Goal: Task Accomplishment & Management: Complete application form

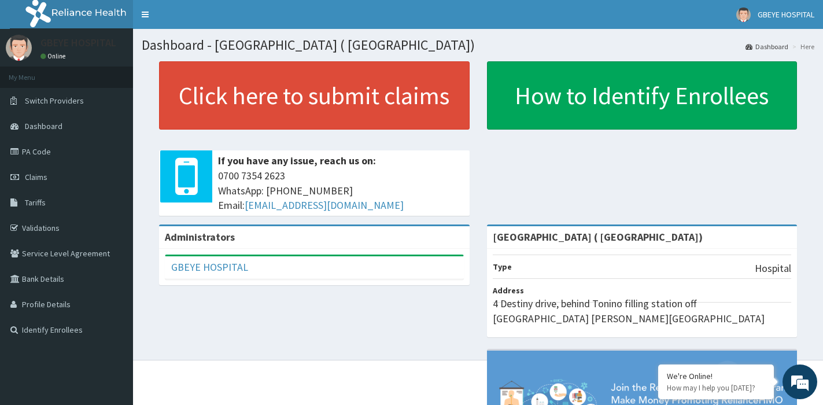
click at [39, 190] on link "Tariffs" at bounding box center [66, 202] width 133 height 25
click at [40, 182] on link "Claims" at bounding box center [66, 176] width 133 height 25
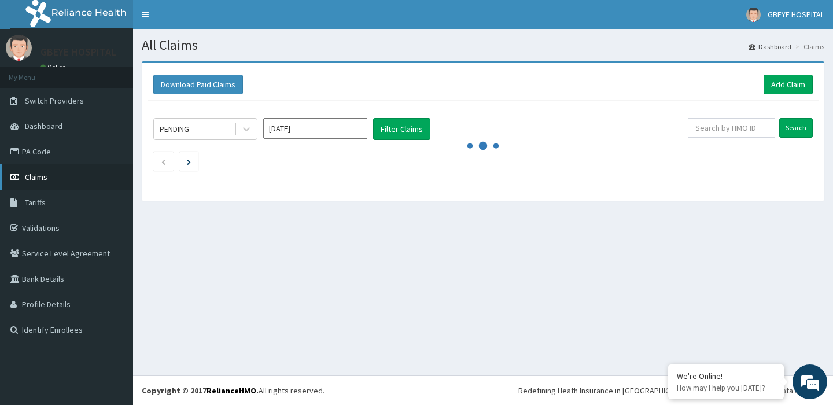
click at [61, 173] on link "Claims" at bounding box center [66, 176] width 133 height 25
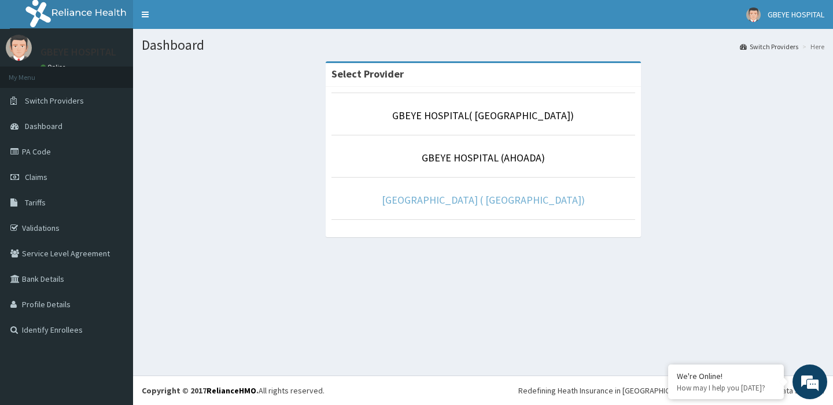
click at [513, 206] on p "GBEYE HOSPITAL ( PORTHARCOURT)" at bounding box center [484, 200] width 304 height 15
click at [511, 197] on link "GBEYE HOSPITAL ( PORTHARCOURT)" at bounding box center [483, 199] width 203 height 13
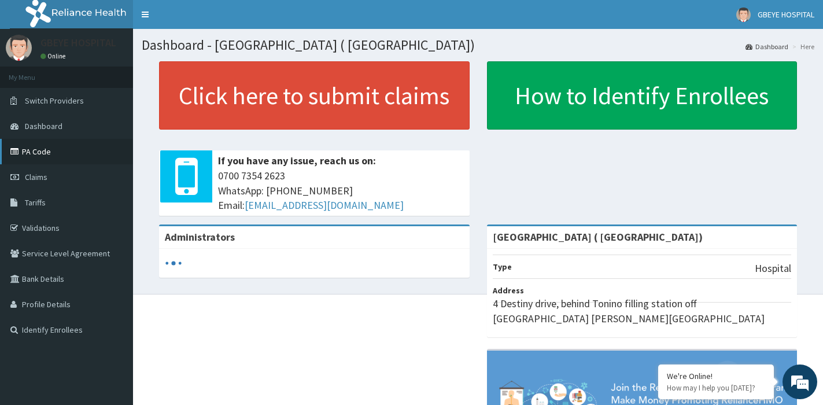
click at [56, 142] on link "PA Code" at bounding box center [66, 151] width 133 height 25
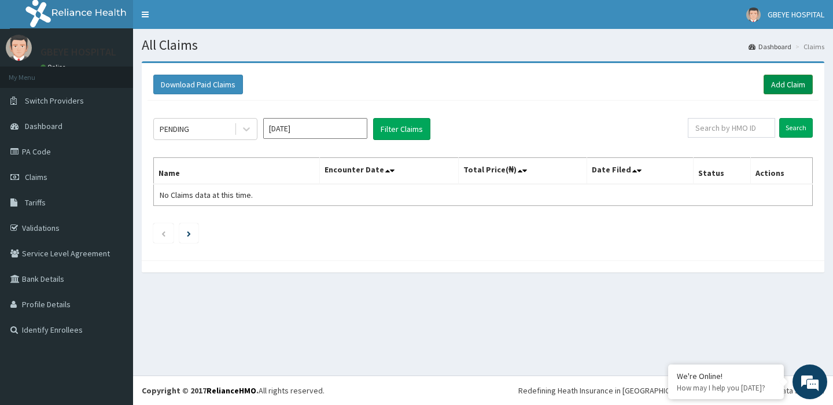
click at [800, 87] on link "Add Claim" at bounding box center [788, 85] width 49 height 20
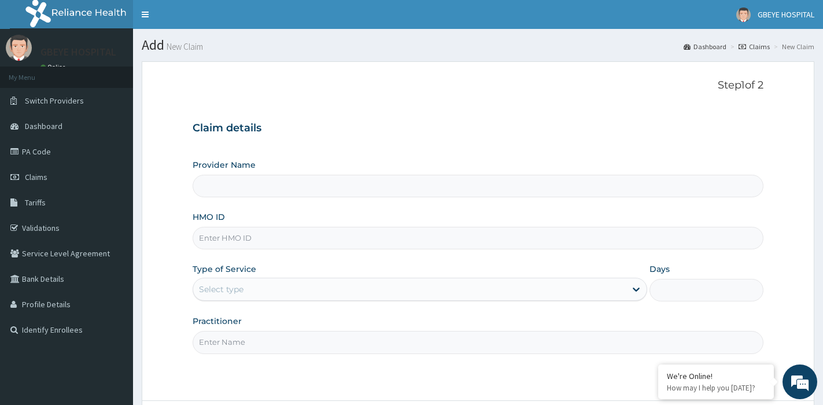
click at [230, 238] on input "HMO ID" at bounding box center [478, 238] width 571 height 23
type input "N"
type input "GBEYE HOSPITAL ( PORTHARCOURT)"
type input "NEM/10021/D"
click at [279, 295] on div "Select type" at bounding box center [409, 289] width 433 height 19
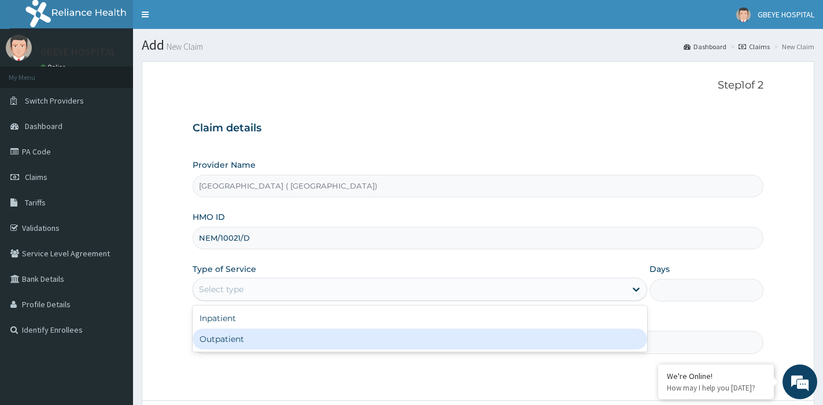
click at [232, 336] on div "Outpatient" at bounding box center [420, 339] width 455 height 21
type input "1"
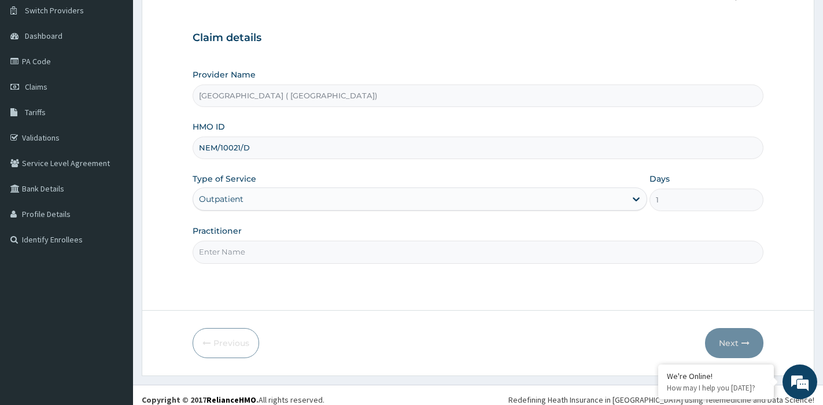
scroll to position [100, 0]
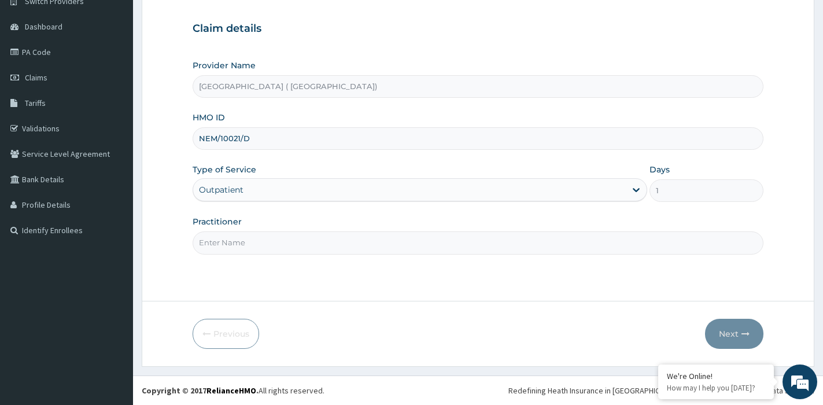
click at [323, 244] on input "Practitioner" at bounding box center [478, 242] width 571 height 23
type input "DR UCHEOHA"
click at [730, 329] on button "Next" at bounding box center [734, 334] width 58 height 30
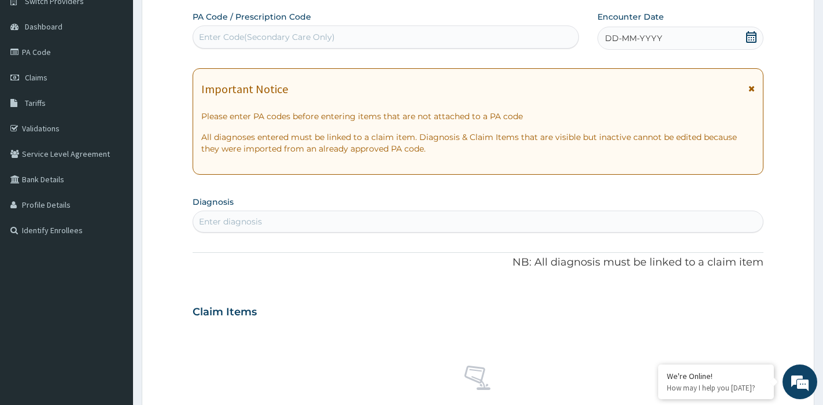
click at [753, 36] on icon at bounding box center [752, 37] width 12 height 12
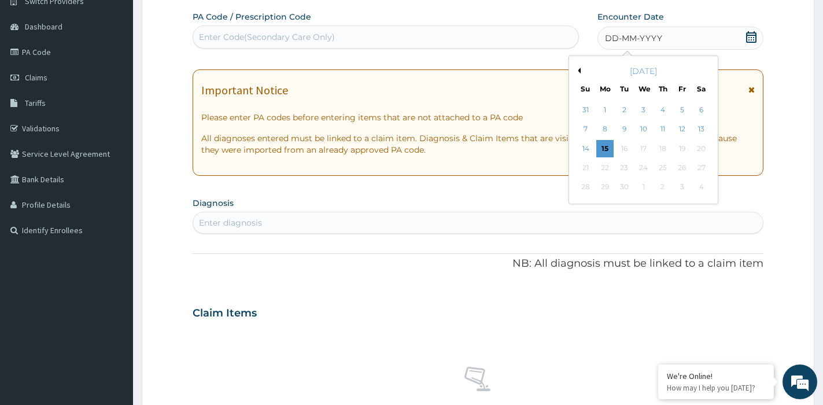
click at [579, 67] on div "September 2025" at bounding box center [643, 71] width 139 height 12
click at [579, 70] on button "Previous Month" at bounding box center [578, 71] width 6 height 6
click at [589, 185] on div "24" at bounding box center [585, 187] width 17 height 17
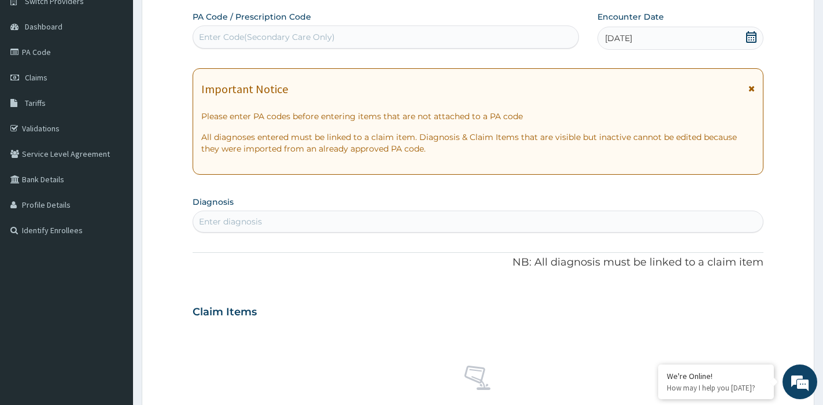
click at [272, 218] on div "Enter diagnosis" at bounding box center [478, 221] width 570 height 19
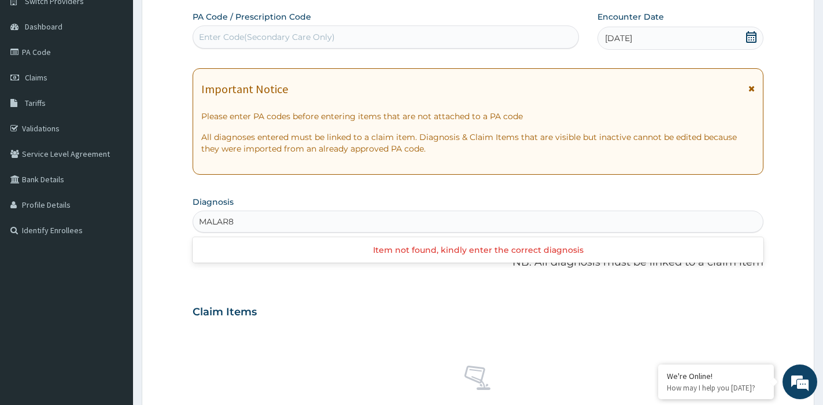
type input "MALAR"
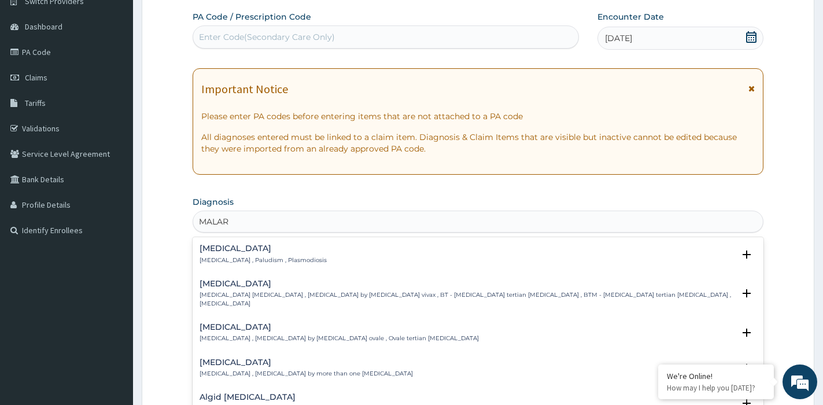
click at [233, 261] on p "[MEDICAL_DATA] , Paludism , Plasmodiosis" at bounding box center [263, 260] width 127 height 8
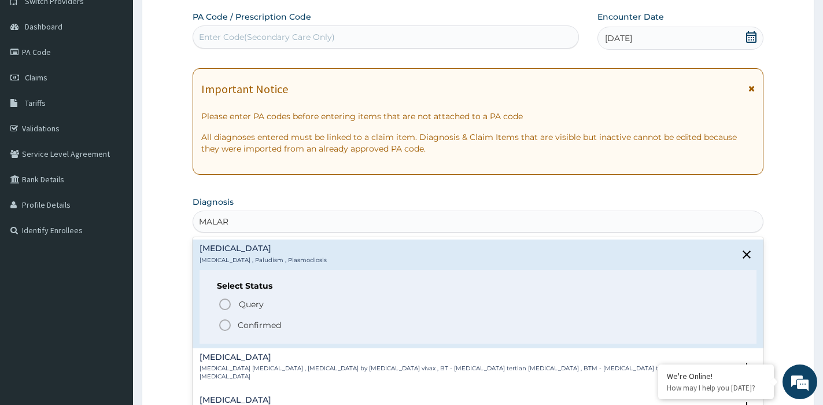
click at [249, 323] on p "Confirmed" at bounding box center [259, 325] width 43 height 12
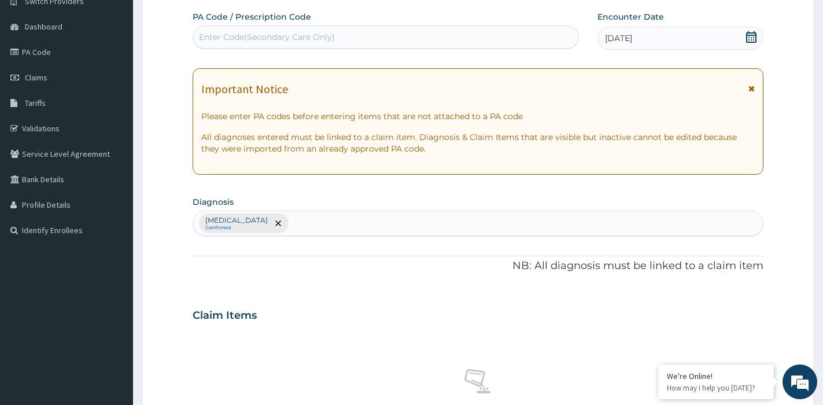
click at [270, 218] on div at bounding box center [278, 223] width 16 height 19
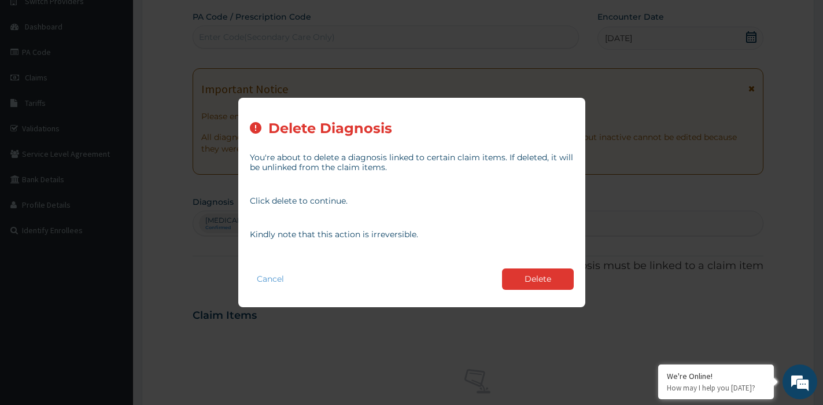
click at [519, 286] on button "Delete" at bounding box center [538, 278] width 72 height 21
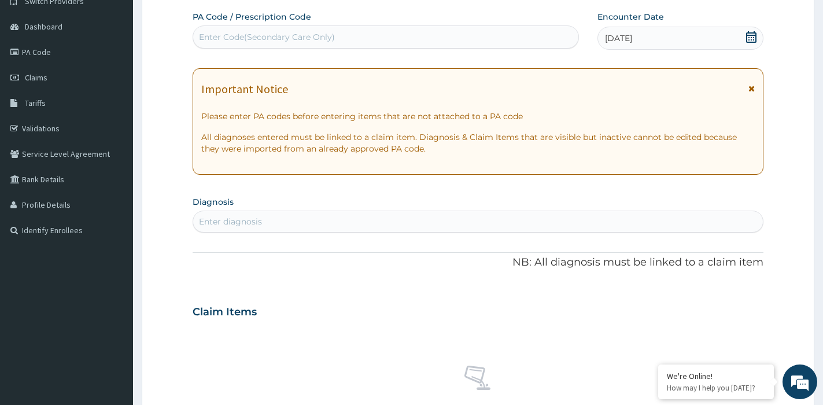
click at [290, 221] on div "Enter diagnosis" at bounding box center [478, 221] width 570 height 19
type input "MALARIA"
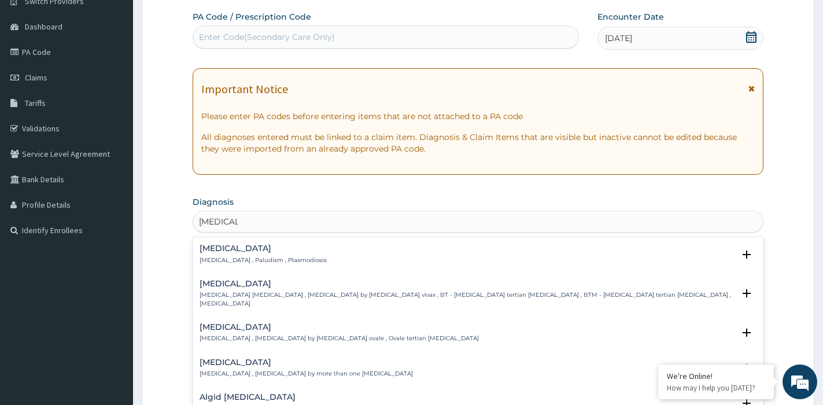
click at [294, 256] on p "Malaria , Paludism , Plasmodiosis" at bounding box center [263, 260] width 127 height 8
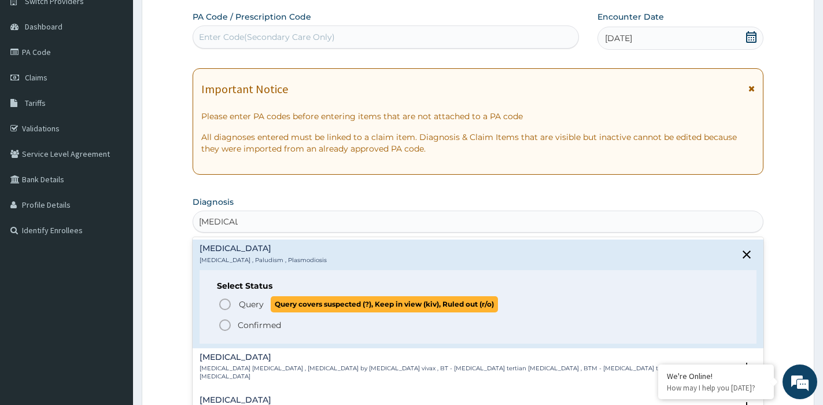
click at [272, 305] on span "Query covers suspected (?), Keep in view (kiv), Ruled out (r/o)" at bounding box center [384, 304] width 227 height 16
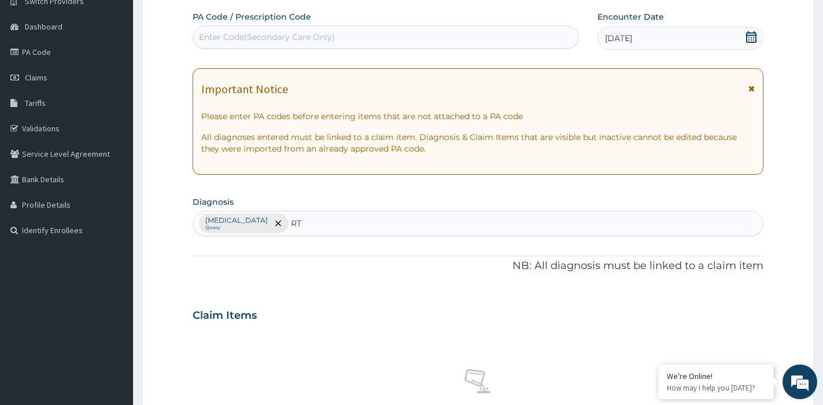
type input "RTI"
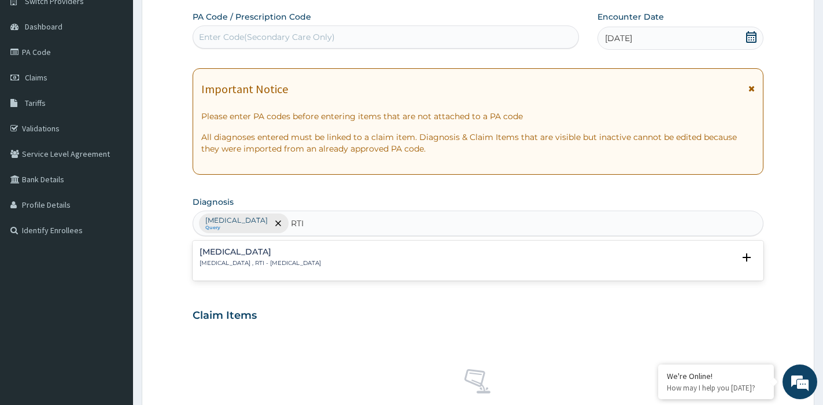
drag, startPoint x: 334, startPoint y: 270, endPoint x: 332, endPoint y: 263, distance: 7.2
click at [333, 268] on div "Respiratory tract infection Respiratory tract infection , RTI - Respiratory tra…" at bounding box center [478, 261] width 557 height 26
click at [321, 260] on p "Respiratory tract infection , RTI - Respiratory tract infection" at bounding box center [261, 263] width 122 height 8
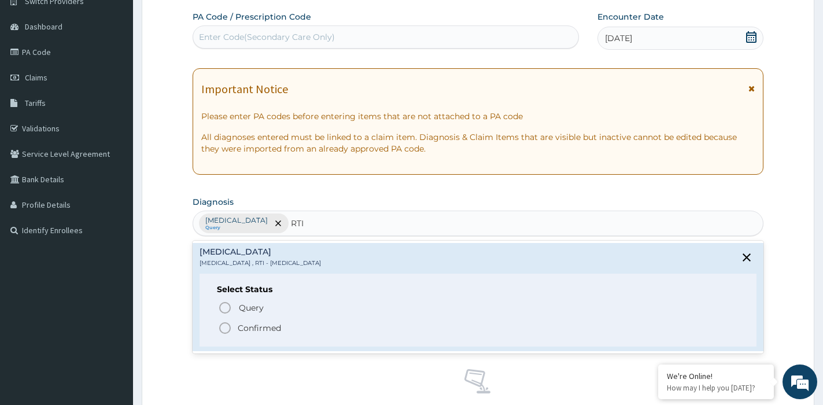
click at [227, 329] on icon "status option filled" at bounding box center [225, 328] width 14 height 14
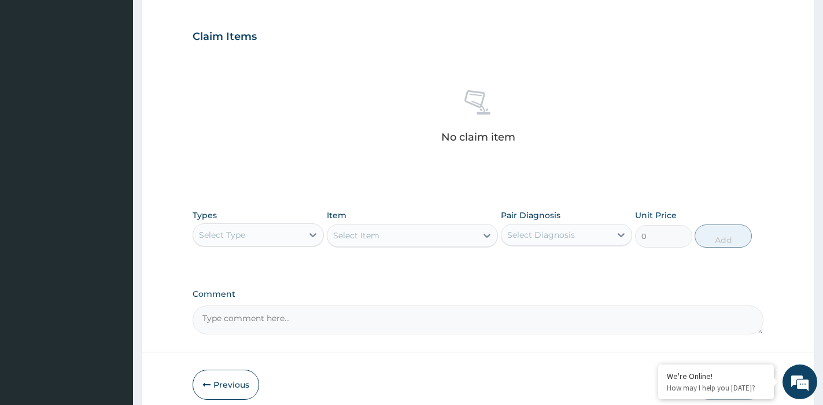
scroll to position [429, 0]
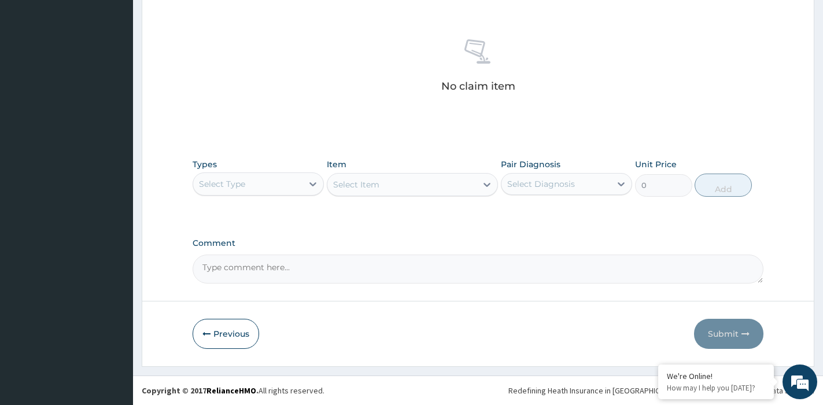
click at [285, 183] on div "Select Type" at bounding box center [247, 184] width 109 height 19
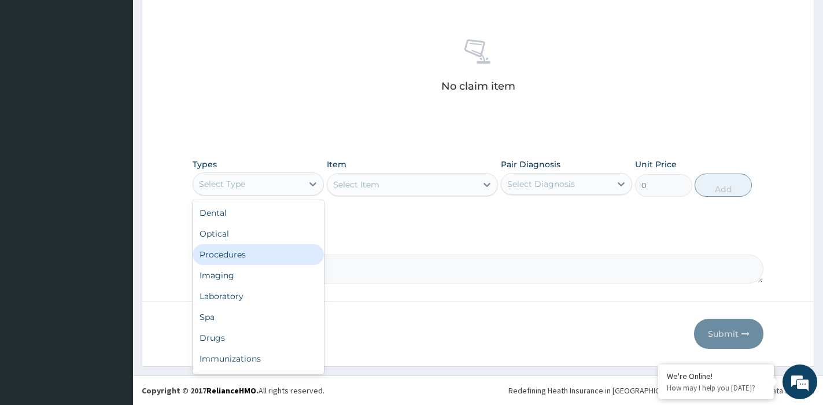
click at [253, 250] on div "Procedures" at bounding box center [258, 254] width 131 height 21
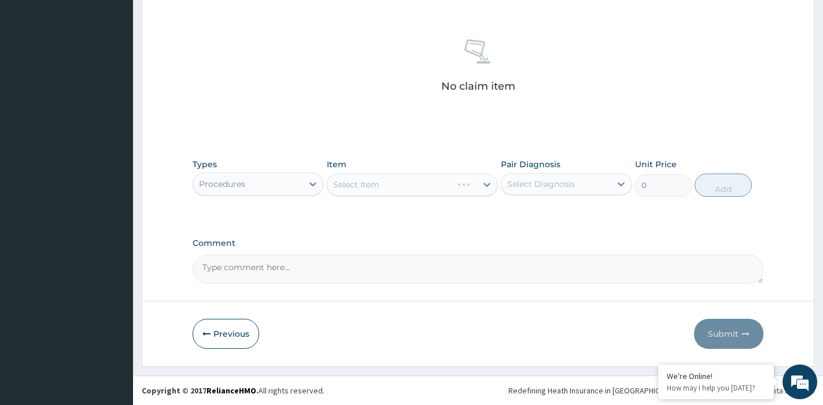
click at [395, 185] on div "Select Item" at bounding box center [412, 184] width 171 height 23
click at [426, 186] on div "Select Item" at bounding box center [412, 184] width 171 height 23
click at [435, 183] on div "Select Item" at bounding box center [401, 184] width 149 height 19
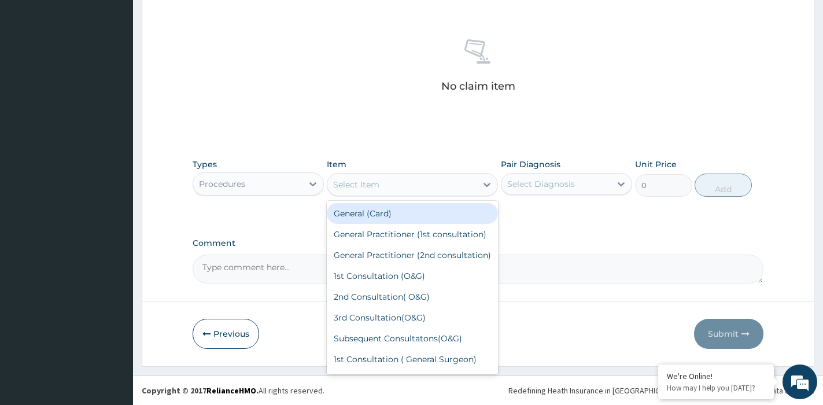
click at [397, 216] on div "General (Card)" at bounding box center [412, 213] width 171 height 21
type input "500"
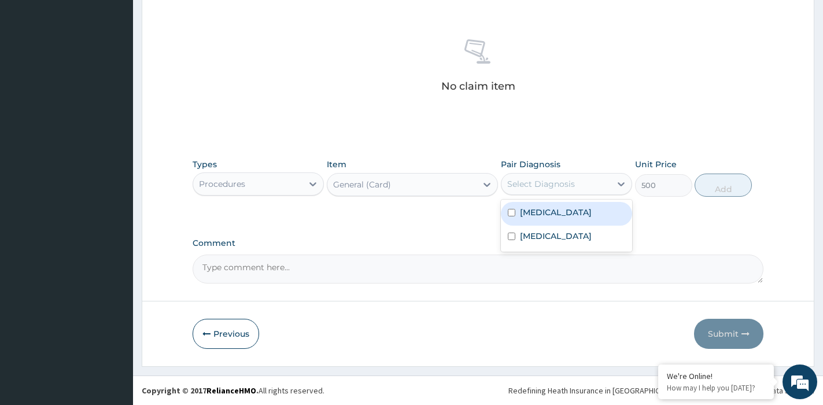
click at [529, 186] on div "Select Diagnosis" at bounding box center [541, 184] width 68 height 12
drag, startPoint x: 565, startPoint y: 216, endPoint x: 565, endPoint y: 239, distance: 22.6
click at [565, 217] on div "Malaria" at bounding box center [566, 214] width 131 height 24
checkbox input "true"
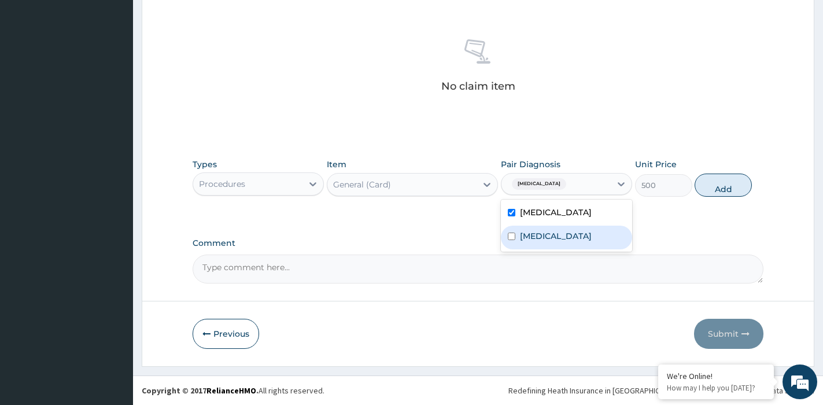
drag, startPoint x: 565, startPoint y: 245, endPoint x: 699, endPoint y: 213, distance: 138.5
click at [572, 241] on label "Respiratory tract infection" at bounding box center [556, 236] width 72 height 12
checkbox input "true"
click at [737, 181] on button "Add" at bounding box center [723, 185] width 57 height 23
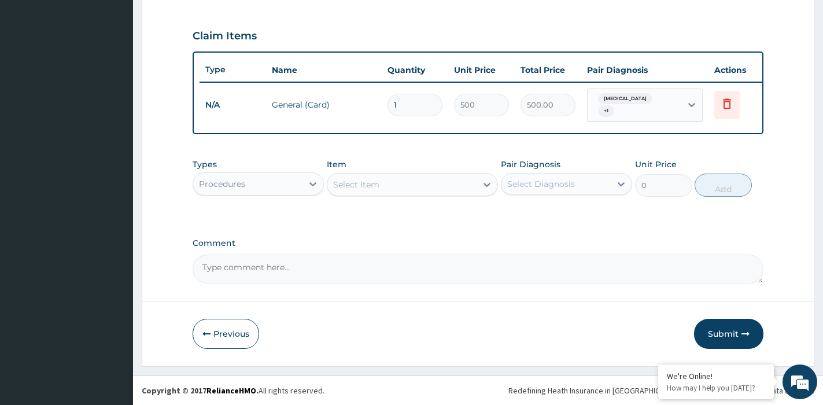
scroll to position [384, 0]
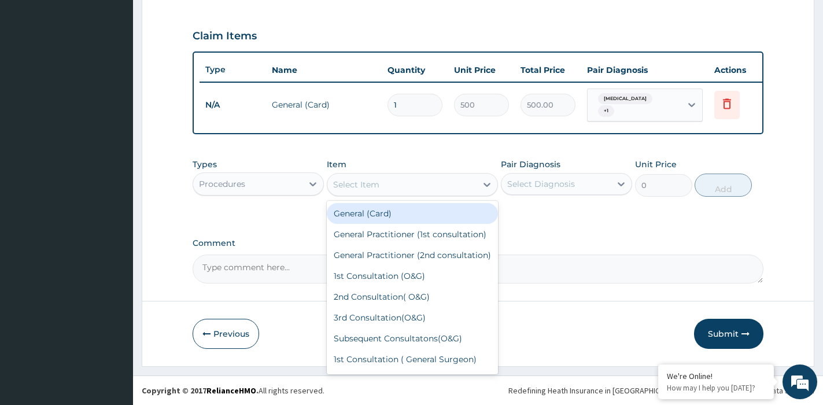
click at [395, 183] on div "Select Item" at bounding box center [401, 184] width 149 height 19
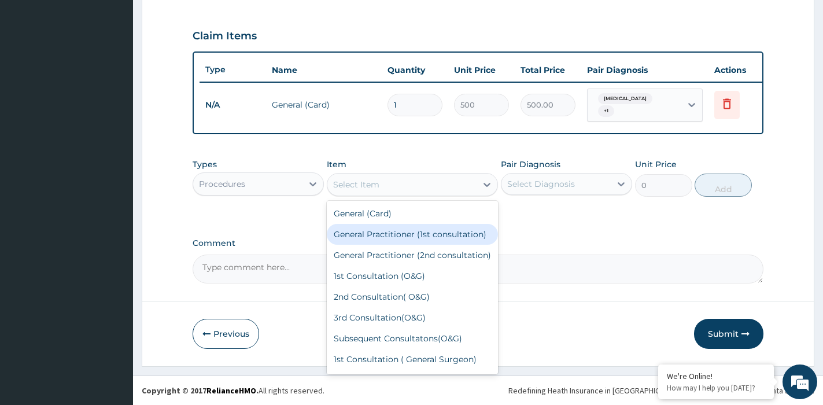
click at [402, 231] on div "General Practitioner (1st consultation)" at bounding box center [412, 234] width 171 height 21
type input "1500"
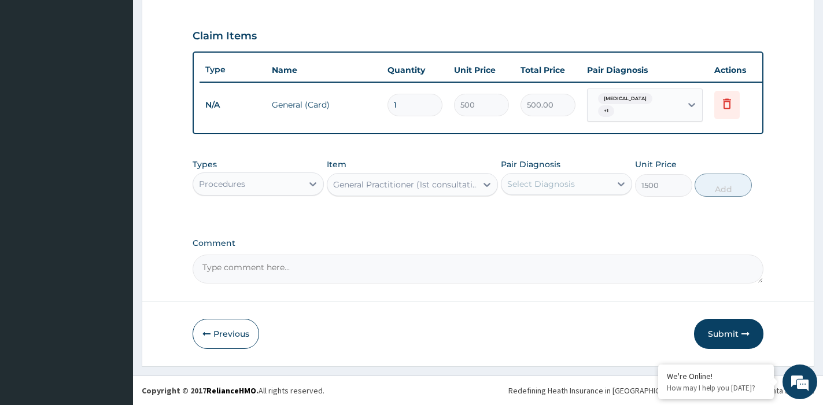
click at [557, 190] on div "Select Diagnosis" at bounding box center [556, 184] width 109 height 19
click at [568, 216] on div "[MEDICAL_DATA]" at bounding box center [566, 214] width 131 height 24
checkbox input "true"
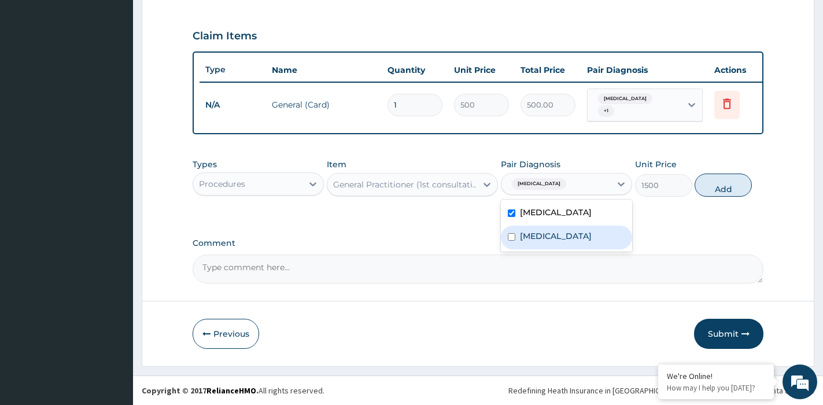
drag, startPoint x: 565, startPoint y: 241, endPoint x: 690, endPoint y: 209, distance: 128.4
click at [586, 230] on label "Respiratory tract infection" at bounding box center [556, 236] width 72 height 12
checkbox input "true"
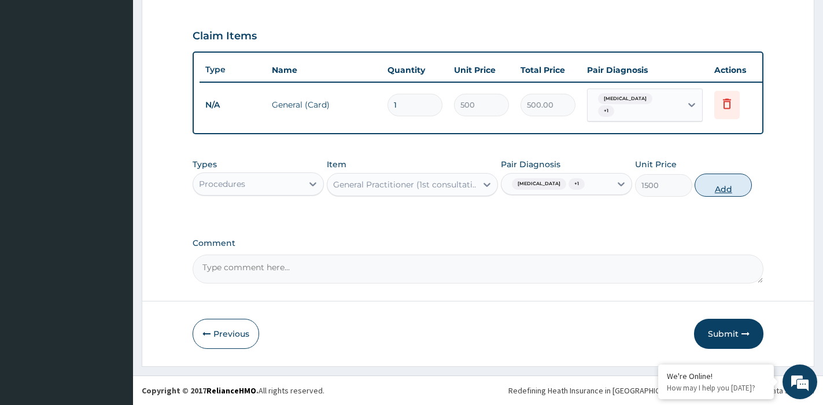
click at [726, 185] on button "Add" at bounding box center [723, 185] width 57 height 23
type input "0"
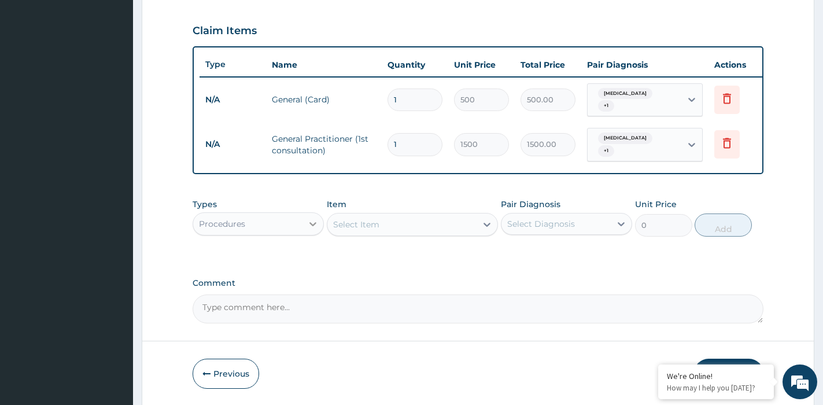
click at [308, 219] on icon at bounding box center [313, 224] width 12 height 12
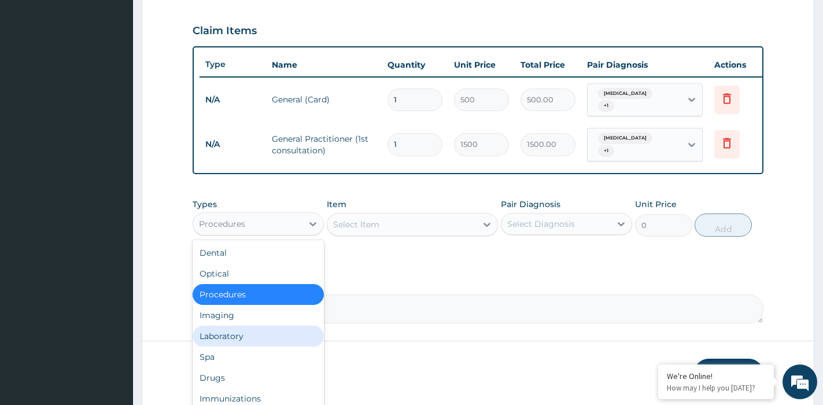
click at [255, 333] on div "Laboratory" at bounding box center [258, 336] width 131 height 21
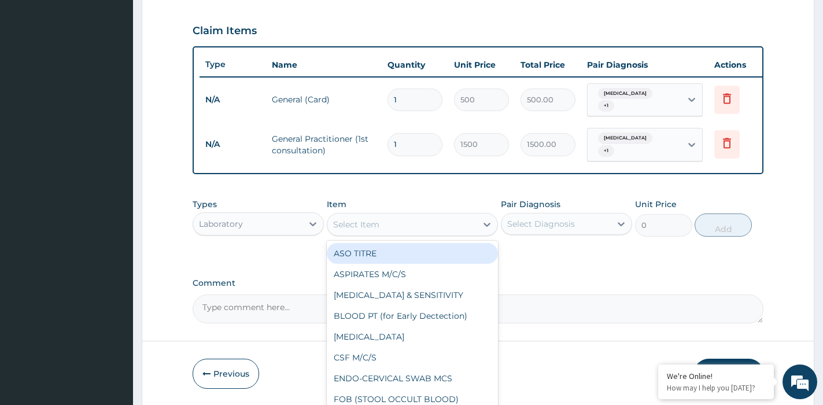
click at [406, 219] on div "Select Item" at bounding box center [401, 224] width 149 height 19
type input "MP"
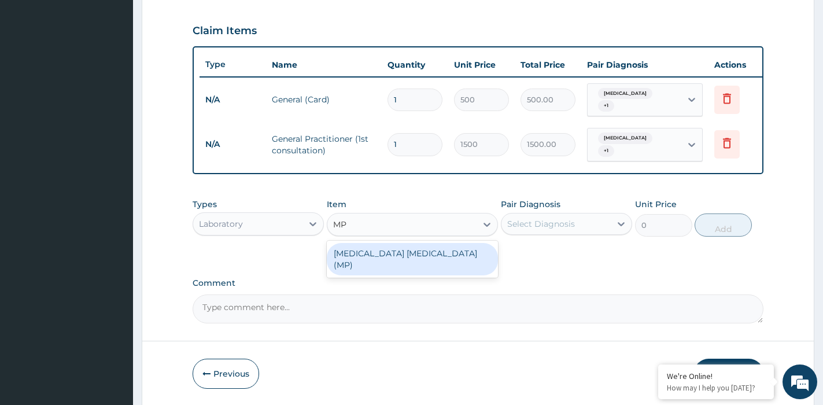
drag, startPoint x: 426, startPoint y: 253, endPoint x: 436, endPoint y: 252, distance: 9.9
click at [427, 252] on div "[MEDICAL_DATA] [MEDICAL_DATA] (MP)" at bounding box center [412, 259] width 171 height 32
type input "650"
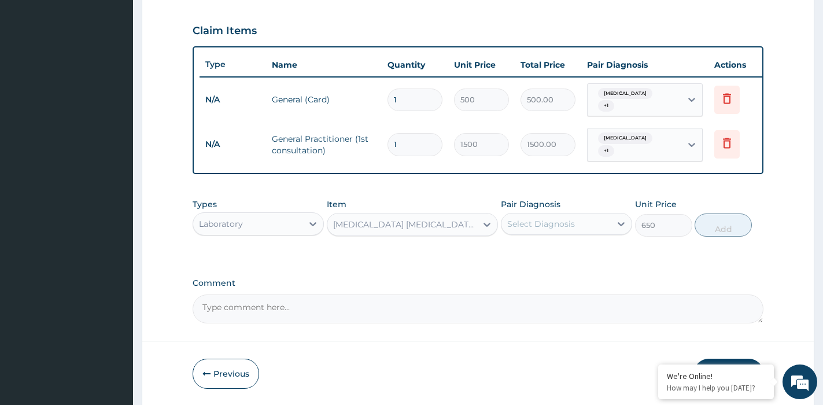
click at [568, 224] on div "Select Diagnosis" at bounding box center [541, 224] width 68 height 12
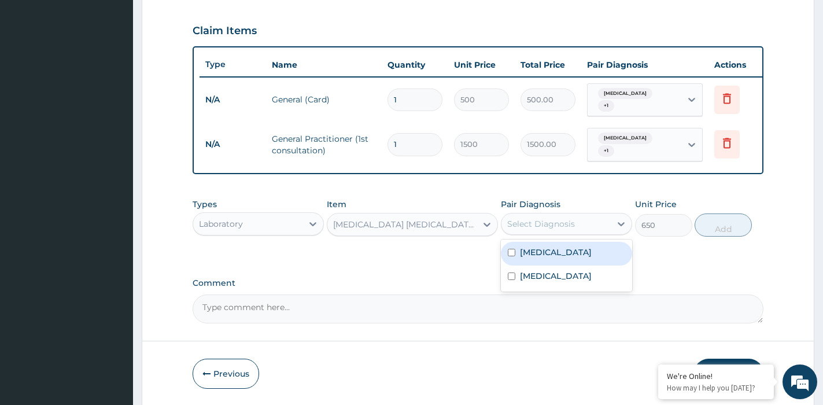
click at [572, 249] on div "[MEDICAL_DATA]" at bounding box center [566, 254] width 131 height 24
checkbox input "true"
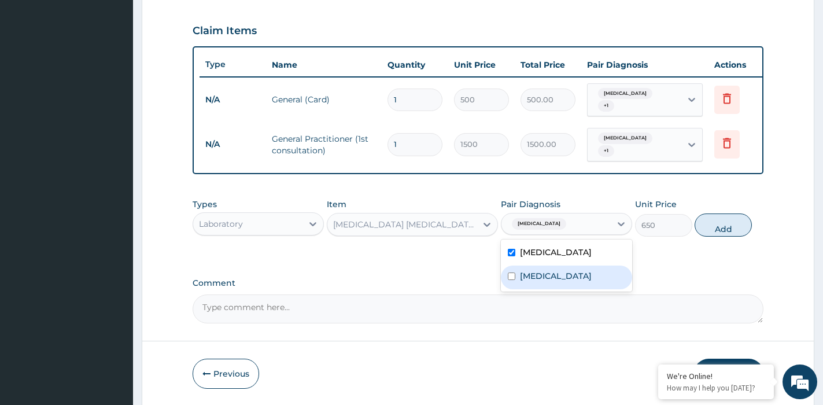
click at [565, 277] on label "Respiratory tract infection" at bounding box center [556, 276] width 72 height 12
checkbox input "true"
drag, startPoint x: 716, startPoint y: 224, endPoint x: 542, endPoint y: 235, distance: 175.0
click at [716, 224] on button "Add" at bounding box center [723, 224] width 57 height 23
type input "0"
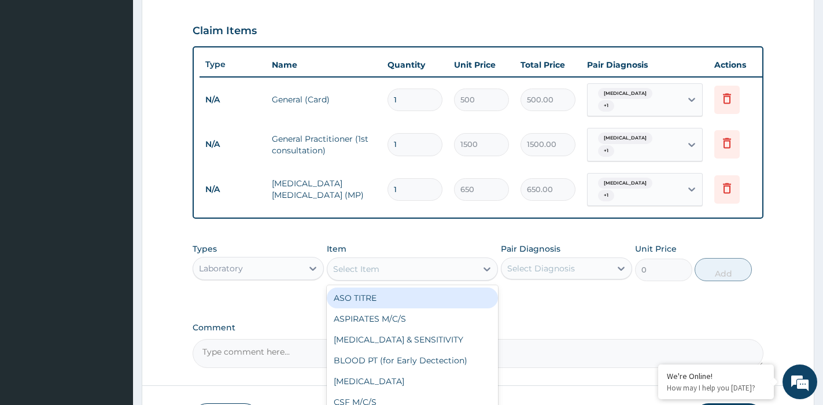
click at [366, 263] on div "Select Item" at bounding box center [356, 269] width 46 height 12
type input "FBC"
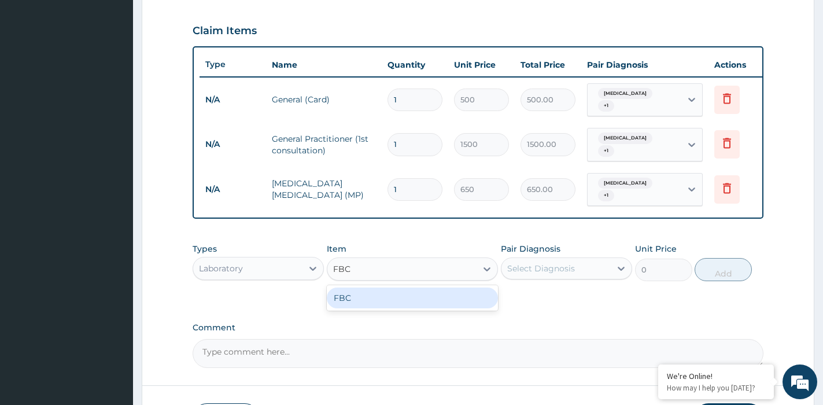
click at [374, 293] on div "FBC" at bounding box center [412, 298] width 171 height 21
type input "1600"
click at [561, 263] on div "Select Diagnosis" at bounding box center [541, 269] width 68 height 12
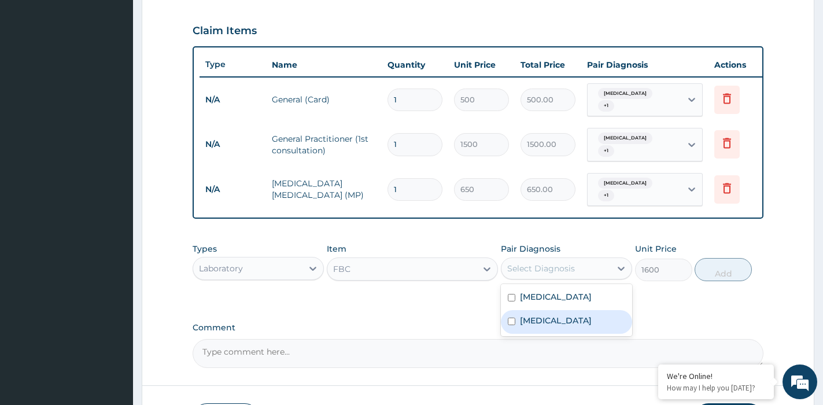
drag, startPoint x: 547, startPoint y: 309, endPoint x: 547, endPoint y: 303, distance: 5.8
click at [547, 303] on div "Malaria Respiratory tract infection" at bounding box center [566, 310] width 131 height 52
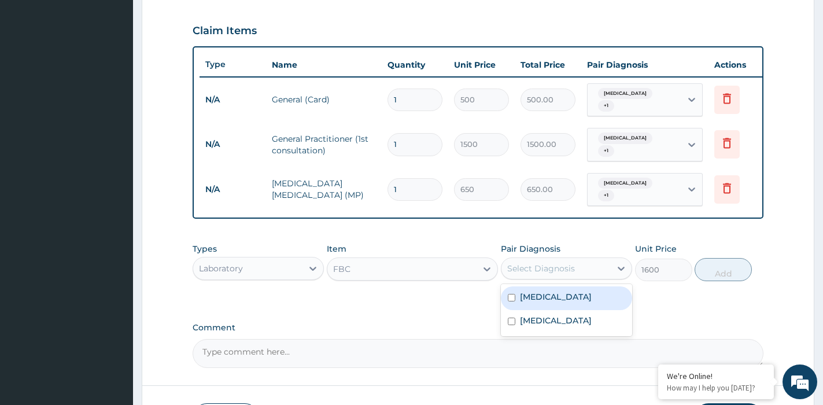
click at [550, 295] on div "Malaria" at bounding box center [566, 298] width 131 height 24
checkbox input "true"
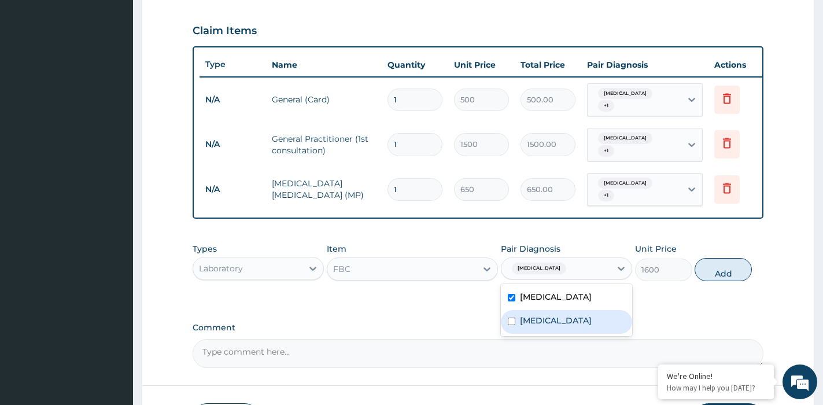
click at [568, 318] on label "Respiratory tract infection" at bounding box center [556, 321] width 72 height 12
checkbox input "true"
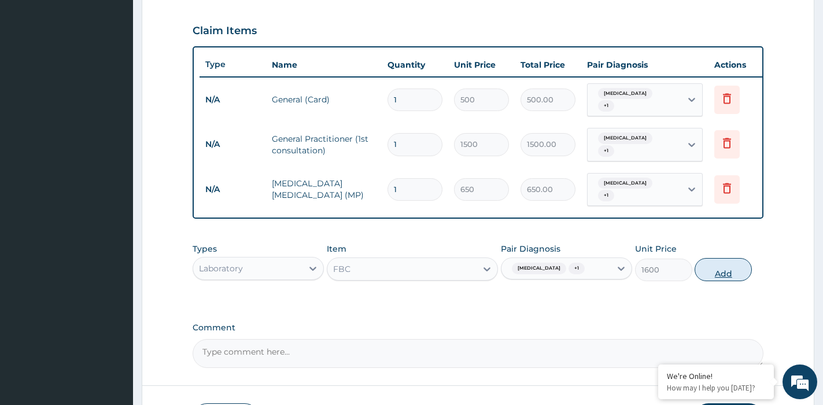
click at [720, 266] on button "Add" at bounding box center [723, 269] width 57 height 23
type input "0"
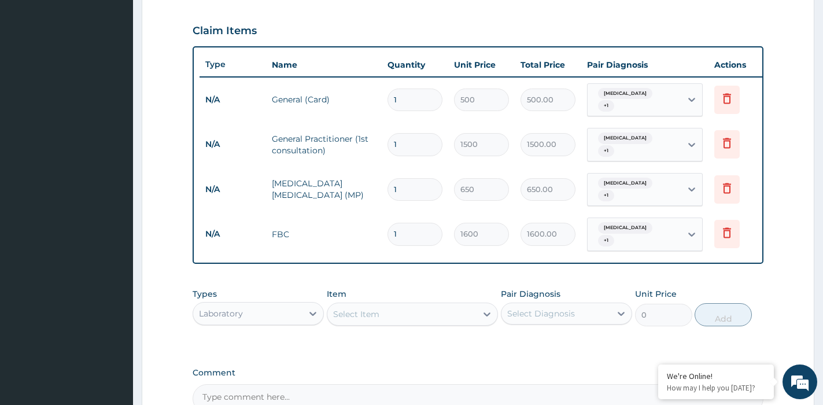
click at [300, 290] on div "Types Laboratory" at bounding box center [258, 307] width 131 height 38
drag, startPoint x: 281, startPoint y: 300, endPoint x: 293, endPoint y: 312, distance: 17.2
click at [281, 304] on div "Laboratory" at bounding box center [247, 313] width 109 height 19
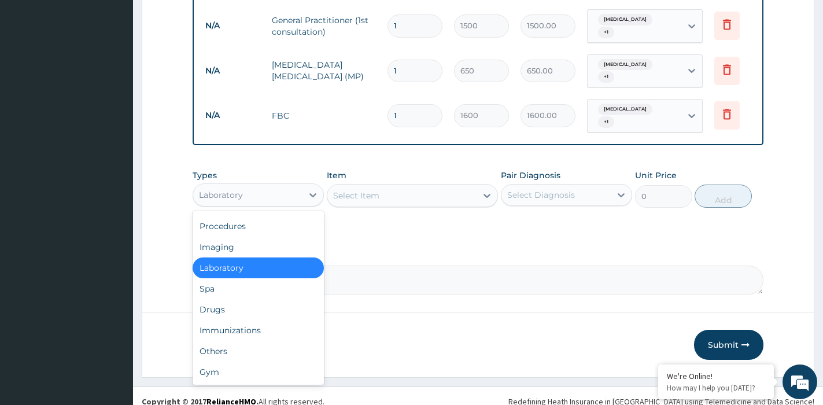
scroll to position [504, 0]
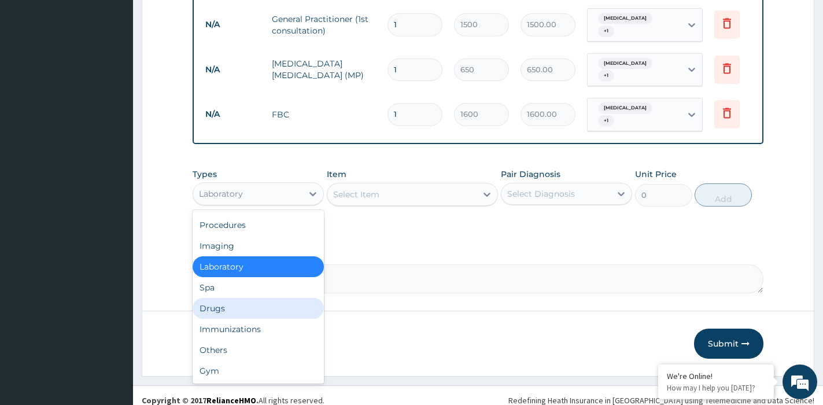
click at [244, 298] on div "Drugs" at bounding box center [258, 308] width 131 height 21
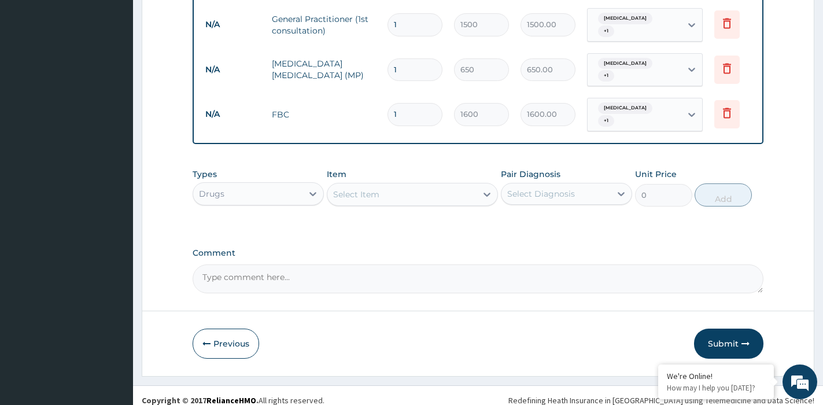
click at [390, 185] on div "Select Item" at bounding box center [401, 194] width 149 height 19
type input "-"
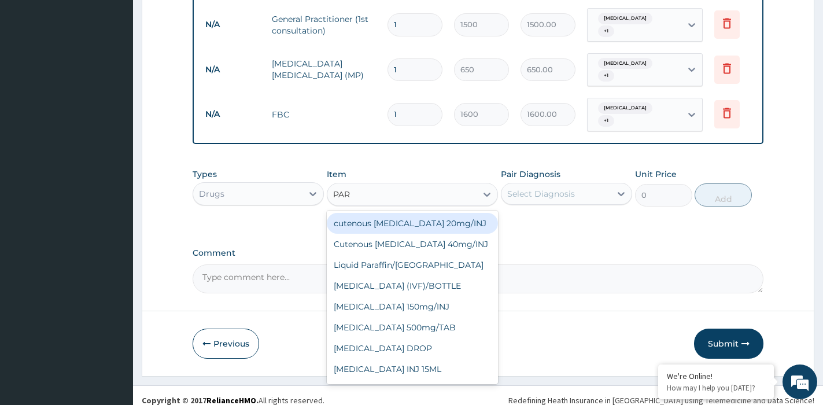
type input "PARA"
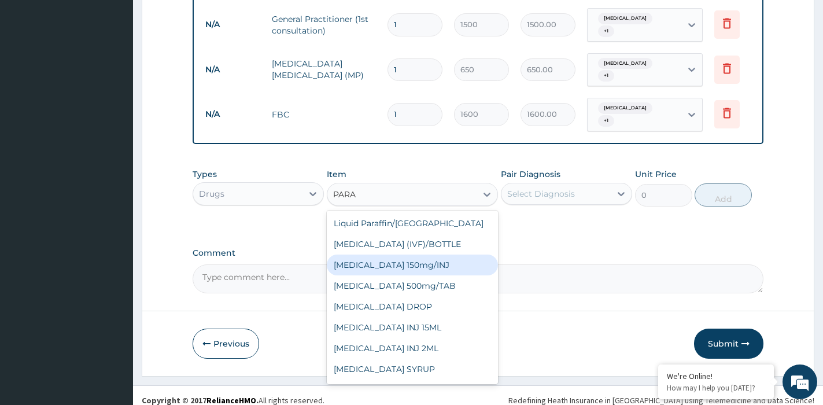
click at [451, 256] on div "[MEDICAL_DATA] 150mg/INJ" at bounding box center [412, 265] width 171 height 21
type input "144"
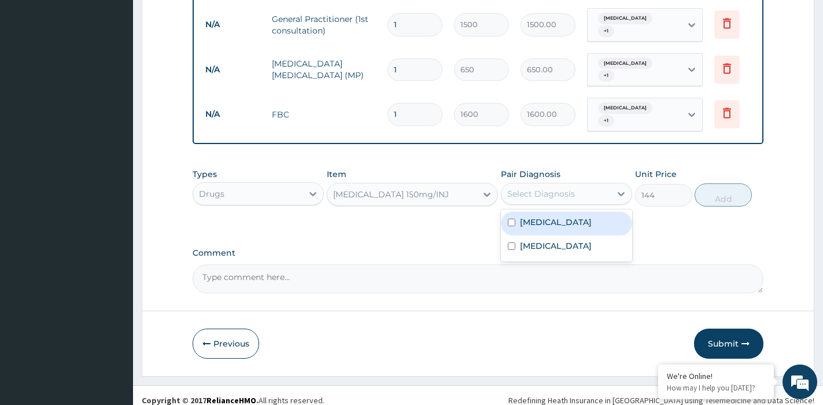
click at [579, 185] on div "Select Diagnosis" at bounding box center [556, 194] width 109 height 19
click at [567, 223] on div "Malaria" at bounding box center [566, 224] width 131 height 24
checkbox input "true"
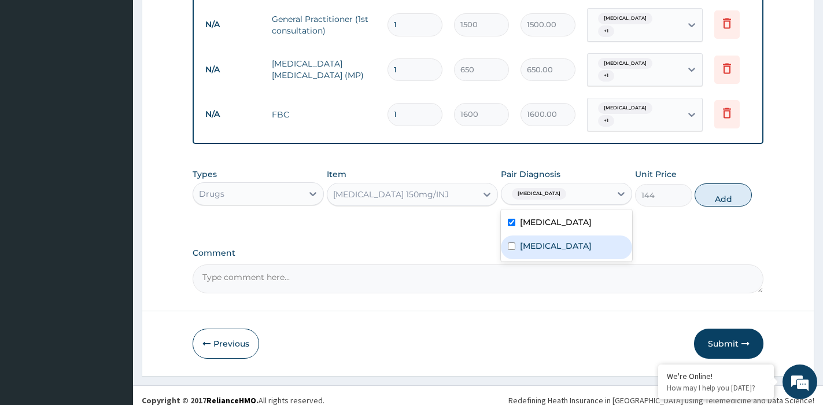
click at [567, 240] on label "Respiratory tract infection" at bounding box center [556, 246] width 72 height 12
checkbox input "true"
click at [710, 189] on button "Add" at bounding box center [723, 194] width 57 height 23
type input "0"
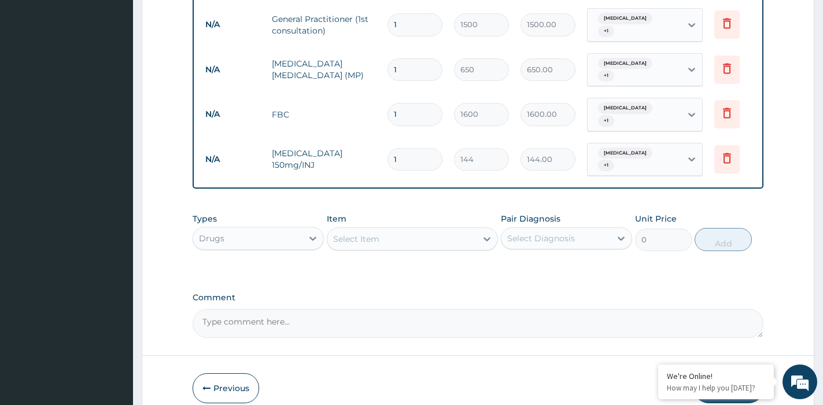
click at [375, 233] on div "Select Item" at bounding box center [356, 239] width 46 height 12
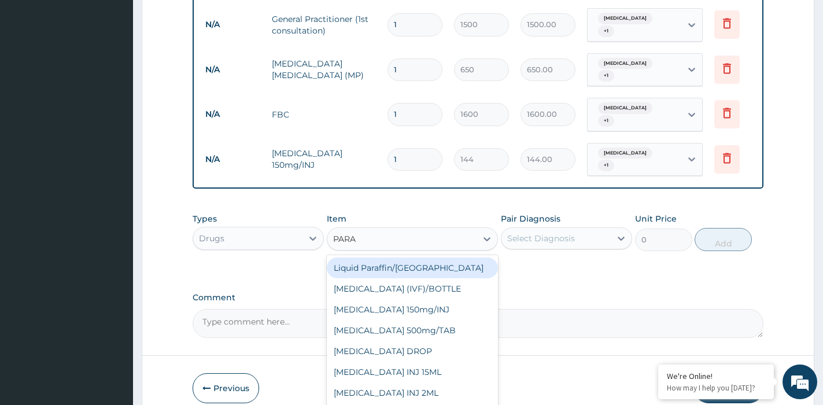
type input "PARAC"
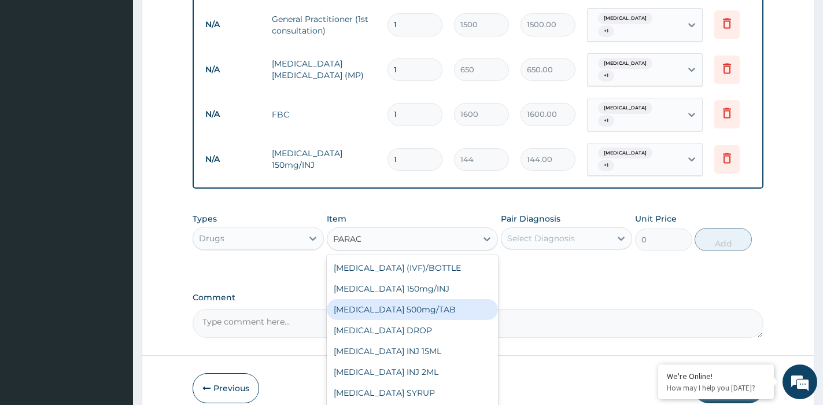
click at [381, 299] on div "PARACETAMOL 500mg/TAB" at bounding box center [412, 309] width 171 height 21
type input "13"
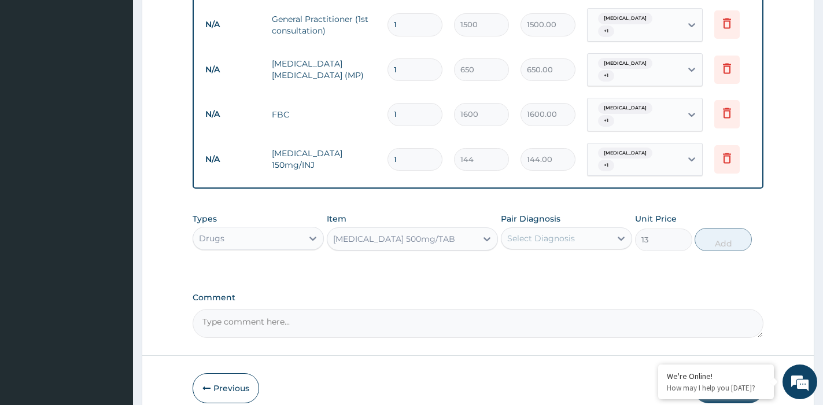
click at [592, 229] on div "Select Diagnosis" at bounding box center [556, 238] width 109 height 19
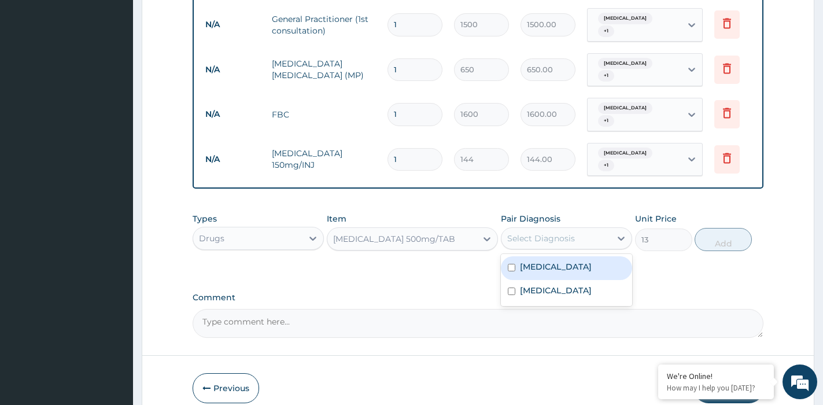
drag, startPoint x: 583, startPoint y: 248, endPoint x: 581, endPoint y: 265, distance: 16.9
click at [581, 256] on div "Malaria" at bounding box center [566, 268] width 131 height 24
checkbox input "true"
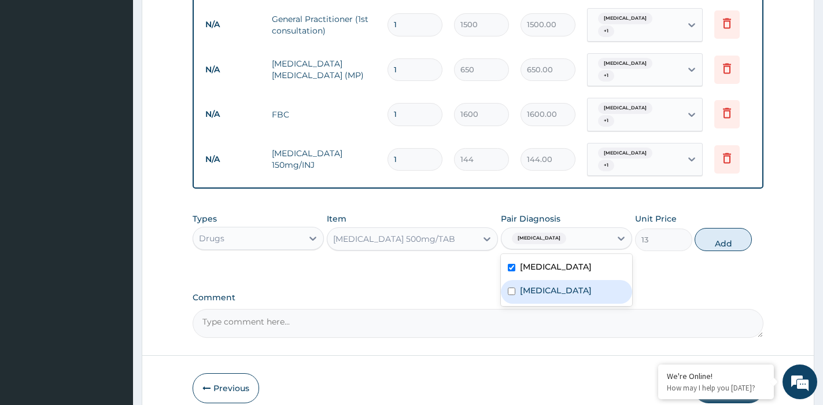
click at [579, 285] on label "Respiratory tract infection" at bounding box center [556, 291] width 72 height 12
checkbox input "true"
click at [737, 228] on button "Add" at bounding box center [723, 239] width 57 height 23
type input "0"
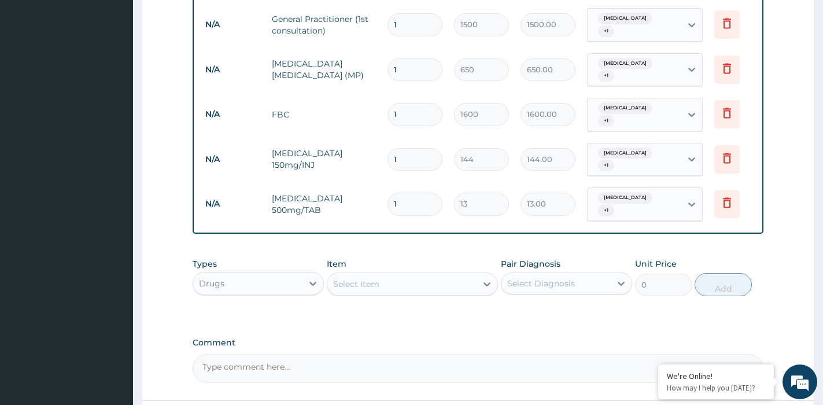
click at [419, 275] on div "Select Item" at bounding box center [401, 284] width 149 height 19
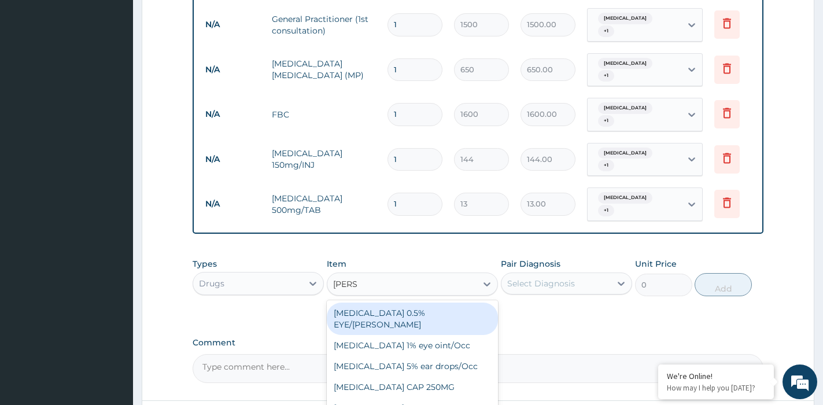
type input "LORAT"
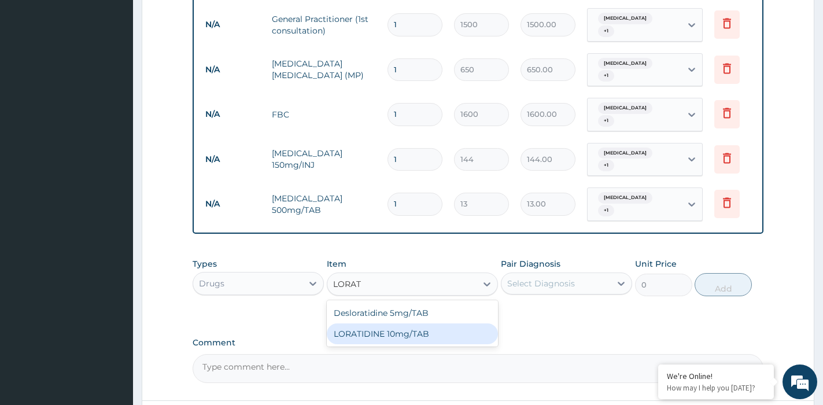
click at [422, 323] on div "LORATIDINE 10mg/TAB" at bounding box center [412, 333] width 171 height 21
type input "28.8"
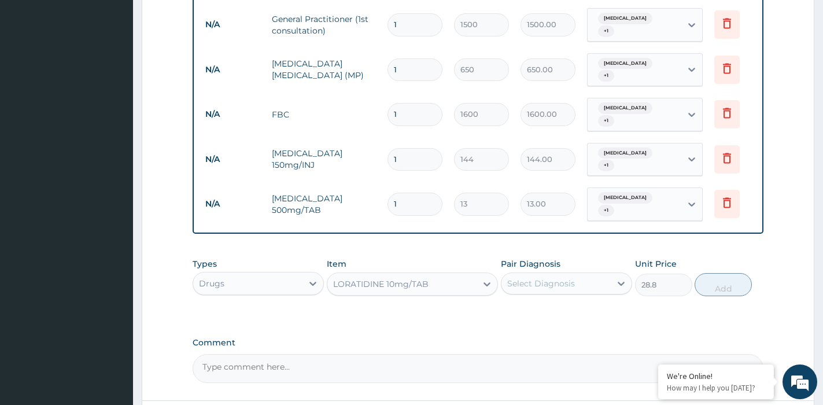
click at [553, 278] on div "Select Diagnosis" at bounding box center [541, 284] width 68 height 12
drag, startPoint x: 553, startPoint y: 299, endPoint x: 554, endPoint y: 323, distance: 23.7
click at [553, 301] on div "Malaria" at bounding box center [566, 313] width 131 height 24
checkbox input "true"
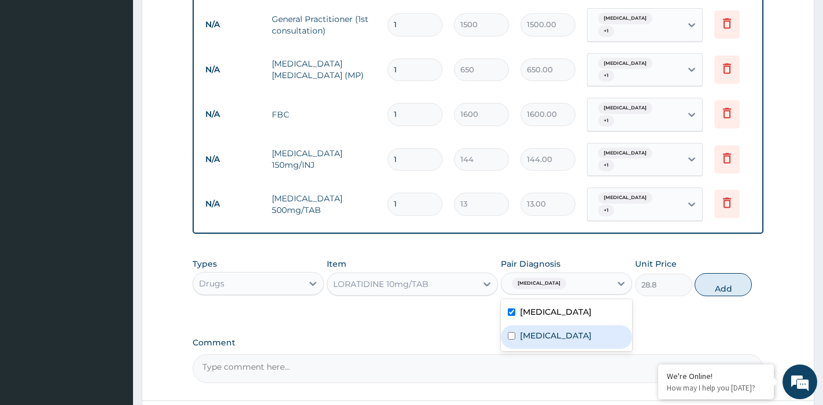
drag, startPoint x: 556, startPoint y: 329, endPoint x: 598, endPoint y: 313, distance: 45.2
click at [557, 330] on label "Respiratory tract infection" at bounding box center [556, 336] width 72 height 12
checkbox input "true"
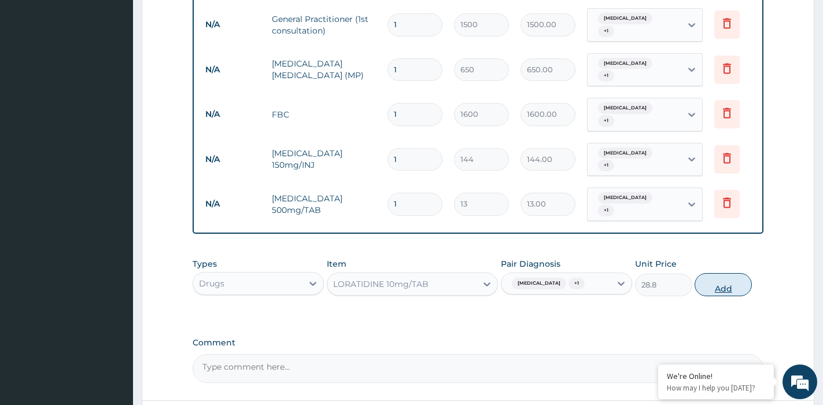
click at [723, 273] on button "Add" at bounding box center [723, 284] width 57 height 23
type input "0"
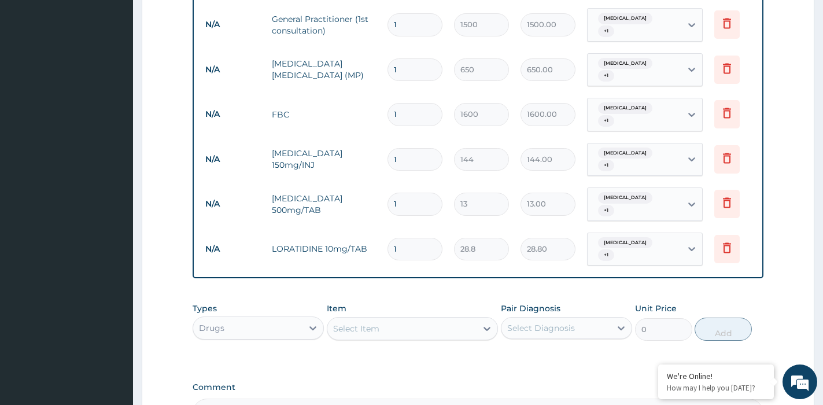
click at [463, 319] on div "Select Item" at bounding box center [401, 328] width 149 height 19
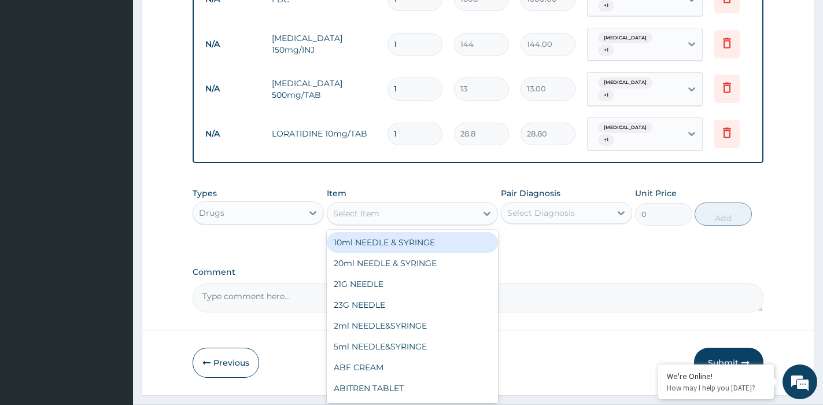
scroll to position [624, 0]
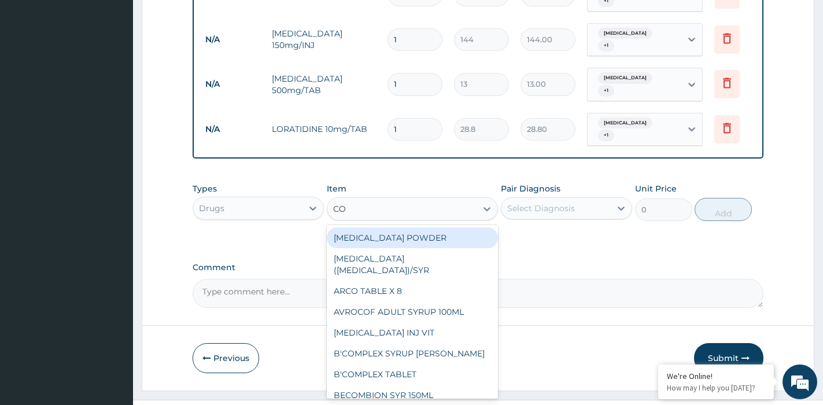
type input "COA"
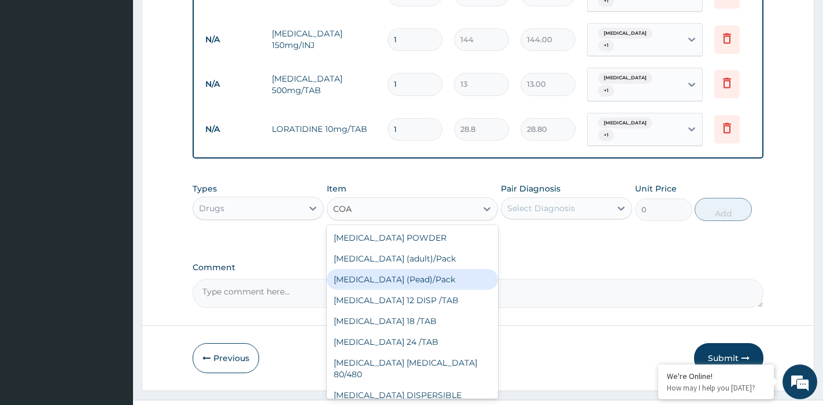
drag, startPoint x: 389, startPoint y: 255, endPoint x: 414, endPoint y: 240, distance: 28.8
click at [388, 269] on div "Coartem (Pead)/Pack" at bounding box center [412, 279] width 171 height 21
type input "1080"
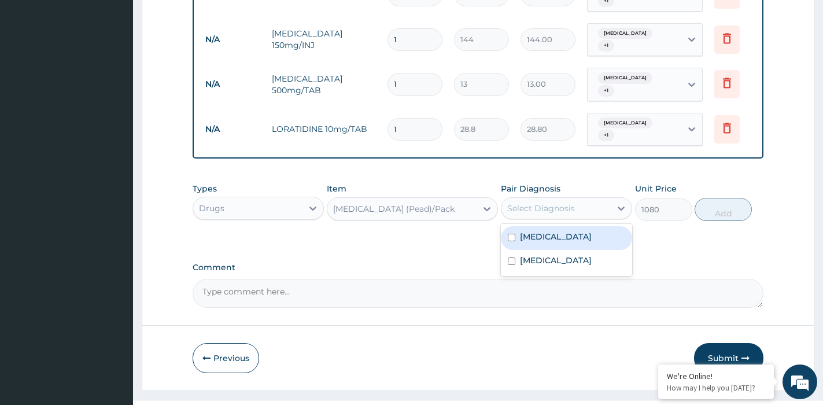
click at [538, 203] on div "Select Diagnosis" at bounding box center [541, 209] width 68 height 12
click at [542, 226] on div "Malaria" at bounding box center [566, 238] width 131 height 24
checkbox input "true"
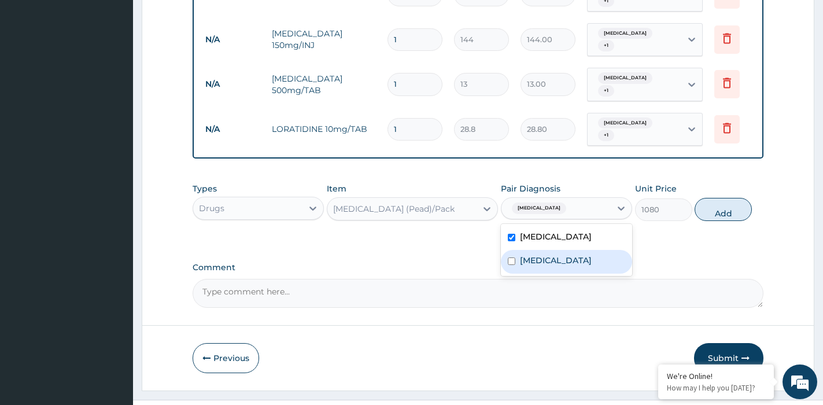
drag, startPoint x: 542, startPoint y: 250, endPoint x: 576, endPoint y: 246, distance: 34.4
click at [558, 255] on label "Respiratory tract infection" at bounding box center [556, 261] width 72 height 12
checkbox input "true"
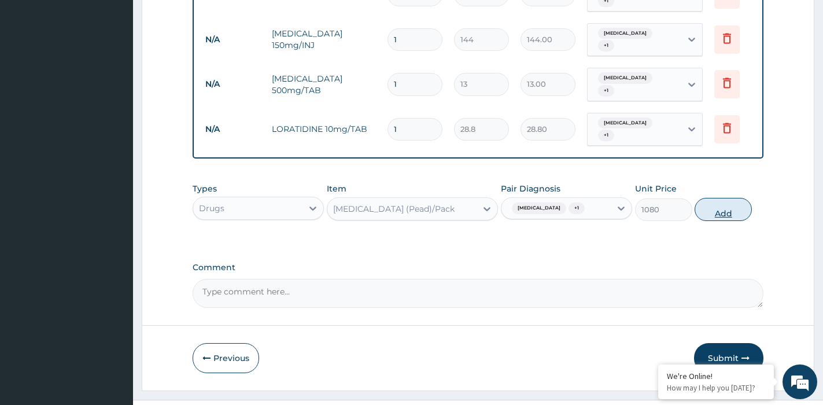
click at [723, 198] on button "Add" at bounding box center [723, 209] width 57 height 23
type input "0"
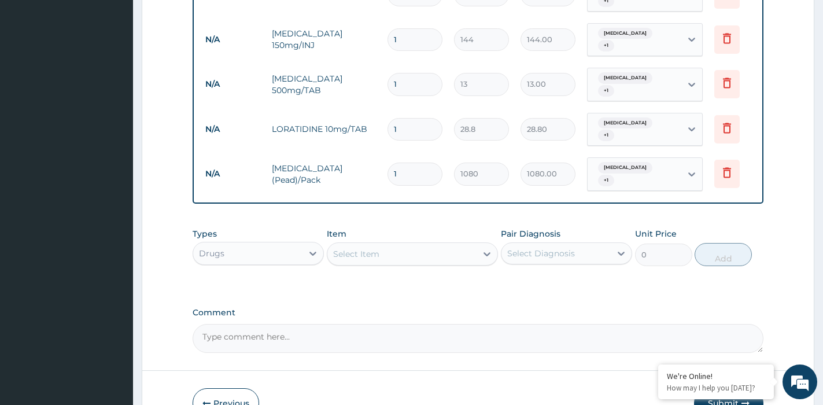
click at [408, 245] on div "Select Item" at bounding box center [401, 254] width 149 height 19
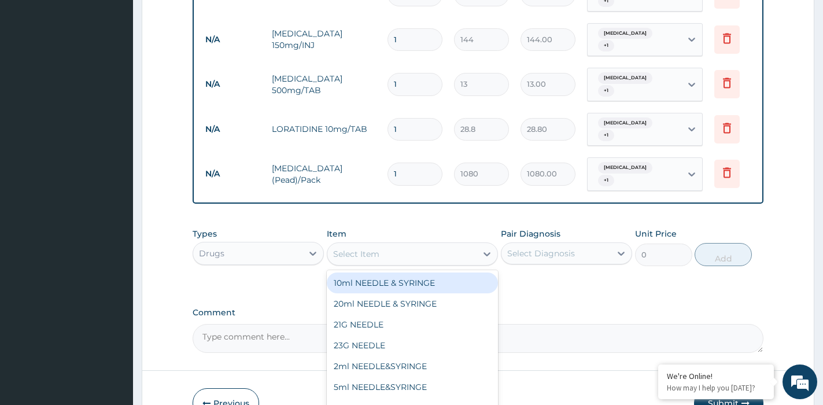
click at [407, 245] on div "Select Item" at bounding box center [401, 254] width 149 height 19
type input "EMZ"
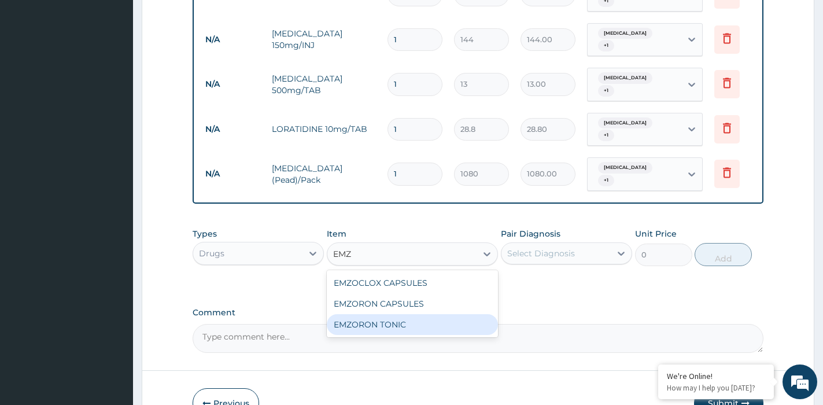
click at [393, 314] on div "EMZORON TONIC" at bounding box center [412, 324] width 171 height 21
type input "504"
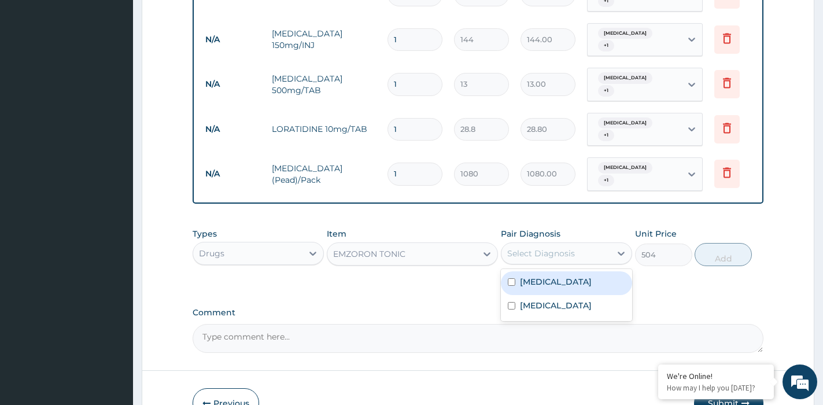
click at [604, 244] on div "Select Diagnosis" at bounding box center [556, 253] width 109 height 19
click at [592, 271] on div "Malaria" at bounding box center [566, 283] width 131 height 24
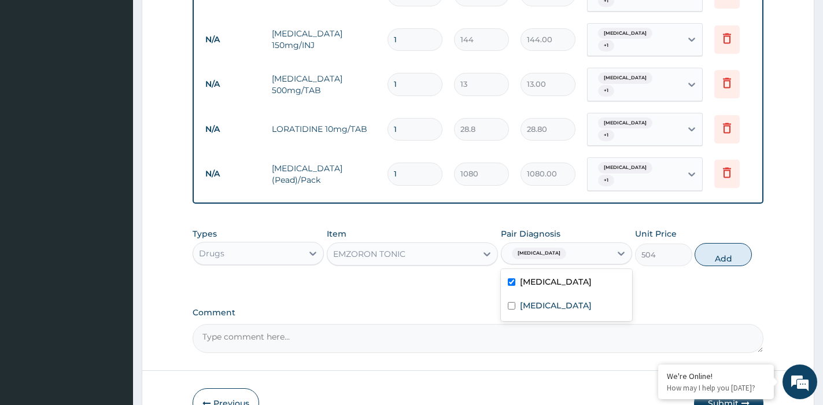
checkbox input "true"
click at [586, 300] on label "Respiratory tract infection" at bounding box center [556, 306] width 72 height 12
checkbox input "true"
click at [725, 243] on button "Add" at bounding box center [723, 254] width 57 height 23
type input "0"
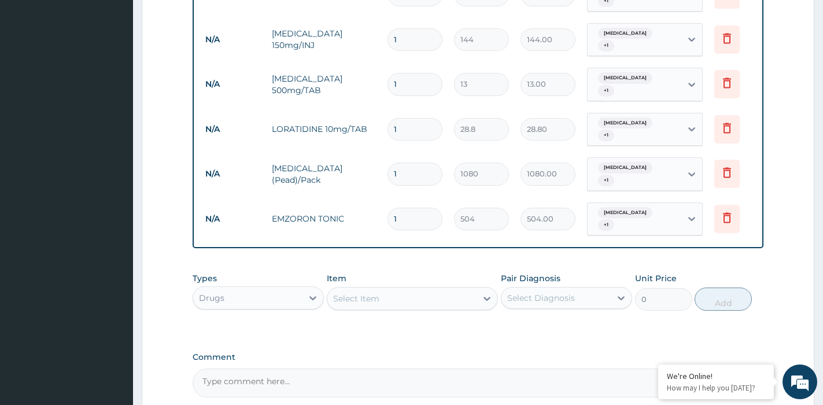
click at [370, 293] on div "Select Item" at bounding box center [356, 299] width 46 height 12
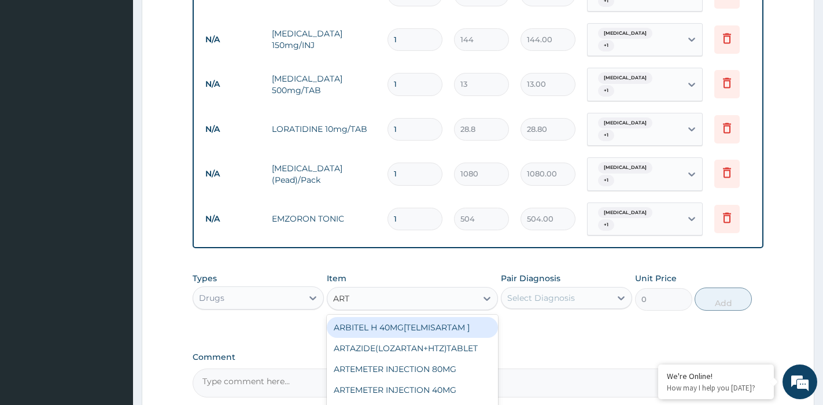
type input "ARTE"
click at [418, 317] on div "ARTEMETER INJECTION 80MG" at bounding box center [412, 327] width 171 height 21
type input "432"
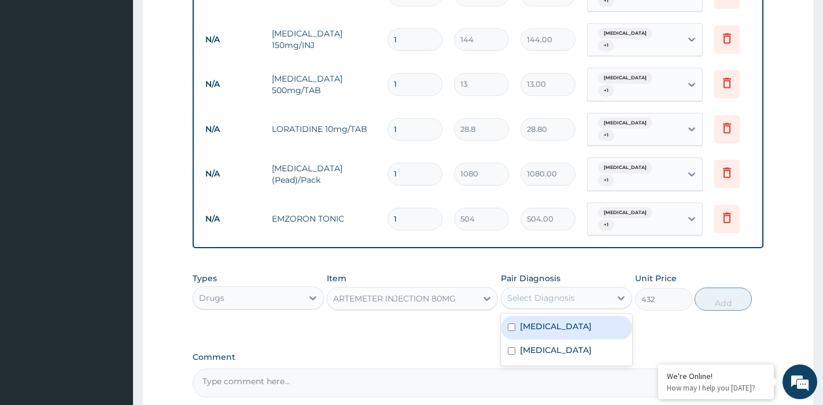
click at [542, 287] on div "Select Diagnosis" at bounding box center [566, 298] width 131 height 22
click at [551, 316] on div "Malaria" at bounding box center [566, 328] width 131 height 24
checkbox input "true"
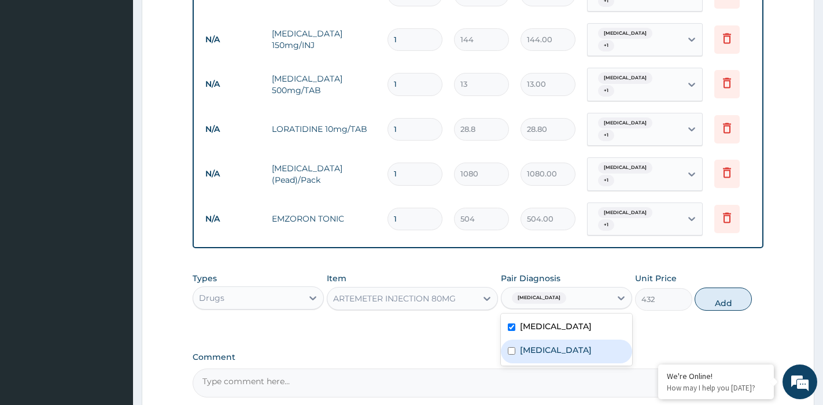
click at [559, 344] on label "Respiratory tract infection" at bounding box center [556, 350] width 72 height 12
checkbox input "true"
click at [737, 288] on button "Add" at bounding box center [723, 299] width 57 height 23
type input "0"
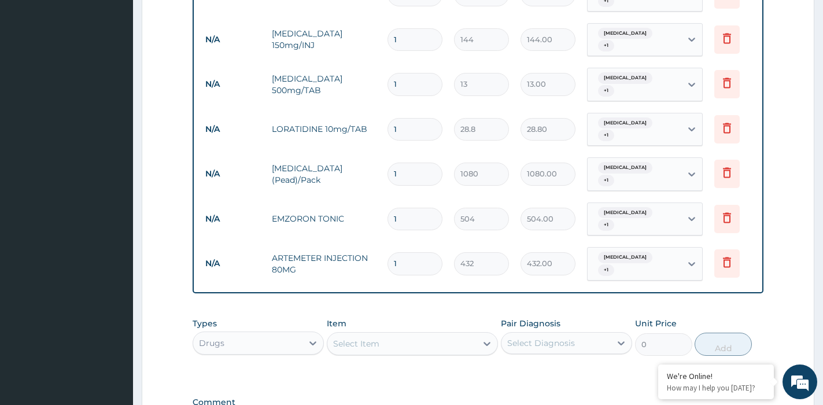
drag, startPoint x: 400, startPoint y: 216, endPoint x: 373, endPoint y: 217, distance: 27.2
click at [373, 241] on tr "N/A ARTEMETER INJECTION 80MG 1 432 432.00 Malaria + 1 Delete" at bounding box center [483, 263] width 567 height 45
type input "6"
type input "2592.00"
type input "6"
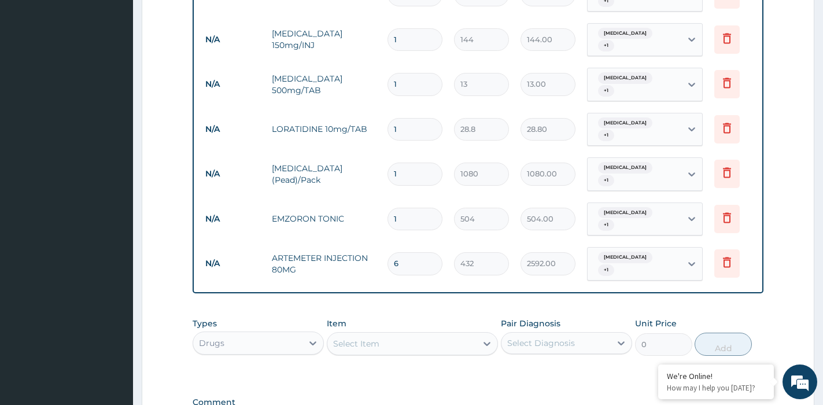
drag, startPoint x: 404, startPoint y: 138, endPoint x: 391, endPoint y: 137, distance: 13.4
click at [391, 163] on input "1" at bounding box center [415, 174] width 55 height 23
drag, startPoint x: 415, startPoint y: 99, endPoint x: 382, endPoint y: 97, distance: 33.0
click at [382, 112] on td "1" at bounding box center [415, 129] width 67 height 34
type input "7"
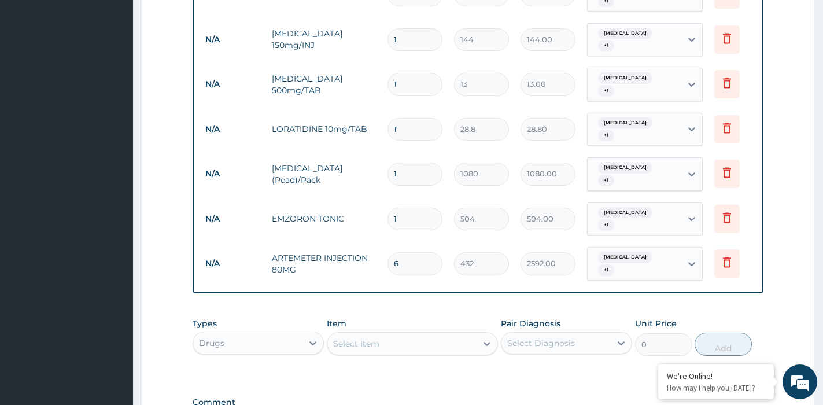
type input "201.60"
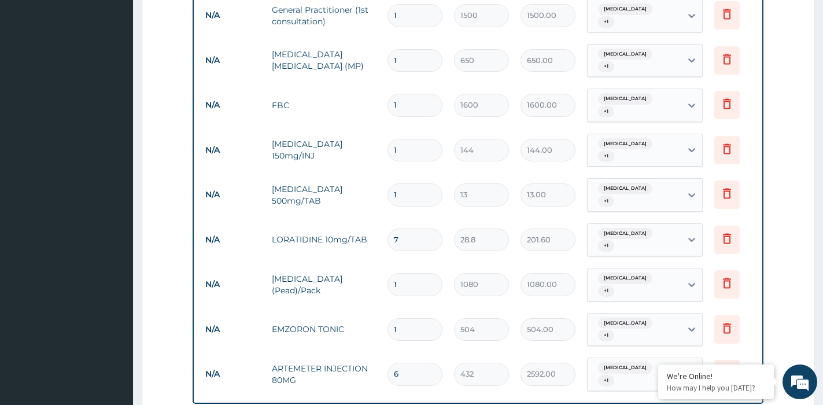
scroll to position [508, 0]
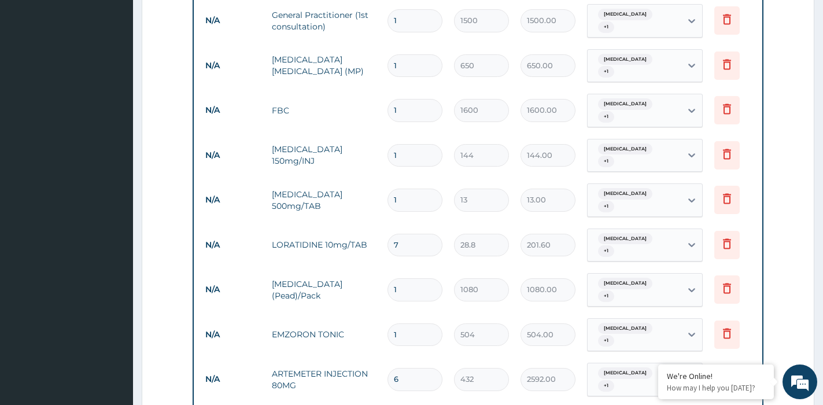
type input "7"
click at [415, 189] on input "1" at bounding box center [415, 200] width 55 height 23
type input "18"
type input "234.00"
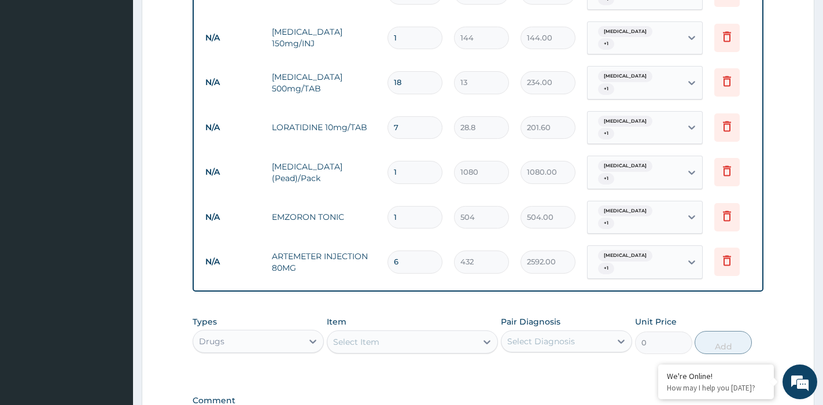
scroll to position [743, 0]
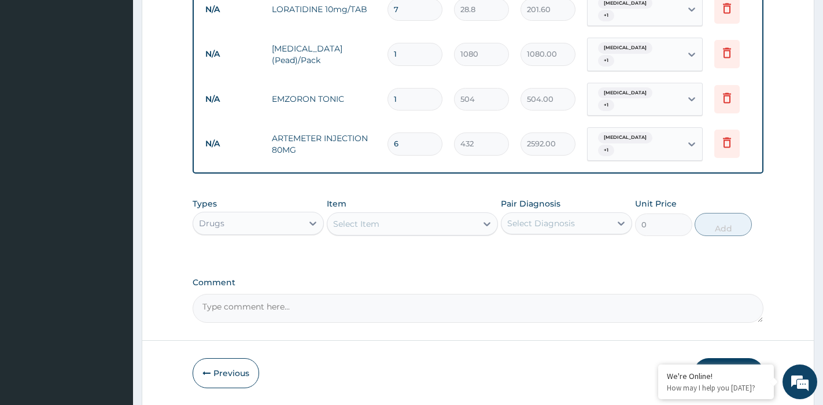
type input "18"
drag, startPoint x: 712, startPoint y: 332, endPoint x: 697, endPoint y: 330, distance: 14.5
click at [708, 358] on button "Submit" at bounding box center [728, 373] width 69 height 30
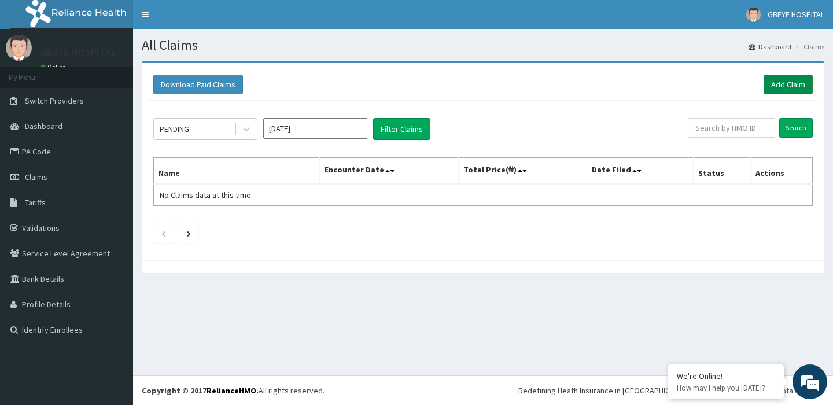
click at [791, 84] on link "Add Claim" at bounding box center [788, 85] width 49 height 20
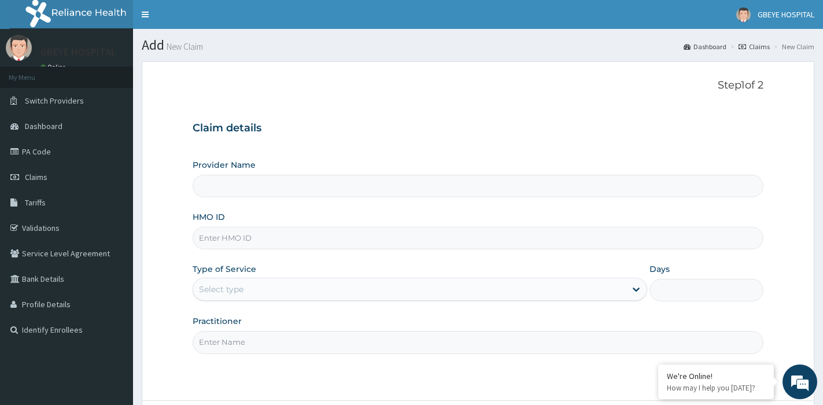
type input "GBEYE HOSPITAL ( PORTHARCOURT)"
click at [308, 244] on input "HMO ID" at bounding box center [478, 238] width 571 height 23
type input "PGM/10084/A"
click at [416, 286] on div "Select type" at bounding box center [409, 289] width 433 height 19
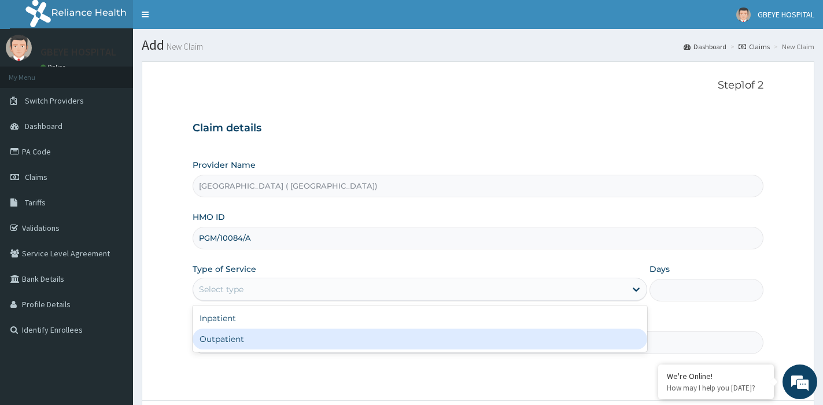
click at [347, 343] on div "Outpatient" at bounding box center [420, 339] width 455 height 21
type input "1"
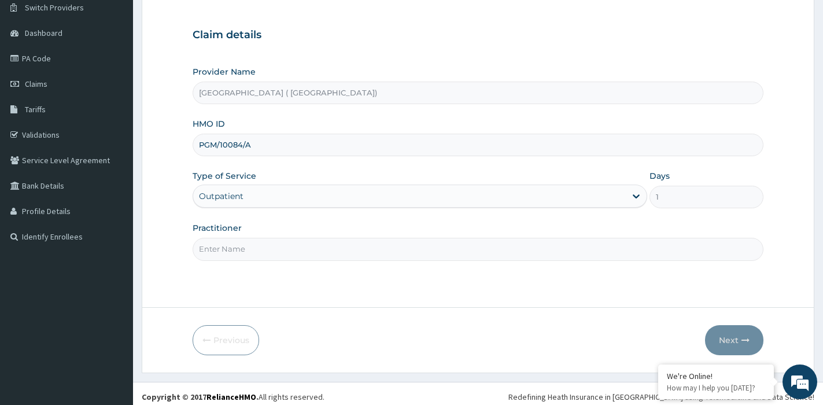
scroll to position [100, 0]
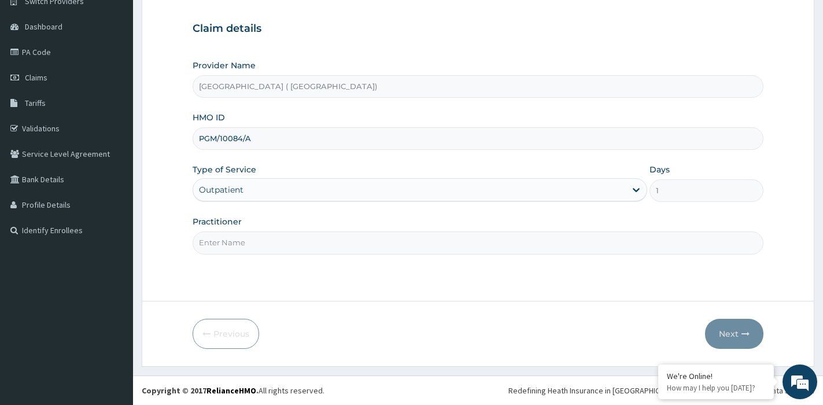
click at [337, 245] on input "Practitioner" at bounding box center [478, 242] width 571 height 23
type input "DR UCHEOHA"
click at [744, 336] on icon "button" at bounding box center [746, 334] width 8 height 8
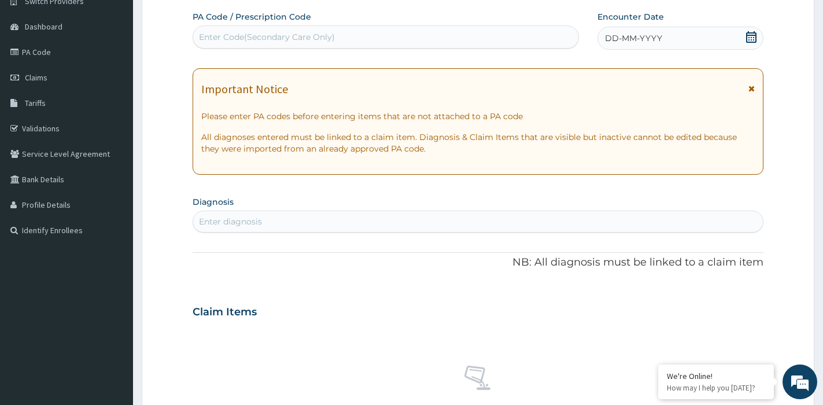
click at [665, 32] on div "DD-MM-YYYY" at bounding box center [680, 38] width 165 height 23
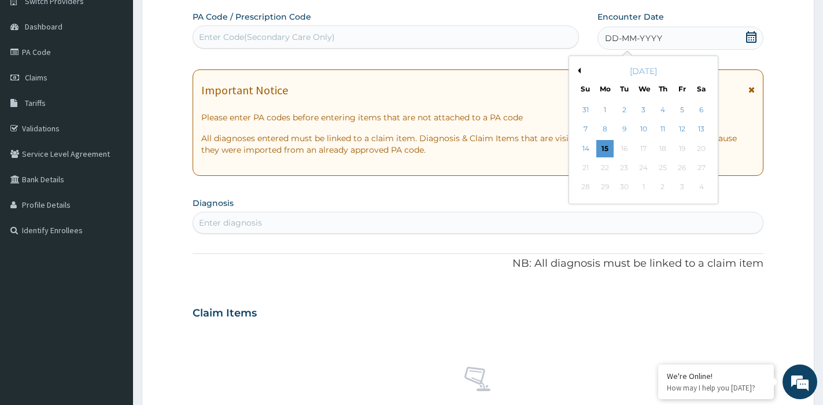
click at [581, 68] on div "[DATE]" at bounding box center [643, 71] width 139 height 12
click at [580, 70] on button "Previous Month" at bounding box center [578, 71] width 6 height 6
click at [647, 148] on div "13" at bounding box center [643, 148] width 17 height 17
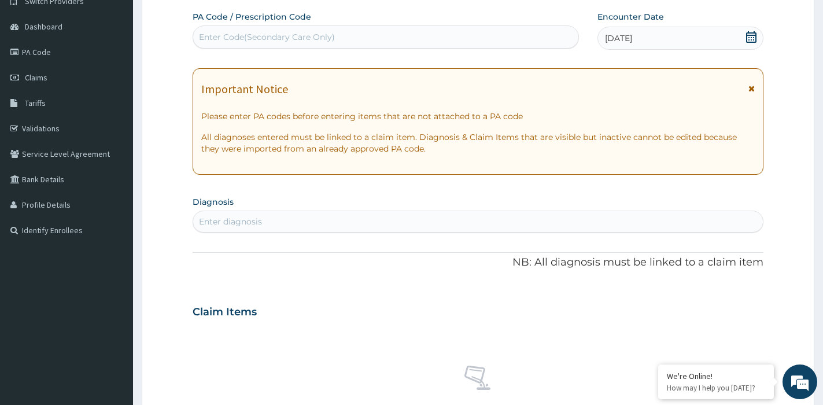
click at [270, 224] on div "Enter diagnosis" at bounding box center [478, 221] width 570 height 19
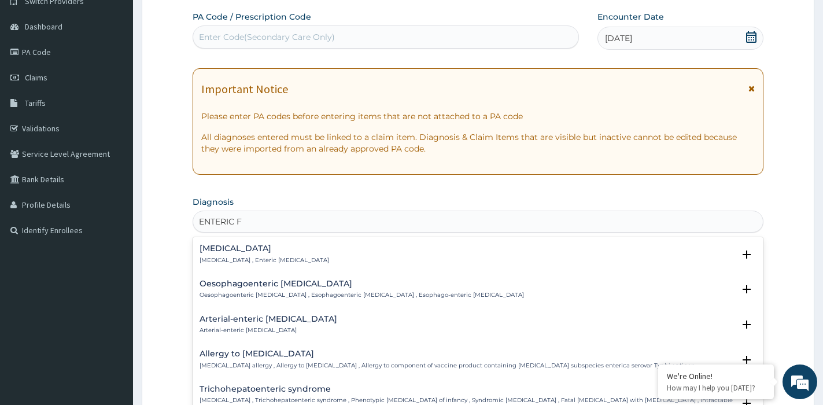
type input "ENTERIC"
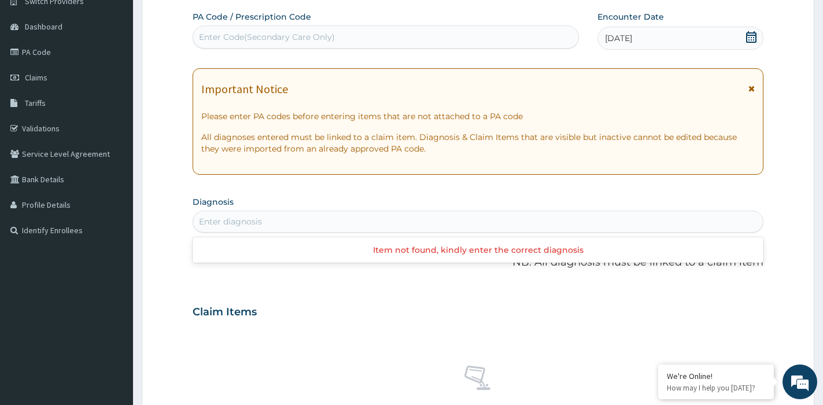
scroll to position [0, 0]
drag, startPoint x: 240, startPoint y: 217, endPoint x: 189, endPoint y: 222, distance: 51.7
click at [189, 222] on form "Step 2 of 2 PA Code / Prescription Code Enter Code(Secondary Care Only) Encount…" at bounding box center [478, 327] width 673 height 731
click at [232, 215] on div "Enter diagnosis" at bounding box center [478, 221] width 570 height 19
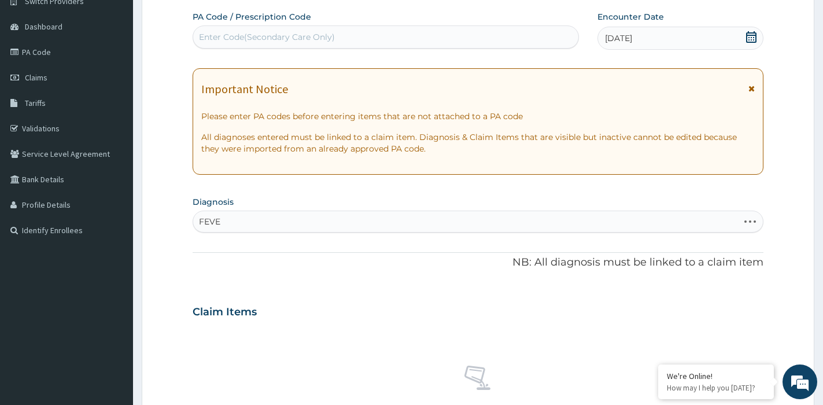
type input "FEVER"
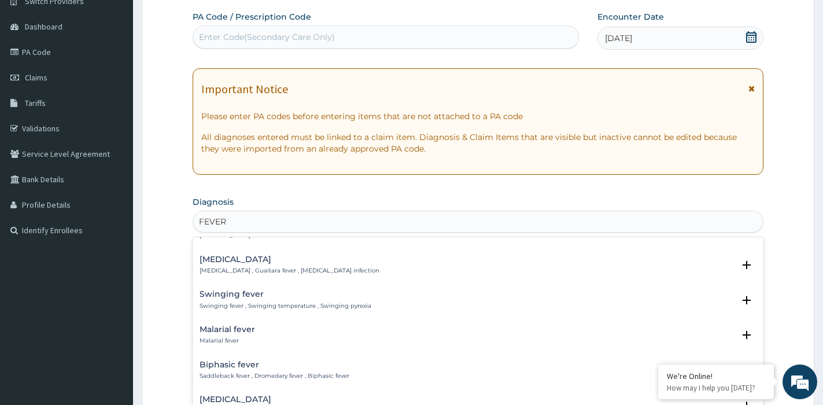
scroll to position [1603, 0]
click at [251, 325] on h4 "Malarial fever" at bounding box center [228, 329] width 56 height 9
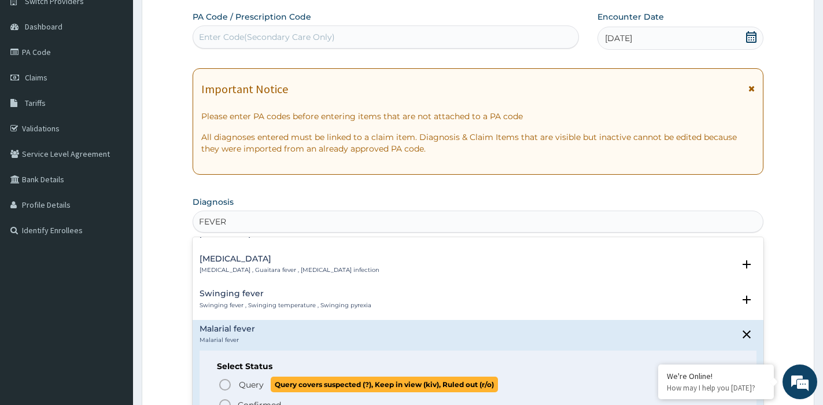
click at [251, 379] on span "Query" at bounding box center [251, 385] width 25 height 12
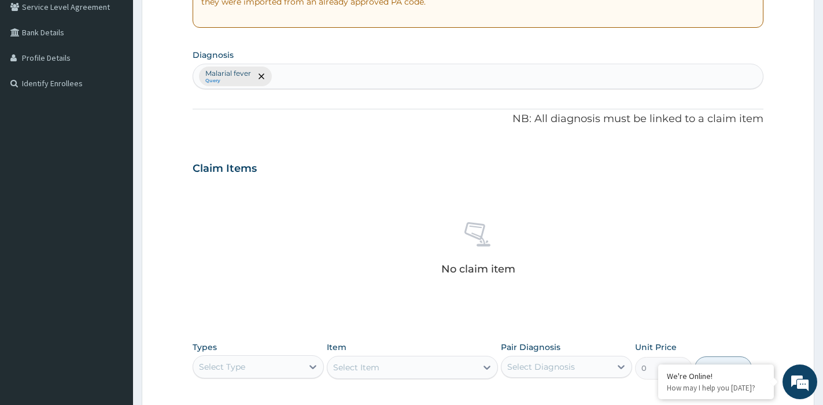
scroll to position [273, 0]
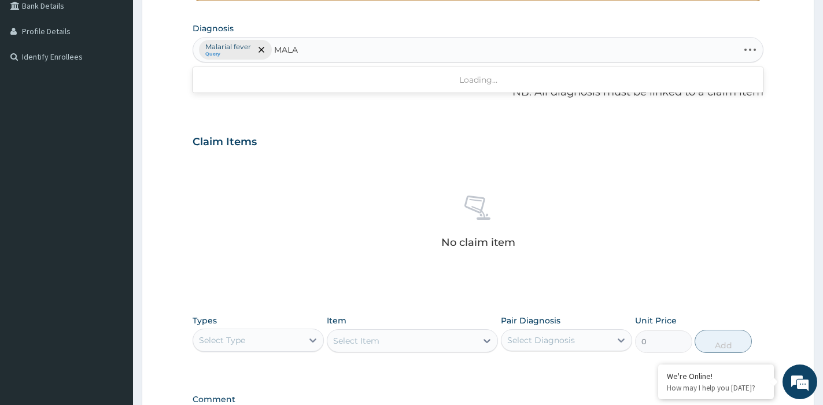
type input "MALAR"
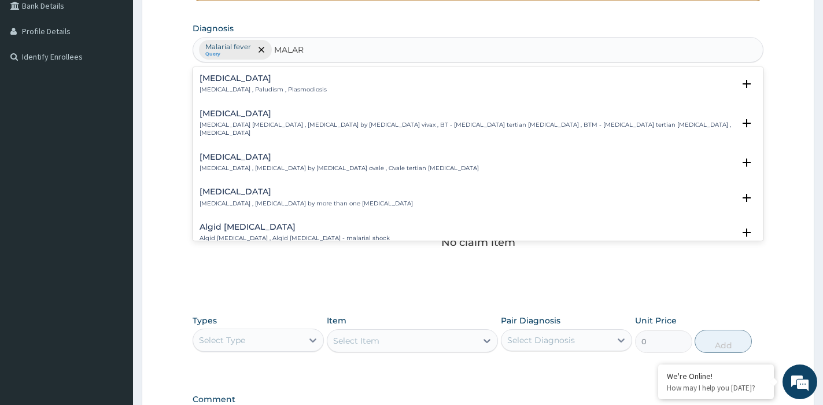
click at [307, 84] on div "Malaria Malaria , Paludism , Plasmodiosis" at bounding box center [478, 84] width 557 height 20
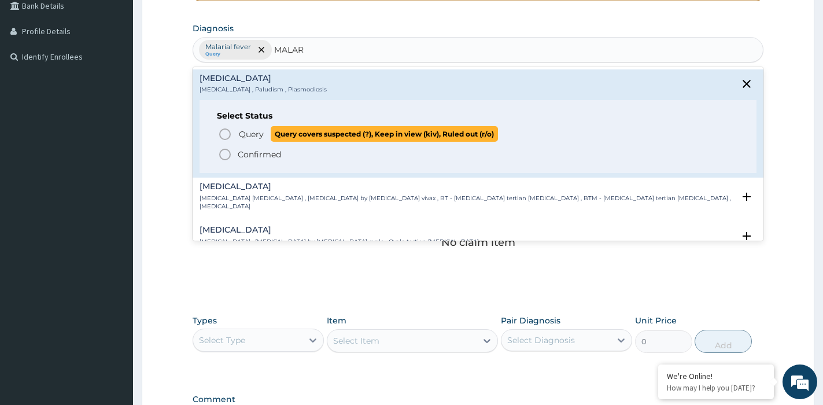
click at [275, 133] on span "Query covers suspected (?), Keep in view (kiv), Ruled out (r/o)" at bounding box center [384, 134] width 227 height 16
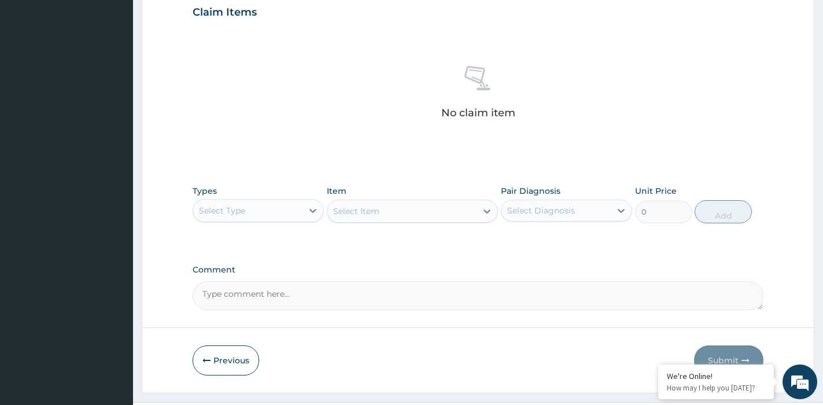
scroll to position [429, 0]
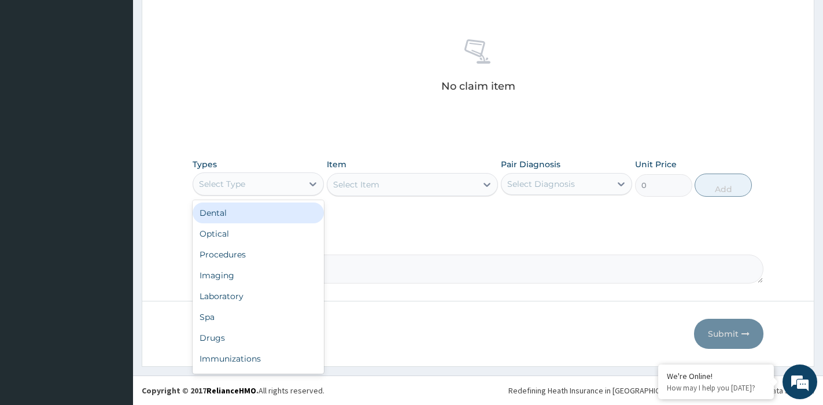
click at [288, 185] on div "Select Type" at bounding box center [247, 184] width 109 height 19
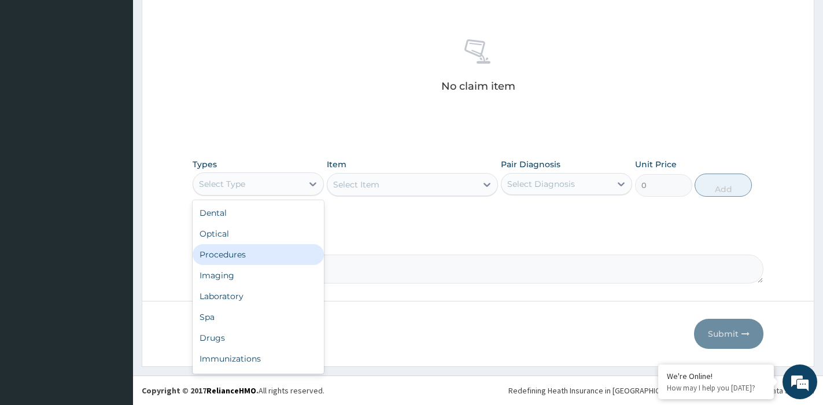
drag, startPoint x: 250, startPoint y: 252, endPoint x: 263, endPoint y: 240, distance: 18.0
click at [249, 251] on div "Procedures" at bounding box center [258, 254] width 131 height 21
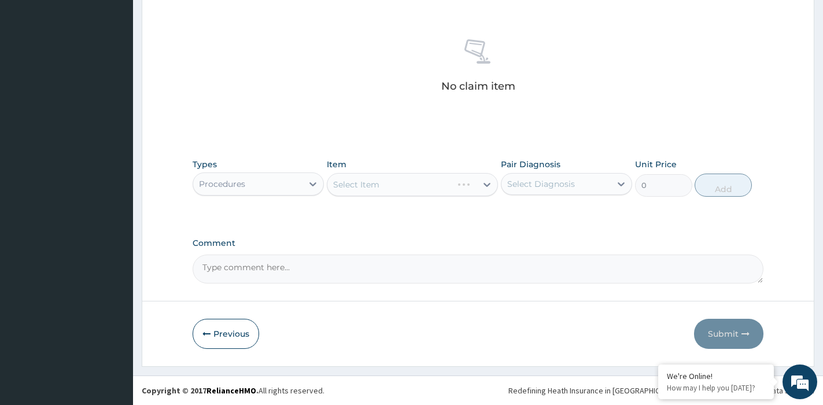
click at [393, 181] on div "Select Item" at bounding box center [412, 184] width 171 height 23
click at [426, 187] on div "Select Item" at bounding box center [412, 184] width 171 height 23
click at [426, 189] on div "Select Item" at bounding box center [401, 184] width 149 height 19
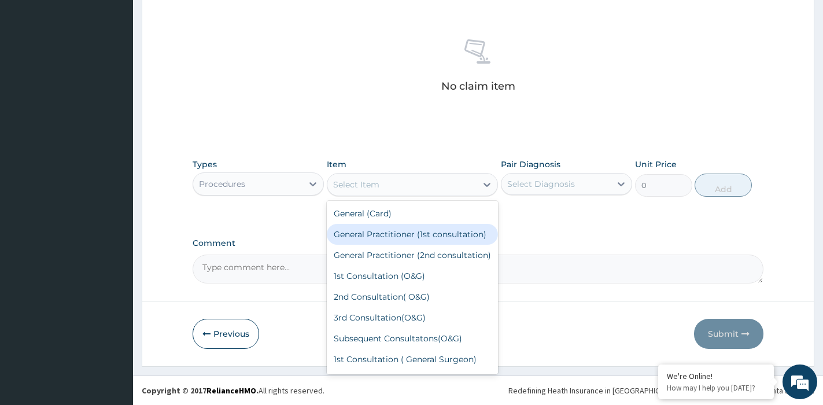
click at [381, 235] on div "General Practitioner (1st consultation)" at bounding box center [412, 234] width 171 height 21
type input "1500"
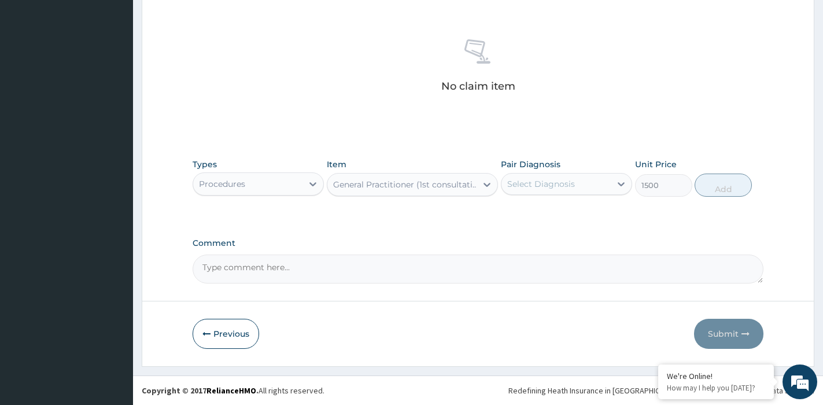
click at [565, 180] on div "Select Diagnosis" at bounding box center [541, 184] width 68 height 12
click at [570, 212] on label "Malarial fever" at bounding box center [548, 213] width 56 height 12
checkbox input "true"
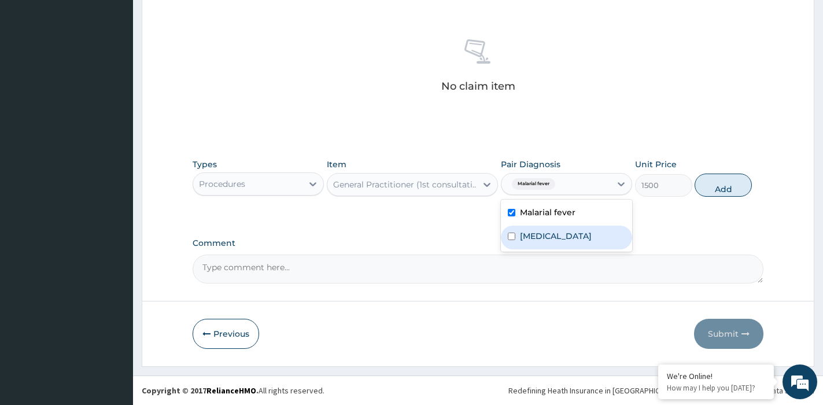
drag, startPoint x: 559, startPoint y: 238, endPoint x: 658, endPoint y: 207, distance: 103.6
click at [565, 231] on div "Malaria" at bounding box center [566, 238] width 131 height 24
checkbox input "true"
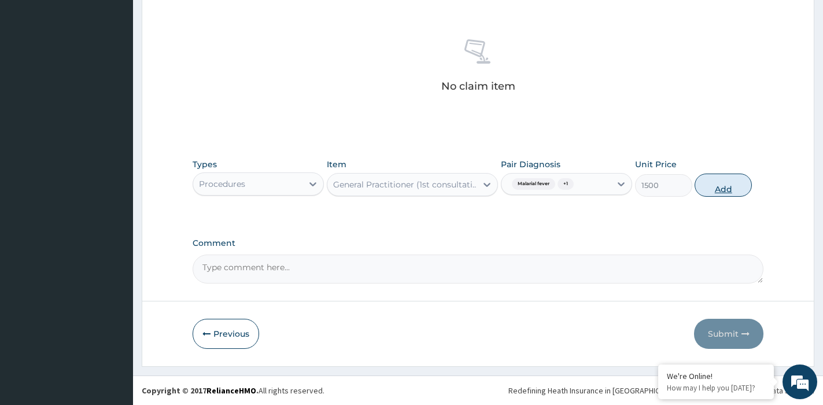
click at [726, 182] on button "Add" at bounding box center [723, 185] width 57 height 23
type input "0"
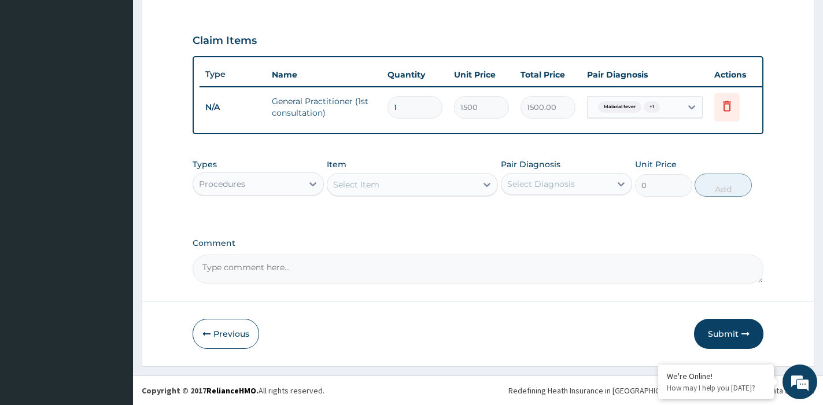
click at [272, 185] on div "Procedures" at bounding box center [247, 184] width 109 height 19
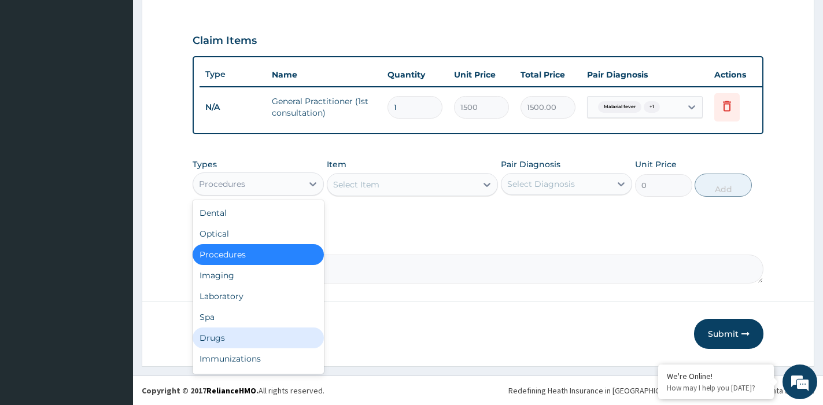
click at [251, 337] on div "Drugs" at bounding box center [258, 337] width 131 height 21
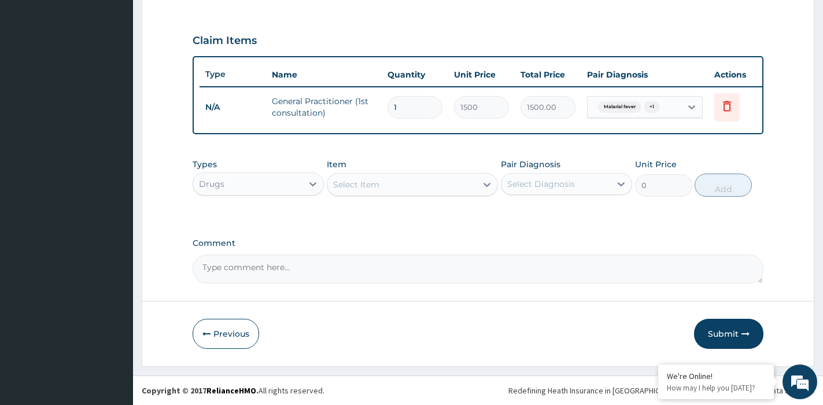
click at [395, 189] on div "Select Item" at bounding box center [401, 184] width 149 height 19
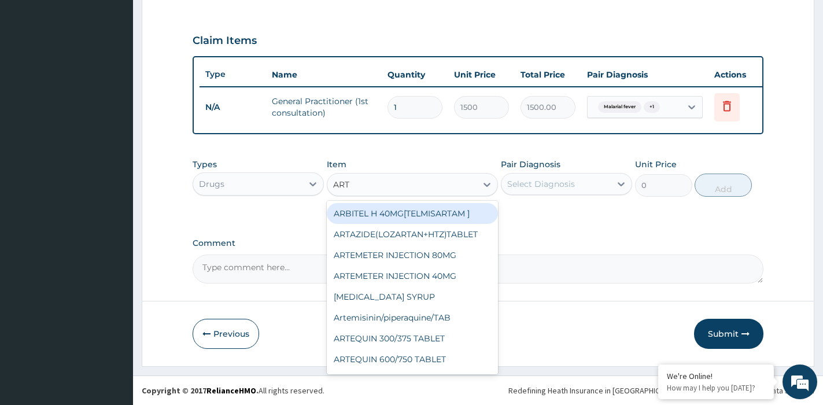
type input "ARTE"
click at [439, 218] on div "ARTEMETER INJECTION 80MG" at bounding box center [412, 213] width 171 height 21
type input "432"
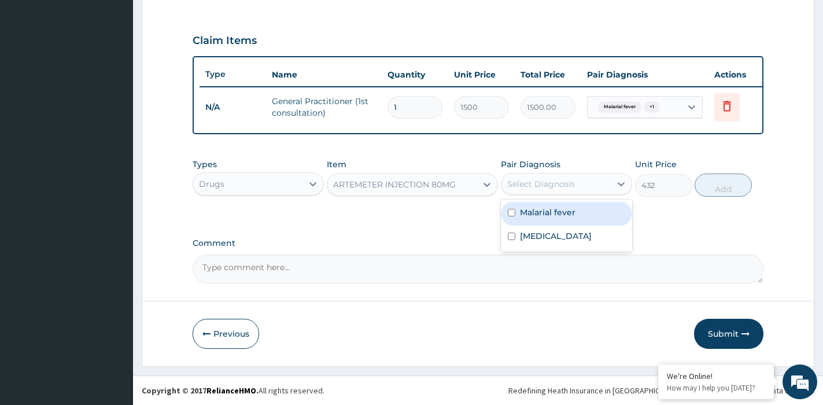
click at [568, 185] on div "Select Diagnosis" at bounding box center [541, 184] width 68 height 12
click at [566, 207] on label "Malarial fever" at bounding box center [548, 213] width 56 height 12
checkbox input "true"
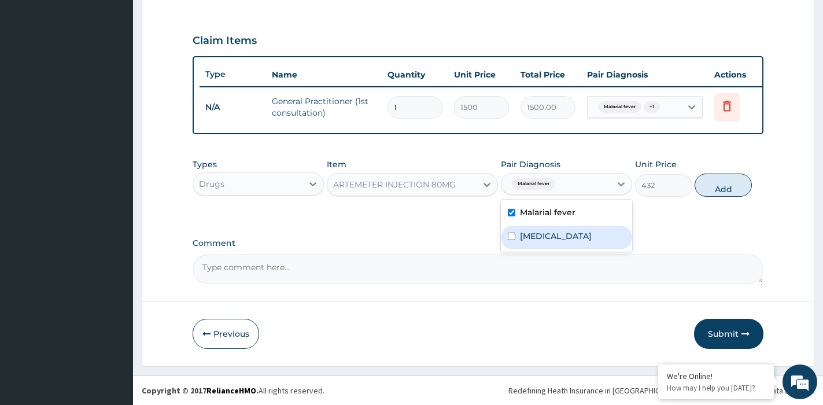
drag, startPoint x: 556, startPoint y: 230, endPoint x: 749, endPoint y: 197, distance: 196.0
click at [565, 227] on div "[MEDICAL_DATA]" at bounding box center [566, 238] width 131 height 24
checkbox input "true"
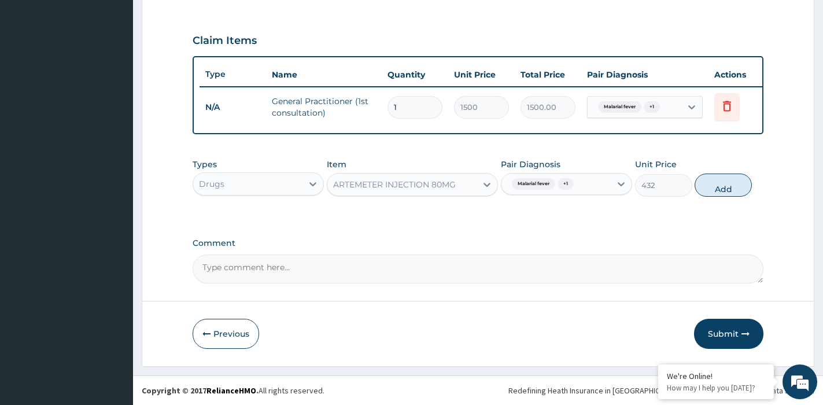
drag, startPoint x: 742, startPoint y: 183, endPoint x: 580, endPoint y: 176, distance: 162.1
click at [739, 183] on button "Add" at bounding box center [723, 185] width 57 height 23
type input "0"
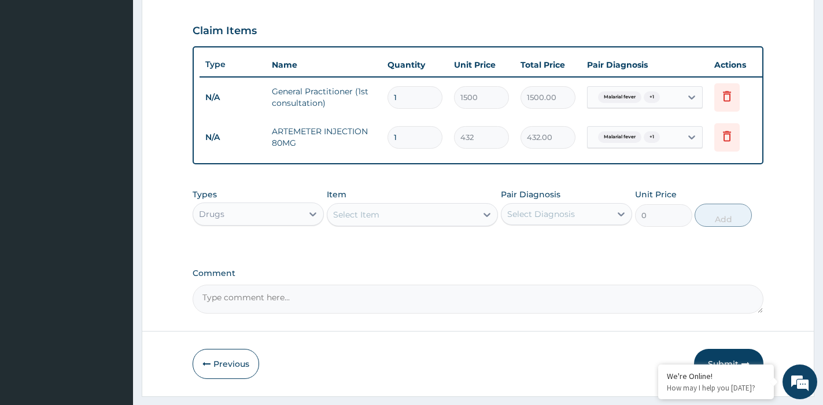
click at [354, 220] on div "Select Item" at bounding box center [356, 215] width 46 height 12
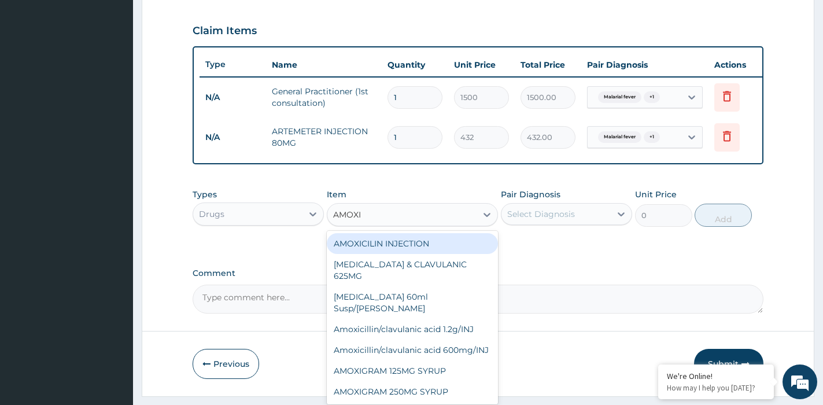
type input "AMOXIC"
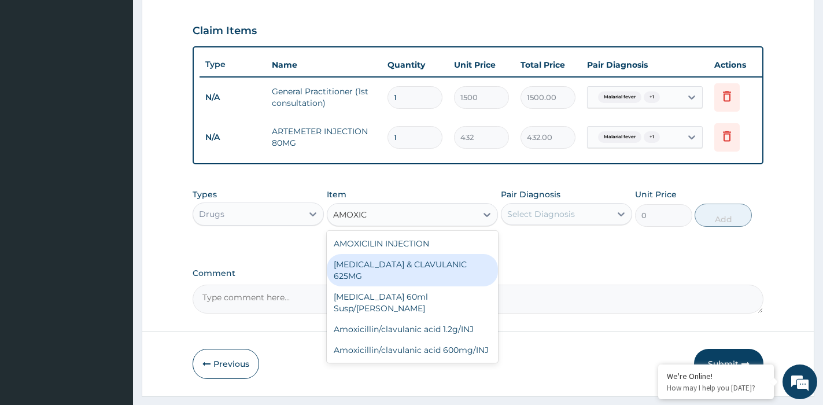
click at [440, 279] on div "AMOXICILLIN & CLAVULANIC 625MG" at bounding box center [412, 270] width 171 height 32
type input "144"
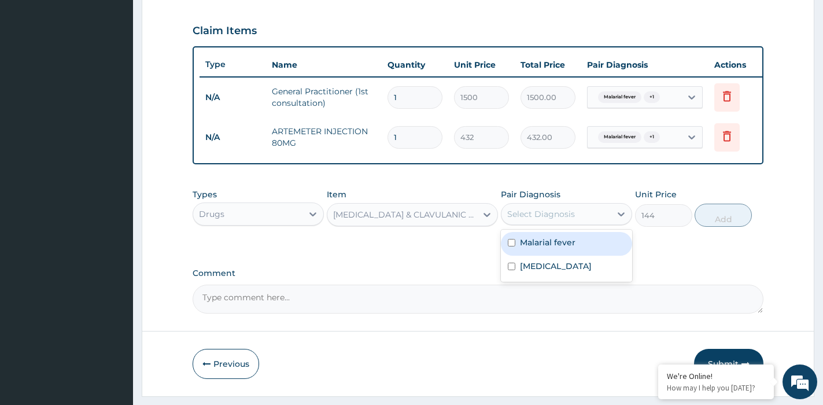
click at [583, 221] on div "Select Diagnosis" at bounding box center [556, 214] width 109 height 19
click at [583, 256] on div "Malarial fever" at bounding box center [566, 244] width 131 height 24
checkbox input "true"
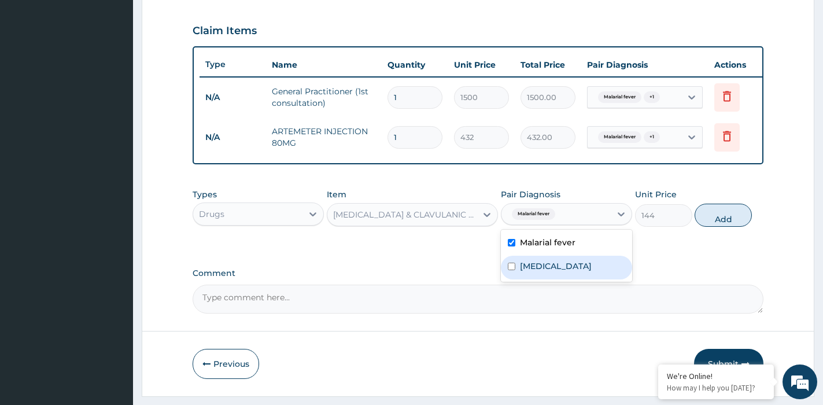
click at [579, 274] on div "[MEDICAL_DATA]" at bounding box center [566, 268] width 131 height 24
checkbox input "true"
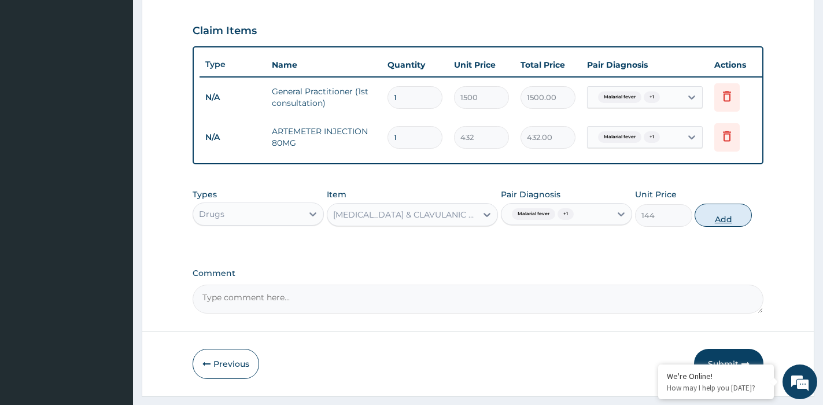
click at [742, 224] on button "Add" at bounding box center [723, 215] width 57 height 23
type input "0"
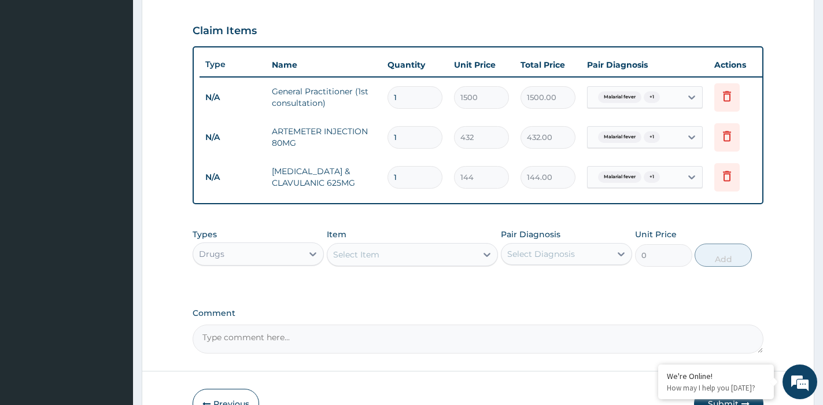
click at [396, 264] on div "Select Item" at bounding box center [401, 254] width 149 height 19
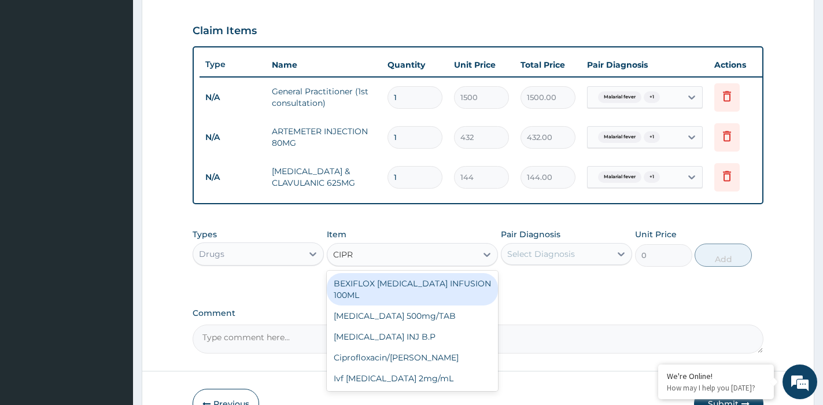
type input "CIPRO"
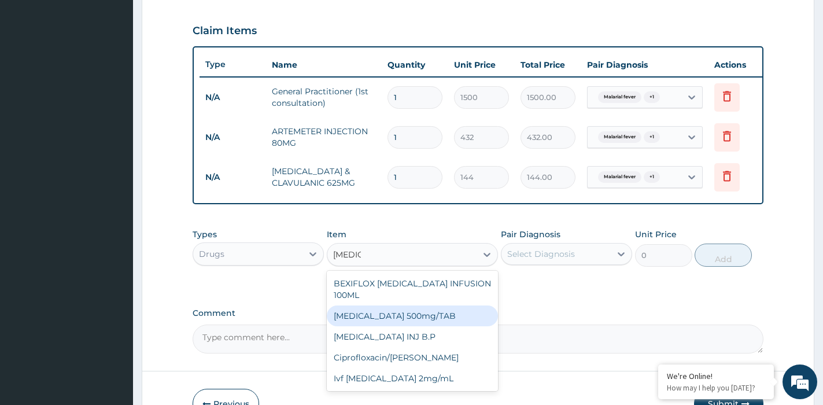
click at [425, 316] on div "Ciprofloxacin 500mg/TAB" at bounding box center [412, 315] width 171 height 21
type input "115.2"
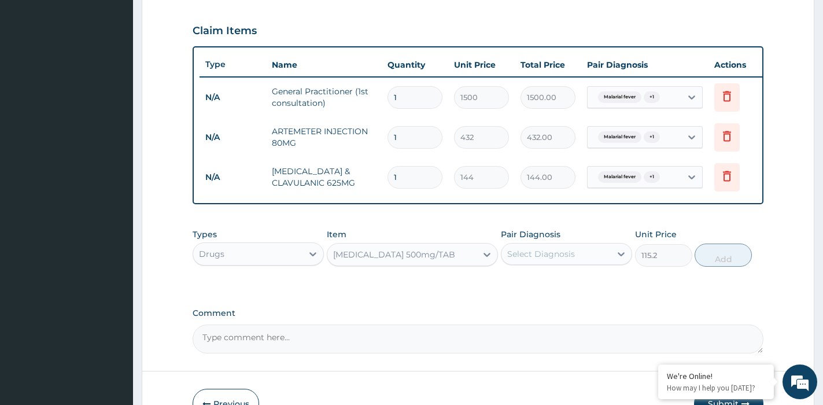
click at [569, 260] on div "Select Diagnosis" at bounding box center [541, 254] width 68 height 12
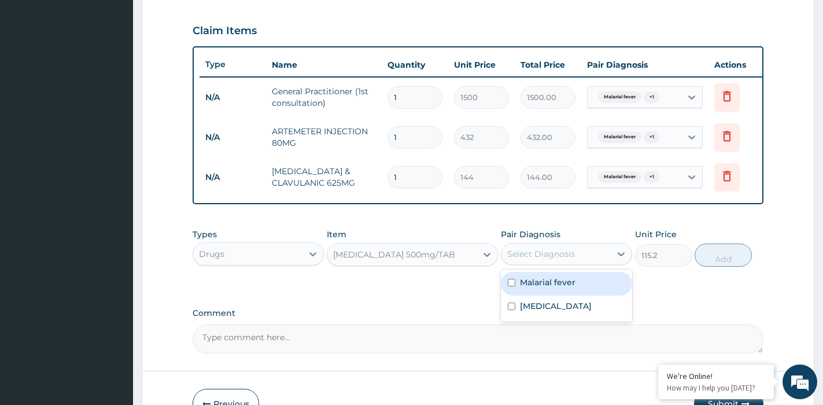
click at [558, 288] on label "Malarial fever" at bounding box center [548, 283] width 56 height 12
checkbox input "true"
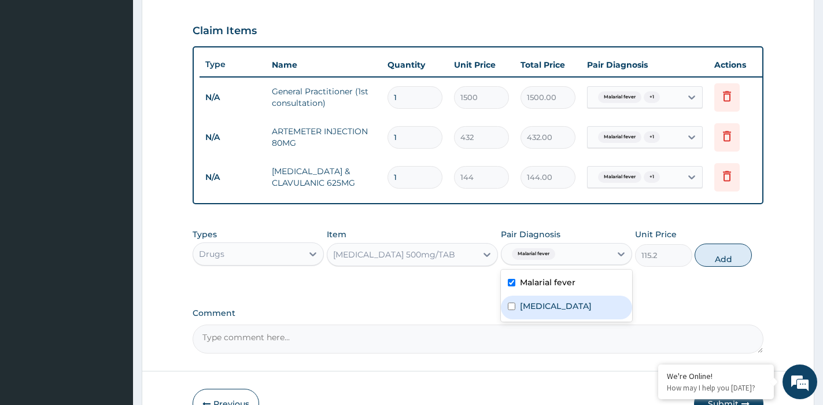
click at [550, 311] on div "Malaria" at bounding box center [566, 308] width 131 height 24
checkbox input "true"
click at [717, 267] on button "Add" at bounding box center [723, 255] width 57 height 23
type input "0"
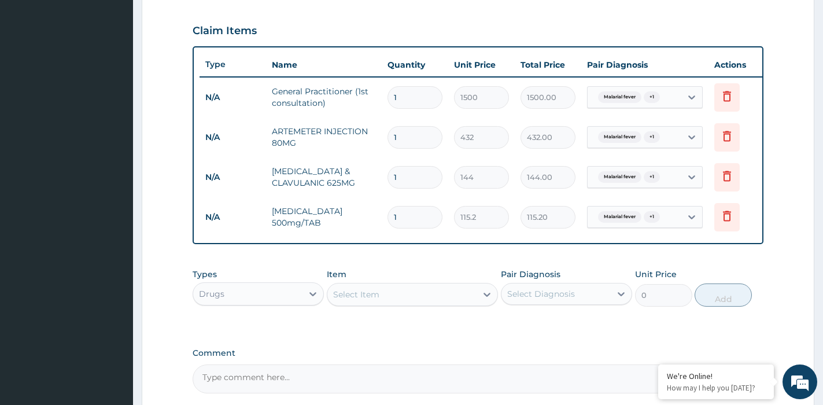
drag, startPoint x: 406, startPoint y: 138, endPoint x: 384, endPoint y: 135, distance: 22.3
click at [384, 135] on td "1" at bounding box center [415, 137] width 67 height 34
type input "6"
type input "2592.00"
type input "6"
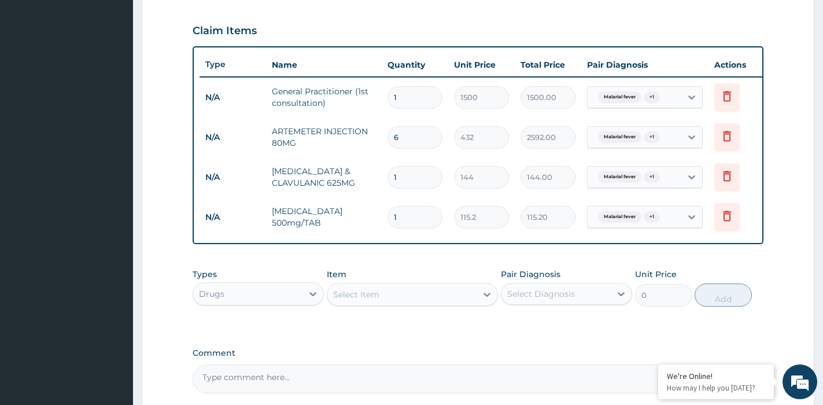
click at [389, 174] on input "1" at bounding box center [415, 177] width 55 height 23
type input "21"
type input "3024.00"
type input "21"
click at [410, 216] on input "1" at bounding box center [415, 217] width 55 height 23
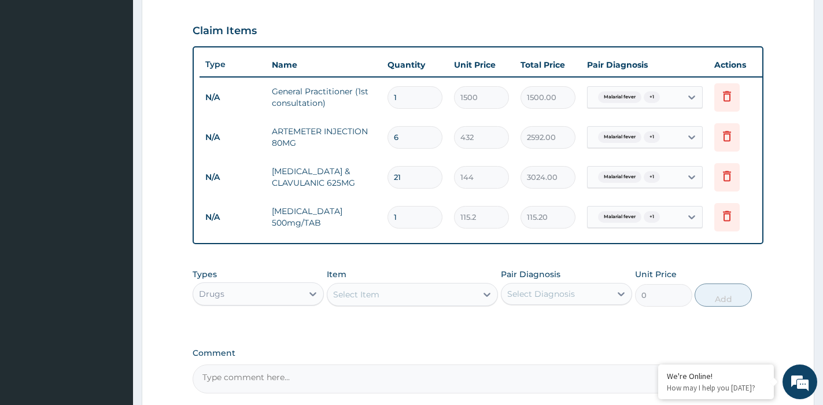
type input "10"
type input "1152.00"
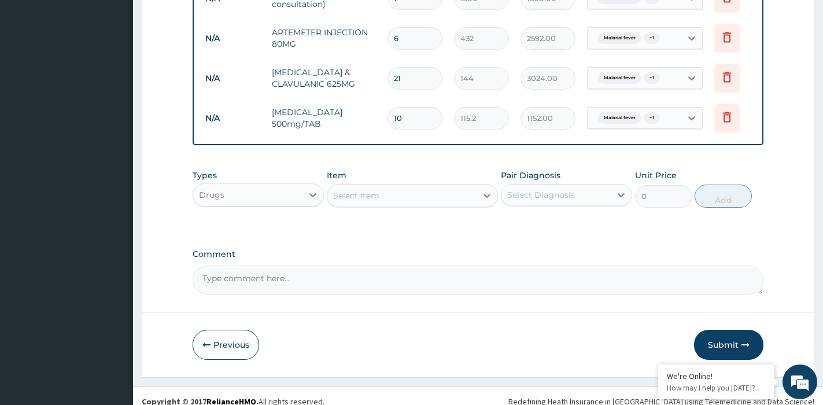
scroll to position [500, 0]
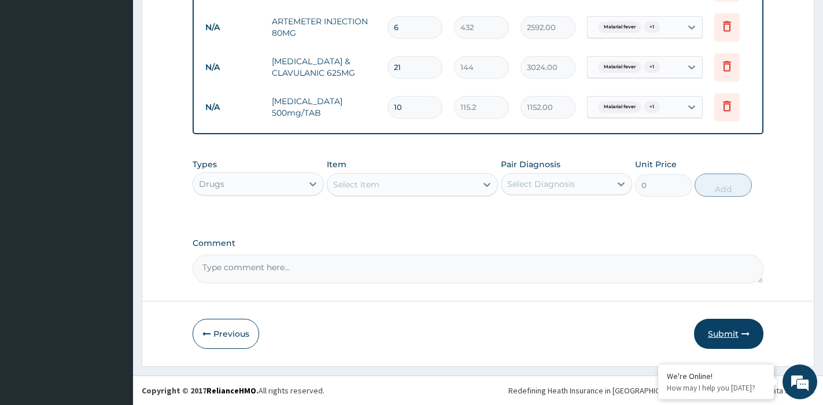
type input "10"
click at [728, 333] on button "Submit" at bounding box center [728, 334] width 69 height 30
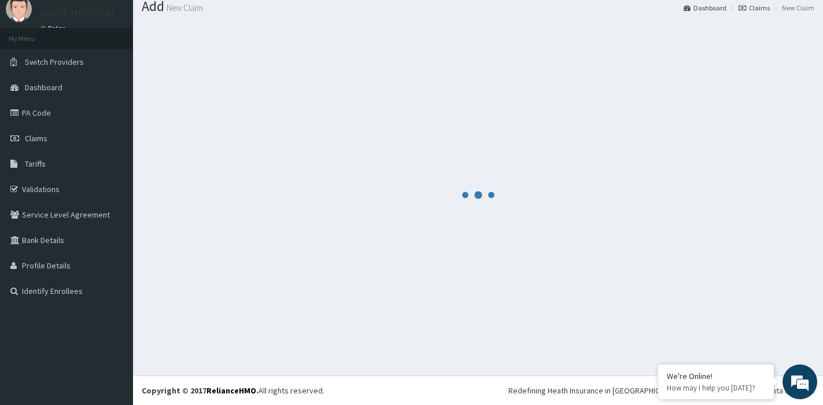
scroll to position [39, 0]
click at [33, 109] on link "PA Code" at bounding box center [66, 112] width 133 height 25
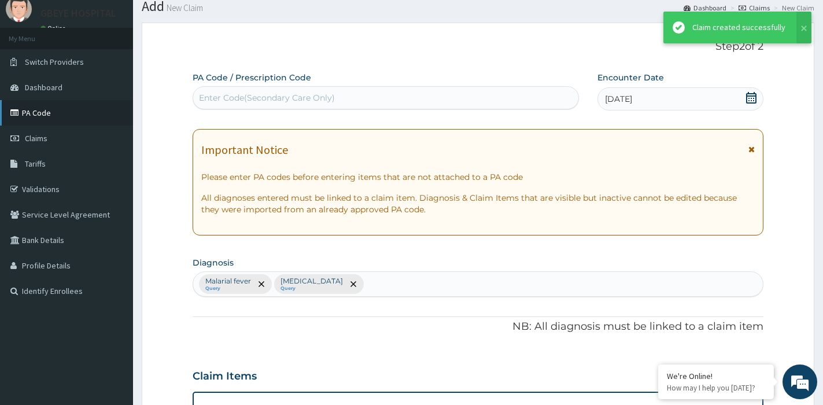
click at [49, 115] on link "PA Code" at bounding box center [66, 112] width 133 height 25
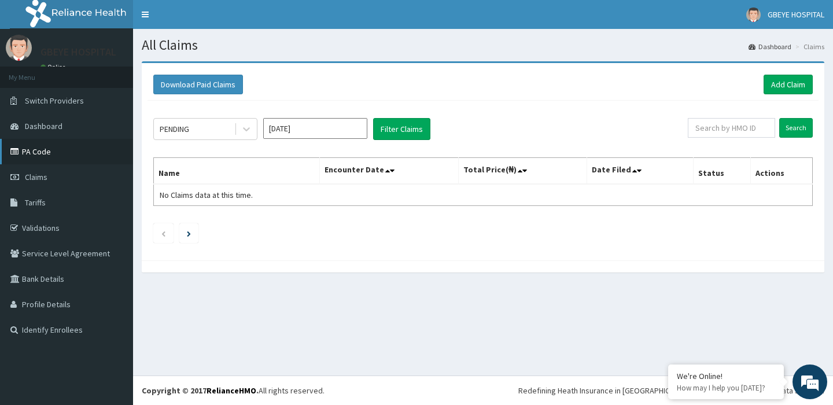
click at [64, 153] on link "PA Code" at bounding box center [66, 151] width 133 height 25
click at [787, 82] on link "Add Claim" at bounding box center [788, 85] width 49 height 20
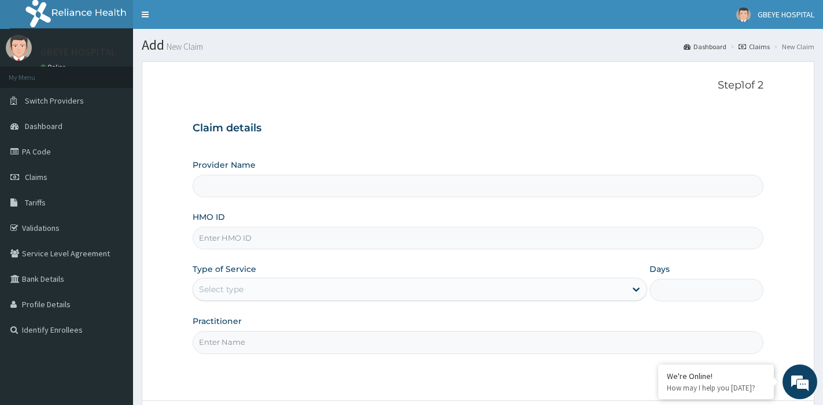
drag, startPoint x: 230, startPoint y: 241, endPoint x: 220, endPoint y: 257, distance: 19.4
click at [229, 241] on input "HMO ID" at bounding box center [478, 238] width 571 height 23
paste input "spr/10014/d"
type input "spr/10014/d"
type input "GBEYE HOSPITAL ( PORTHARCOURT)"
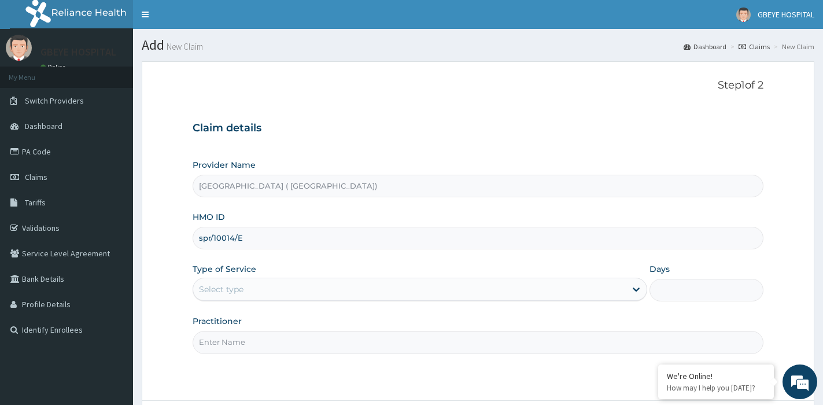
drag, startPoint x: 209, startPoint y: 237, endPoint x: 182, endPoint y: 236, distance: 27.8
click at [182, 236] on form "Step 1 of 2 Claim details Provider Name GBEYE HOSPITAL ( PORTHARCOURT) HMO ID s…" at bounding box center [478, 263] width 673 height 405
drag, startPoint x: 210, startPoint y: 235, endPoint x: 183, endPoint y: 236, distance: 27.2
click at [189, 242] on form "Step 1 of 2 Claim details Provider Name GBEYE HOSPITAL ( PORTHARCOURT) HMO ID s…" at bounding box center [478, 263] width 673 height 405
type input "SPR/10014/E"
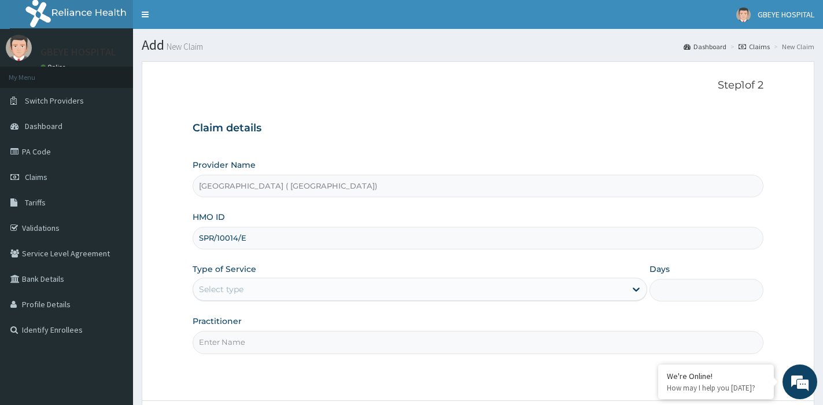
click at [313, 282] on div "Select type" at bounding box center [409, 289] width 433 height 19
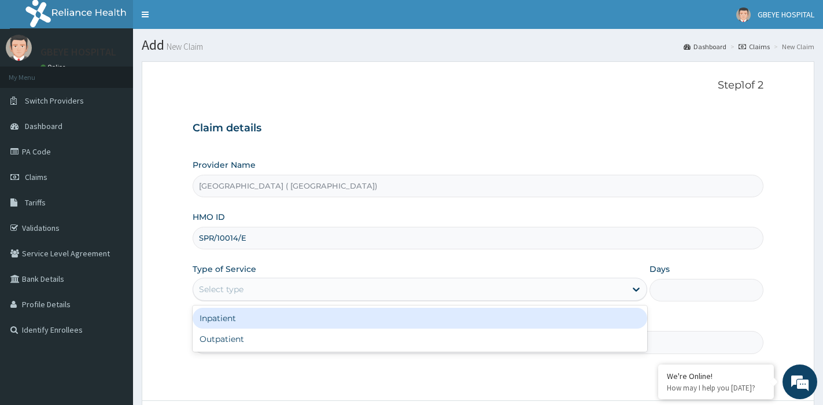
drag, startPoint x: 282, startPoint y: 328, endPoint x: 280, endPoint y: 337, distance: 9.0
click at [282, 329] on div "Inpatient Outpatient" at bounding box center [420, 328] width 455 height 46
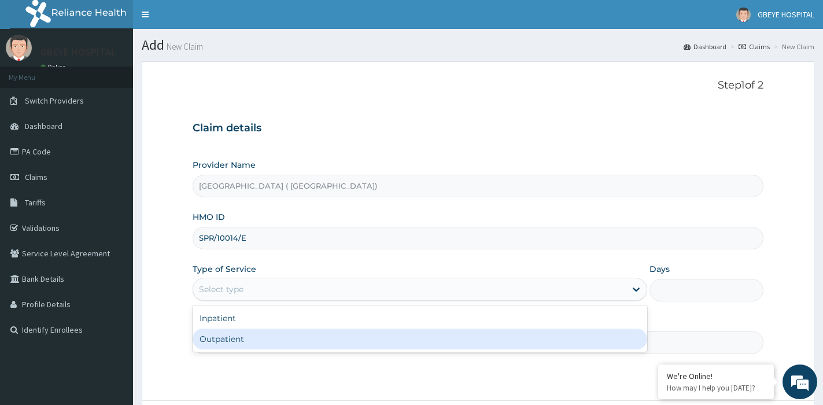
click at [279, 338] on div "Outpatient" at bounding box center [420, 339] width 455 height 21
type input "1"
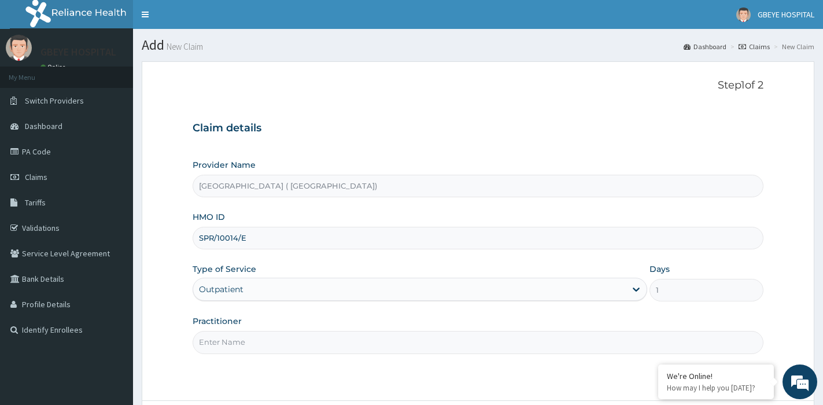
scroll to position [100, 0]
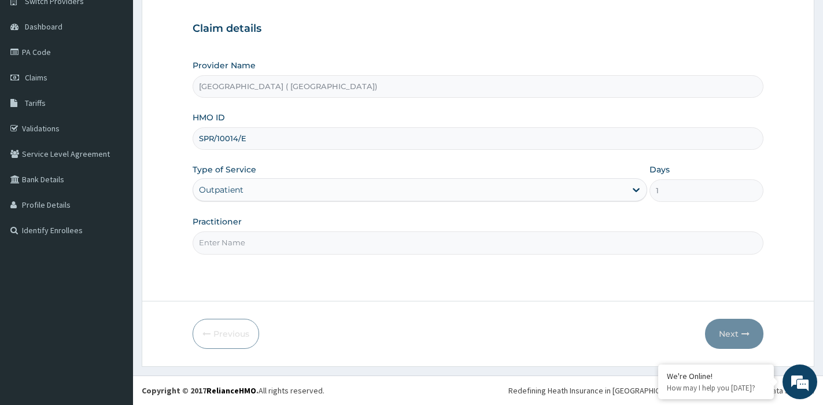
click at [319, 249] on input "Practitioner" at bounding box center [478, 242] width 571 height 23
type input "DR [PERSON_NAME]"
click at [739, 332] on button "Next" at bounding box center [734, 334] width 58 height 30
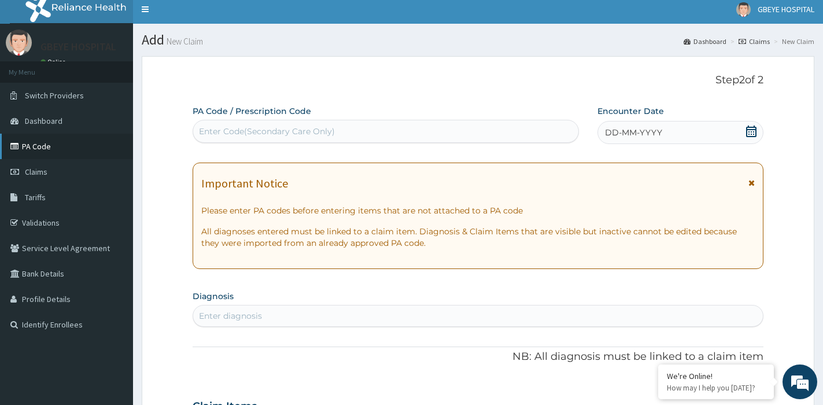
scroll to position [0, 0]
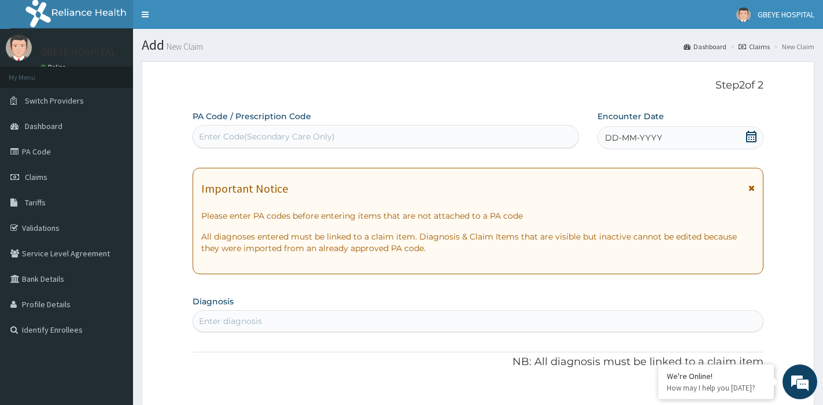
click at [636, 133] on span "DD-MM-YYYY" at bounding box center [633, 138] width 57 height 12
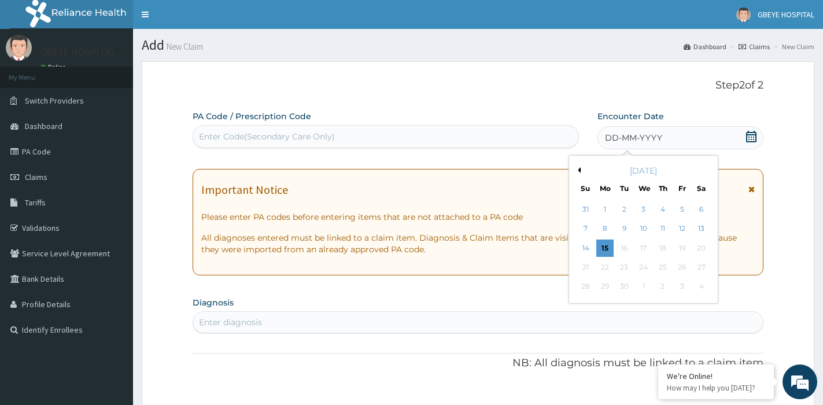
click at [581, 172] on div "[DATE]" at bounding box center [643, 171] width 139 height 12
click at [577, 167] on button "Previous Month" at bounding box center [578, 170] width 6 height 6
click at [586, 246] on div "10" at bounding box center [585, 248] width 17 height 17
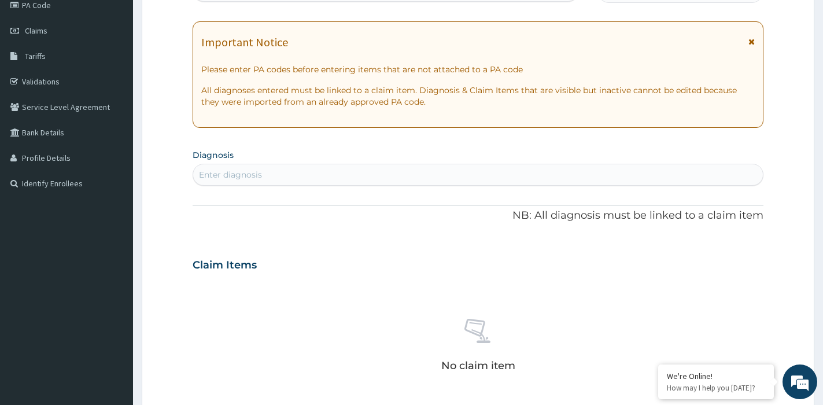
scroll to position [116, 0]
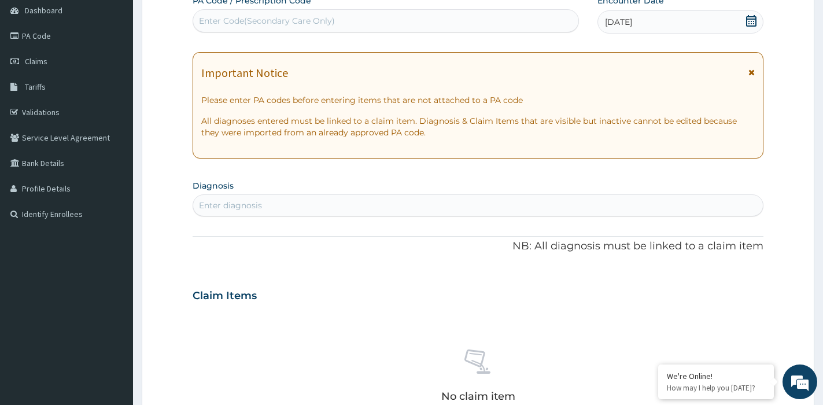
click at [267, 203] on div "Enter diagnosis" at bounding box center [478, 205] width 570 height 19
type input "RTI"
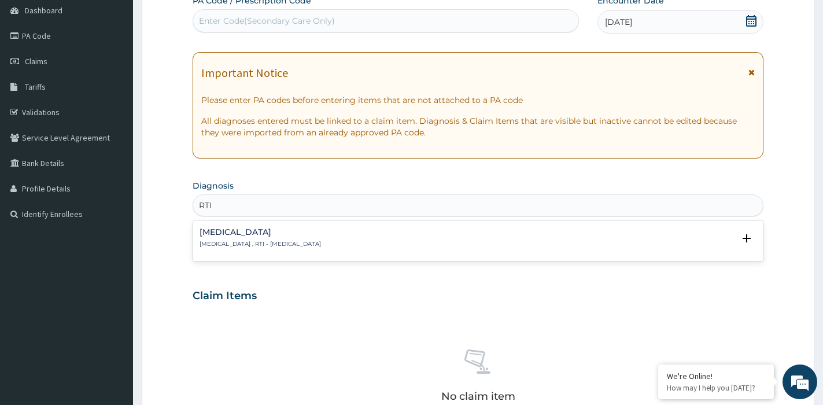
click at [274, 241] on p "Respiratory tract infection , RTI - Respiratory tract infection" at bounding box center [261, 244] width 122 height 8
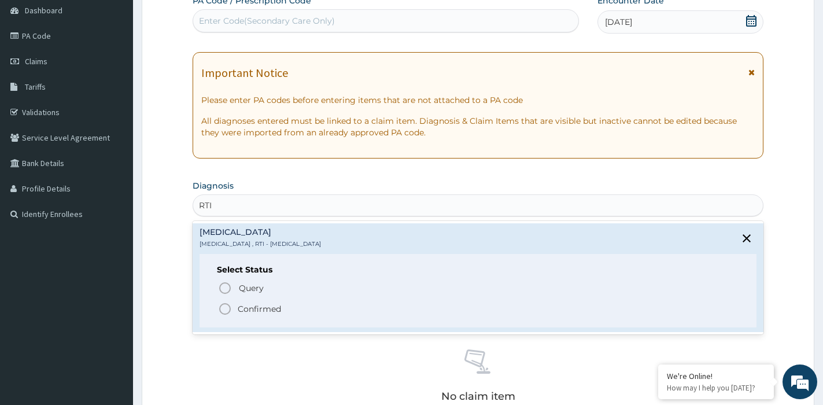
drag, startPoint x: 228, startPoint y: 311, endPoint x: 249, endPoint y: 252, distance: 62.0
click at [228, 310] on icon "status option filled" at bounding box center [225, 309] width 14 height 14
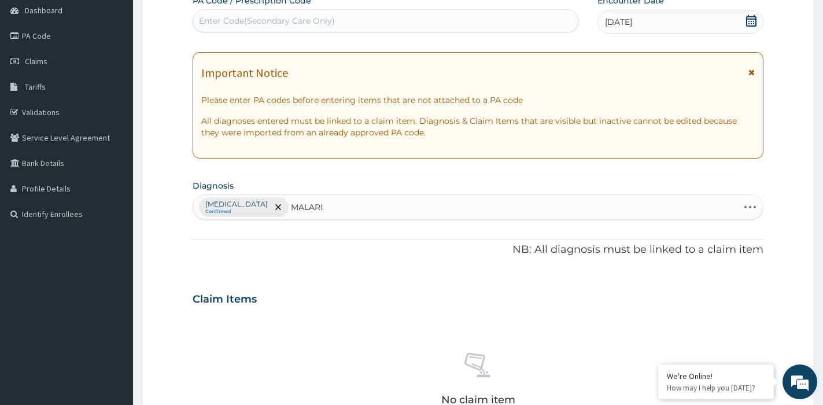
type input "MALARIA"
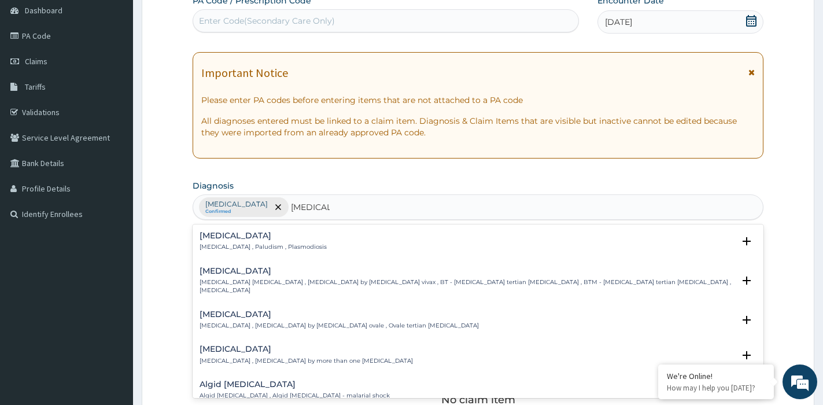
click at [344, 242] on div "Malaria Malaria , Paludism , Plasmodiosis" at bounding box center [478, 241] width 557 height 20
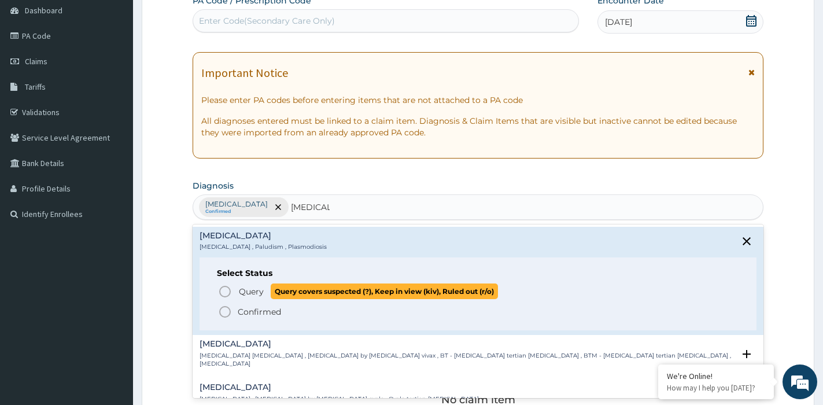
click at [231, 288] on icon "status option query" at bounding box center [225, 292] width 14 height 14
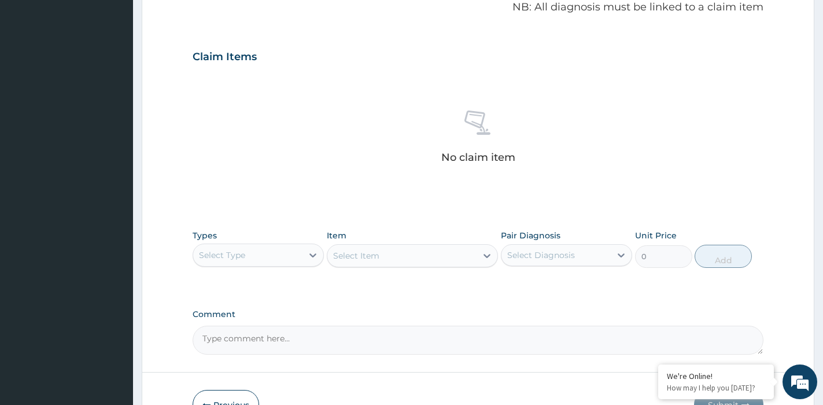
scroll to position [405, 0]
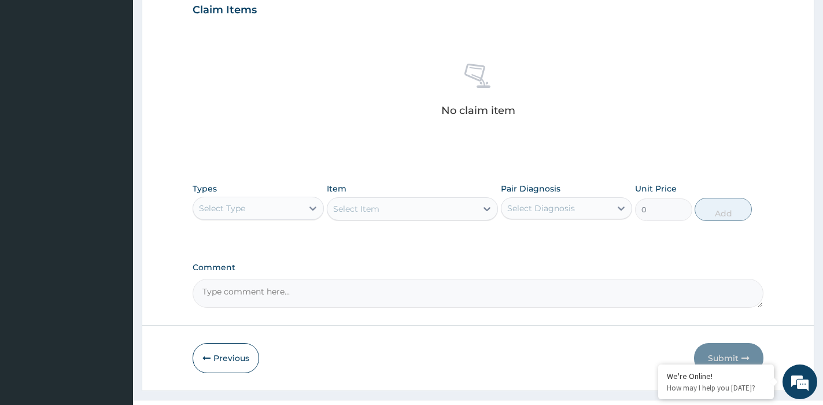
click at [287, 211] on div "Select Type" at bounding box center [247, 208] width 109 height 19
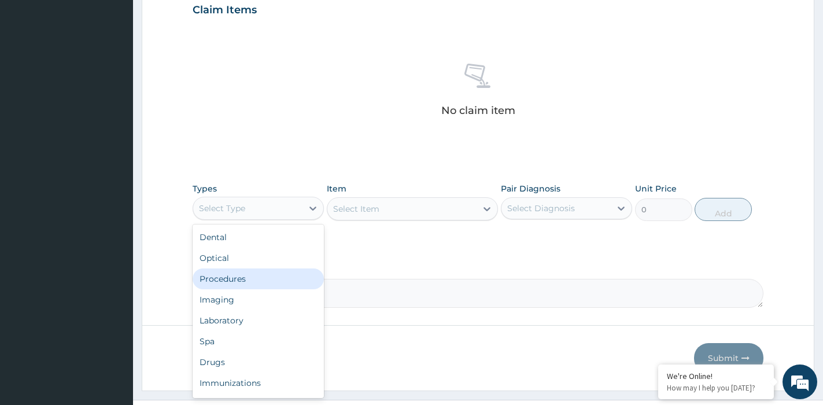
click at [256, 274] on div "Procedures" at bounding box center [258, 278] width 131 height 21
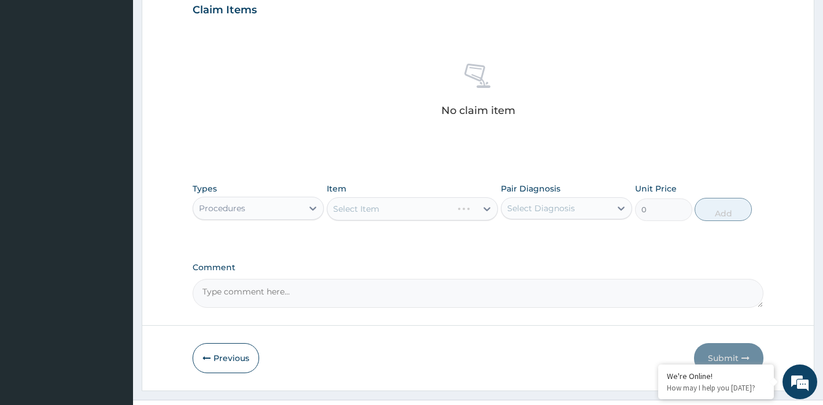
click at [370, 212] on div "Select Item" at bounding box center [412, 208] width 171 height 23
click at [370, 212] on div "Select Item" at bounding box center [356, 209] width 46 height 12
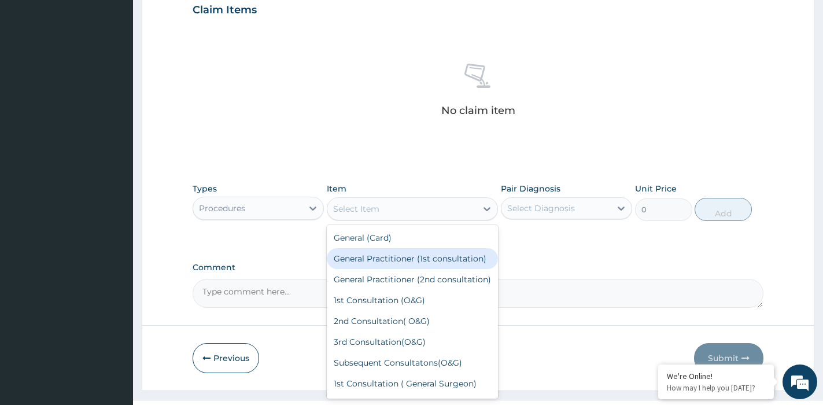
click at [360, 258] on div "General Practitioner (1st consultation)" at bounding box center [412, 258] width 171 height 21
type input "1500"
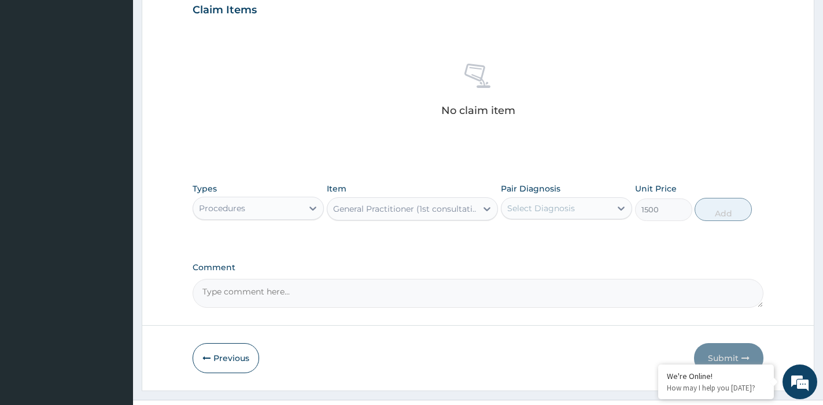
click at [580, 208] on div "Select Diagnosis" at bounding box center [556, 208] width 109 height 19
click at [568, 240] on label "Respiratory tract infection" at bounding box center [556, 237] width 72 height 12
checkbox input "true"
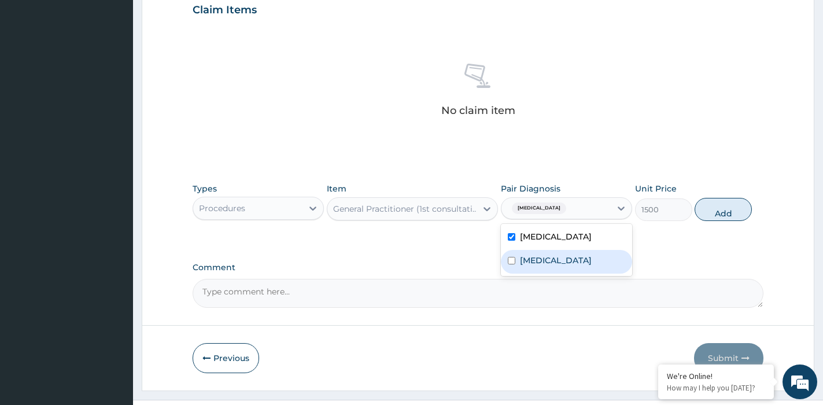
click at [557, 270] on div "Malaria" at bounding box center [566, 262] width 131 height 24
checkbox input "true"
click at [740, 213] on button "Add" at bounding box center [723, 209] width 57 height 23
type input "0"
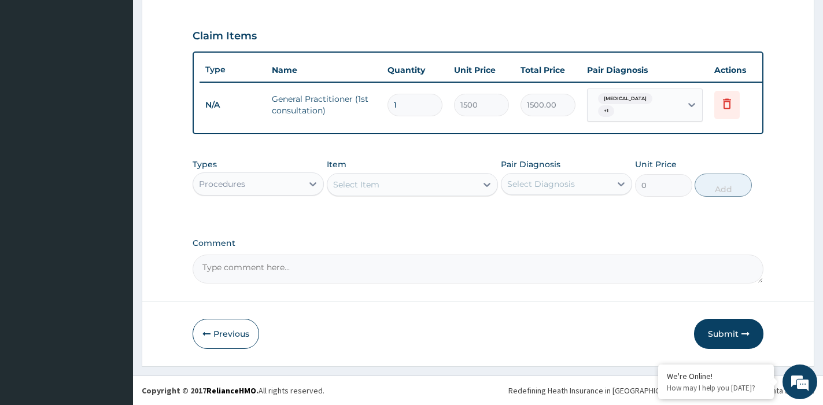
scroll to position [389, 0]
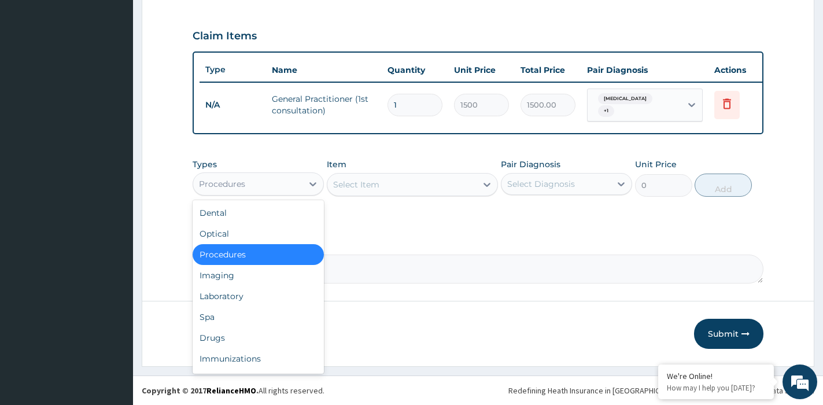
click at [279, 189] on div "Procedures" at bounding box center [247, 184] width 109 height 19
click at [237, 330] on div "Drugs" at bounding box center [258, 337] width 131 height 21
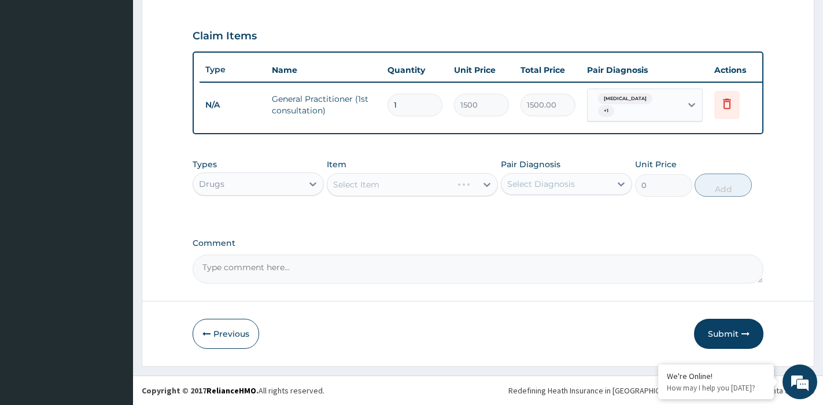
click at [369, 189] on div "Select Item" at bounding box center [412, 184] width 171 height 23
click at [378, 178] on div "Select Item" at bounding box center [401, 184] width 149 height 19
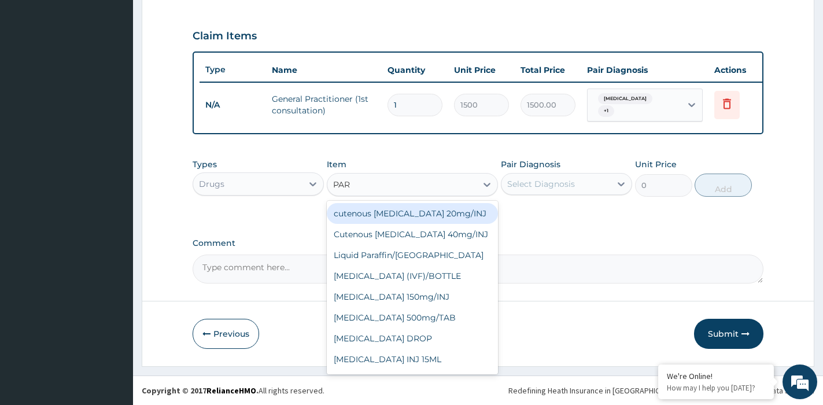
type input "PARA"
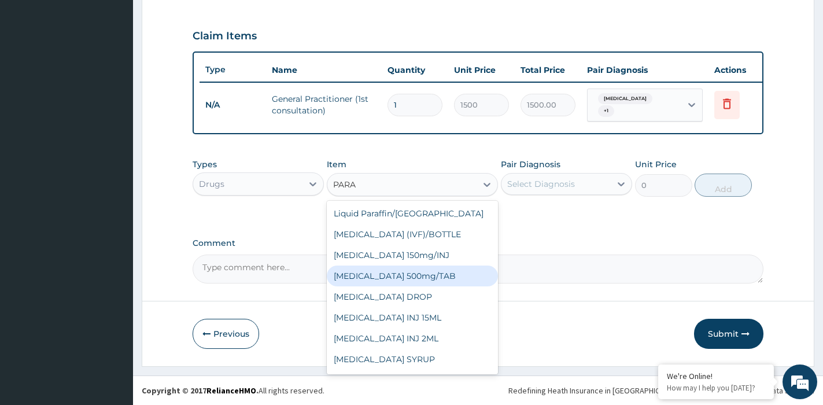
click at [392, 281] on div "PARACETAMOL 500mg/TAB" at bounding box center [412, 276] width 171 height 21
type input "13"
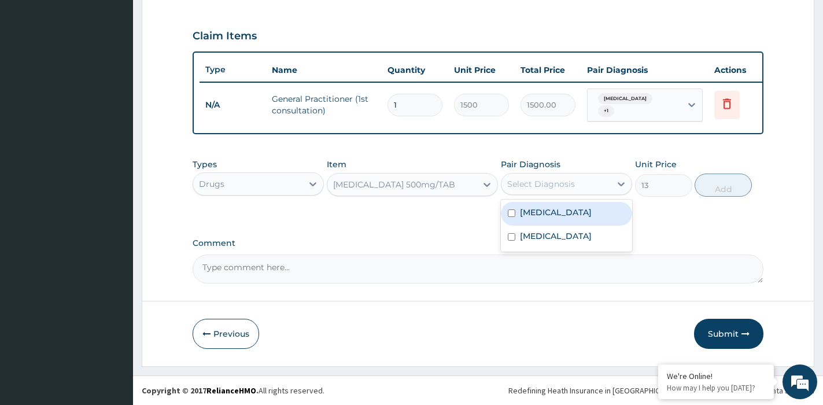
click at [543, 181] on div "Select Diagnosis" at bounding box center [541, 184] width 68 height 12
click at [562, 216] on label "Respiratory tract infection" at bounding box center [556, 213] width 72 height 12
checkbox input "true"
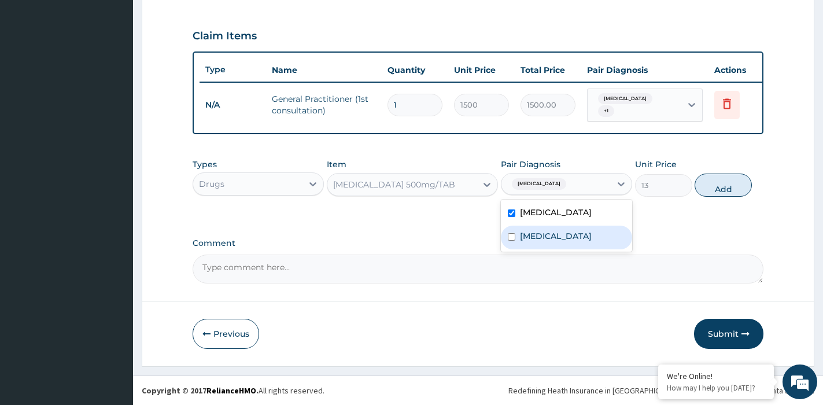
click at [559, 249] on div "Malaria" at bounding box center [566, 238] width 131 height 24
checkbox input "true"
click at [717, 191] on button "Add" at bounding box center [723, 185] width 57 height 23
type input "0"
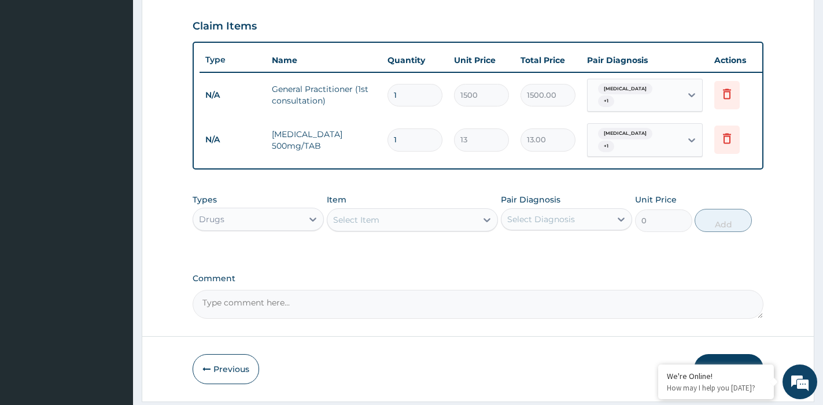
click at [378, 226] on div "Select Item" at bounding box center [356, 220] width 46 height 12
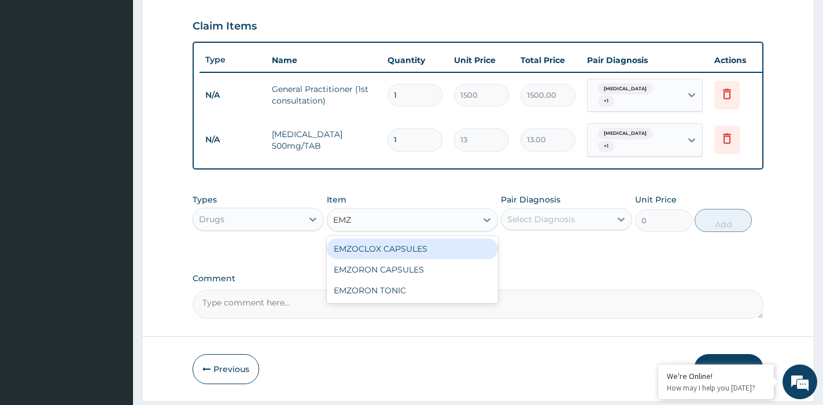
type input "EMZO"
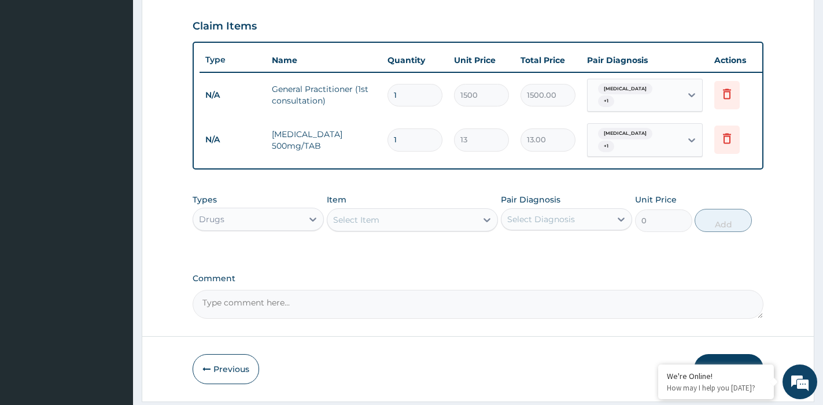
drag, startPoint x: 374, startPoint y: 231, endPoint x: 351, endPoint y: 225, distance: 24.6
click at [352, 225] on div "Select Item" at bounding box center [401, 220] width 149 height 19
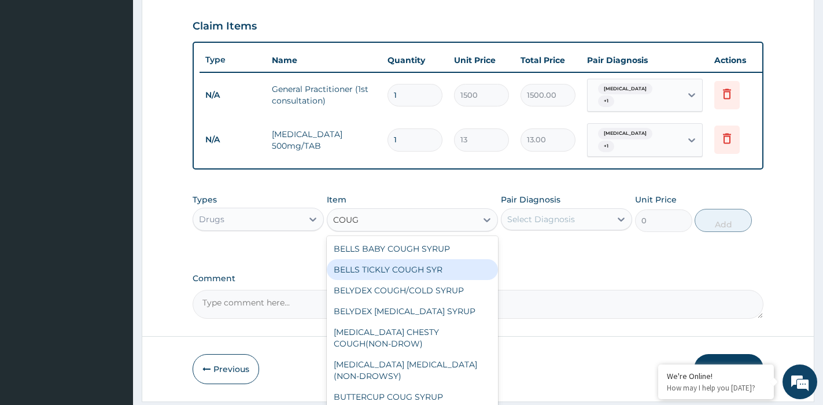
type input "COUGH"
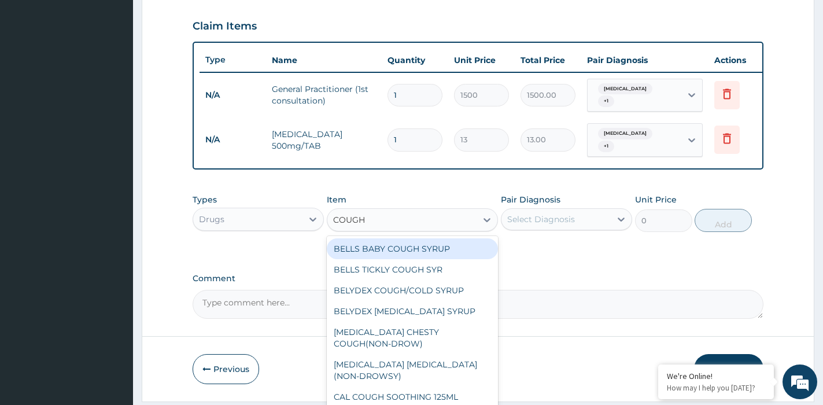
scroll to position [62, 0]
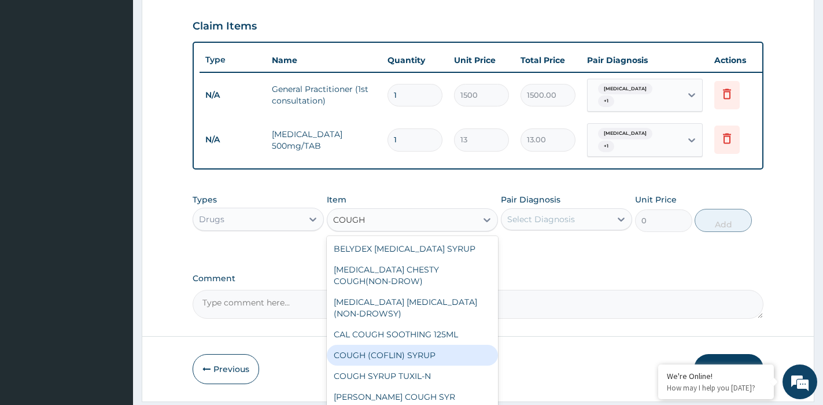
click at [404, 362] on div "COUGH (COFLIN) SYRUP" at bounding box center [412, 355] width 171 height 21
type input "360"
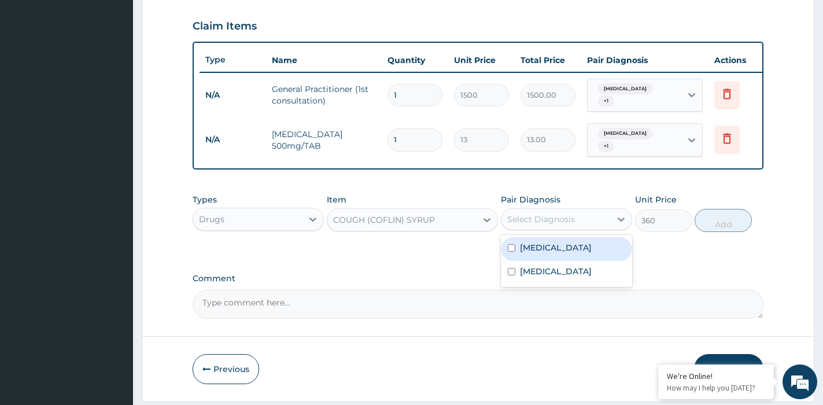
click at [592, 223] on div "Select Diagnosis" at bounding box center [556, 219] width 109 height 19
click at [576, 253] on label "Respiratory tract infection" at bounding box center [556, 248] width 72 height 12
checkbox input "true"
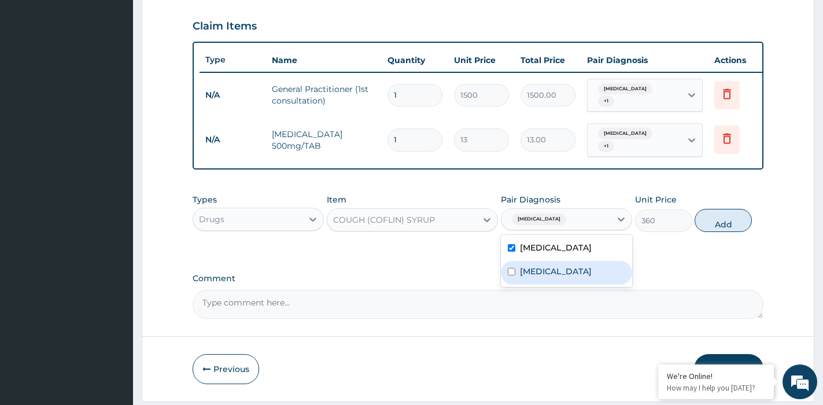
click at [561, 315] on textarea "Comment" at bounding box center [478, 304] width 571 height 29
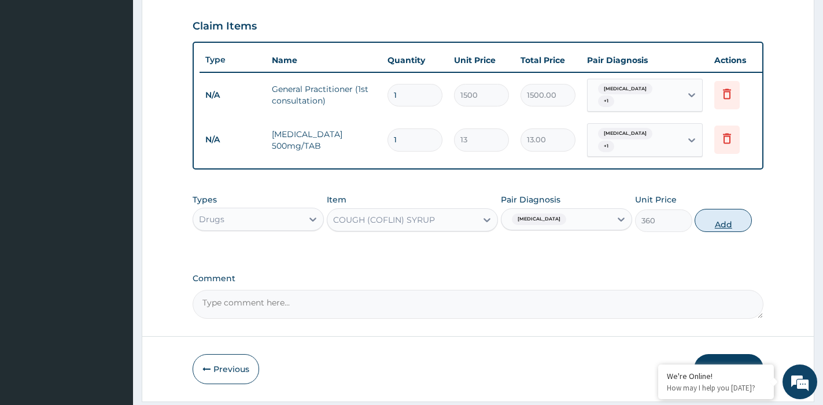
click at [724, 232] on button "Add" at bounding box center [723, 220] width 57 height 23
type input "0"
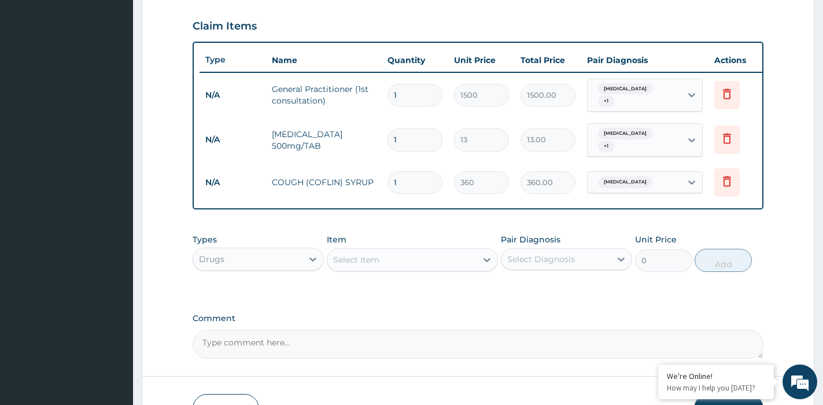
click at [292, 267] on div "Drugs" at bounding box center [247, 259] width 109 height 19
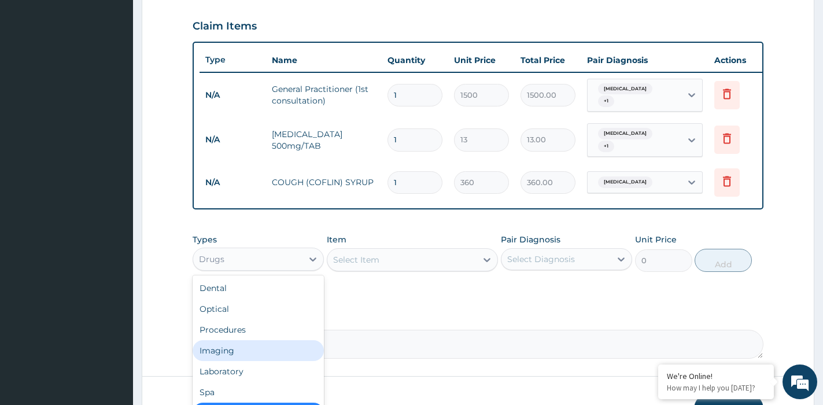
drag, startPoint x: 259, startPoint y: 363, endPoint x: 253, endPoint y: 373, distance: 11.9
click at [258, 361] on div "Imaging" at bounding box center [258, 350] width 131 height 21
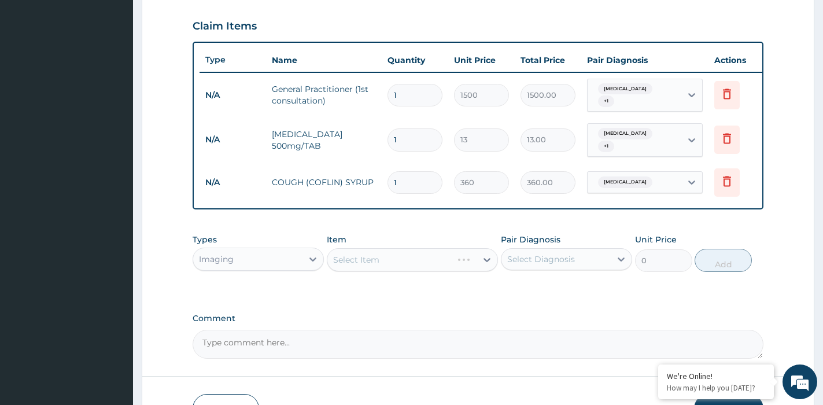
click at [271, 268] on div "Imaging" at bounding box center [247, 259] width 109 height 19
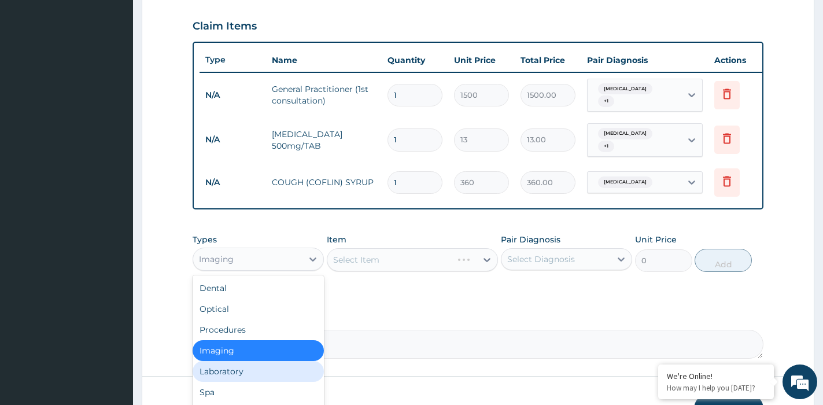
click at [241, 374] on div "Laboratory" at bounding box center [258, 371] width 131 height 21
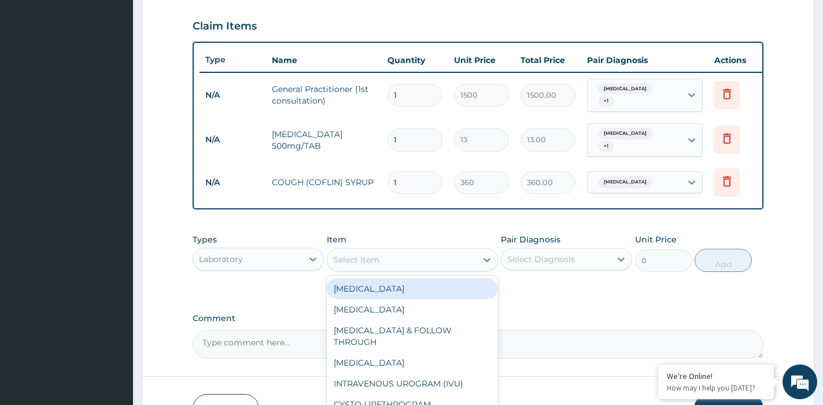
click at [391, 268] on div "Select Item" at bounding box center [401, 260] width 149 height 19
type input "MP"
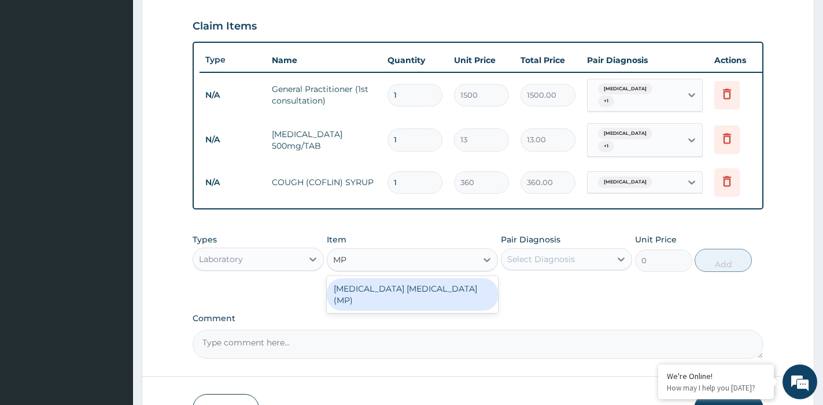
click at [410, 291] on div "[MEDICAL_DATA] [MEDICAL_DATA] (MP)" at bounding box center [412, 294] width 171 height 32
type input "650"
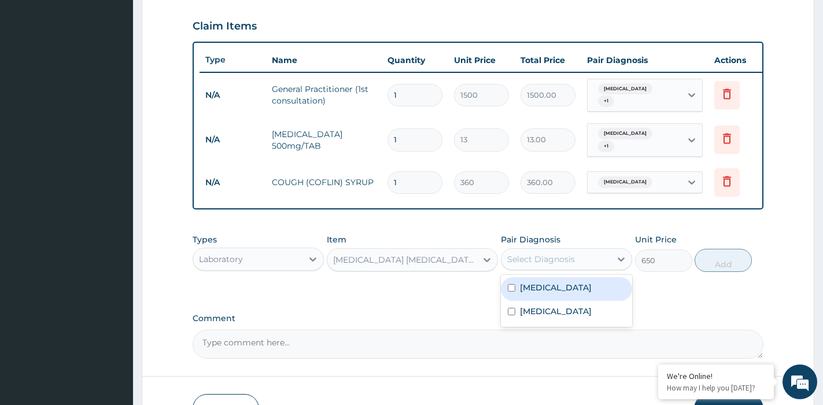
click at [550, 265] on div "Select Diagnosis" at bounding box center [541, 259] width 68 height 12
click at [568, 293] on label "Respiratory tract infection" at bounding box center [556, 288] width 72 height 12
checkbox input "true"
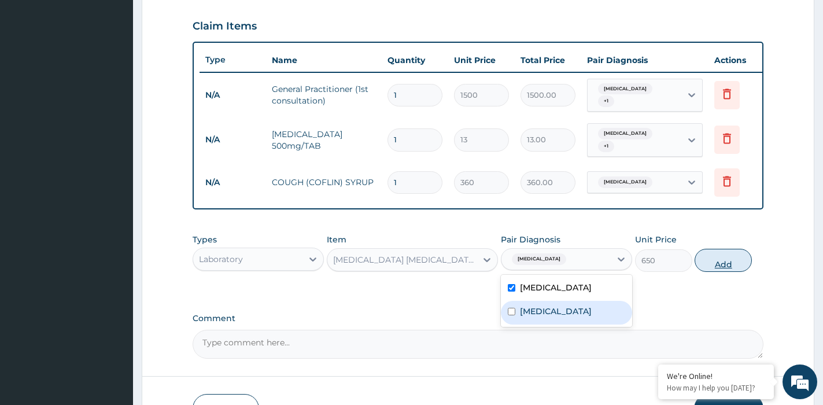
drag, startPoint x: 560, startPoint y: 326, endPoint x: 734, endPoint y: 291, distance: 177.6
click at [562, 325] on div "[MEDICAL_DATA]" at bounding box center [566, 313] width 131 height 24
checkbox input "true"
click at [745, 272] on button "Add" at bounding box center [723, 260] width 57 height 23
type input "0"
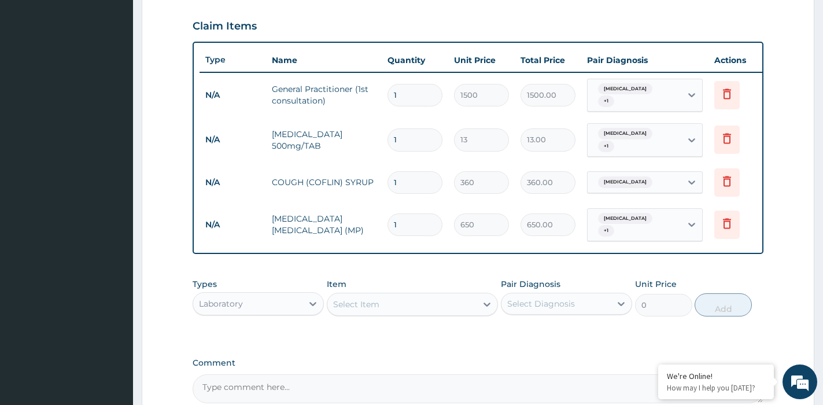
click at [417, 138] on input "1" at bounding box center [415, 139] width 55 height 23
type input "18"
type input "234.00"
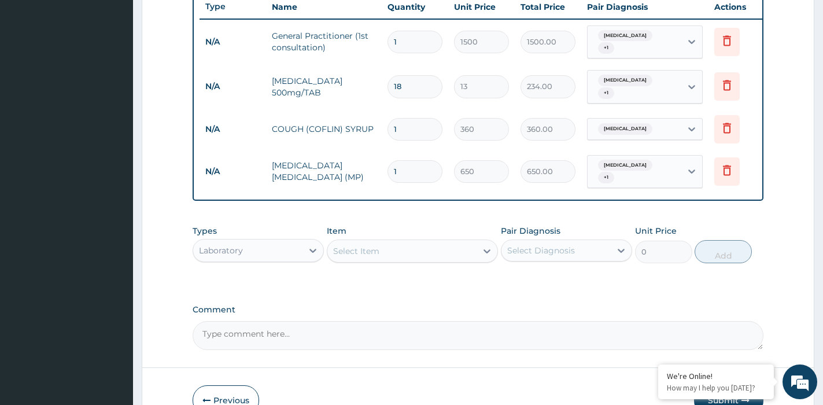
scroll to position [518, 0]
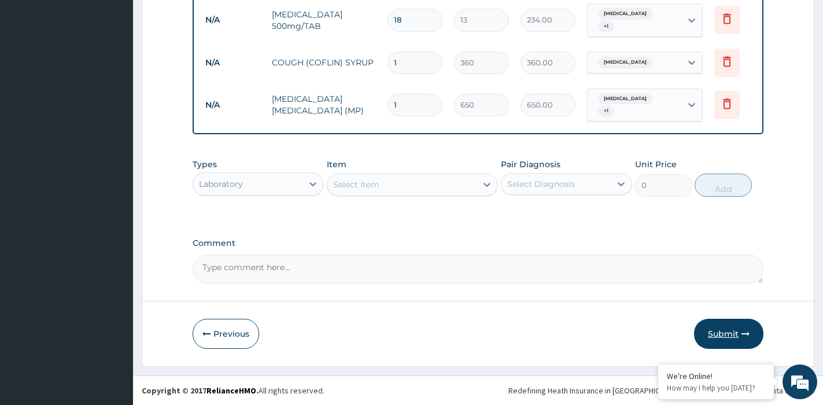
type input "18"
click at [728, 333] on button "Submit" at bounding box center [728, 334] width 69 height 30
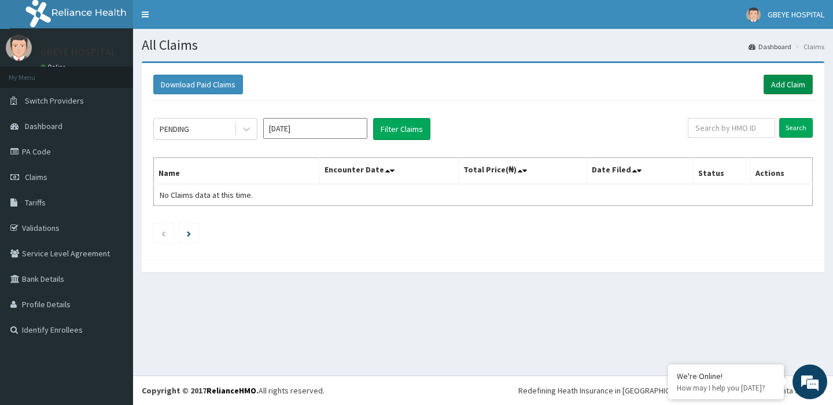
click at [803, 80] on link "Add Claim" at bounding box center [788, 85] width 49 height 20
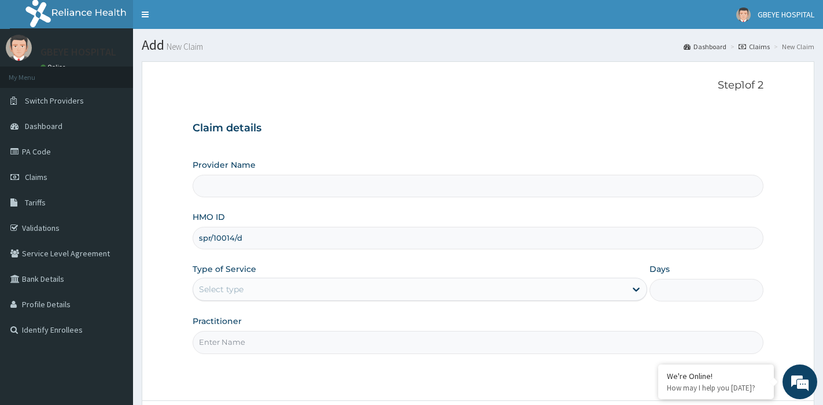
drag, startPoint x: 251, startPoint y: 238, endPoint x: 239, endPoint y: 245, distance: 13.7
click at [239, 245] on input "spr/10014/d" at bounding box center [478, 238] width 571 height 23
drag, startPoint x: 212, startPoint y: 239, endPoint x: 193, endPoint y: 244, distance: 19.8
click at [193, 244] on div "spr/10014/C" at bounding box center [478, 238] width 571 height 23
type input "SPR/10014/C"
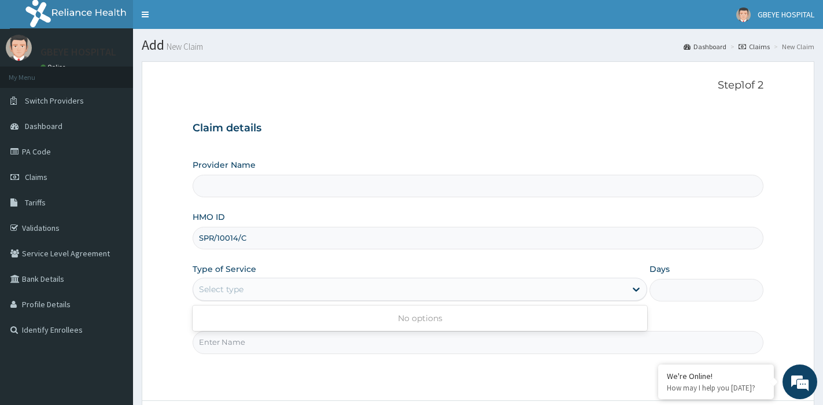
click at [262, 290] on div "Select type" at bounding box center [409, 289] width 433 height 19
click at [374, 292] on div "Select type" at bounding box center [409, 289] width 433 height 19
click at [626, 285] on div "Select type" at bounding box center [409, 289] width 433 height 19
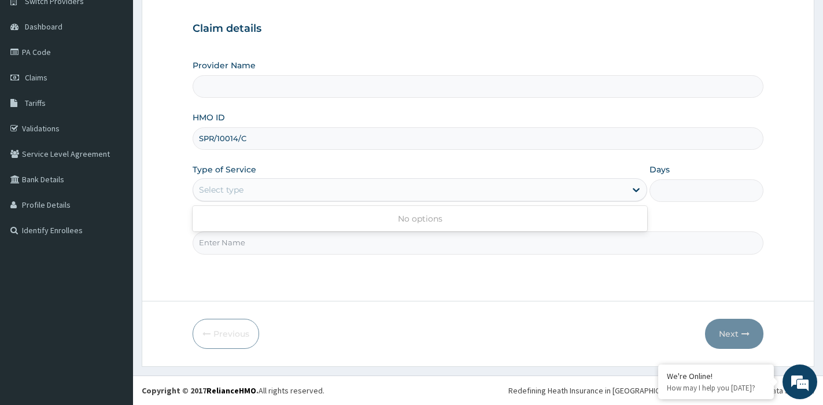
scroll to position [42, 0]
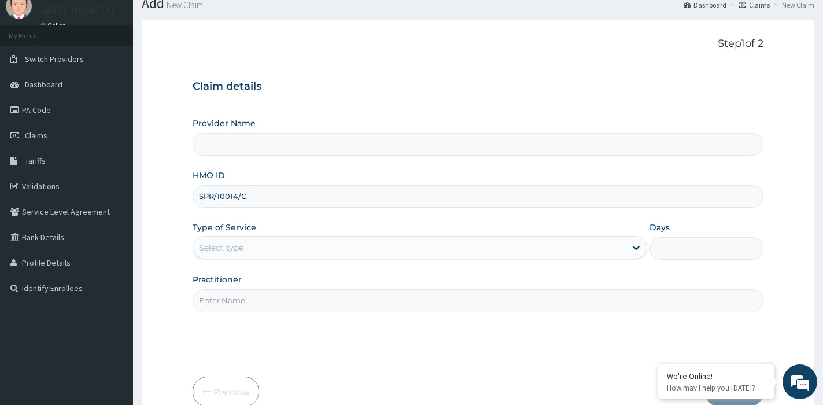
drag, startPoint x: 259, startPoint y: 197, endPoint x: 200, endPoint y: 206, distance: 60.2
click at [200, 206] on input "SPR/10014/C" at bounding box center [478, 196] width 571 height 23
click at [392, 251] on div "Select type" at bounding box center [409, 247] width 433 height 19
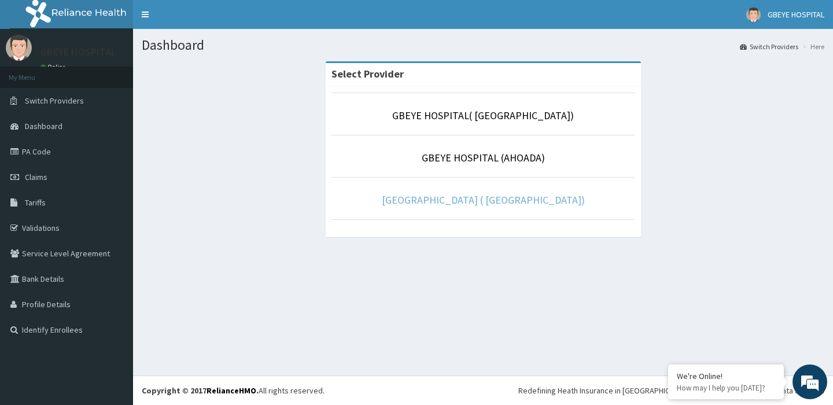
click at [503, 196] on link "[GEOGRAPHIC_DATA] ( [GEOGRAPHIC_DATA])" at bounding box center [483, 199] width 203 height 13
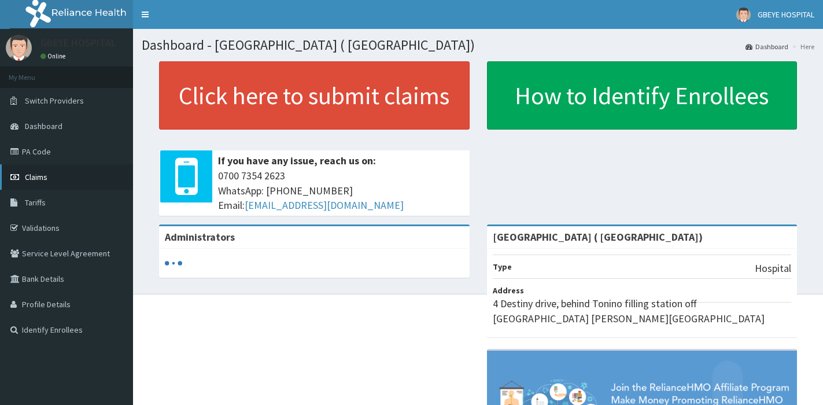
click at [59, 178] on link "Claims" at bounding box center [66, 176] width 133 height 25
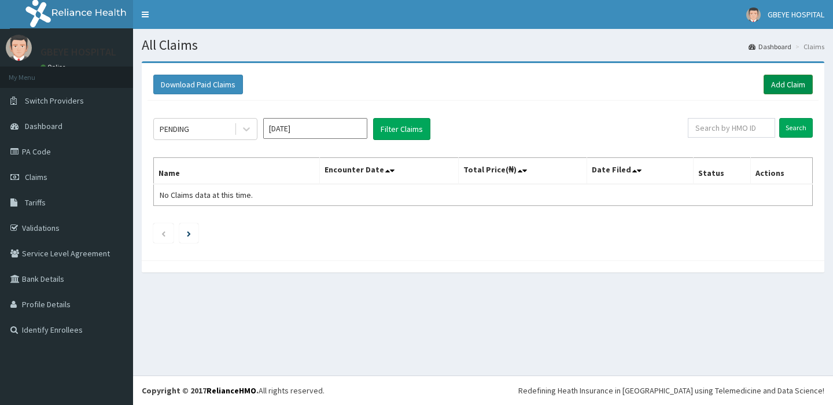
click at [783, 84] on link "Add Claim" at bounding box center [788, 85] width 49 height 20
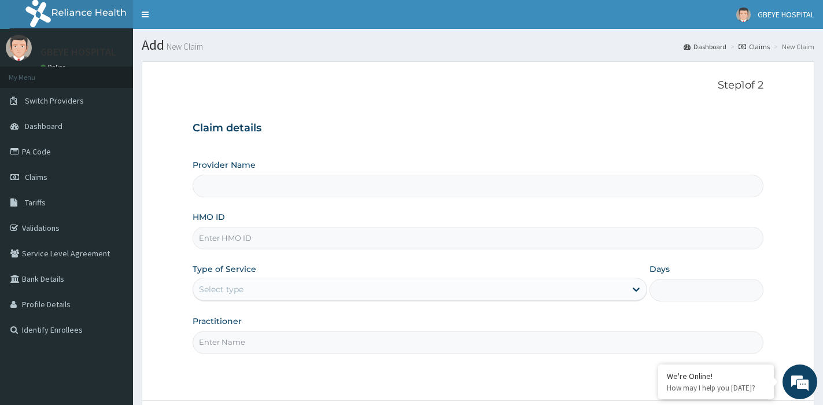
type input "SPR/10014/C"
type input "[GEOGRAPHIC_DATA] ( [GEOGRAPHIC_DATA])"
type input "SPR/10014/C"
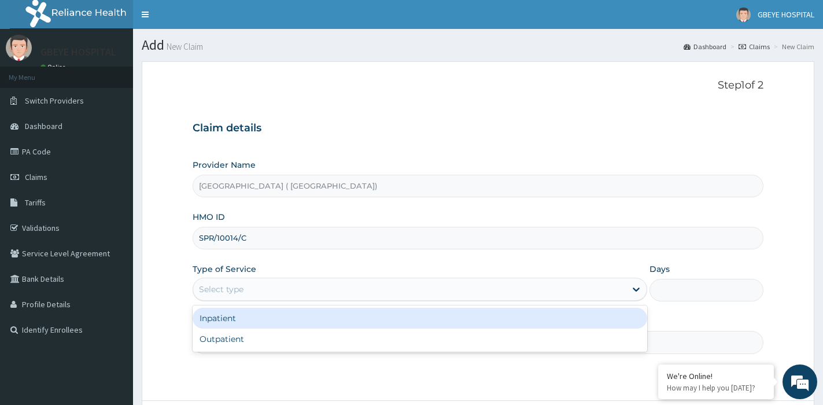
click at [275, 284] on div "Select type" at bounding box center [409, 289] width 433 height 19
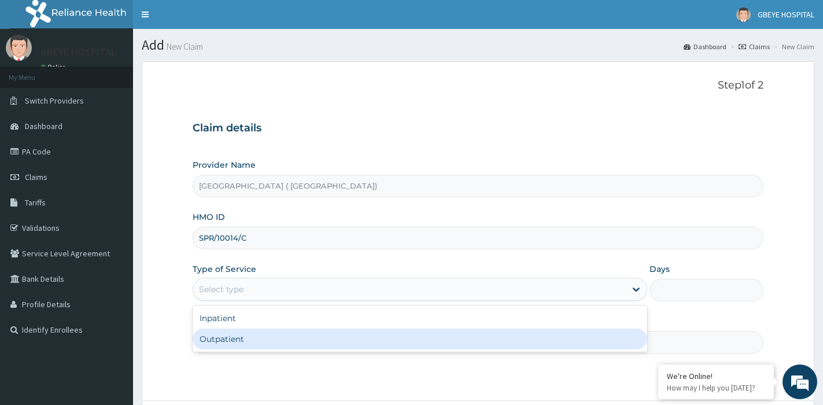
click at [271, 333] on div "Outpatient" at bounding box center [420, 339] width 455 height 21
type input "1"
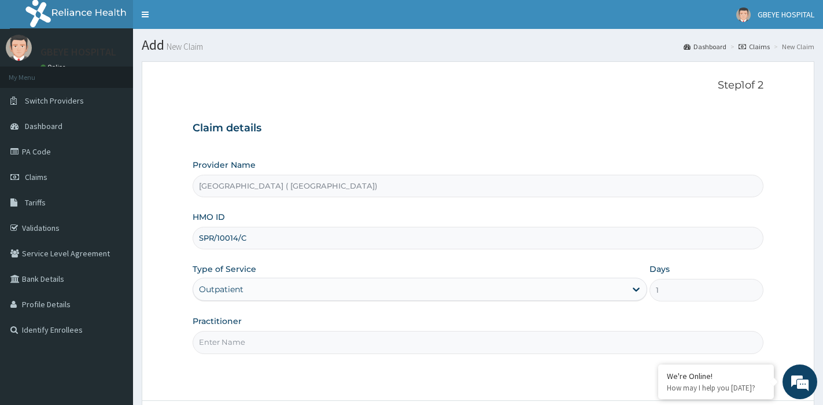
click at [270, 343] on input "Practitioner" at bounding box center [478, 342] width 571 height 23
type input "E"
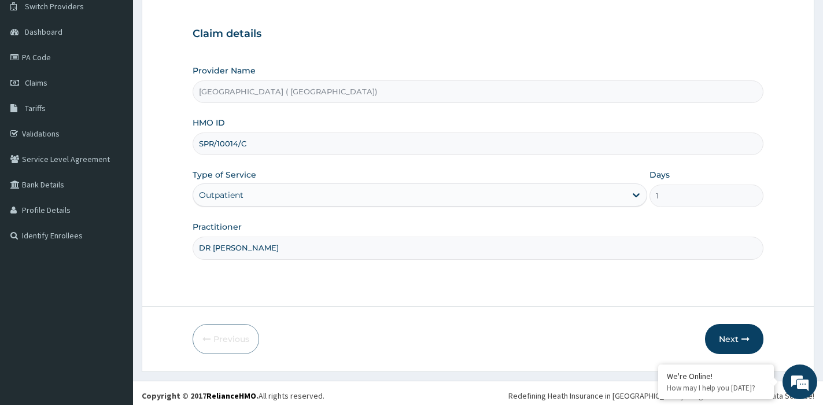
scroll to position [100, 0]
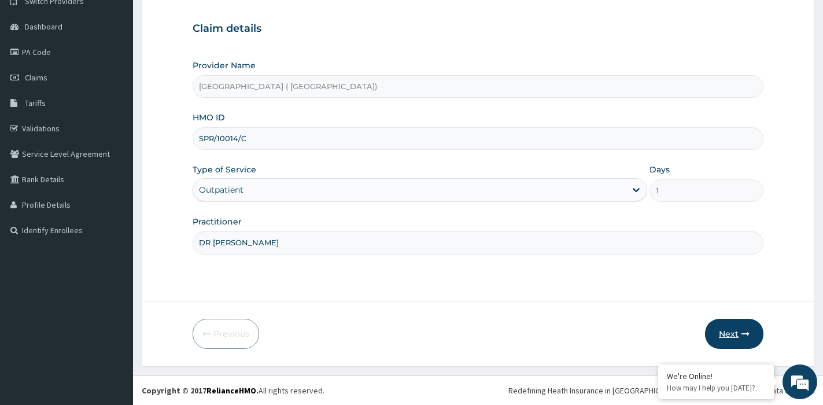
type input "DR [PERSON_NAME]"
click at [738, 336] on button "Next" at bounding box center [734, 334] width 58 height 30
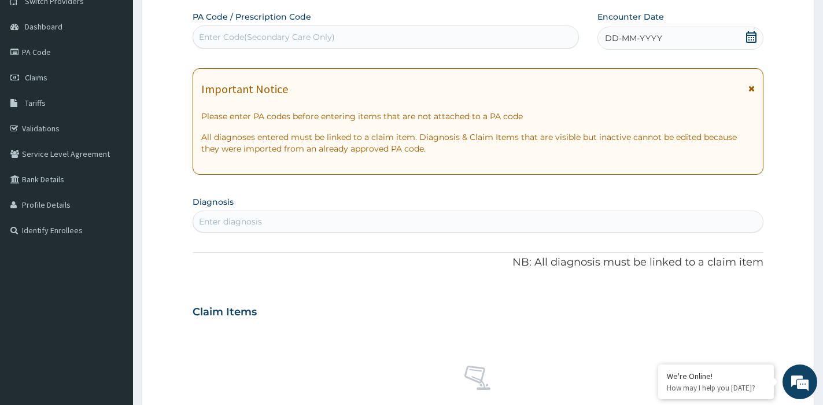
click at [664, 30] on div "DD-MM-YYYY" at bounding box center [680, 38] width 165 height 23
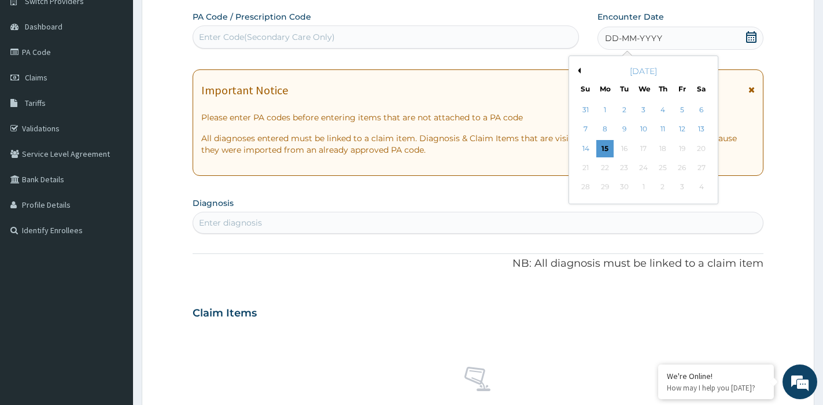
click at [580, 70] on button "Previous Month" at bounding box center [578, 71] width 6 height 6
click at [587, 149] on div "10" at bounding box center [585, 148] width 17 height 17
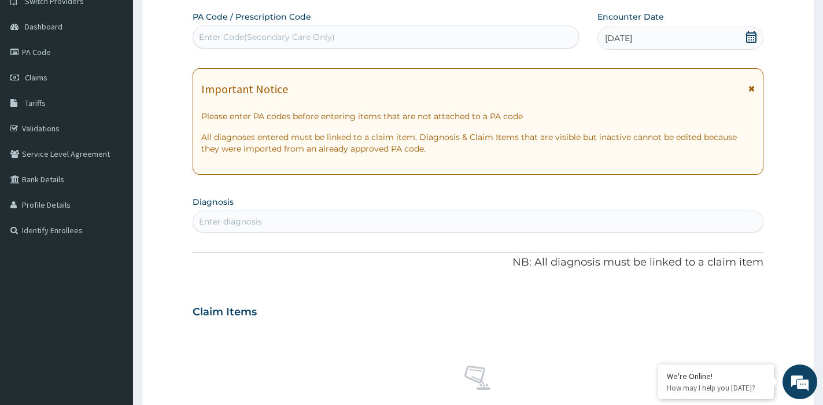
click at [272, 228] on div "Enter diagnosis" at bounding box center [478, 221] width 570 height 19
type input "RTI"
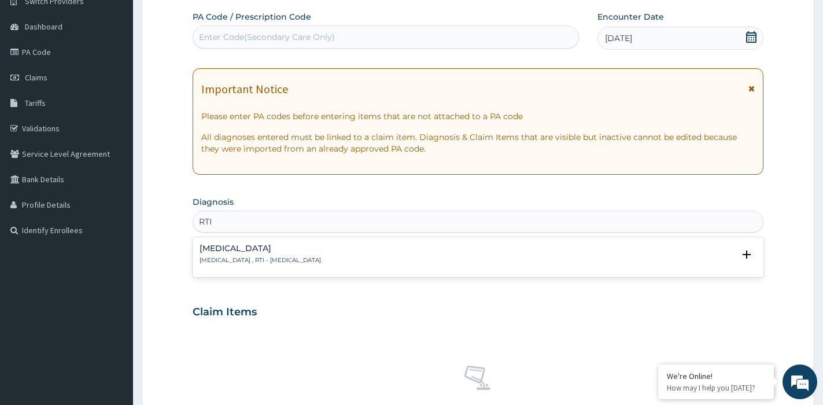
click at [267, 260] on p "[MEDICAL_DATA] , RTI - [MEDICAL_DATA]" at bounding box center [261, 260] width 122 height 8
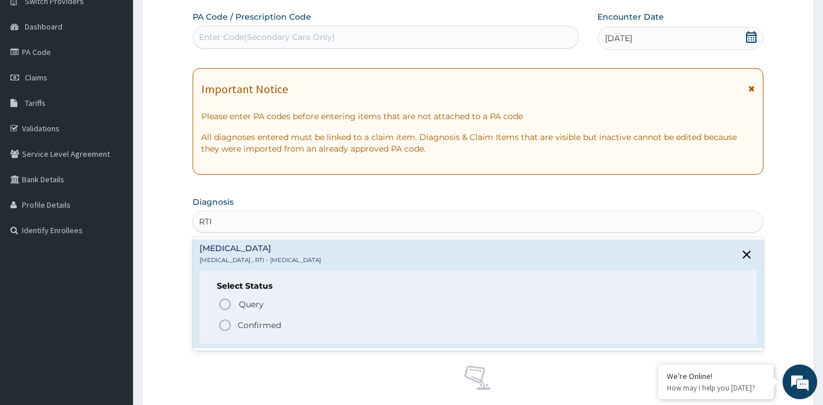
click at [227, 319] on icon "status option filled" at bounding box center [225, 325] width 14 height 14
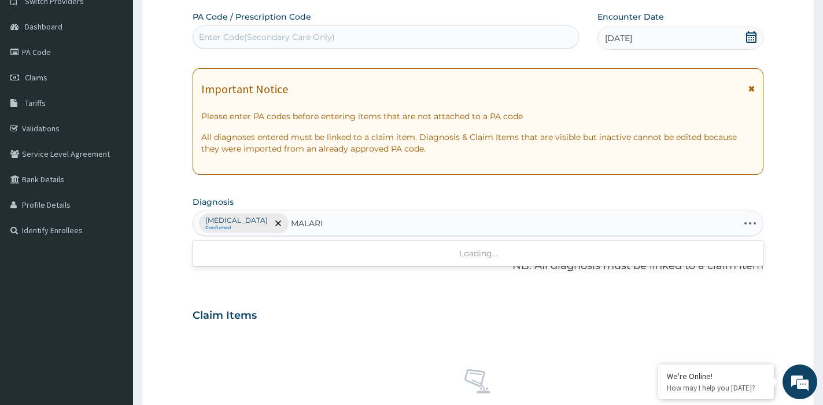
type input "[MEDICAL_DATA]"
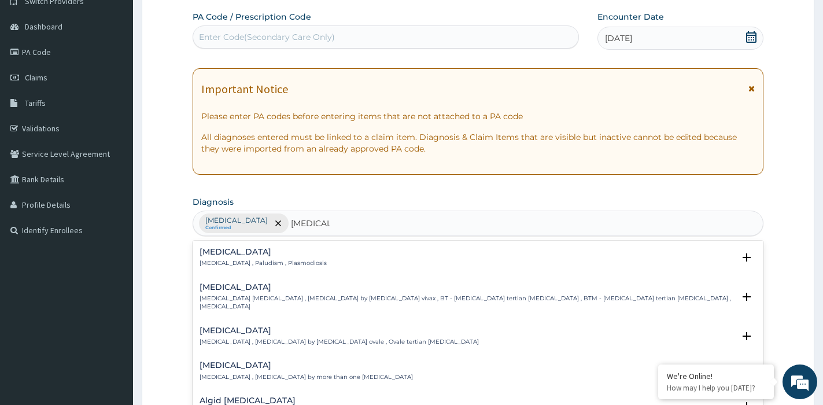
click at [305, 261] on div "[MEDICAL_DATA] [MEDICAL_DATA] , Paludism , Plasmodiosis" at bounding box center [478, 258] width 557 height 20
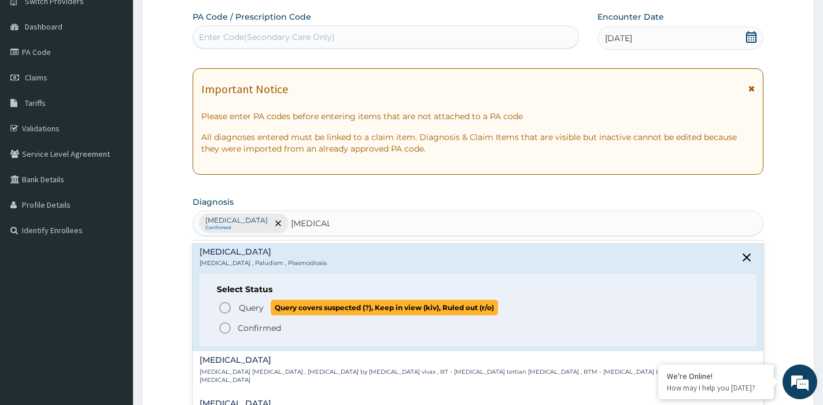
click at [223, 303] on circle "status option query" at bounding box center [225, 308] width 10 height 10
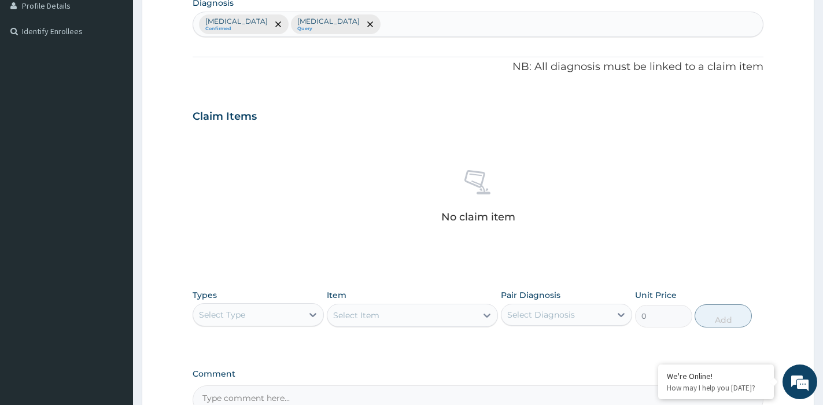
scroll to position [331, 0]
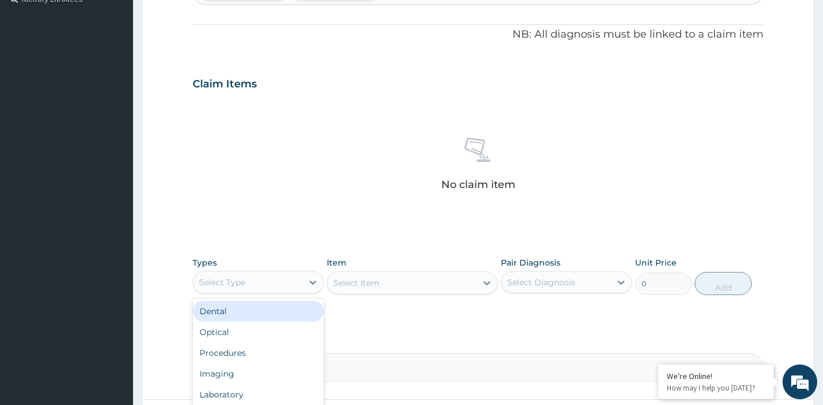
click at [249, 289] on div "Select Type" at bounding box center [247, 282] width 109 height 19
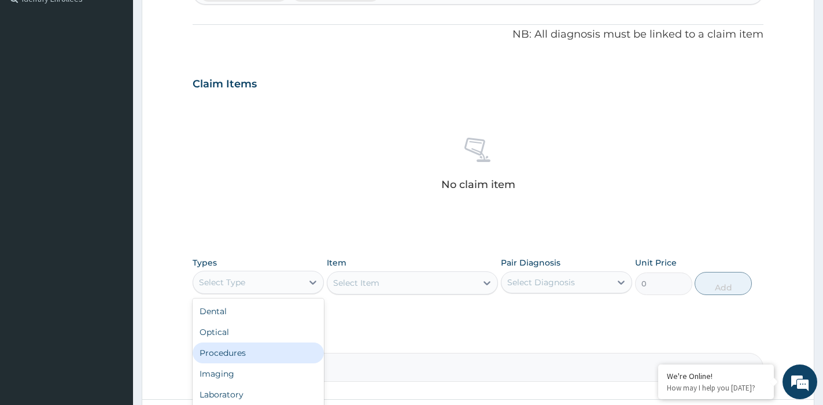
drag, startPoint x: 245, startPoint y: 351, endPoint x: 257, endPoint y: 352, distance: 12.2
click at [246, 352] on div "Procedures" at bounding box center [258, 353] width 131 height 21
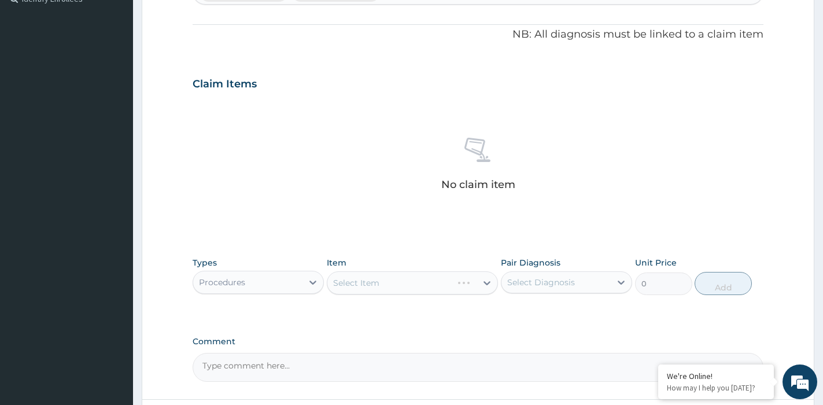
click at [397, 284] on div "Select Item" at bounding box center [412, 282] width 171 height 23
click at [474, 283] on div "Select Item" at bounding box center [412, 282] width 171 height 23
click at [481, 281] on div "Select Item" at bounding box center [412, 282] width 171 height 23
click at [422, 281] on div "Select Item" at bounding box center [412, 282] width 171 height 23
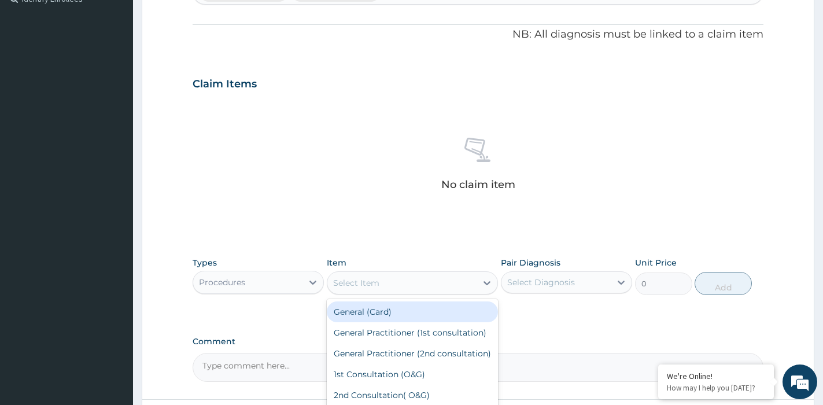
click at [427, 281] on div "Select Item" at bounding box center [401, 283] width 149 height 19
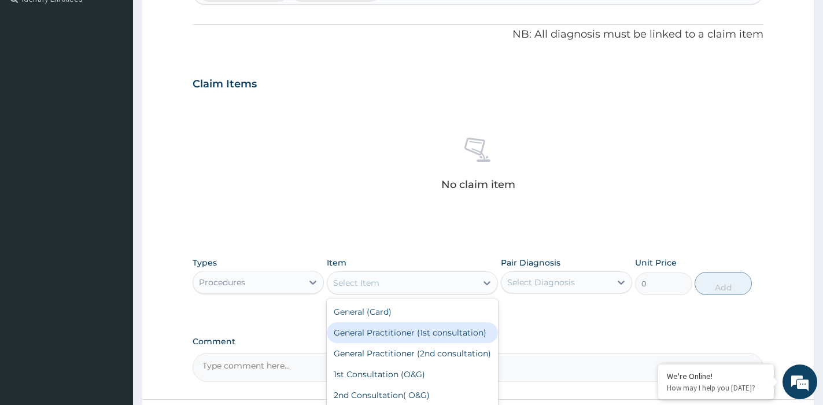
click at [419, 329] on div "General Practitioner (1st consultation)" at bounding box center [412, 332] width 171 height 21
type input "1500"
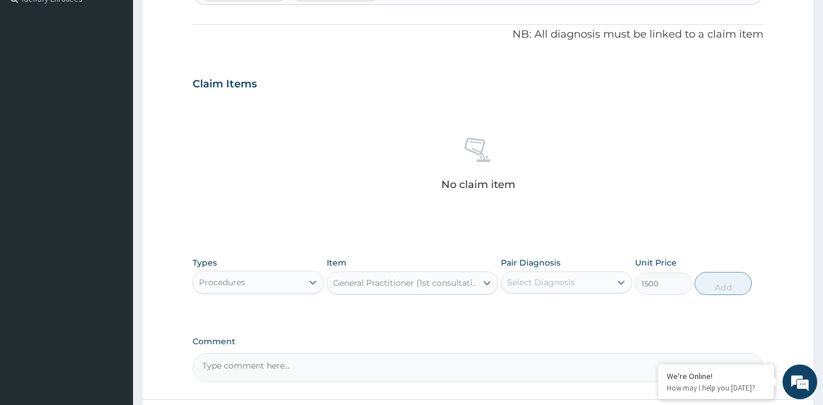
click at [561, 282] on div "Select Diagnosis" at bounding box center [541, 283] width 68 height 12
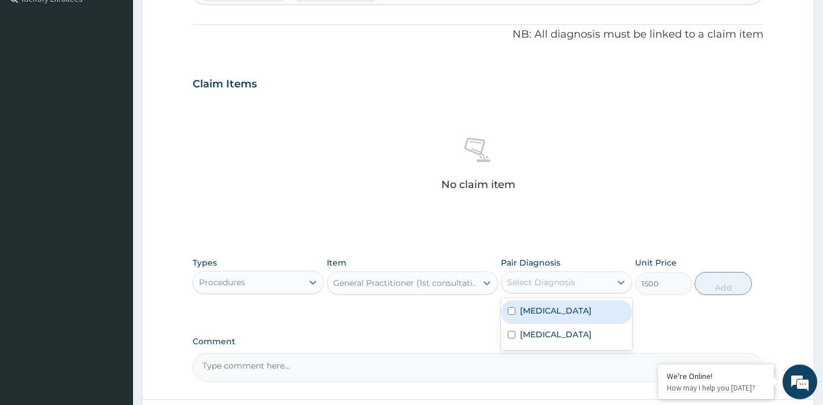
click at [562, 309] on label "[MEDICAL_DATA]" at bounding box center [556, 311] width 72 height 12
checkbox input "true"
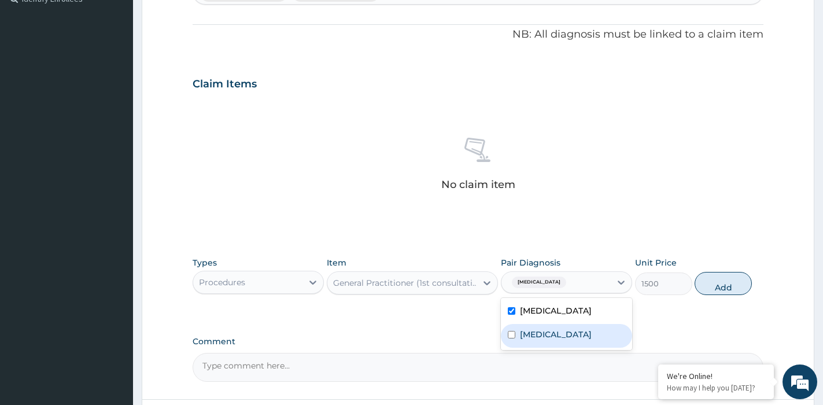
click at [583, 340] on div "[MEDICAL_DATA]" at bounding box center [566, 336] width 131 height 24
checkbox input "true"
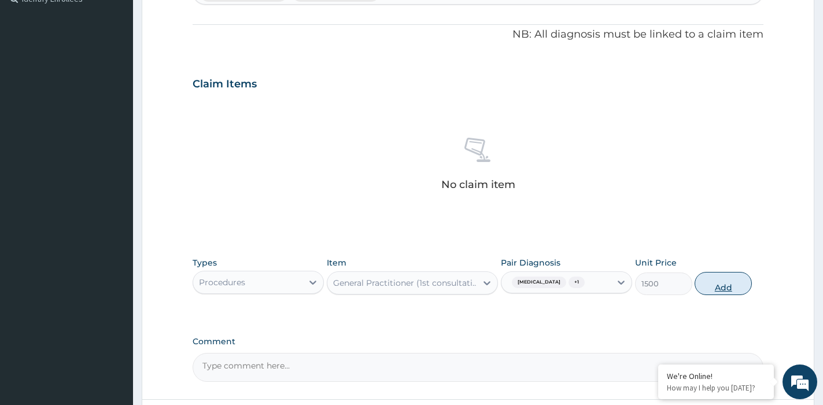
click at [720, 292] on button "Add" at bounding box center [723, 283] width 57 height 23
type input "0"
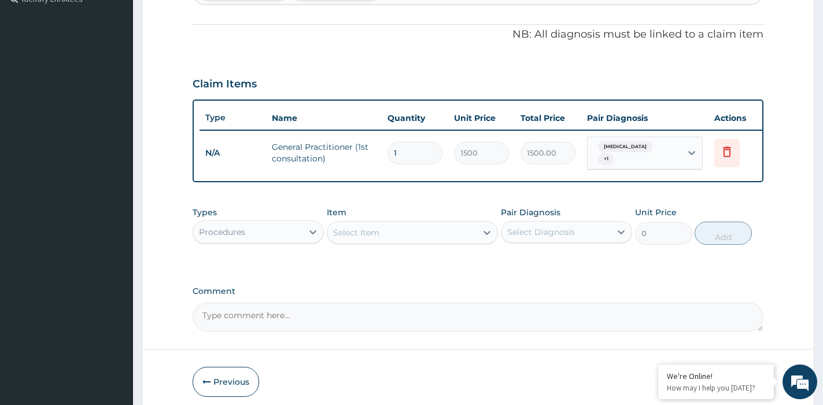
click at [275, 241] on div "Procedures" at bounding box center [247, 232] width 109 height 19
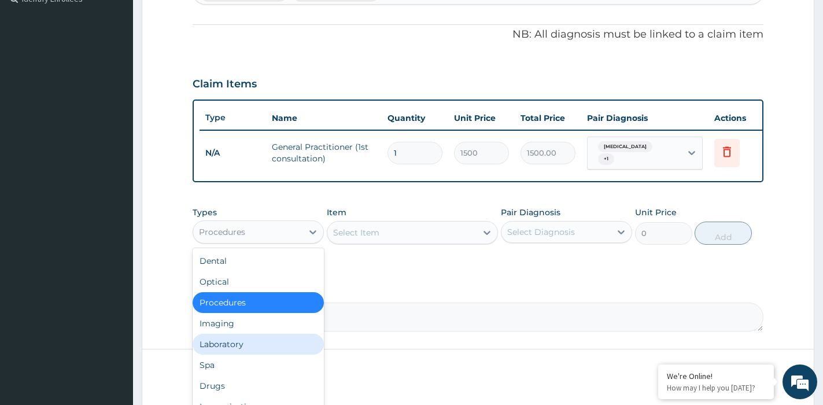
click at [257, 350] on div "Laboratory" at bounding box center [258, 344] width 131 height 21
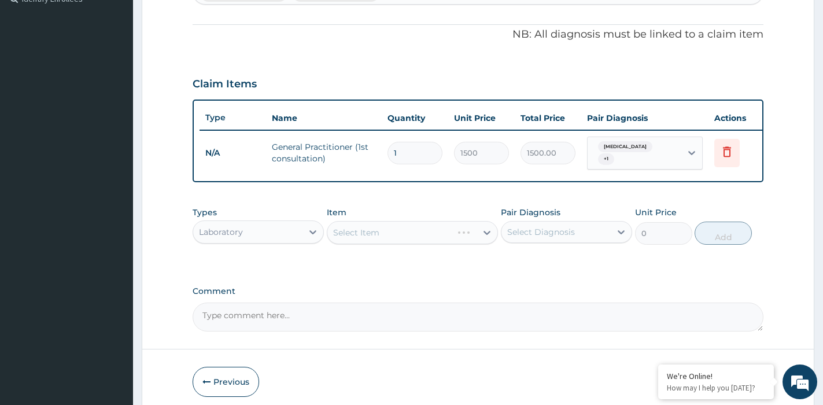
click at [395, 241] on div "Select Item" at bounding box center [412, 232] width 171 height 23
click at [393, 237] on div "Select Item" at bounding box center [401, 232] width 149 height 19
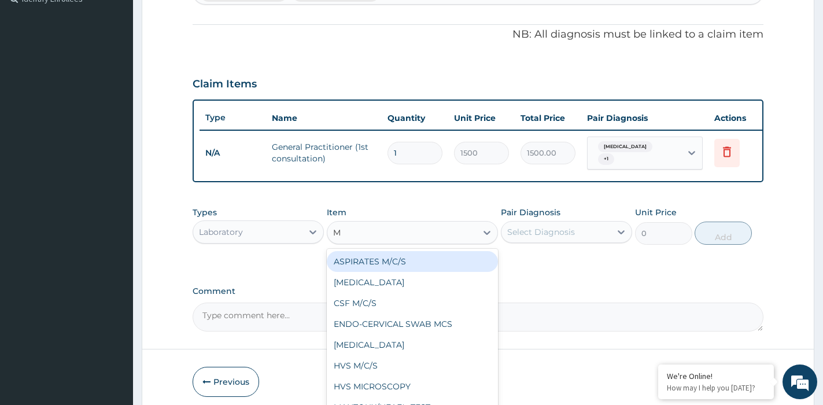
type input "MP"
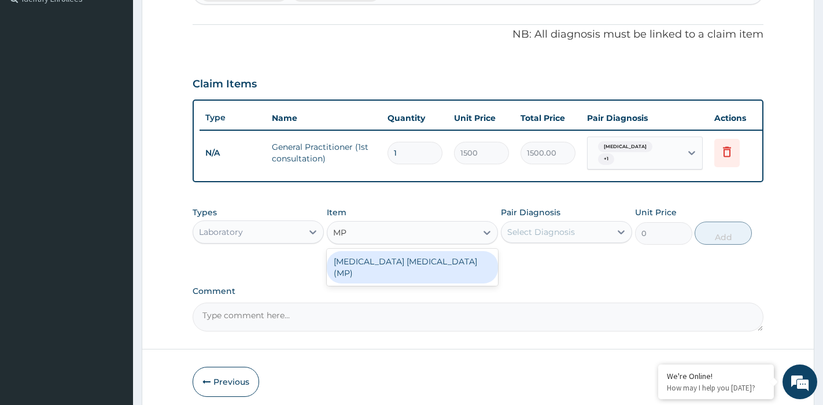
click at [409, 268] on div "[MEDICAL_DATA] [MEDICAL_DATA] (MP)" at bounding box center [412, 267] width 171 height 32
type input "650"
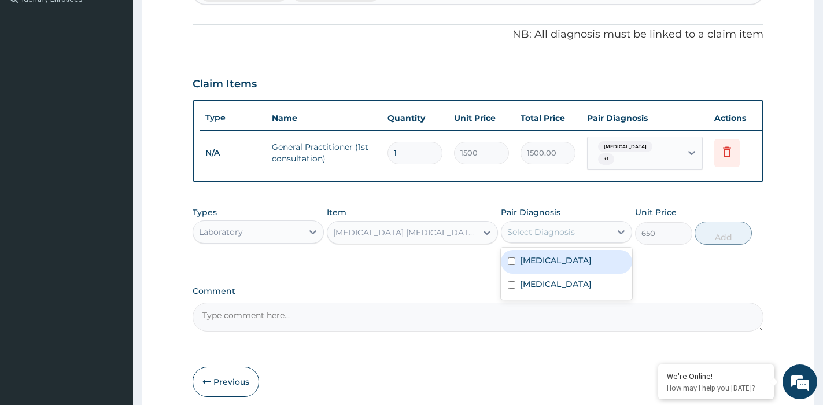
click at [576, 237] on div "Select Diagnosis" at bounding box center [556, 232] width 109 height 19
click at [570, 266] on label "[MEDICAL_DATA]" at bounding box center [556, 261] width 72 height 12
checkbox input "true"
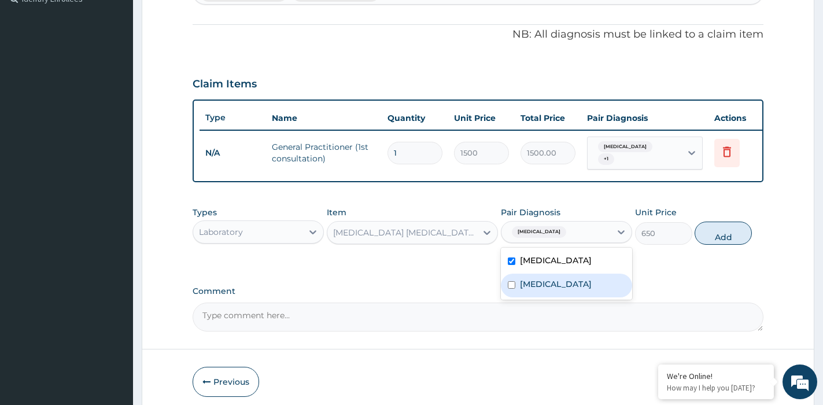
drag, startPoint x: 558, startPoint y: 312, endPoint x: 619, endPoint y: 307, distance: 61.5
click at [586, 297] on div "[MEDICAL_DATA]" at bounding box center [566, 286] width 131 height 24
checkbox input "true"
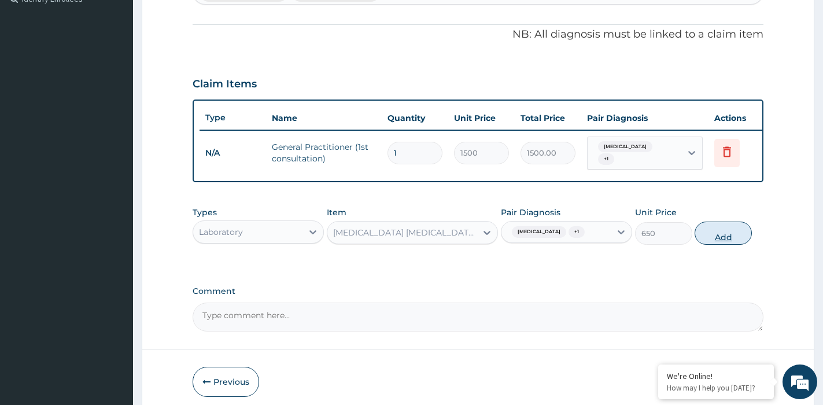
click at [737, 245] on button "Add" at bounding box center [723, 233] width 57 height 23
type input "0"
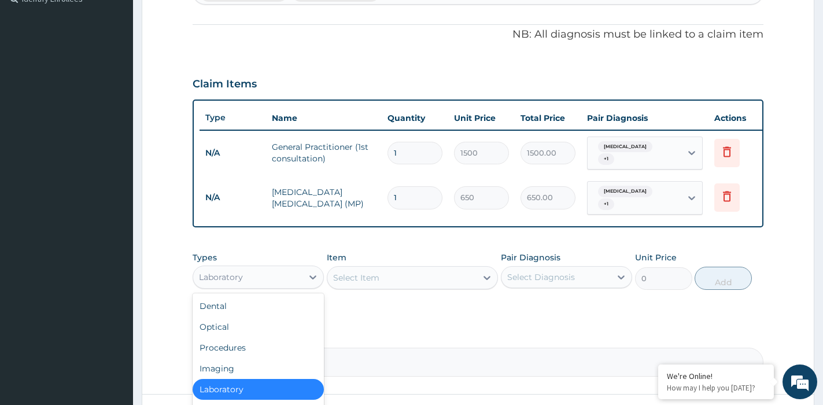
click at [296, 286] on div "Laboratory" at bounding box center [247, 277] width 109 height 19
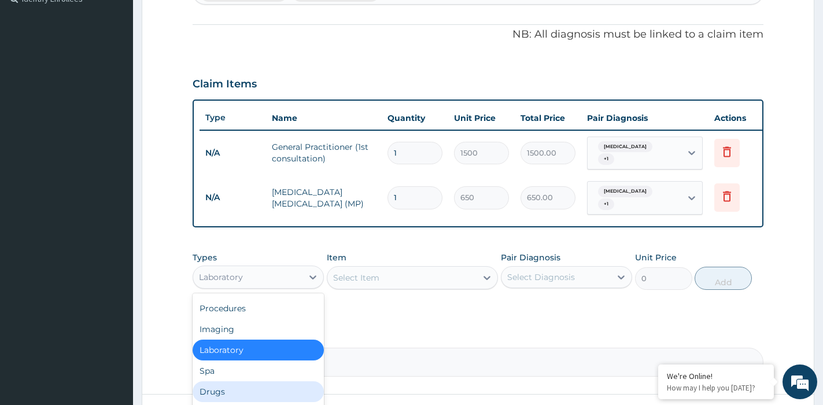
click at [213, 402] on div "Drugs" at bounding box center [258, 391] width 131 height 21
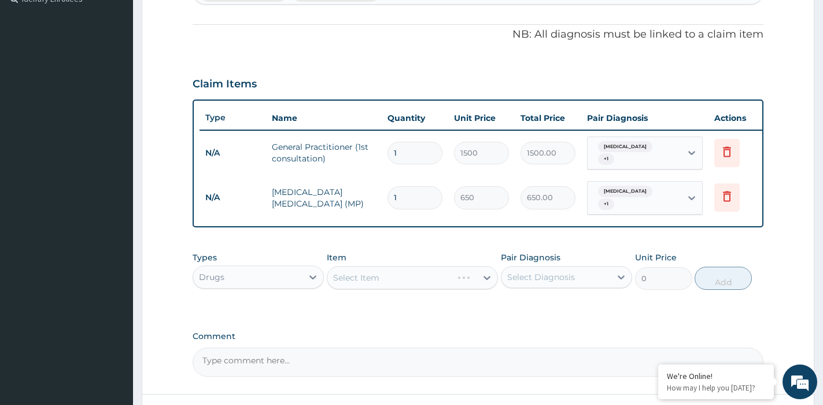
click at [398, 283] on div "Select Item" at bounding box center [412, 277] width 171 height 23
click at [395, 288] on div "Select Item" at bounding box center [412, 277] width 171 height 23
click at [476, 287] on div "Select Item" at bounding box center [401, 277] width 149 height 19
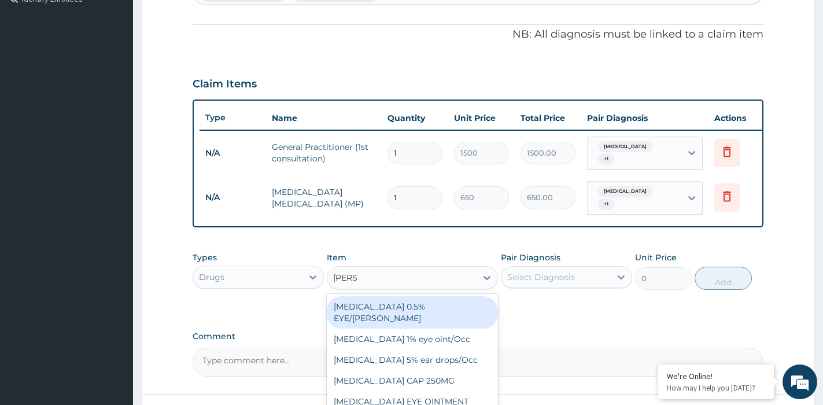
type input "LORAT"
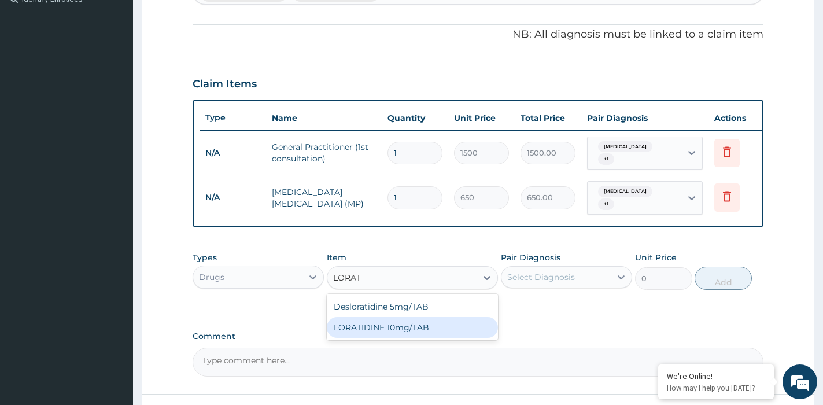
click at [426, 333] on div "LORATIDINE 10mg/TAB" at bounding box center [412, 327] width 171 height 21
type input "28.8"
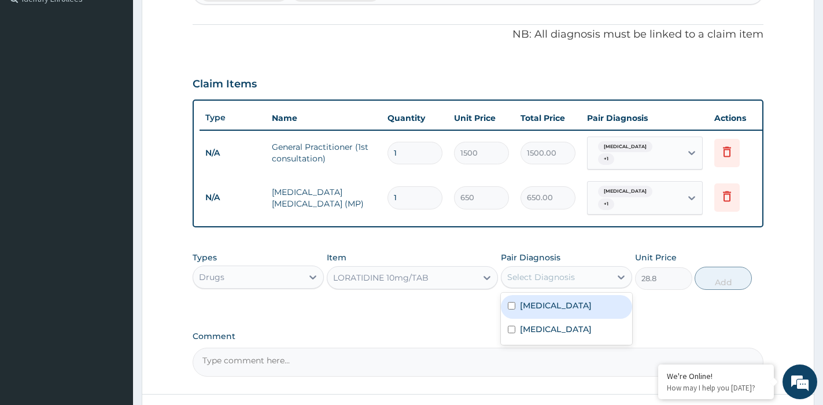
click at [564, 282] on div "Select Diagnosis" at bounding box center [541, 277] width 68 height 12
click at [555, 311] on label "[MEDICAL_DATA]" at bounding box center [556, 306] width 72 height 12
checkbox input "true"
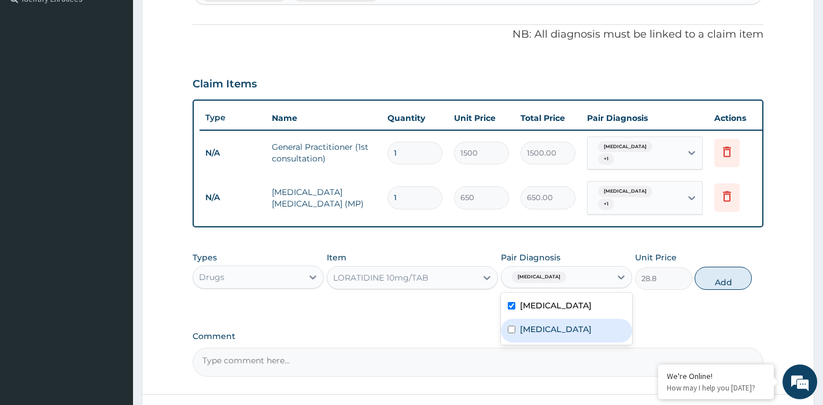
click at [550, 343] on div "[MEDICAL_DATA]" at bounding box center [566, 331] width 131 height 24
checkbox input "true"
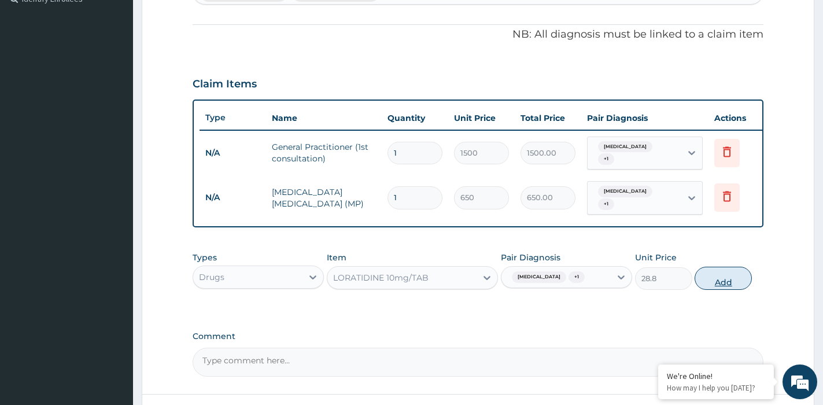
click at [719, 290] on button "Add" at bounding box center [723, 278] width 57 height 23
type input "0"
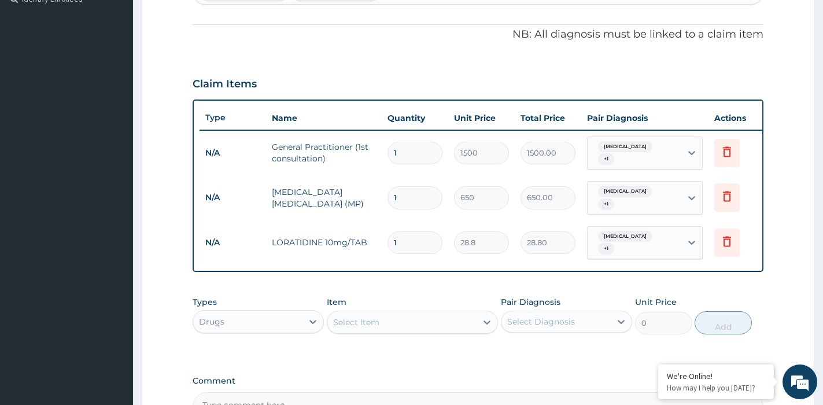
drag, startPoint x: 406, startPoint y: 246, endPoint x: 382, endPoint y: 244, distance: 24.4
click at [382, 244] on td "1" at bounding box center [415, 243] width 67 height 34
type input "7"
type input "201.60"
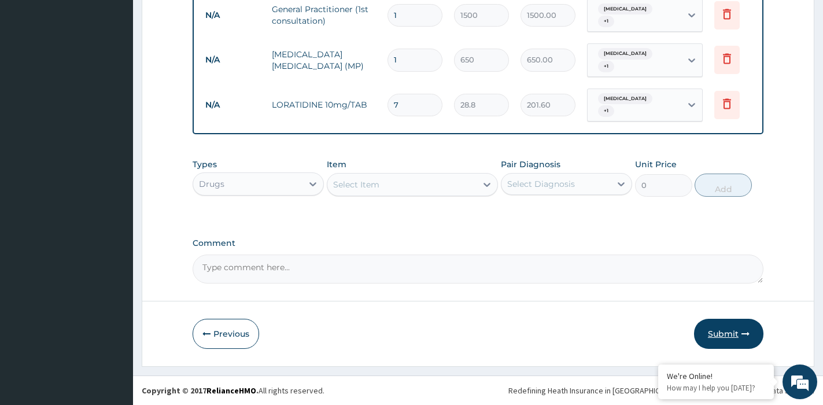
type input "7"
drag, startPoint x: 706, startPoint y: 335, endPoint x: 694, endPoint y: 375, distance: 41.6
click at [701, 338] on button "Submit" at bounding box center [728, 334] width 69 height 30
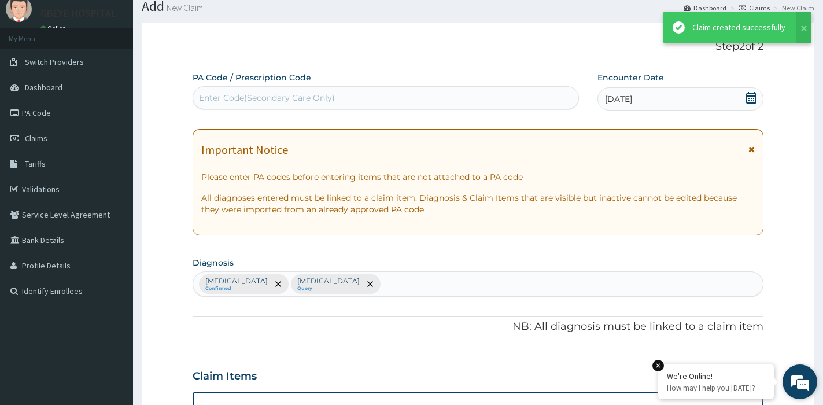
scroll to position [478, 0]
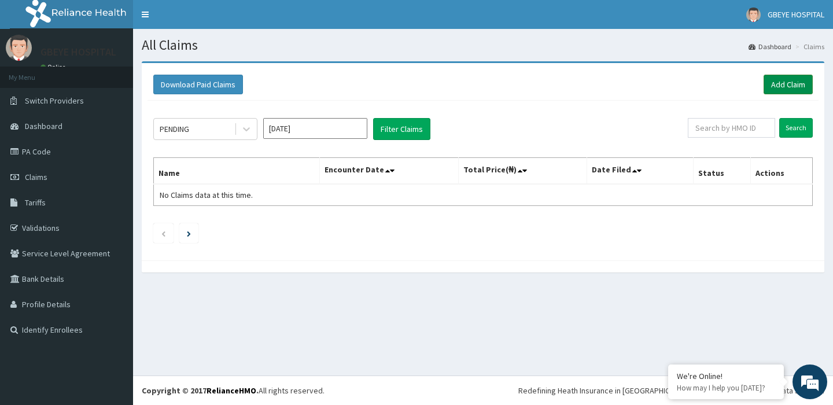
click at [783, 83] on link "Add Claim" at bounding box center [788, 85] width 49 height 20
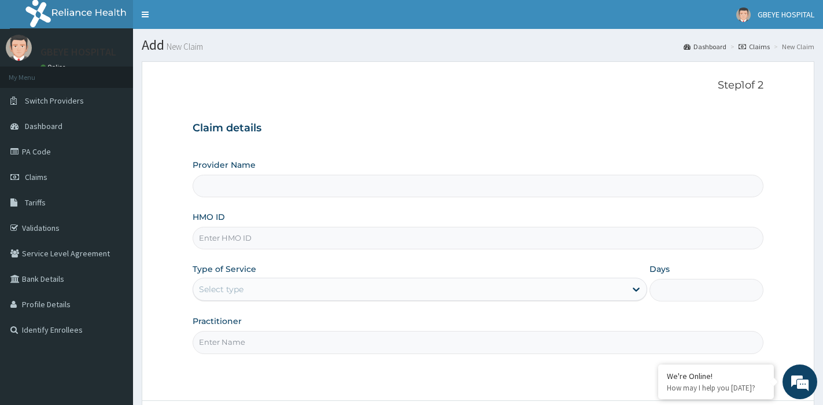
type input "[GEOGRAPHIC_DATA] ( [GEOGRAPHIC_DATA])"
click at [56, 153] on link "PA Code" at bounding box center [66, 151] width 133 height 25
type input "[GEOGRAPHIC_DATA] ( [GEOGRAPHIC_DATA])"
type input "NNT/10007/A"
click at [336, 288] on div "Select type" at bounding box center [409, 289] width 433 height 19
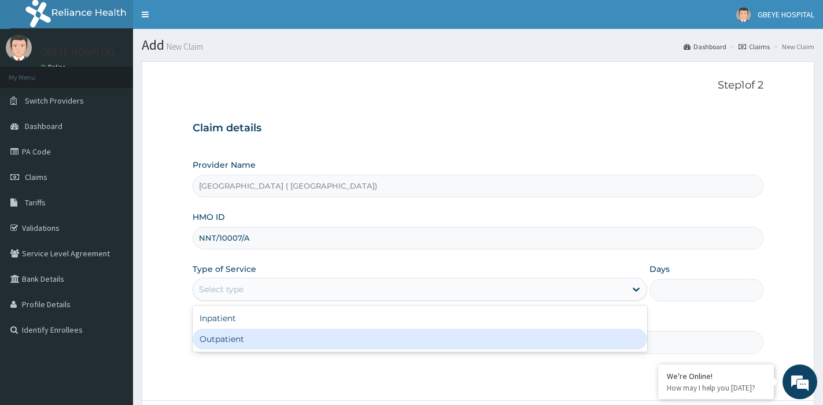
click at [346, 340] on div "Outpatient" at bounding box center [420, 339] width 455 height 21
type input "1"
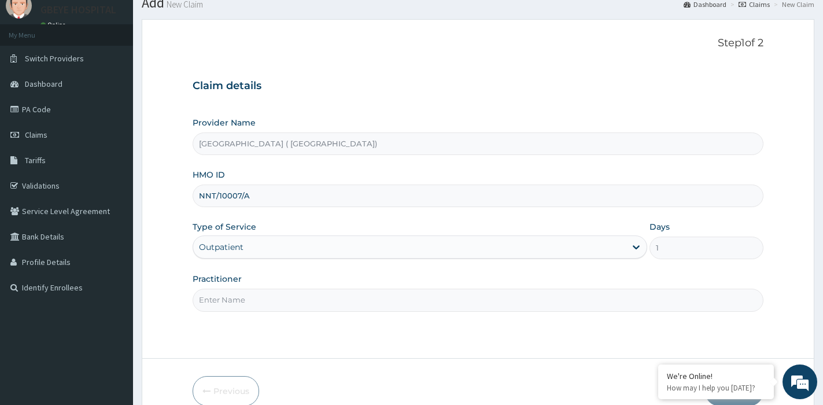
scroll to position [100, 0]
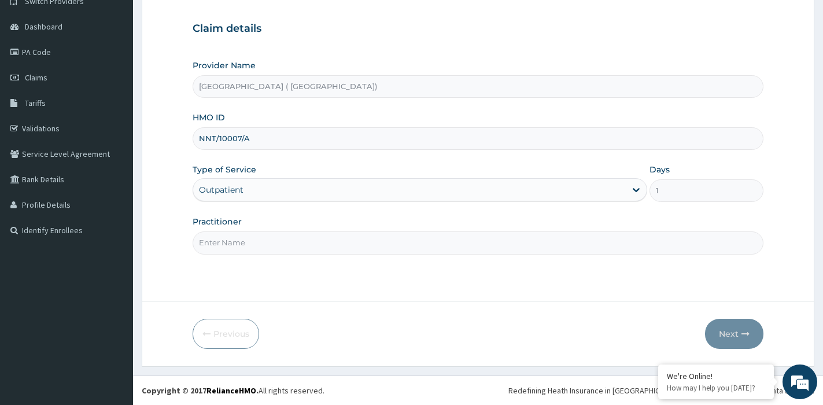
click at [286, 241] on input "Practitioner" at bounding box center [478, 242] width 571 height 23
type input "d"
type input "DR [PERSON_NAME]"
click at [729, 335] on button "Next" at bounding box center [734, 334] width 58 height 30
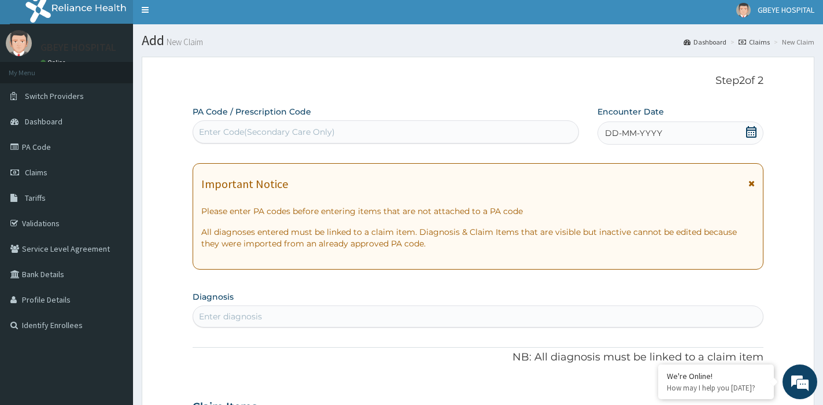
scroll to position [0, 0]
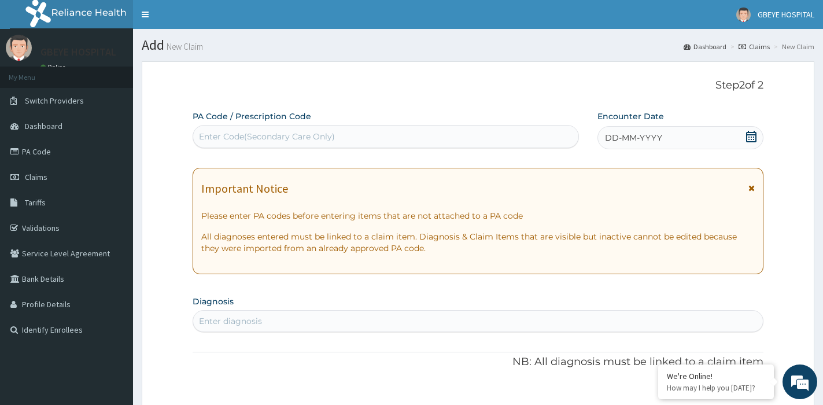
click at [636, 134] on span "DD-MM-YYYY" at bounding box center [633, 138] width 57 height 12
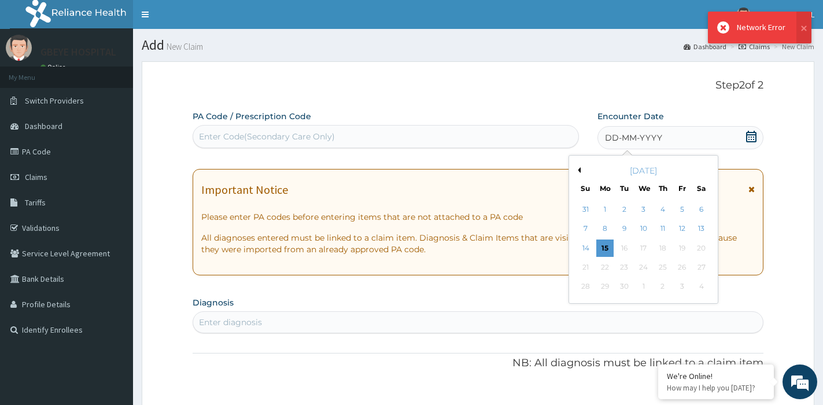
drag, startPoint x: 580, startPoint y: 170, endPoint x: 586, endPoint y: 176, distance: 9.4
click at [580, 170] on button "Previous Month" at bounding box center [578, 170] width 6 height 6
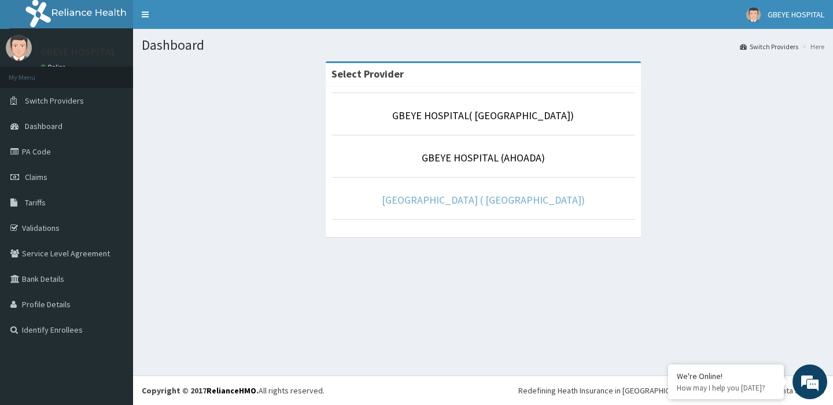
click at [444, 203] on link "[GEOGRAPHIC_DATA] ( [GEOGRAPHIC_DATA])" at bounding box center [483, 199] width 203 height 13
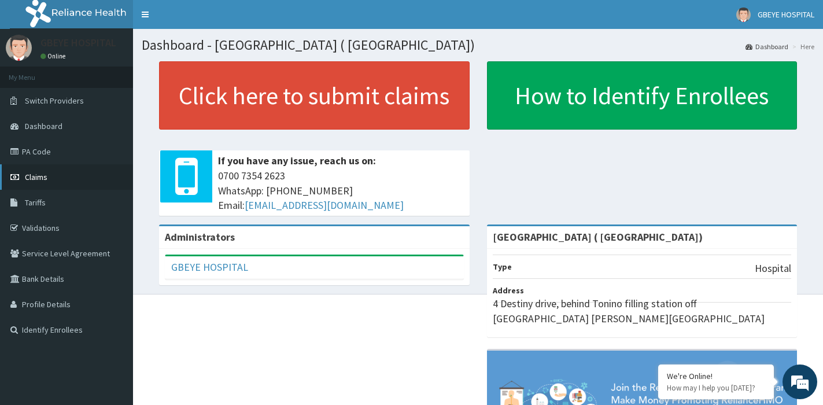
click at [49, 182] on link "Claims" at bounding box center [66, 176] width 133 height 25
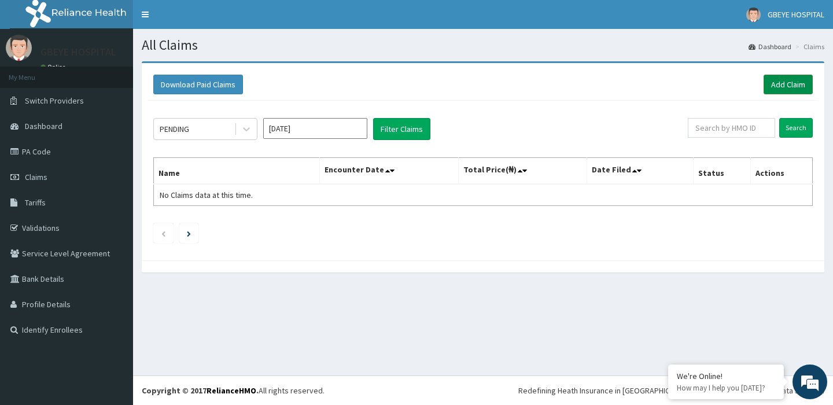
click at [779, 86] on link "Add Claim" at bounding box center [788, 85] width 49 height 20
drag, startPoint x: 772, startPoint y: 94, endPoint x: 738, endPoint y: 127, distance: 46.6
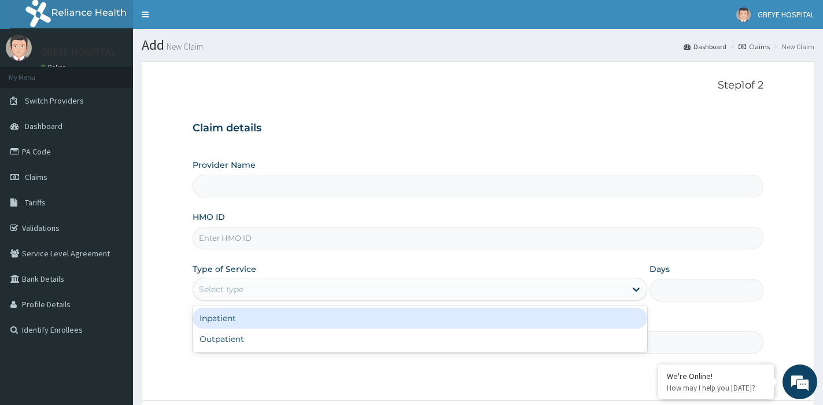
drag, startPoint x: 0, startPoint y: 0, endPoint x: 240, endPoint y: 289, distance: 375.5
click at [240, 289] on div "Select type" at bounding box center [221, 290] width 45 height 12
type input "[GEOGRAPHIC_DATA] ( [GEOGRAPHIC_DATA])"
click at [259, 240] on input "HMO ID" at bounding box center [478, 238] width 571 height 23
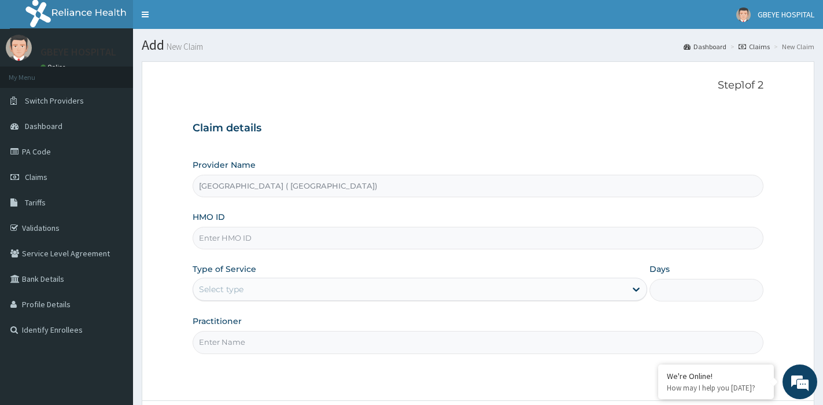
paste input "NNT/10007/A"
type input "NNT/10007/A"
click at [245, 291] on div "Select type" at bounding box center [409, 289] width 433 height 19
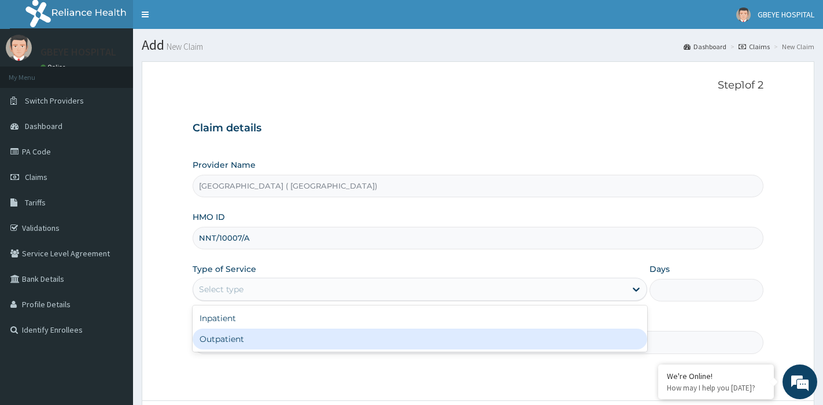
click at [243, 347] on div "Outpatient" at bounding box center [420, 339] width 455 height 21
type input "1"
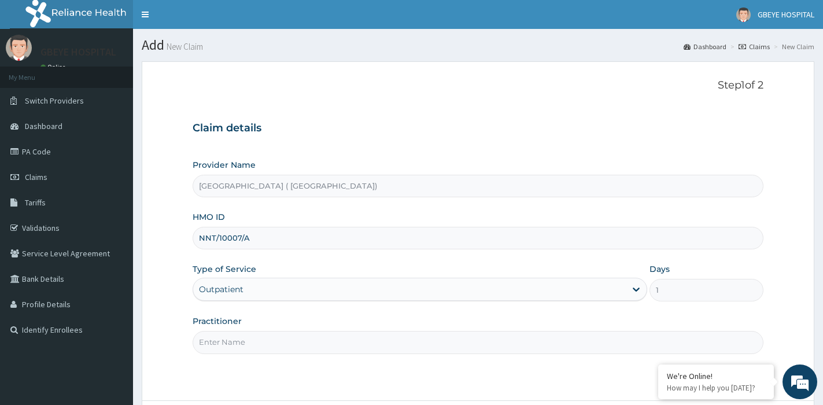
click at [263, 341] on input "Practitioner" at bounding box center [478, 342] width 571 height 23
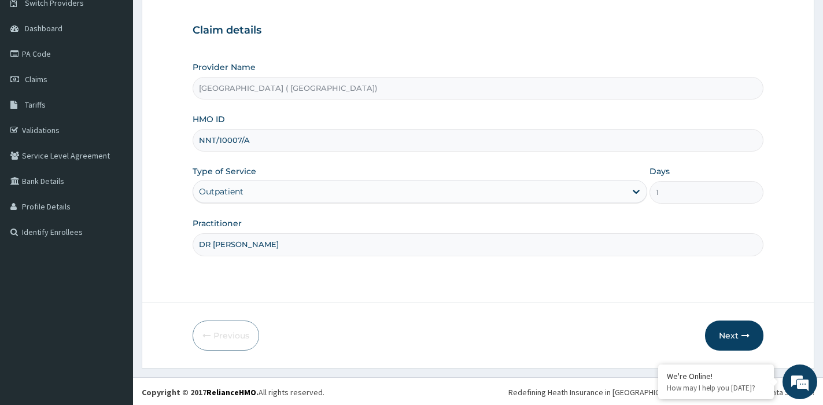
scroll to position [100, 0]
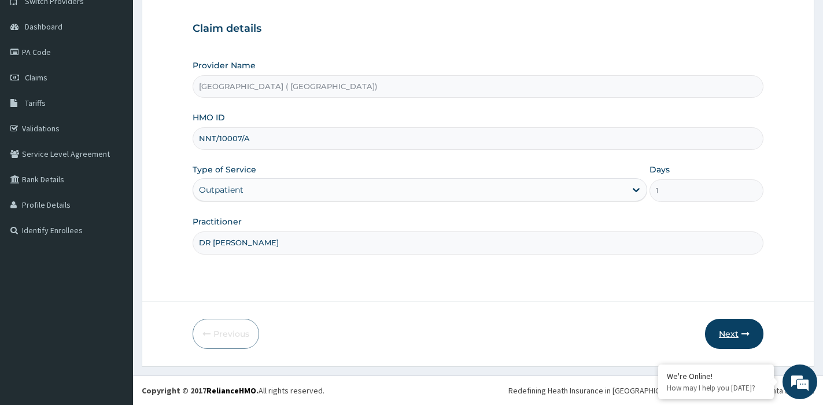
type input "DR [PERSON_NAME]"
click at [734, 333] on button "Next" at bounding box center [734, 334] width 58 height 30
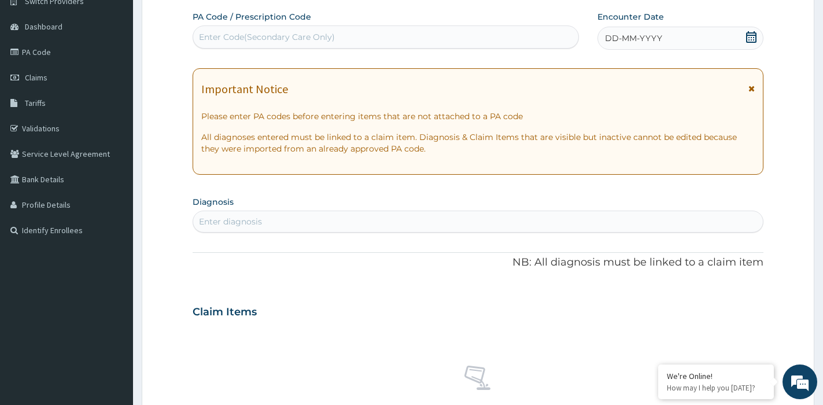
click at [662, 34] on div "DD-MM-YYYY" at bounding box center [680, 38] width 165 height 23
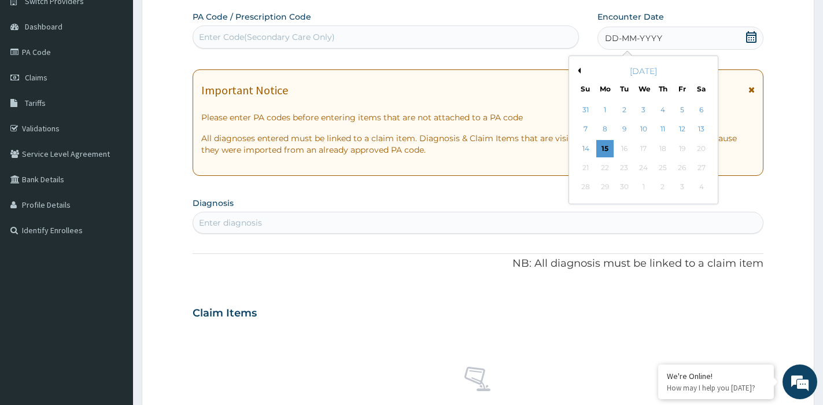
click at [579, 69] on button "Previous Month" at bounding box center [578, 71] width 6 height 6
click at [684, 149] on div "15" at bounding box center [682, 148] width 17 height 17
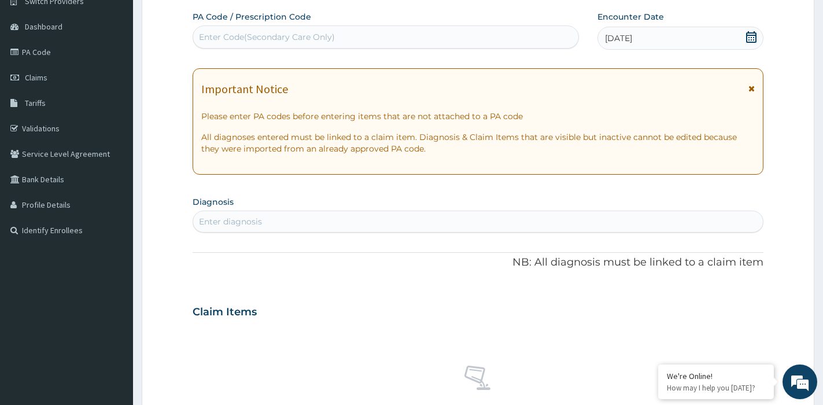
click at [349, 219] on div "Enter diagnosis" at bounding box center [478, 221] width 570 height 19
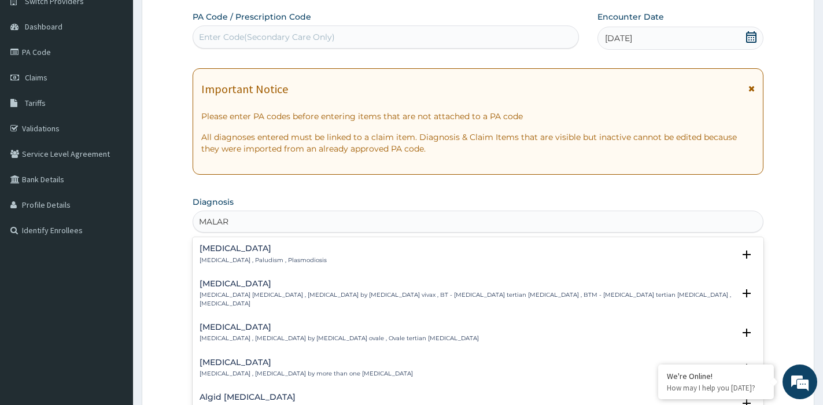
type input "MALARI"
click at [299, 261] on div "[MEDICAL_DATA] [MEDICAL_DATA] , Paludism , Plasmodiosis" at bounding box center [478, 254] width 557 height 20
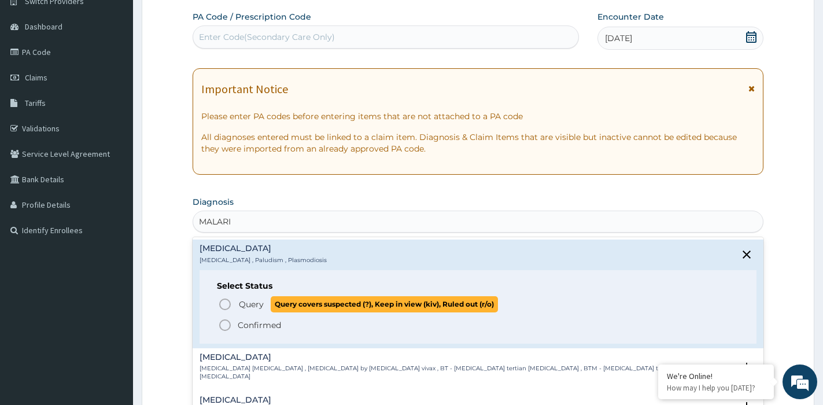
click at [221, 303] on icon "status option query" at bounding box center [225, 304] width 14 height 14
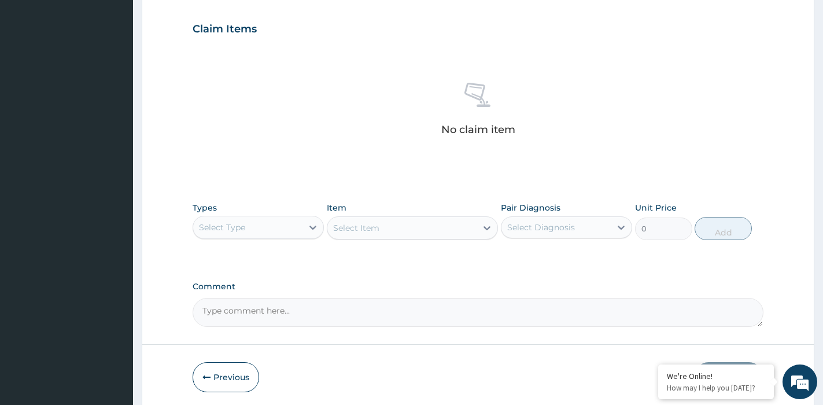
scroll to position [389, 0]
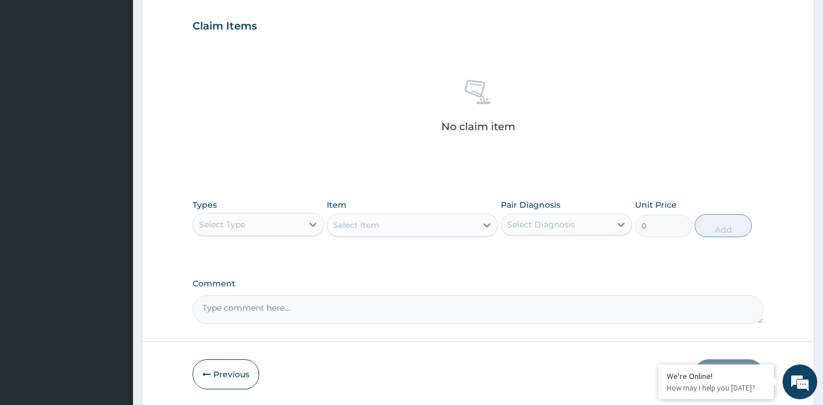
click at [294, 226] on div "Select Type" at bounding box center [247, 224] width 109 height 19
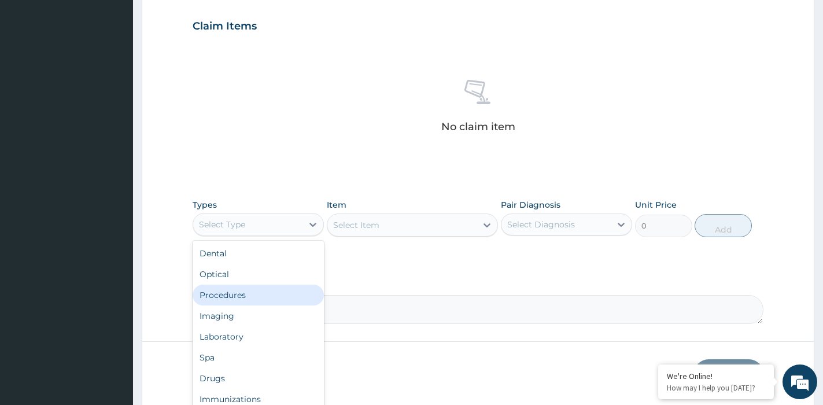
click at [267, 292] on div "Procedures" at bounding box center [258, 295] width 131 height 21
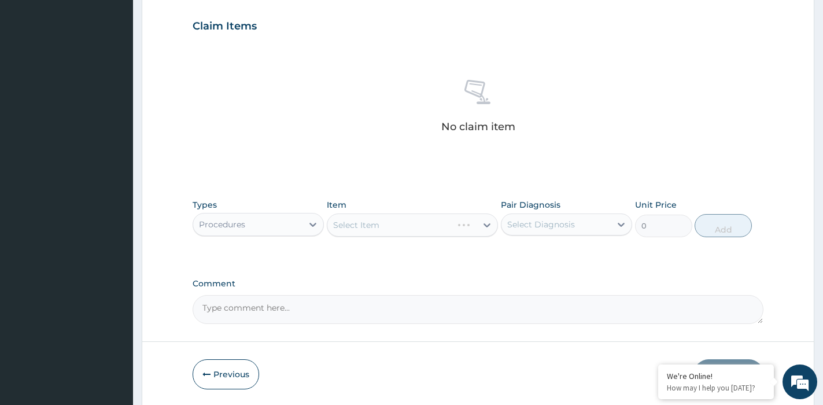
click at [422, 224] on div "Select Item" at bounding box center [412, 224] width 171 height 23
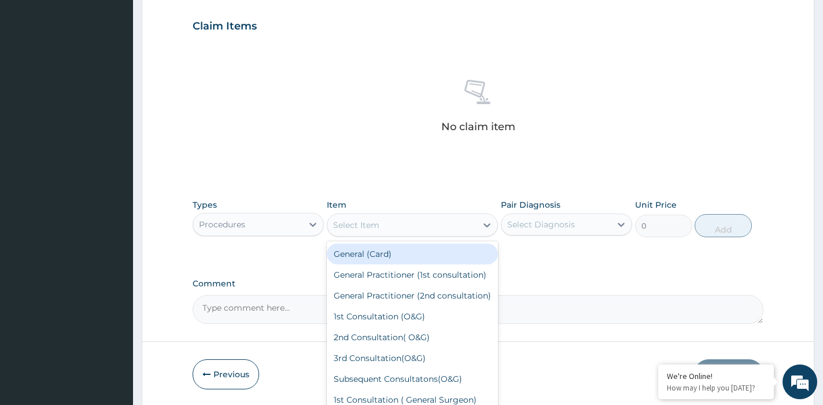
click at [421, 222] on div "Select Item" at bounding box center [401, 225] width 149 height 19
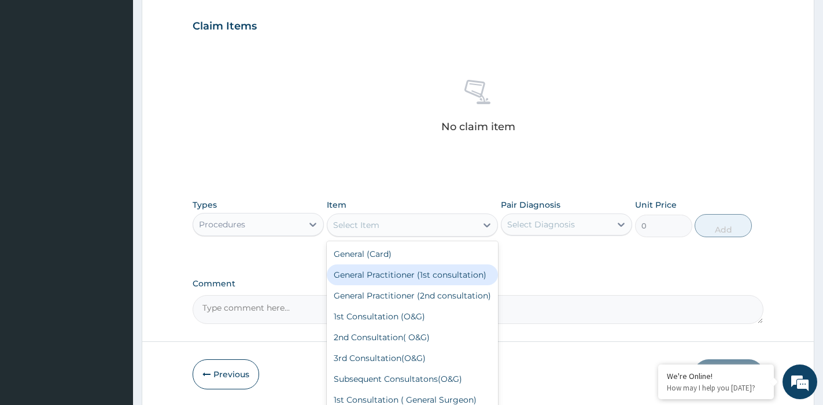
click at [404, 285] on div "General Practitioner (1st consultation)" at bounding box center [412, 274] width 171 height 21
type input "1500"
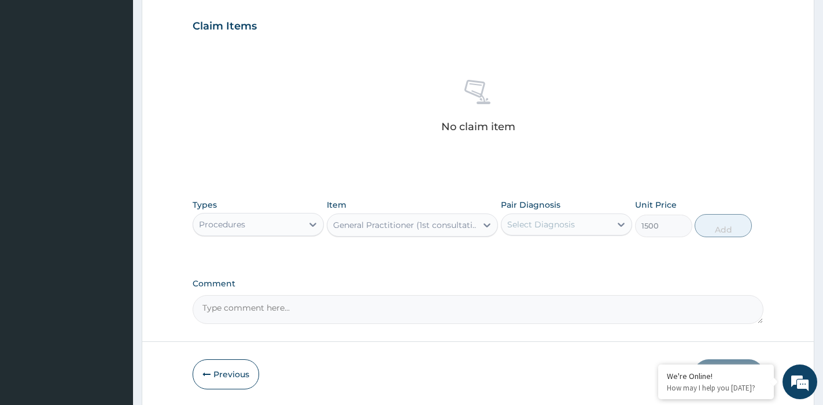
drag, startPoint x: 573, startPoint y: 227, endPoint x: 577, endPoint y: 235, distance: 8.3
click at [575, 230] on div "Select Diagnosis" at bounding box center [541, 225] width 68 height 12
click at [577, 253] on div "[MEDICAL_DATA]" at bounding box center [566, 254] width 131 height 24
checkbox input "true"
click at [727, 229] on button "Add" at bounding box center [723, 225] width 57 height 23
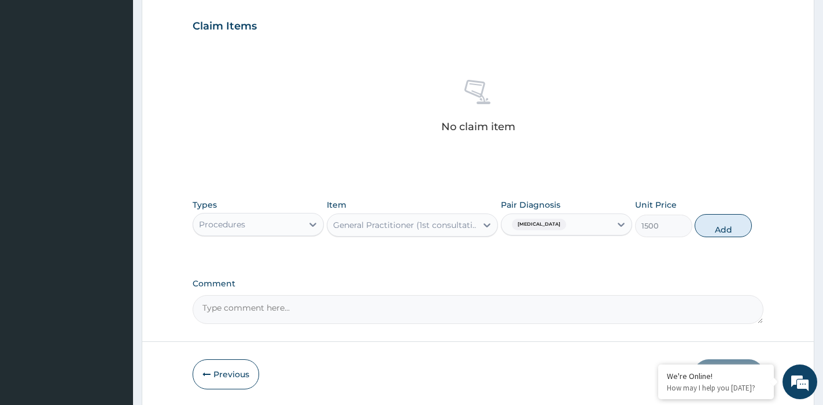
type input "0"
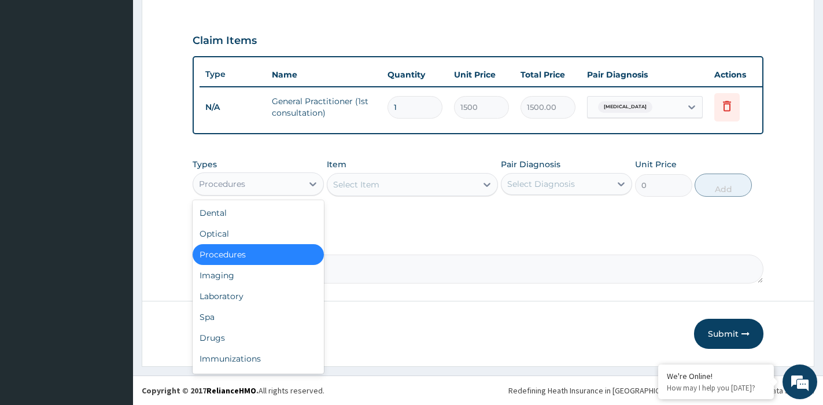
click at [256, 178] on div "Procedures" at bounding box center [247, 184] width 109 height 19
click at [249, 286] on div "Laboratory" at bounding box center [258, 296] width 131 height 21
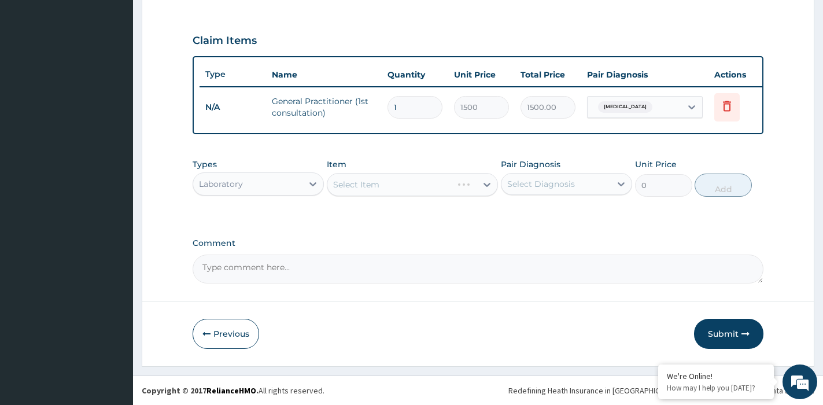
click at [398, 184] on div "Select Item" at bounding box center [412, 184] width 171 height 23
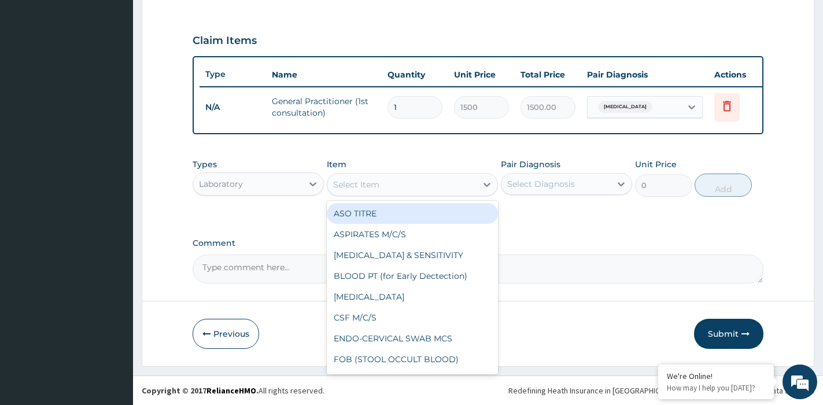
click at [398, 184] on div "Select Item" at bounding box center [401, 184] width 149 height 19
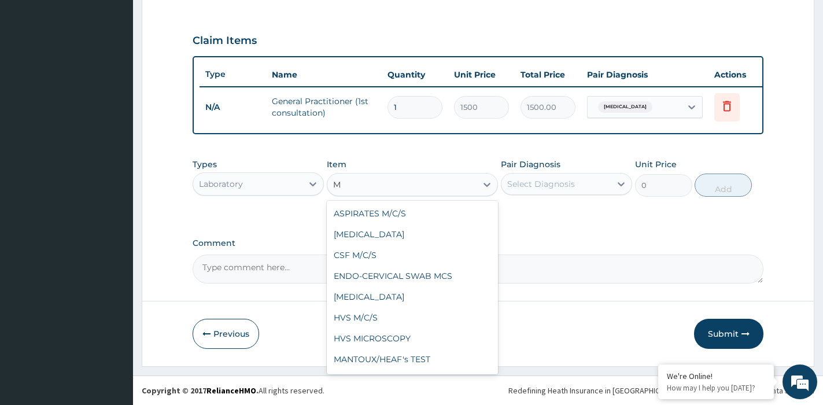
type input "MP"
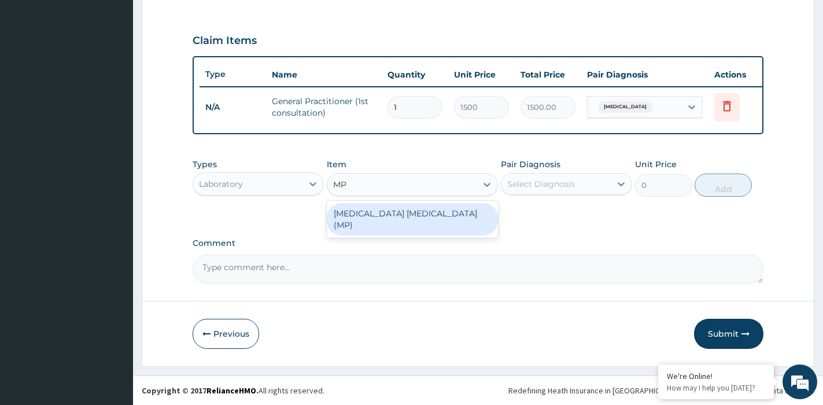
click at [414, 209] on div "[MEDICAL_DATA] [MEDICAL_DATA] (MP)" at bounding box center [412, 219] width 171 height 32
type input "650"
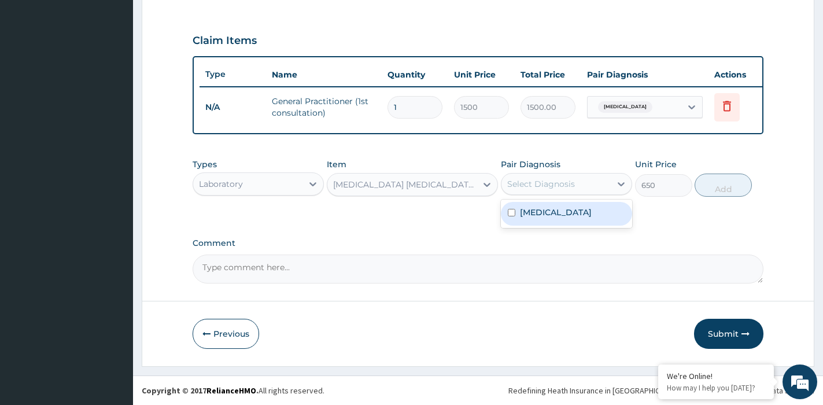
click at [548, 182] on div "Select Diagnosis" at bounding box center [541, 184] width 68 height 12
click at [553, 210] on div "[MEDICAL_DATA]" at bounding box center [566, 214] width 131 height 24
checkbox input "true"
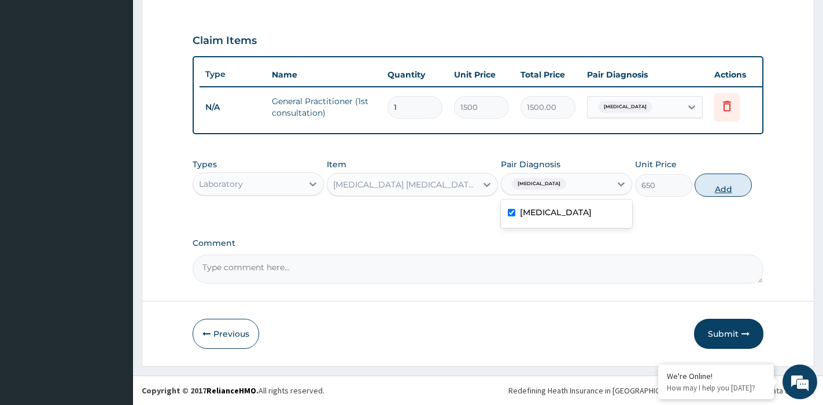
click at [732, 189] on button "Add" at bounding box center [723, 185] width 57 height 23
type input "0"
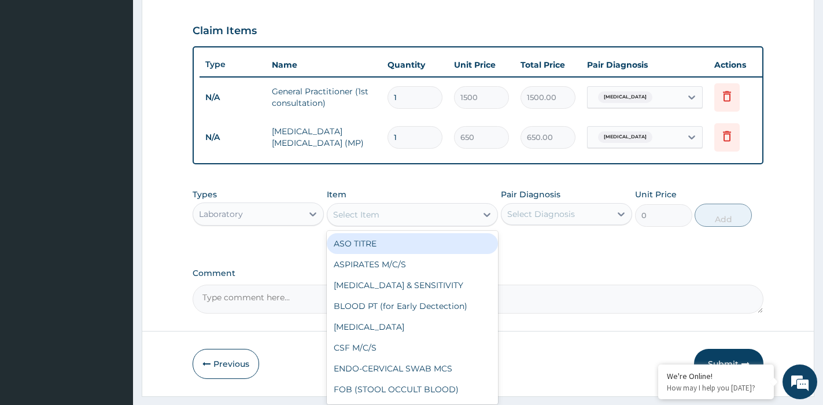
drag, startPoint x: 396, startPoint y: 229, endPoint x: 403, endPoint y: 212, distance: 17.6
click at [393, 223] on div "Select Item" at bounding box center [401, 214] width 149 height 19
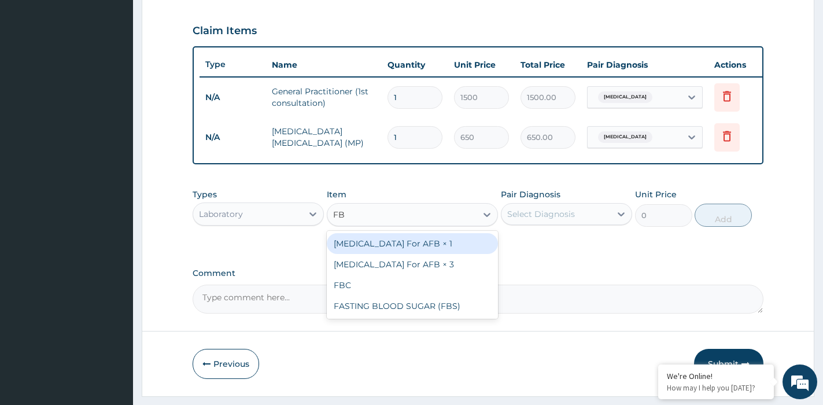
type input "FBC"
click at [464, 247] on div "FBC" at bounding box center [412, 243] width 171 height 21
type input "1600"
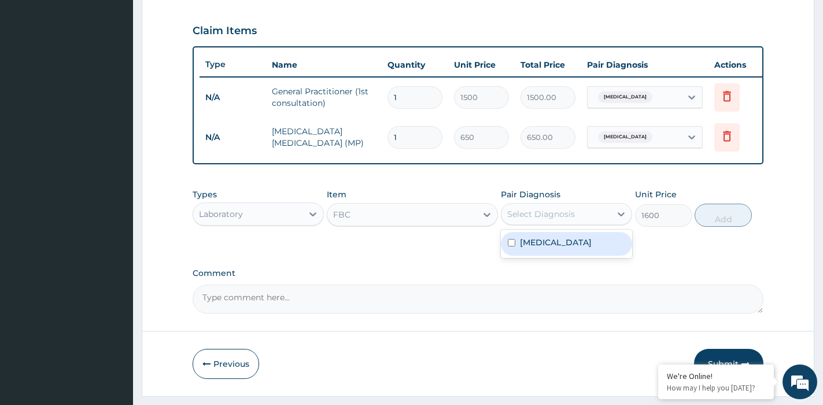
click at [559, 220] on div "Select Diagnosis" at bounding box center [541, 214] width 68 height 12
click at [559, 255] on div "[MEDICAL_DATA]" at bounding box center [566, 244] width 131 height 24
checkbox input "true"
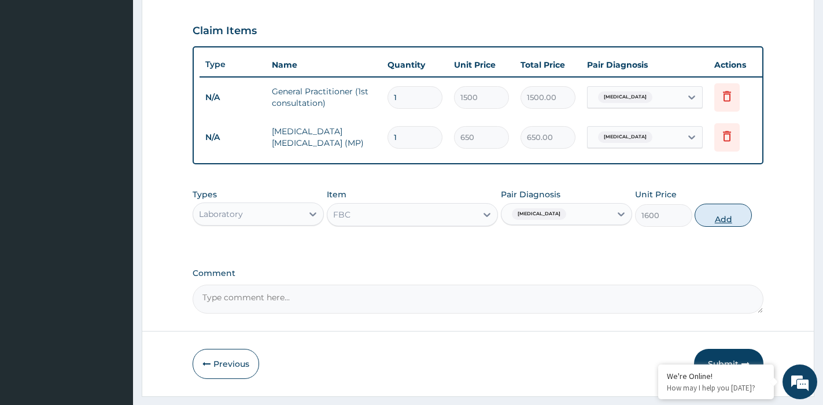
click at [715, 227] on button "Add" at bounding box center [723, 215] width 57 height 23
type input "0"
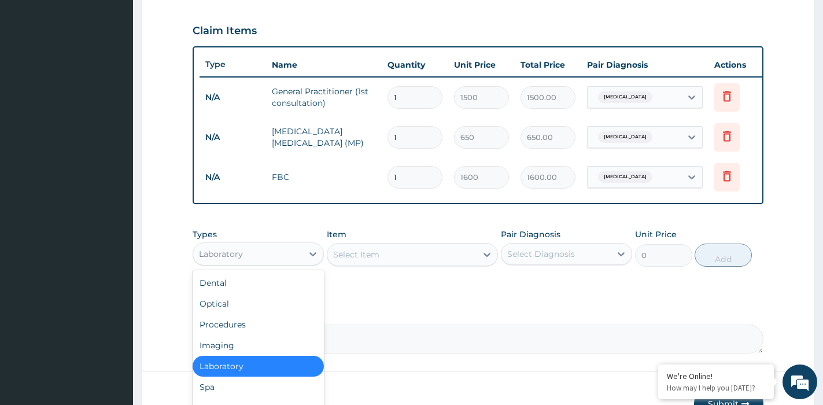
click at [279, 263] on div "Laboratory" at bounding box center [247, 254] width 109 height 19
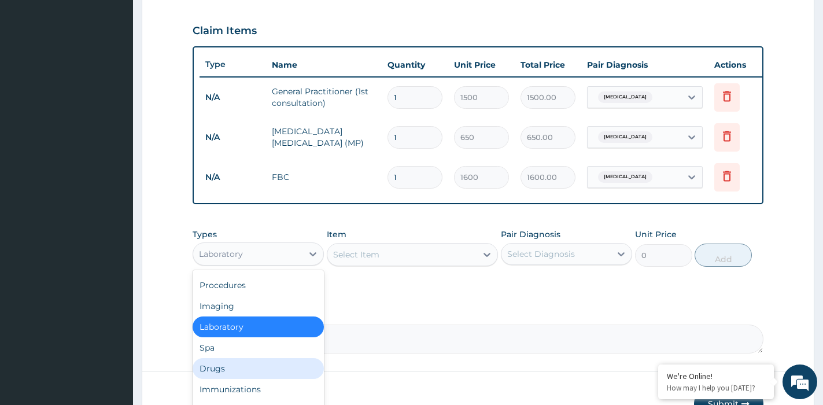
click at [243, 379] on div "Drugs" at bounding box center [258, 368] width 131 height 21
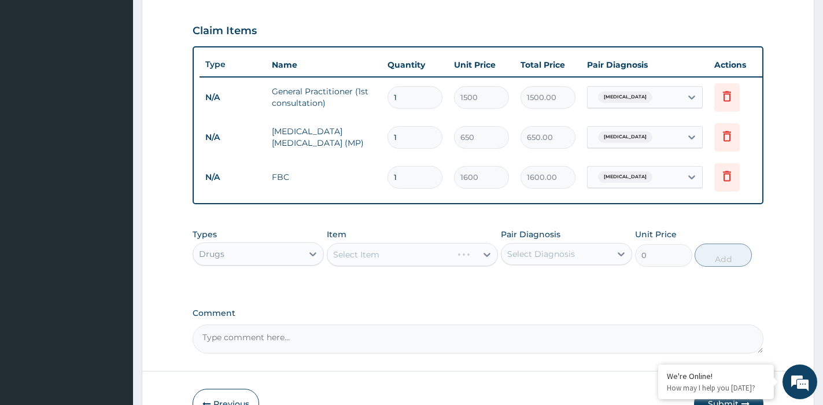
click at [450, 253] on div "Select Item" at bounding box center [412, 254] width 171 height 23
click at [447, 261] on div "Select Item" at bounding box center [412, 254] width 171 height 23
click at [445, 261] on div "Select Item" at bounding box center [412, 254] width 171 height 23
click at [445, 262] on div "Select Item" at bounding box center [401, 254] width 149 height 19
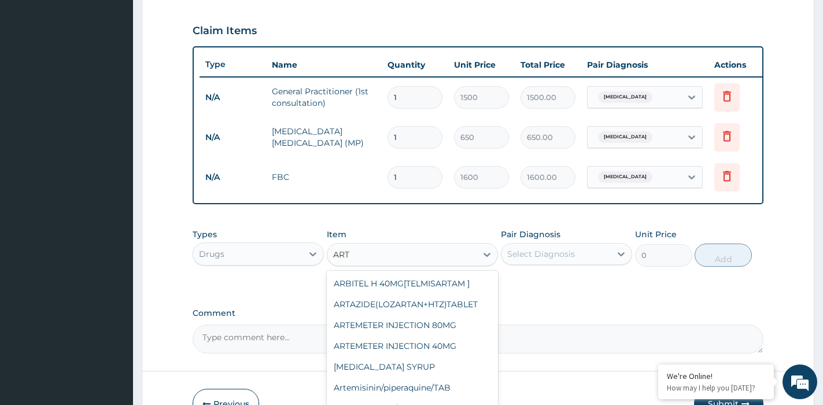
type input "ARTE"
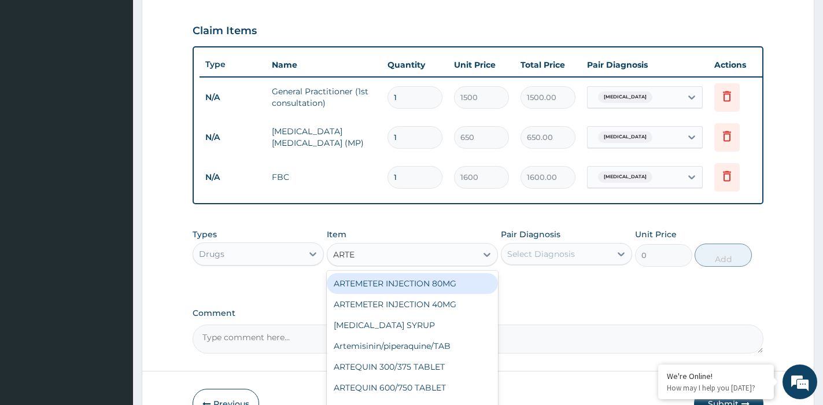
click at [444, 293] on div "ARTEMETER INJECTION 80MG" at bounding box center [412, 283] width 171 height 21
type input "432"
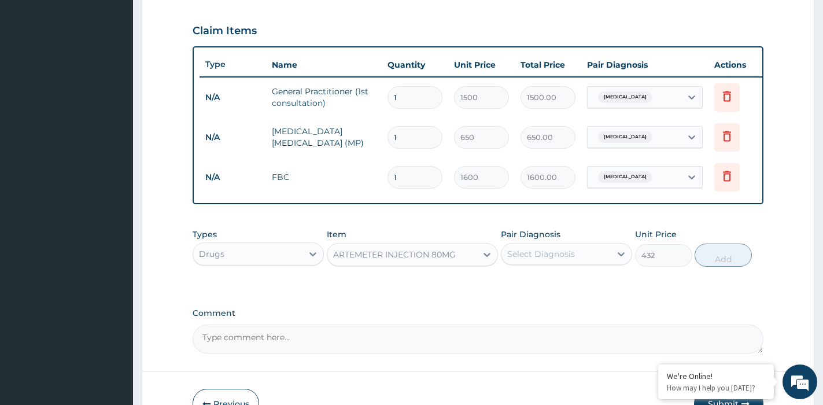
click at [580, 257] on div "Select Diagnosis" at bounding box center [556, 254] width 109 height 19
drag, startPoint x: 551, startPoint y: 288, endPoint x: 559, endPoint y: 291, distance: 8.8
click at [551, 288] on div "[MEDICAL_DATA]" at bounding box center [566, 284] width 131 height 24
checkbox input "true"
click at [724, 264] on button "Add" at bounding box center [723, 255] width 57 height 23
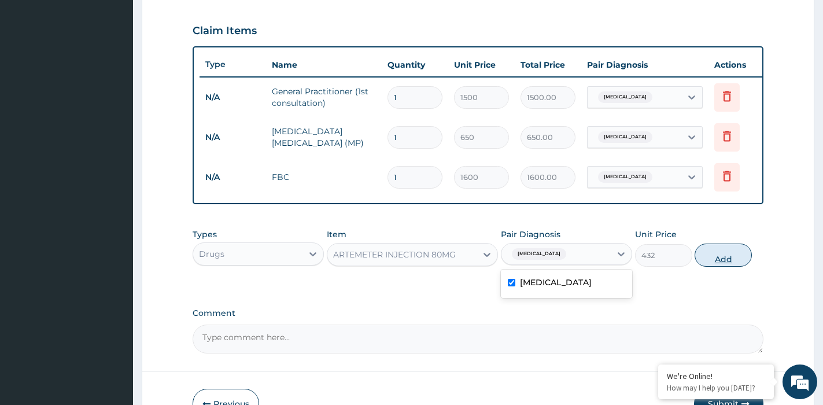
type input "0"
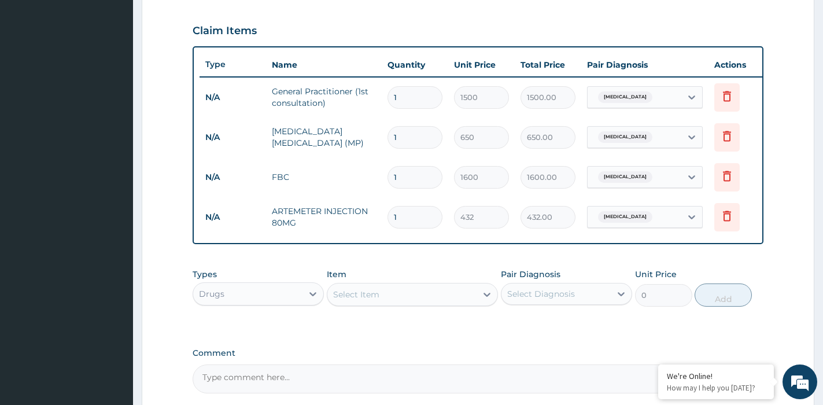
drag, startPoint x: 411, startPoint y: 223, endPoint x: 380, endPoint y: 219, distance: 31.5
click at [382, 220] on td "1" at bounding box center [415, 217] width 67 height 34
type input "6"
type input "2592.00"
type input "6"
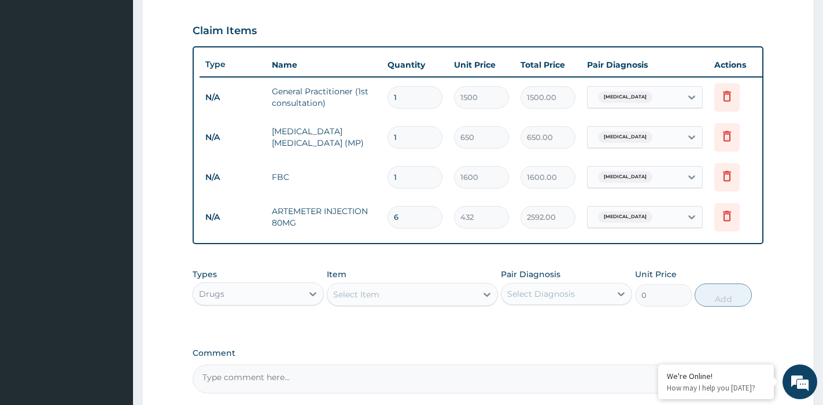
drag, startPoint x: 551, startPoint y: 338, endPoint x: 564, endPoint y: 310, distance: 31.1
click at [551, 330] on div "Types Drugs Item Select Item Pair Diagnosis Select Diagnosis Unit Price 0 Add" at bounding box center [478, 296] width 571 height 67
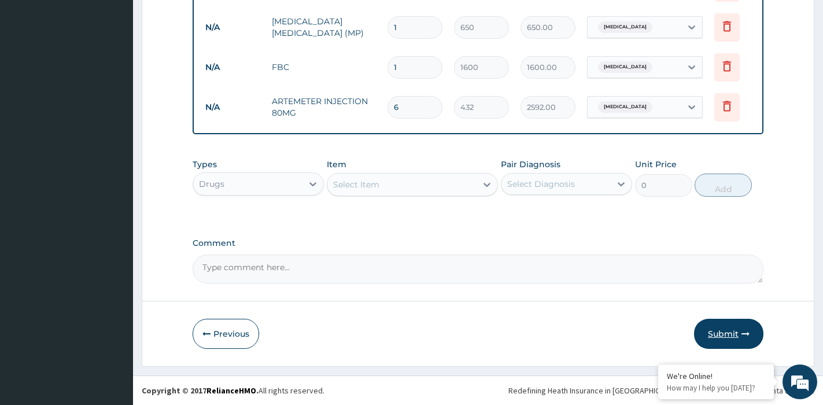
click at [728, 322] on button "Submit" at bounding box center [728, 334] width 69 height 30
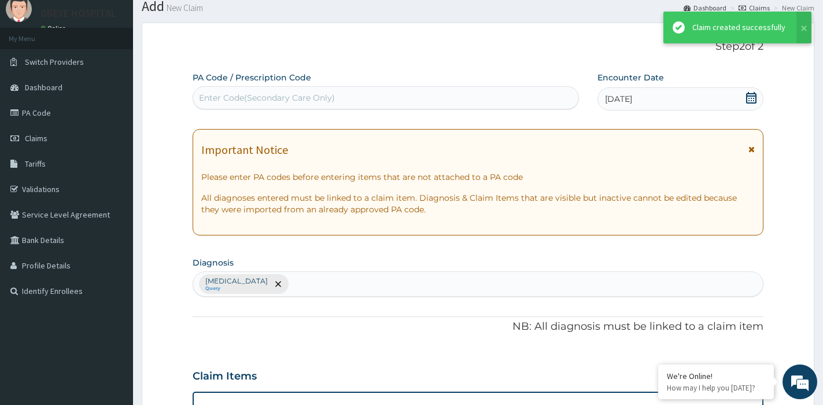
scroll to position [504, 0]
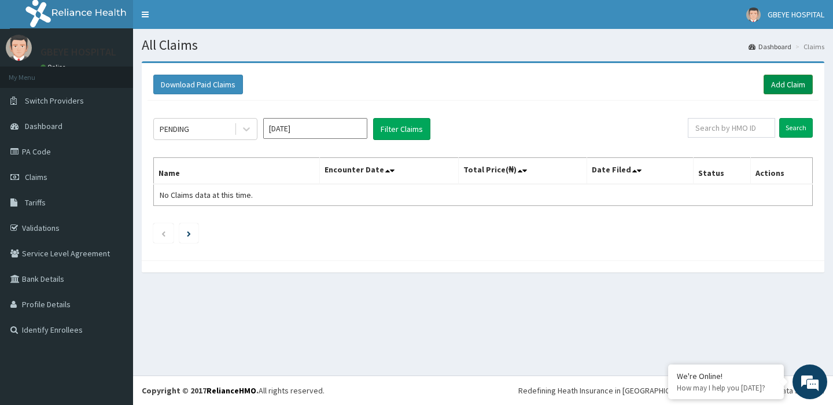
click at [791, 84] on link "Add Claim" at bounding box center [788, 85] width 49 height 20
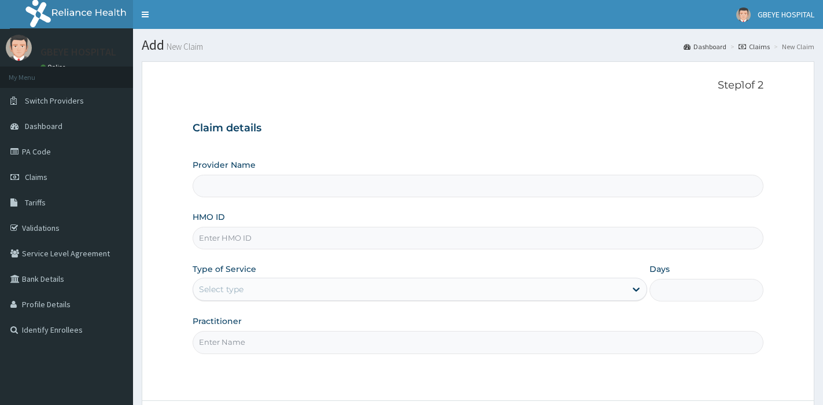
drag, startPoint x: 0, startPoint y: 0, endPoint x: 269, endPoint y: 236, distance: 357.9
click at [270, 236] on input "HMO ID" at bounding box center [478, 238] width 571 height 23
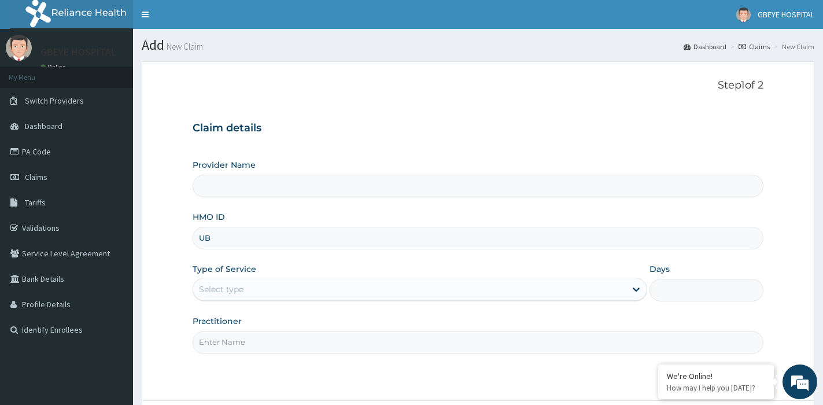
type input "UBP"
type input "[GEOGRAPHIC_DATA] ( [GEOGRAPHIC_DATA])"
type input "UBP/10426/A"
click at [266, 286] on div "Select type" at bounding box center [409, 289] width 433 height 19
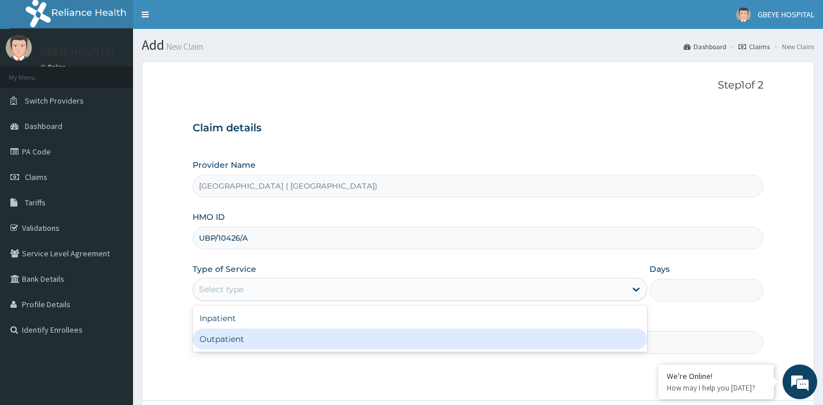
click at [259, 352] on input "Practitioner" at bounding box center [478, 342] width 571 height 23
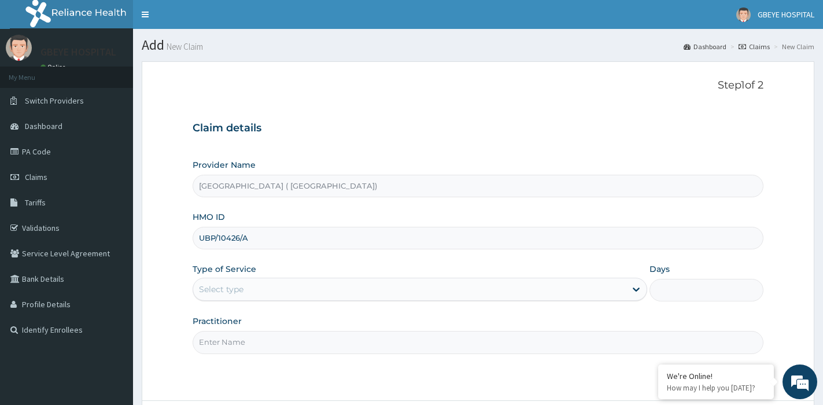
click at [259, 273] on div "Type of Service Select type" at bounding box center [420, 282] width 455 height 38
click at [253, 285] on div "Select type" at bounding box center [409, 289] width 433 height 19
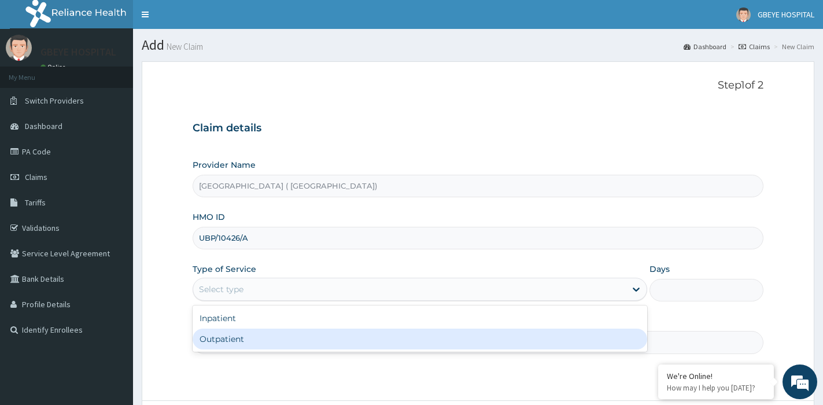
click at [245, 337] on div "Outpatient" at bounding box center [420, 339] width 455 height 21
type input "1"
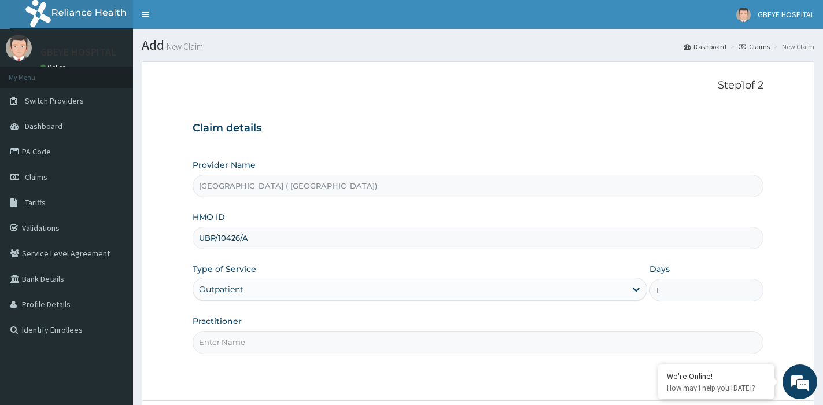
click at [255, 342] on input "Practitioner" at bounding box center [478, 342] width 571 height 23
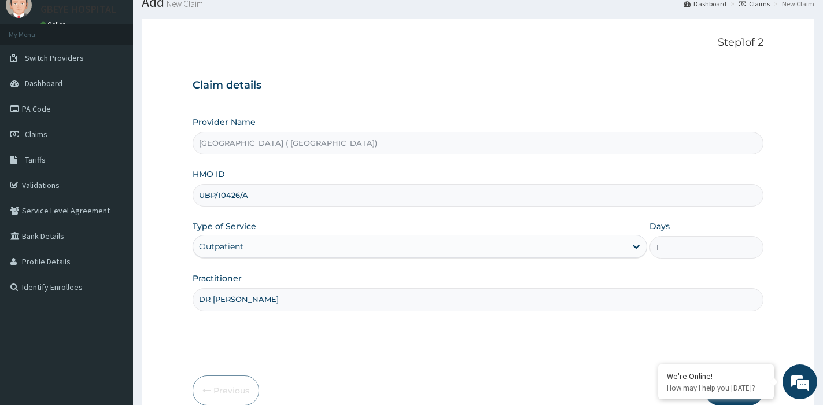
scroll to position [100, 0]
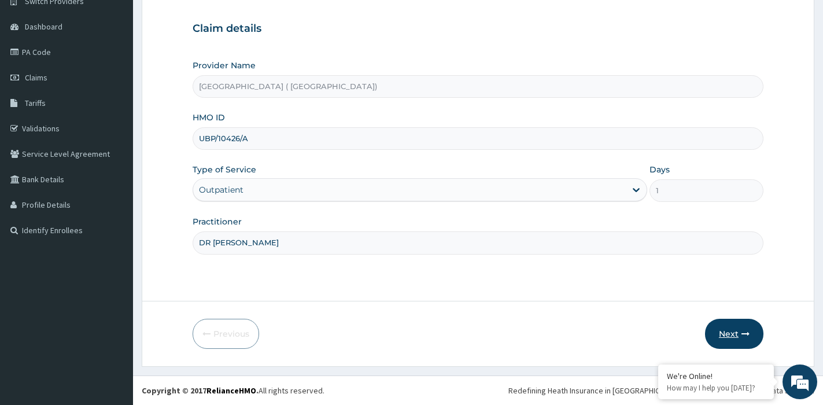
type input "DR [PERSON_NAME]"
click at [745, 337] on icon "button" at bounding box center [746, 334] width 8 height 8
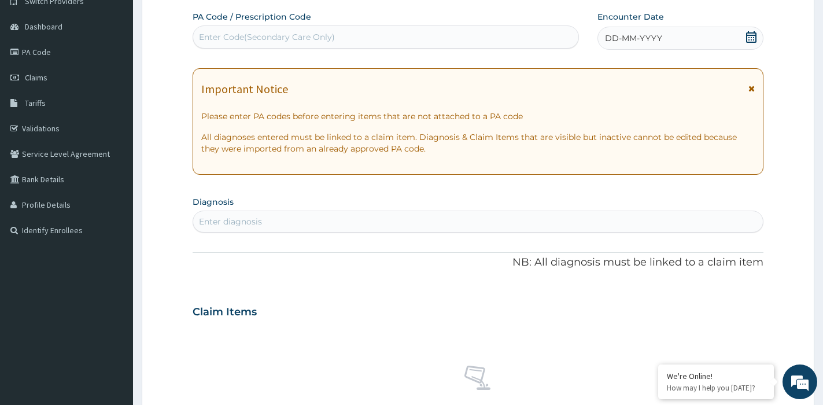
click at [634, 38] on span "DD-MM-YYYY" at bounding box center [633, 38] width 57 height 12
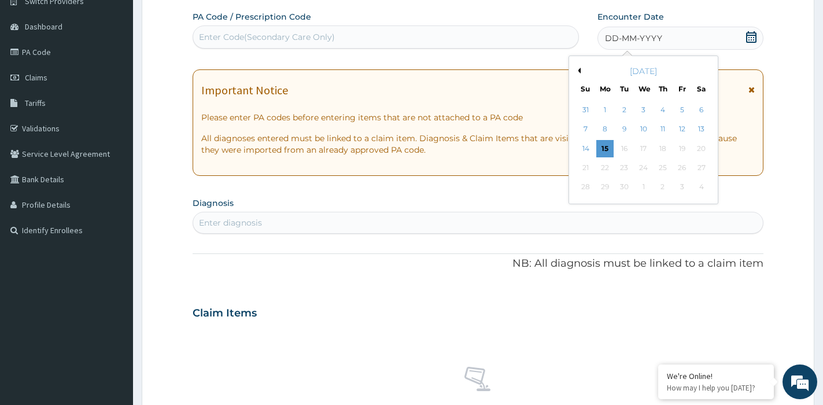
drag, startPoint x: 579, startPoint y: 69, endPoint x: 635, endPoint y: 119, distance: 75.0
click at [579, 71] on button "Previous Month" at bounding box center [578, 71] width 6 height 6
click at [686, 149] on div "15" at bounding box center [682, 148] width 17 height 17
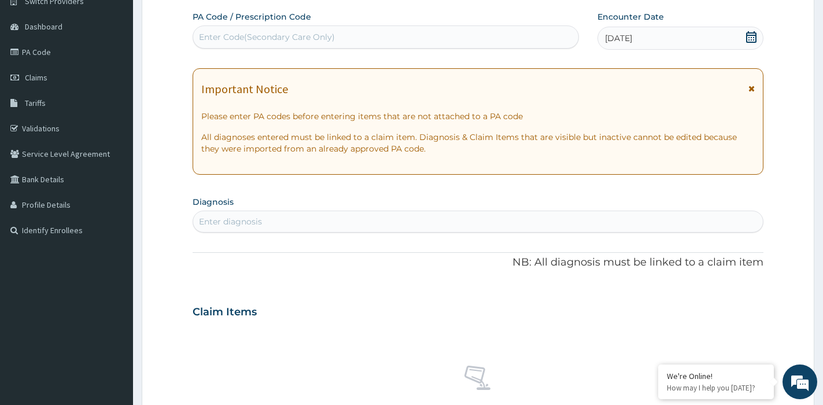
click at [305, 226] on div "Enter diagnosis" at bounding box center [478, 221] width 570 height 19
type input "MALARIA"
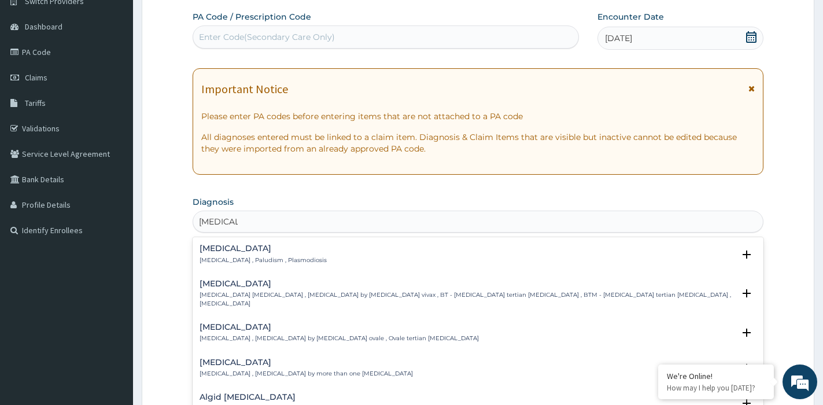
click at [291, 249] on h4 "Malaria" at bounding box center [263, 248] width 127 height 9
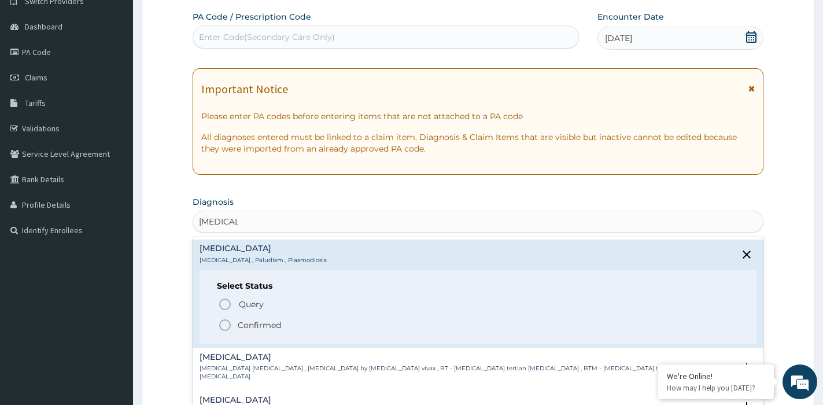
click at [254, 326] on p "Confirmed" at bounding box center [259, 325] width 43 height 12
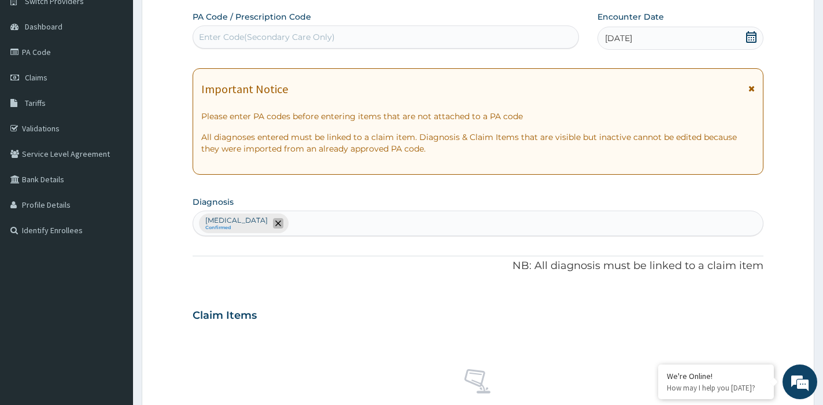
click at [275, 223] on icon "remove selection option" at bounding box center [278, 223] width 6 height 6
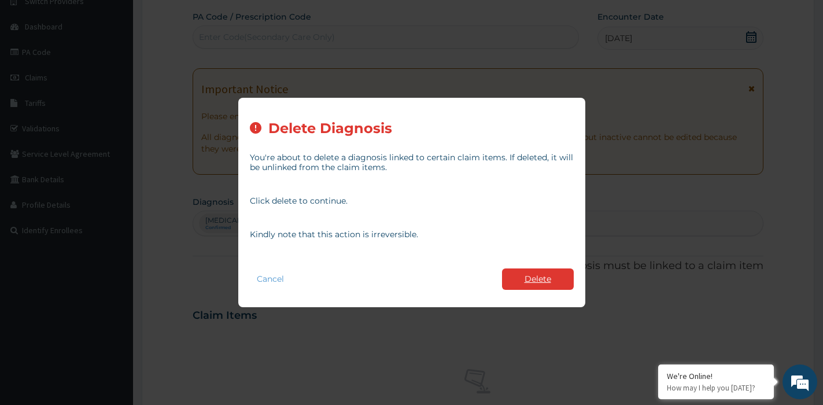
click at [532, 281] on button "Delete" at bounding box center [538, 278] width 72 height 21
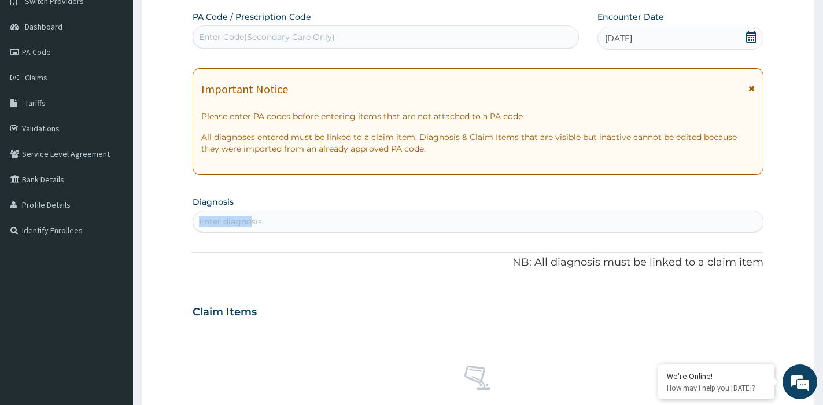
drag, startPoint x: 256, startPoint y: 208, endPoint x: 253, endPoint y: 219, distance: 10.7
click at [253, 219] on section "Diagnosis Enter diagnosis" at bounding box center [478, 212] width 571 height 39
click at [253, 220] on div "Enter diagnosis" at bounding box center [230, 222] width 63 height 12
type input "MALARIA"
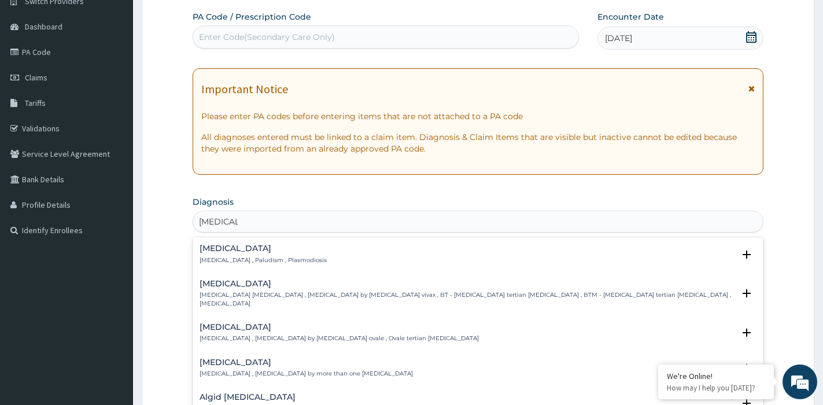
click at [297, 252] on div "Malaria Malaria , Paludism , Plasmodiosis" at bounding box center [478, 254] width 557 height 20
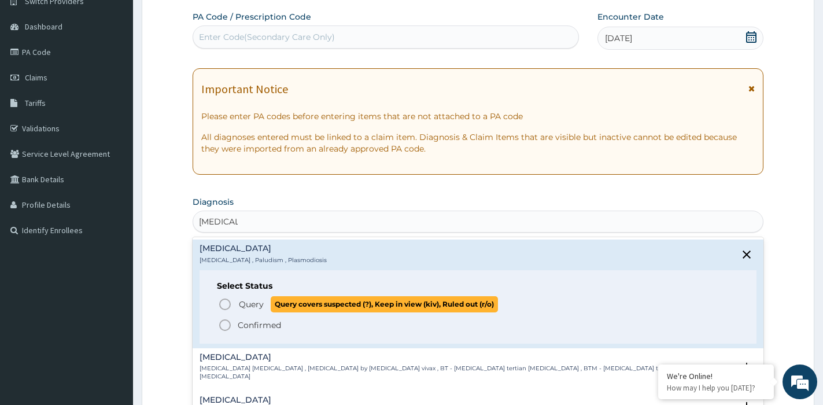
click at [227, 305] on icon "status option query" at bounding box center [225, 304] width 14 height 14
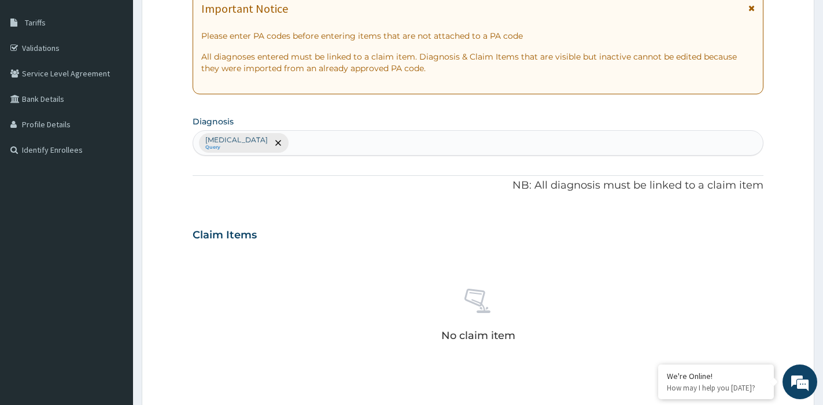
scroll to position [331, 0]
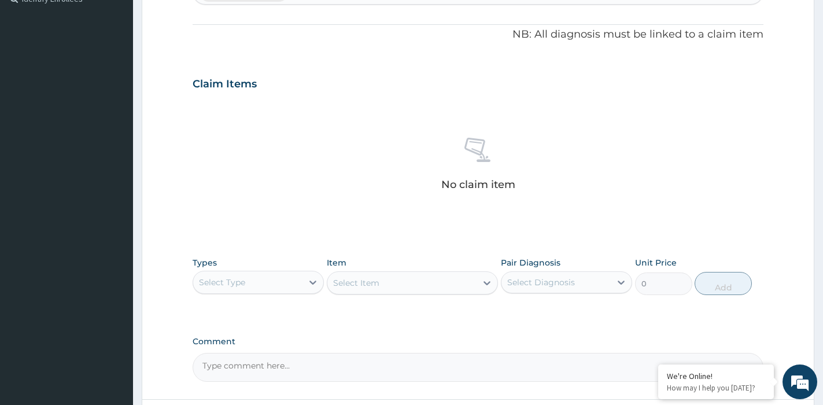
click at [274, 281] on div "Select Type" at bounding box center [247, 282] width 109 height 19
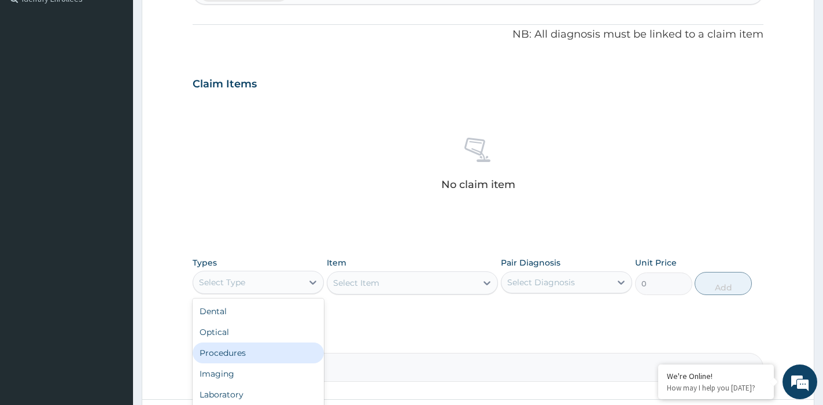
click at [246, 346] on div "Procedures" at bounding box center [258, 353] width 131 height 21
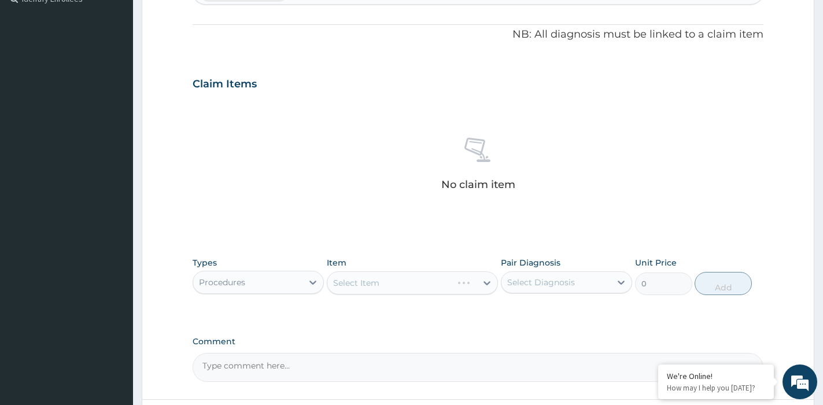
click at [388, 281] on div "Select Item" at bounding box center [412, 282] width 171 height 23
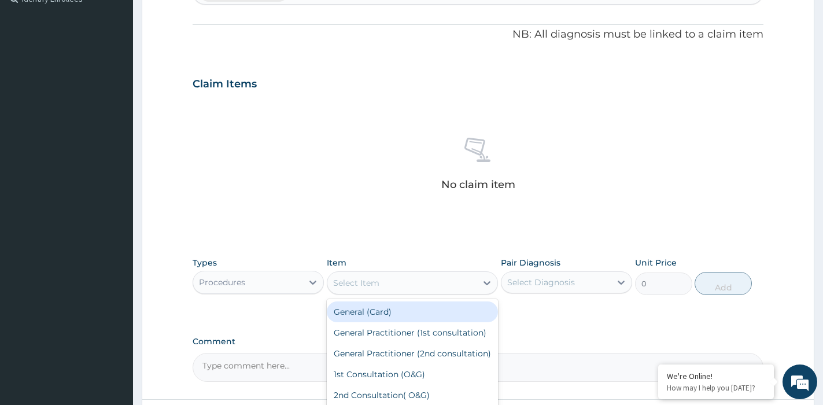
click at [388, 280] on div "Select Item" at bounding box center [401, 283] width 149 height 19
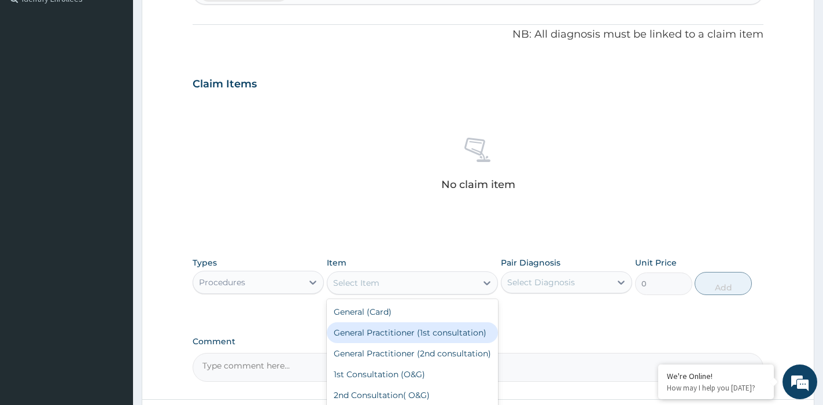
drag, startPoint x: 402, startPoint y: 342, endPoint x: 417, endPoint y: 341, distance: 15.1
click at [402, 341] on div "General Practitioner (1st consultation)" at bounding box center [412, 332] width 171 height 21
type input "1500"
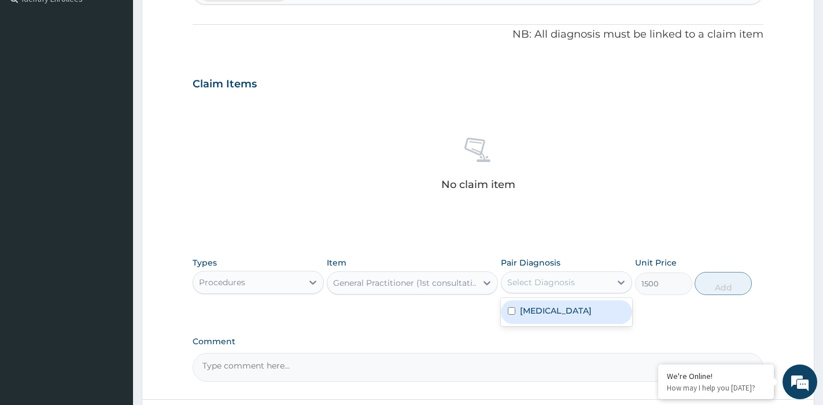
click at [580, 281] on div "Select Diagnosis" at bounding box center [556, 282] width 109 height 19
click at [572, 316] on div "Malaria" at bounding box center [566, 312] width 131 height 24
checkbox input "true"
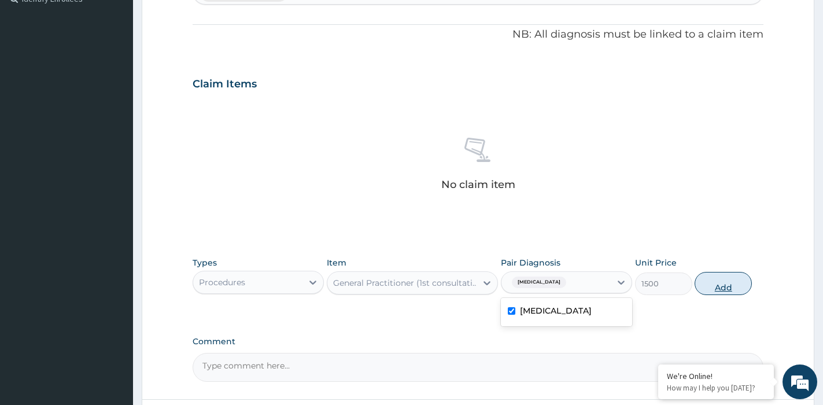
click at [722, 278] on button "Add" at bounding box center [723, 283] width 57 height 23
type input "0"
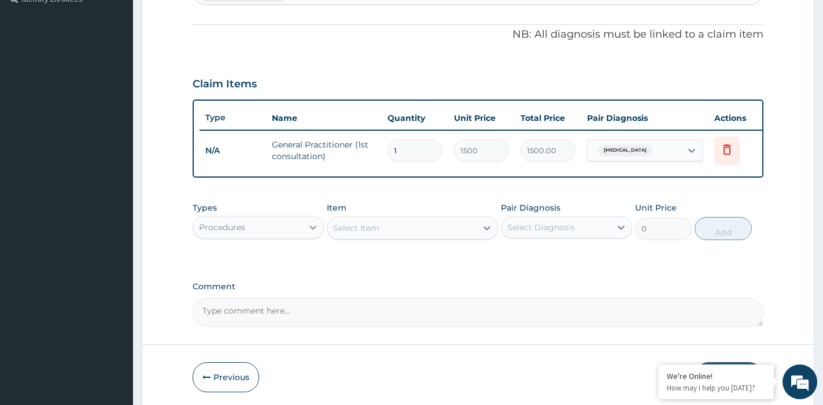
click at [312, 233] on icon at bounding box center [313, 228] width 12 height 12
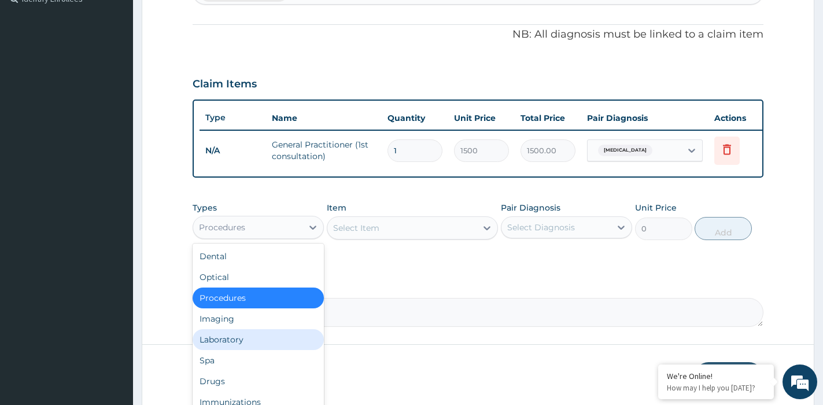
click at [256, 347] on div "Laboratory" at bounding box center [258, 339] width 131 height 21
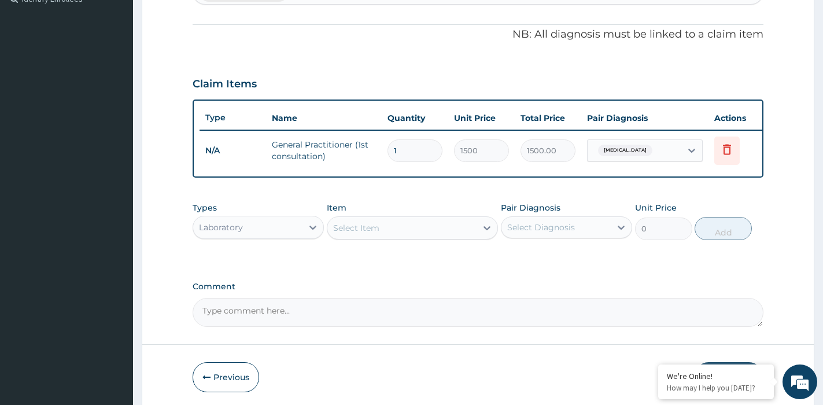
click at [448, 236] on div "Select Item" at bounding box center [401, 228] width 149 height 19
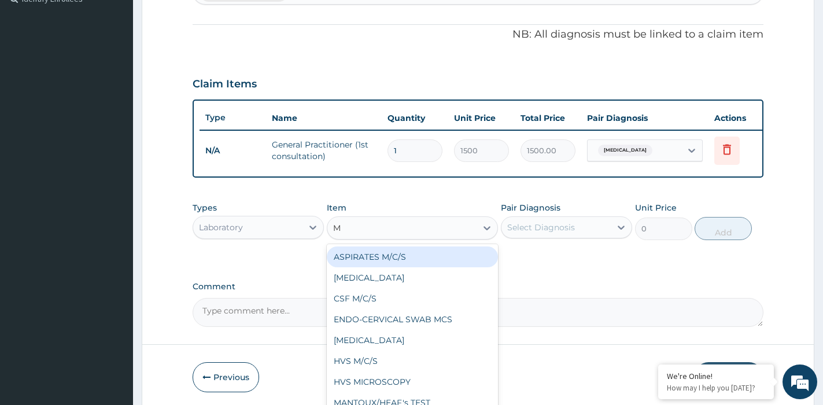
type input "MP"
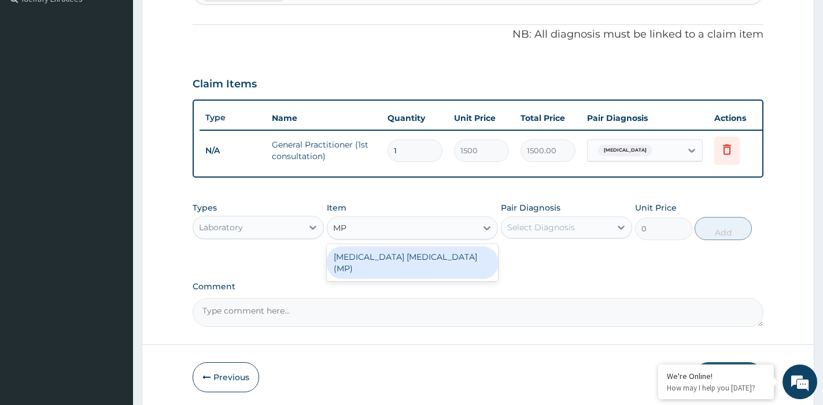
click at [381, 271] on div "MALARIA PARASITE (MP)" at bounding box center [412, 262] width 171 height 32
type input "650"
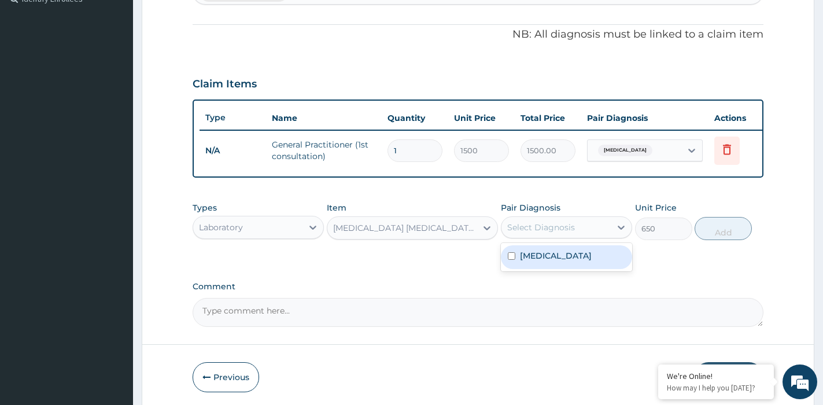
click at [539, 233] on div "Select Diagnosis" at bounding box center [541, 228] width 68 height 12
drag, startPoint x: 522, startPoint y: 265, endPoint x: 672, endPoint y: 245, distance: 151.8
click at [550, 266] on div "Malaria" at bounding box center [566, 257] width 131 height 24
checkbox input "true"
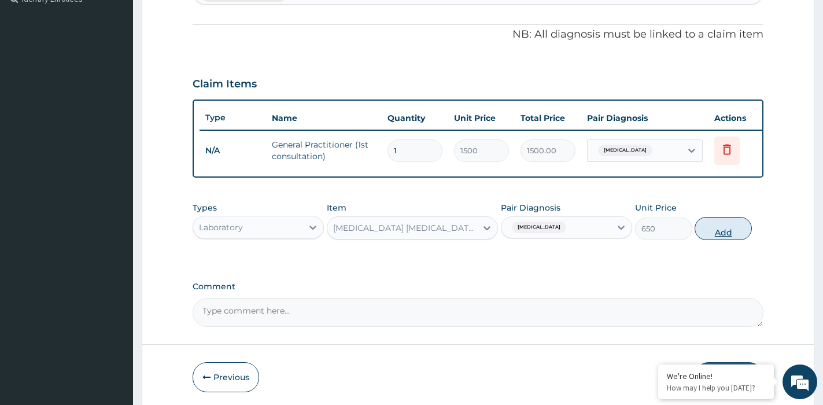
click at [721, 230] on button "Add" at bounding box center [723, 228] width 57 height 23
type input "0"
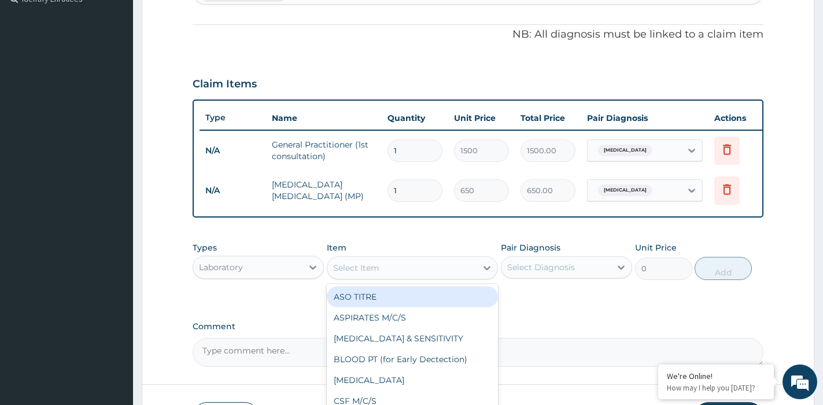
click at [370, 271] on div "Select Item" at bounding box center [401, 268] width 149 height 19
type input "FBC"
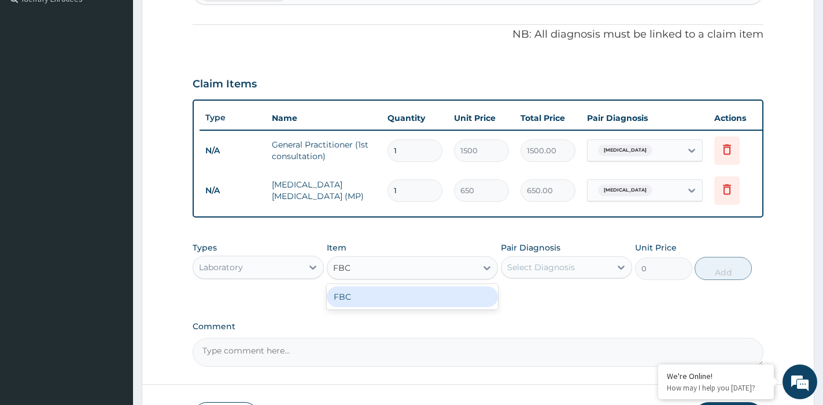
drag, startPoint x: 397, startPoint y: 309, endPoint x: 424, endPoint y: 308, distance: 26.6
click at [404, 307] on div "FBC" at bounding box center [412, 296] width 171 height 21
type input "1600"
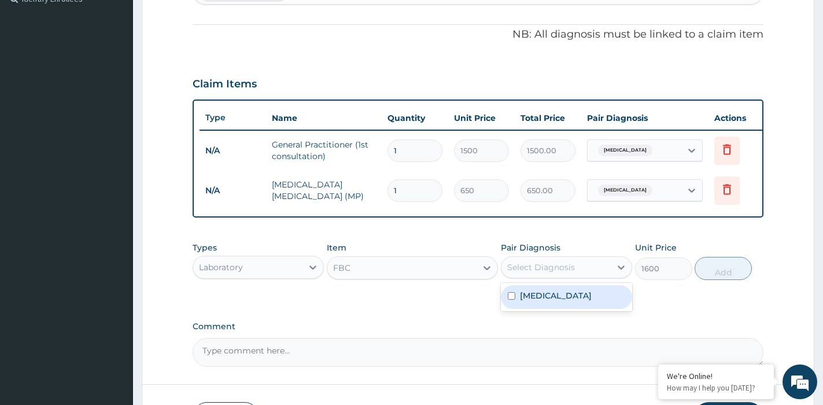
click at [524, 273] on div "Select Diagnosis" at bounding box center [541, 268] width 68 height 12
click at [535, 301] on label "Malaria" at bounding box center [556, 296] width 72 height 12
checkbox input "true"
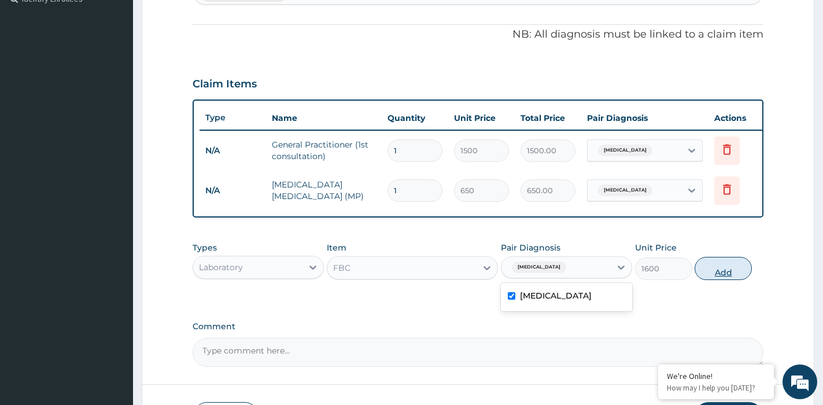
click at [725, 274] on button "Add" at bounding box center [723, 268] width 57 height 23
type input "0"
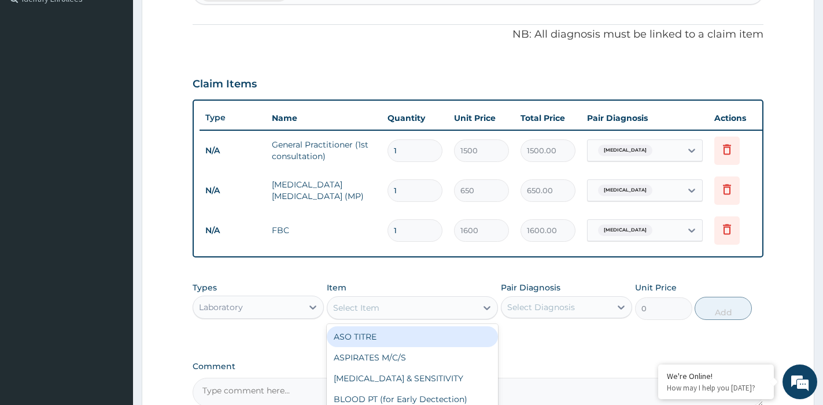
click at [354, 314] on div "Select Item" at bounding box center [356, 308] width 46 height 12
click at [218, 313] on div "Laboratory" at bounding box center [221, 307] width 44 height 12
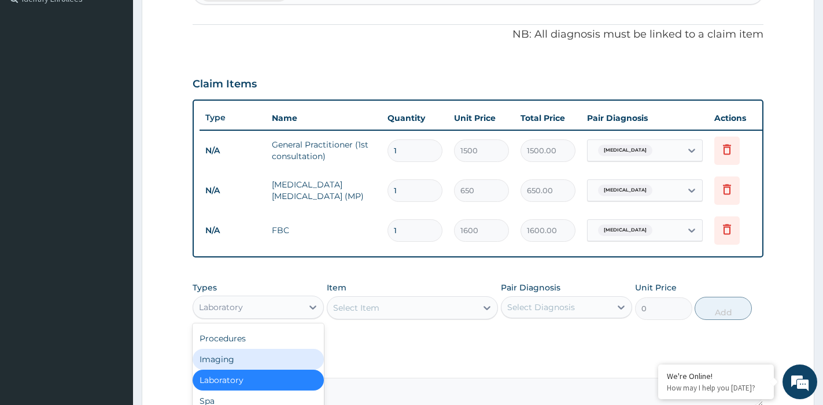
scroll to position [464, 0]
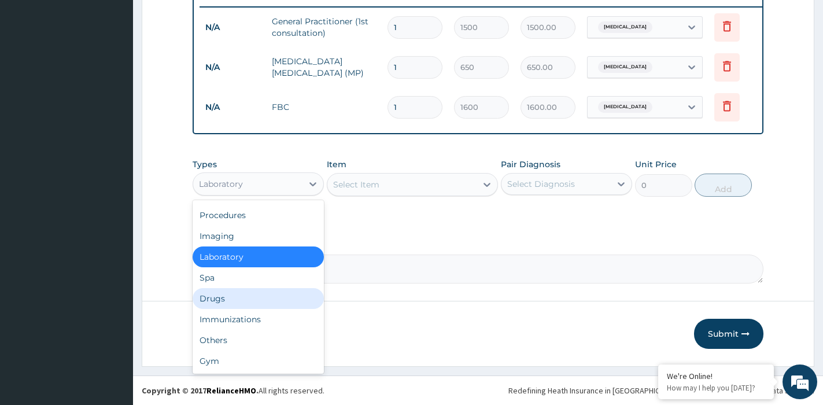
click at [220, 292] on div "Drugs" at bounding box center [258, 298] width 131 height 21
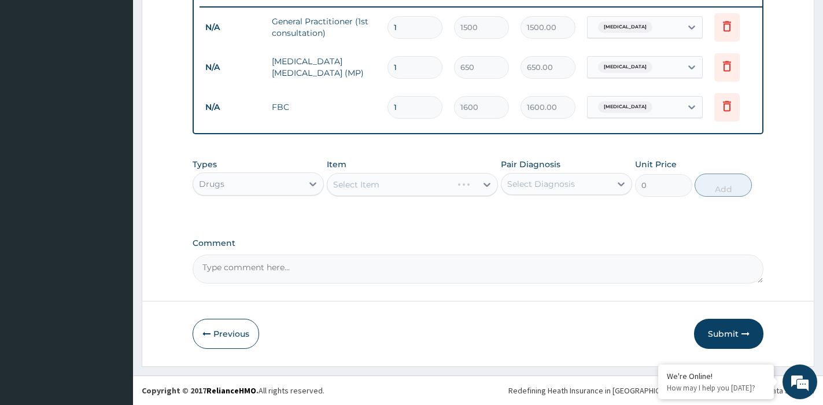
click at [369, 187] on div "Select Item" at bounding box center [412, 184] width 171 height 23
drag, startPoint x: 333, startPoint y: 188, endPoint x: 344, endPoint y: 193, distance: 11.6
click at [333, 189] on div "Select Item" at bounding box center [412, 184] width 171 height 23
click at [392, 178] on div "Select Item" at bounding box center [412, 184] width 171 height 23
click at [396, 185] on div "Select Item" at bounding box center [401, 184] width 149 height 19
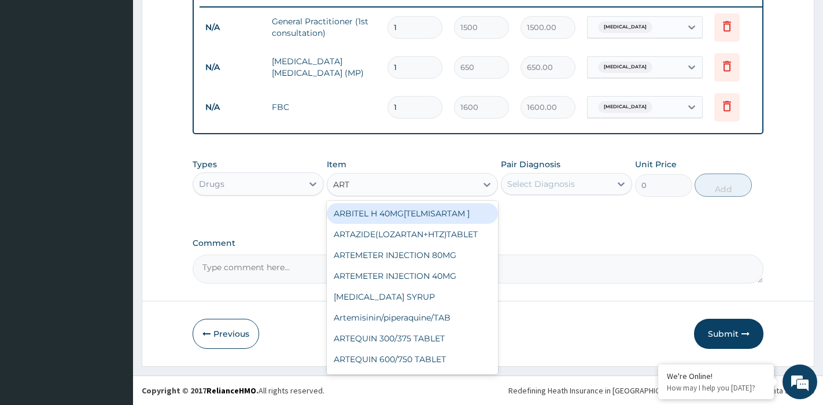
type input "ARTE"
click at [421, 213] on div "ARTEMETER INJECTION 80MG" at bounding box center [412, 213] width 171 height 21
type input "432"
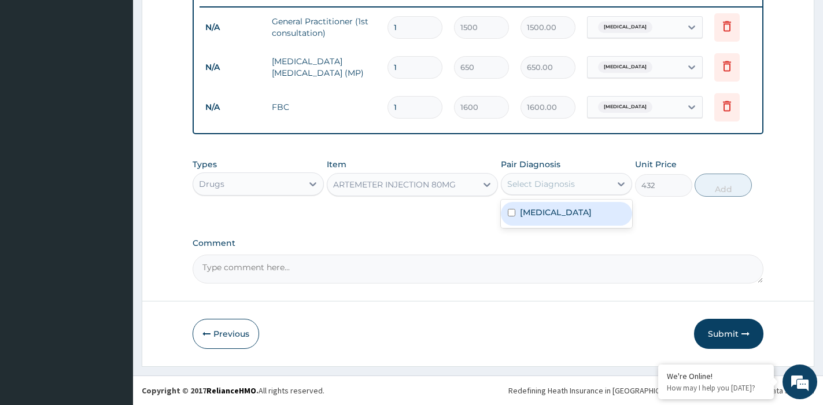
click at [532, 183] on div "Select Diagnosis" at bounding box center [541, 184] width 68 height 12
click at [531, 207] on label "Malaria" at bounding box center [556, 213] width 72 height 12
checkbox input "true"
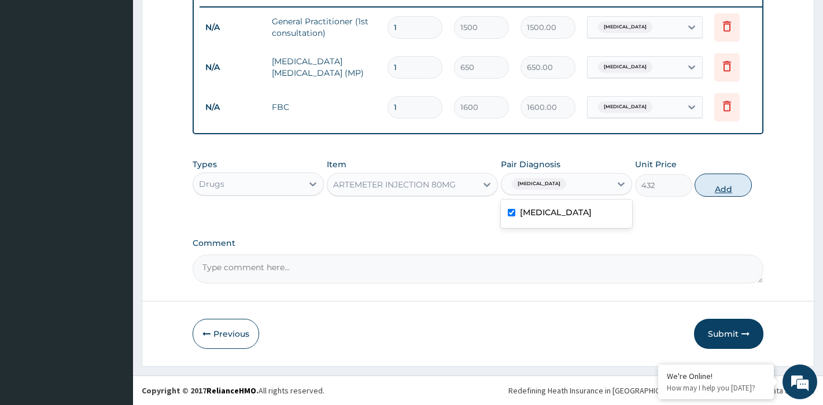
click at [743, 184] on button "Add" at bounding box center [723, 185] width 57 height 23
type input "0"
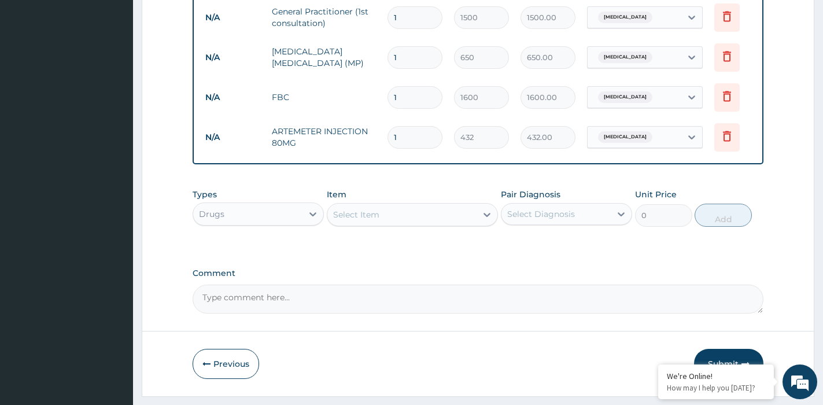
drag, startPoint x: 396, startPoint y: 135, endPoint x: 369, endPoint y: 133, distance: 27.8
click at [369, 132] on tr "N/A ARTEMETER INJECTION 80MG 1 432 432.00 Malaria Delete" at bounding box center [483, 137] width 567 height 40
type input "6"
type input "2592.00"
type input "6"
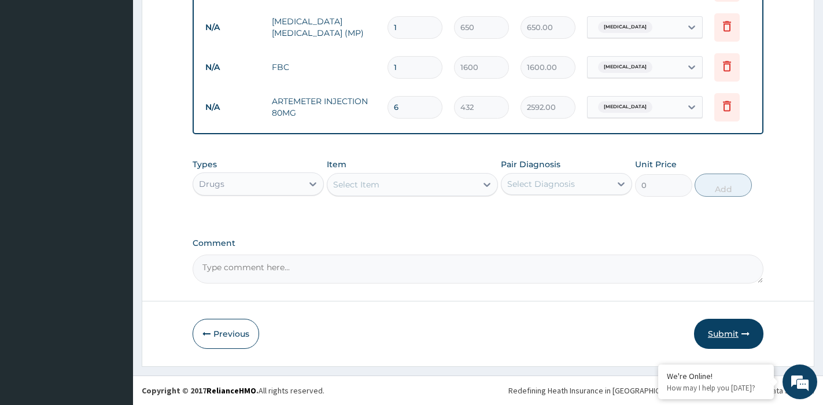
click at [715, 341] on button "Submit" at bounding box center [728, 334] width 69 height 30
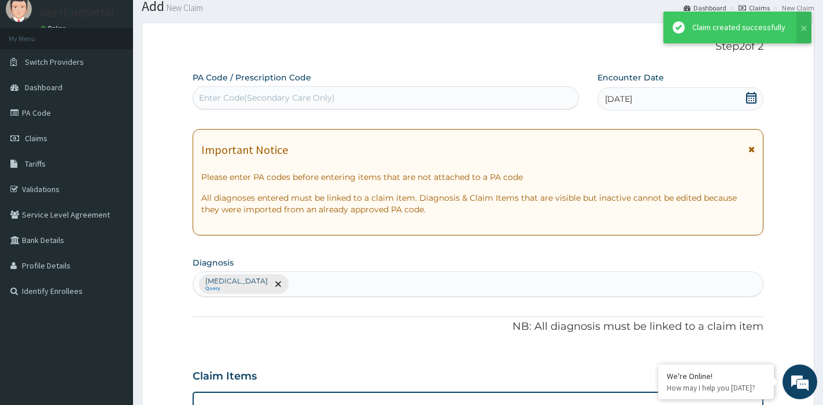
scroll to position [504, 0]
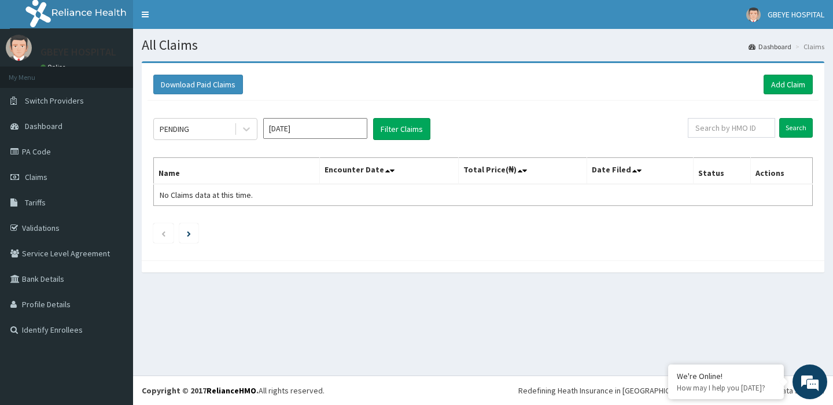
drag, startPoint x: 820, startPoint y: 245, endPoint x: 495, endPoint y: 189, distance: 329.5
drag, startPoint x: 495, startPoint y: 189, endPoint x: 786, endPoint y: 82, distance: 309.9
click at [786, 82] on link "Add Claim" at bounding box center [788, 85] width 49 height 20
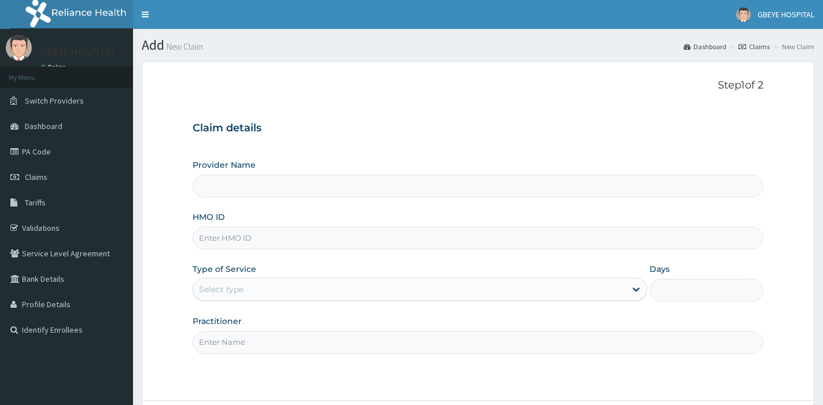
click at [260, 245] on input "HMO ID" at bounding box center [478, 238] width 571 height 23
type input "ERM/"
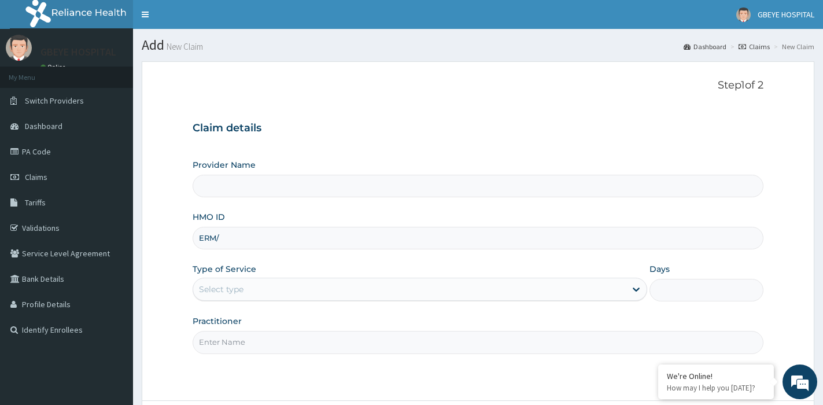
type input "[GEOGRAPHIC_DATA] ( [GEOGRAPHIC_DATA])"
type input "ERM/10133/C"
click at [429, 281] on div "Select type" at bounding box center [409, 289] width 433 height 19
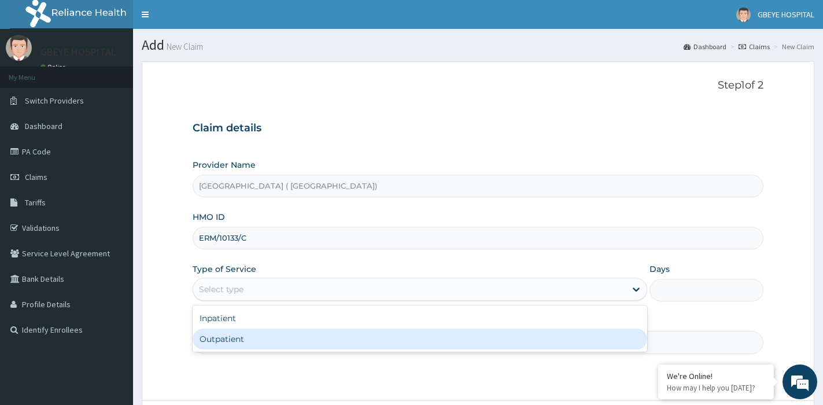
click at [395, 336] on div "Outpatient" at bounding box center [420, 339] width 455 height 21
type input "1"
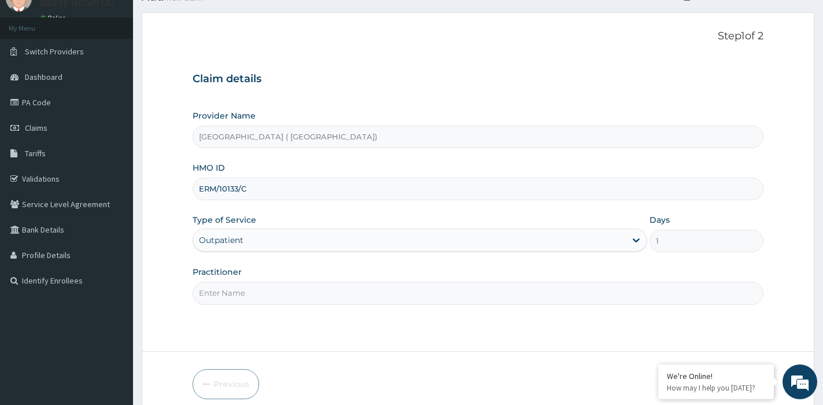
scroll to position [100, 0]
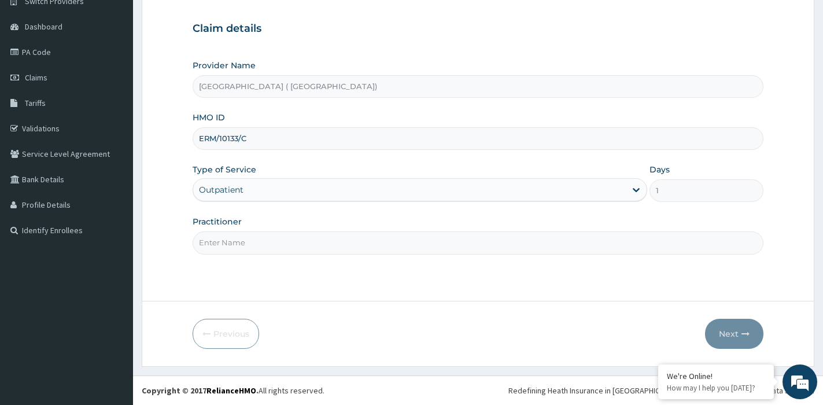
click at [316, 238] on input "Practitioner" at bounding box center [478, 242] width 571 height 23
type input "DR [PERSON_NAME]"
click at [726, 325] on button "Next" at bounding box center [734, 334] width 58 height 30
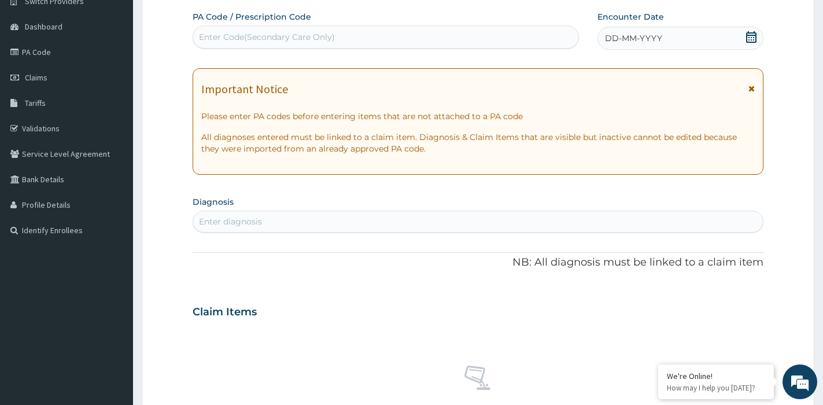
click at [673, 36] on div "DD-MM-YYYY" at bounding box center [680, 38] width 165 height 23
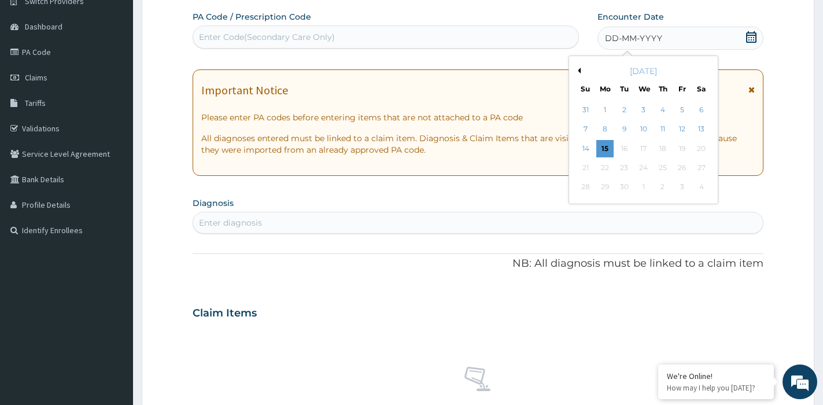
click at [581, 67] on div "[DATE]" at bounding box center [643, 71] width 139 height 12
click at [580, 72] on button "Previous Month" at bounding box center [578, 71] width 6 height 6
click at [682, 123] on div "8" at bounding box center [682, 129] width 17 height 17
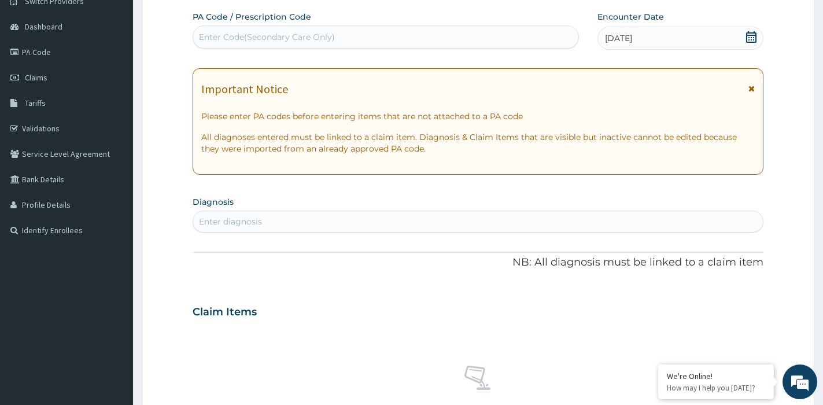
click at [334, 219] on div "Enter diagnosis" at bounding box center [478, 221] width 570 height 19
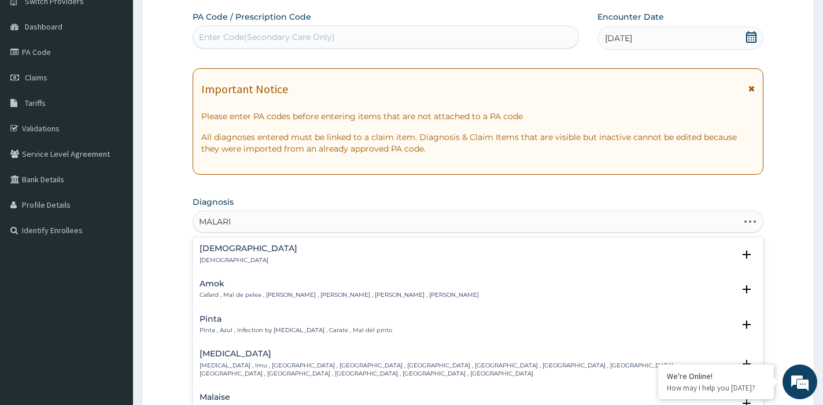
type input "[MEDICAL_DATA]"
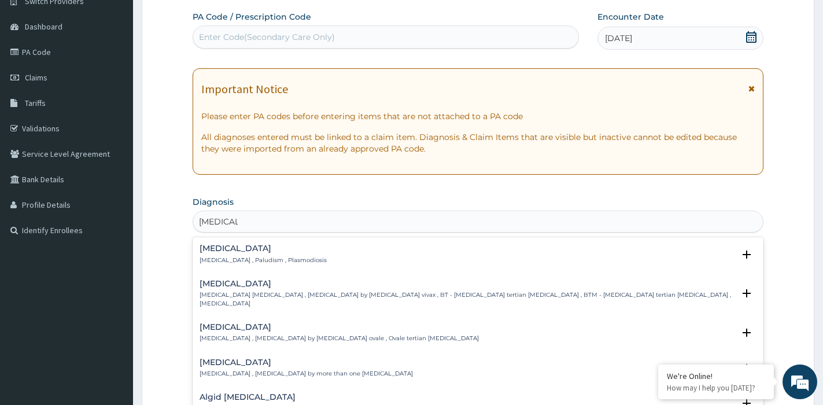
click at [311, 249] on div "[MEDICAL_DATA] [MEDICAL_DATA] , Paludism , Plasmodiosis" at bounding box center [478, 254] width 557 height 20
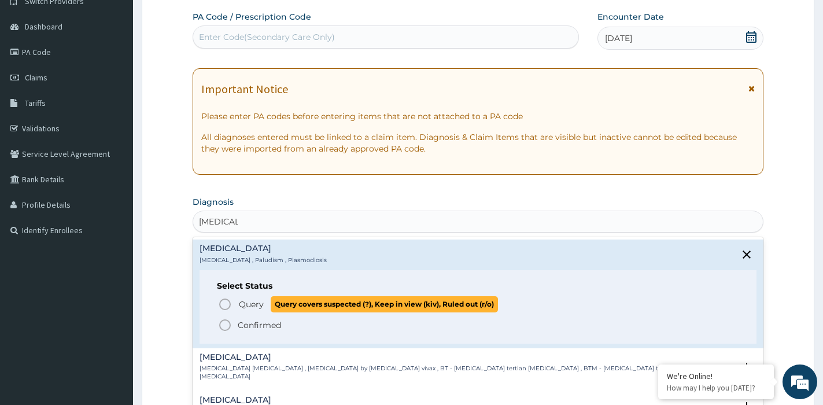
click at [250, 300] on span "Query" at bounding box center [251, 305] width 25 height 12
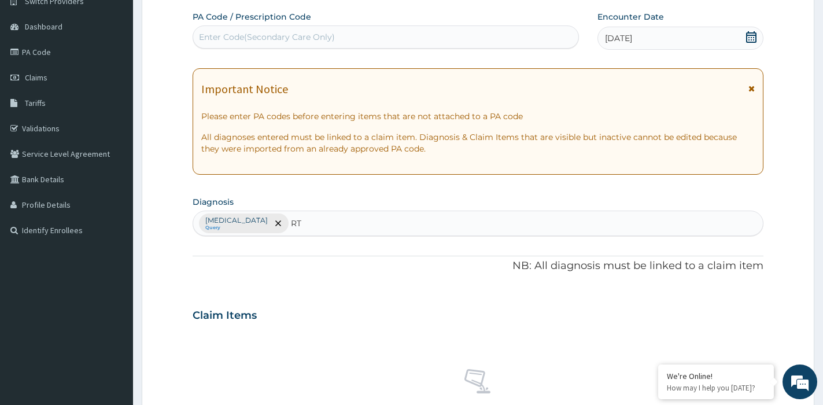
type input "RTI"
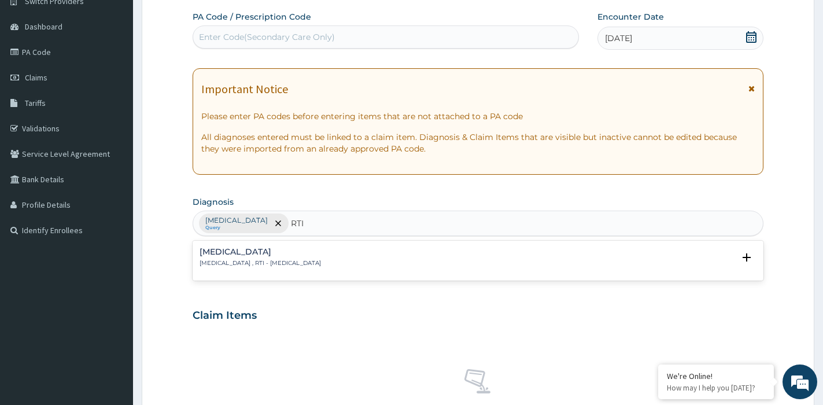
click at [321, 256] on h4 "[MEDICAL_DATA]" at bounding box center [261, 252] width 122 height 9
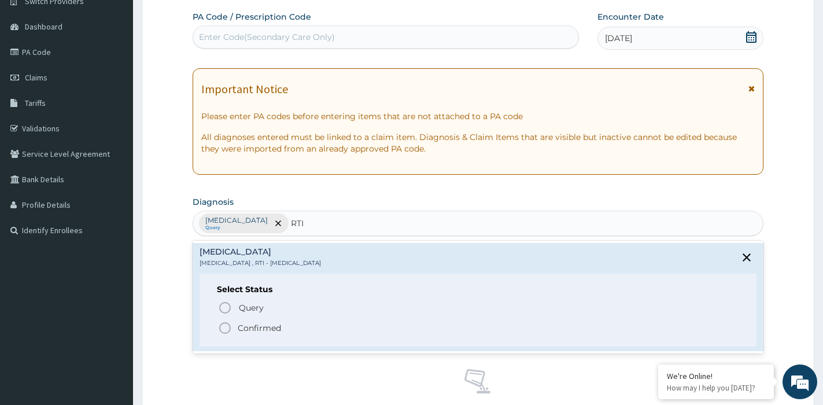
drag, startPoint x: 229, startPoint y: 326, endPoint x: 253, endPoint y: 318, distance: 26.2
click at [229, 325] on icon "status option filled" at bounding box center [225, 328] width 14 height 14
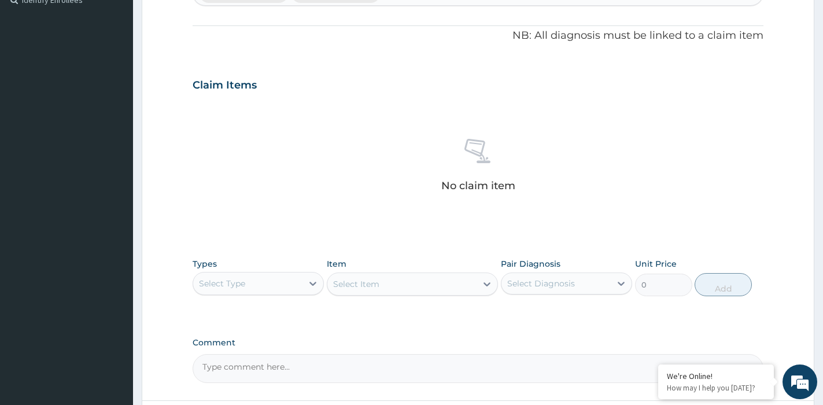
scroll to position [331, 0]
click at [289, 282] on div "Select Type" at bounding box center [247, 282] width 109 height 19
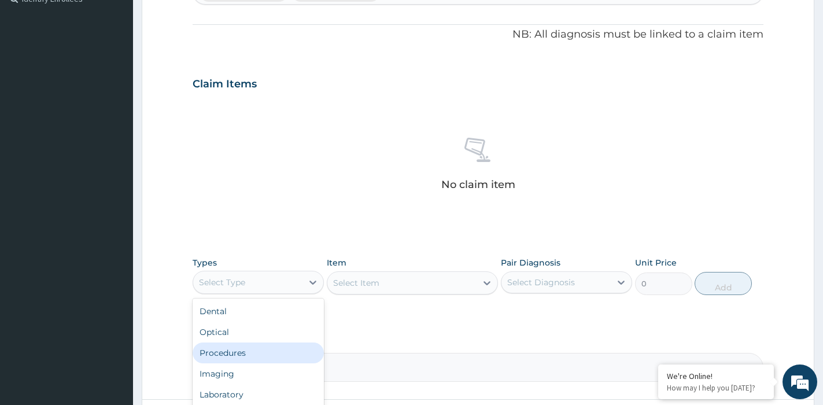
drag, startPoint x: 236, startPoint y: 349, endPoint x: 248, endPoint y: 349, distance: 12.2
click at [237, 349] on div "Procedures" at bounding box center [258, 353] width 131 height 21
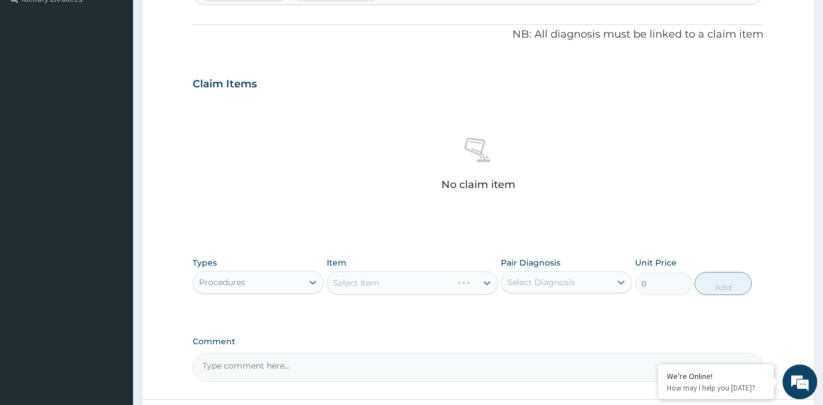
click at [402, 288] on div "Select Item" at bounding box center [412, 282] width 171 height 23
click at [406, 286] on div "Select Item" at bounding box center [412, 282] width 171 height 23
click at [406, 286] on div "Select Item" at bounding box center [401, 283] width 149 height 19
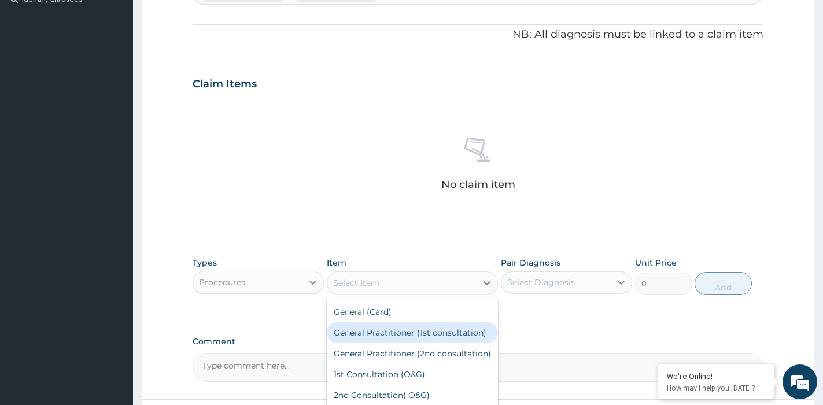
drag, startPoint x: 380, startPoint y: 338, endPoint x: 443, endPoint y: 336, distance: 63.1
click at [382, 338] on div "General Practitioner (1st consultation)" at bounding box center [412, 332] width 171 height 21
type input "1500"
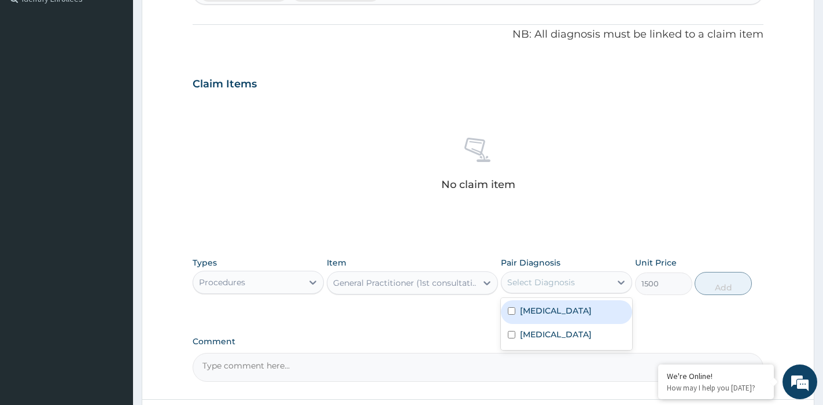
click at [566, 282] on div "Select Diagnosis" at bounding box center [541, 283] width 68 height 12
click at [555, 316] on div "[MEDICAL_DATA]" at bounding box center [566, 312] width 131 height 24
checkbox input "true"
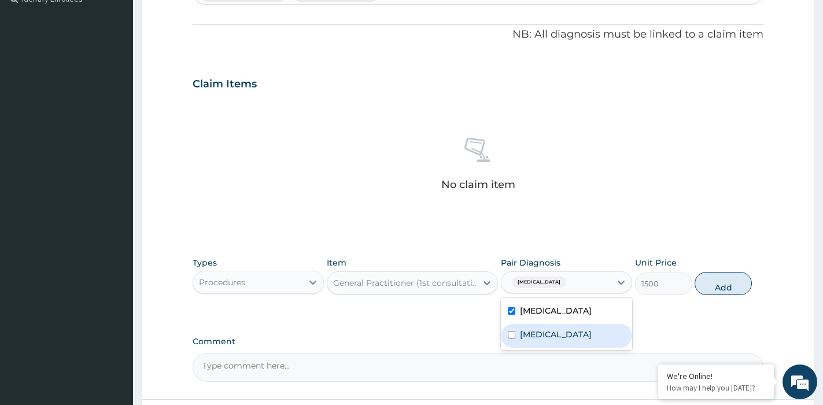
click at [548, 334] on label "[MEDICAL_DATA]" at bounding box center [556, 335] width 72 height 12
checkbox input "true"
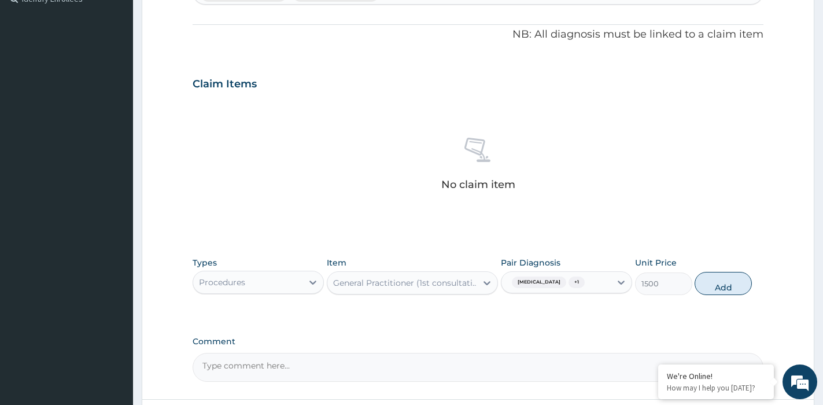
click at [728, 286] on button "Add" at bounding box center [723, 283] width 57 height 23
type input "0"
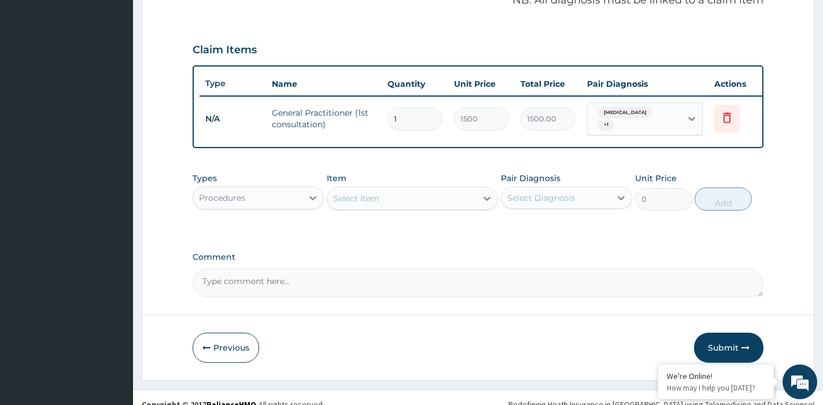
scroll to position [384, 0]
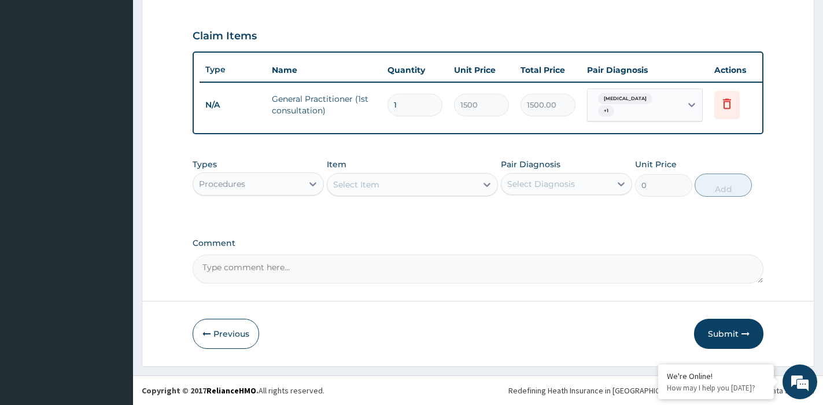
click at [294, 181] on div "Procedures" at bounding box center [247, 184] width 109 height 19
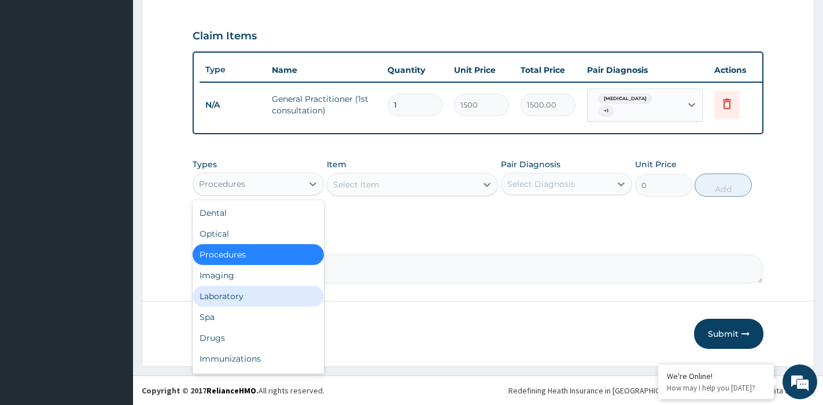
drag, startPoint x: 243, startPoint y: 297, endPoint x: 253, endPoint y: 294, distance: 10.8
click at [245, 297] on div "Laboratory" at bounding box center [258, 296] width 131 height 21
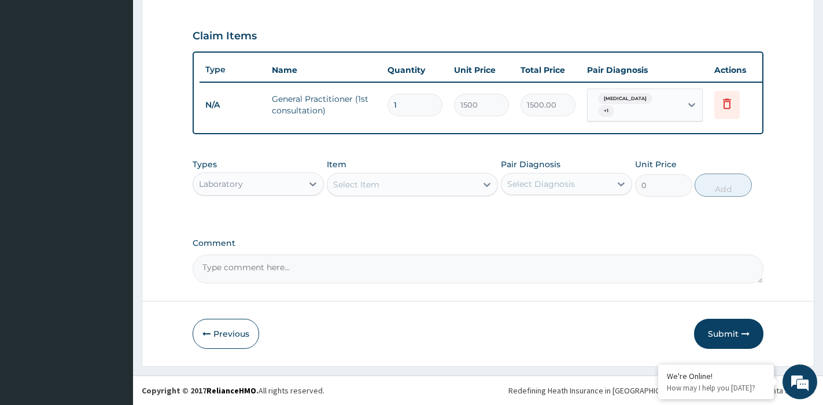
click at [281, 181] on div "Laboratory" at bounding box center [247, 184] width 109 height 19
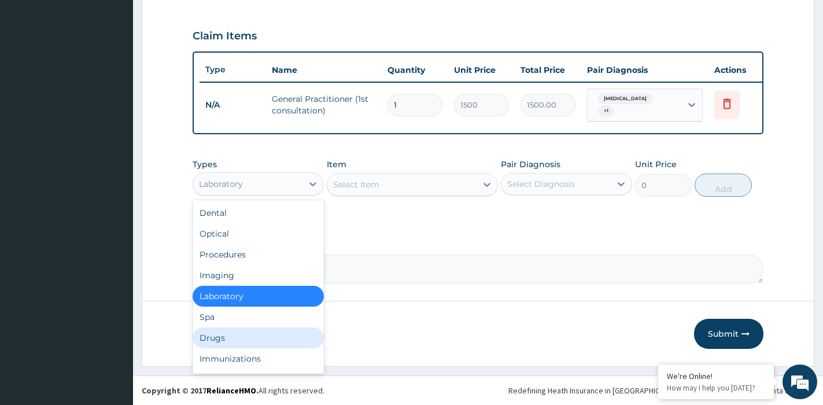
click at [205, 334] on div "Drugs" at bounding box center [258, 337] width 131 height 21
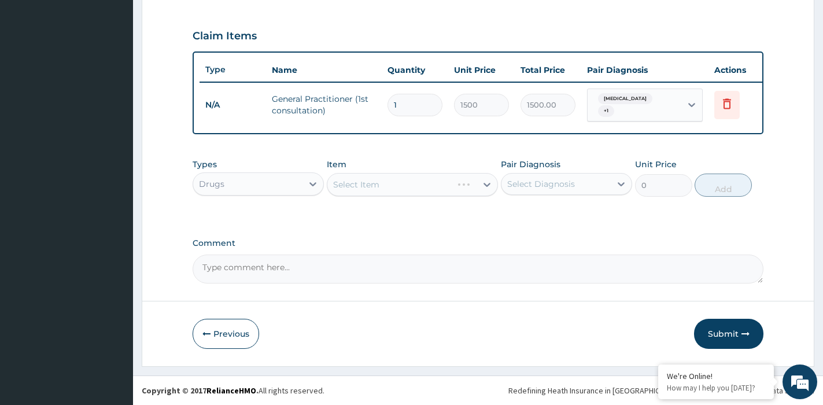
click at [388, 176] on div "Select Item" at bounding box center [412, 184] width 171 height 23
click at [383, 189] on div "Select Item" at bounding box center [401, 184] width 149 height 19
type input "COA"
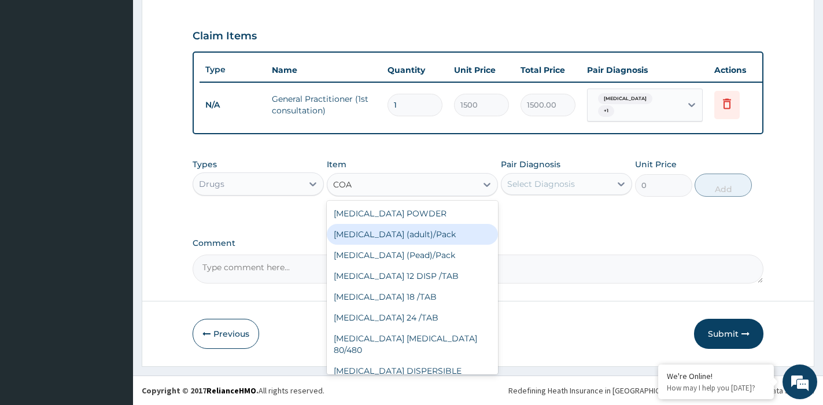
drag, startPoint x: 413, startPoint y: 244, endPoint x: 415, endPoint y: 252, distance: 8.4
click at [413, 248] on div "[MEDICAL_DATA] POWDER [MEDICAL_DATA] (adult)/Pack [MEDICAL_DATA] (Pead)/Pack [M…" at bounding box center [412, 288] width 171 height 174
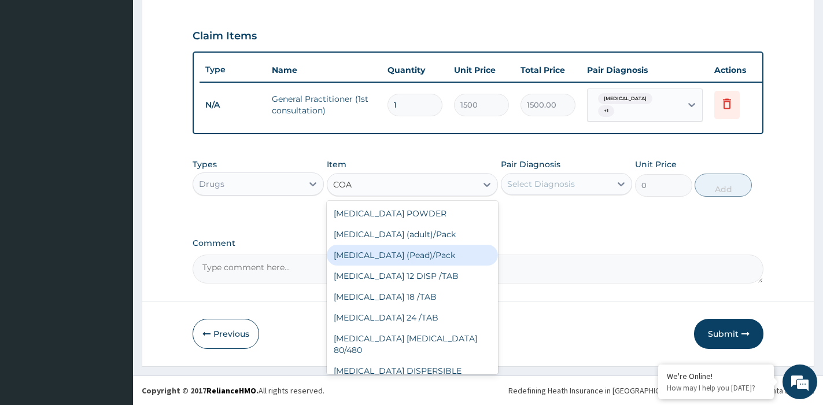
click at [417, 252] on div "[MEDICAL_DATA] (Pead)/Pack" at bounding box center [412, 255] width 171 height 21
type input "1080"
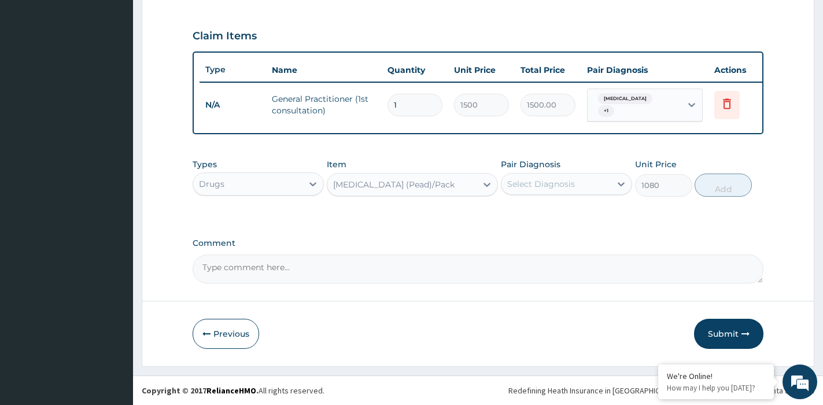
click at [575, 178] on div "Select Diagnosis" at bounding box center [541, 184] width 68 height 12
click at [553, 215] on div "[MEDICAL_DATA]" at bounding box center [566, 214] width 131 height 24
checkbox input "true"
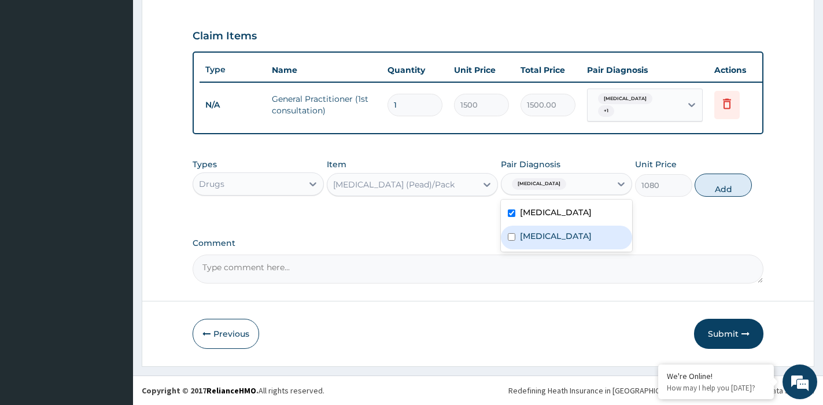
click at [548, 234] on label "[MEDICAL_DATA]" at bounding box center [556, 236] width 72 height 12
checkbox input "true"
click at [716, 179] on button "Add" at bounding box center [723, 185] width 57 height 23
type input "0"
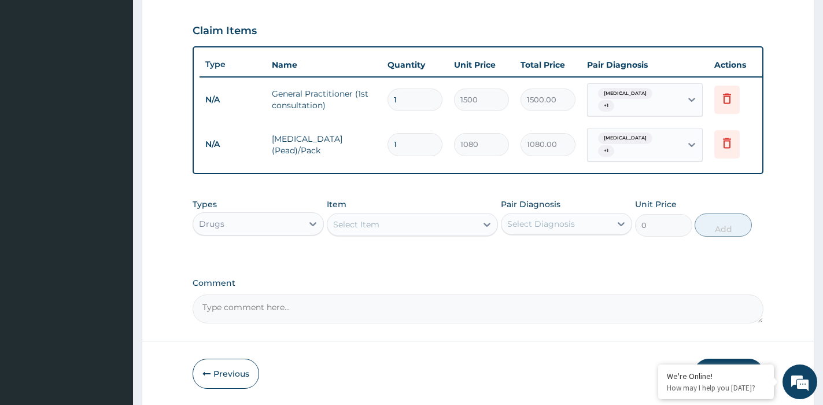
click at [401, 215] on div "Select Item" at bounding box center [401, 224] width 149 height 19
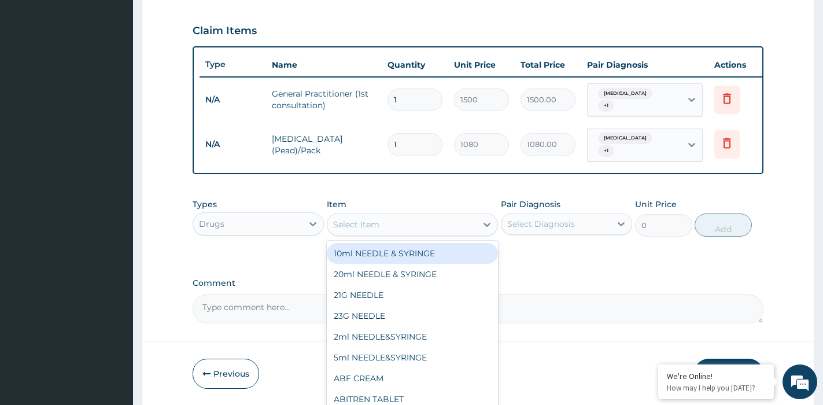
type input "E"
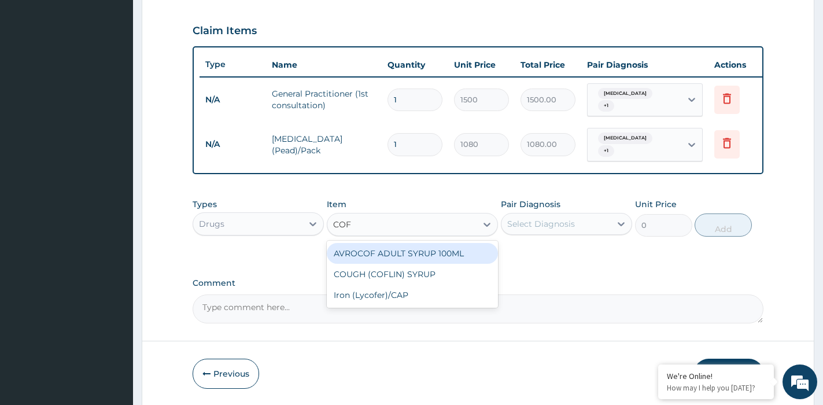
type input "COFL"
drag, startPoint x: 402, startPoint y: 252, endPoint x: 419, endPoint y: 255, distance: 17.6
click at [403, 251] on div "COUGH (COFLIN) SYRUP" at bounding box center [412, 253] width 171 height 21
type input "360"
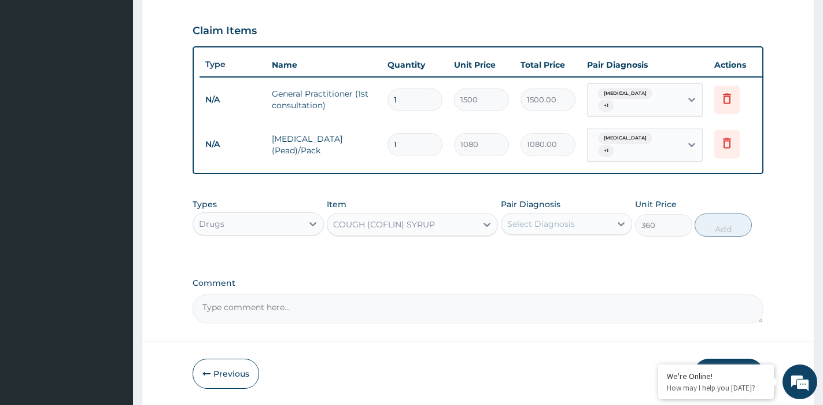
click at [562, 227] on div "Select Diagnosis" at bounding box center [541, 224] width 68 height 12
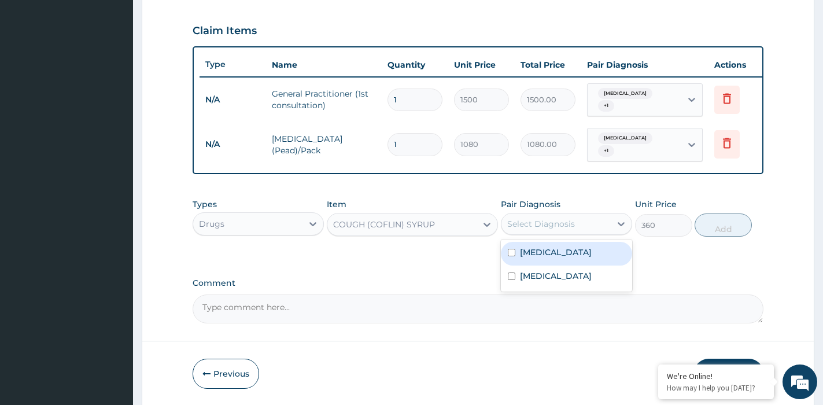
click at [561, 251] on div "[MEDICAL_DATA]" at bounding box center [566, 254] width 131 height 24
checkbox input "true"
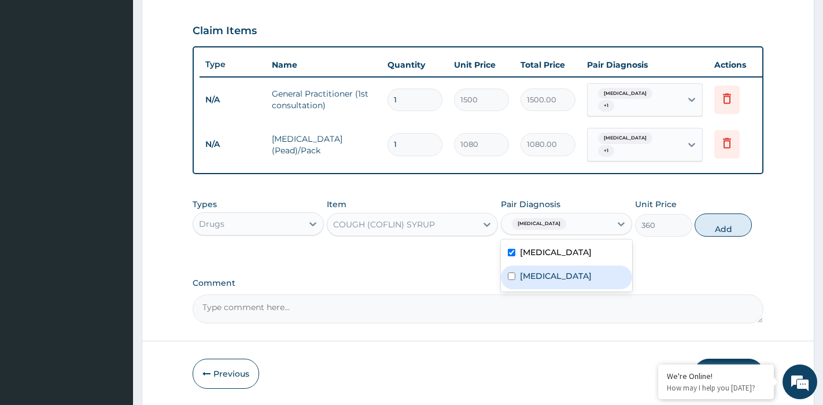
click at [562, 281] on label "[MEDICAL_DATA]" at bounding box center [556, 276] width 72 height 12
checkbox input "true"
click at [732, 225] on button "Add" at bounding box center [723, 224] width 57 height 23
type input "0"
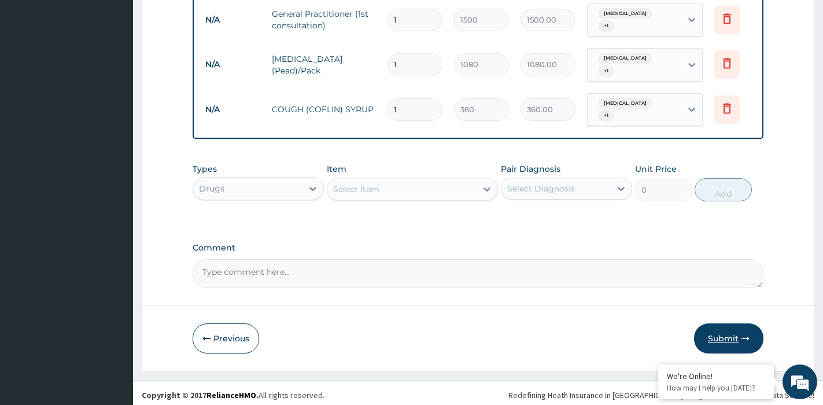
click at [715, 336] on button "Submit" at bounding box center [728, 338] width 69 height 30
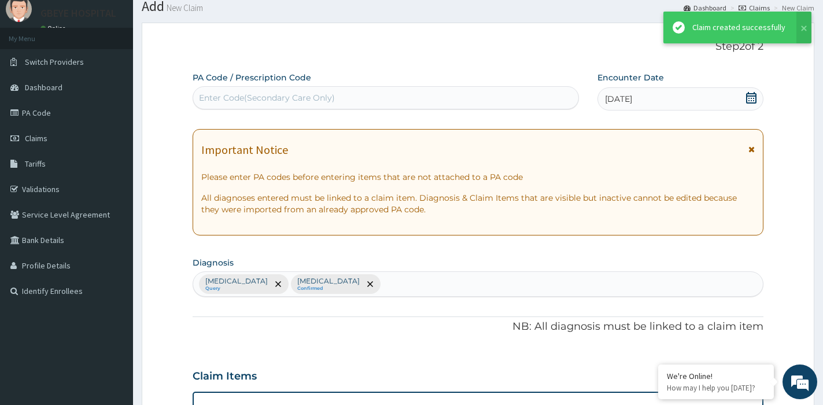
scroll to position [464, 0]
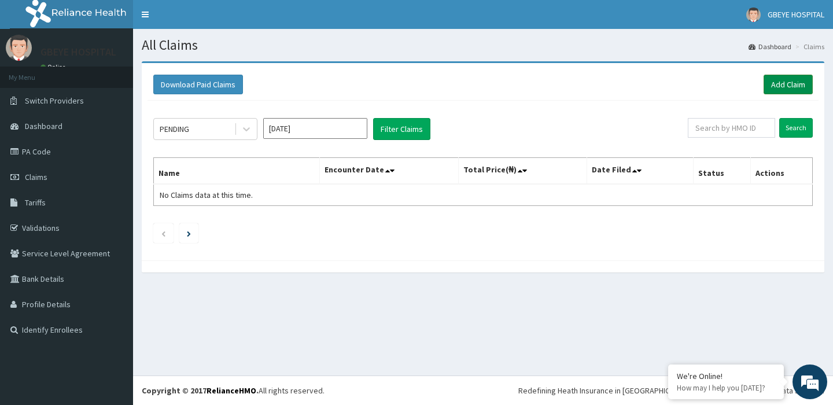
click at [792, 80] on link "Add Claim" at bounding box center [788, 85] width 49 height 20
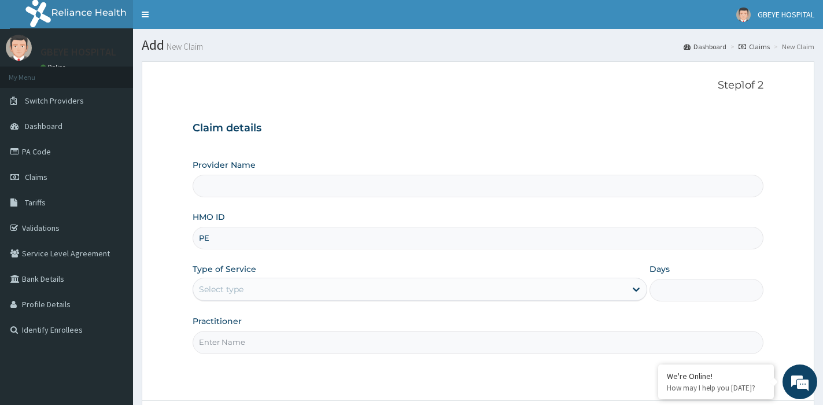
type input "PEE"
type input "[GEOGRAPHIC_DATA] ( [GEOGRAPHIC_DATA])"
drag, startPoint x: 225, startPoint y: 237, endPoint x: 202, endPoint y: 233, distance: 23.5
click at [202, 233] on input "PEE" at bounding box center [478, 238] width 571 height 23
type input "PRC/10537/A"
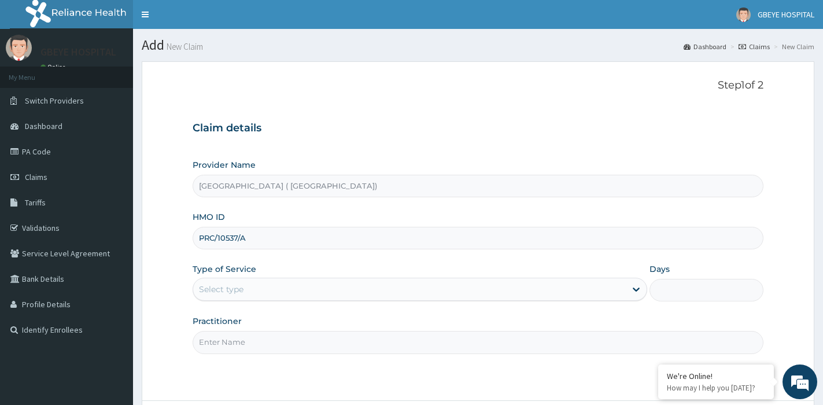
click at [395, 287] on div "Select type" at bounding box center [409, 289] width 433 height 19
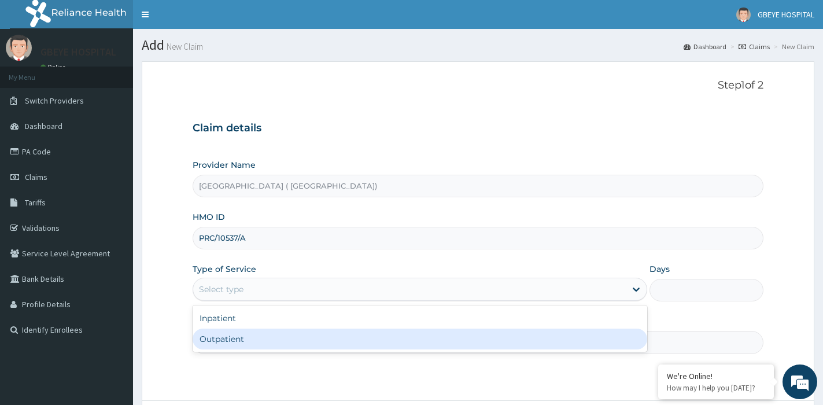
click at [269, 336] on div "Outpatient" at bounding box center [420, 339] width 455 height 21
type input "1"
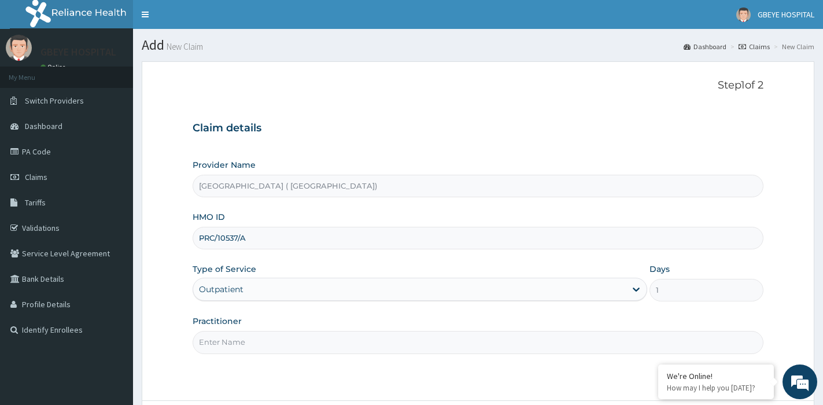
click at [294, 346] on input "Practitioner" at bounding box center [478, 342] width 571 height 23
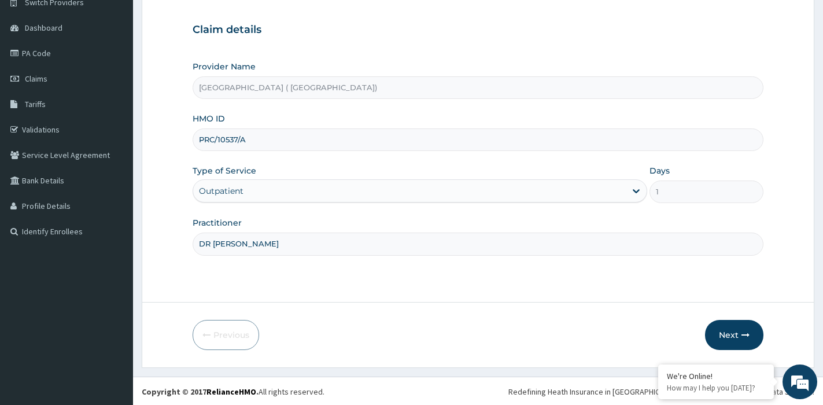
scroll to position [100, 0]
type input "DR UCHEOHA"
click at [730, 337] on button "Next" at bounding box center [734, 334] width 58 height 30
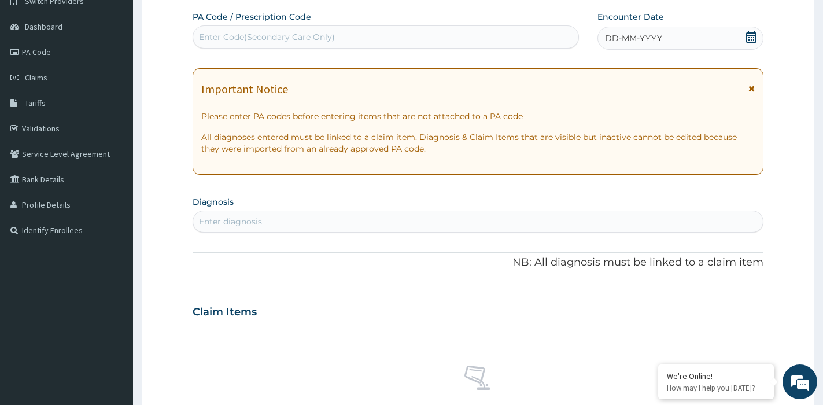
click at [638, 34] on span "DD-MM-YYYY" at bounding box center [633, 38] width 57 height 12
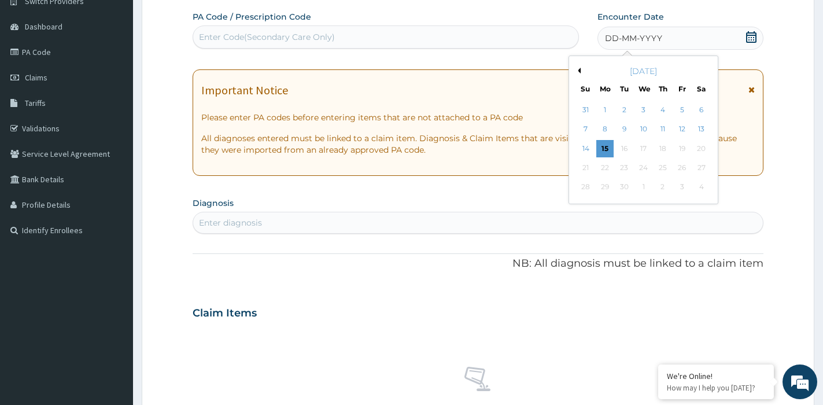
click at [577, 69] on button "Previous Month" at bounding box center [578, 71] width 6 height 6
click at [646, 168] on div "20" at bounding box center [643, 167] width 17 height 17
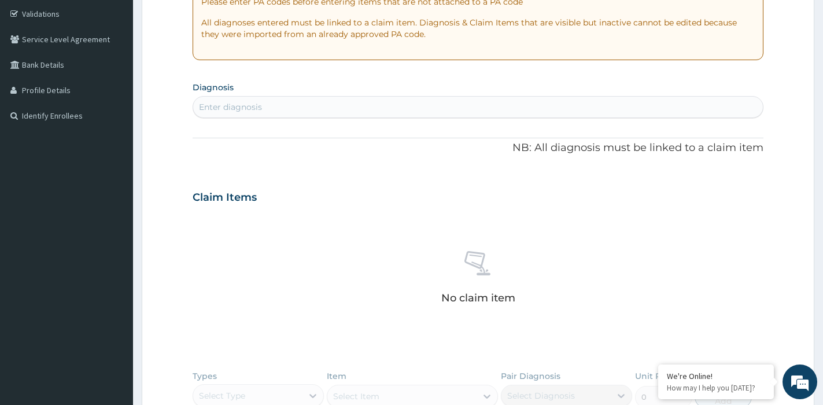
scroll to position [215, 0]
click at [275, 102] on div "Enter diagnosis" at bounding box center [478, 106] width 570 height 19
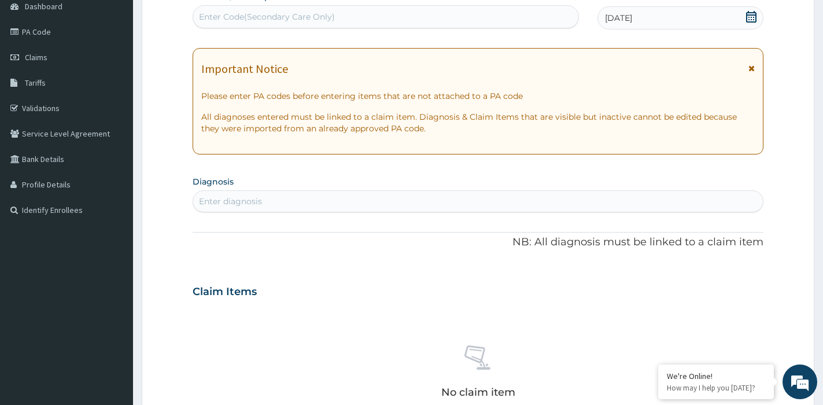
scroll to position [100, 0]
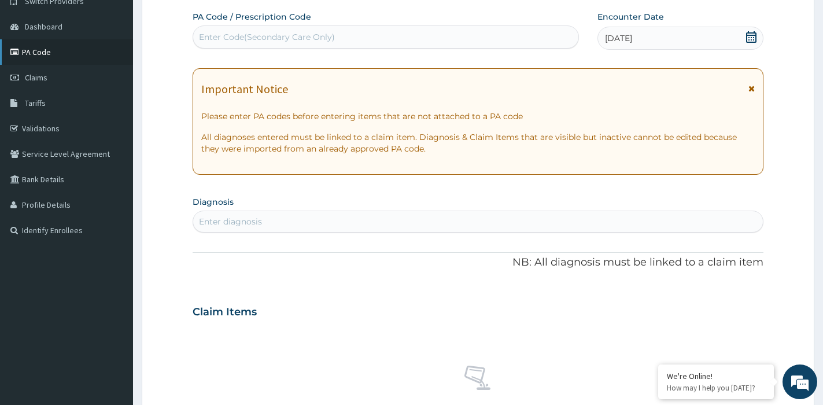
click at [60, 59] on link "PA Code" at bounding box center [66, 51] width 133 height 25
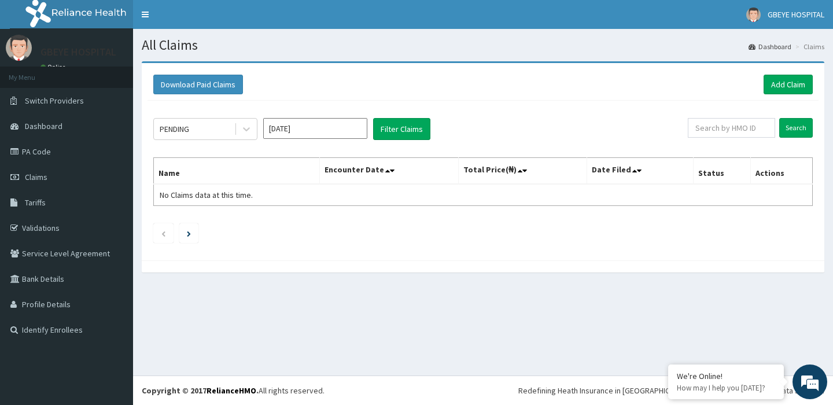
click at [314, 122] on input "[DATE]" at bounding box center [315, 128] width 104 height 21
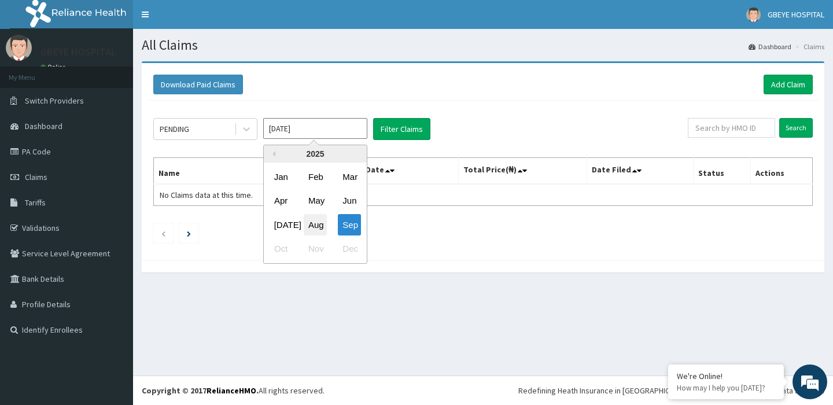
click at [314, 224] on div "Aug" at bounding box center [315, 224] width 23 height 21
type input "[DATE]"
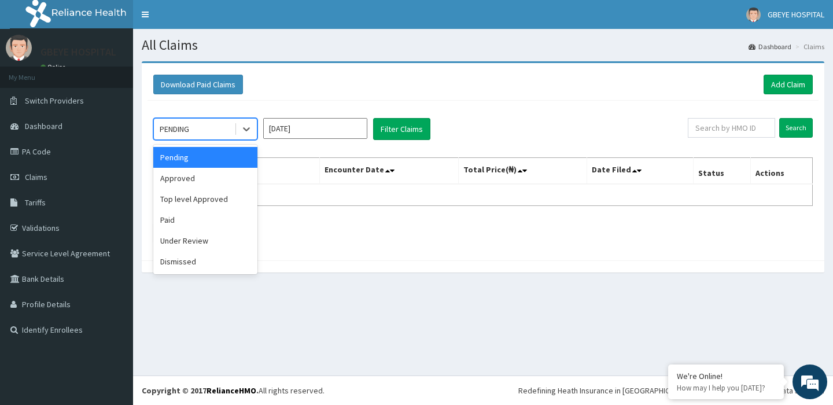
click at [216, 128] on div "PENDING" at bounding box center [194, 129] width 80 height 19
click at [209, 185] on div "Approved" at bounding box center [205, 178] width 104 height 21
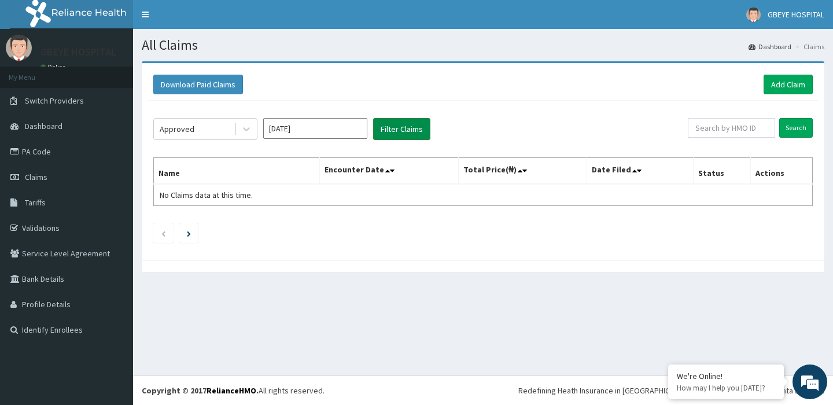
click at [406, 123] on button "Filter Claims" at bounding box center [401, 129] width 57 height 22
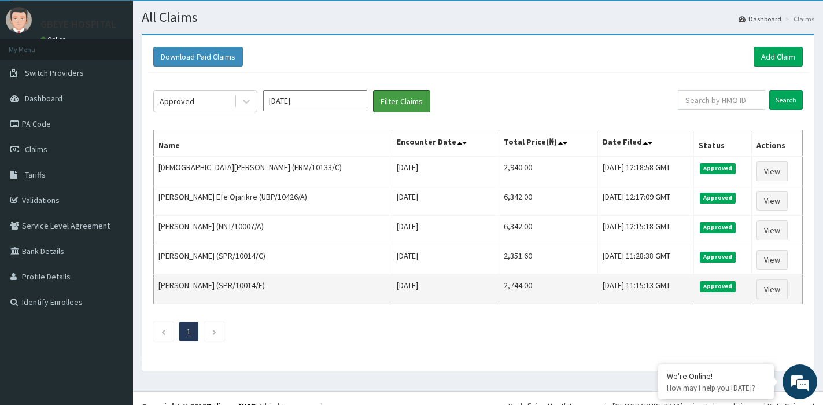
scroll to position [43, 0]
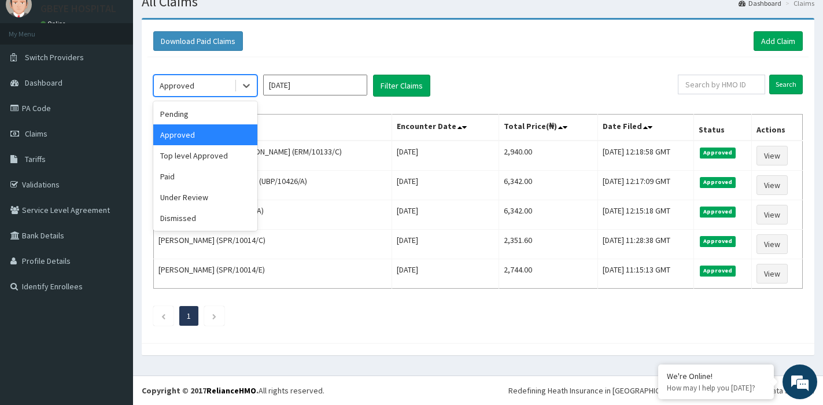
click at [211, 91] on div "Approved" at bounding box center [194, 85] width 80 height 19
click at [199, 176] on div "Paid" at bounding box center [205, 176] width 104 height 21
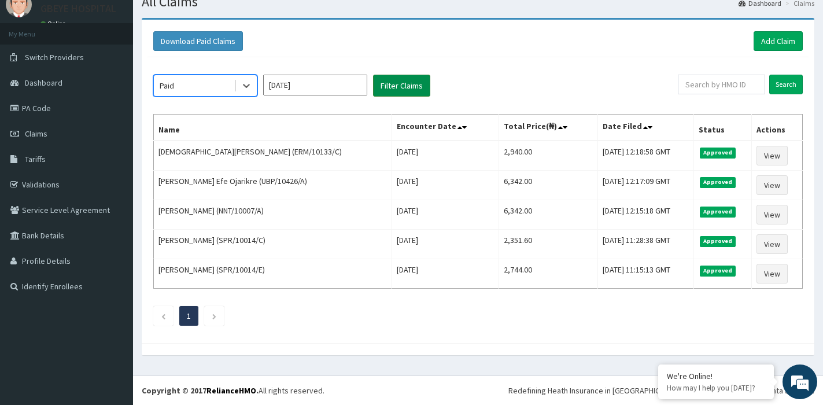
click at [410, 87] on button "Filter Claims" at bounding box center [401, 86] width 57 height 22
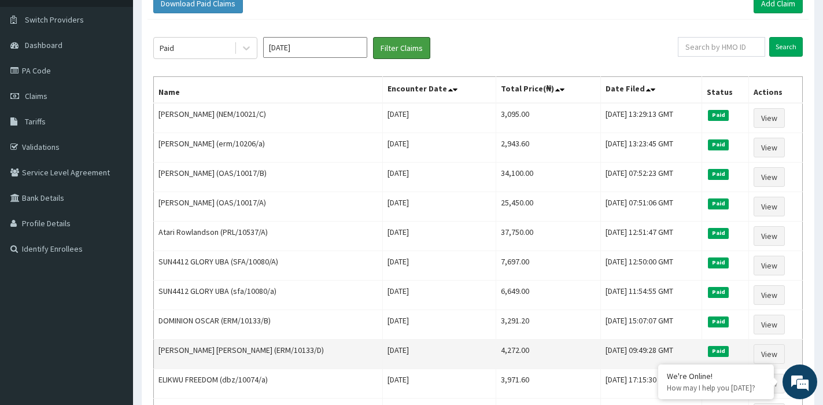
scroll to position [101, 0]
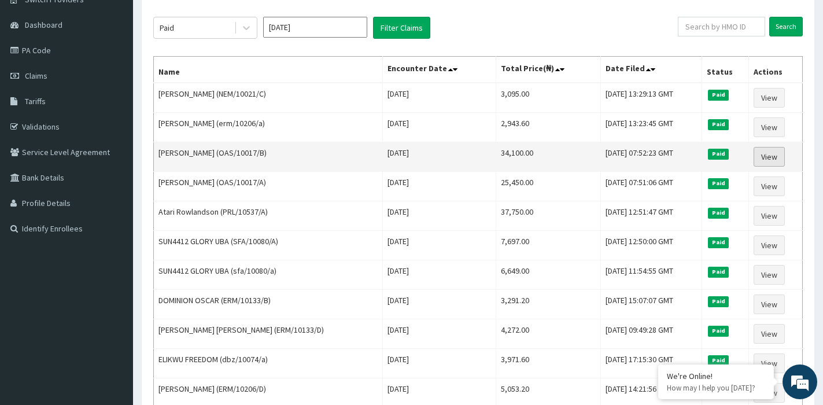
click at [762, 159] on link "View" at bounding box center [769, 157] width 31 height 20
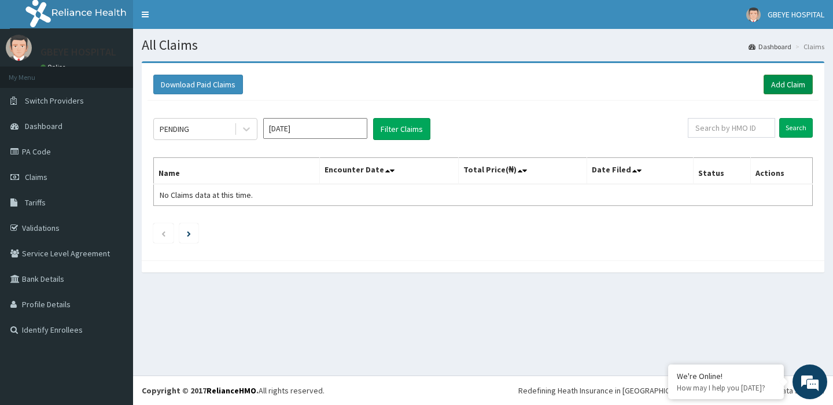
click at [803, 84] on link "Add Claim" at bounding box center [788, 85] width 49 height 20
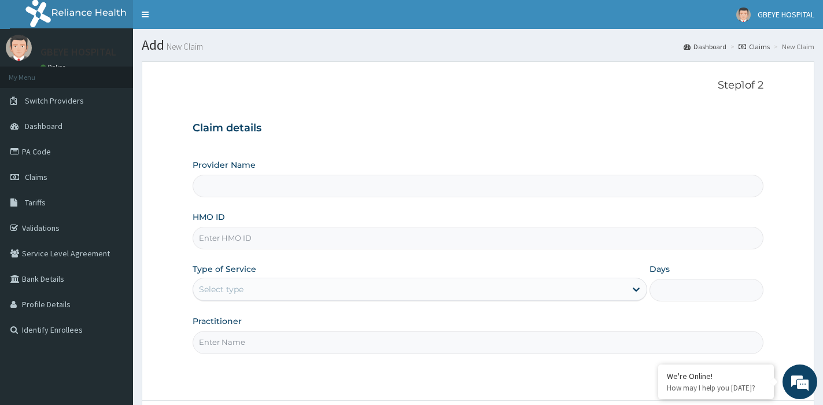
type input "[GEOGRAPHIC_DATA] ( [GEOGRAPHIC_DATA])"
drag, startPoint x: 262, startPoint y: 229, endPoint x: 263, endPoint y: 237, distance: 8.1
click at [263, 229] on input "HMO ID" at bounding box center [478, 238] width 571 height 23
type input "OAS/10017/A"
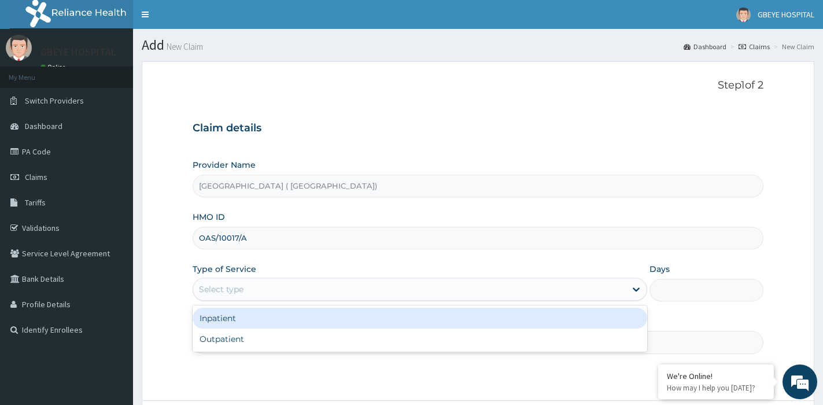
click at [466, 282] on div "Select type" at bounding box center [409, 289] width 433 height 19
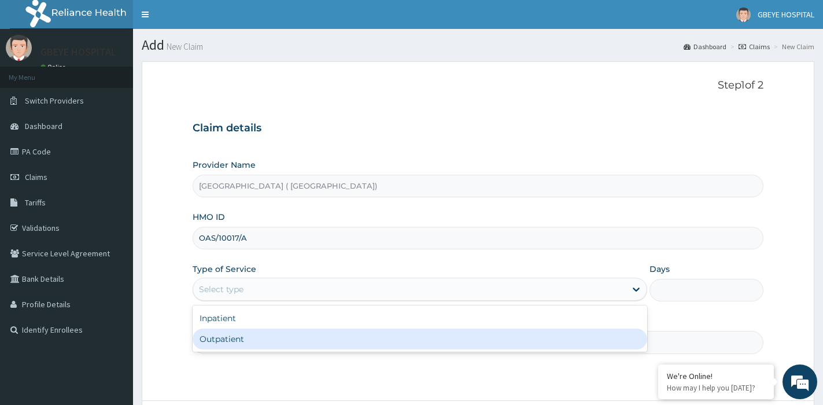
click at [339, 349] on div "Outpatient" at bounding box center [420, 339] width 455 height 21
type input "1"
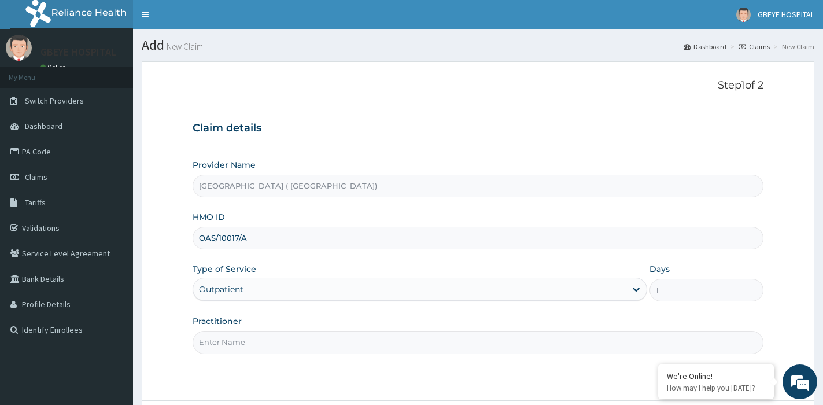
click at [352, 341] on input "Practitioner" at bounding box center [478, 342] width 571 height 23
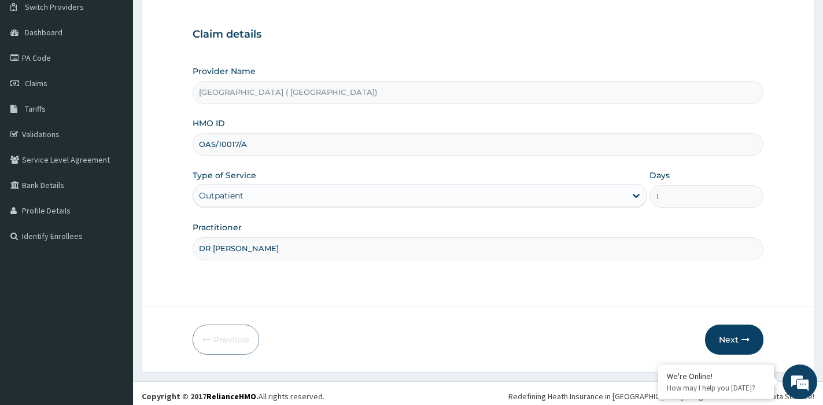
scroll to position [100, 0]
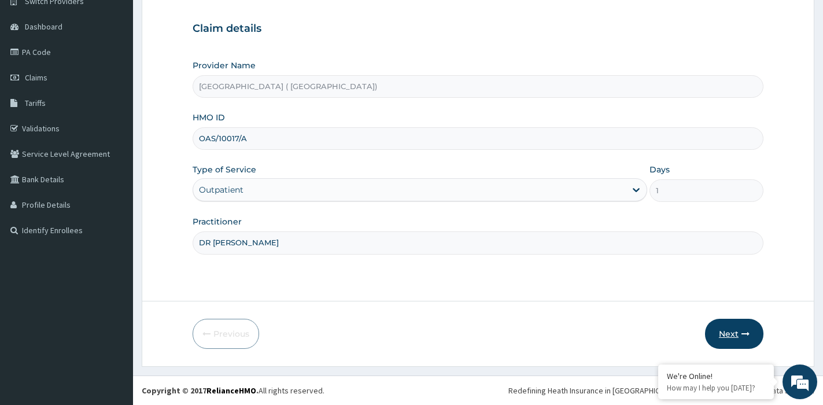
type input "DR [PERSON_NAME]"
click at [734, 323] on button "Next" at bounding box center [734, 334] width 58 height 30
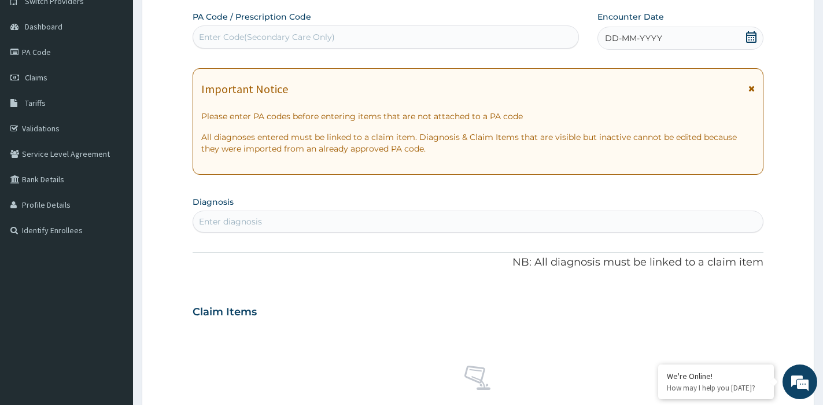
click at [499, 38] on div "Enter Code(Secondary Care Only)" at bounding box center [385, 37] width 385 height 19
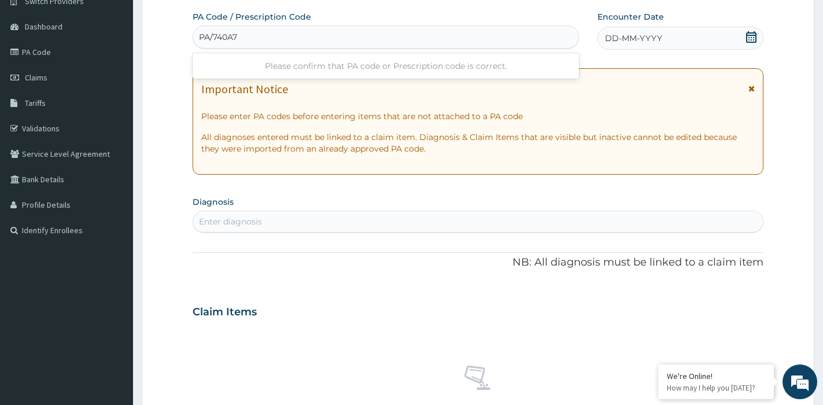
type input "PA/740A7E"
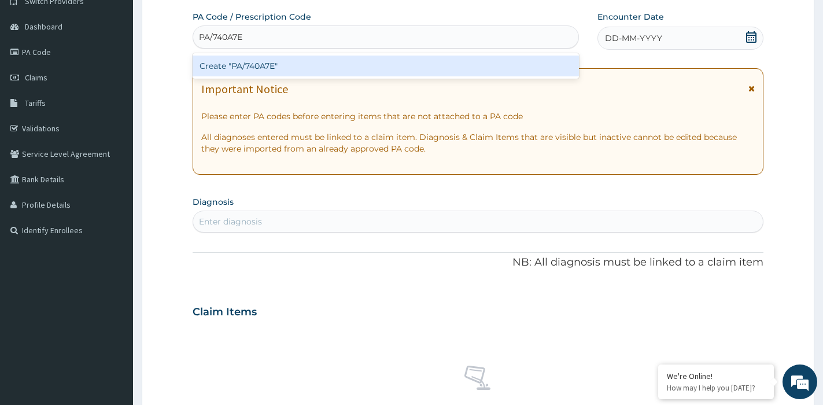
click at [499, 64] on div "Create "PA/740A7E"" at bounding box center [386, 66] width 386 height 21
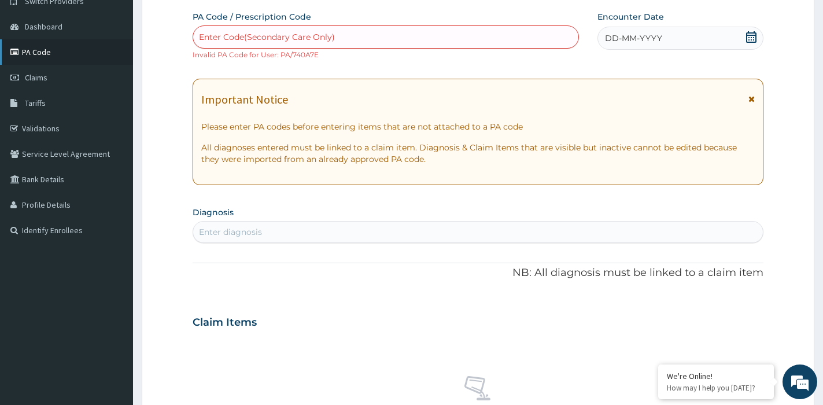
click at [52, 45] on link "PA Code" at bounding box center [66, 51] width 133 height 25
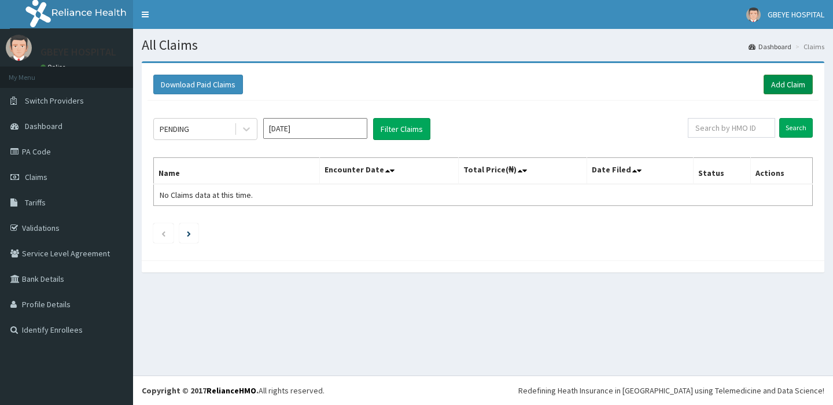
click at [788, 87] on link "Add Claim" at bounding box center [788, 85] width 49 height 20
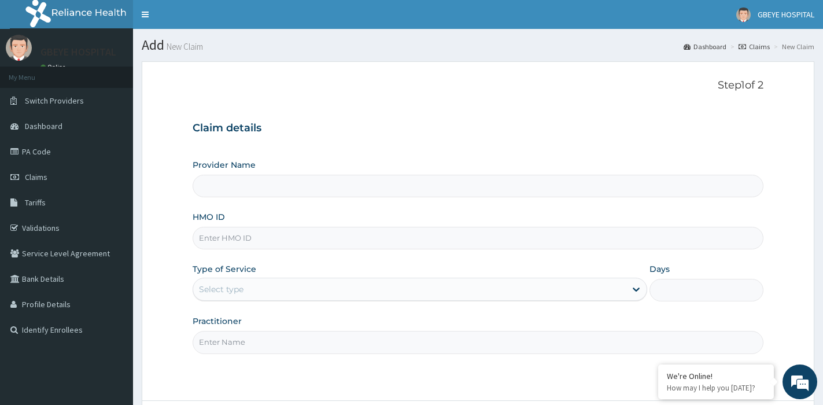
type input "[GEOGRAPHIC_DATA] ( [GEOGRAPHIC_DATA])"
type input "OAS/10017/B"
click at [255, 282] on div "Select type" at bounding box center [409, 289] width 433 height 19
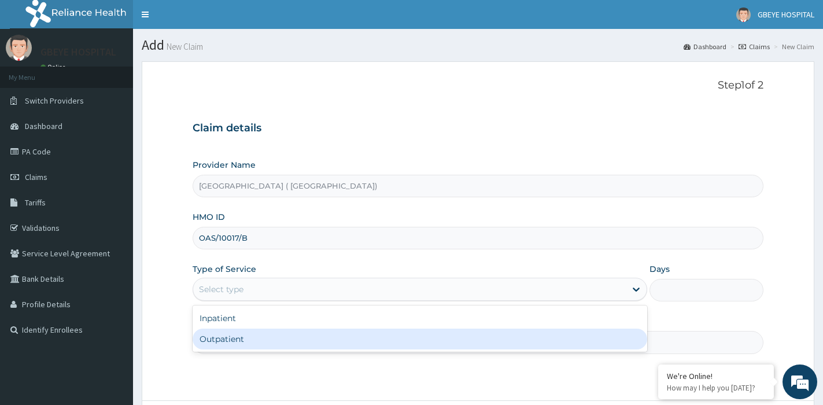
click at [250, 334] on div "Outpatient" at bounding box center [420, 339] width 455 height 21
type input "1"
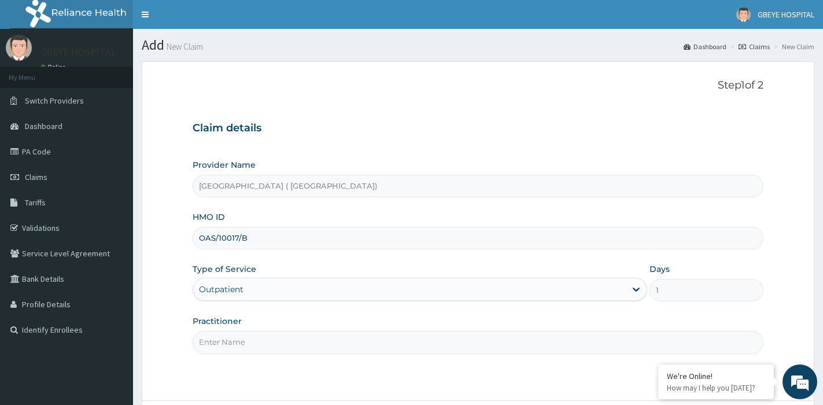
click at [250, 334] on input "Practitioner" at bounding box center [478, 342] width 571 height 23
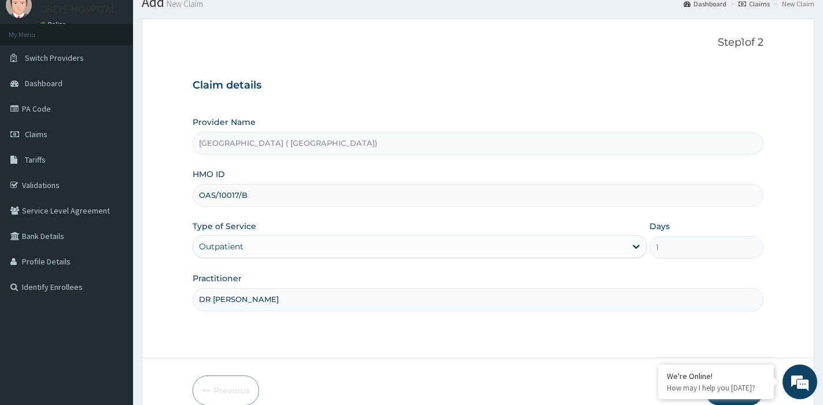
scroll to position [100, 0]
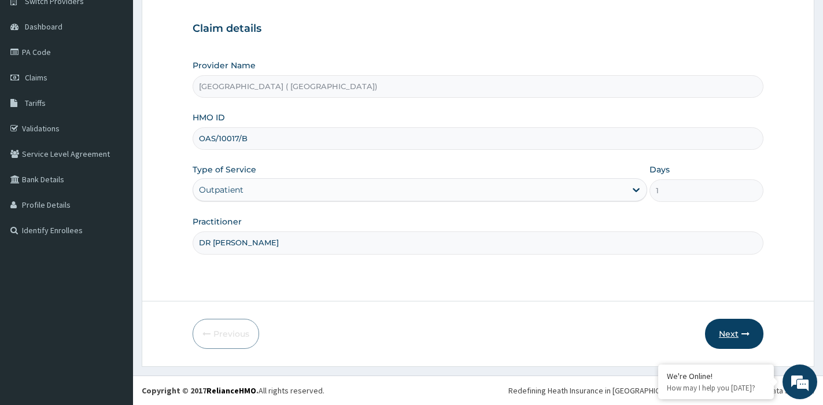
type input "DR [PERSON_NAME]"
click at [723, 329] on button "Next" at bounding box center [734, 334] width 58 height 30
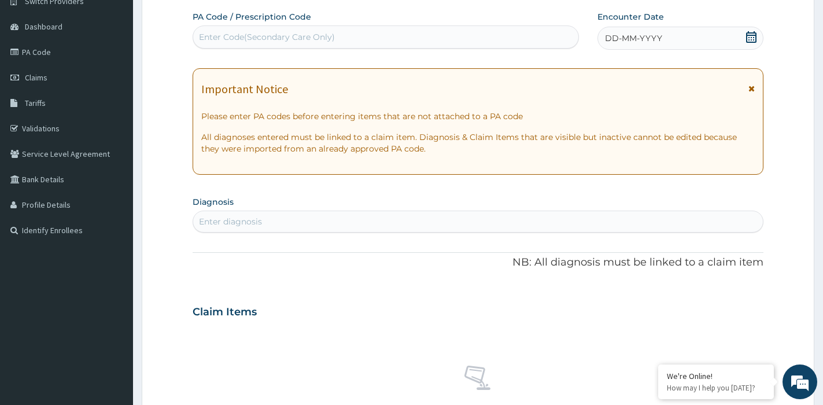
click at [248, 39] on div "Enter Code(Secondary Care Only)" at bounding box center [267, 37] width 136 height 12
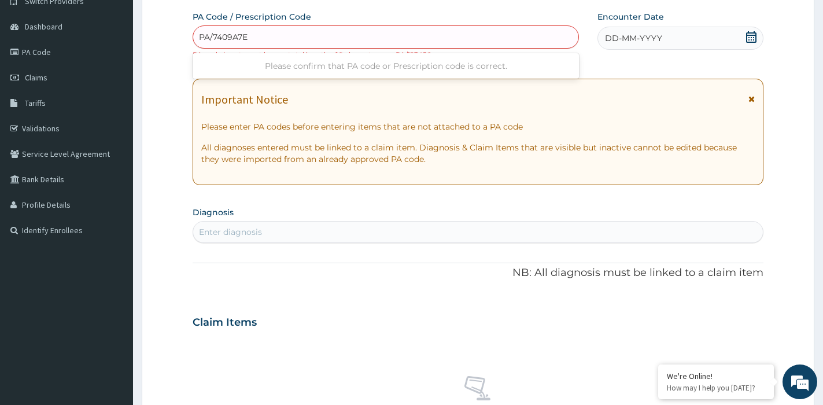
type input "PA/7409A7E"
click at [151, 62] on form "Step 2 of 2 PA Code / Prescription Code Enter Code(Secondary Care Only) PA code…" at bounding box center [478, 333] width 673 height 742
click at [307, 31] on div "Enter Code(Secondary Care Only)" at bounding box center [267, 37] width 136 height 12
type input "PA/740A7E"
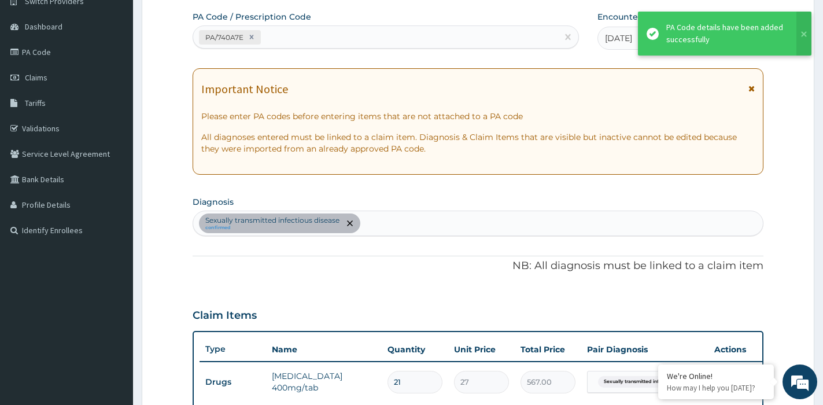
scroll to position [319, 0]
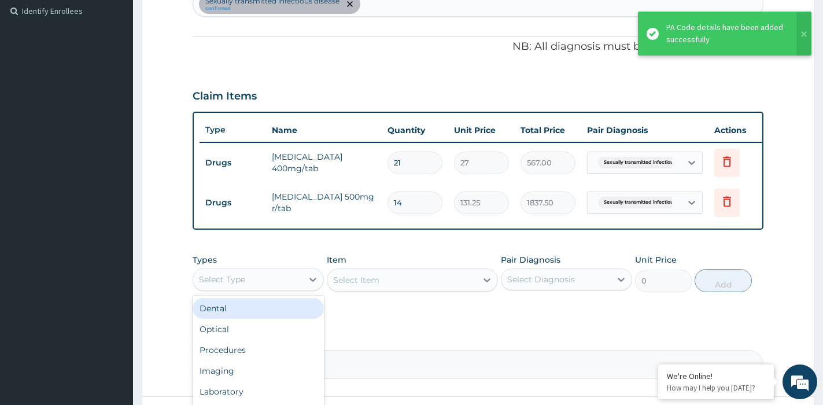
click at [266, 289] on div "Select Type" at bounding box center [247, 279] width 109 height 19
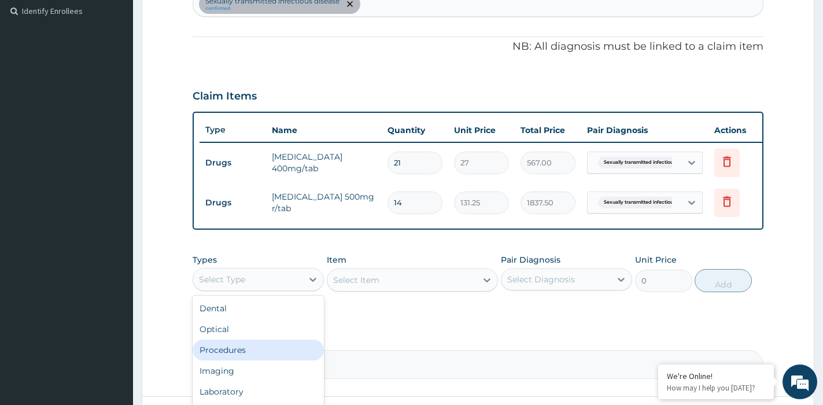
click at [240, 358] on div "Procedures" at bounding box center [258, 350] width 131 height 21
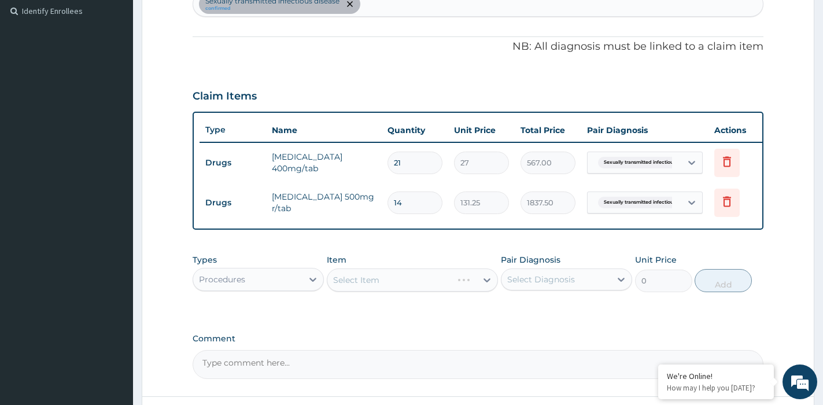
click at [418, 289] on div "Select Item" at bounding box center [412, 279] width 171 height 23
click at [452, 286] on div "Select Item" at bounding box center [412, 279] width 171 height 23
click at [459, 289] on div "Select Item" at bounding box center [401, 280] width 149 height 19
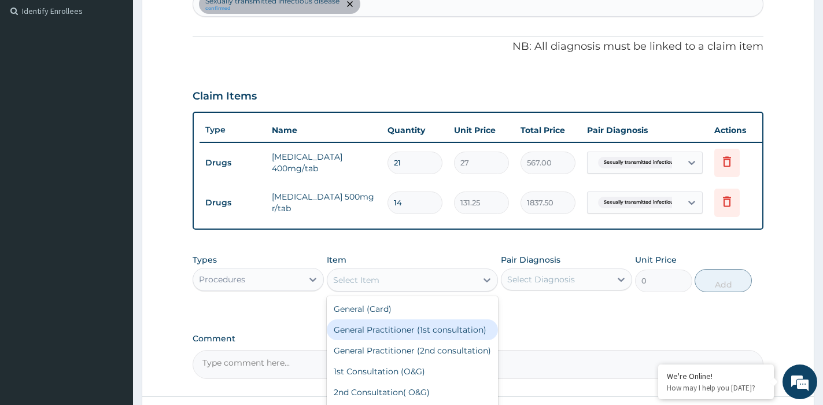
click at [426, 340] on div "General Practitioner (1st consultation)" at bounding box center [412, 329] width 171 height 21
type input "1500"
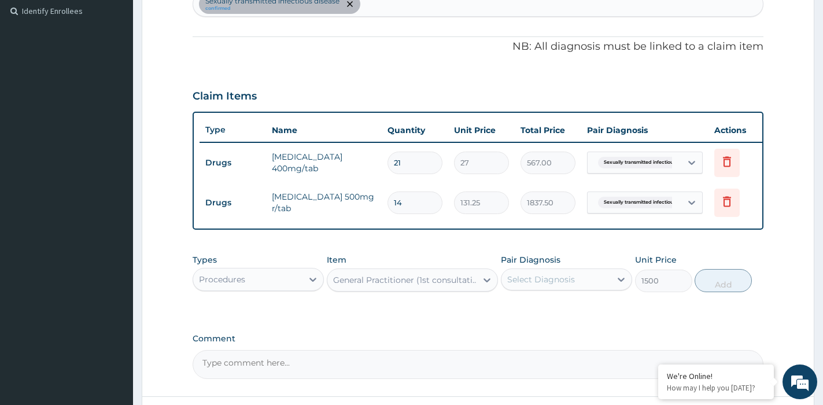
click at [601, 289] on div "Select Diagnosis" at bounding box center [556, 279] width 109 height 19
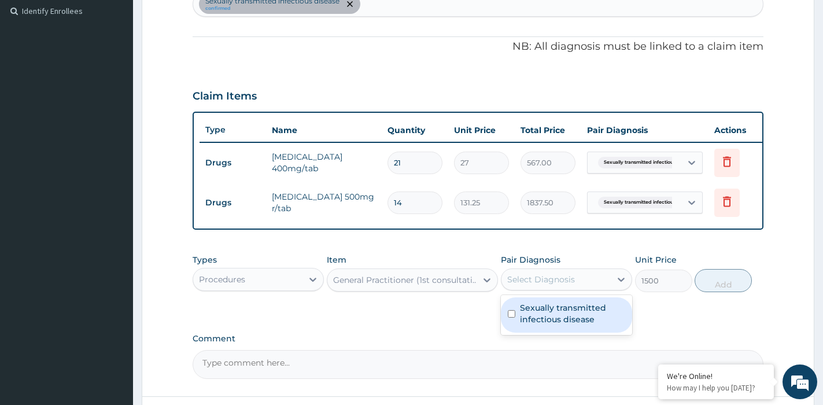
click at [591, 321] on label "Sexually transmitted infectious disease" at bounding box center [572, 313] width 105 height 23
checkbox input "true"
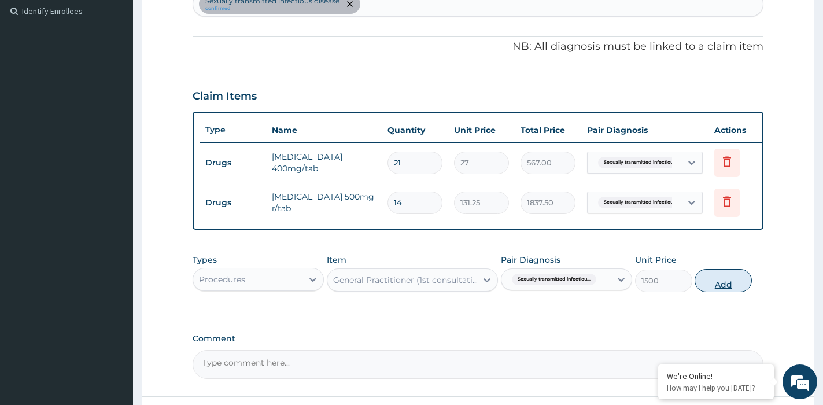
click at [728, 292] on button "Add" at bounding box center [723, 280] width 57 height 23
type input "0"
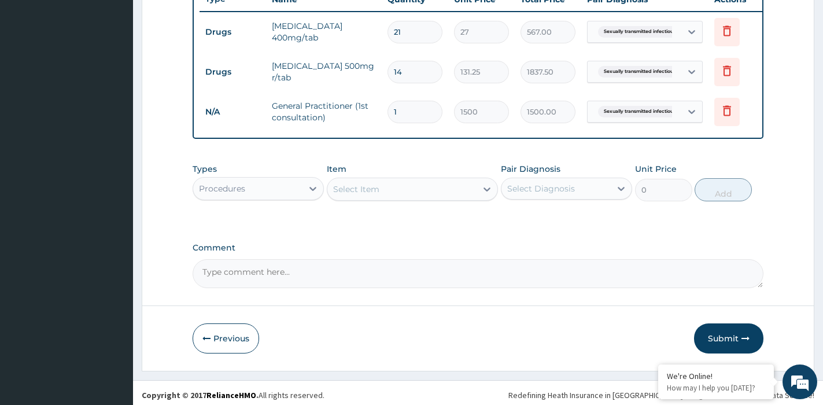
scroll to position [464, 0]
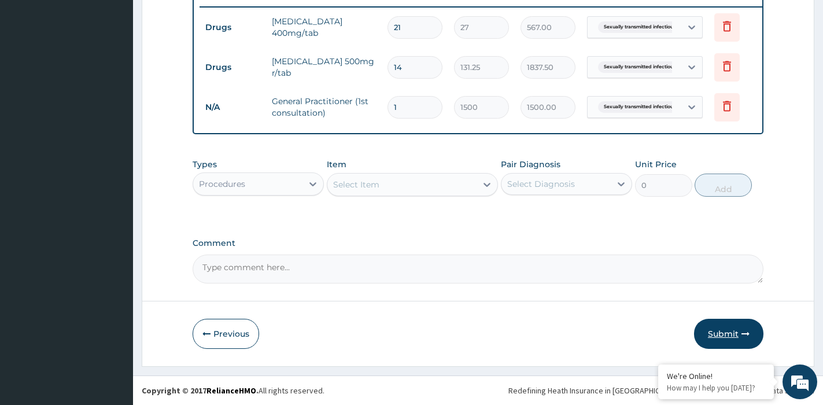
click at [721, 329] on button "Submit" at bounding box center [728, 334] width 69 height 30
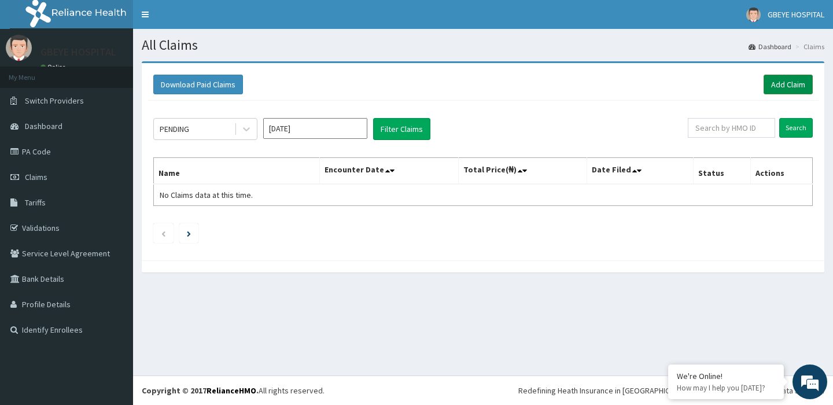
click at [791, 82] on link "Add Claim" at bounding box center [788, 85] width 49 height 20
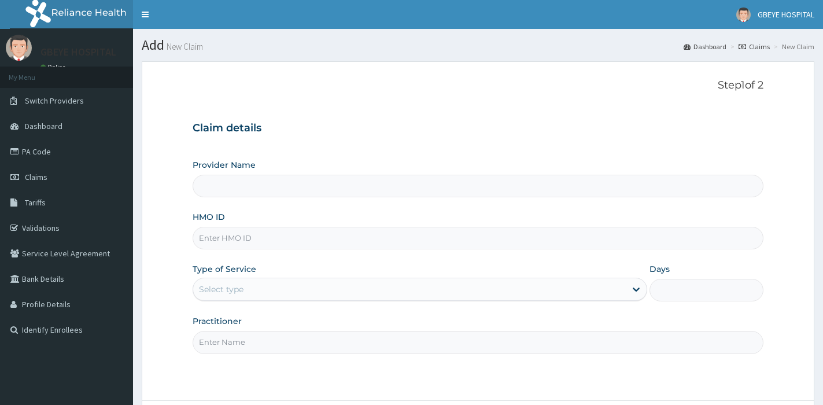
click at [234, 241] on input "HMO ID" at bounding box center [478, 238] width 571 height 23
type input "TM"
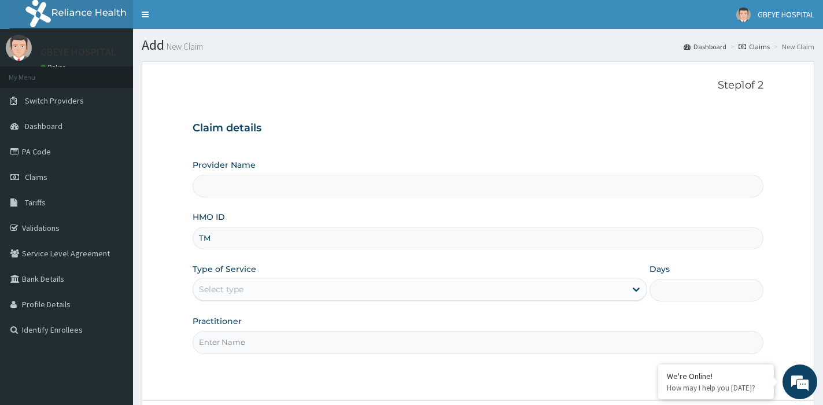
type input "[GEOGRAPHIC_DATA] ( [GEOGRAPHIC_DATA])"
type input "TMD/10045/A"
click at [247, 288] on div "Select type" at bounding box center [409, 289] width 433 height 19
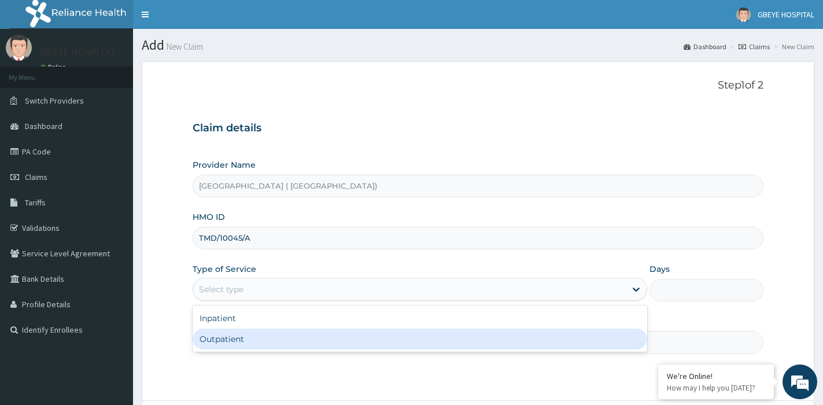
click at [251, 348] on div "Outpatient" at bounding box center [420, 339] width 455 height 21
type input "1"
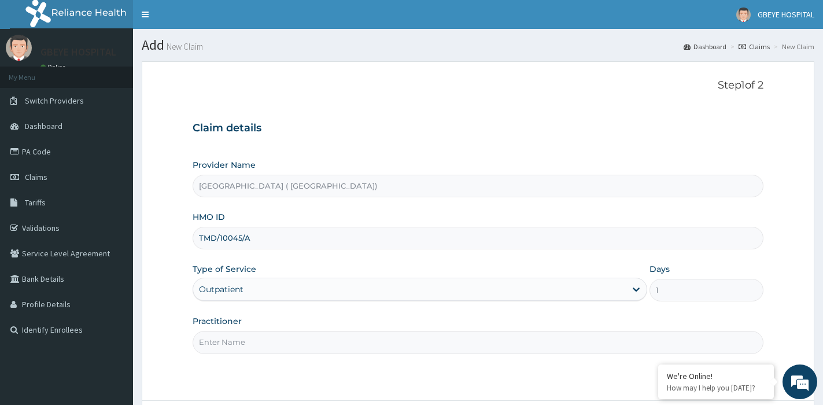
click at [253, 337] on input "Practitioner" at bounding box center [478, 342] width 571 height 23
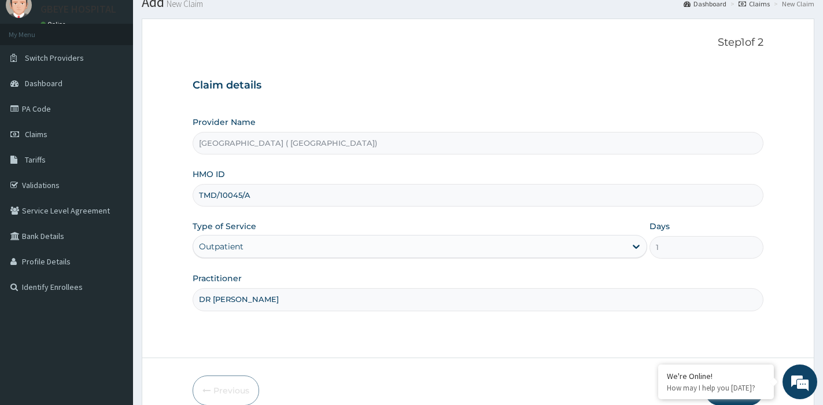
scroll to position [100, 0]
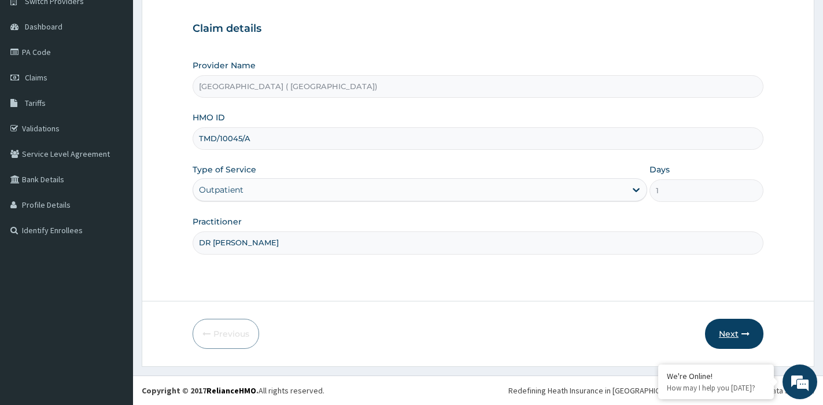
type input "DR [PERSON_NAME]"
click at [745, 328] on button "Next" at bounding box center [734, 334] width 58 height 30
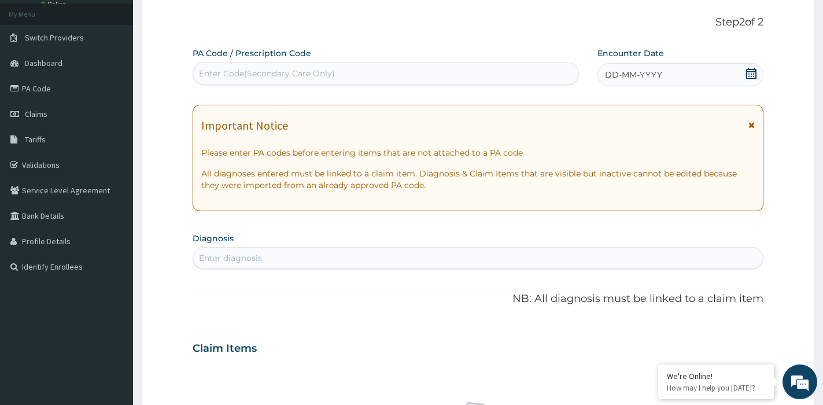
scroll to position [0, 0]
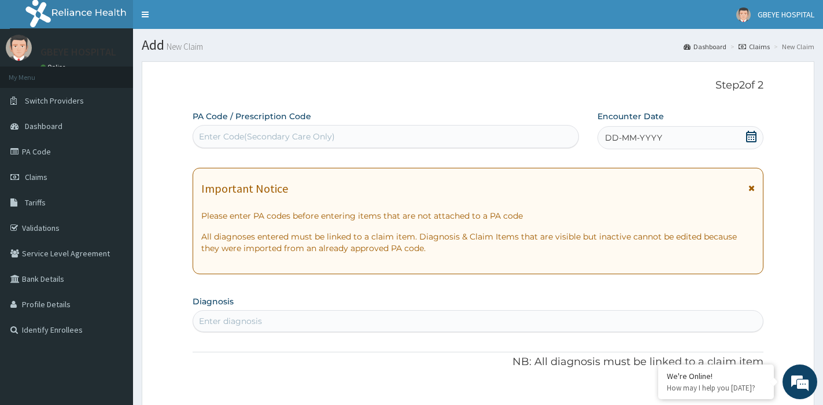
click at [619, 140] on span "DD-MM-YYYY" at bounding box center [633, 138] width 57 height 12
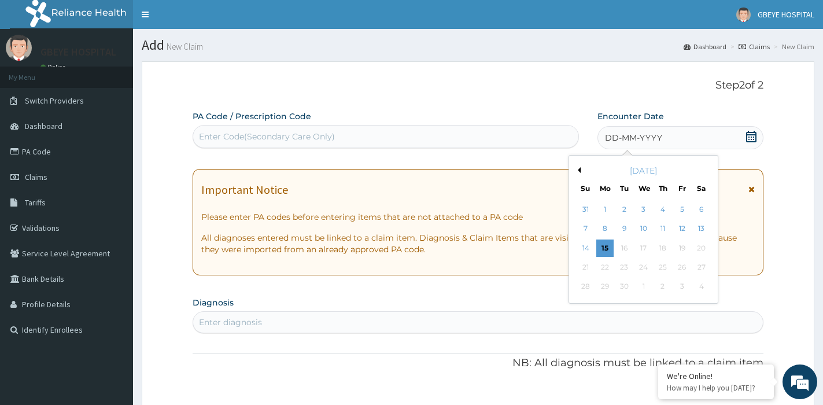
click at [578, 171] on button "Previous Month" at bounding box center [578, 170] width 6 height 6
click at [665, 227] on div "7" at bounding box center [662, 228] width 17 height 17
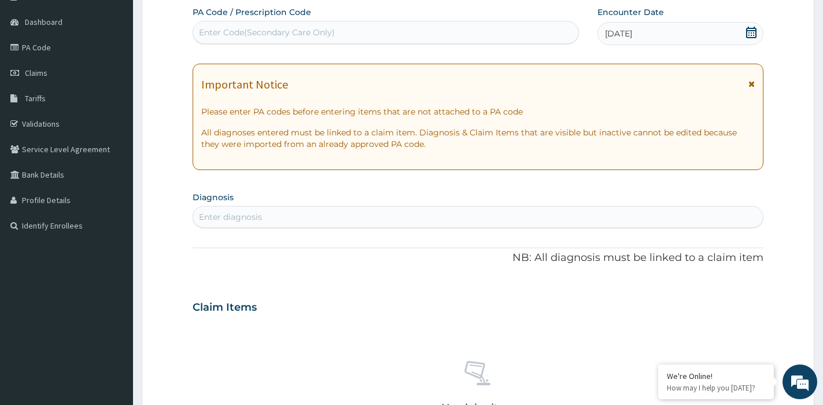
scroll to position [116, 0]
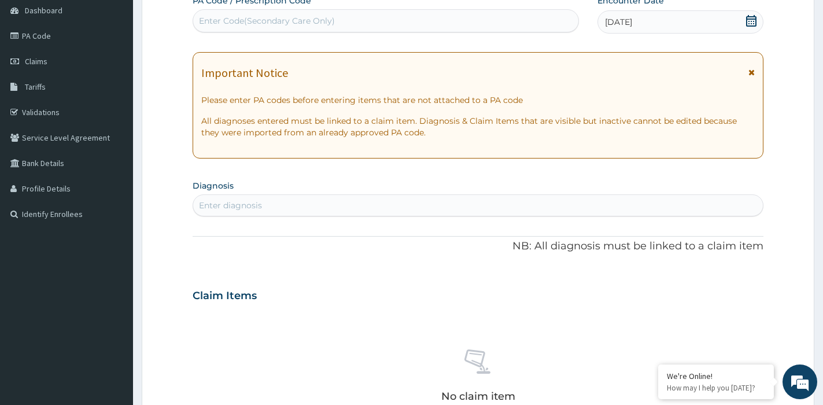
click at [244, 206] on div "Enter diagnosis" at bounding box center [230, 206] width 63 height 12
type input "ITCHI"
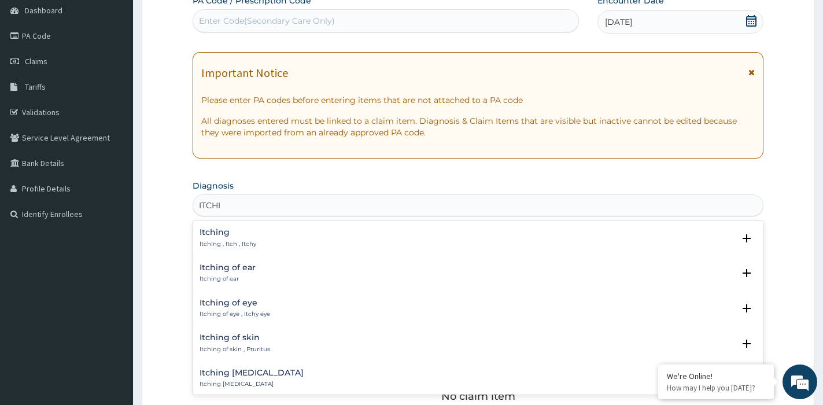
click at [250, 235] on h4 "Itching" at bounding box center [228, 232] width 57 height 9
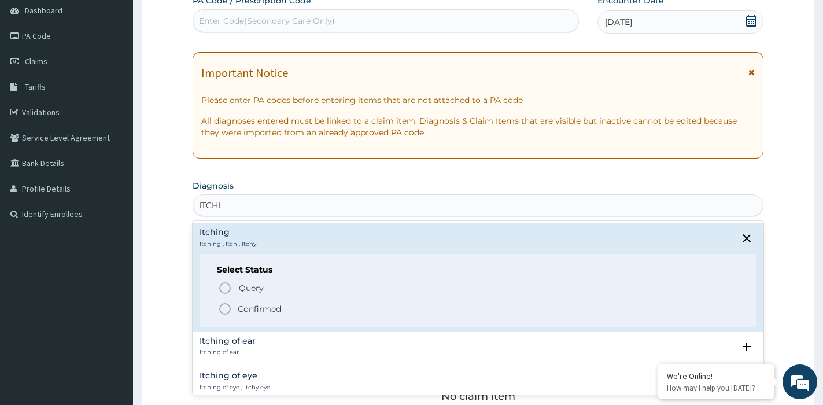
click at [236, 307] on span "Confirmed" at bounding box center [478, 309] width 521 height 14
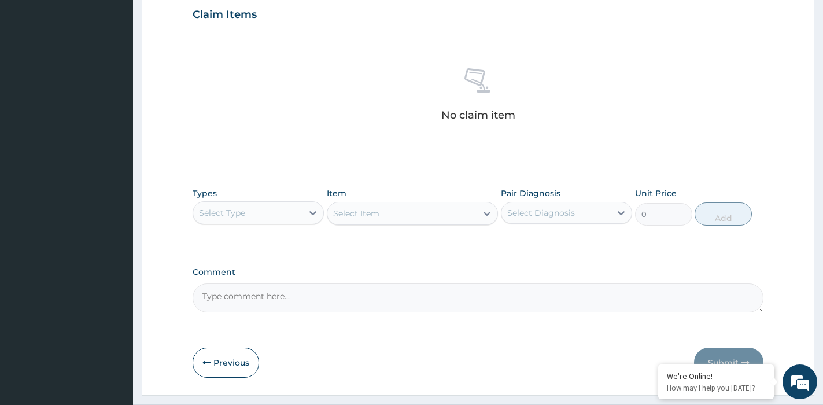
scroll to position [405, 0]
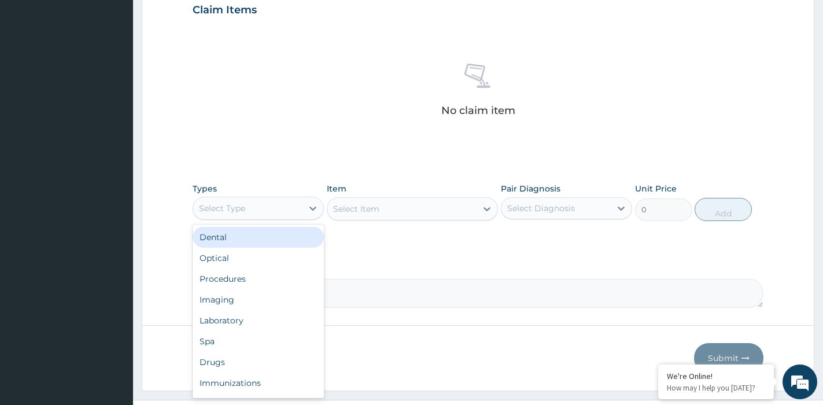
click at [258, 209] on div "Select Type" at bounding box center [247, 208] width 109 height 19
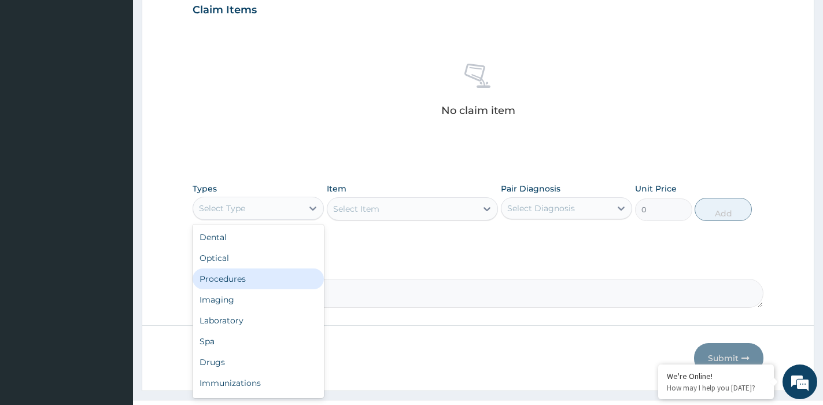
click at [260, 282] on div "Procedures" at bounding box center [258, 278] width 131 height 21
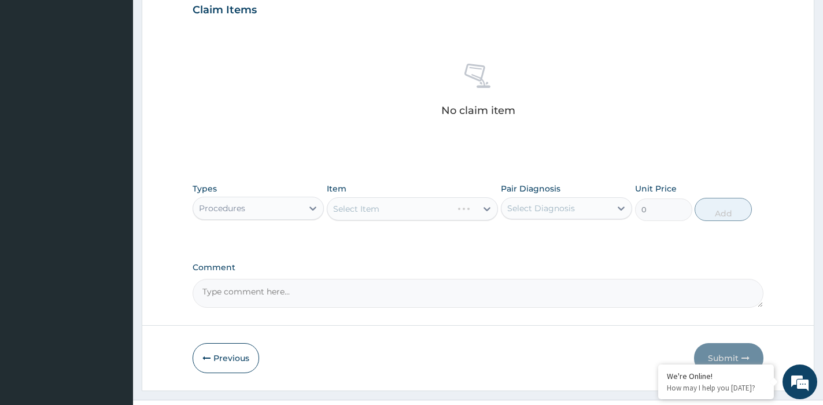
click at [384, 208] on div "Select Item" at bounding box center [412, 208] width 171 height 23
click at [394, 209] on div "Select Item" at bounding box center [412, 208] width 171 height 23
click at [408, 211] on div "Select Item" at bounding box center [401, 209] width 149 height 19
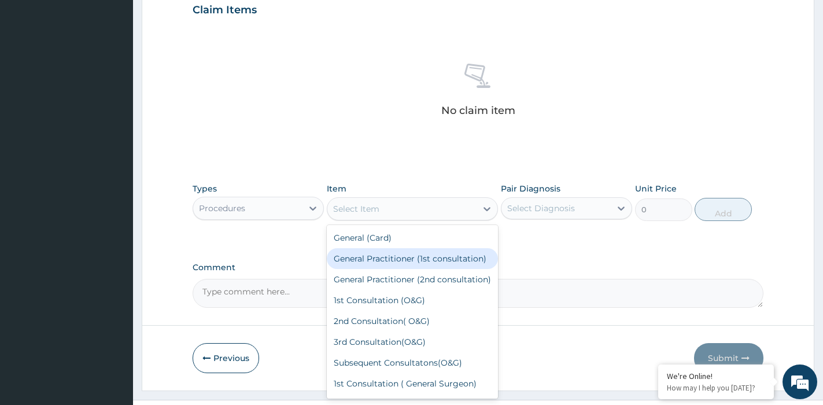
click at [389, 267] on div "General Practitioner (1st consultation)" at bounding box center [412, 258] width 171 height 21
type input "1500"
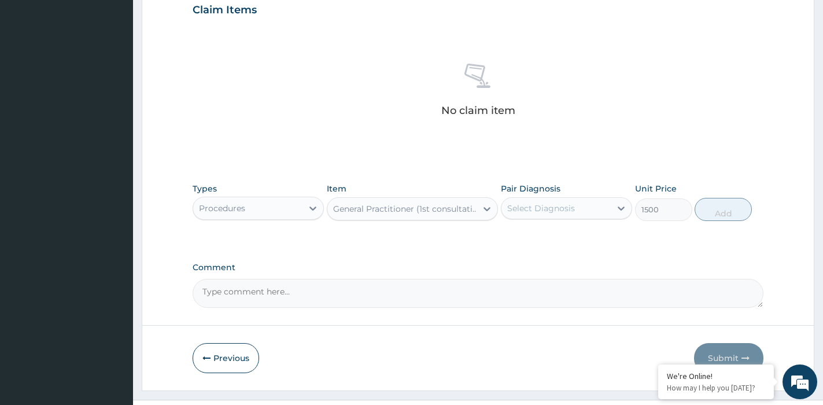
click at [570, 212] on div "Select Diagnosis" at bounding box center [541, 209] width 68 height 12
click at [566, 234] on div "Itching" at bounding box center [566, 238] width 131 height 24
checkbox input "true"
drag, startPoint x: 712, startPoint y: 205, endPoint x: 558, endPoint y: 221, distance: 154.7
click at [712, 206] on button "Add" at bounding box center [723, 209] width 57 height 23
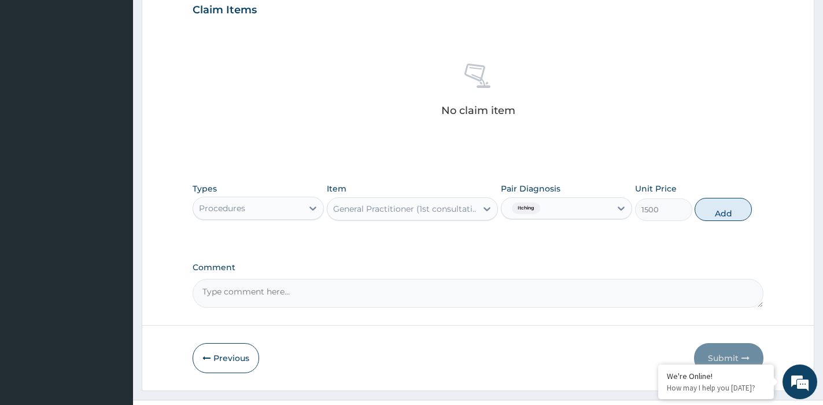
type input "0"
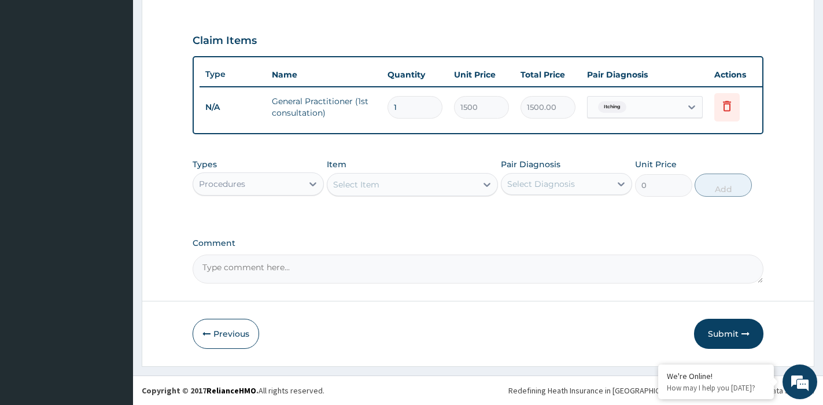
scroll to position [384, 0]
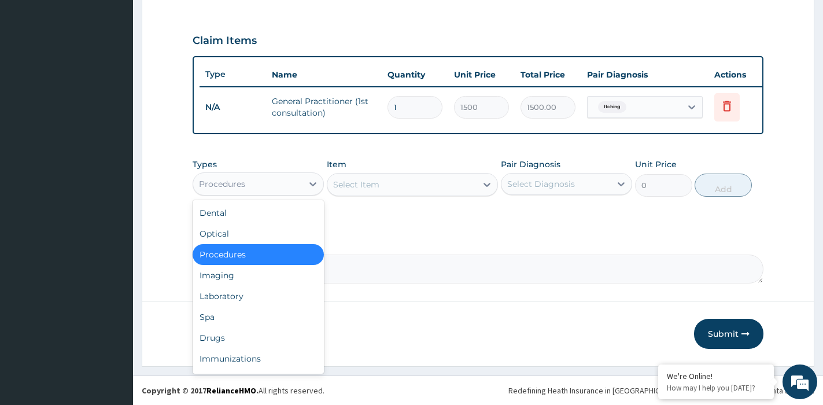
click at [281, 177] on div "Procedures" at bounding box center [247, 184] width 109 height 19
drag, startPoint x: 219, startPoint y: 338, endPoint x: 360, endPoint y: 273, distance: 155.9
click at [226, 338] on div "Drugs" at bounding box center [258, 337] width 131 height 21
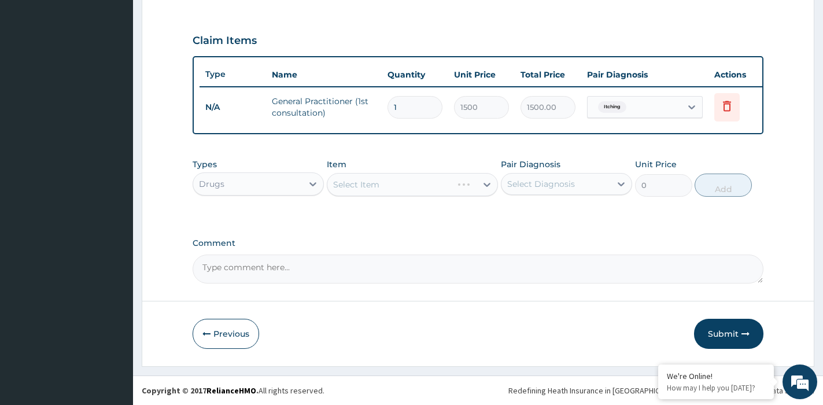
click at [391, 186] on div "Select Item" at bounding box center [412, 184] width 171 height 23
click at [393, 183] on div "Select Item" at bounding box center [401, 184] width 149 height 19
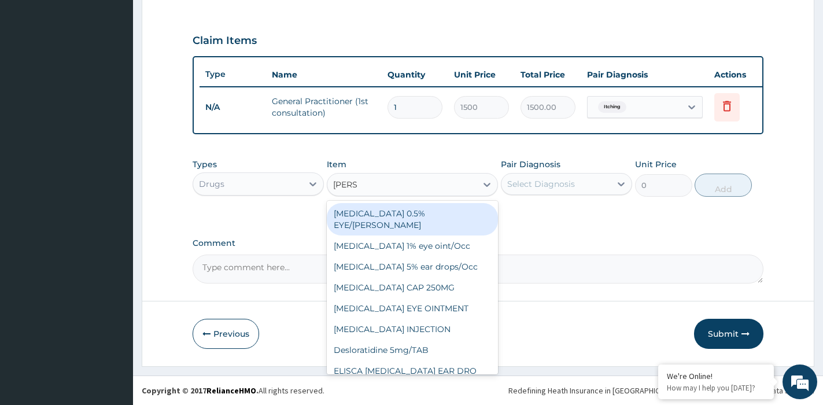
type input "LORAT"
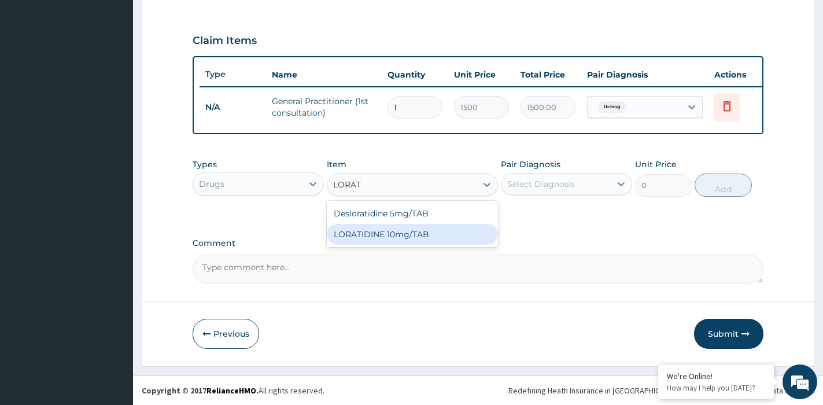
click at [410, 242] on div "LORATIDINE 10mg/TAB" at bounding box center [412, 234] width 171 height 21
type input "28.8"
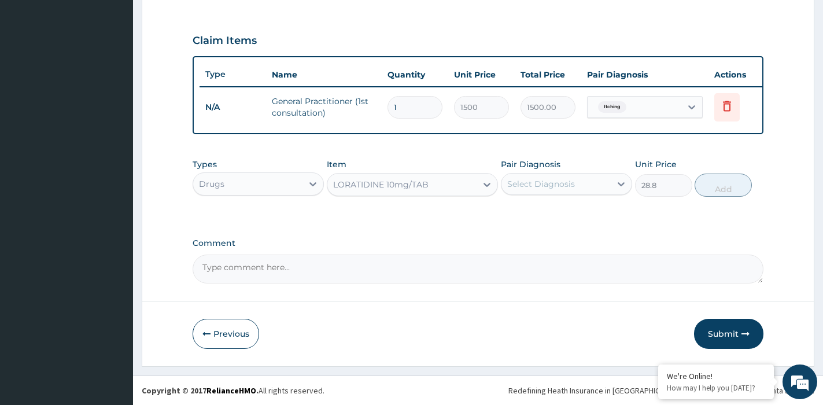
click at [596, 183] on div "Select Diagnosis" at bounding box center [556, 184] width 109 height 19
click at [580, 211] on div "Itching" at bounding box center [566, 214] width 131 height 24
checkbox input "true"
click at [707, 185] on button "Add" at bounding box center [723, 185] width 57 height 23
type input "0"
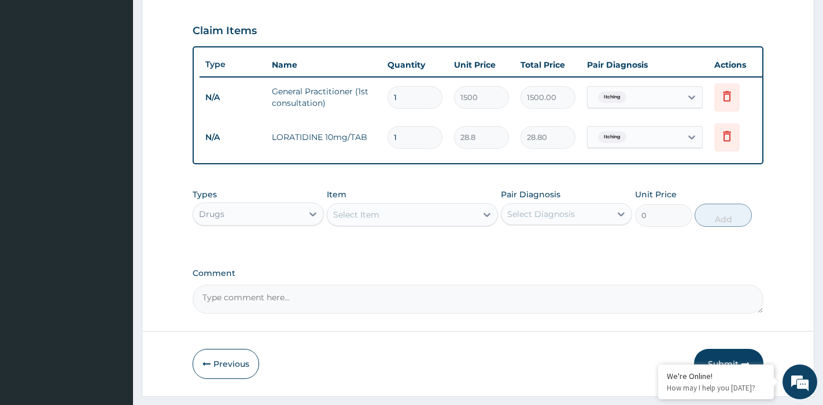
drag, startPoint x: 409, startPoint y: 137, endPoint x: 375, endPoint y: 135, distance: 33.6
click at [382, 137] on td "1" at bounding box center [415, 137] width 67 height 34
type input "7"
type input "201.60"
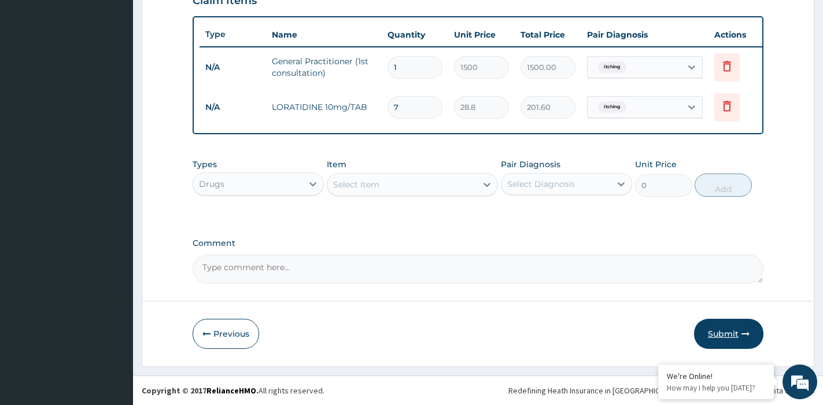
type input "7"
click at [735, 329] on button "Submit" at bounding box center [728, 334] width 69 height 30
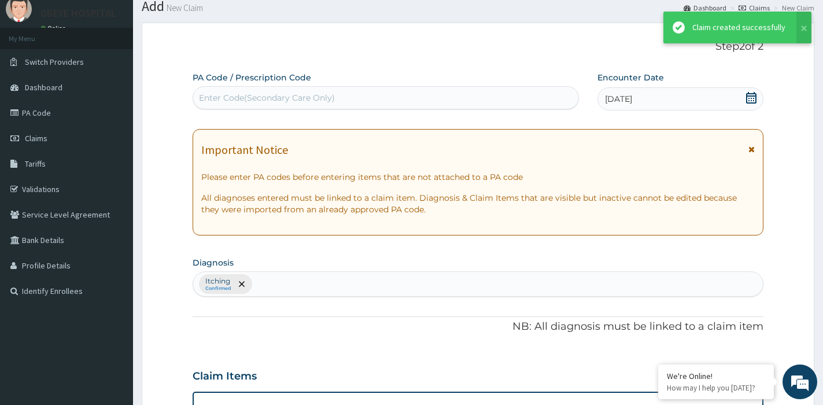
scroll to position [424, 0]
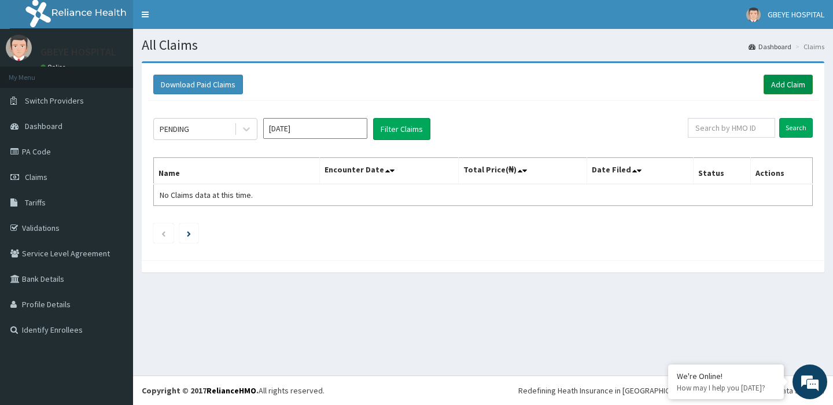
click at [796, 79] on link "Add Claim" at bounding box center [788, 85] width 49 height 20
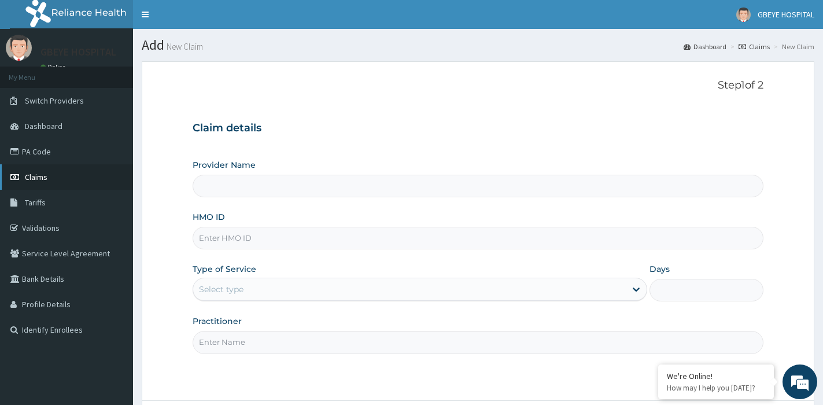
type input "[GEOGRAPHIC_DATA] ( [GEOGRAPHIC_DATA])"
click at [50, 153] on link "PA Code" at bounding box center [66, 151] width 133 height 25
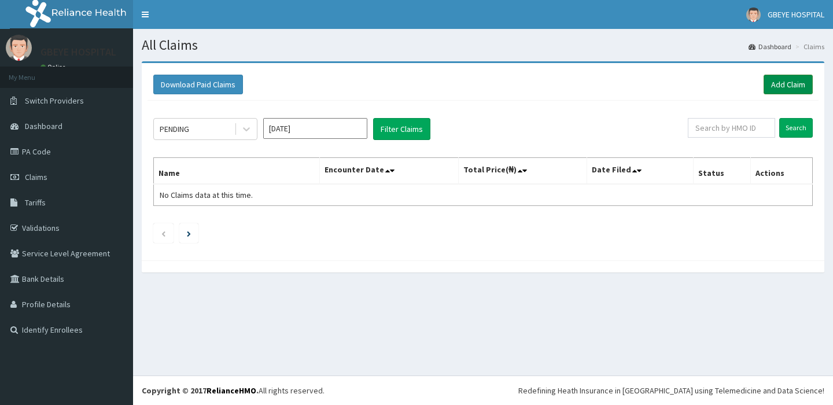
click at [784, 85] on link "Add Claim" at bounding box center [788, 85] width 49 height 20
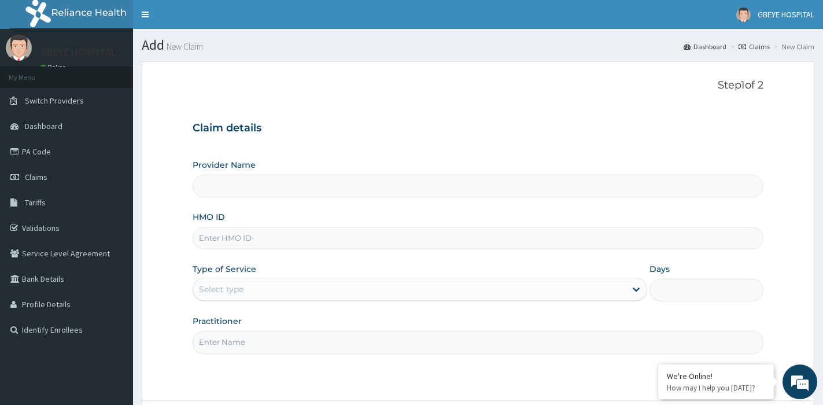
type input "[GEOGRAPHIC_DATA] ( [GEOGRAPHIC_DATA])"
click at [237, 240] on input "HMO ID" at bounding box center [478, 238] width 571 height 23
type input "PGM/10084/A"
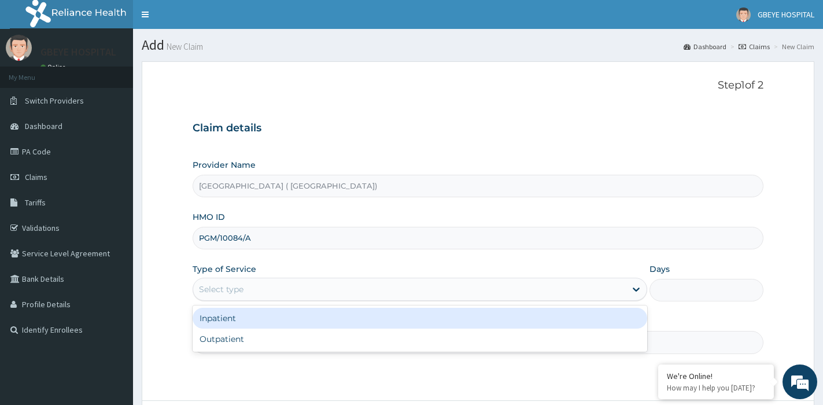
click at [439, 294] on div "Select type" at bounding box center [409, 289] width 433 height 19
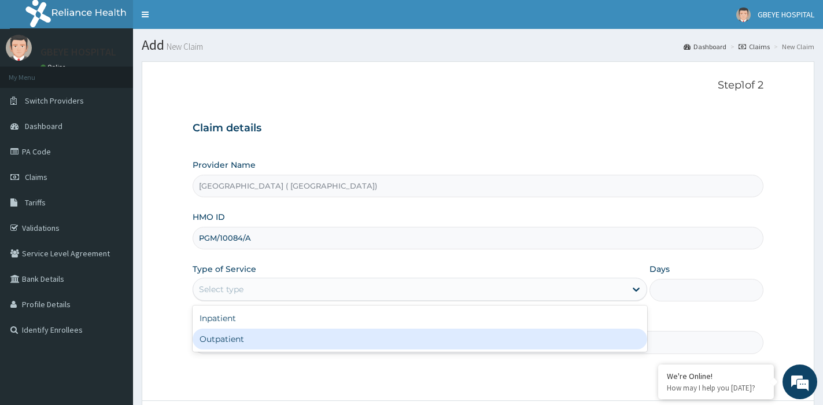
click at [288, 341] on div "Outpatient" at bounding box center [420, 339] width 455 height 21
type input "1"
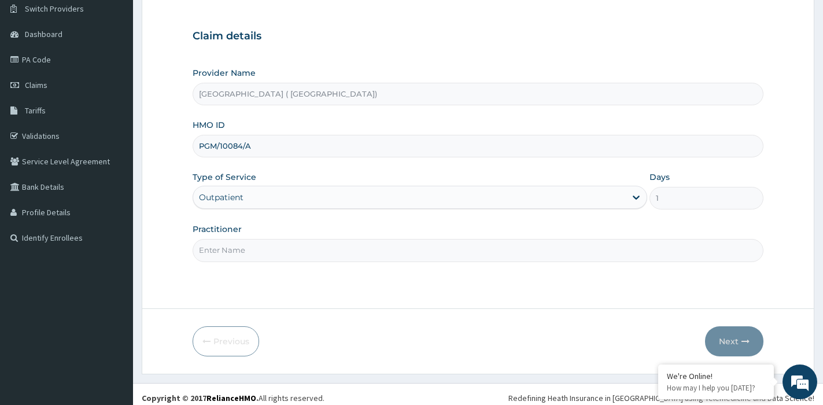
scroll to position [100, 0]
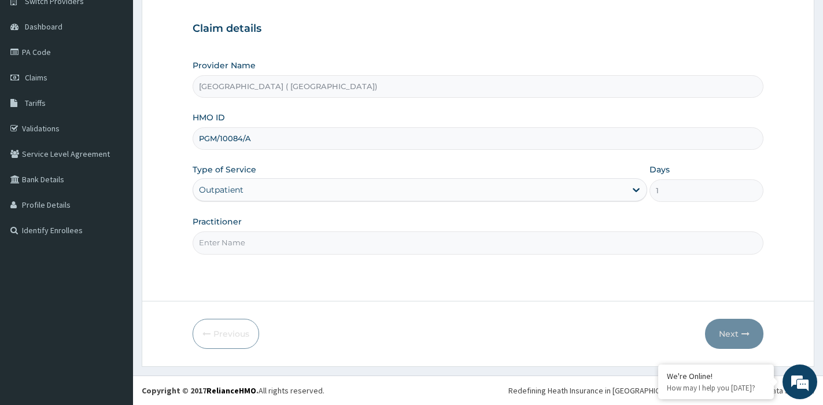
click at [322, 242] on input "Practitioner" at bounding box center [478, 242] width 571 height 23
type input "DR [PERSON_NAME]"
click at [721, 324] on button "Next" at bounding box center [734, 334] width 58 height 30
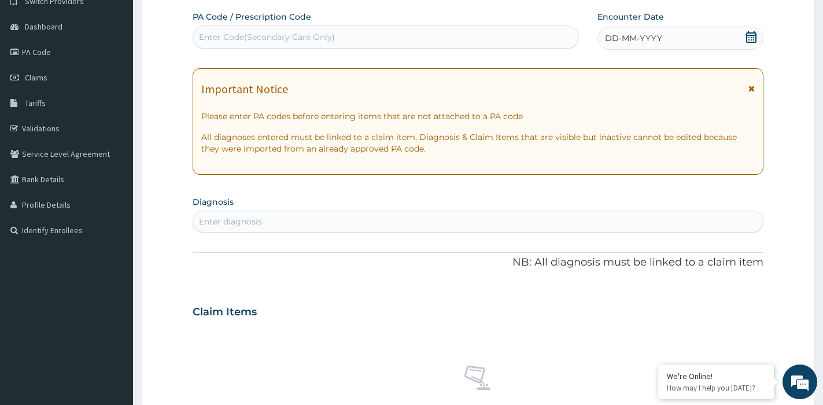
click at [484, 36] on div "Enter Code(Secondary Care Only)" at bounding box center [385, 37] width 385 height 19
paste input "PA/50D2F0"
type input "PA/50D2F0"
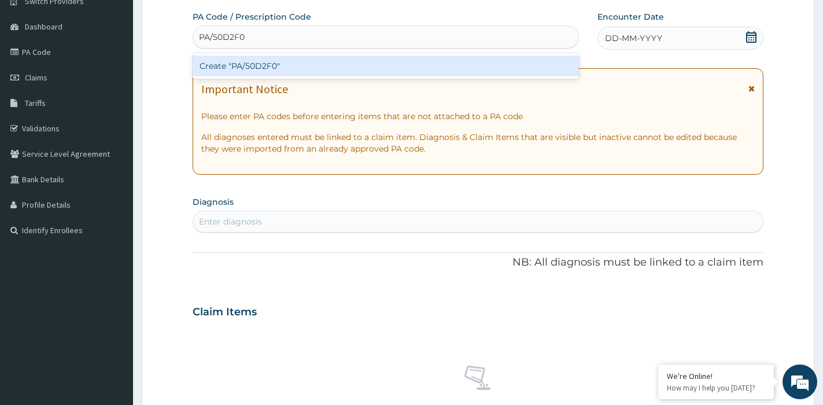
click at [522, 65] on div "Create "PA/50D2F0"" at bounding box center [386, 66] width 386 height 21
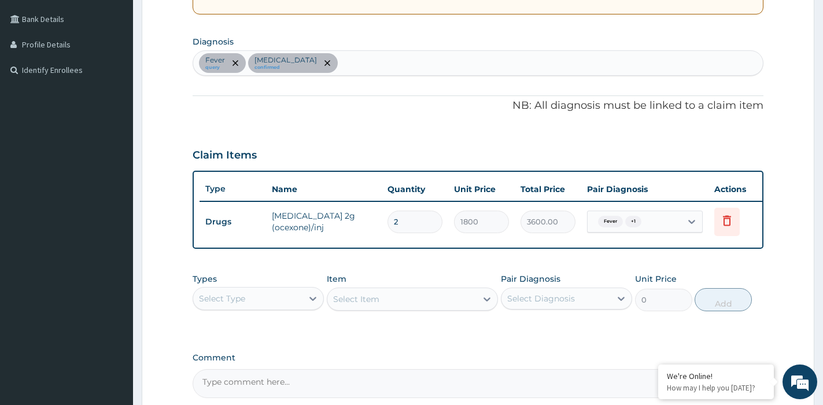
scroll to position [273, 0]
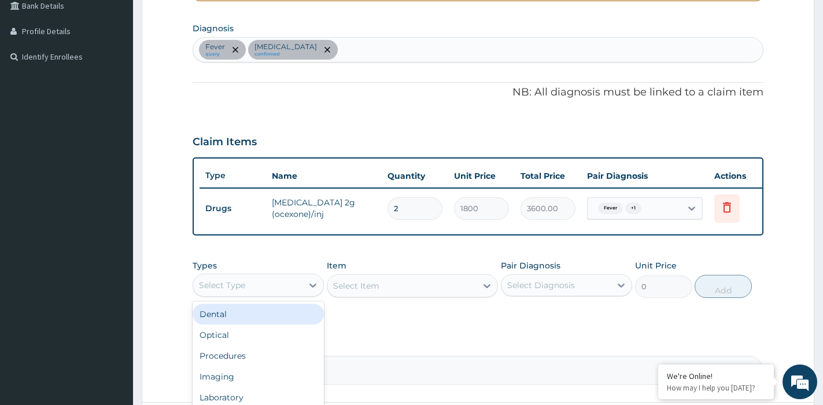
click at [301, 294] on div "Select Type" at bounding box center [247, 285] width 109 height 19
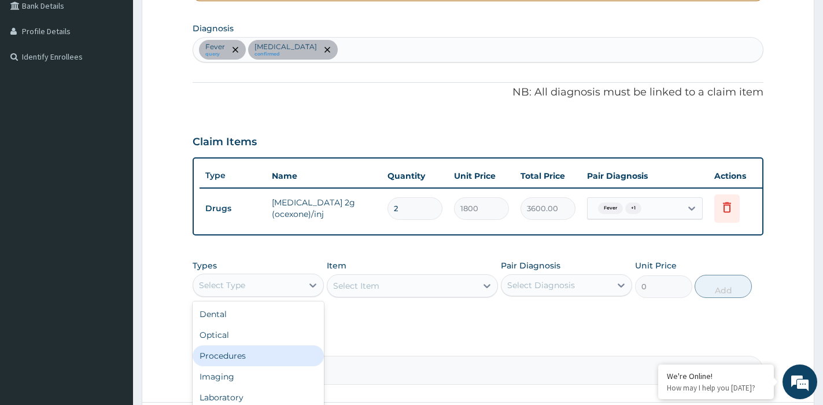
click at [258, 363] on div "Procedures" at bounding box center [258, 355] width 131 height 21
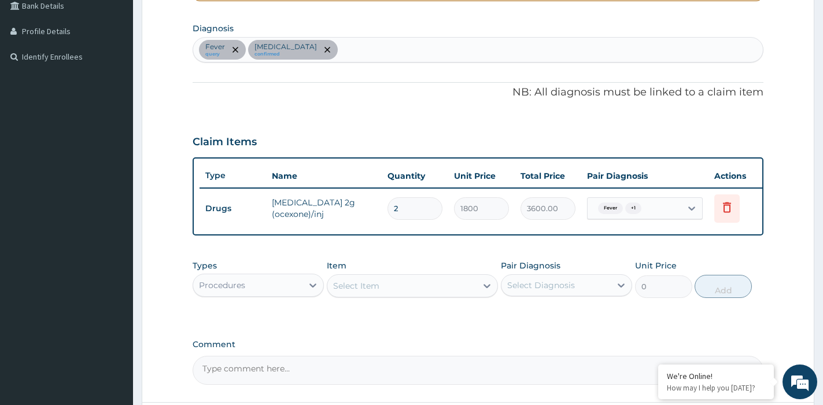
click at [477, 293] on div "Select Item" at bounding box center [401, 286] width 149 height 19
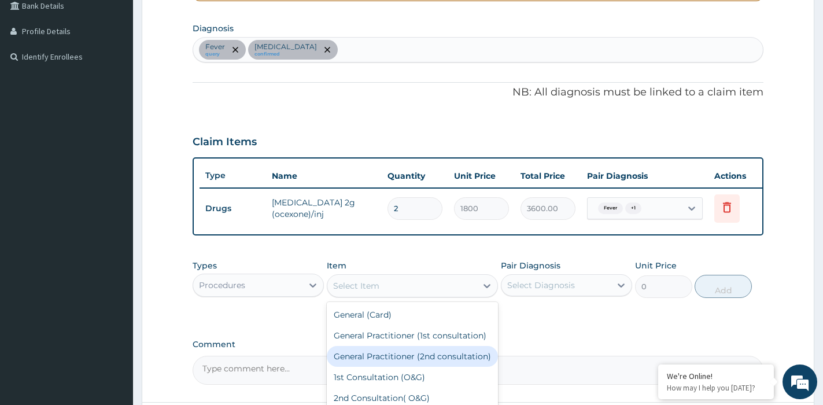
drag, startPoint x: 397, startPoint y: 385, endPoint x: 403, endPoint y: 380, distance: 7.8
click at [397, 367] on div "General Practitioner (2nd consultation)" at bounding box center [412, 356] width 171 height 21
type input "800"
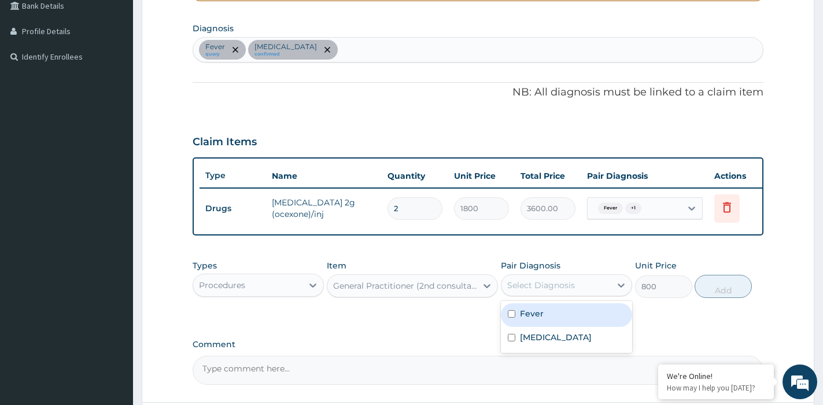
click at [600, 294] on div "Select Diagnosis" at bounding box center [556, 285] width 109 height 19
click at [554, 327] on div "Fever" at bounding box center [566, 315] width 131 height 24
checkbox input "true"
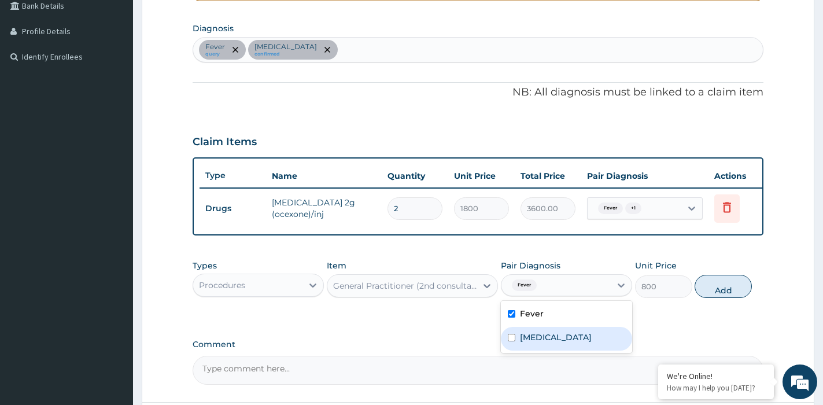
click at [548, 343] on label "[MEDICAL_DATA]" at bounding box center [556, 338] width 72 height 12
checkbox input "true"
click at [730, 298] on button "Add" at bounding box center [723, 286] width 57 height 23
type input "0"
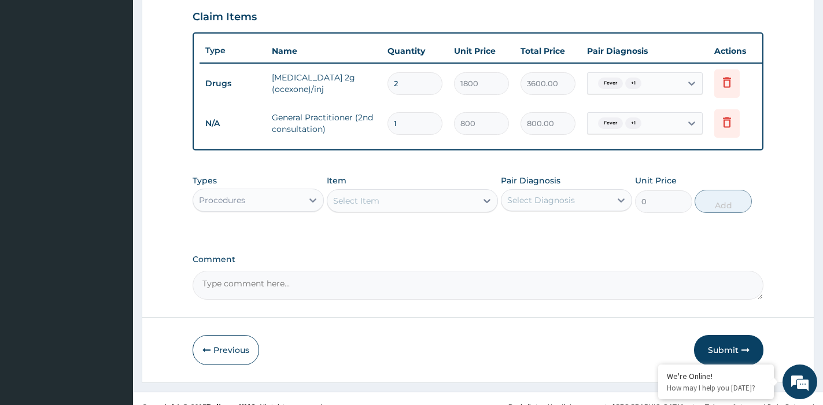
scroll to position [424, 0]
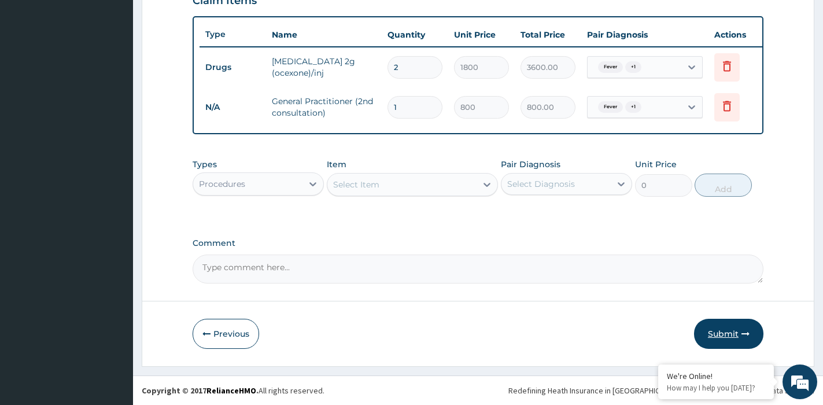
click at [739, 332] on button "Submit" at bounding box center [728, 334] width 69 height 30
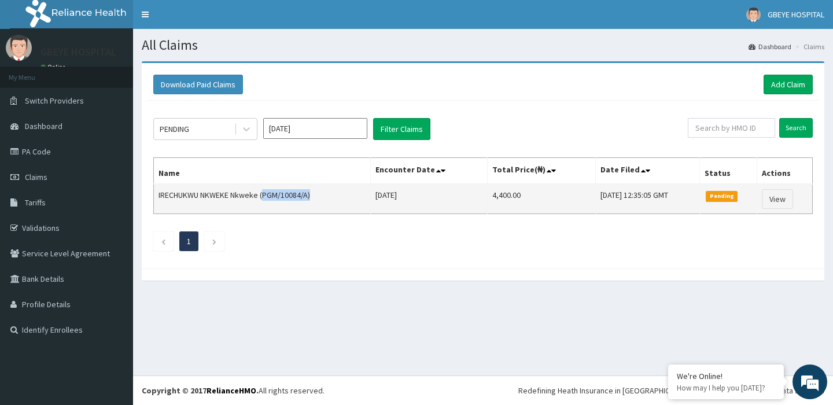
drag, startPoint x: 314, startPoint y: 198, endPoint x: 265, endPoint y: 196, distance: 48.6
click at [265, 196] on td "IRECHUKWU NKWEKE Nkweke (PGM/10084/A)" at bounding box center [262, 199] width 217 height 30
copy td "PGM/10084/A)"
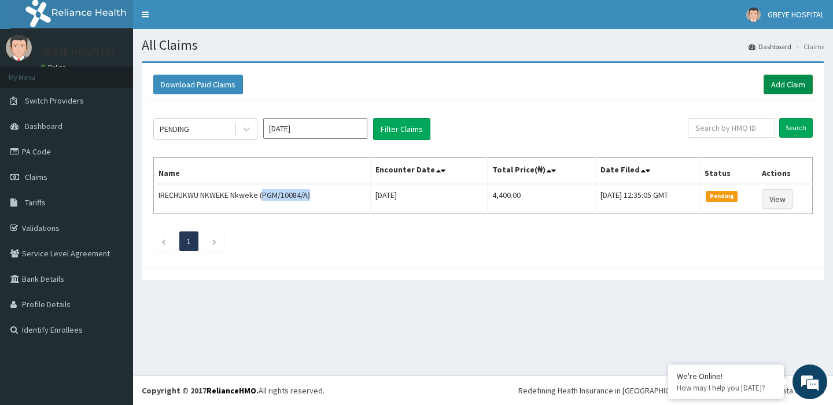
click at [785, 85] on link "Add Claim" at bounding box center [788, 85] width 49 height 20
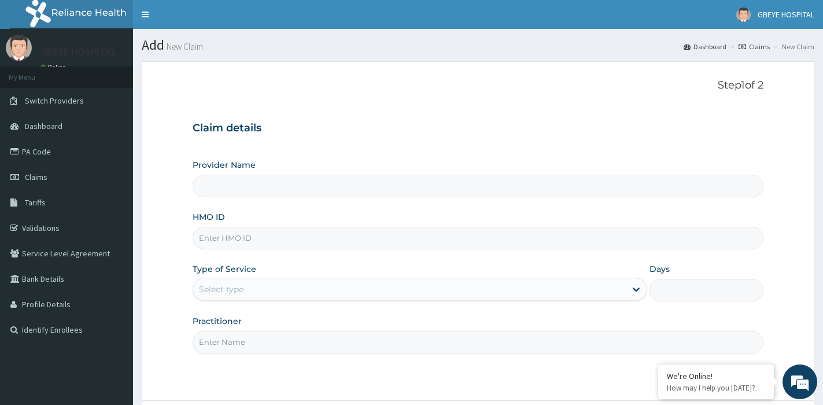
click at [257, 238] on input "HMO ID" at bounding box center [478, 238] width 571 height 23
paste input "PGM/10084/A)"
type input "PGM/10084/A)"
type input "[GEOGRAPHIC_DATA] ( [GEOGRAPHIC_DATA])"
type input "PGM/10084/A"
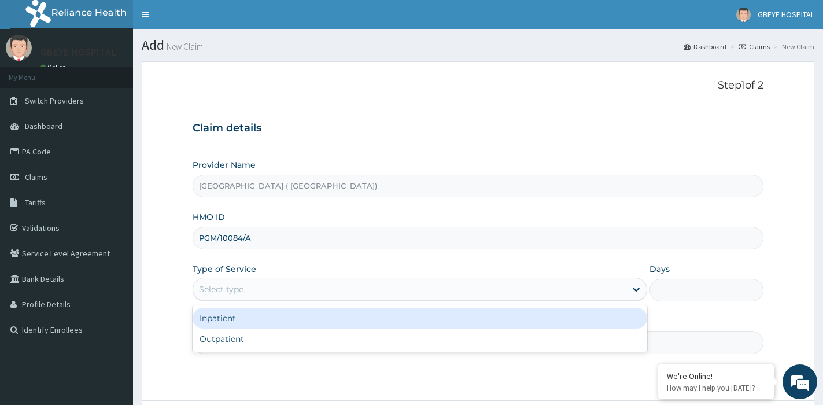
click at [441, 284] on div "Select type" at bounding box center [409, 289] width 433 height 19
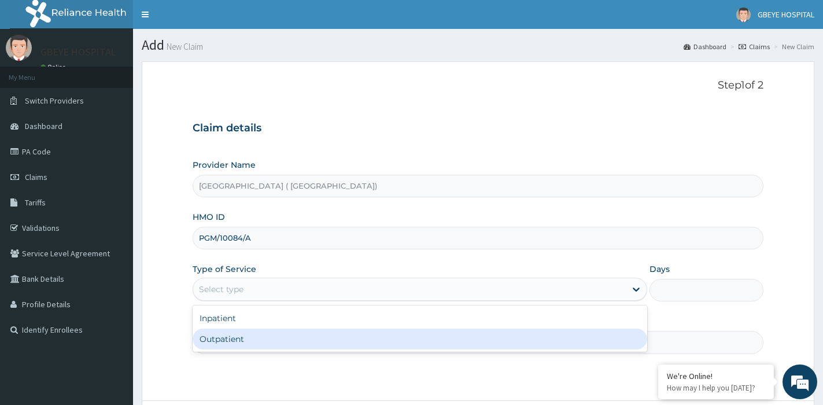
click at [381, 329] on div "Outpatient" at bounding box center [420, 339] width 455 height 21
type input "1"
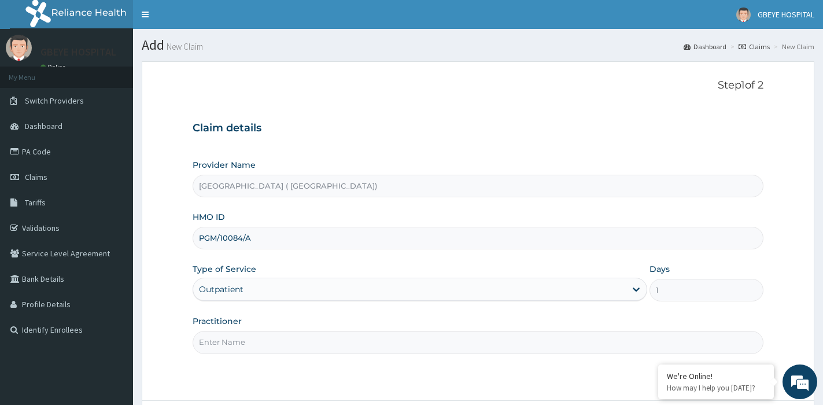
drag, startPoint x: 329, startPoint y: 341, endPoint x: 319, endPoint y: 347, distance: 11.2
click at [321, 345] on input "Practitioner" at bounding box center [478, 342] width 571 height 23
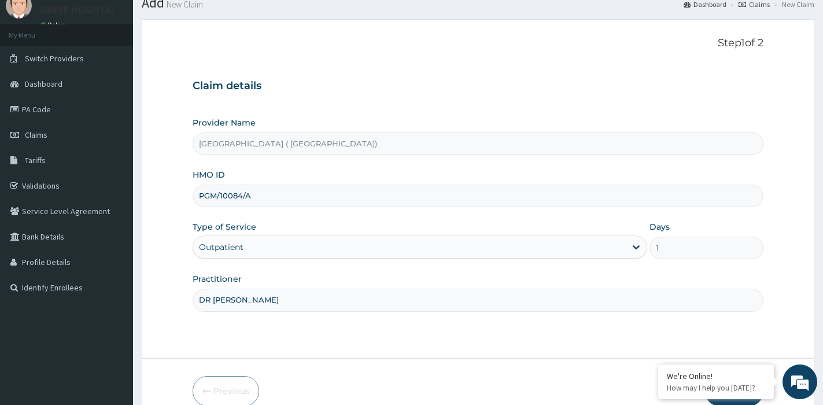
scroll to position [100, 0]
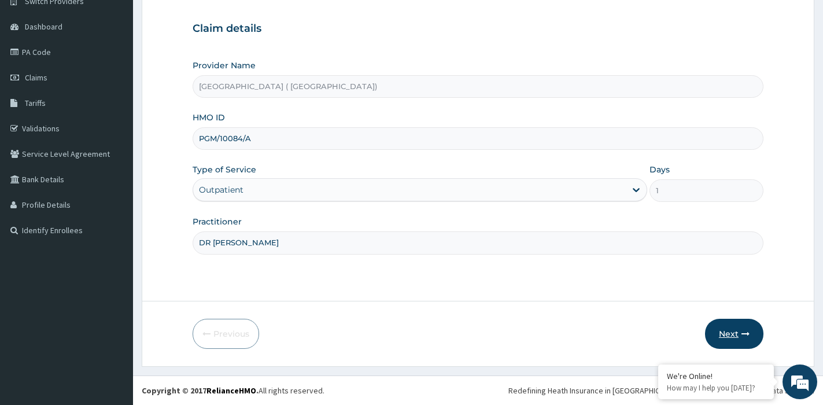
type input "DR [PERSON_NAME]"
click at [734, 325] on button "Next" at bounding box center [734, 334] width 58 height 30
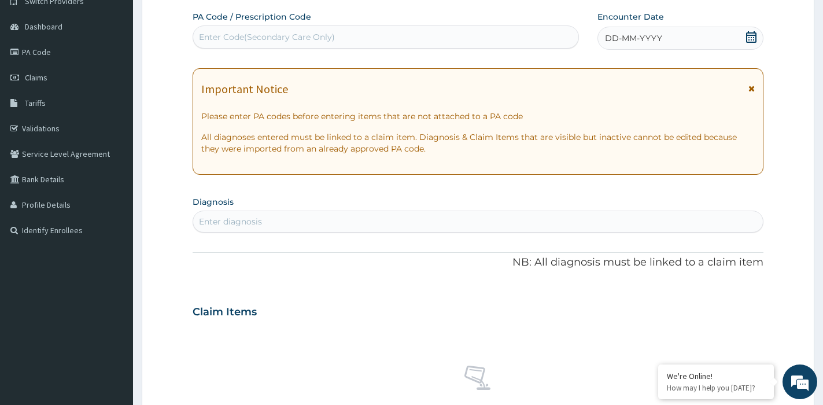
click at [752, 35] on icon at bounding box center [751, 37] width 10 height 12
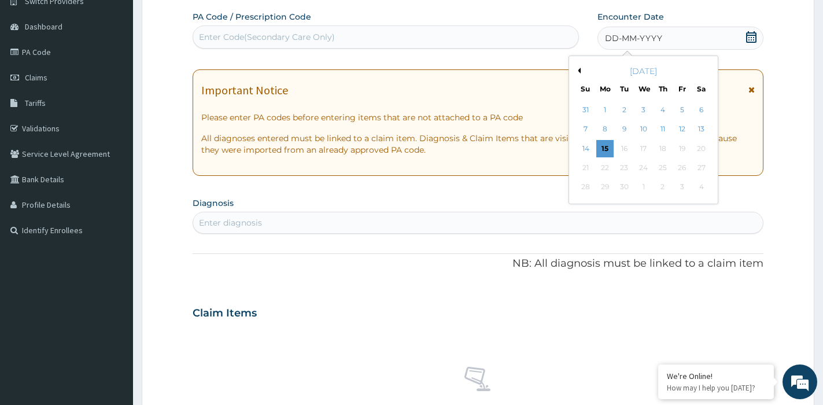
click at [578, 67] on div "[DATE]" at bounding box center [643, 71] width 139 height 12
click at [580, 69] on button "Previous Month" at bounding box center [578, 71] width 6 height 6
click at [625, 149] on div "12" at bounding box center [624, 148] width 17 height 17
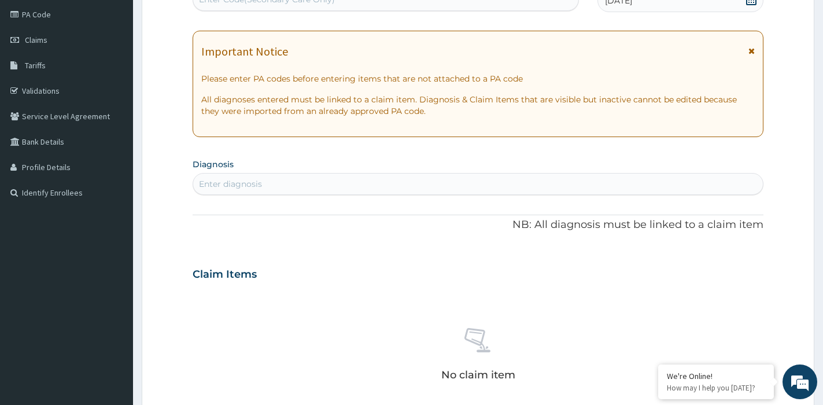
scroll to position [157, 0]
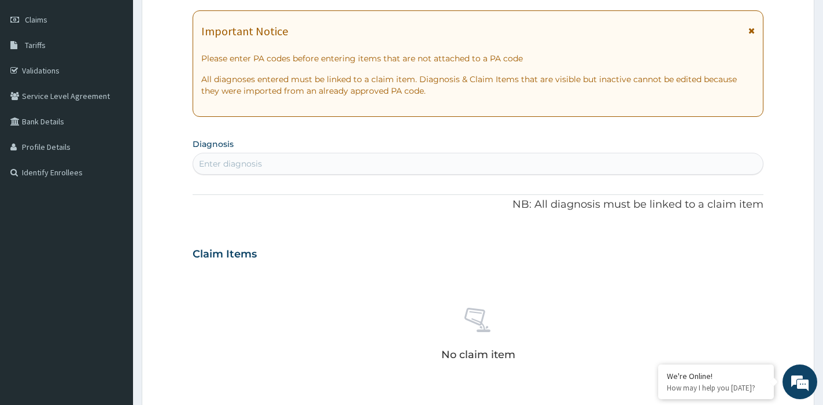
click at [362, 157] on div "Enter diagnosis" at bounding box center [478, 163] width 570 height 19
type input "[MEDICAL_DATA]"
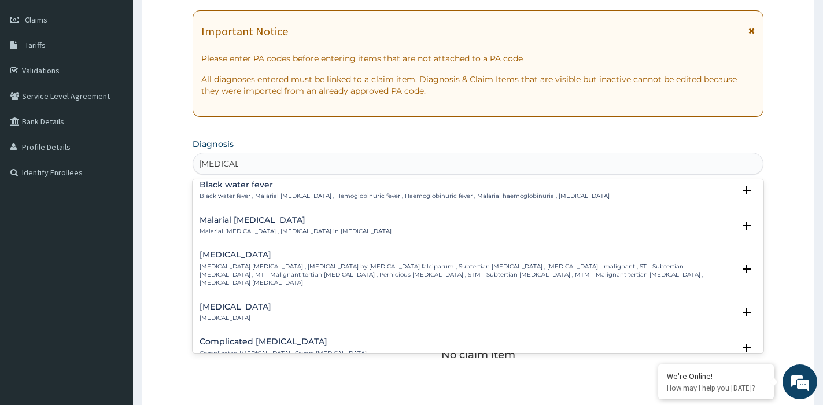
scroll to position [405, 0]
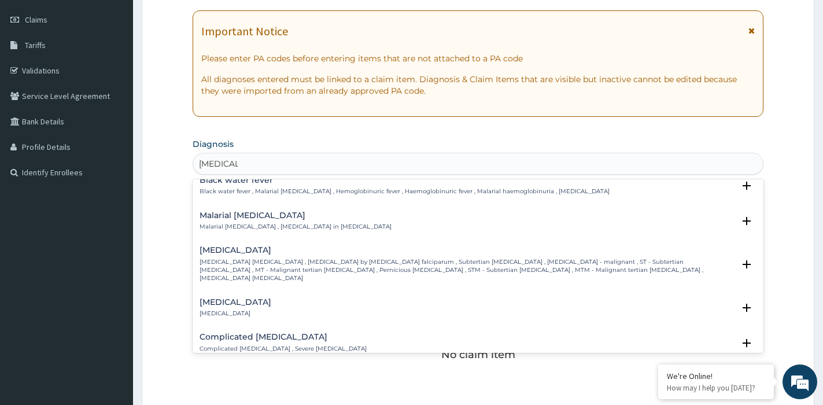
click at [264, 333] on div "Complicated [MEDICAL_DATA] Complicated [MEDICAL_DATA] , Severe [MEDICAL_DATA]" at bounding box center [283, 343] width 167 height 20
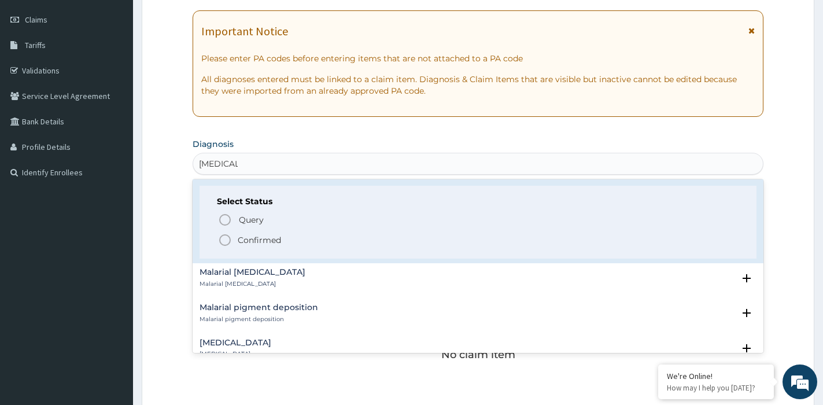
scroll to position [579, 0]
click at [226, 233] on icon "status option filled" at bounding box center [225, 240] width 14 height 14
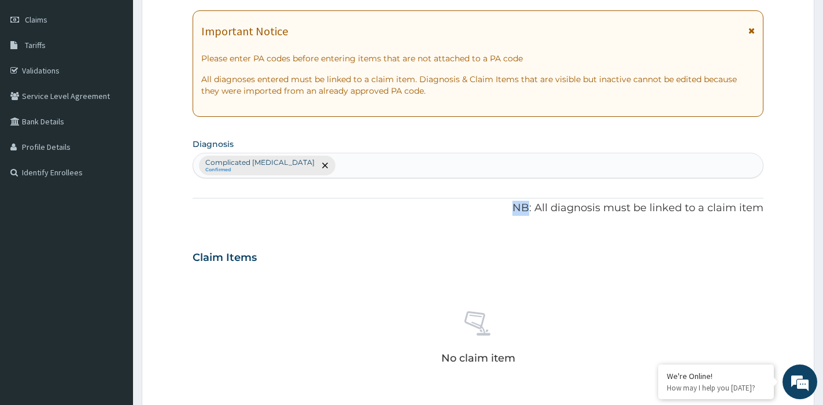
click at [225, 222] on div "PA Code / Prescription Code Enter Code(Secondary Care Only) Encounter Date [DAT…" at bounding box center [478, 254] width 571 height 602
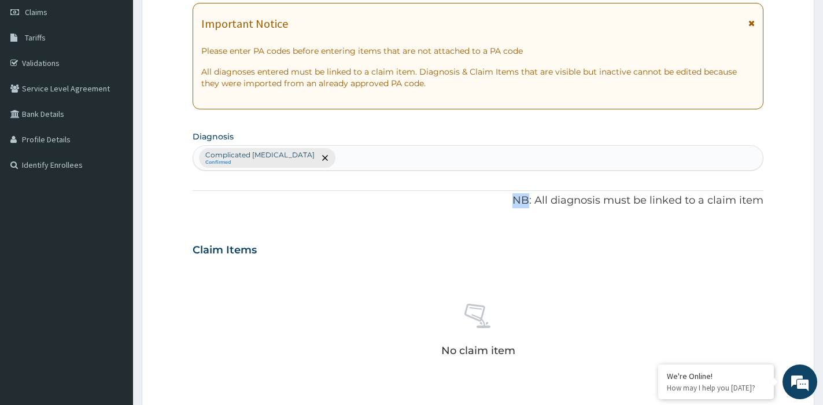
scroll to position [331, 0]
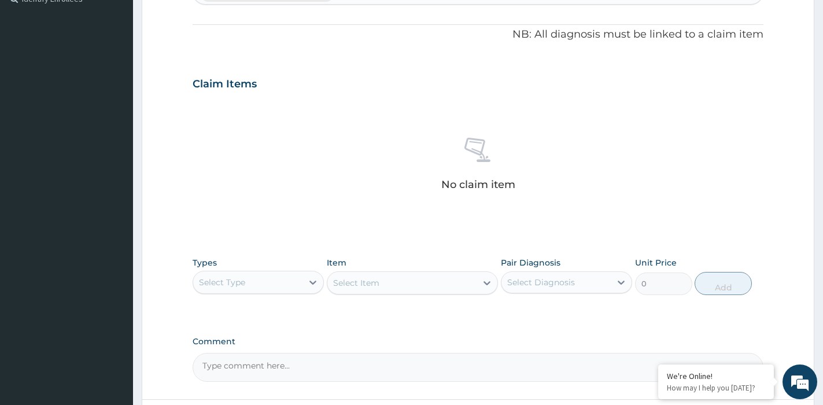
click at [267, 278] on div "Select Type" at bounding box center [247, 282] width 109 height 19
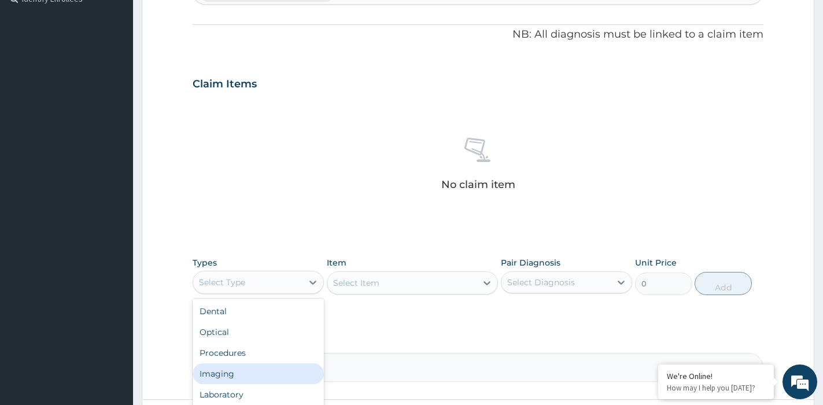
click at [252, 363] on div "Imaging" at bounding box center [258, 373] width 131 height 21
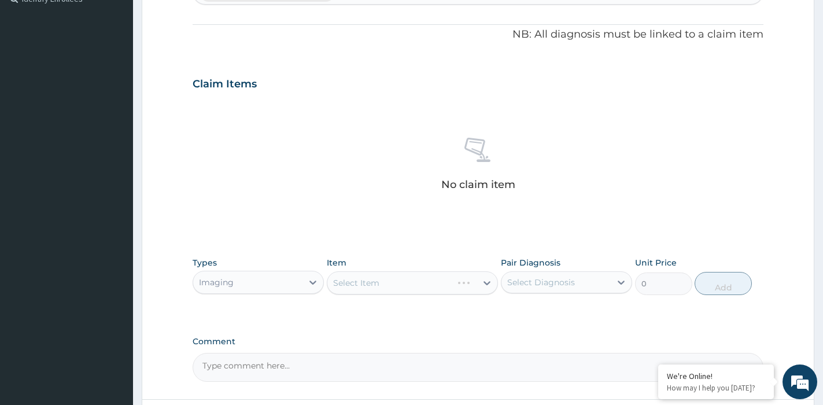
click at [264, 281] on div "Imaging" at bounding box center [247, 282] width 109 height 19
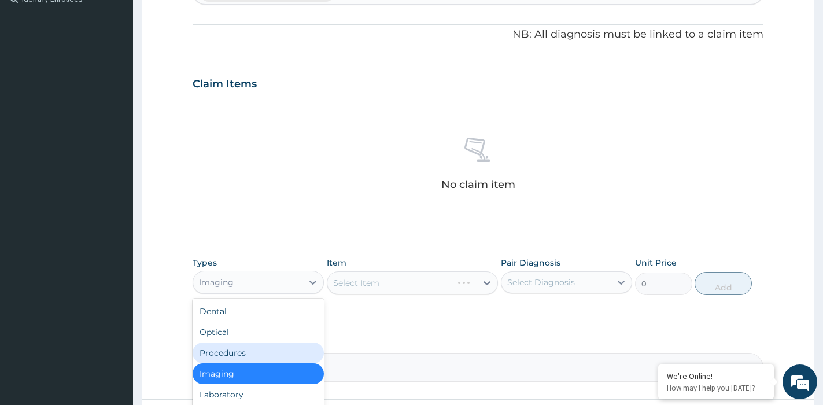
click at [241, 356] on div "Procedures" at bounding box center [258, 353] width 131 height 21
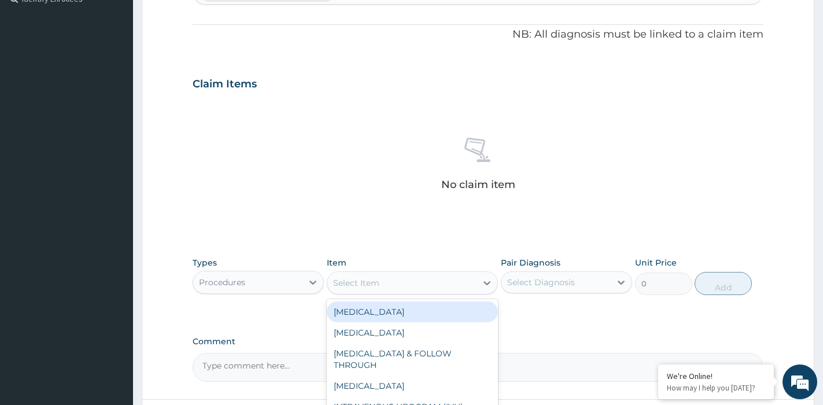
click at [404, 281] on div "Select Item" at bounding box center [401, 283] width 149 height 19
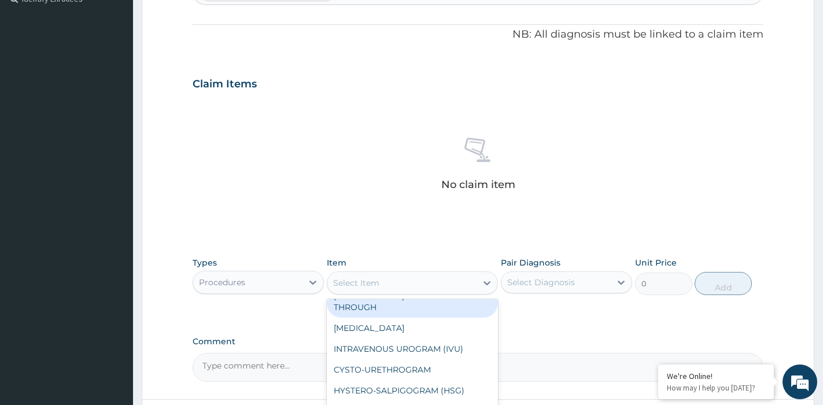
scroll to position [69, 0]
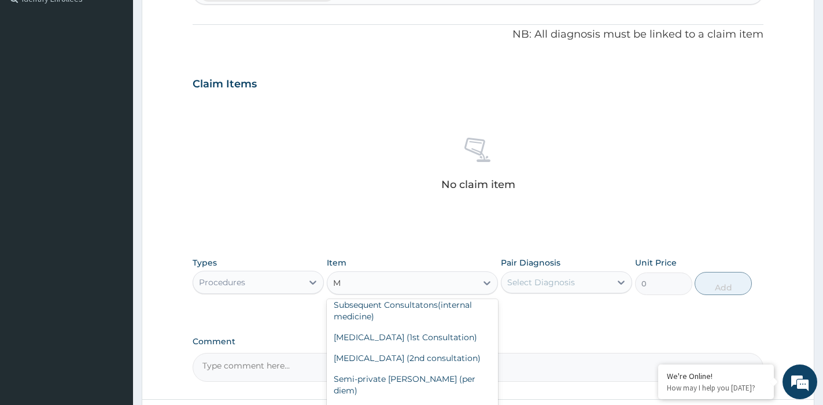
type input "MP"
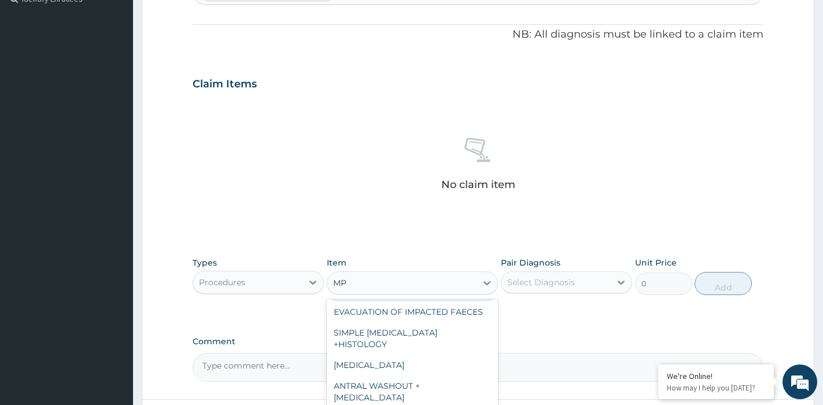
scroll to position [21, 0]
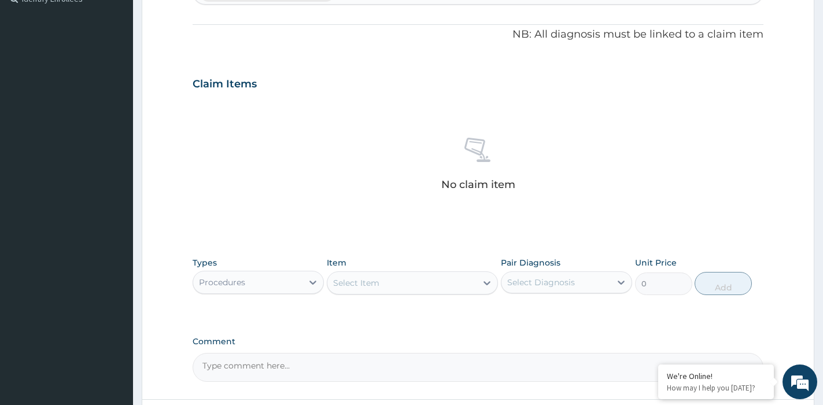
click at [366, 281] on div "Select Item" at bounding box center [401, 283] width 149 height 19
click at [386, 280] on div "Select Item" at bounding box center [401, 283] width 149 height 19
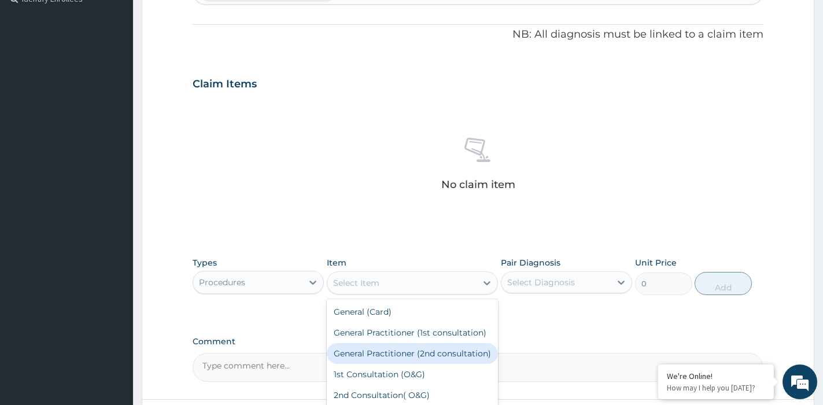
click at [425, 363] on div "General Practitioner (2nd consultation)" at bounding box center [412, 353] width 171 height 21
type input "800"
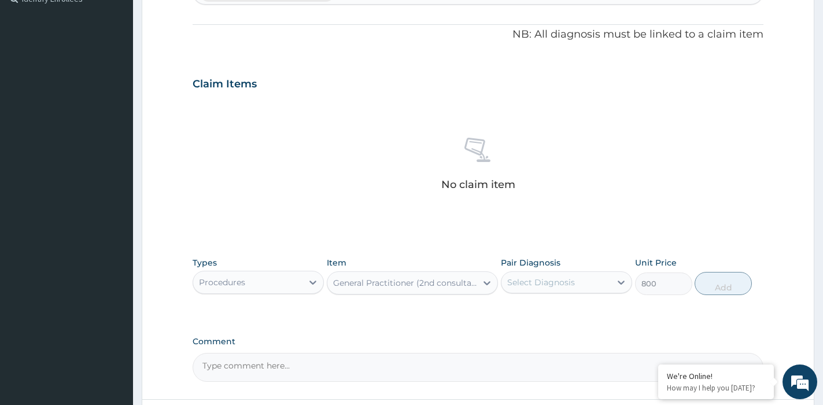
click at [588, 282] on div "Select Diagnosis" at bounding box center [556, 282] width 109 height 19
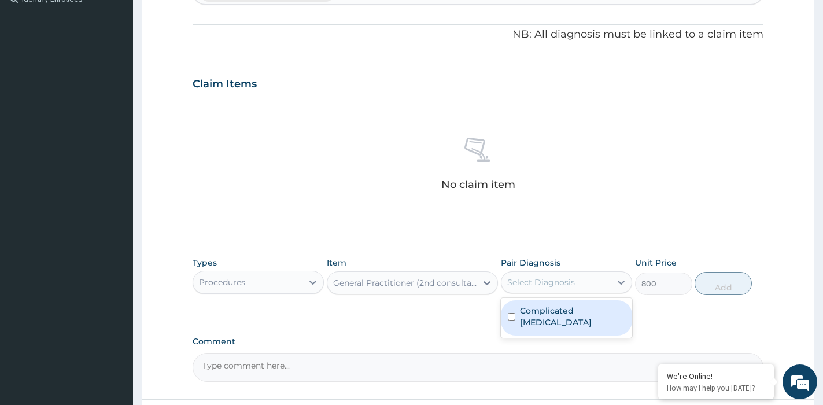
click at [563, 321] on div "Complicated [MEDICAL_DATA]" at bounding box center [566, 317] width 131 height 35
checkbox input "true"
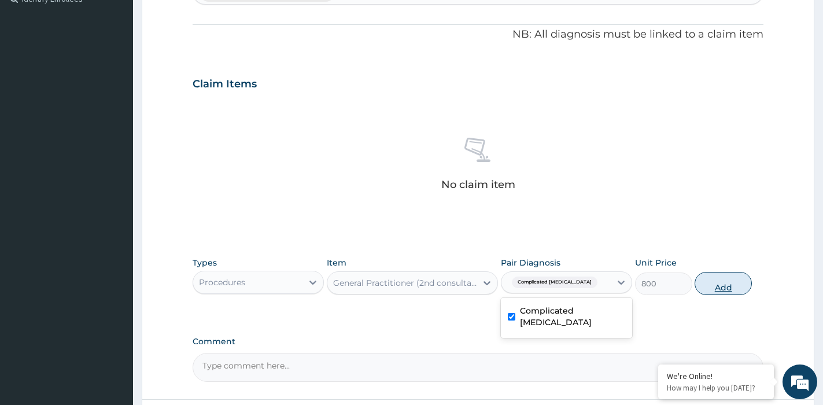
click at [730, 290] on button "Add" at bounding box center [723, 283] width 57 height 23
type input "0"
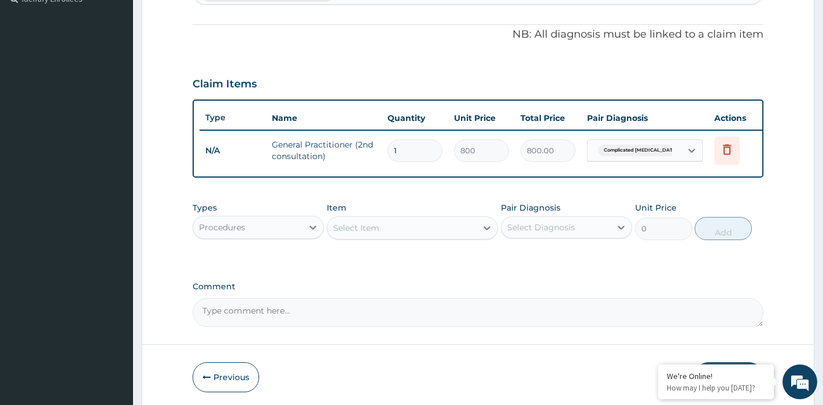
click at [255, 229] on div "Procedures" at bounding box center [247, 227] width 109 height 19
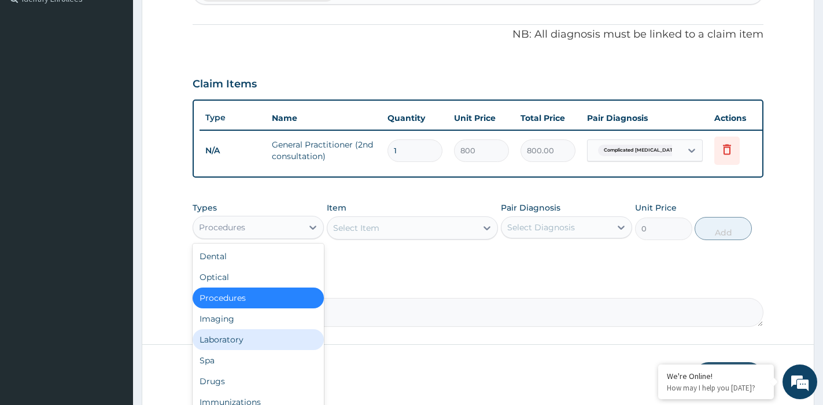
drag, startPoint x: 229, startPoint y: 351, endPoint x: 343, endPoint y: 289, distance: 129.7
click at [230, 350] on div "Laboratory" at bounding box center [258, 339] width 131 height 21
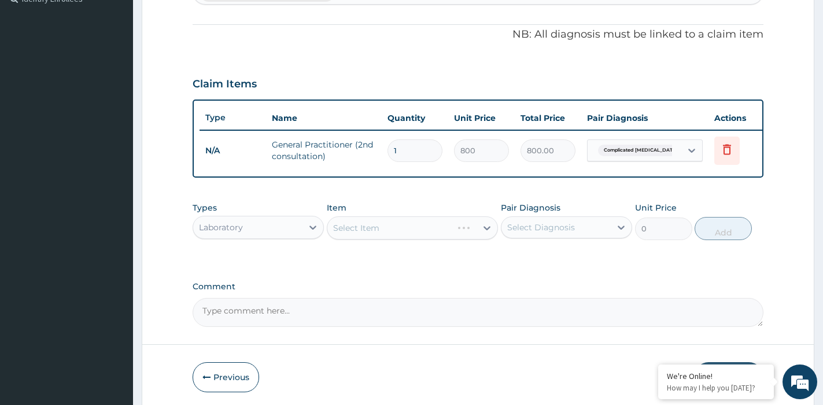
click at [388, 234] on div "Select Item" at bounding box center [412, 227] width 171 height 23
click at [388, 233] on div "Select Item" at bounding box center [412, 227] width 171 height 23
click at [388, 233] on div "Select Item" at bounding box center [401, 228] width 149 height 19
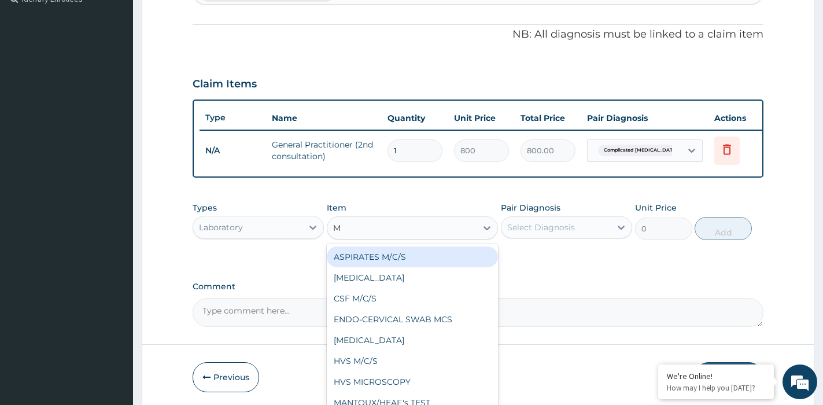
type input "MP"
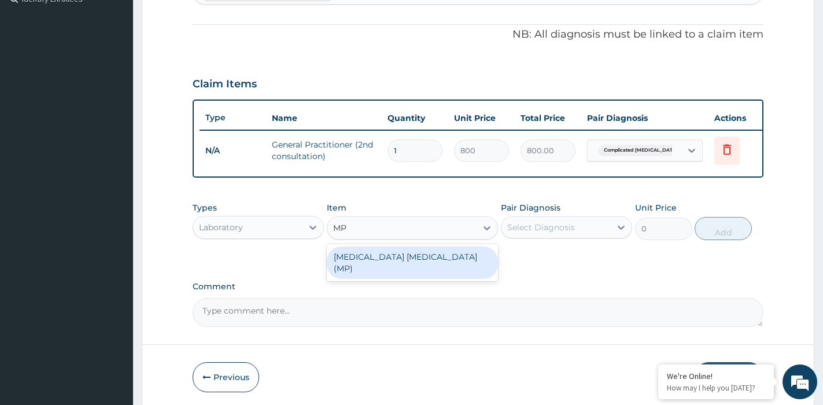
click at [443, 264] on div "[MEDICAL_DATA] [MEDICAL_DATA] (MP)" at bounding box center [412, 262] width 171 height 32
type input "650"
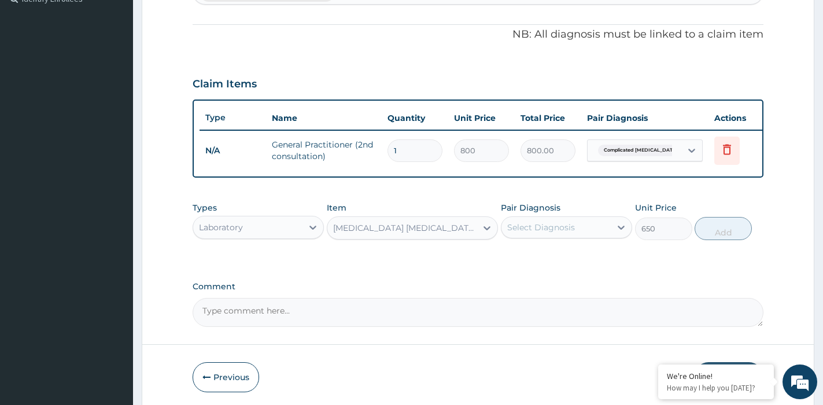
click at [551, 233] on div "Select Diagnosis" at bounding box center [541, 228] width 68 height 12
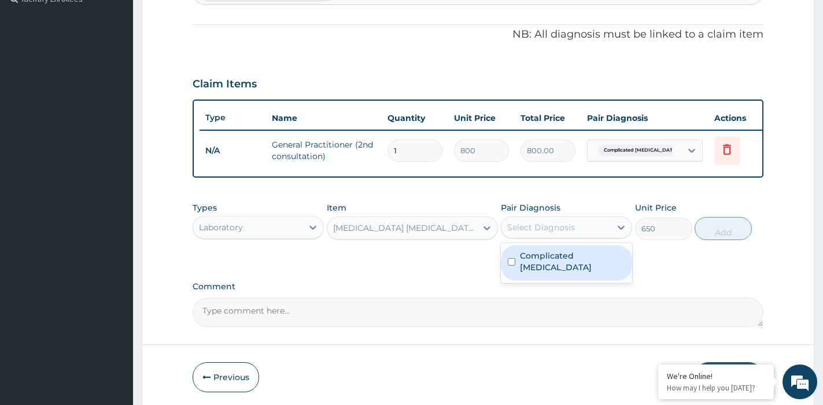
click at [550, 260] on label "Complicated [MEDICAL_DATA]" at bounding box center [572, 261] width 105 height 23
checkbox input "true"
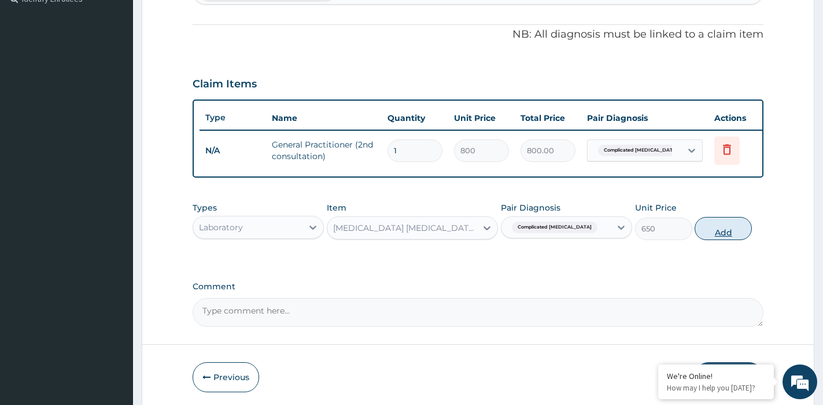
click at [715, 234] on button "Add" at bounding box center [723, 228] width 57 height 23
type input "0"
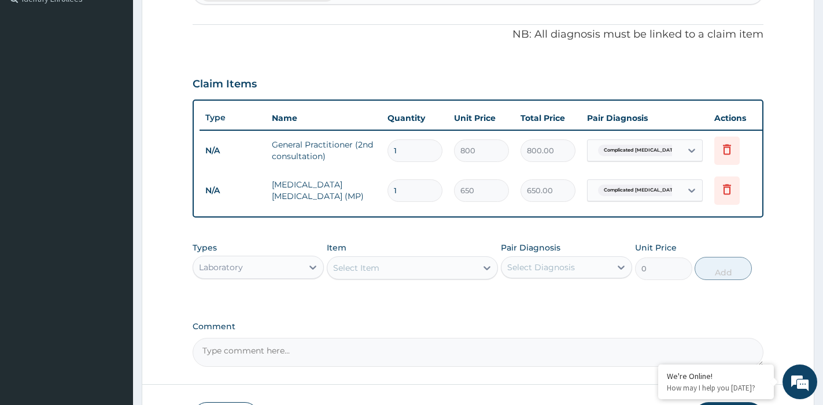
click at [259, 277] on div "Laboratory" at bounding box center [247, 267] width 109 height 19
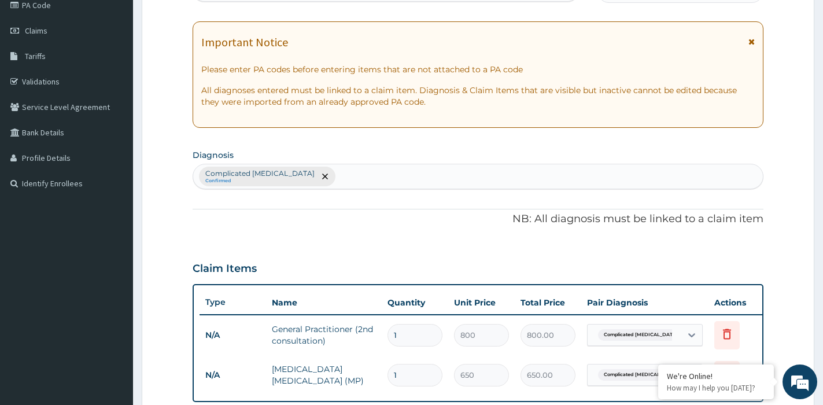
scroll to position [100, 0]
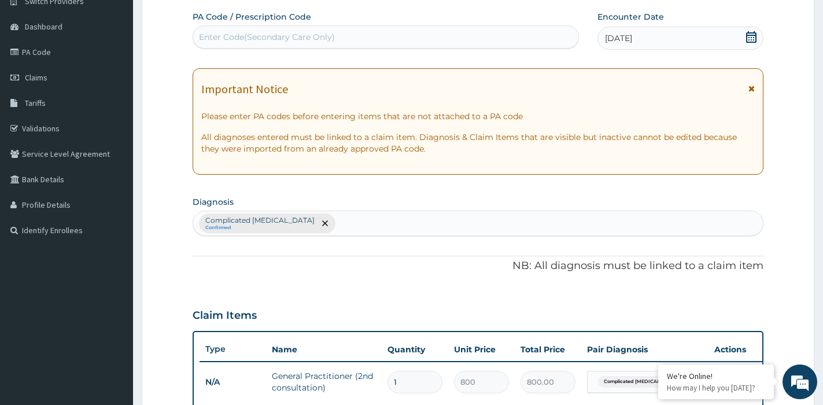
click at [343, 226] on div "Complicated [MEDICAL_DATA] Confirmed" at bounding box center [478, 223] width 570 height 24
type input "RTI"
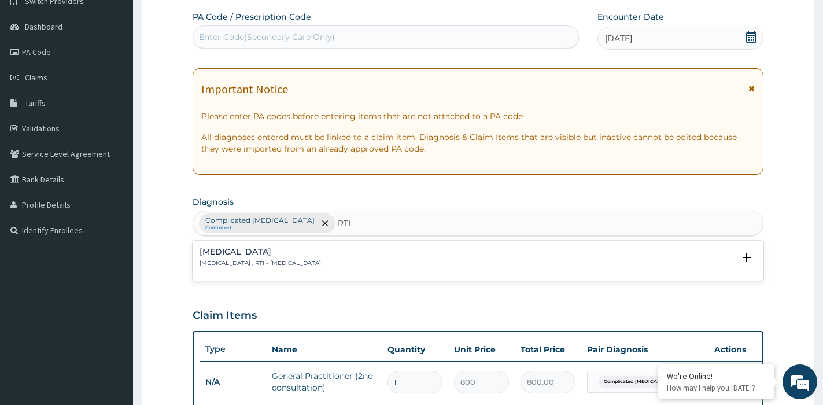
click at [457, 249] on div "[MEDICAL_DATA] [MEDICAL_DATA] , RTI - [MEDICAL_DATA]" at bounding box center [478, 258] width 557 height 20
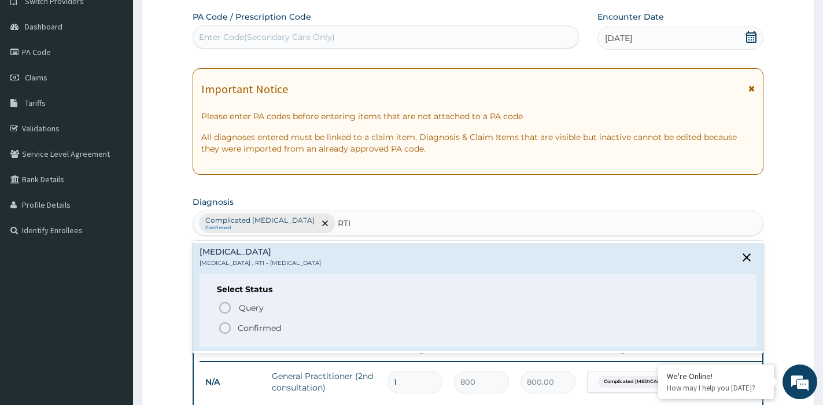
click at [223, 325] on icon "status option filled" at bounding box center [225, 328] width 14 height 14
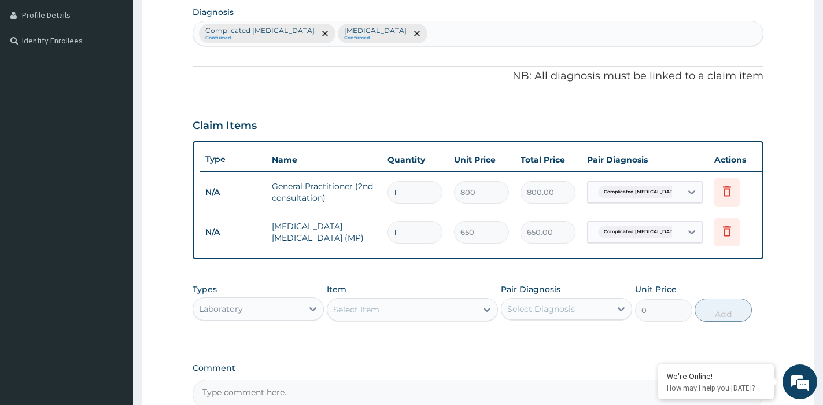
scroll to position [331, 0]
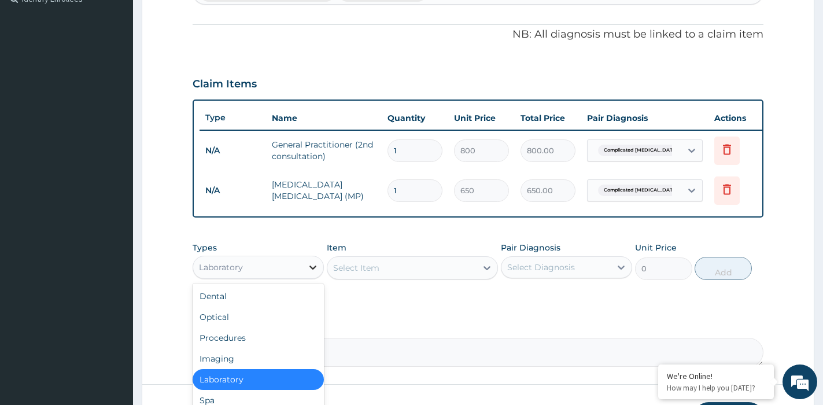
click at [310, 273] on icon at bounding box center [313, 268] width 12 height 12
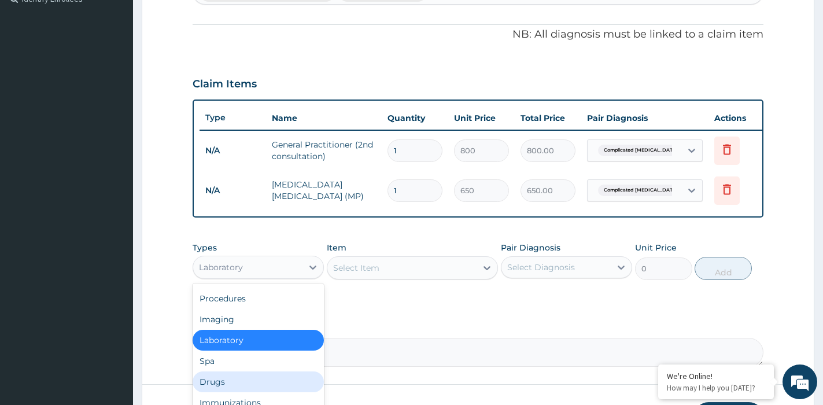
drag, startPoint x: 233, startPoint y: 389, endPoint x: 234, endPoint y: 383, distance: 6.0
click at [232, 385] on div "Drugs" at bounding box center [258, 381] width 131 height 21
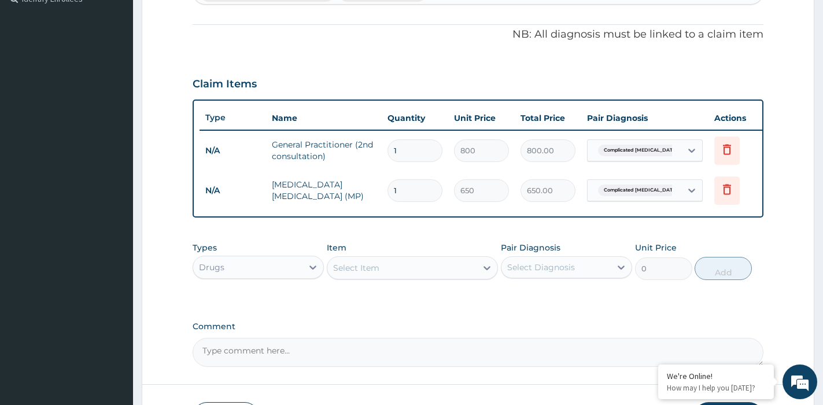
click at [397, 277] on div "Select Item" at bounding box center [401, 268] width 149 height 19
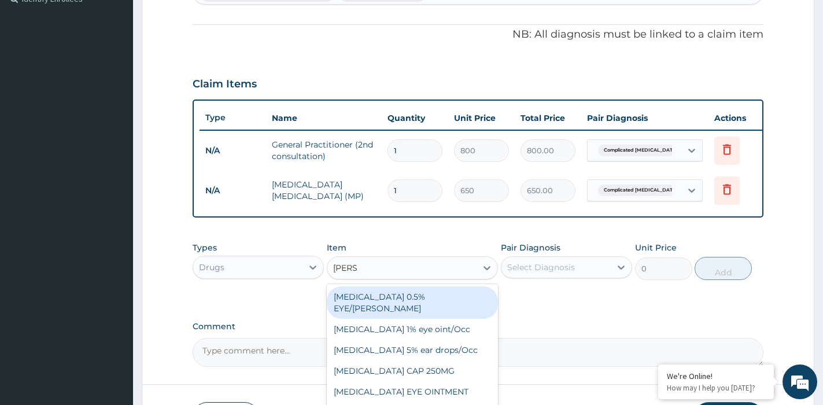
type input "LORAT"
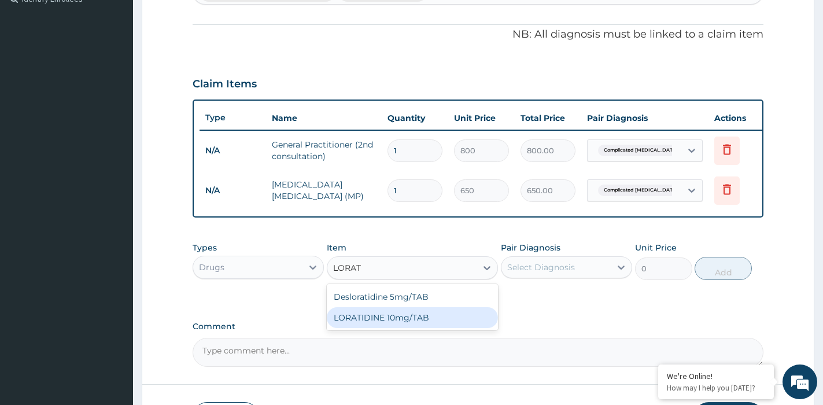
drag, startPoint x: 435, startPoint y: 332, endPoint x: 422, endPoint y: 295, distance: 38.6
click at [433, 314] on div "Desloratidine 5mg/TAB LORATIDINE 10mg/TAB" at bounding box center [412, 307] width 171 height 46
click at [442, 324] on div "LORATIDINE 10mg/TAB" at bounding box center [412, 317] width 171 height 21
type input "28.8"
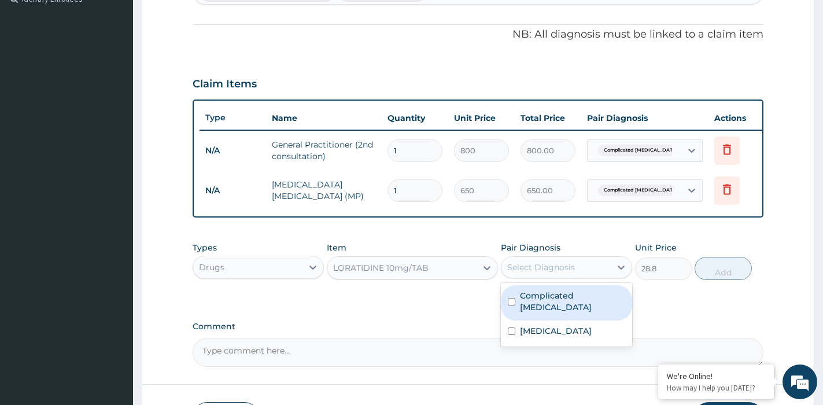
click at [584, 275] on div "Select Diagnosis" at bounding box center [556, 267] width 109 height 19
drag, startPoint x: 554, startPoint y: 310, endPoint x: 551, endPoint y: 323, distance: 13.1
click at [555, 311] on label "Complicated malaria" at bounding box center [572, 301] width 105 height 23
checkbox input "true"
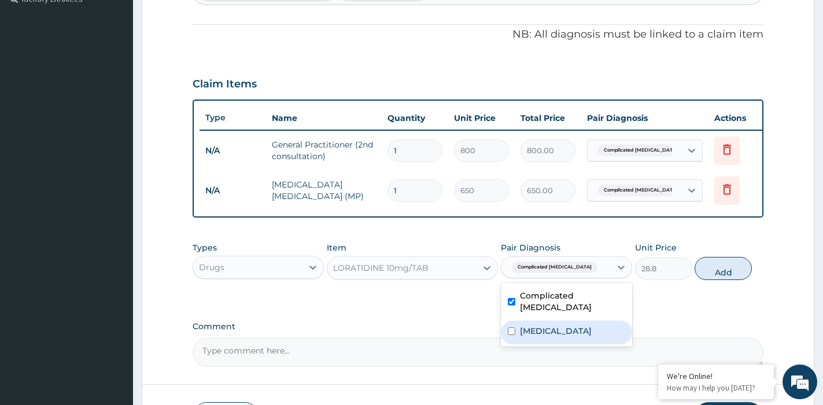
drag, startPoint x: 549, startPoint y: 329, endPoint x: 575, endPoint y: 330, distance: 25.5
click at [550, 330] on label "Respiratory tract infection" at bounding box center [556, 331] width 72 height 12
checkbox input "true"
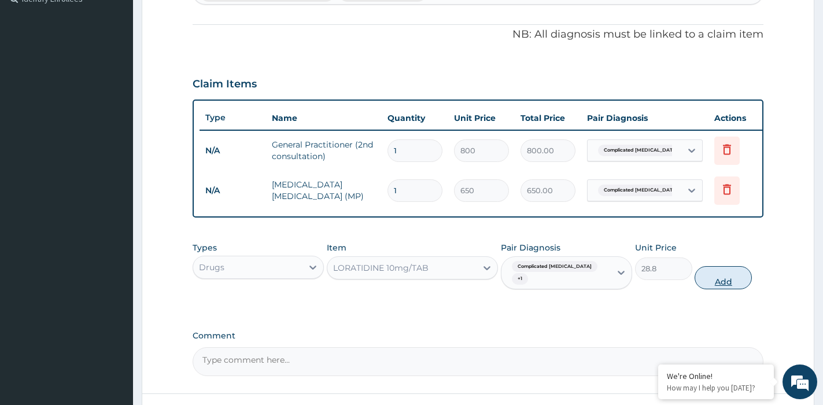
click at [730, 281] on button "Add" at bounding box center [723, 277] width 57 height 23
type input "0"
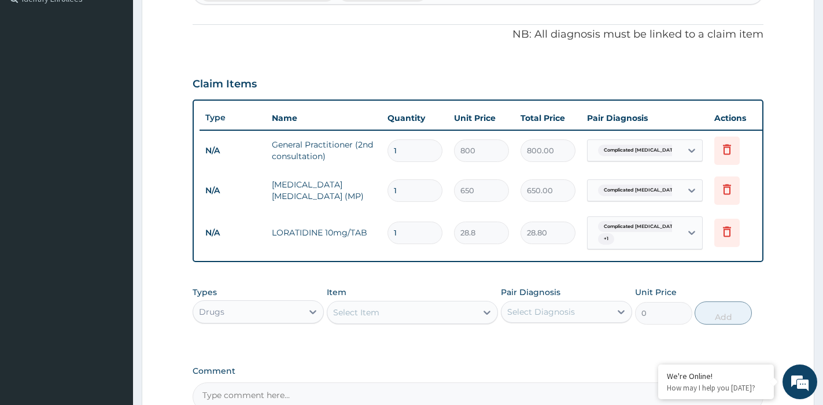
click at [409, 312] on div "Select Item" at bounding box center [412, 312] width 171 height 23
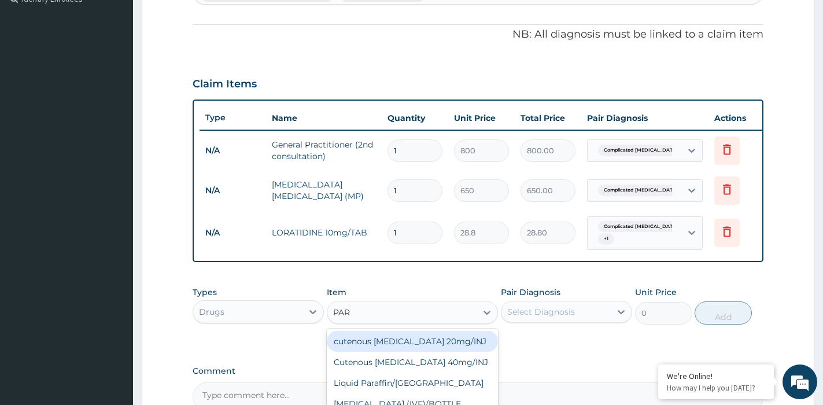
type input "PARA"
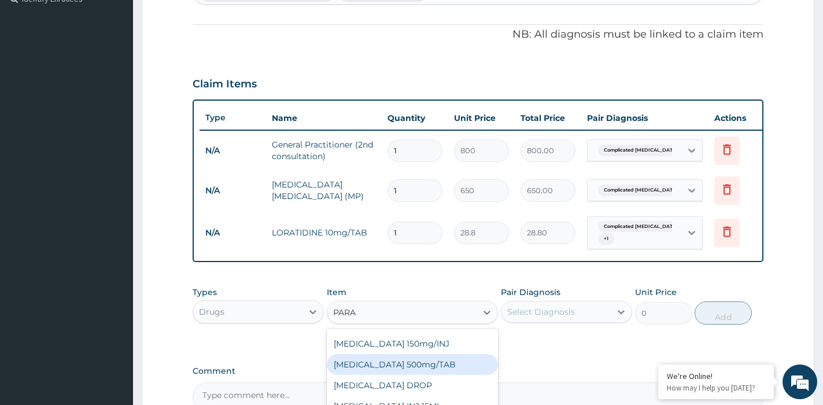
click at [418, 375] on div "PARACETAMOL 500mg/TAB" at bounding box center [412, 364] width 171 height 21
type input "13"
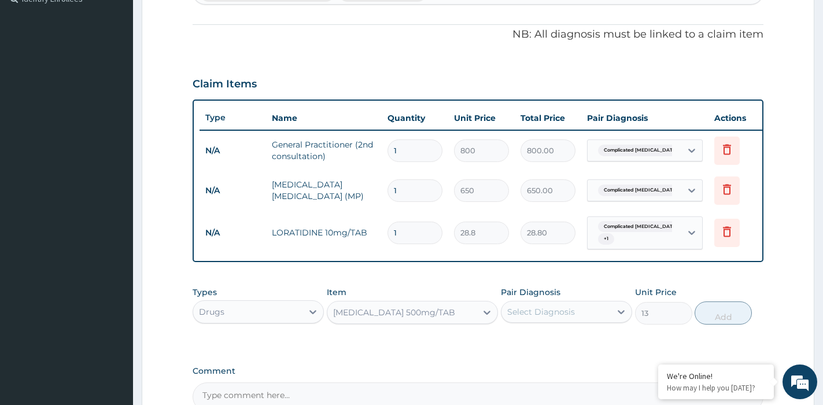
click at [577, 320] on div "Select Diagnosis" at bounding box center [556, 312] width 109 height 19
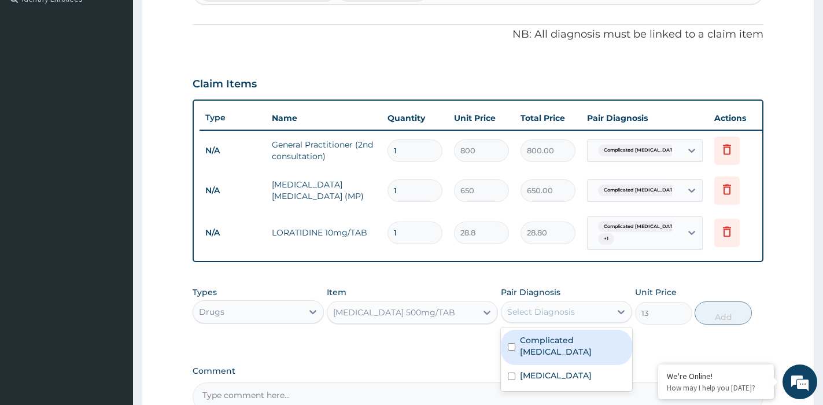
click at [561, 360] on div "Complicated malaria" at bounding box center [566, 347] width 131 height 35
checkbox input "true"
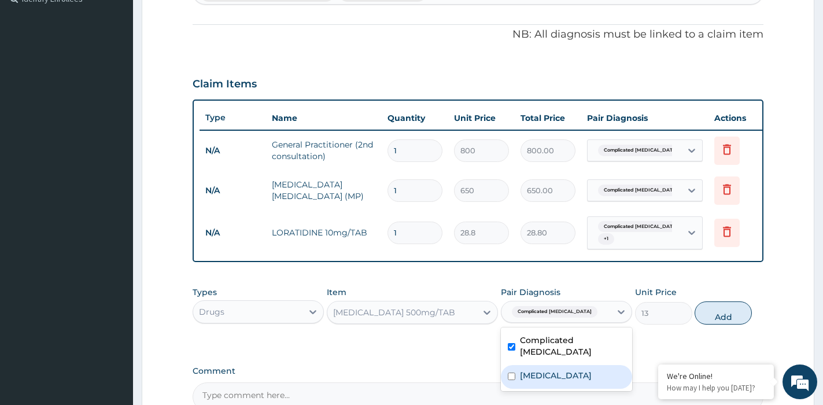
click at [550, 374] on label "Respiratory tract infection" at bounding box center [556, 376] width 72 height 12
checkbox input "true"
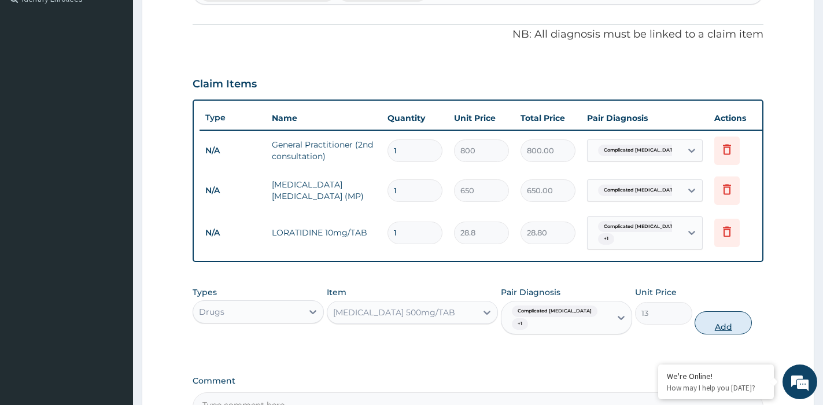
click at [719, 323] on button "Add" at bounding box center [723, 322] width 57 height 23
type input "0"
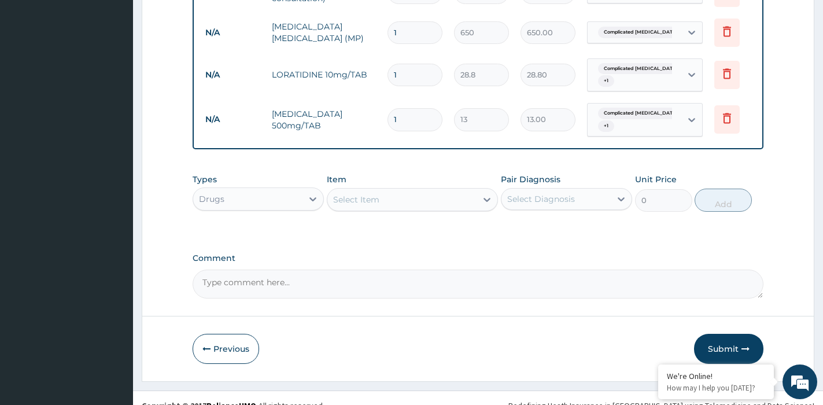
scroll to position [514, 0]
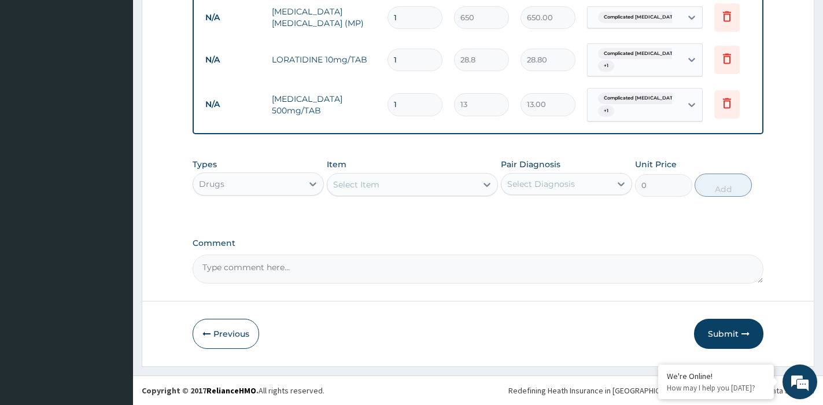
click at [418, 182] on div "Select Item" at bounding box center [401, 184] width 149 height 19
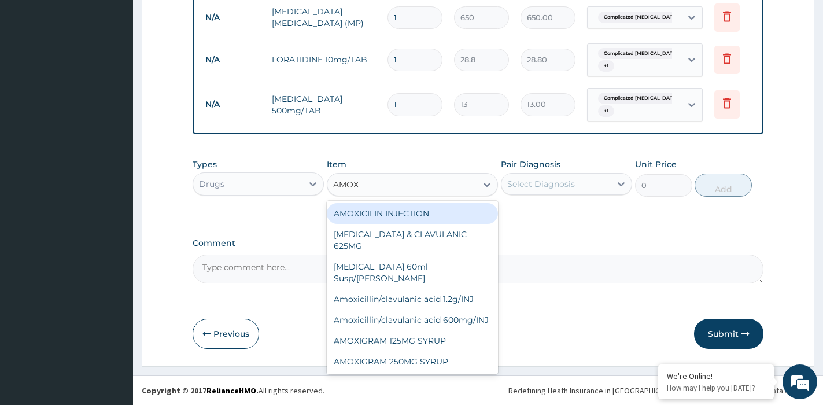
type input "AMOXI"
click at [432, 372] on div "AMOXIL 500MG CAPSULE" at bounding box center [412, 382] width 171 height 21
type input "63"
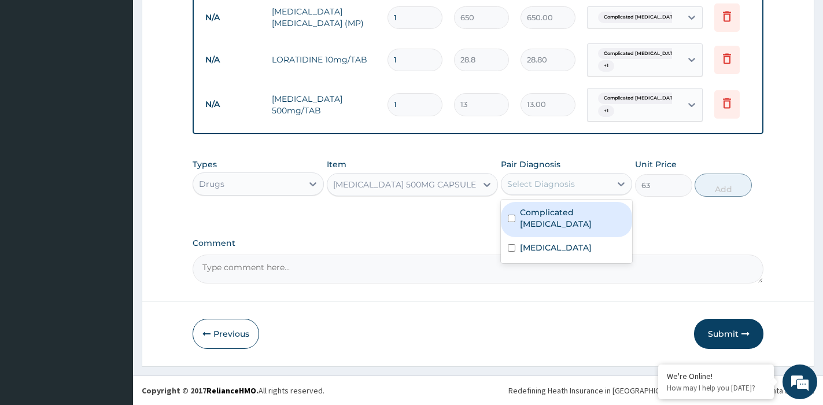
click at [571, 181] on div "Select Diagnosis" at bounding box center [541, 184] width 68 height 12
click at [552, 211] on label "Complicated malaria" at bounding box center [572, 218] width 105 height 23
checkbox input "true"
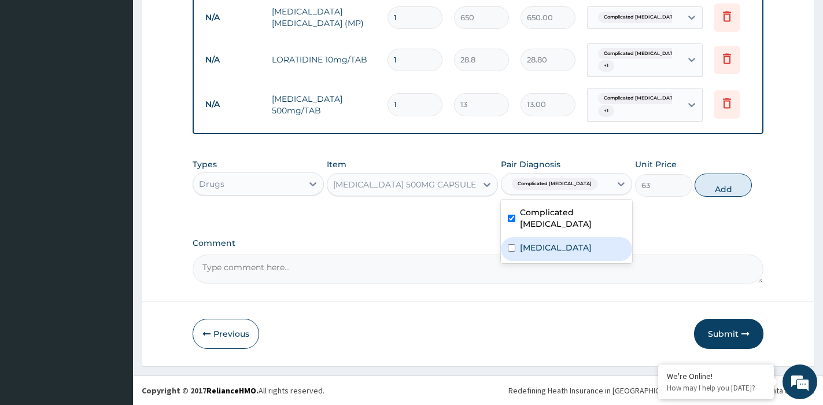
drag, startPoint x: 552, startPoint y: 227, endPoint x: 608, endPoint y: 233, distance: 55.8
click at [553, 237] on div "Respiratory tract infection" at bounding box center [566, 249] width 131 height 24
checkbox input "true"
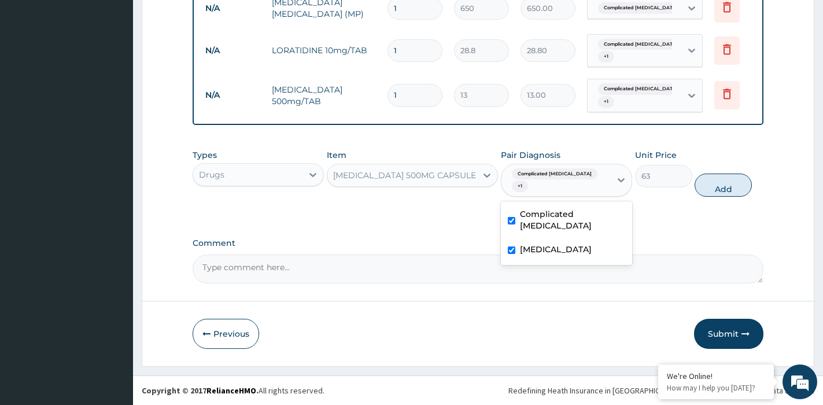
drag, startPoint x: 739, startPoint y: 185, endPoint x: 744, endPoint y: 145, distance: 40.3
click at [735, 171] on div "Types Drugs Item AMOXIL 500MG CAPSULE Pair Diagnosis option Respiratory tract i…" at bounding box center [478, 173] width 571 height 60
click at [728, 188] on button "Add" at bounding box center [723, 185] width 57 height 23
type input "0"
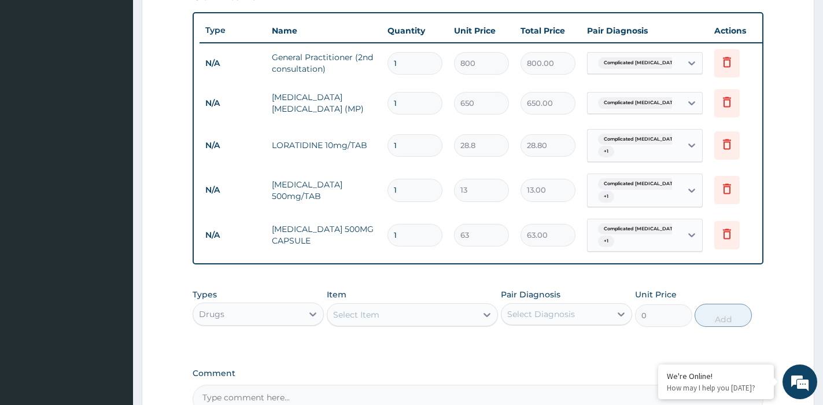
scroll to position [398, 0]
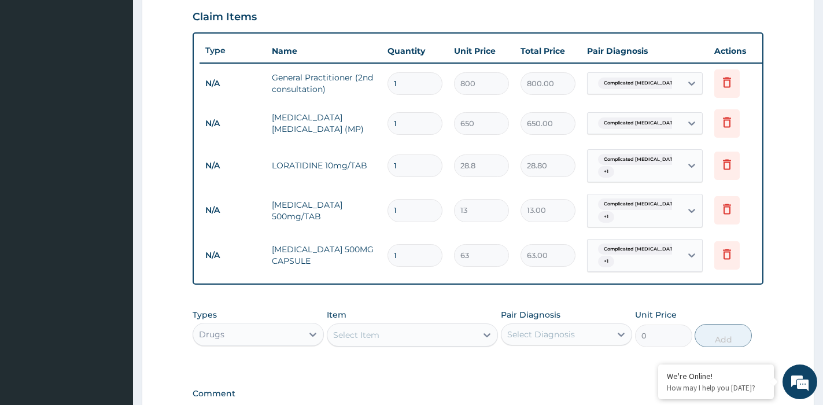
drag, startPoint x: 406, startPoint y: 167, endPoint x: 389, endPoint y: 165, distance: 16.3
click at [390, 166] on input "1" at bounding box center [415, 165] width 55 height 23
type input "7"
type input "201.60"
type input "7"
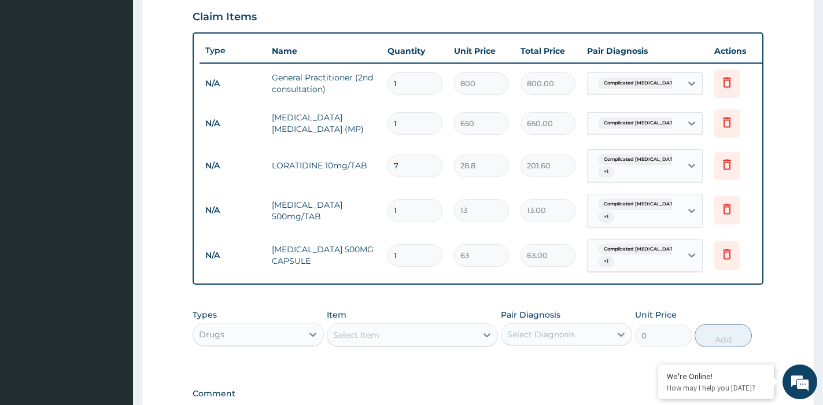
click at [411, 214] on input "1" at bounding box center [415, 210] width 55 height 23
type input "18"
type input "234.00"
type input "18"
click at [394, 252] on input "1" at bounding box center [415, 255] width 55 height 23
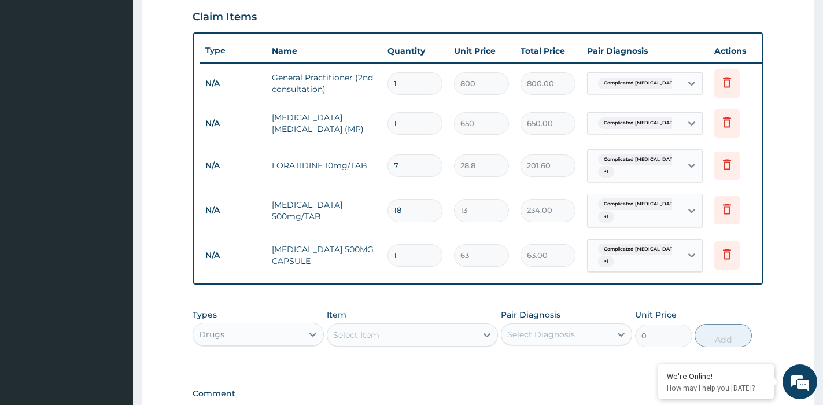
type input "21"
type input "1323.00"
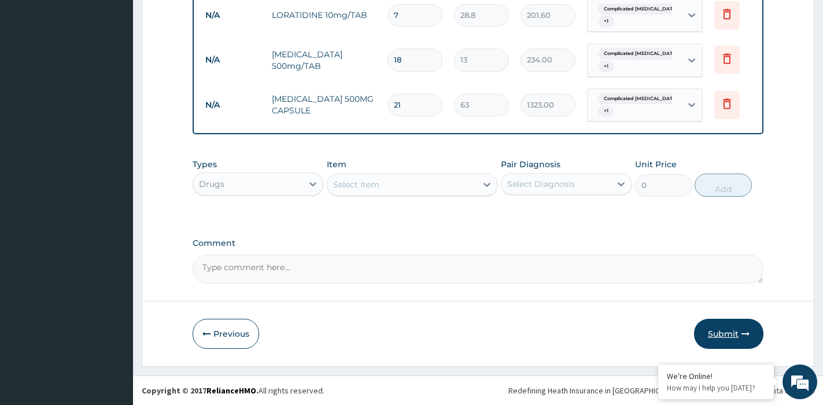
type input "21"
click at [724, 330] on button "Submit" at bounding box center [728, 334] width 69 height 30
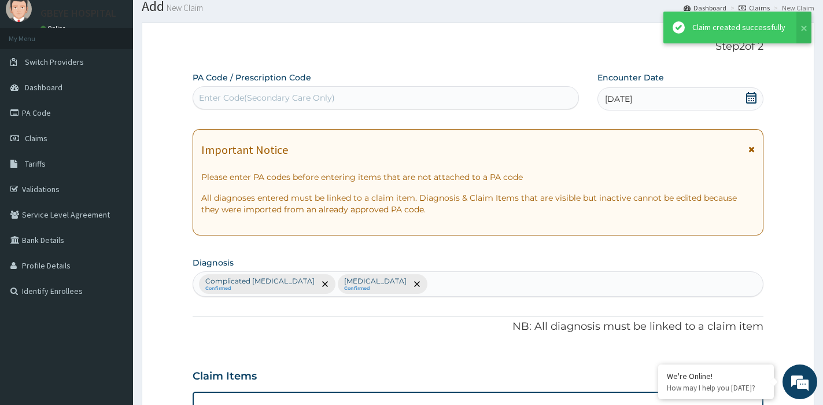
scroll to position [558, 0]
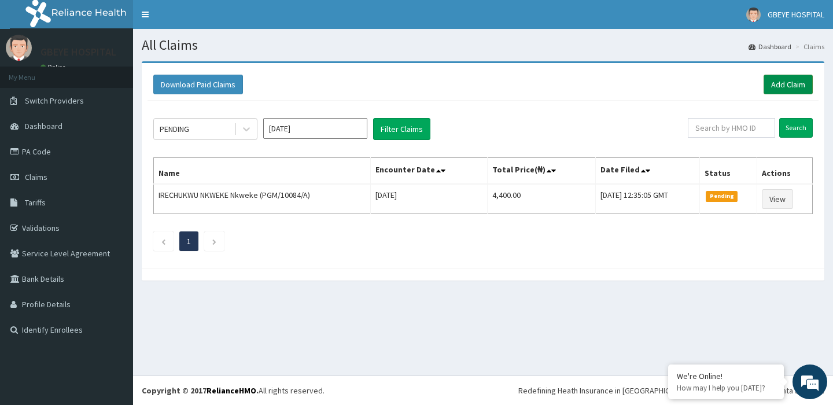
click at [778, 80] on link "Add Claim" at bounding box center [788, 85] width 49 height 20
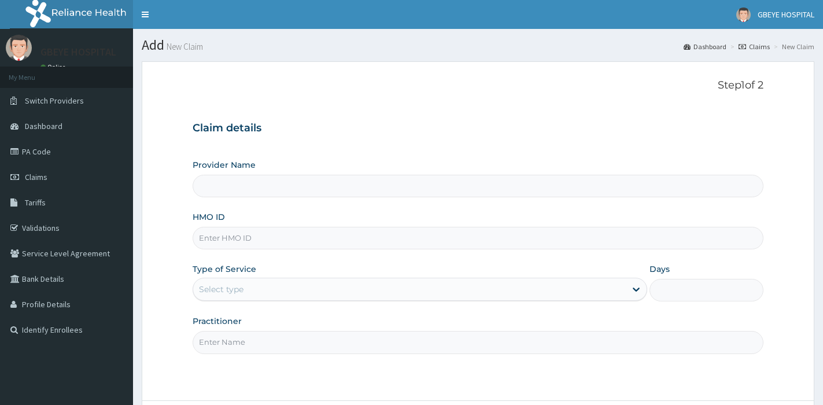
click at [238, 246] on input "HMO ID" at bounding box center [478, 238] width 571 height 23
type input "PEE"
type input "[GEOGRAPHIC_DATA] ( [GEOGRAPHIC_DATA])"
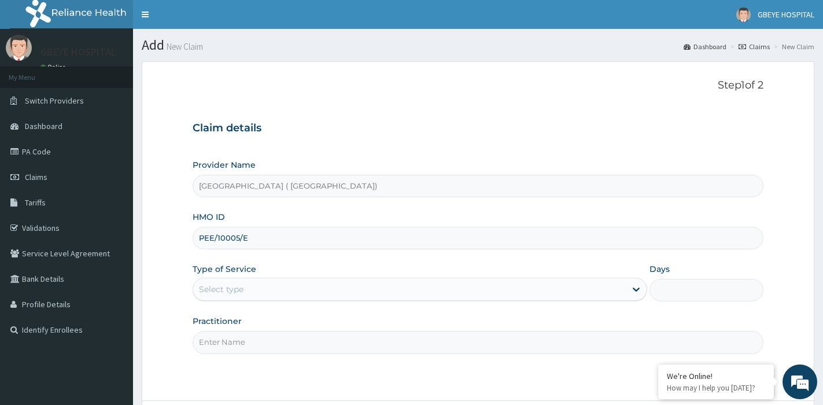
type input "PEE/10005/E"
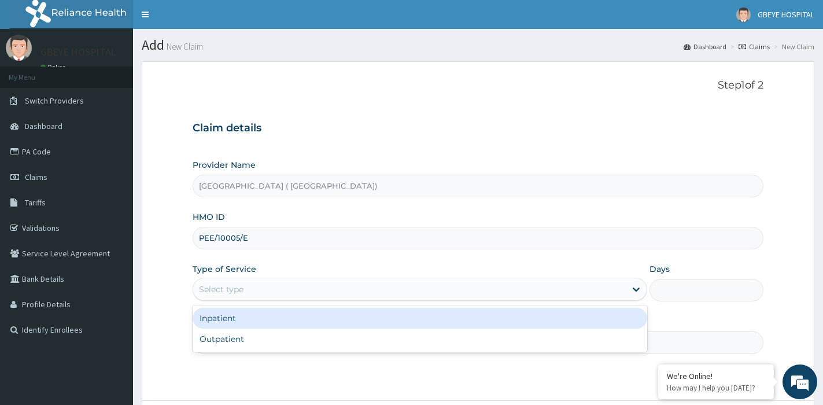
click at [266, 281] on div "Select type" at bounding box center [409, 289] width 433 height 19
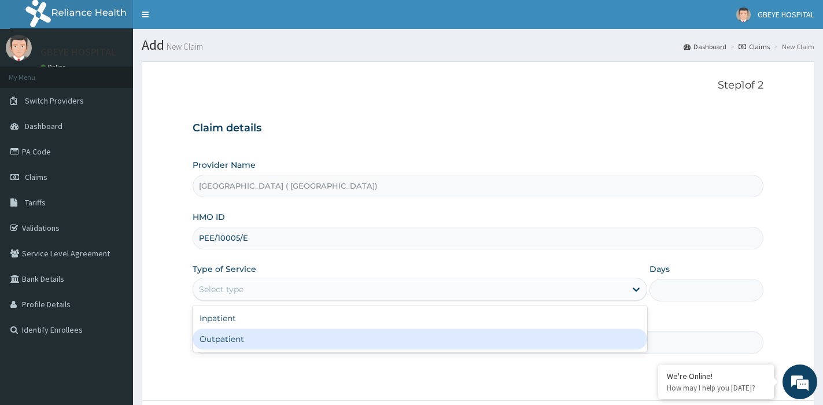
click at [262, 340] on div "Outpatient" at bounding box center [420, 339] width 455 height 21
type input "1"
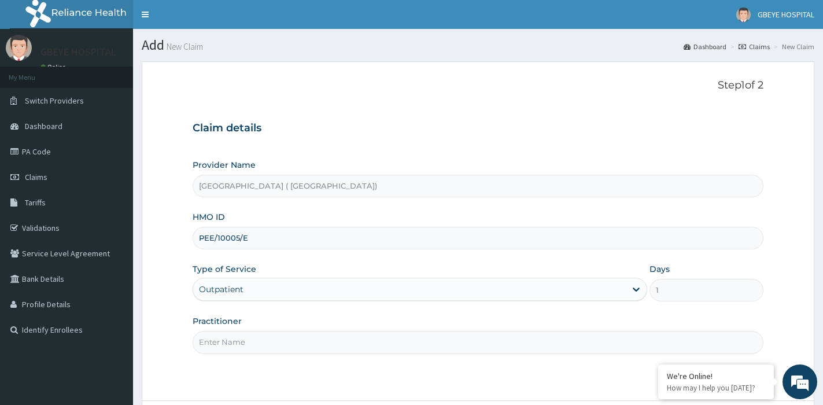
click at [263, 346] on input "Practitioner" at bounding box center [478, 342] width 571 height 23
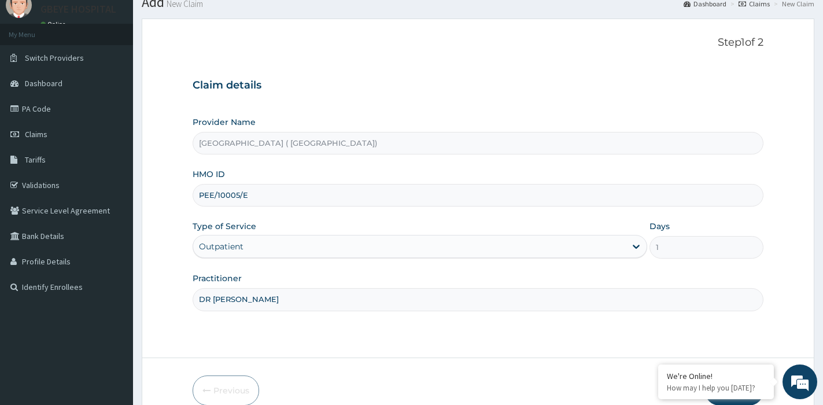
scroll to position [100, 0]
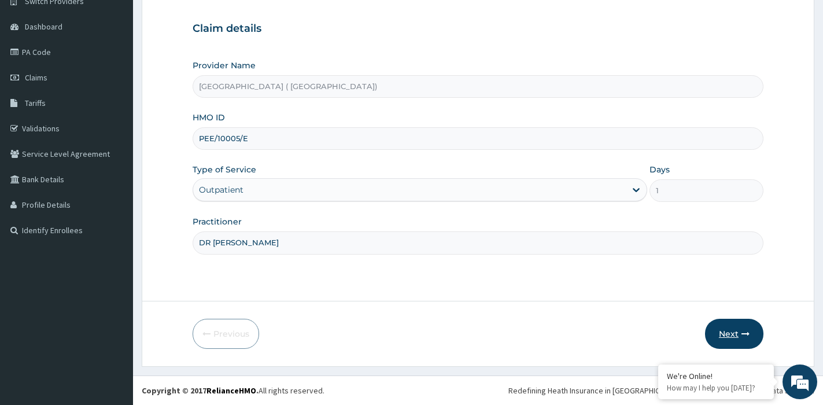
type input "DR [PERSON_NAME]"
click at [732, 337] on button "Next" at bounding box center [734, 334] width 58 height 30
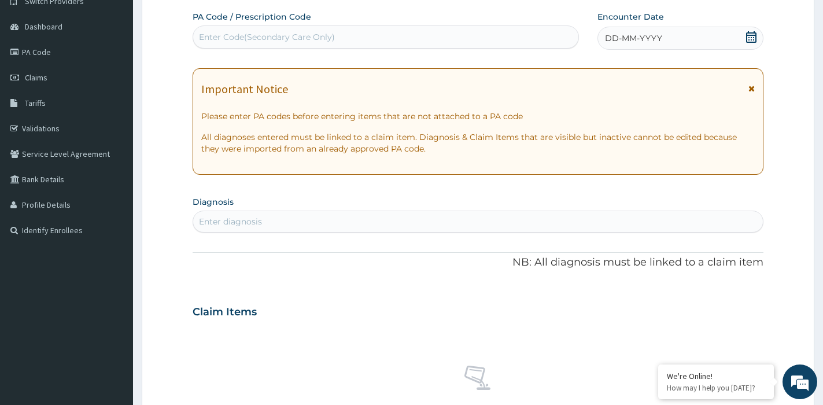
click at [695, 34] on div "DD-MM-YYYY" at bounding box center [680, 38] width 165 height 23
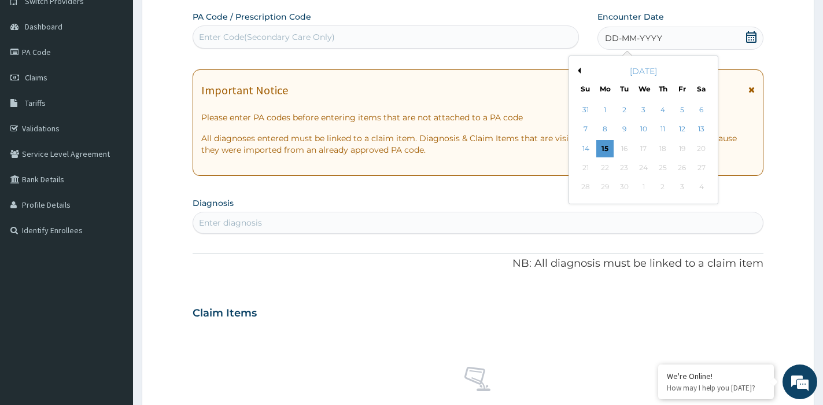
drag, startPoint x: 581, startPoint y: 71, endPoint x: 579, endPoint y: 78, distance: 7.9
click at [581, 70] on div "September 2025" at bounding box center [643, 71] width 139 height 12
click at [580, 70] on button "Previous Month" at bounding box center [578, 71] width 6 height 6
click at [680, 146] on div "15" at bounding box center [682, 148] width 17 height 17
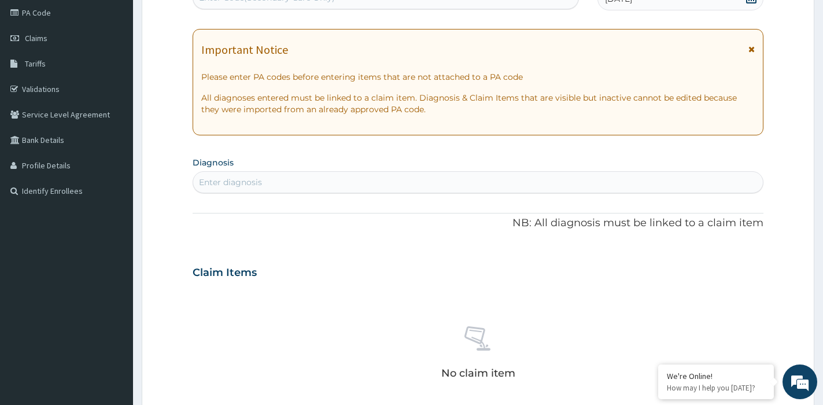
scroll to position [215, 0]
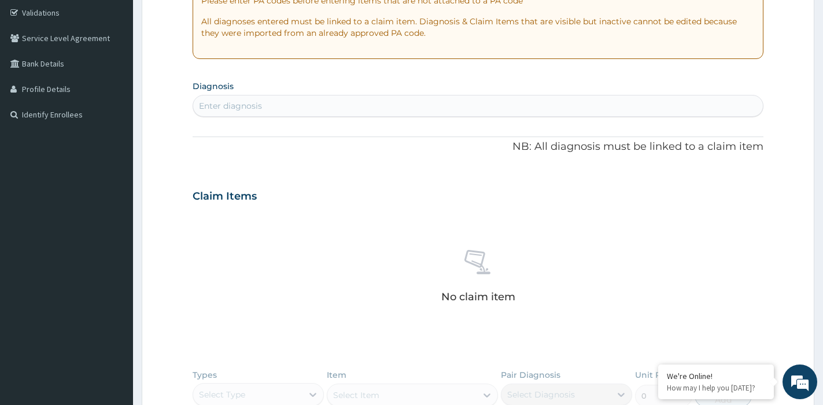
click at [303, 106] on div "Enter diagnosis" at bounding box center [478, 106] width 570 height 19
type input "MALARIA"
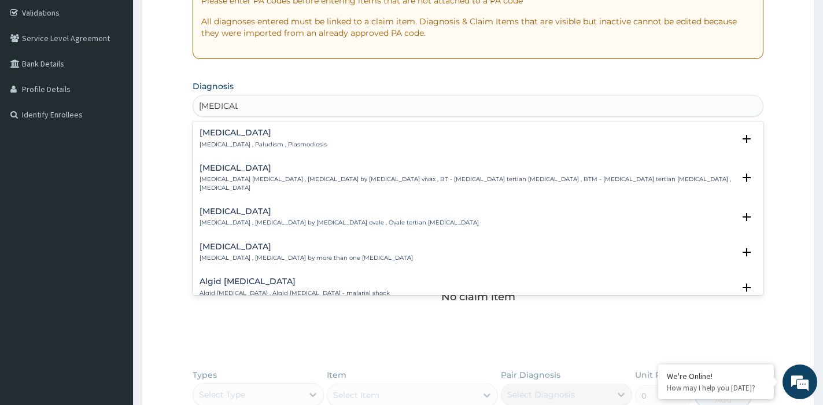
click at [302, 143] on div "Malaria Malaria , Paludism , Plasmodiosis" at bounding box center [478, 138] width 557 height 20
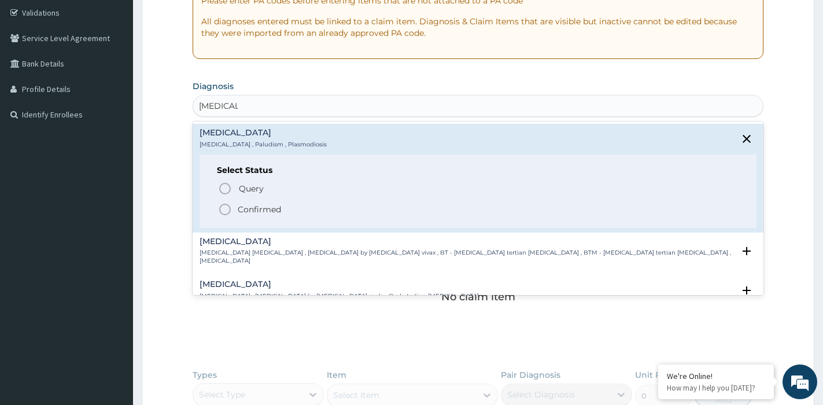
click at [218, 213] on div "Query Query covers suspected (?), Keep in view (kiv), Ruled out (r/o) Confirmed" at bounding box center [478, 198] width 522 height 35
click at [222, 204] on icon "status option filled" at bounding box center [225, 210] width 14 height 14
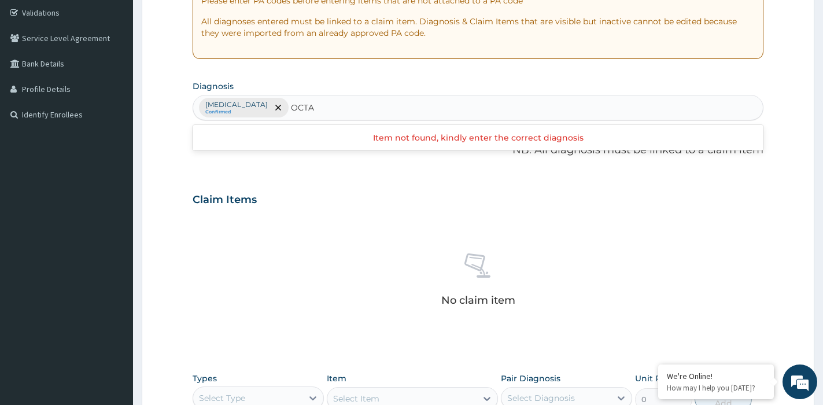
type input "OCT"
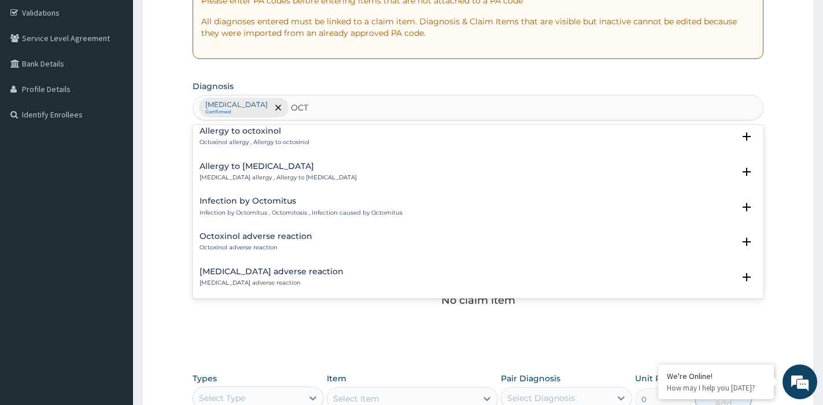
scroll to position [0, 0]
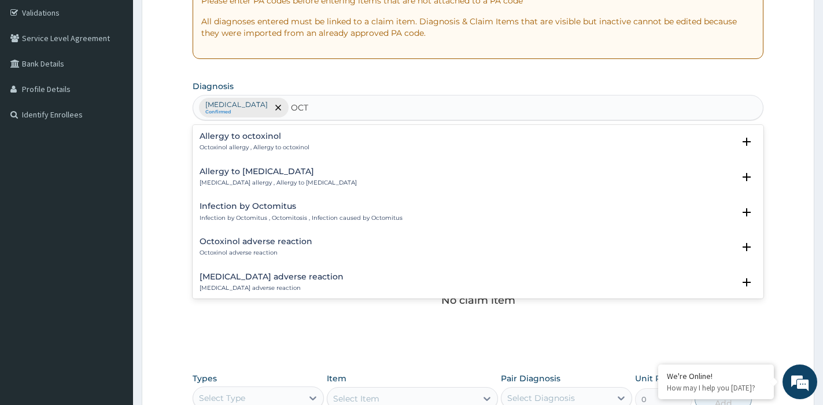
click at [283, 178] on div "Allergy to octreotide Octreotide allergy , Allergy to octreotide" at bounding box center [278, 177] width 157 height 20
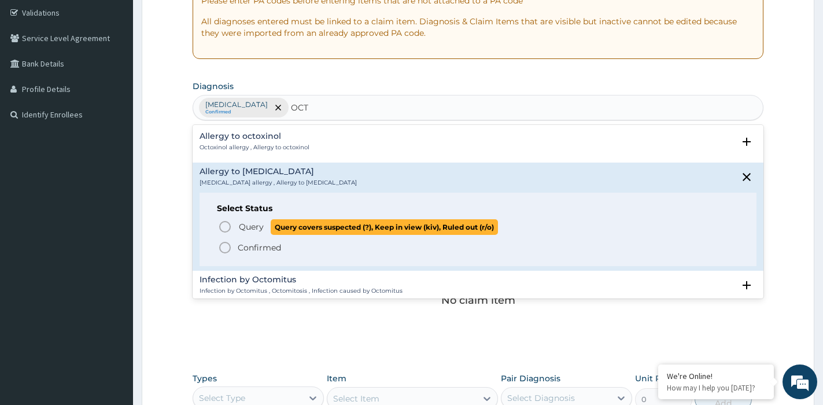
click at [227, 225] on icon "status option query" at bounding box center [225, 227] width 14 height 14
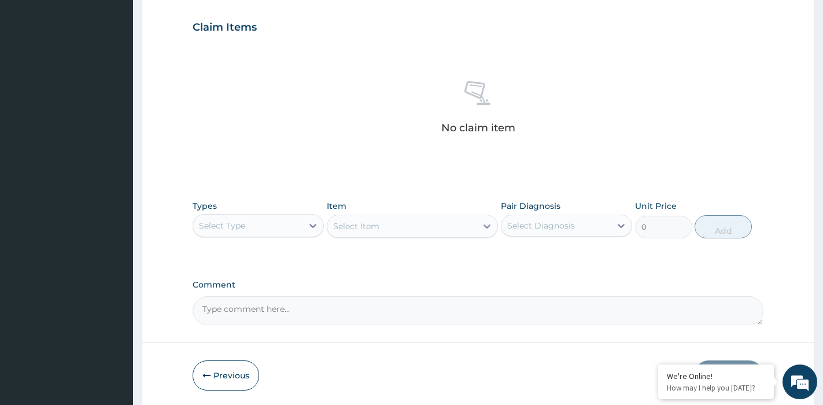
scroll to position [389, 0]
click at [309, 222] on icon at bounding box center [313, 225] width 12 height 12
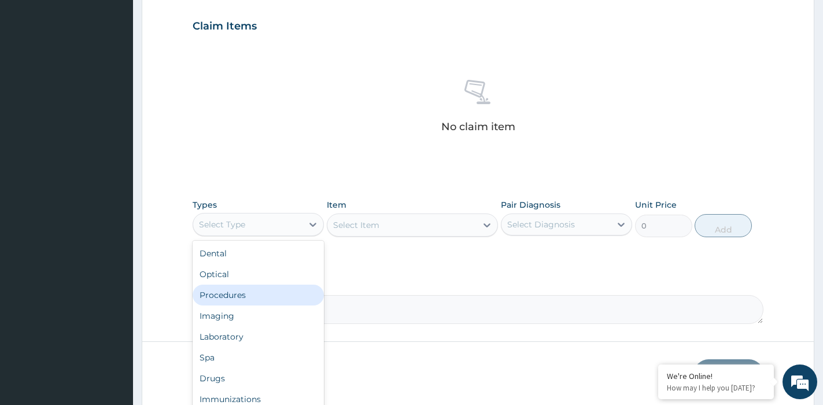
click at [269, 298] on div "Procedures" at bounding box center [258, 295] width 131 height 21
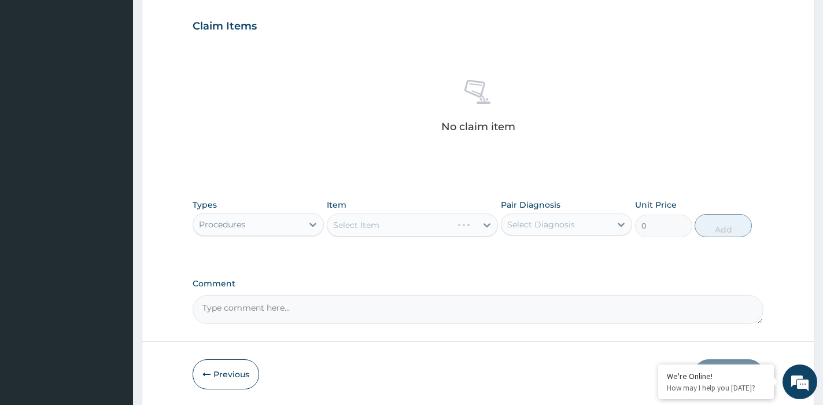
click at [470, 219] on div "Select Item" at bounding box center [412, 224] width 171 height 23
click at [471, 229] on div "Select Item" at bounding box center [401, 225] width 149 height 19
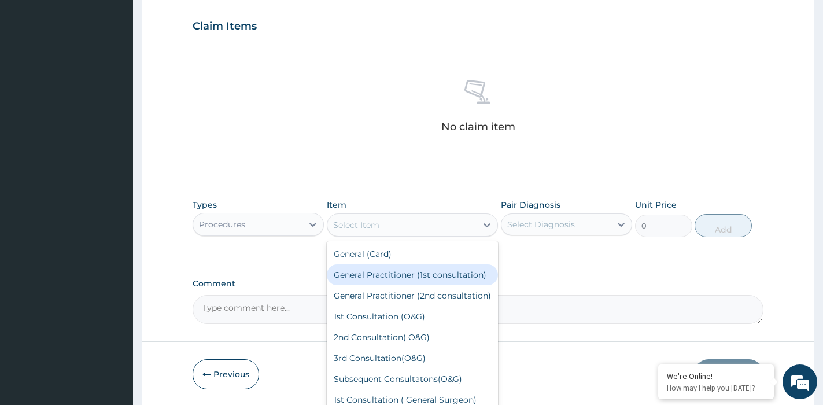
click at [403, 277] on div "General Practitioner (1st consultation)" at bounding box center [412, 274] width 171 height 21
type input "1500"
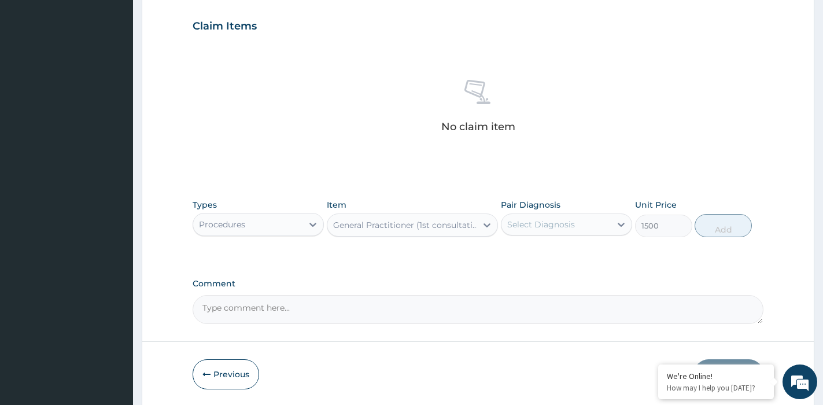
click at [570, 228] on div "Select Diagnosis" at bounding box center [541, 225] width 68 height 12
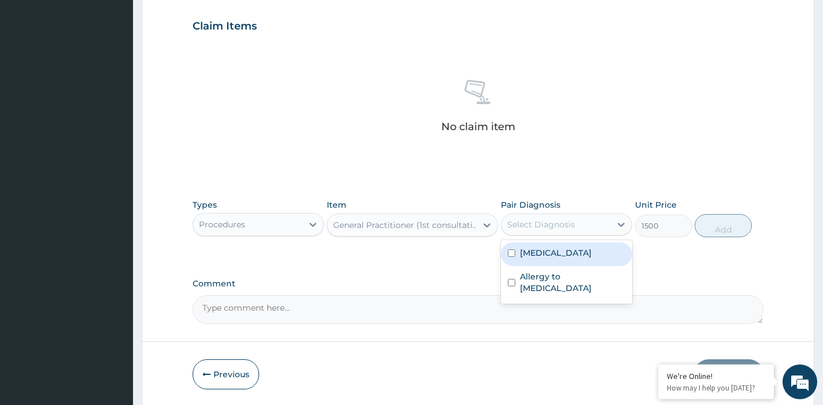
click at [563, 259] on div "Malaria" at bounding box center [566, 254] width 131 height 24
checkbox input "true"
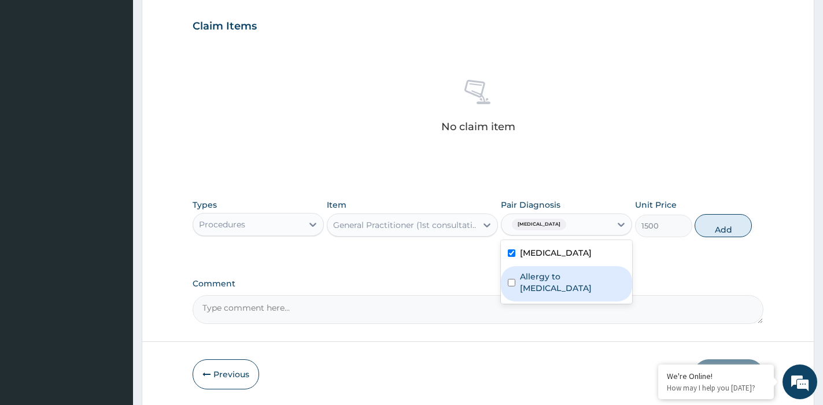
click at [558, 278] on label "Allergy to octreotide" at bounding box center [572, 282] width 105 height 23
checkbox input "true"
click at [736, 228] on button "Add" at bounding box center [723, 225] width 57 height 23
type input "0"
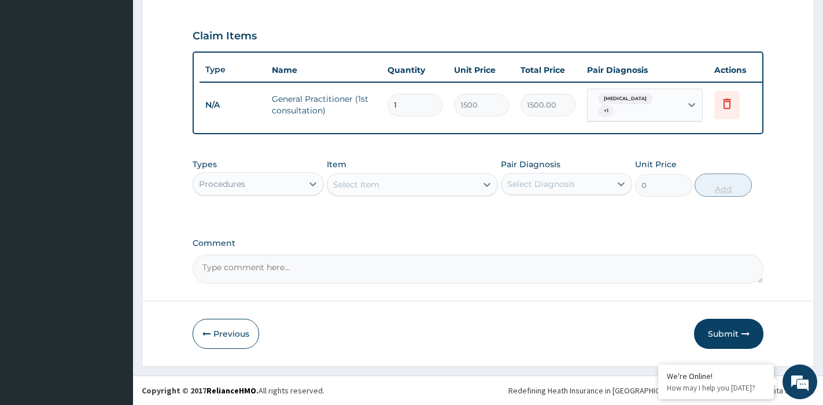
scroll to position [384, 0]
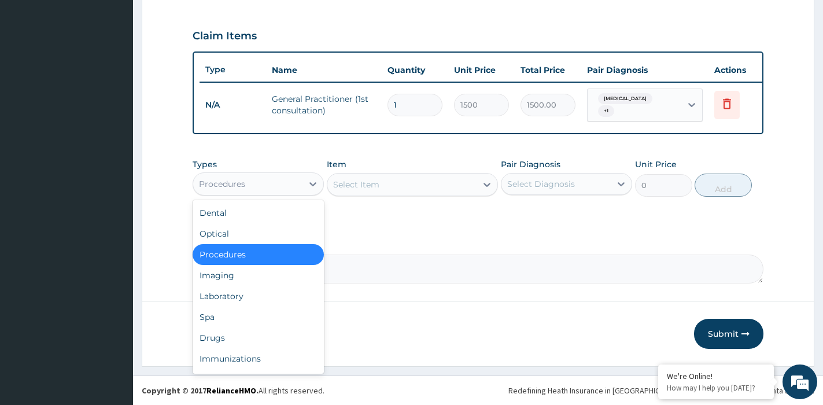
click at [277, 183] on div "Procedures" at bounding box center [247, 184] width 109 height 19
click at [215, 331] on div "Drugs" at bounding box center [258, 337] width 131 height 21
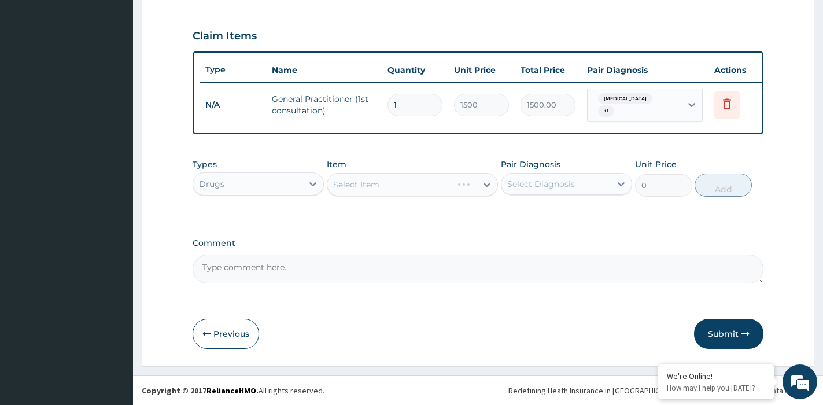
click at [447, 179] on div "Select Item" at bounding box center [412, 184] width 171 height 23
click at [443, 183] on div "Select Item" at bounding box center [401, 184] width 149 height 19
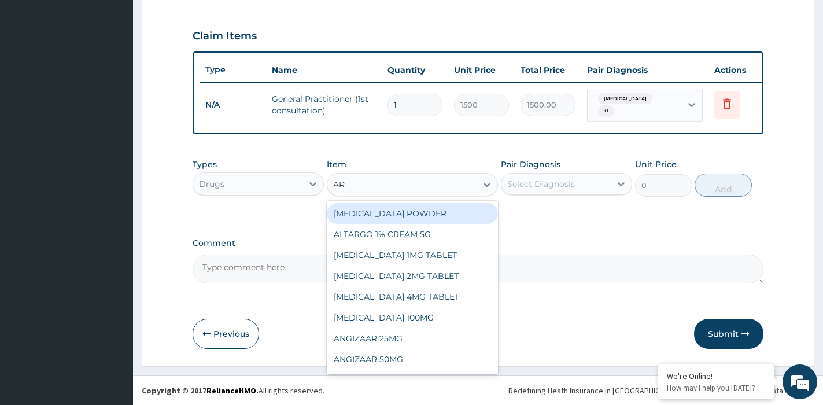
type input "A"
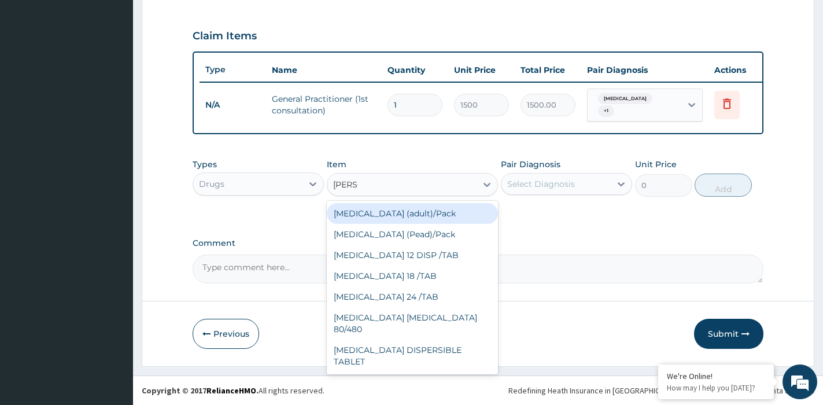
type input "COART"
click at [392, 212] on div "Coartem (adult)/Pack" at bounding box center [412, 213] width 171 height 21
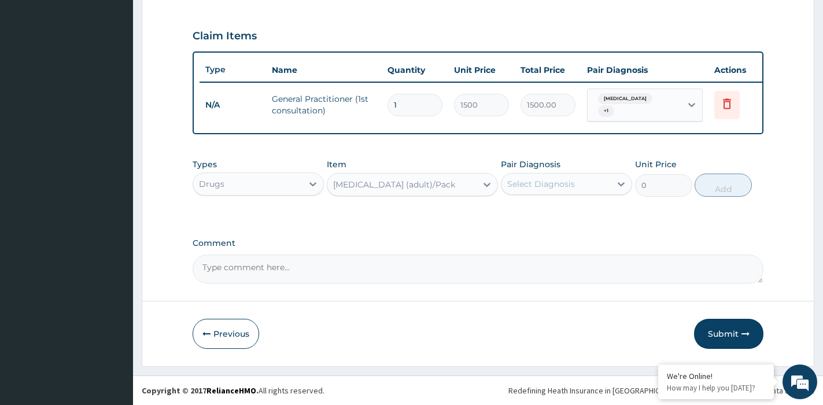
type input "1152"
click at [555, 178] on div "Select Diagnosis" at bounding box center [541, 184] width 68 height 12
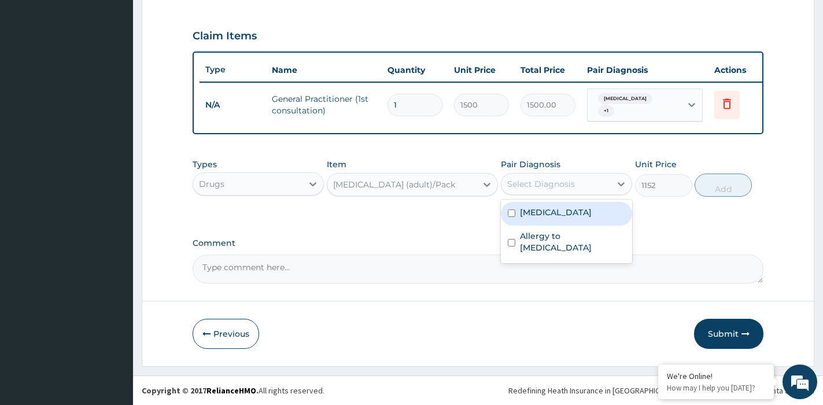
click at [556, 211] on div "Malaria" at bounding box center [566, 214] width 131 height 24
checkbox input "true"
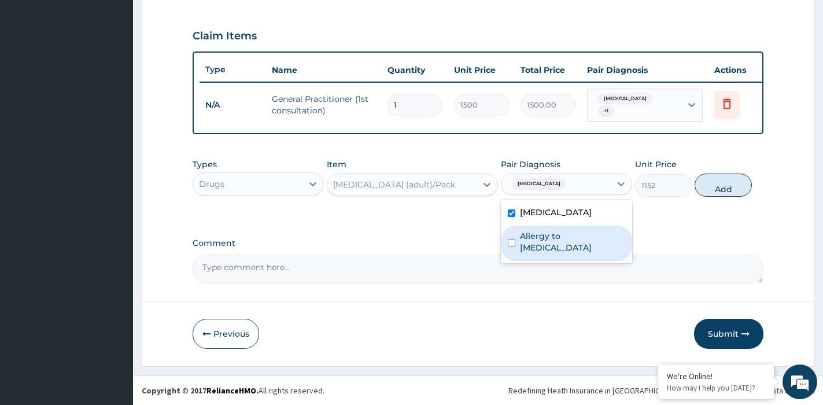
click at [557, 229] on div "Allergy to octreotide" at bounding box center [566, 243] width 131 height 35
checkbox input "true"
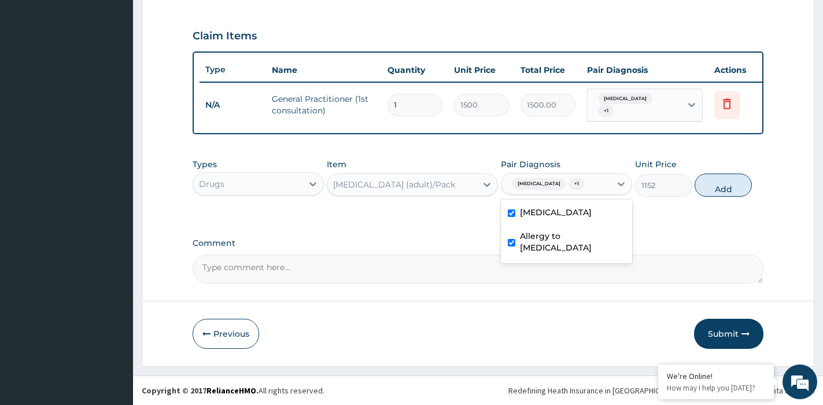
drag, startPoint x: 717, startPoint y: 178, endPoint x: 754, endPoint y: 172, distance: 37.0
click at [718, 178] on button "Add" at bounding box center [723, 185] width 57 height 23
type input "0"
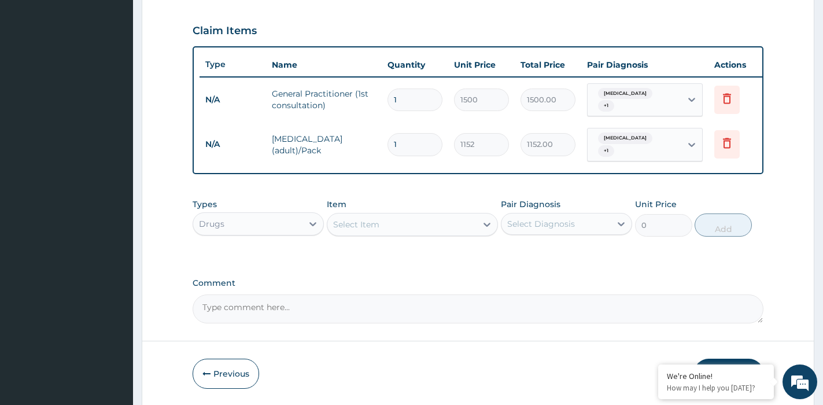
click at [389, 223] on div "Select Item" at bounding box center [401, 224] width 149 height 19
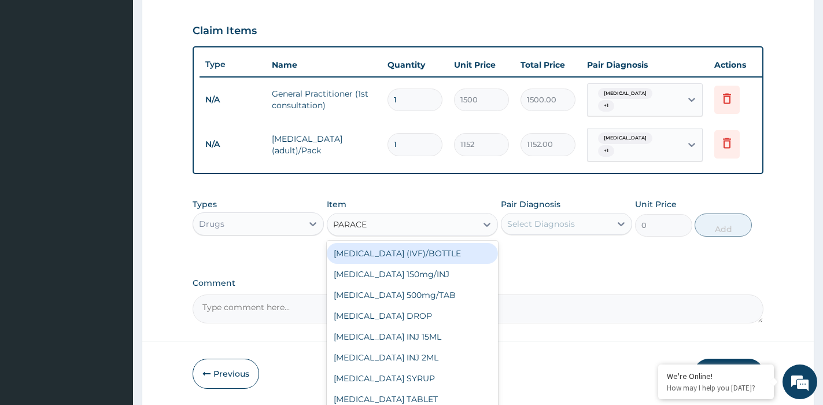
type input "PARACET"
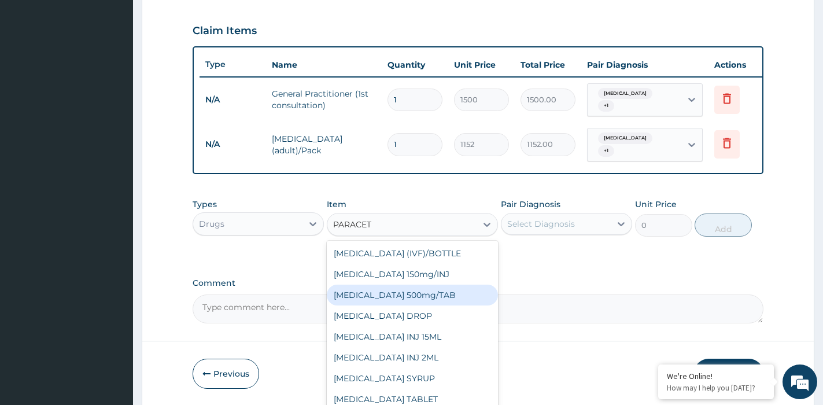
click at [419, 299] on div "PARACETAMOL 500mg/TAB" at bounding box center [412, 295] width 171 height 21
type input "13"
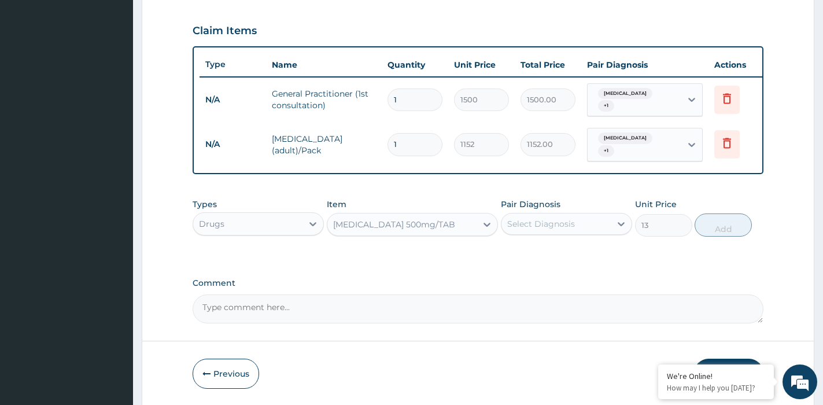
click at [605, 222] on div "Select Diagnosis" at bounding box center [556, 224] width 109 height 19
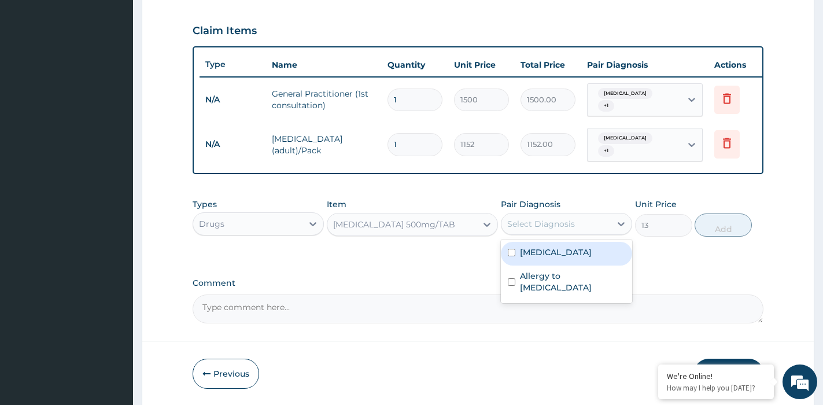
click at [600, 256] on div "Malaria" at bounding box center [566, 254] width 131 height 24
checkbox input "true"
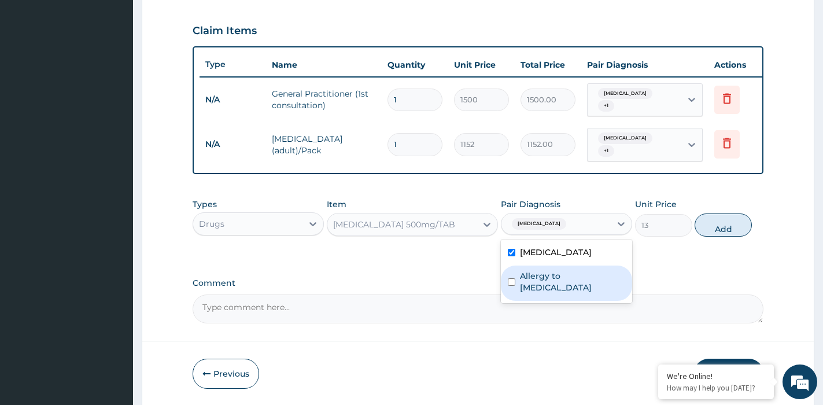
drag, startPoint x: 598, startPoint y: 275, endPoint x: 607, endPoint y: 278, distance: 9.1
click at [599, 275] on label "Allergy to octreotide" at bounding box center [572, 281] width 105 height 23
checkbox input "true"
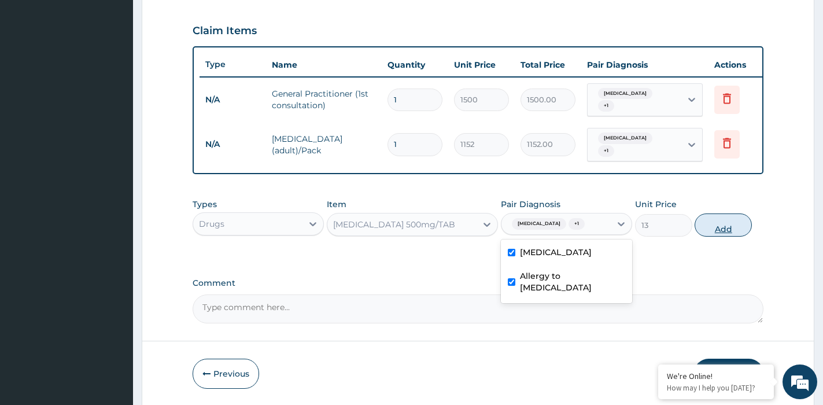
click at [716, 218] on button "Add" at bounding box center [723, 224] width 57 height 23
type input "0"
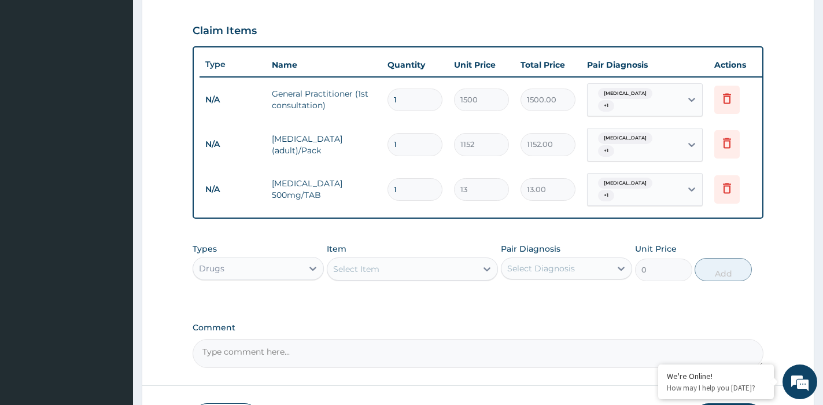
click at [370, 263] on div "Select Item" at bounding box center [356, 269] width 46 height 12
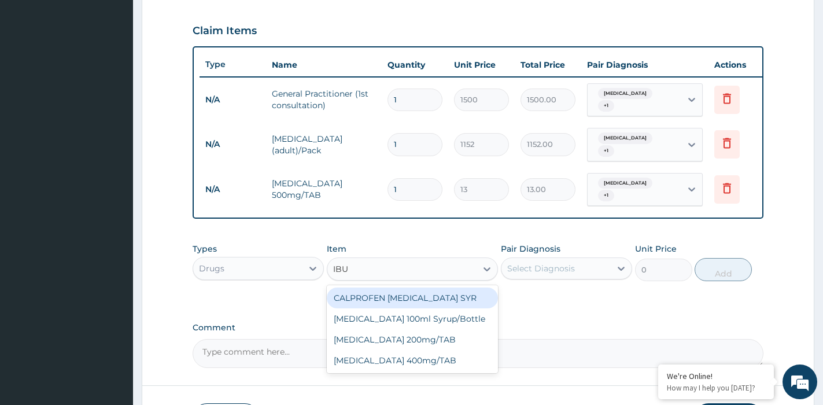
type input "IBUP"
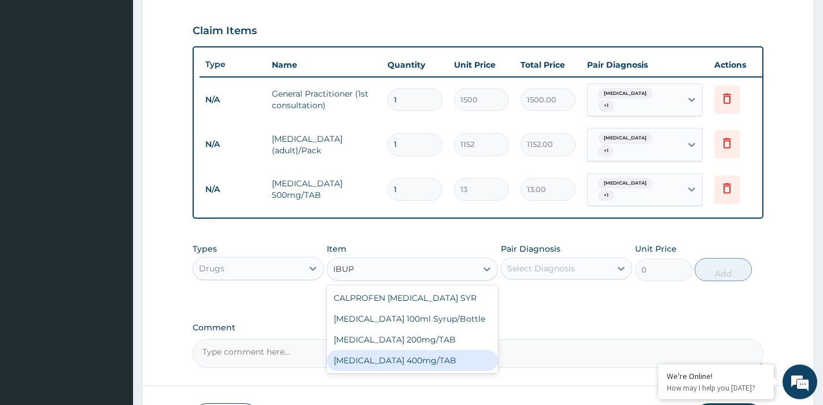
click at [426, 352] on div "IBUPROFEN 400mg/TAB" at bounding box center [412, 360] width 171 height 21
type input "27"
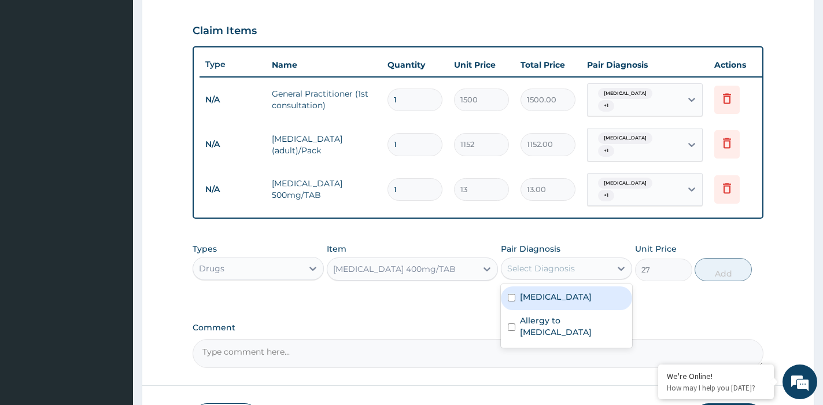
click at [583, 262] on div "Select Diagnosis" at bounding box center [556, 268] width 109 height 19
click at [566, 296] on div "Malaria" at bounding box center [566, 298] width 131 height 24
checkbox input "true"
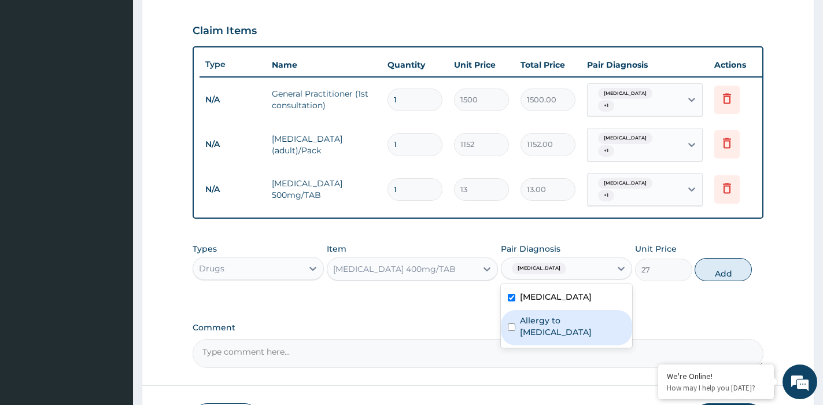
click at [566, 310] on div "Allergy to octreotide" at bounding box center [566, 327] width 131 height 35
checkbox input "true"
click at [743, 262] on button "Add" at bounding box center [723, 269] width 57 height 23
type input "0"
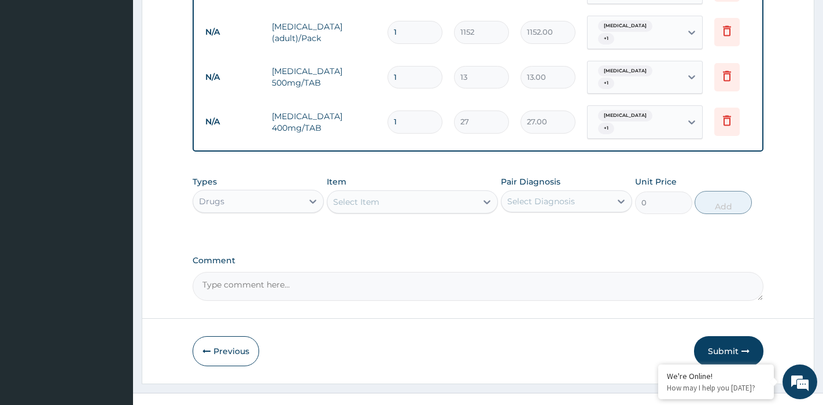
scroll to position [504, 0]
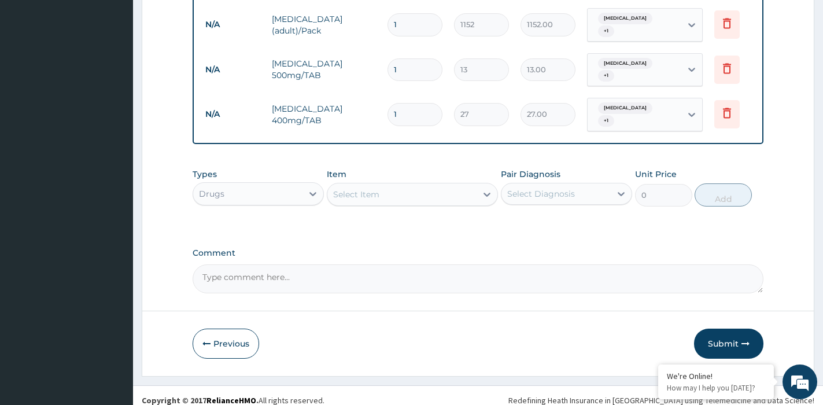
click at [413, 186] on div "Select Item" at bounding box center [401, 194] width 149 height 19
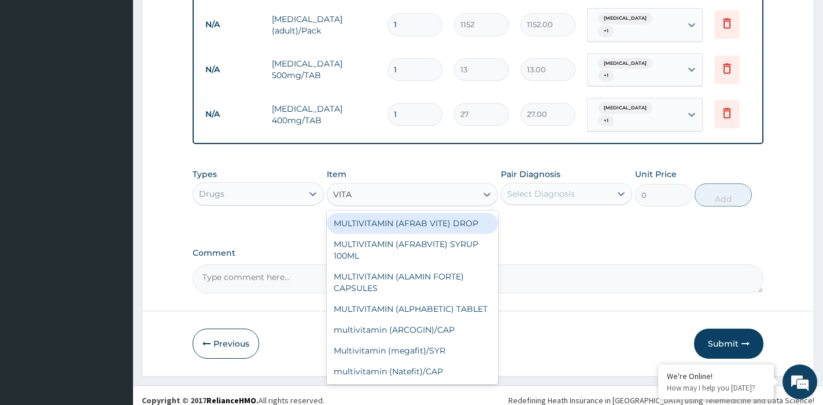
type input "VITAM"
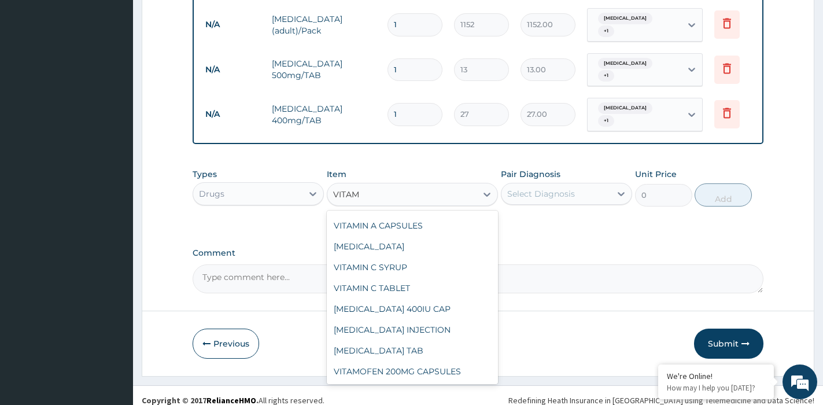
scroll to position [333, 0]
click at [391, 290] on div "VITAMIN C TABLET" at bounding box center [412, 288] width 171 height 21
type input "7"
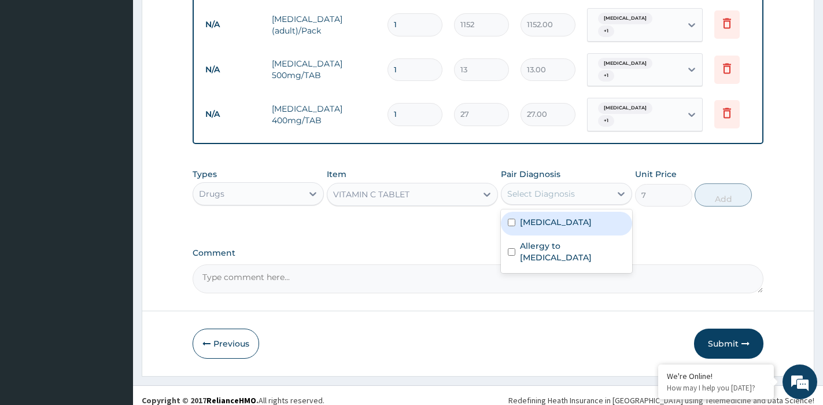
click at [595, 185] on div "Select Diagnosis" at bounding box center [556, 194] width 109 height 19
click at [578, 223] on div "Malaria" at bounding box center [566, 224] width 131 height 24
checkbox input "true"
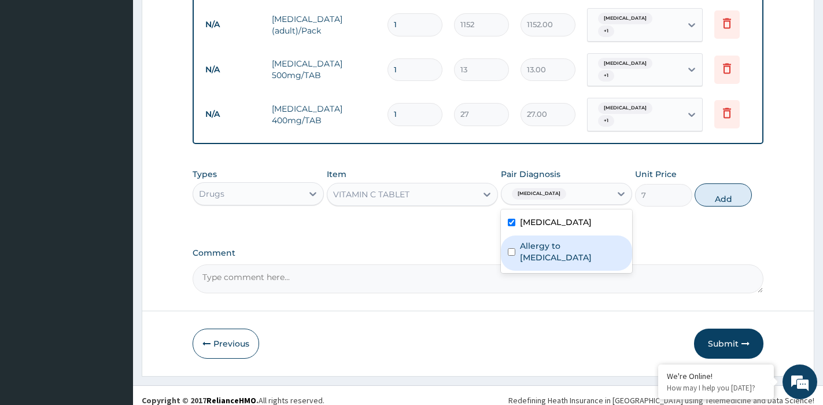
click at [577, 242] on div "Allergy to octreotide" at bounding box center [566, 252] width 131 height 35
checkbox input "true"
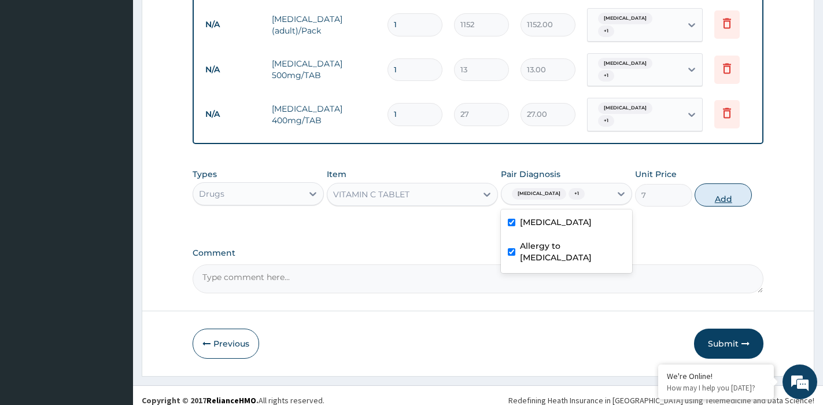
click at [723, 186] on button "Add" at bounding box center [723, 194] width 57 height 23
type input "0"
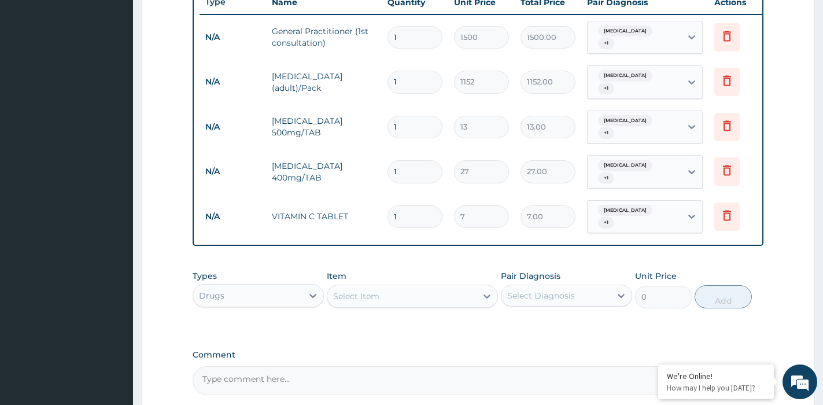
scroll to position [446, 0]
drag, startPoint x: 410, startPoint y: 192, endPoint x: 391, endPoint y: 194, distance: 19.2
click at [391, 206] on input "1" at bounding box center [415, 217] width 55 height 23
type input "4"
type input "28.00"
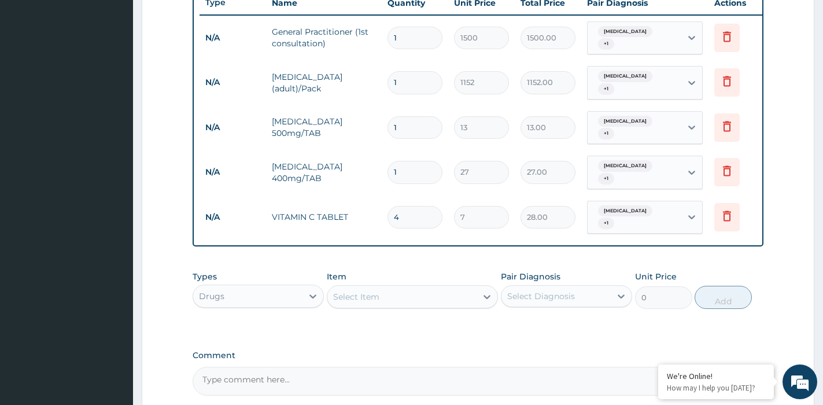
type input "42"
type input "294.00"
type input "42"
drag, startPoint x: 411, startPoint y: 157, endPoint x: 397, endPoint y: 158, distance: 13.9
click at [391, 161] on input "1" at bounding box center [415, 172] width 55 height 23
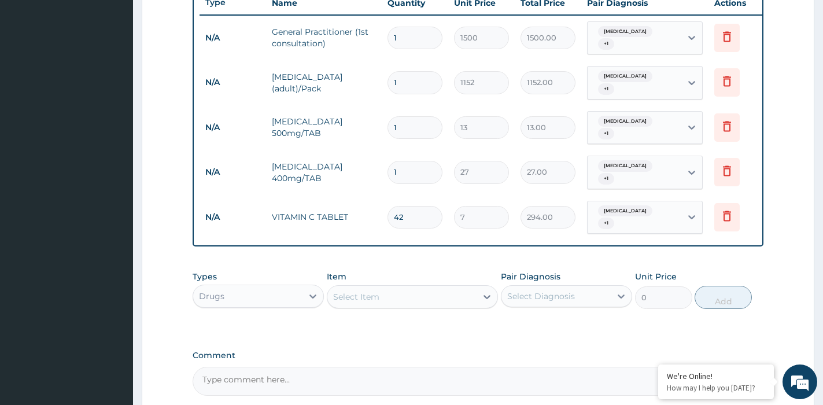
type input "2"
type input "54.00"
type input "21"
type input "567.00"
type input "21"
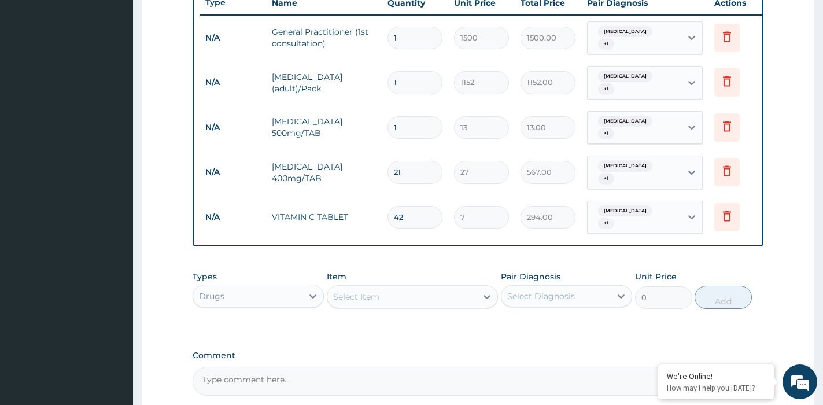
click at [408, 116] on input "1" at bounding box center [415, 127] width 55 height 23
type input "18"
type input "234.00"
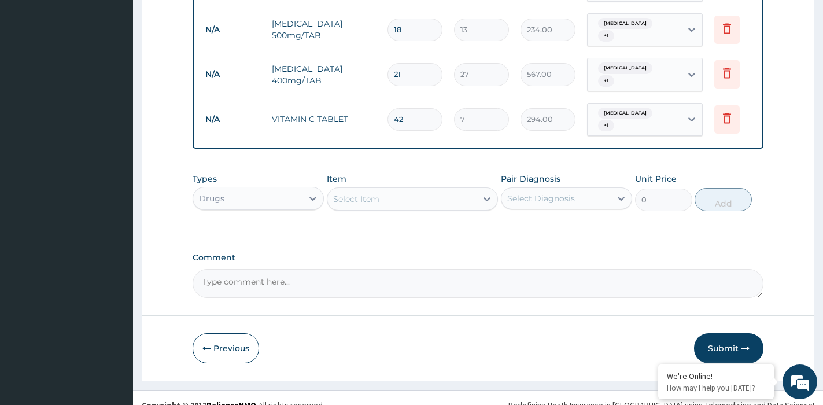
type input "18"
click at [725, 336] on button "Submit" at bounding box center [728, 348] width 69 height 30
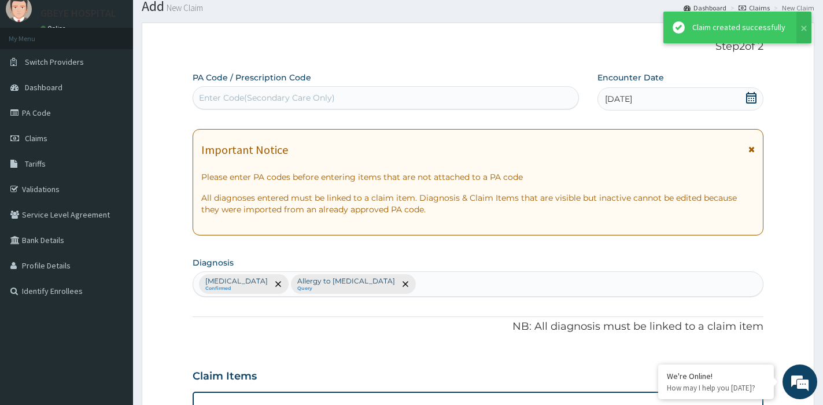
scroll to position [544, 0]
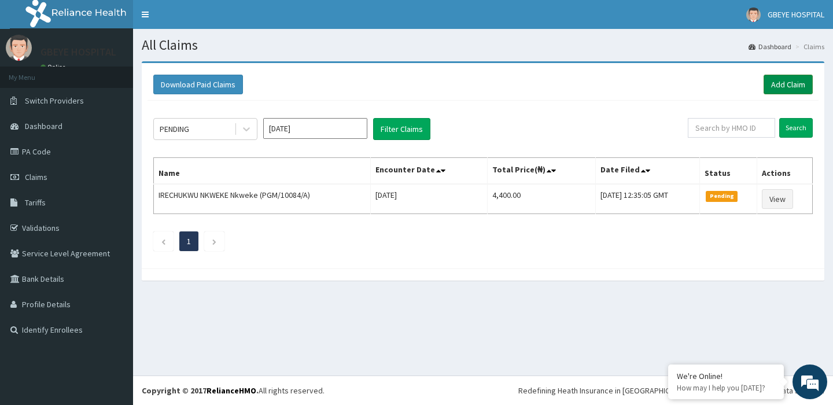
click at [778, 84] on link "Add Claim" at bounding box center [788, 85] width 49 height 20
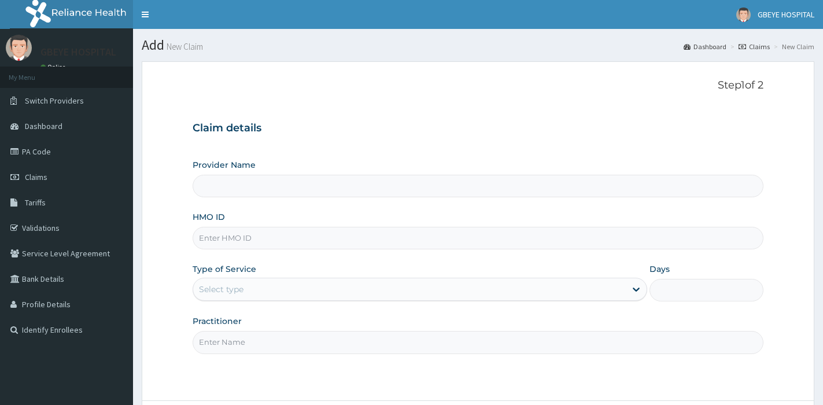
click at [251, 236] on input "HMO ID" at bounding box center [478, 238] width 571 height 23
type input "PGM"
type input "[GEOGRAPHIC_DATA] ( [GEOGRAPHIC_DATA])"
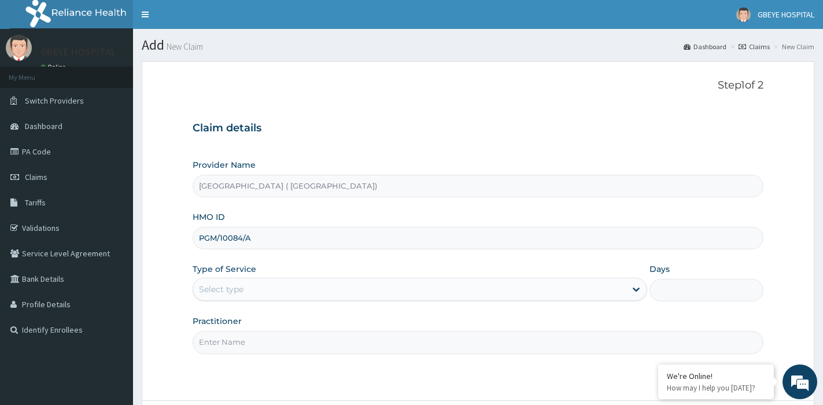
type input "PGM/10084/A"
click at [338, 288] on div "Select type" at bounding box center [409, 289] width 433 height 19
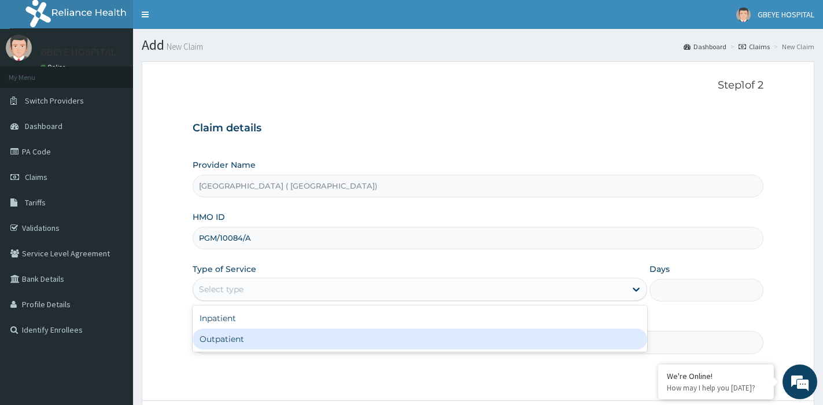
click at [303, 337] on div "Outpatient" at bounding box center [420, 339] width 455 height 21
type input "1"
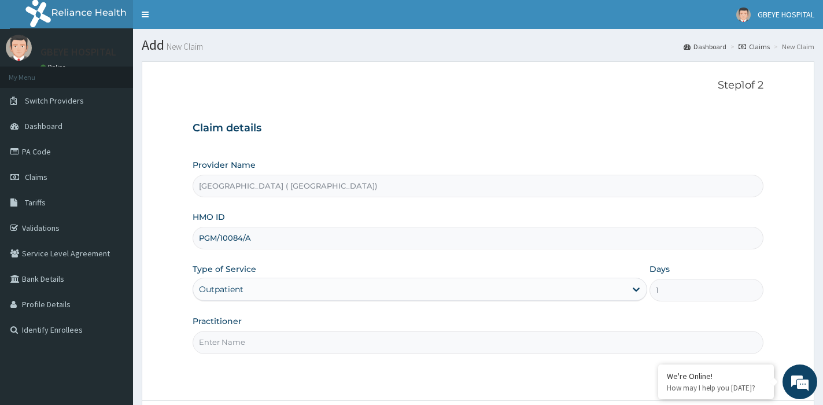
click at [308, 343] on input "Practitioner" at bounding box center [478, 342] width 571 height 23
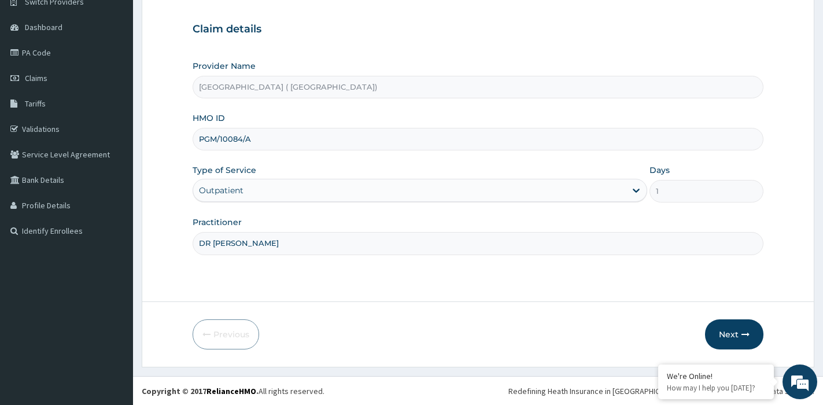
scroll to position [100, 0]
type input "DR [PERSON_NAME]"
click at [736, 335] on button "Next" at bounding box center [734, 334] width 58 height 30
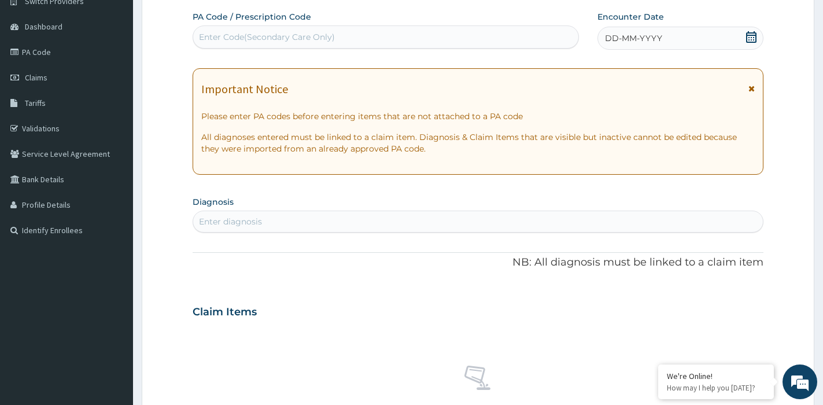
click at [748, 33] on icon at bounding box center [751, 37] width 10 height 12
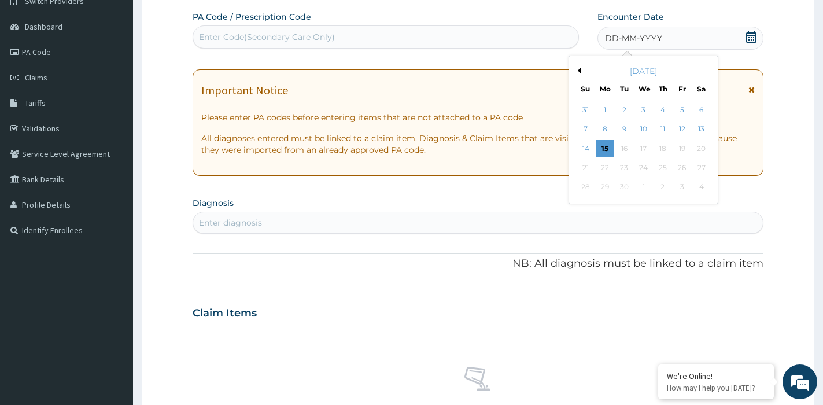
click at [576, 66] on div "[DATE]" at bounding box center [643, 71] width 139 height 12
click at [580, 70] on button "Previous Month" at bounding box center [578, 71] width 6 height 6
click at [602, 187] on div "25" at bounding box center [605, 187] width 17 height 17
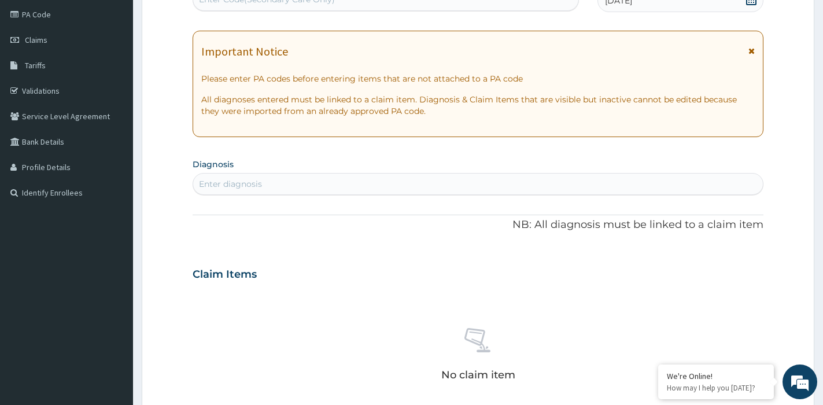
scroll to position [157, 0]
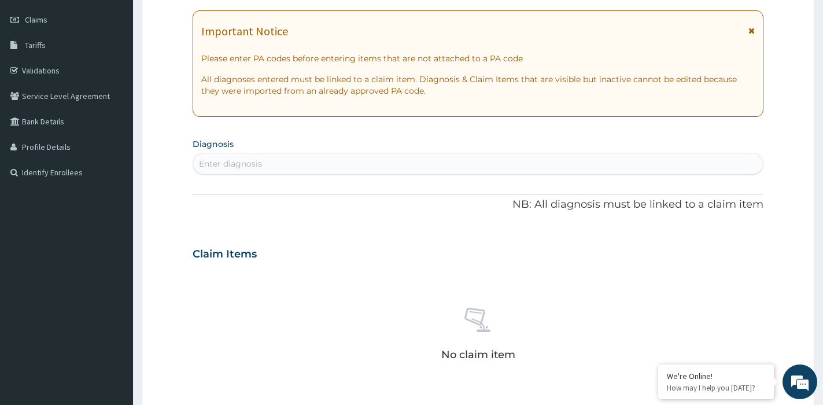
click at [338, 161] on div "Enter diagnosis" at bounding box center [478, 163] width 570 height 19
type input "RTI"
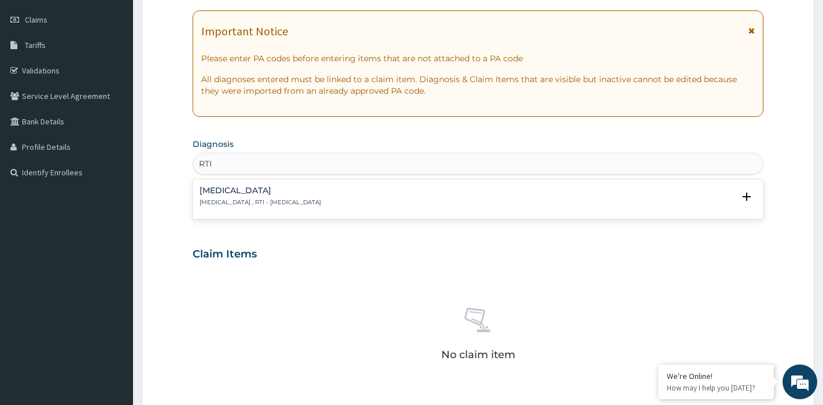
click at [315, 188] on h4 "[MEDICAL_DATA]" at bounding box center [261, 190] width 122 height 9
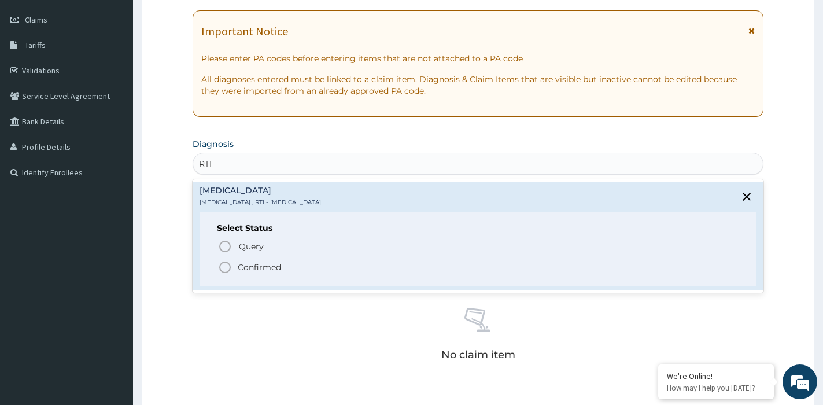
click at [246, 267] on p "Confirmed" at bounding box center [259, 268] width 43 height 12
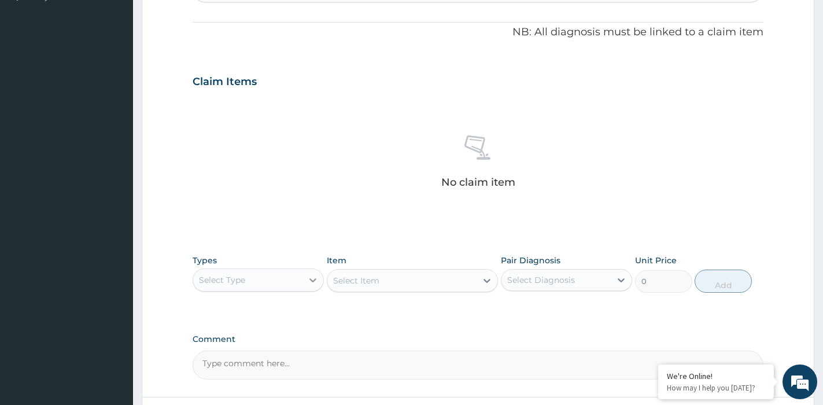
scroll to position [389, 0]
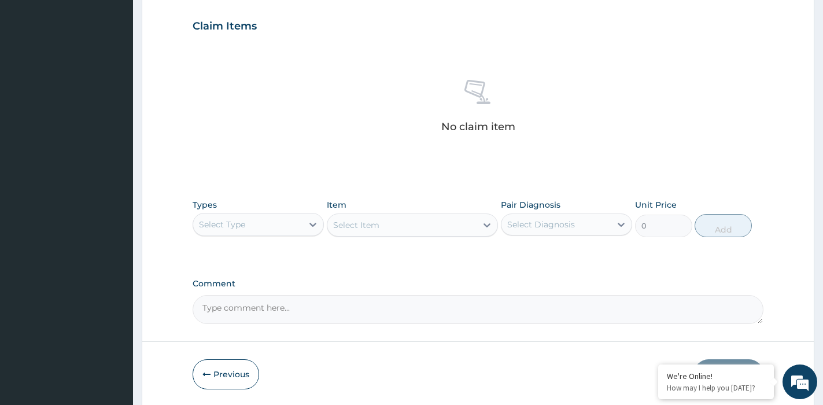
click at [268, 218] on div "Select Type" at bounding box center [247, 224] width 109 height 19
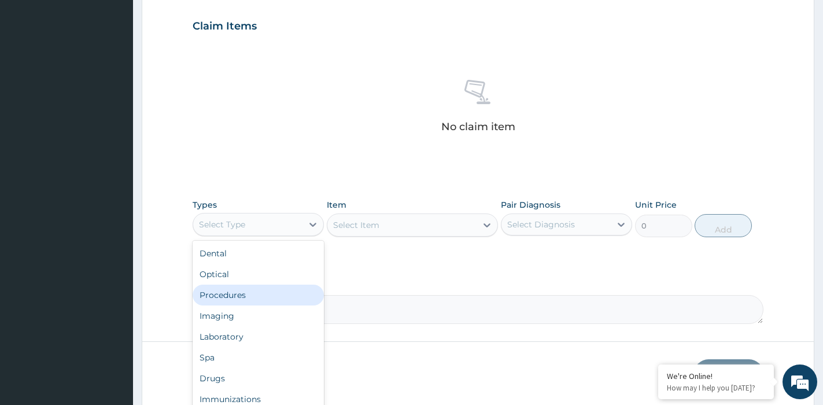
click at [259, 294] on div "Procedures" at bounding box center [258, 295] width 131 height 21
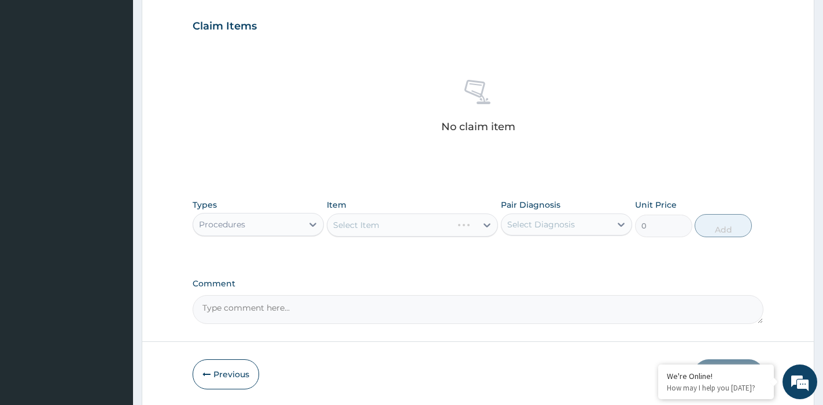
click at [451, 227] on div "Select Item" at bounding box center [412, 224] width 171 height 23
click at [446, 218] on div "Select Item" at bounding box center [401, 225] width 149 height 19
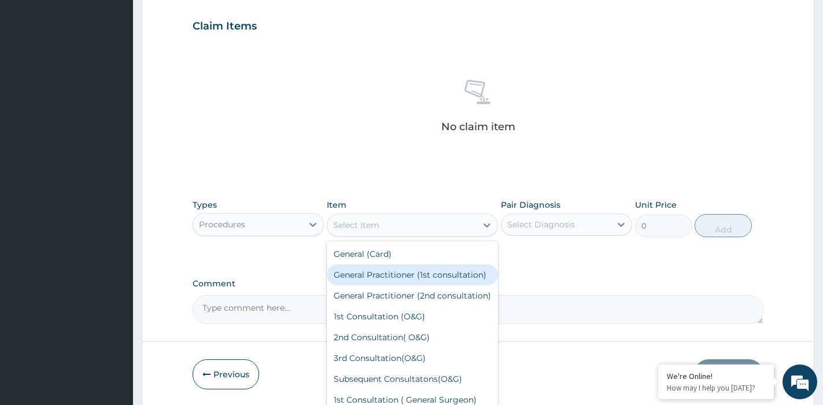
click at [429, 284] on div "General Practitioner (1st consultation)" at bounding box center [412, 274] width 171 height 21
type input "1500"
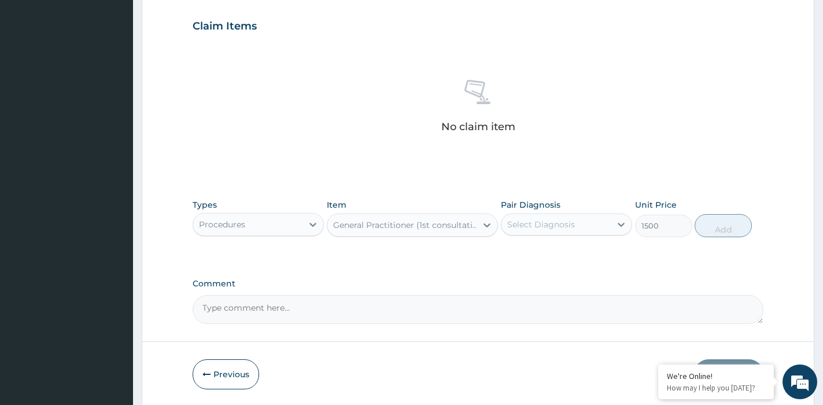
click at [592, 222] on div "Select Diagnosis" at bounding box center [556, 224] width 109 height 19
drag, startPoint x: 564, startPoint y: 255, endPoint x: 584, endPoint y: 255, distance: 20.3
click at [563, 253] on label "[MEDICAL_DATA]" at bounding box center [556, 253] width 72 height 12
checkbox input "true"
click at [708, 230] on button "Add" at bounding box center [723, 225] width 57 height 23
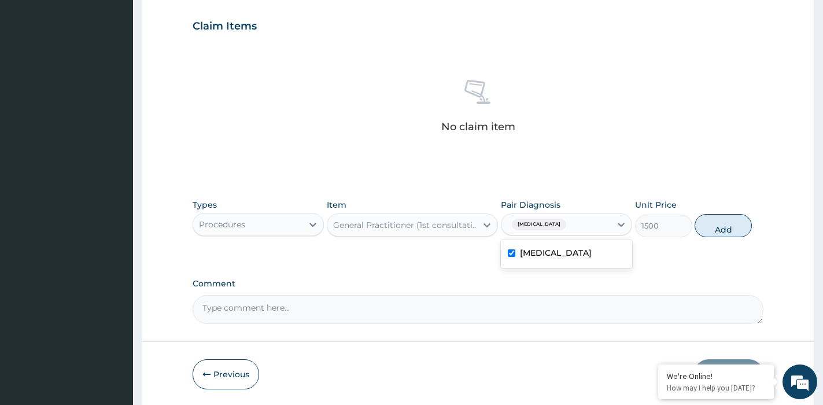
type input "0"
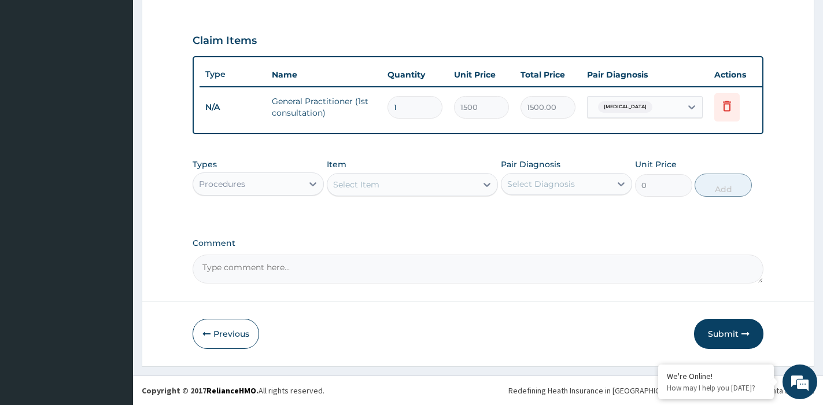
scroll to position [384, 0]
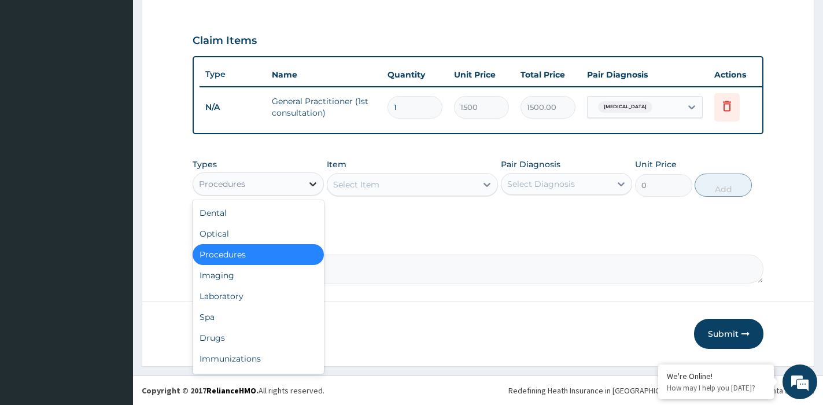
click at [305, 185] on div at bounding box center [313, 184] width 21 height 21
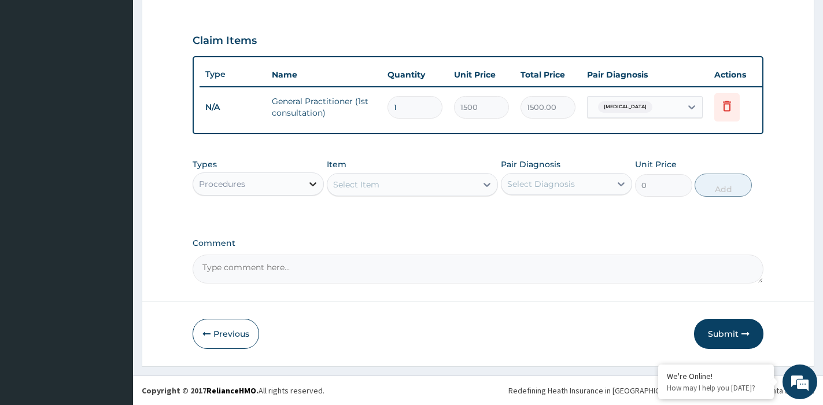
click at [317, 183] on icon at bounding box center [313, 184] width 12 height 12
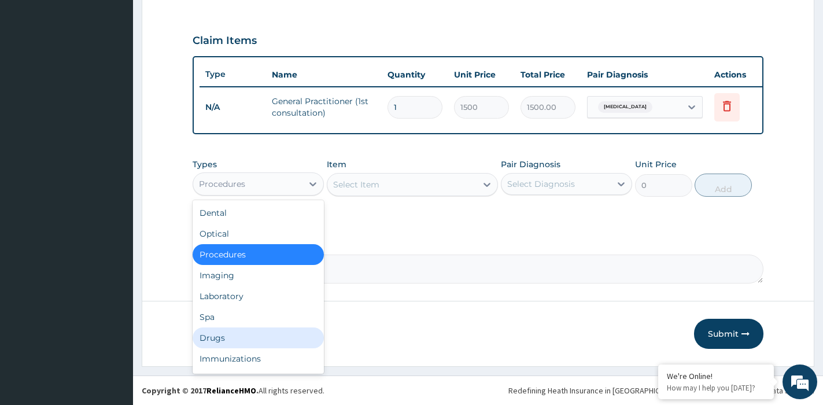
click at [245, 332] on div "Drugs" at bounding box center [258, 337] width 131 height 21
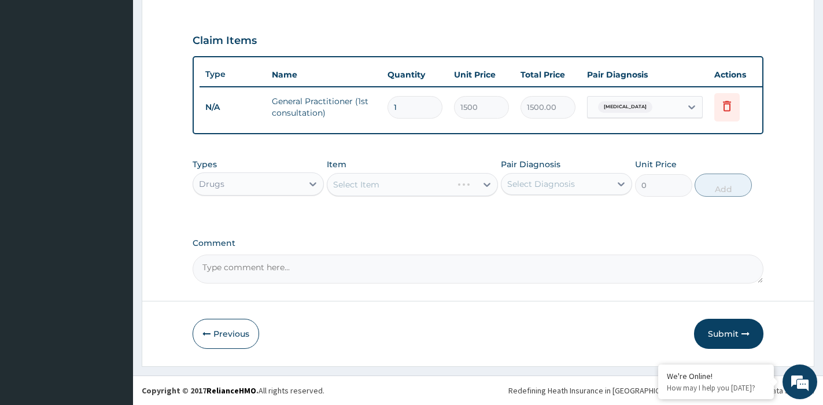
click at [397, 180] on div "Select Item" at bounding box center [412, 184] width 171 height 23
click at [403, 189] on div "Select Item" at bounding box center [401, 184] width 149 height 19
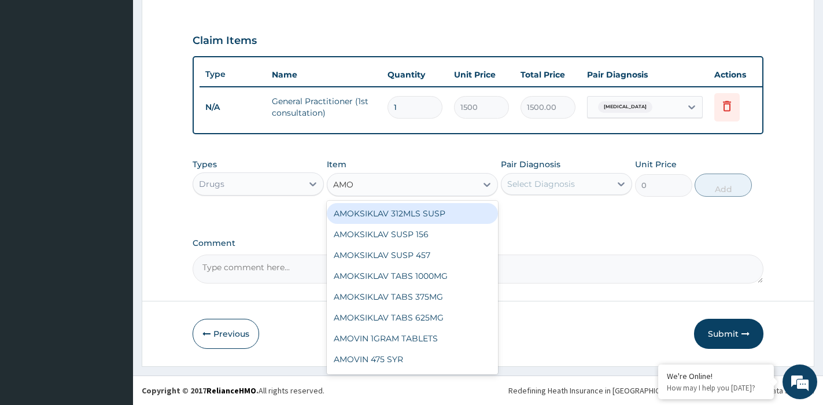
type input "AMOX"
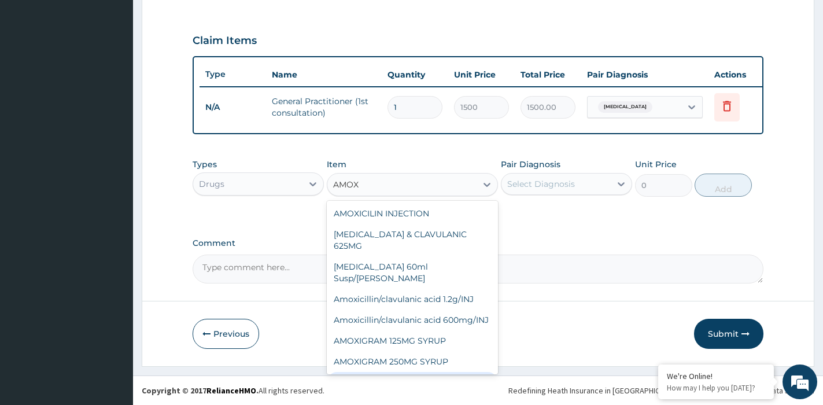
click at [459, 372] on div "[MEDICAL_DATA] 500MG CAPSULE" at bounding box center [412, 382] width 171 height 21
type input "63"
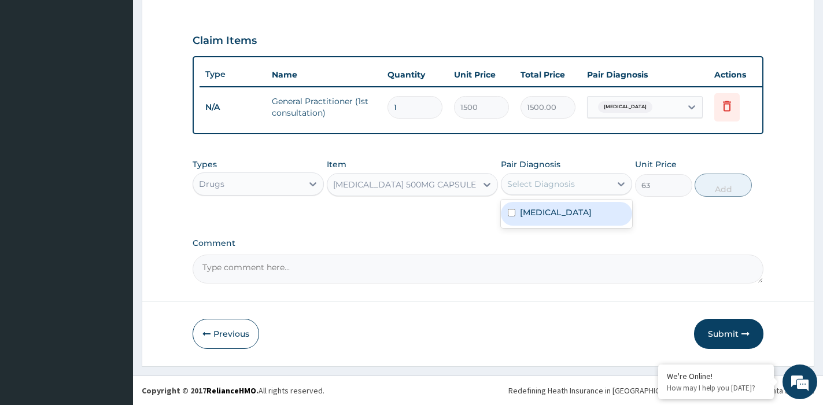
click at [585, 186] on div "Select Diagnosis" at bounding box center [556, 184] width 109 height 19
click at [565, 212] on label "[MEDICAL_DATA]" at bounding box center [556, 213] width 72 height 12
checkbox input "true"
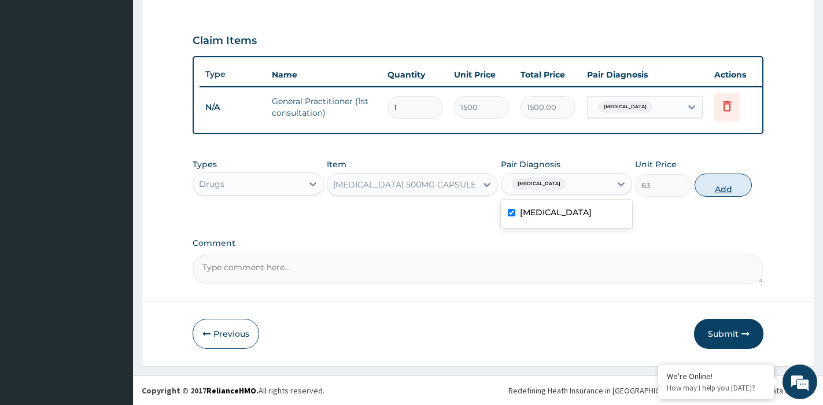
click at [721, 182] on button "Add" at bounding box center [723, 185] width 57 height 23
type input "0"
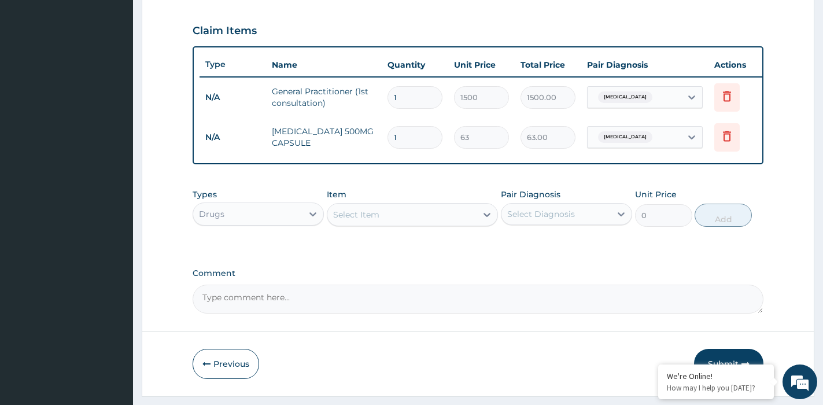
click at [409, 222] on div "Select Item" at bounding box center [401, 214] width 149 height 19
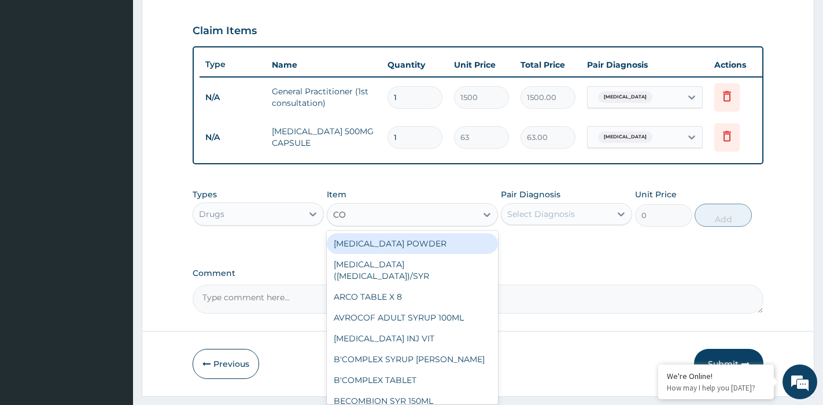
type input "COF"
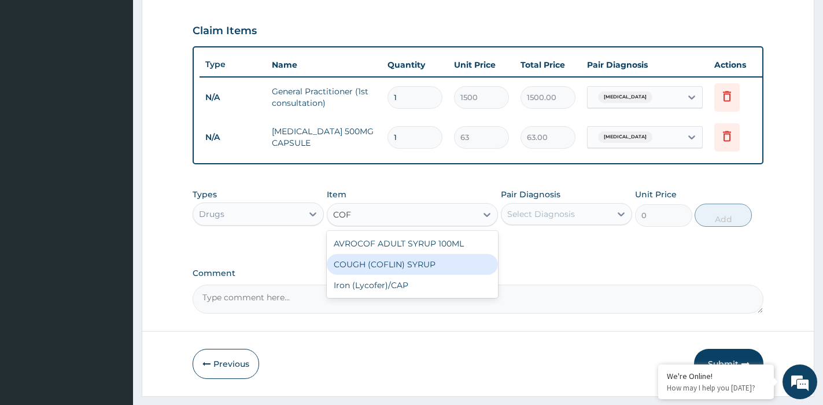
click at [374, 264] on div "COUGH (COFLIN) SYRUP" at bounding box center [412, 264] width 171 height 21
type input "360"
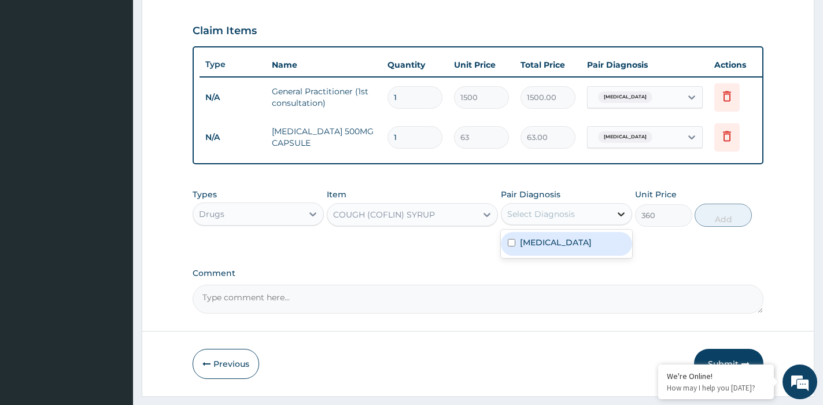
click at [616, 218] on icon at bounding box center [622, 214] width 12 height 12
click at [580, 248] on label "[MEDICAL_DATA]" at bounding box center [556, 243] width 72 height 12
checkbox input "true"
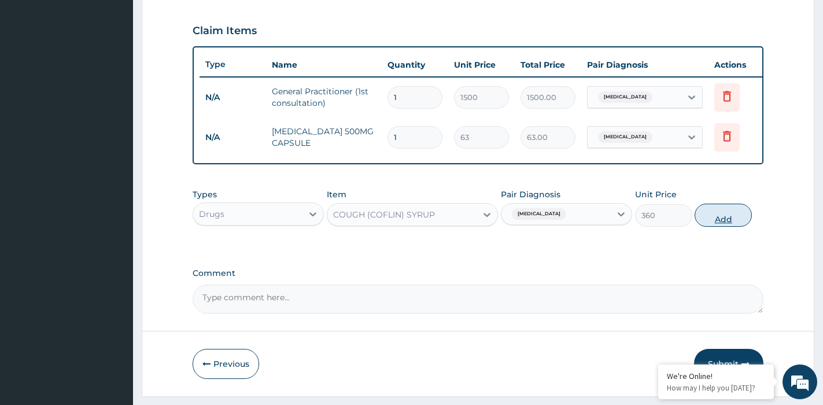
click at [710, 219] on button "Add" at bounding box center [723, 215] width 57 height 23
type input "0"
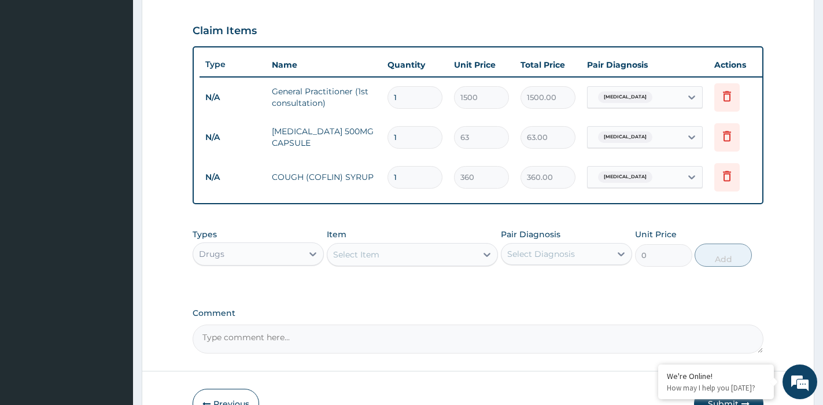
click at [415, 138] on input "1" at bounding box center [415, 137] width 55 height 23
drag, startPoint x: 417, startPoint y: 137, endPoint x: 381, endPoint y: 138, distance: 36.5
click at [381, 138] on tr "N/A [MEDICAL_DATA] 500MG CAPSULE 1 63 63.00 [MEDICAL_DATA] Delete" at bounding box center [483, 137] width 567 height 40
type input "2"
type input "126.00"
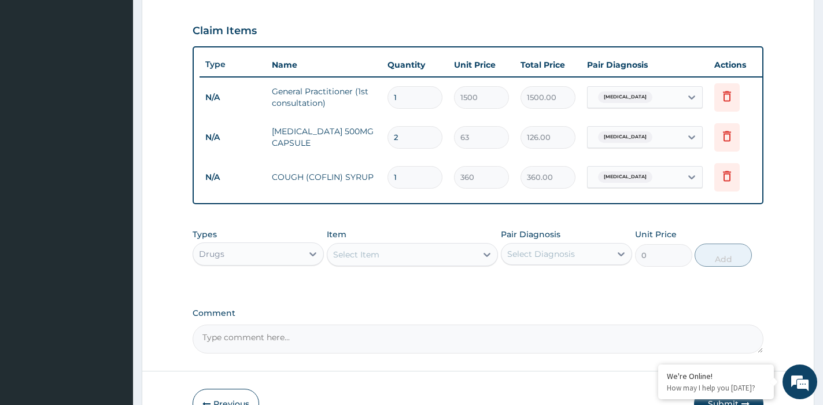
type input "21"
type input "1323.00"
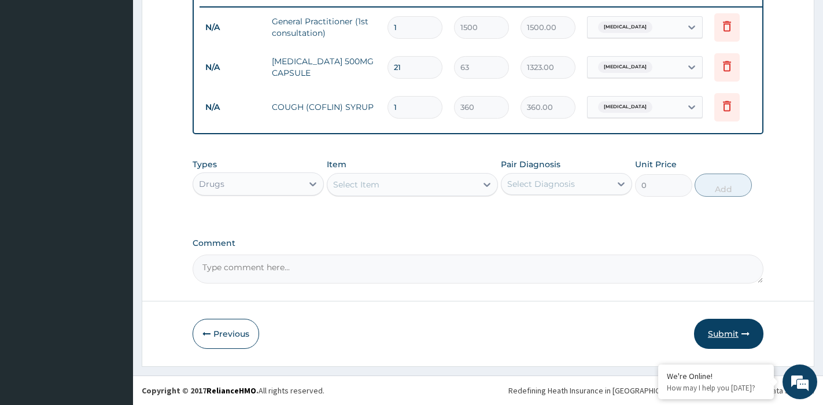
type input "21"
click at [734, 329] on button "Submit" at bounding box center [728, 334] width 69 height 30
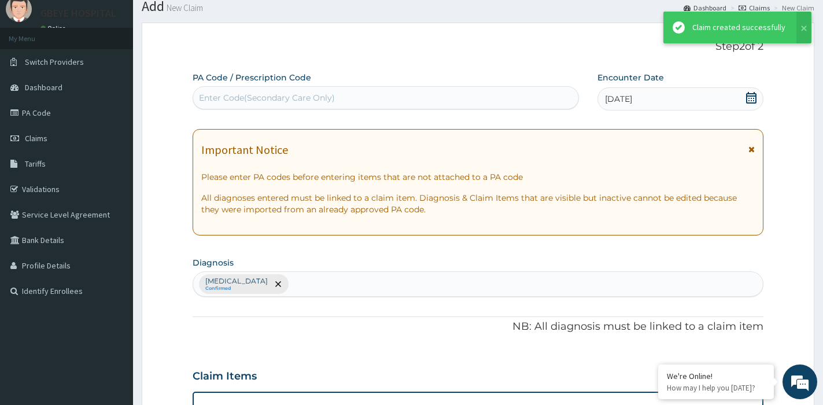
scroll to position [464, 0]
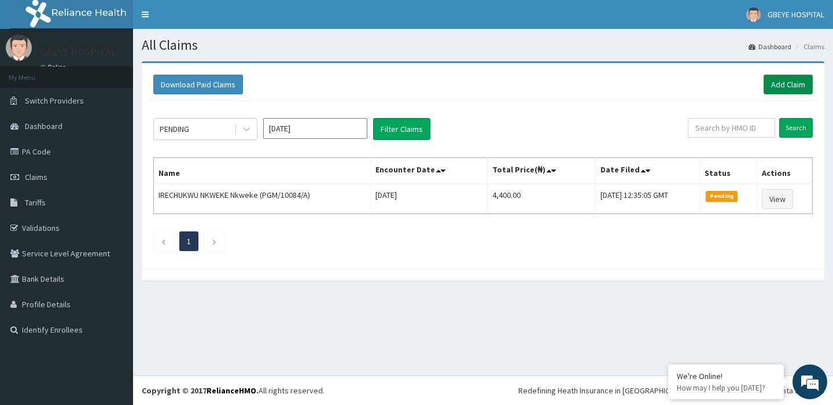
click at [785, 86] on link "Add Claim" at bounding box center [788, 85] width 49 height 20
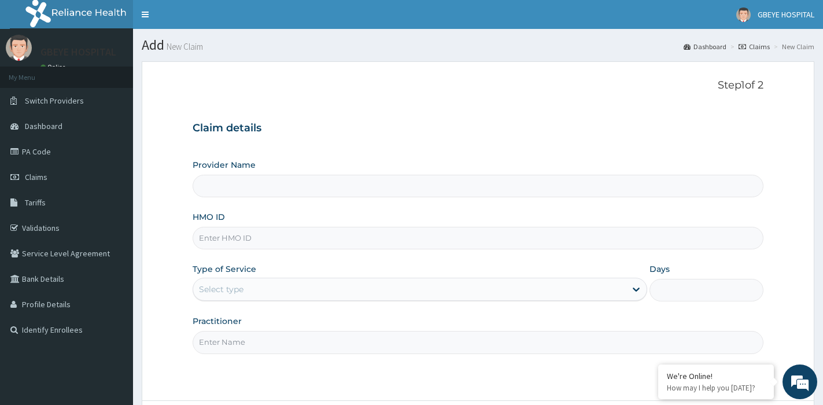
type input "[GEOGRAPHIC_DATA] ( [GEOGRAPHIC_DATA])"
click at [443, 242] on input "HMO ID" at bounding box center [478, 238] width 571 height 23
type input "ERM/10133/B"
drag, startPoint x: 550, startPoint y: 284, endPoint x: 603, endPoint y: 255, distance: 60.3
click at [556, 281] on div "Select type" at bounding box center [409, 289] width 433 height 19
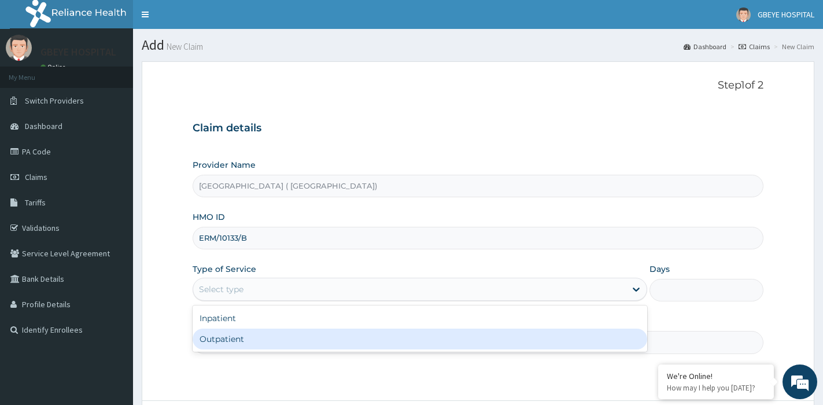
drag, startPoint x: 467, startPoint y: 340, endPoint x: 461, endPoint y: 319, distance: 21.6
click at [467, 337] on div "Outpatient" at bounding box center [420, 339] width 455 height 21
type input "1"
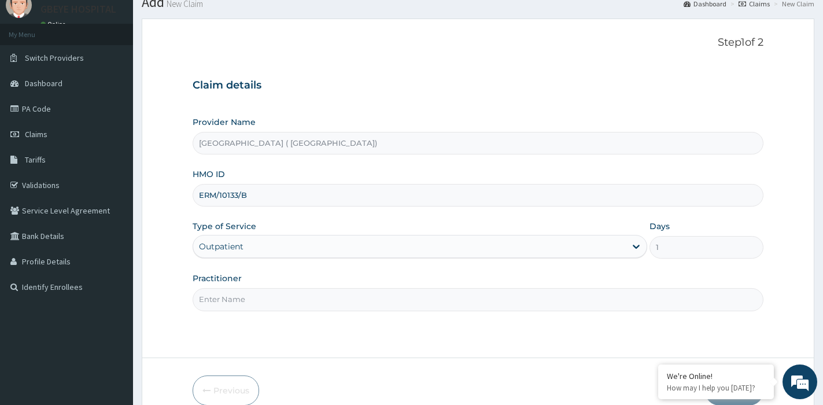
scroll to position [100, 0]
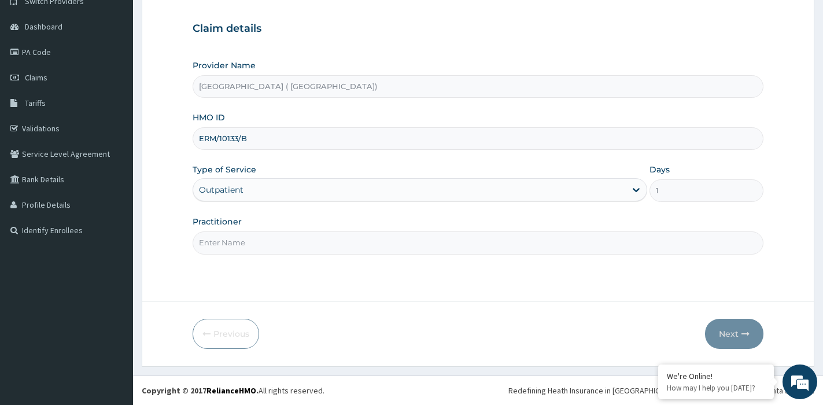
click at [363, 241] on input "Practitioner" at bounding box center [478, 242] width 571 height 23
type input "DR [PERSON_NAME]"
click at [738, 338] on button "Next" at bounding box center [734, 334] width 58 height 30
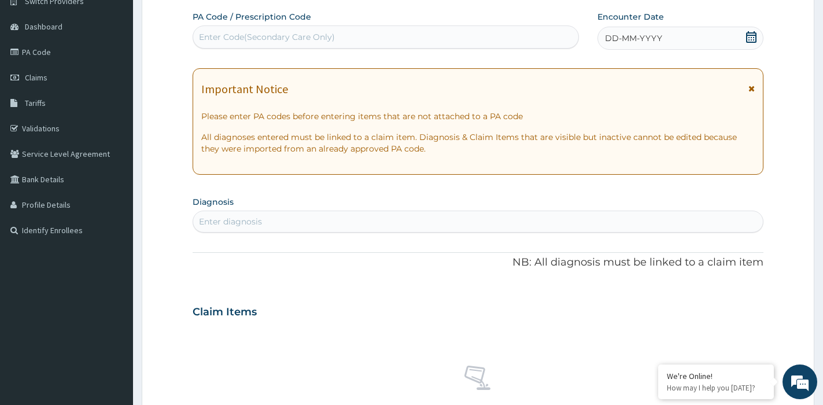
click at [649, 35] on span "DD-MM-YYYY" at bounding box center [633, 38] width 57 height 12
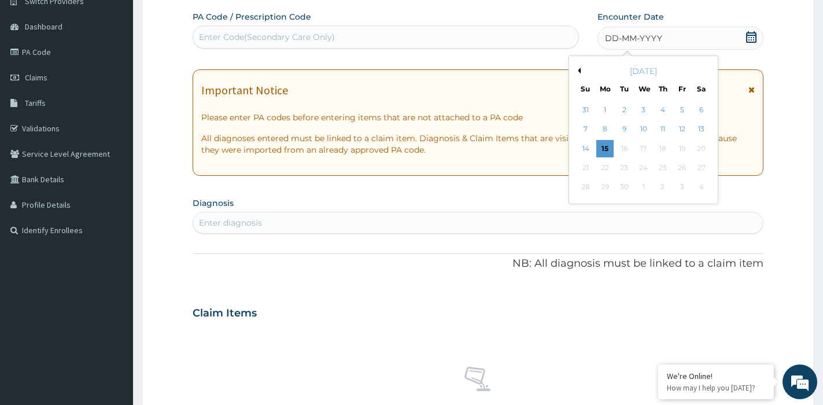
click at [746, 38] on icon at bounding box center [752, 37] width 12 height 12
click at [687, 106] on div "5" at bounding box center [682, 109] width 17 height 17
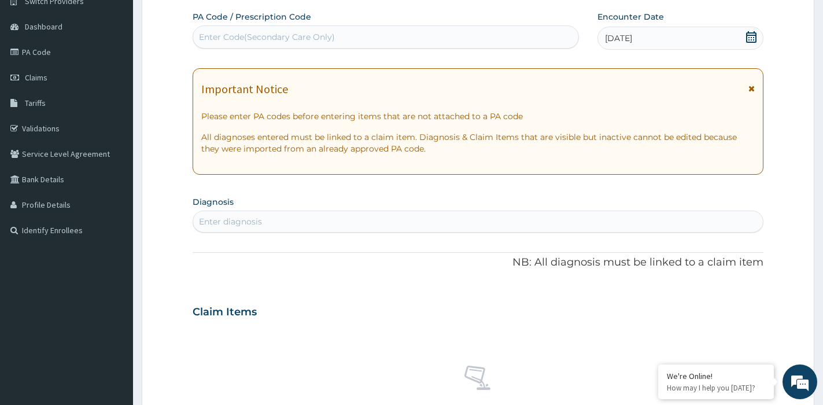
click at [274, 209] on section "Diagnosis Enter diagnosis" at bounding box center [478, 212] width 571 height 39
click at [270, 224] on div "Enter diagnosis" at bounding box center [478, 221] width 570 height 19
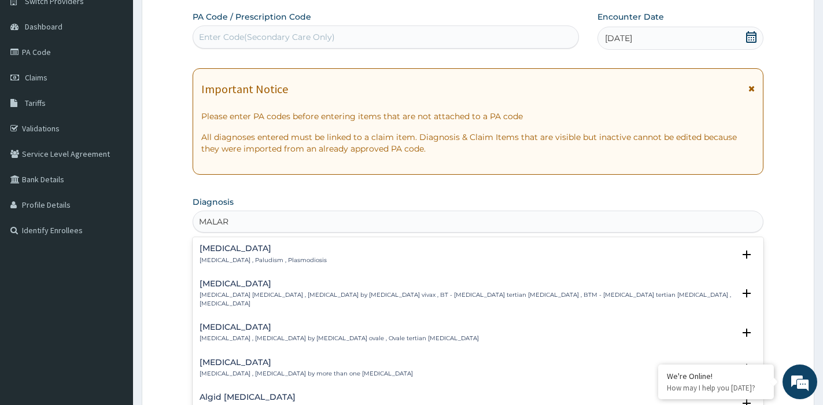
type input "MALARI"
click at [251, 255] on div "[MEDICAL_DATA] [MEDICAL_DATA] , Paludism , Plasmodiosis" at bounding box center [263, 254] width 127 height 20
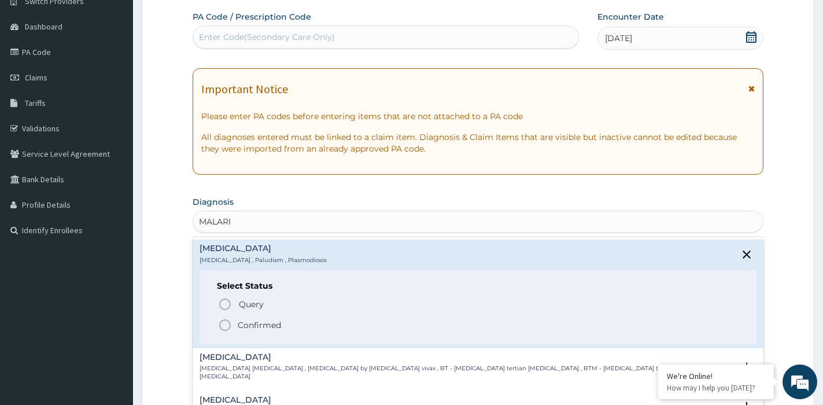
click at [252, 326] on p "Confirmed" at bounding box center [259, 325] width 43 height 12
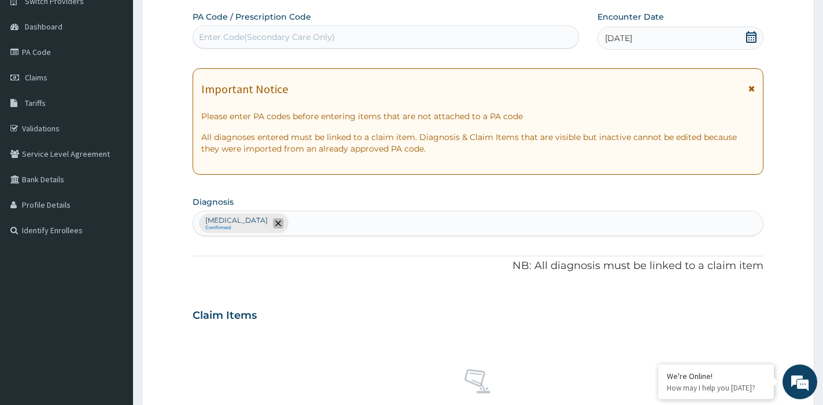
click at [275, 222] on icon "remove selection option" at bounding box center [278, 223] width 6 height 6
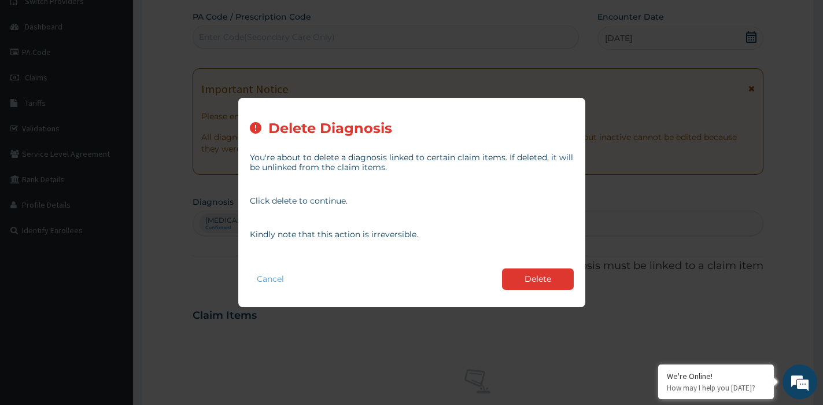
click at [259, 219] on div "You're about to delete a diagnosis linked to certain claim items. If deleted, i…" at bounding box center [412, 194] width 324 height 102
click at [542, 281] on button "Delete" at bounding box center [538, 278] width 72 height 21
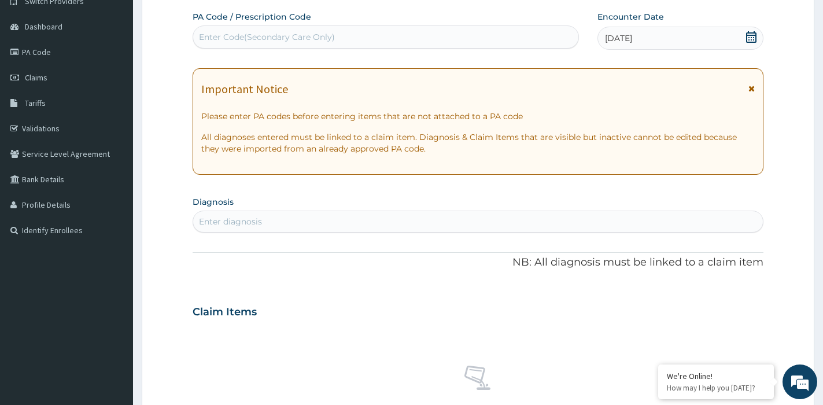
click at [250, 222] on div "Enter diagnosis" at bounding box center [230, 222] width 63 height 12
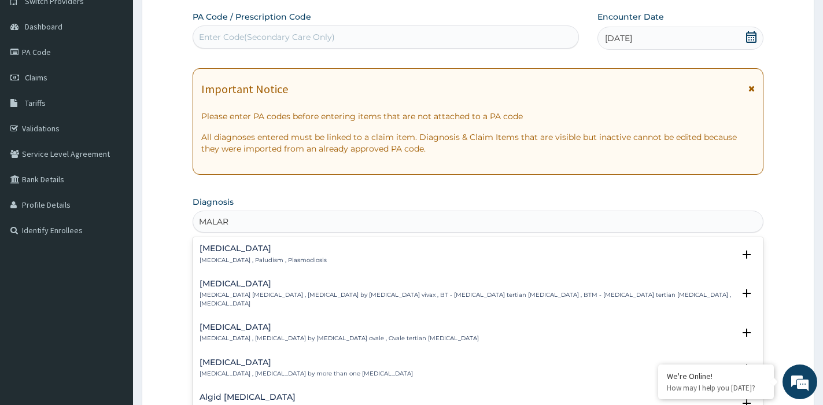
type input "MALARI"
click at [369, 252] on div "[MEDICAL_DATA] [MEDICAL_DATA] , Paludism , Plasmodiosis" at bounding box center [478, 254] width 557 height 20
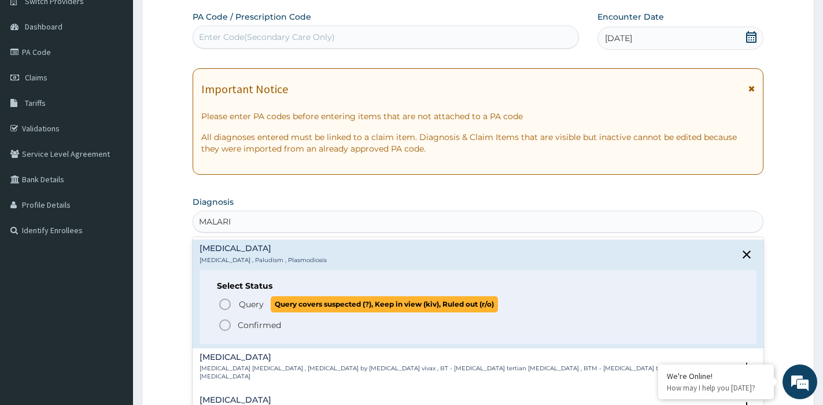
click at [225, 300] on icon "status option query" at bounding box center [225, 304] width 14 height 14
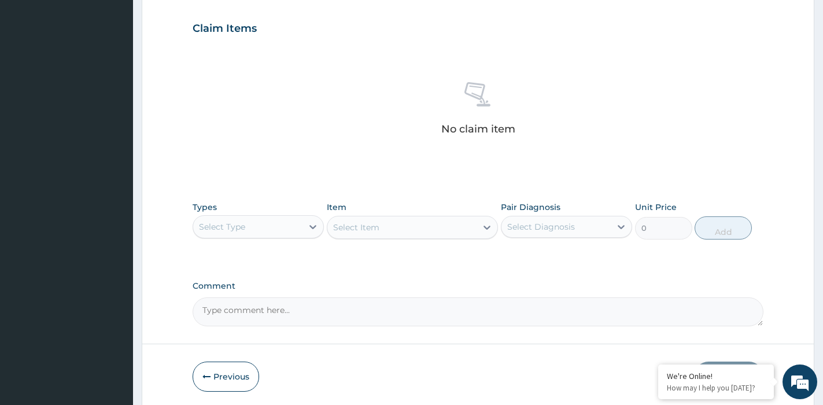
scroll to position [389, 0]
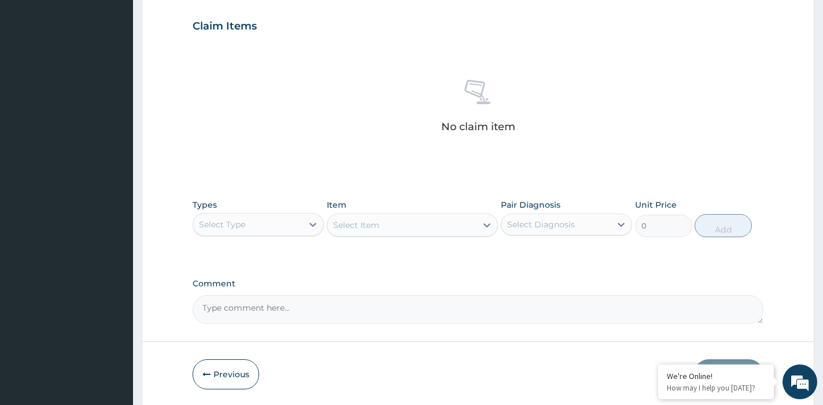
click at [299, 221] on div "Select Type" at bounding box center [247, 224] width 109 height 19
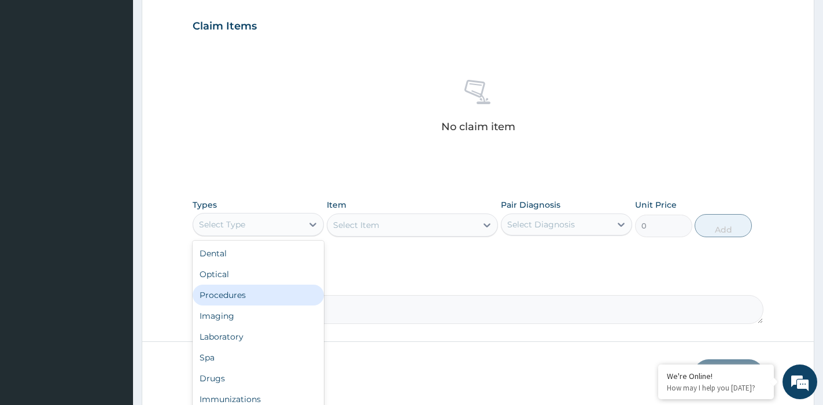
click at [253, 290] on div "Procedures" at bounding box center [258, 295] width 131 height 21
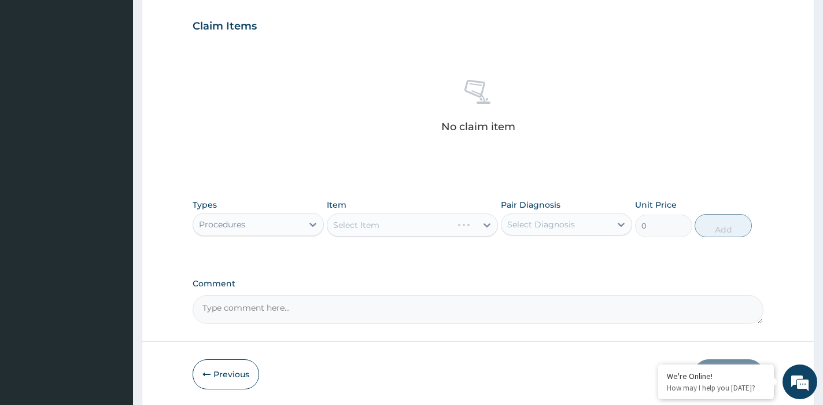
click at [436, 223] on div "Select Item" at bounding box center [412, 224] width 171 height 23
click at [474, 224] on div "Select Item" at bounding box center [401, 225] width 149 height 19
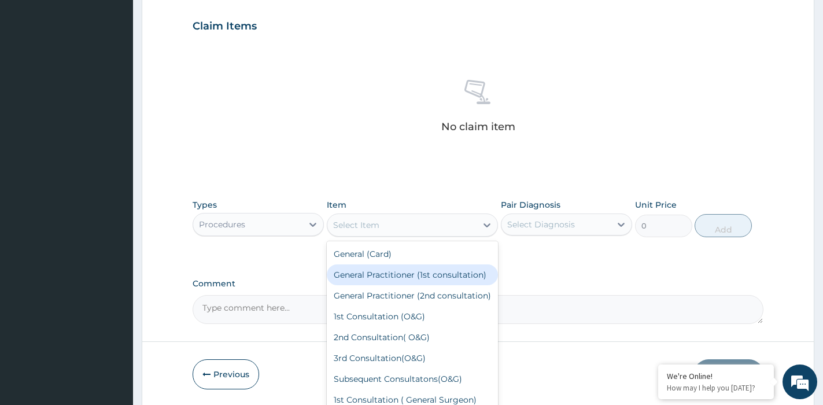
click at [423, 279] on div "General Practitioner (1st consultation)" at bounding box center [412, 274] width 171 height 21
type input "1500"
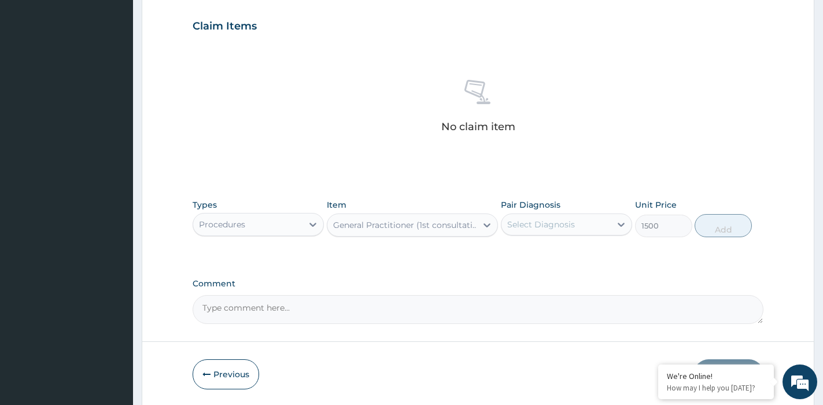
click at [593, 224] on div "Select Diagnosis" at bounding box center [556, 224] width 109 height 19
click at [568, 251] on div "[MEDICAL_DATA]" at bounding box center [566, 254] width 131 height 24
checkbox input "true"
click at [706, 228] on button "Add" at bounding box center [723, 225] width 57 height 23
type input "0"
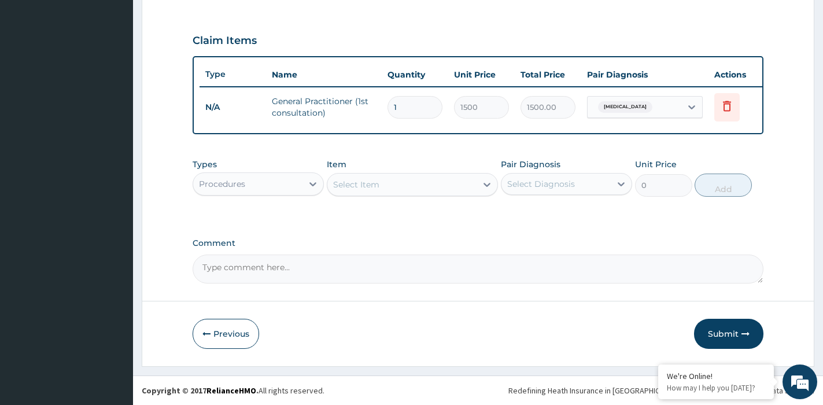
scroll to position [384, 0]
click at [299, 183] on div "Procedures" at bounding box center [247, 184] width 109 height 19
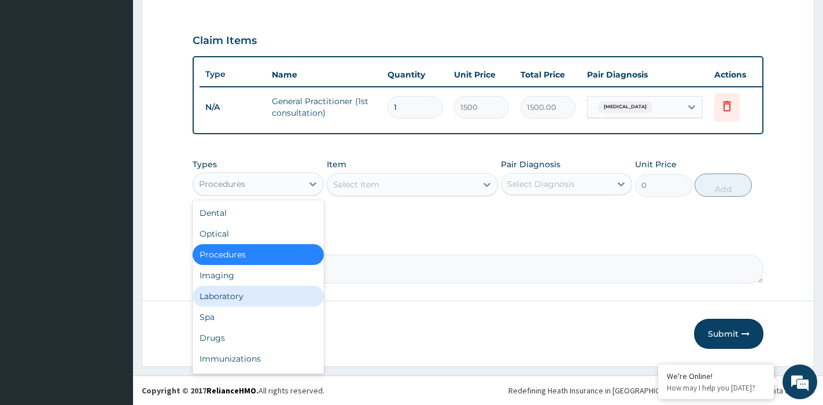
click at [257, 296] on div "Laboratory" at bounding box center [258, 296] width 131 height 21
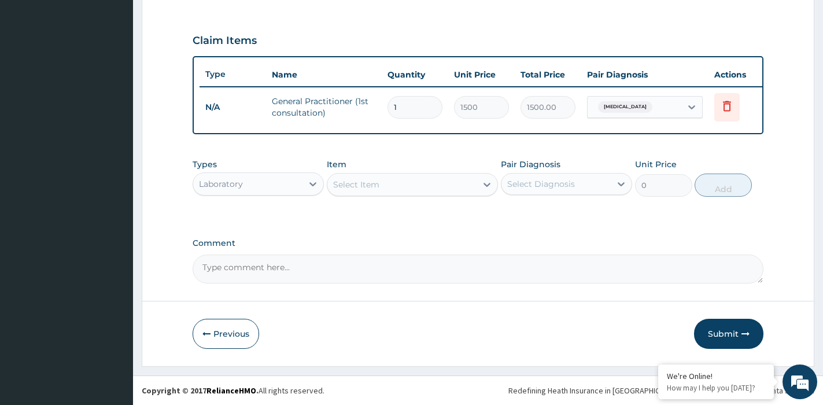
click at [402, 185] on div "Select Item" at bounding box center [412, 184] width 171 height 23
click at [402, 185] on div "Select Item" at bounding box center [401, 184] width 149 height 19
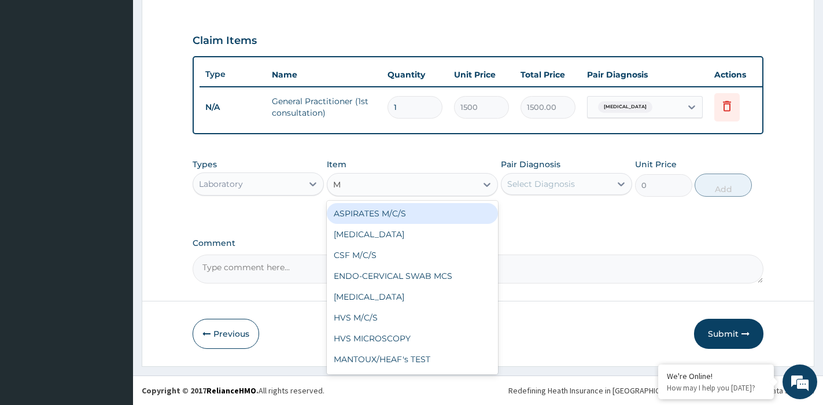
type input "MP"
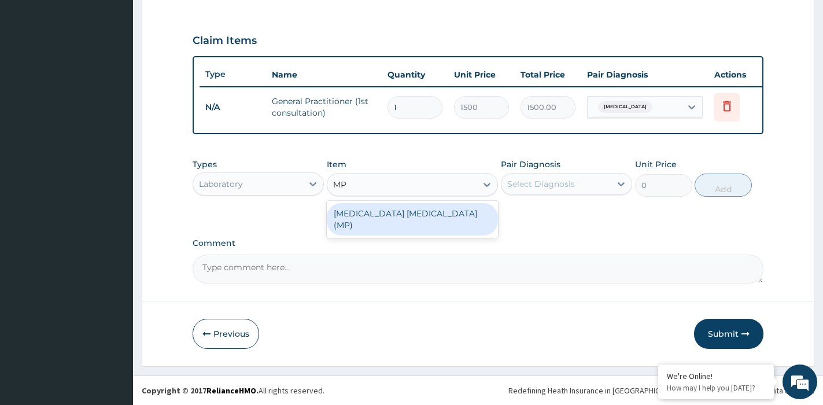
click at [424, 208] on div "[MEDICAL_DATA] [MEDICAL_DATA] (MP)" at bounding box center [412, 219] width 171 height 32
type input "650"
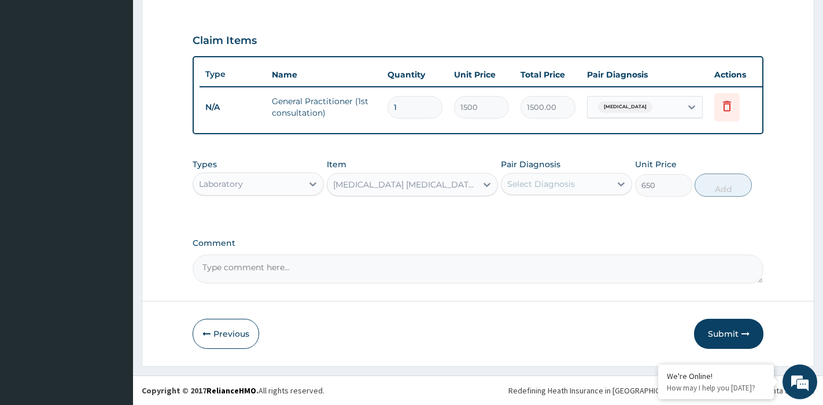
click at [595, 176] on div "Select Diagnosis" at bounding box center [556, 184] width 109 height 19
click at [564, 207] on div "[MEDICAL_DATA]" at bounding box center [566, 214] width 131 height 24
checkbox input "true"
click at [705, 185] on button "Add" at bounding box center [723, 185] width 57 height 23
type input "0"
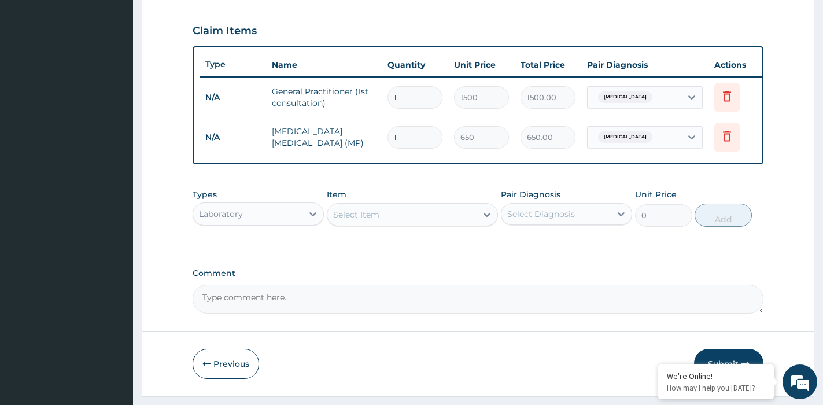
click at [414, 224] on div "Select Item" at bounding box center [401, 214] width 149 height 19
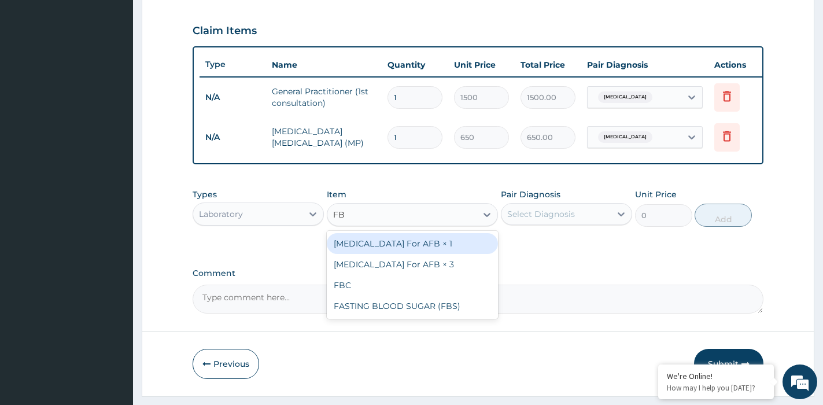
type input "FBC"
click at [447, 242] on div "FBC" at bounding box center [412, 243] width 171 height 25
click at [447, 248] on div "FBC" at bounding box center [412, 243] width 171 height 21
type input "1600"
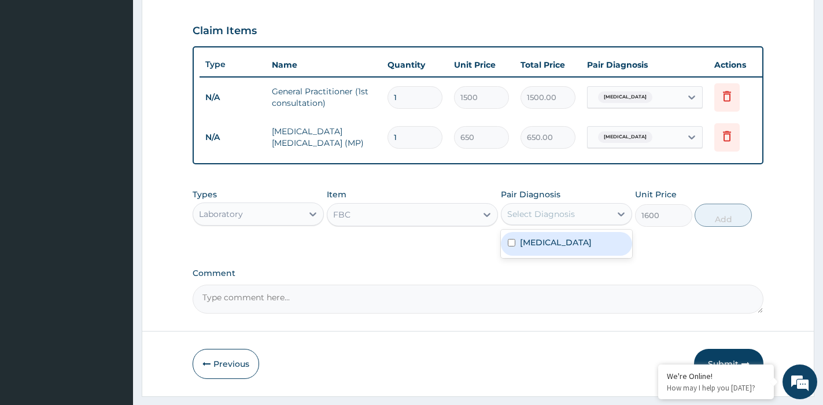
click at [562, 215] on div "Select Diagnosis" at bounding box center [556, 214] width 109 height 19
click at [564, 246] on div "[MEDICAL_DATA]" at bounding box center [566, 244] width 131 height 24
checkbox input "true"
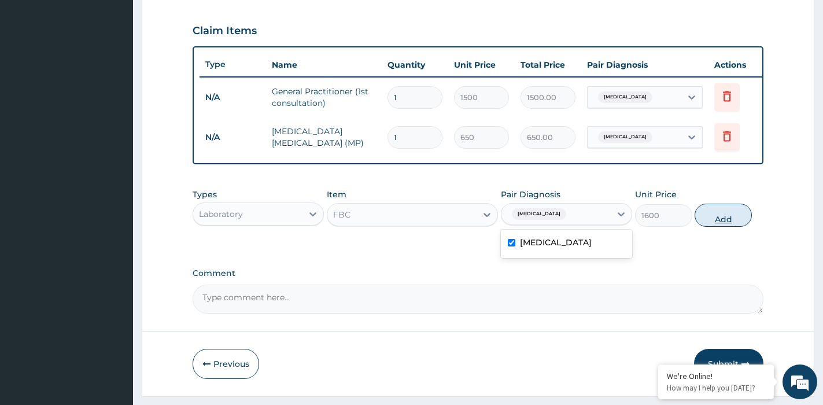
click at [717, 227] on button "Add" at bounding box center [723, 215] width 57 height 23
type input "0"
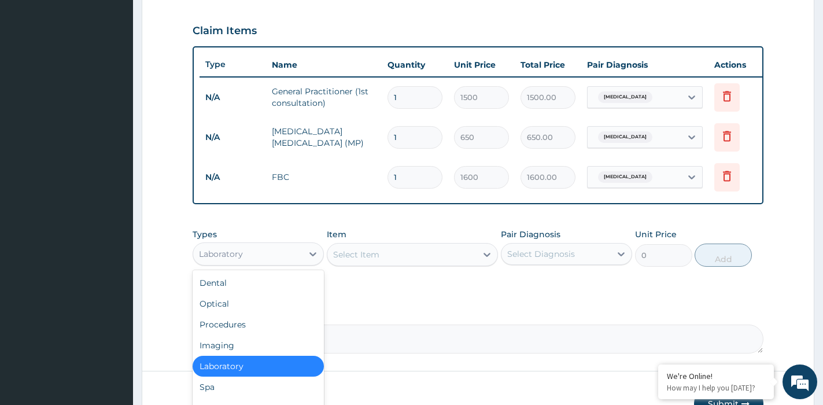
click at [296, 263] on div "Laboratory" at bounding box center [247, 254] width 109 height 19
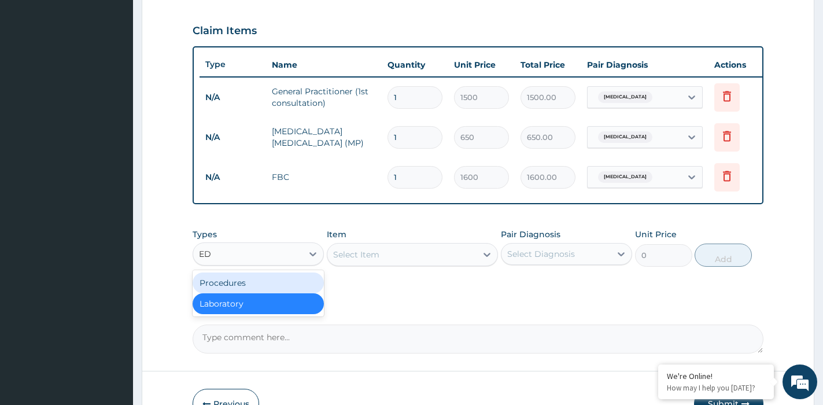
type input "E"
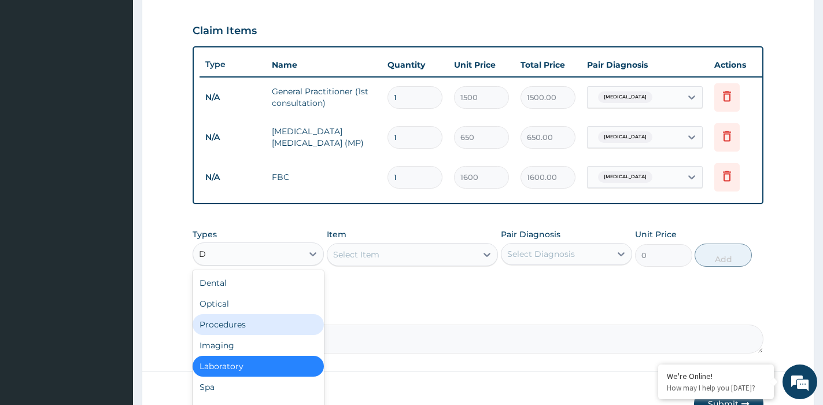
type input "DR"
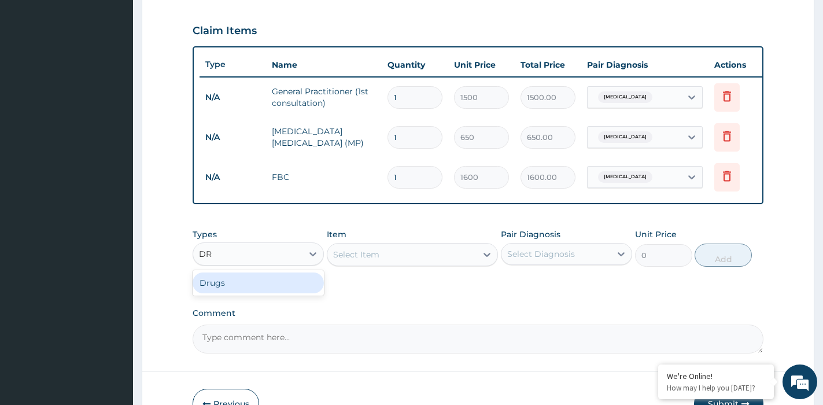
click at [265, 287] on div "Drugs" at bounding box center [258, 283] width 131 height 21
click at [373, 266] on div "Select Item" at bounding box center [412, 254] width 171 height 23
click at [382, 262] on div "Select Item" at bounding box center [412, 254] width 171 height 23
click at [382, 262] on div "Select Item" at bounding box center [401, 254] width 149 height 19
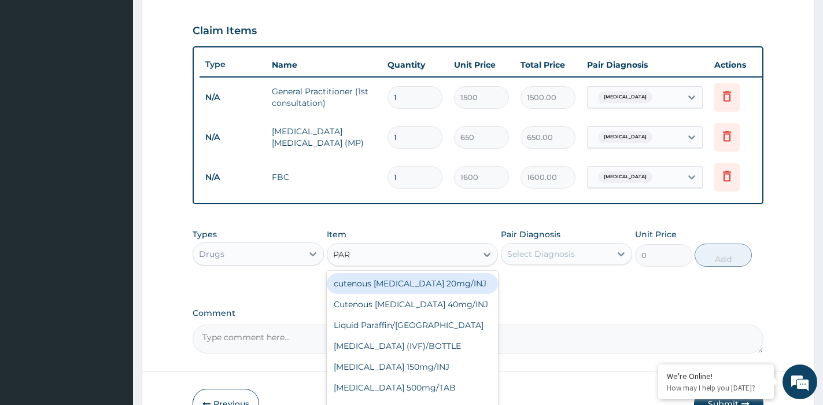
type input "PARA"
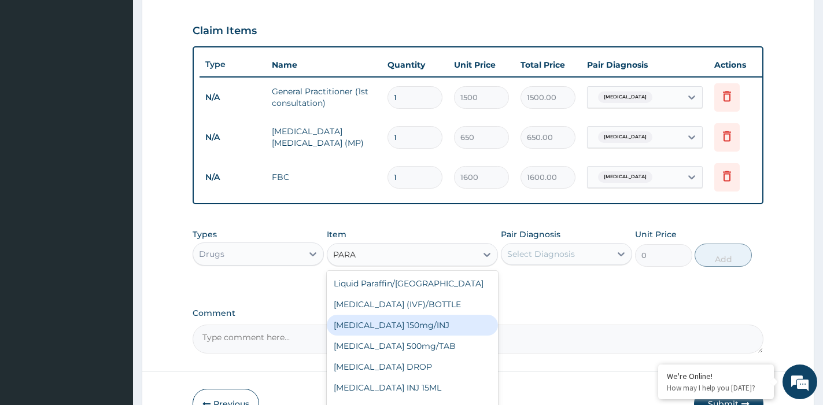
drag, startPoint x: 402, startPoint y: 331, endPoint x: 399, endPoint y: 321, distance: 10.8
click at [402, 332] on div "[MEDICAL_DATA] 150mg/INJ" at bounding box center [412, 325] width 171 height 21
type input "144"
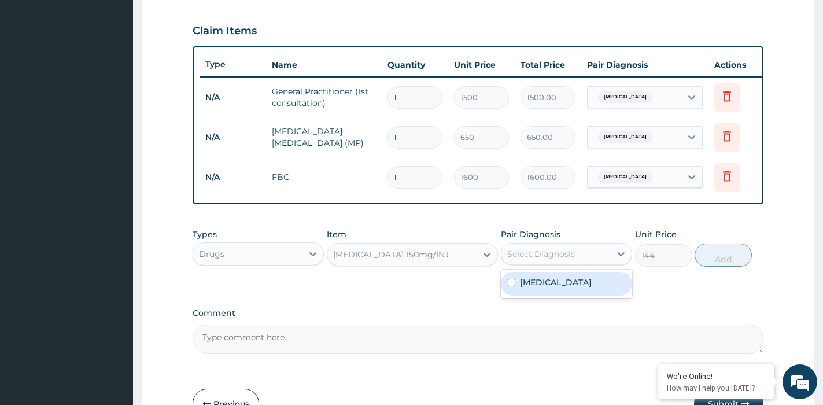
click at [608, 263] on div "Select Diagnosis" at bounding box center [556, 254] width 109 height 19
click at [594, 287] on div "[MEDICAL_DATA]" at bounding box center [566, 284] width 131 height 24
checkbox input "true"
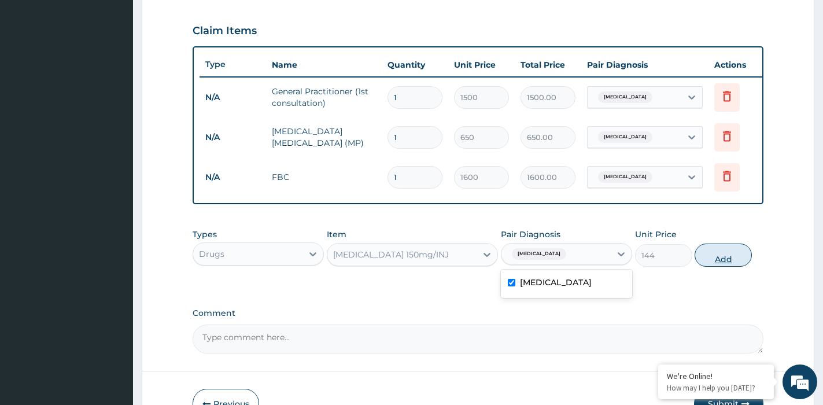
click at [750, 263] on button "Add" at bounding box center [723, 255] width 57 height 23
type input "0"
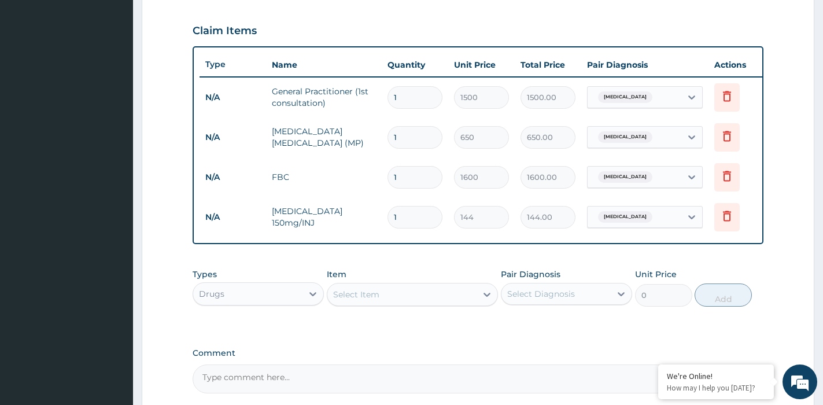
drag, startPoint x: 405, startPoint y: 215, endPoint x: 382, endPoint y: 217, distance: 22.6
click at [381, 219] on tr "N/A [MEDICAL_DATA] 150mg/INJ 1 144 144.00 [MEDICAL_DATA] Delete" at bounding box center [483, 217] width 567 height 40
type input "4"
type input "576.00"
type input "4"
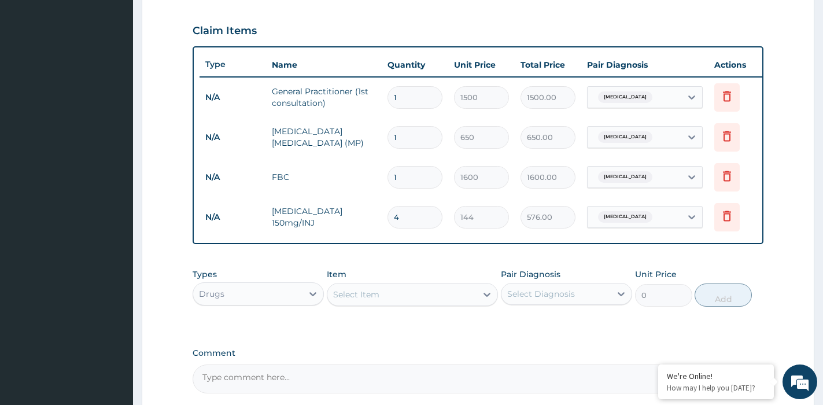
click at [410, 301] on div "Select Item" at bounding box center [401, 294] width 149 height 19
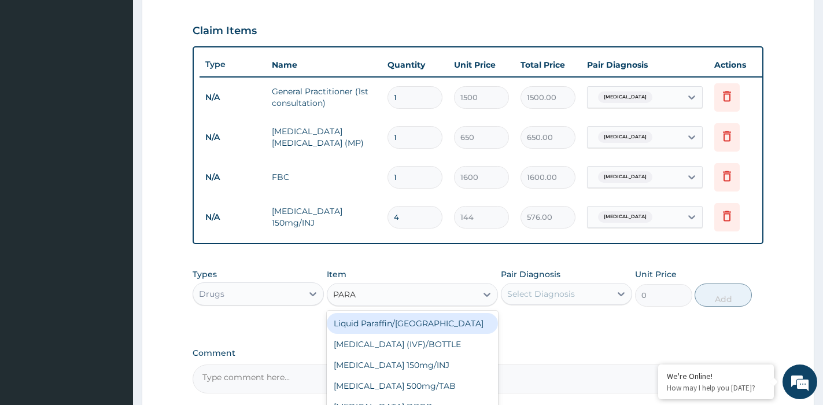
type input "PARAC"
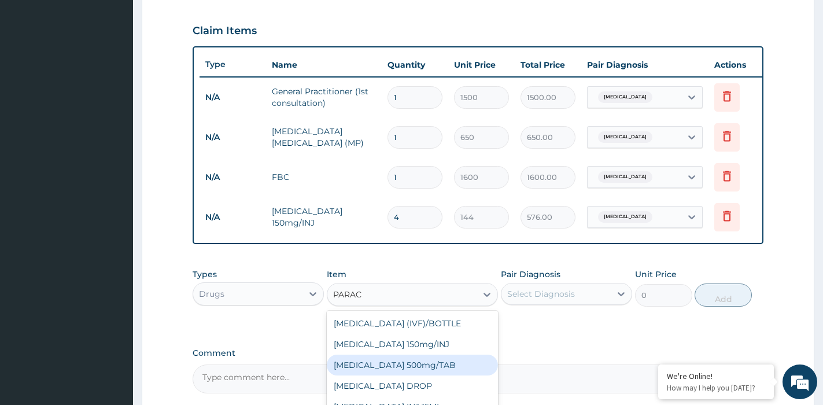
click at [403, 370] on div "[MEDICAL_DATA] 500mg/TAB" at bounding box center [412, 365] width 171 height 21
type input "13"
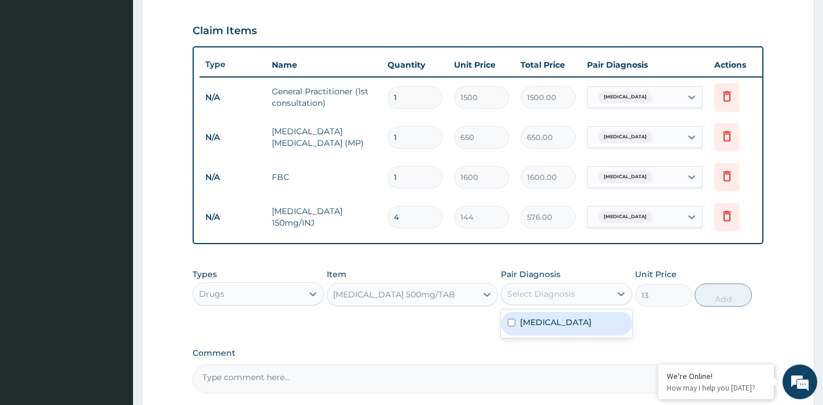
click at [551, 300] on div "Select Diagnosis" at bounding box center [541, 294] width 68 height 12
drag, startPoint x: 556, startPoint y: 335, endPoint x: 649, endPoint y: 332, distance: 92.6
click at [557, 334] on div "[MEDICAL_DATA]" at bounding box center [566, 324] width 131 height 24
checkbox input "true"
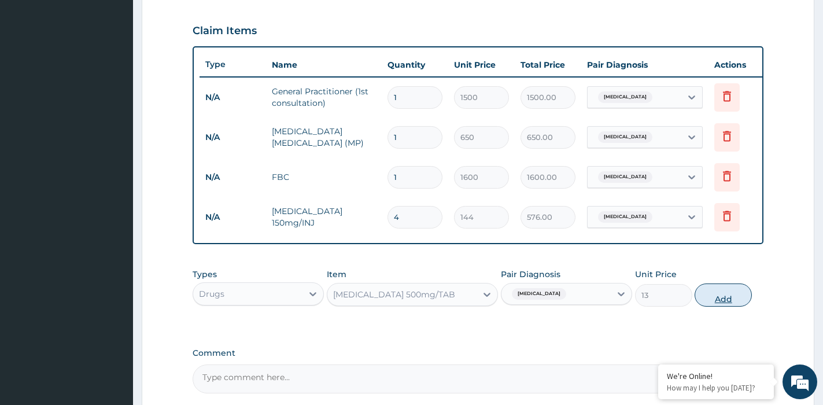
click at [726, 302] on button "Add" at bounding box center [723, 295] width 57 height 23
type input "0"
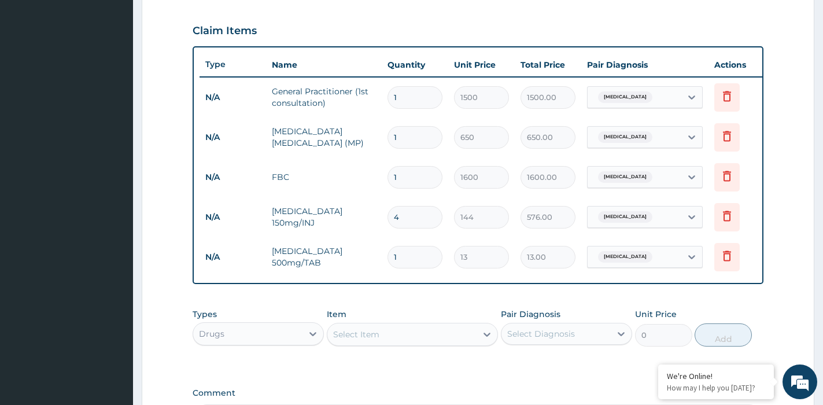
type input "18"
type input "234.00"
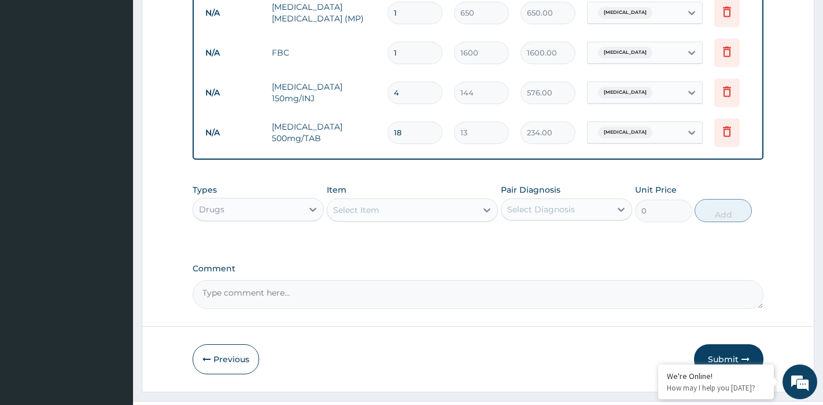
scroll to position [544, 0]
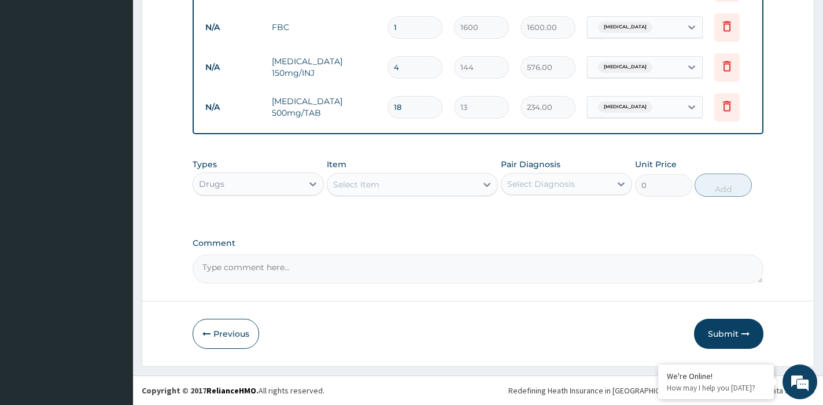
type input "18"
click at [396, 181] on div "Select Item" at bounding box center [401, 184] width 149 height 19
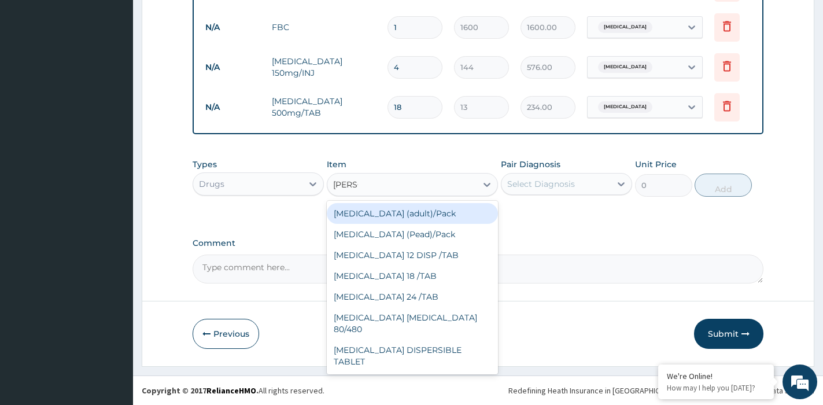
type input "COART"
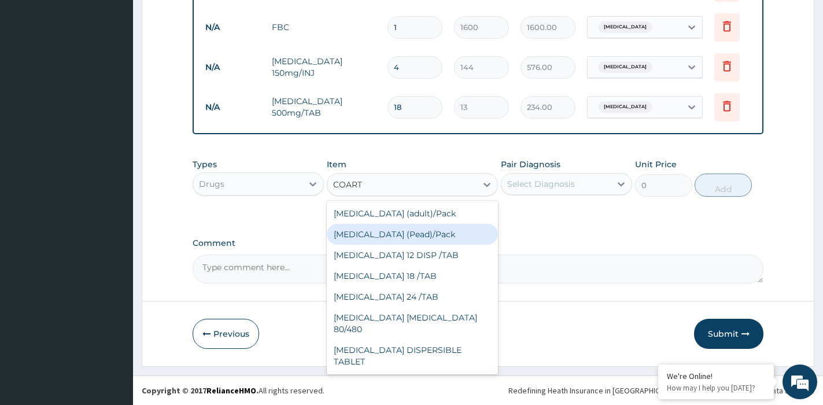
drag, startPoint x: 396, startPoint y: 231, endPoint x: 480, endPoint y: 215, distance: 84.9
click at [410, 231] on div "[MEDICAL_DATA] (Pead)/Pack" at bounding box center [412, 234] width 171 height 21
type input "1080"
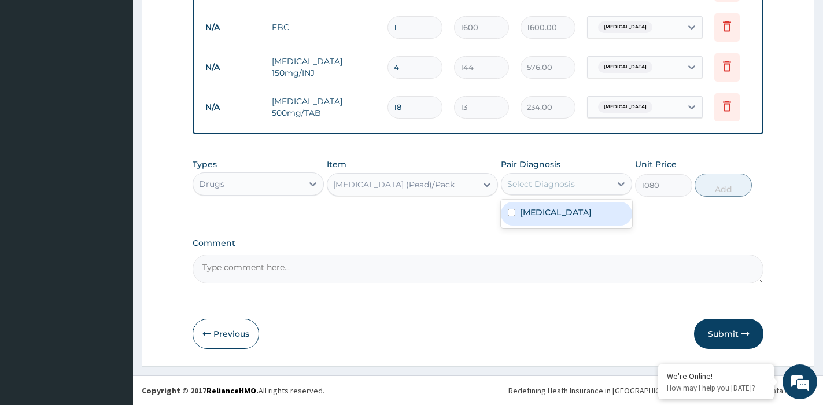
drag, startPoint x: 603, startPoint y: 174, endPoint x: 603, endPoint y: 183, distance: 9.3
click at [603, 175] on div "Select Diagnosis" at bounding box center [566, 184] width 131 height 22
drag, startPoint x: 588, startPoint y: 211, endPoint x: 656, endPoint y: 209, distance: 67.1
click at [590, 211] on div "[MEDICAL_DATA]" at bounding box center [566, 214] width 131 height 24
checkbox input "true"
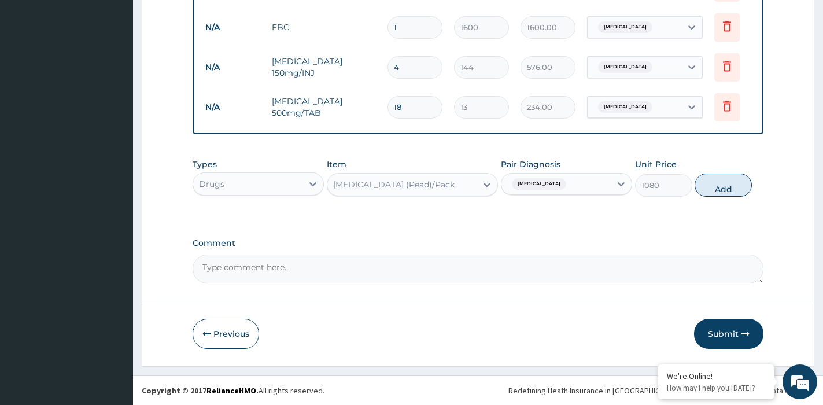
click at [712, 185] on button "Add" at bounding box center [723, 185] width 57 height 23
type input "0"
drag, startPoint x: 739, startPoint y: 326, endPoint x: 730, endPoint y: 319, distance: 11.7
click at [730, 319] on button "Submit" at bounding box center [728, 334] width 69 height 30
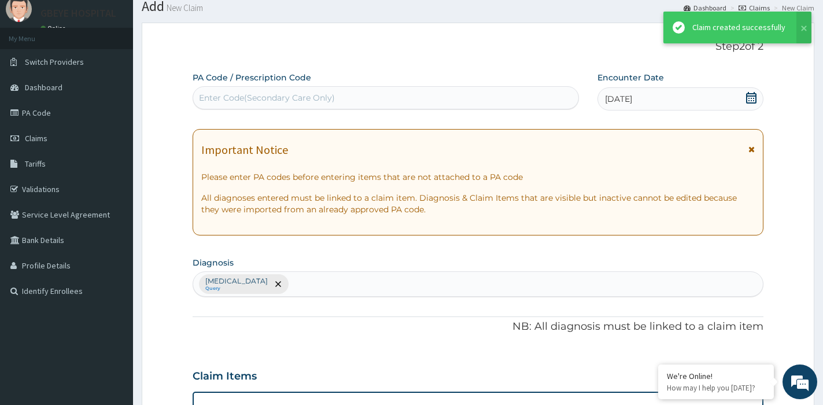
scroll to position [584, 0]
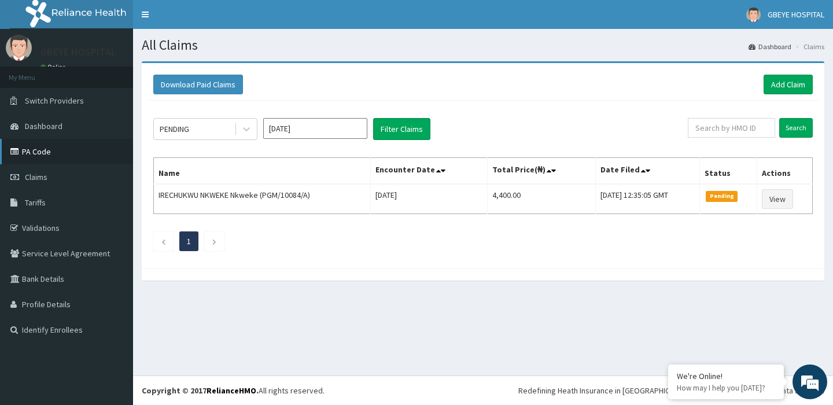
click at [49, 157] on link "PA Code" at bounding box center [66, 151] width 133 height 25
click at [793, 81] on link "Add Claim" at bounding box center [788, 85] width 49 height 20
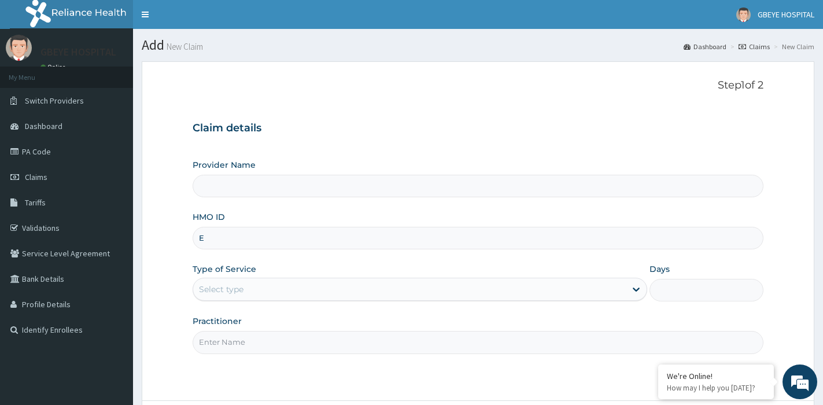
type input "ER"
type input "[GEOGRAPHIC_DATA] ( [GEOGRAPHIC_DATA])"
type input "ERM/10206/C"
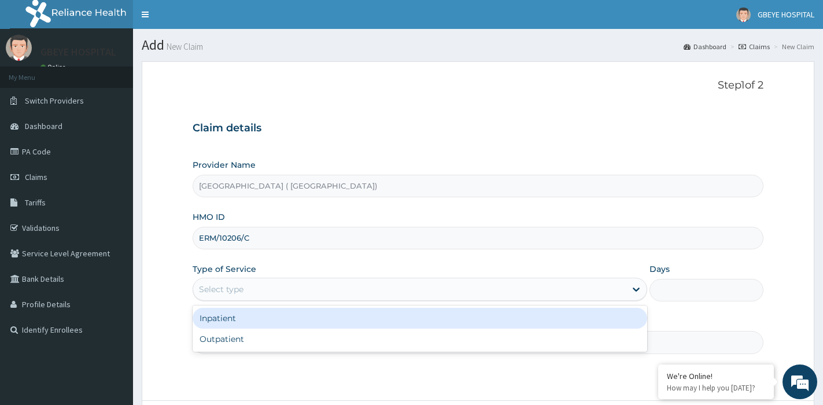
drag, startPoint x: 332, startPoint y: 296, endPoint x: 337, endPoint y: 289, distance: 9.0
click at [332, 294] on div "Select type" at bounding box center [409, 289] width 433 height 19
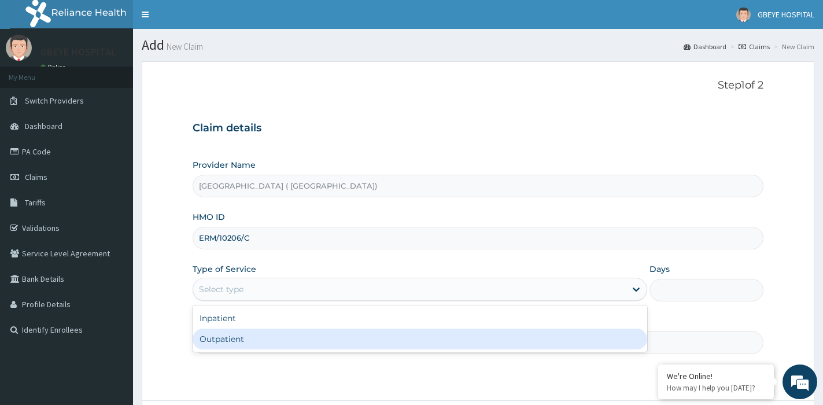
click at [326, 330] on div "Outpatient" at bounding box center [420, 339] width 455 height 21
type input "1"
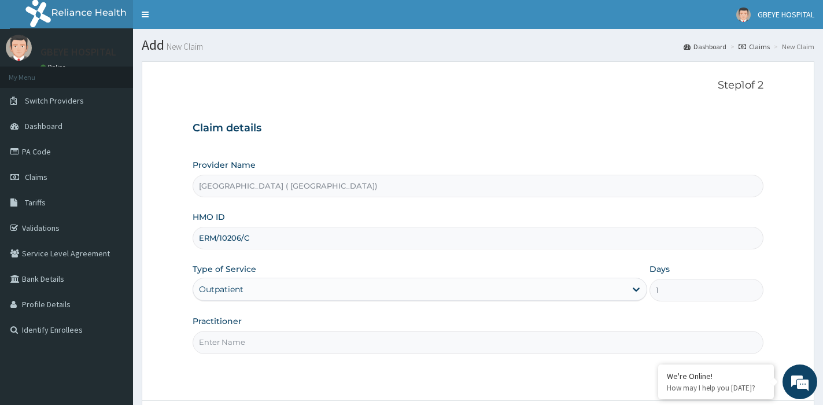
click at [284, 337] on input "Practitioner" at bounding box center [478, 342] width 571 height 23
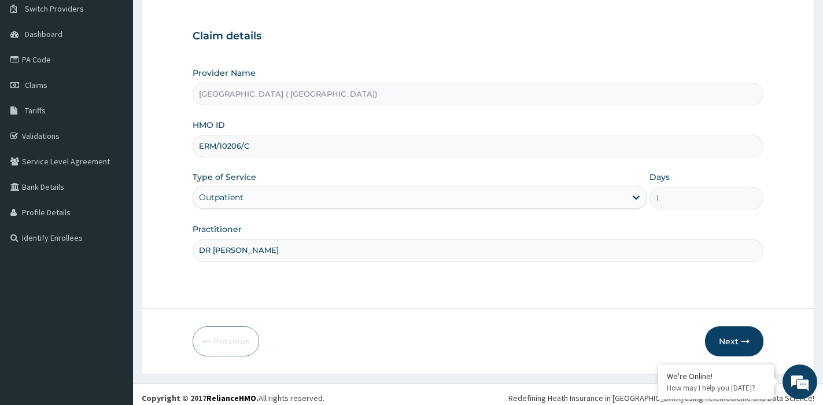
scroll to position [100, 0]
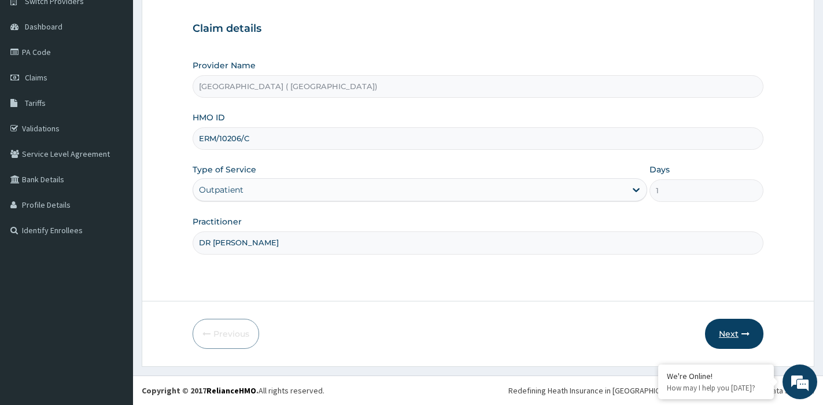
type input "DR [PERSON_NAME]"
click at [732, 333] on button "Next" at bounding box center [734, 334] width 58 height 30
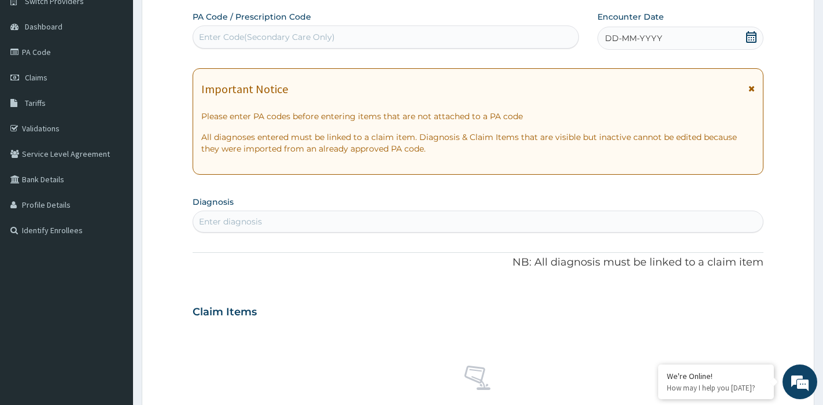
click at [506, 35] on div "Enter Code(Secondary Care Only)" at bounding box center [385, 37] width 385 height 19
paste input "PA/D820A1"
type input "PA/D820A1"
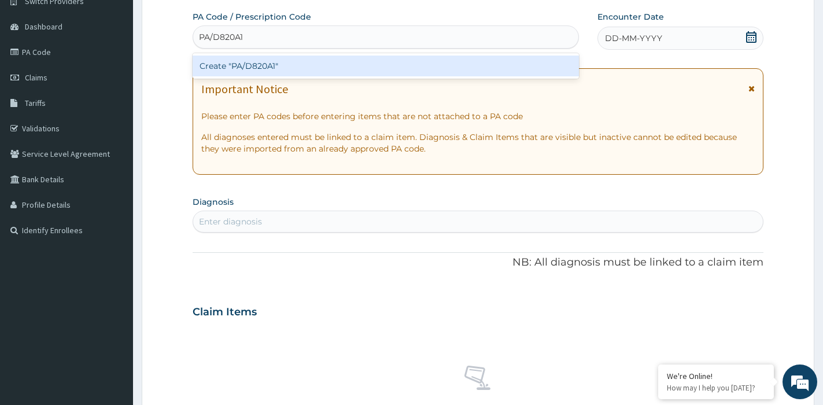
click at [506, 65] on div "Create "PA/D820A1"" at bounding box center [386, 66] width 386 height 21
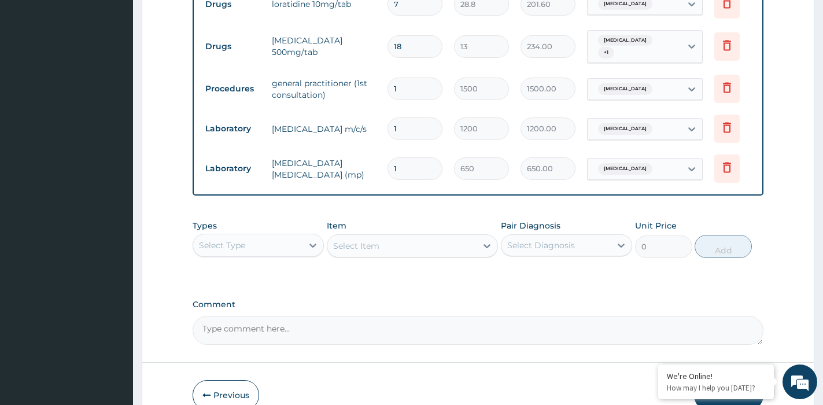
scroll to position [588, 0]
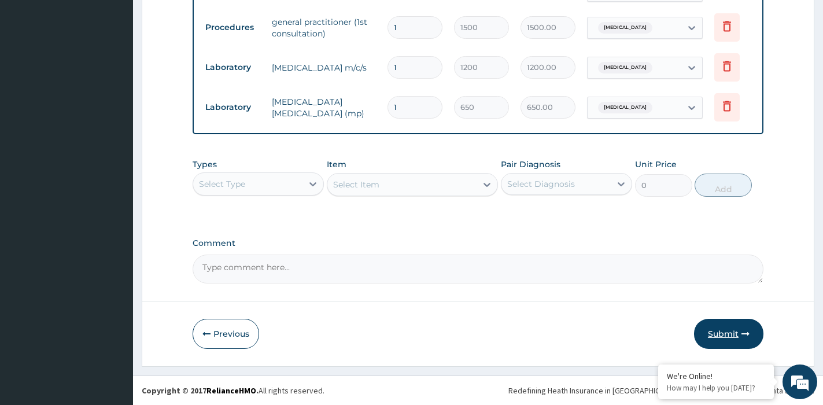
click at [730, 325] on button "Submit" at bounding box center [728, 334] width 69 height 30
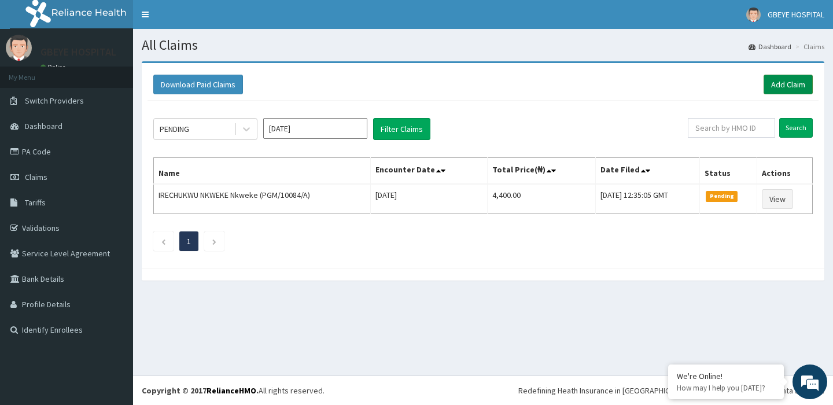
click at [801, 83] on link "Add Claim" at bounding box center [788, 85] width 49 height 20
click at [780, 82] on link "Add Claim" at bounding box center [788, 85] width 49 height 20
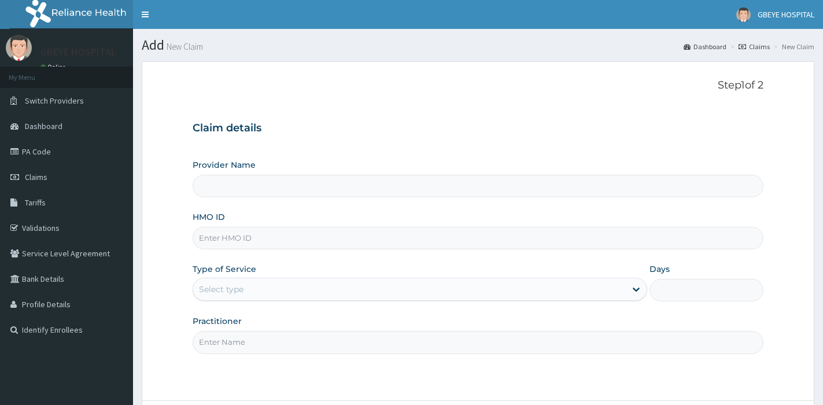
click at [272, 234] on input "HMO ID" at bounding box center [478, 238] width 571 height 23
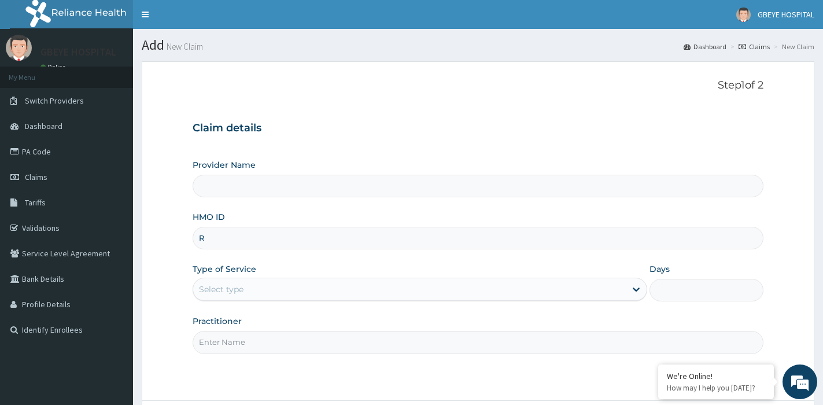
type input "RW"
type input "[GEOGRAPHIC_DATA] ( [GEOGRAPHIC_DATA])"
type input "RET/19944/A"
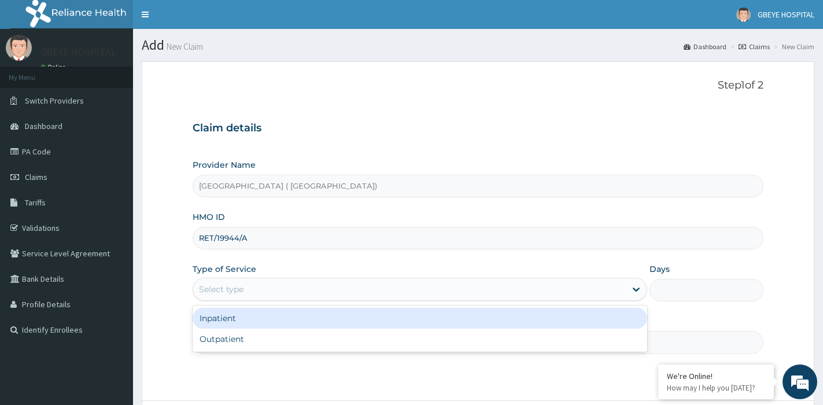
drag, startPoint x: 385, startPoint y: 297, endPoint x: 403, endPoint y: 286, distance: 21.5
click at [385, 296] on div "Select type" at bounding box center [409, 289] width 433 height 19
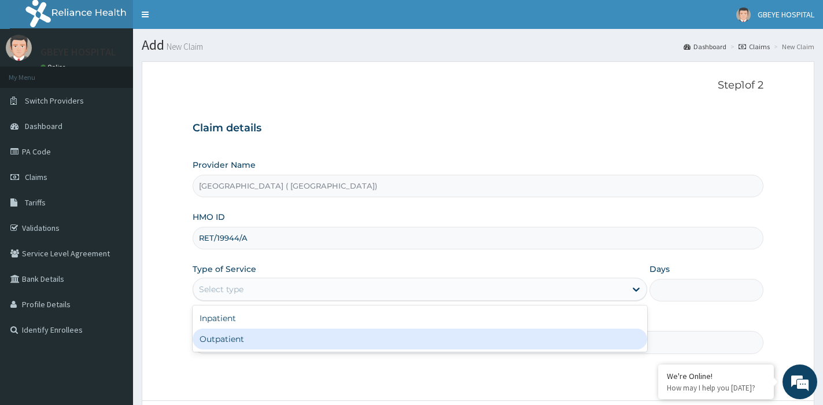
click at [406, 341] on div "Outpatient" at bounding box center [420, 339] width 455 height 21
type input "1"
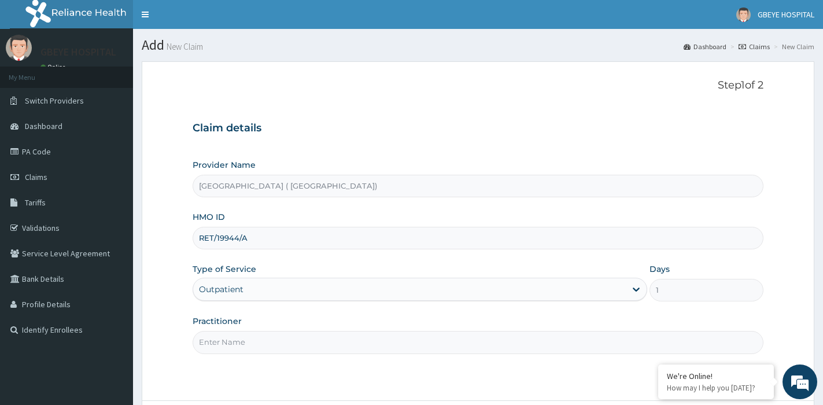
click at [369, 341] on input "Practitioner" at bounding box center [478, 342] width 571 height 23
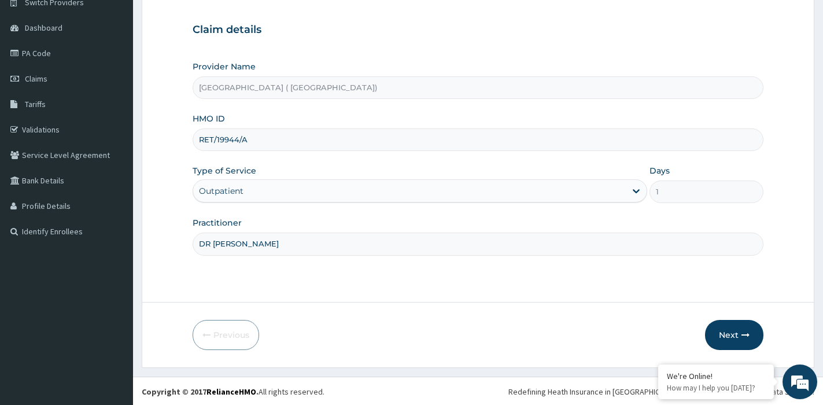
scroll to position [100, 0]
type input "DR [PERSON_NAME]"
click at [743, 330] on icon "button" at bounding box center [746, 334] width 8 height 8
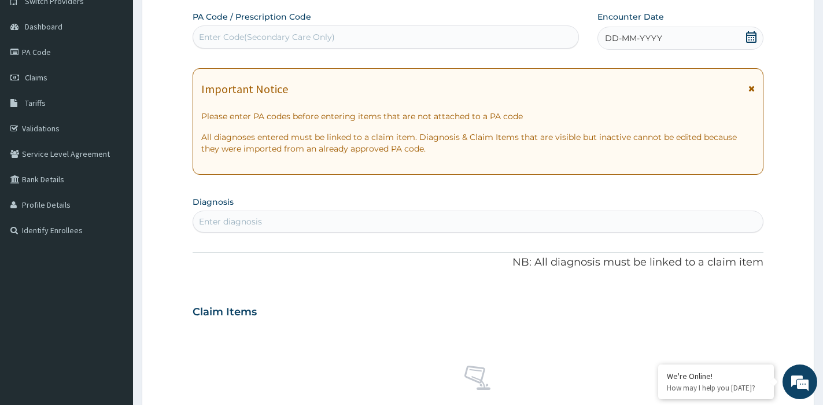
click at [752, 36] on icon at bounding box center [752, 37] width 12 height 12
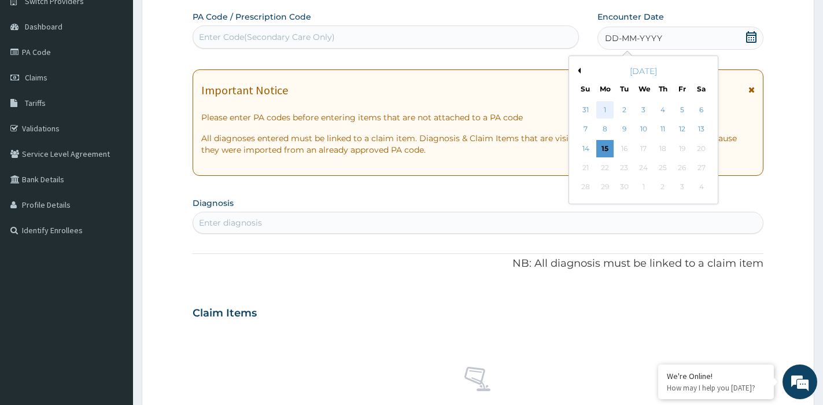
click at [606, 112] on div "1" at bounding box center [605, 109] width 17 height 17
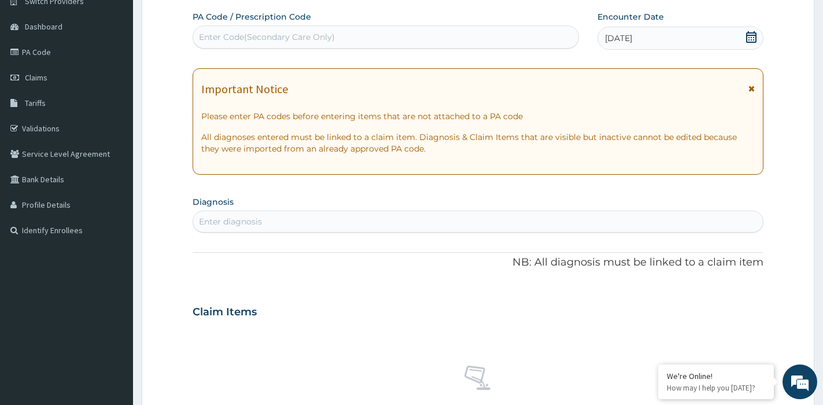
click at [312, 215] on div "Enter diagnosis" at bounding box center [478, 221] width 570 height 19
type input "RTI"
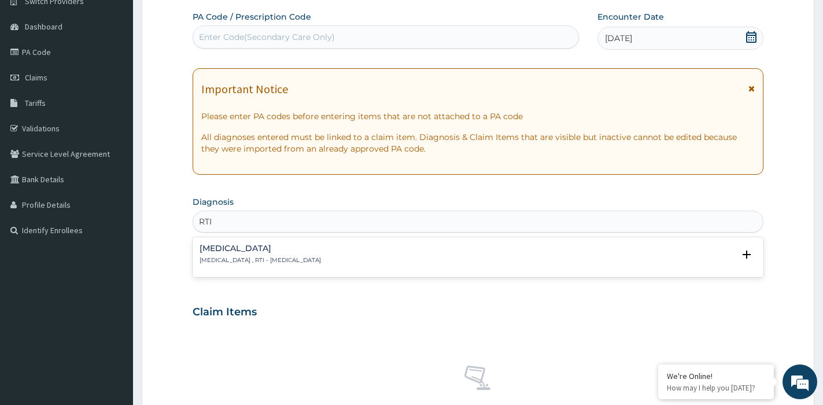
click at [321, 257] on p "[MEDICAL_DATA] , RTI - [MEDICAL_DATA]" at bounding box center [261, 260] width 122 height 8
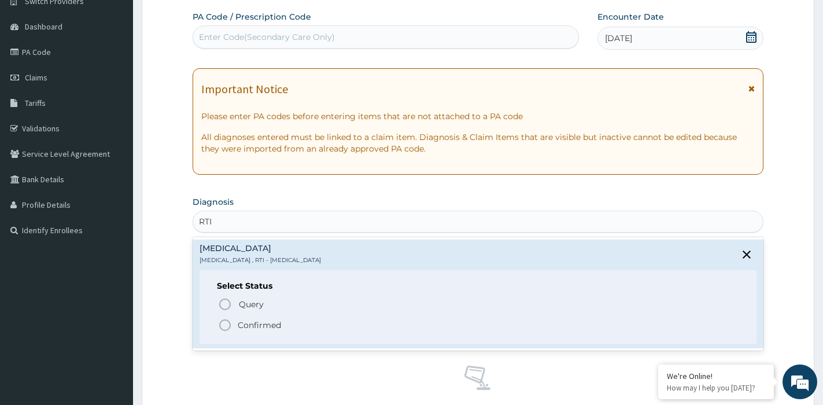
click at [230, 322] on icon "status option filled" at bounding box center [225, 325] width 14 height 14
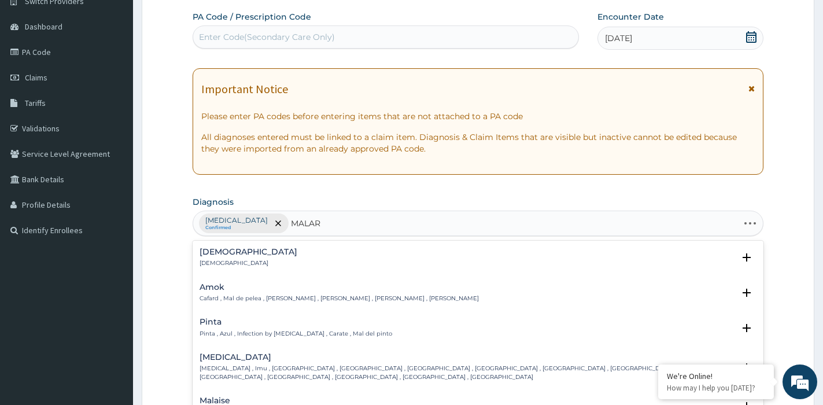
type input "MALARI"
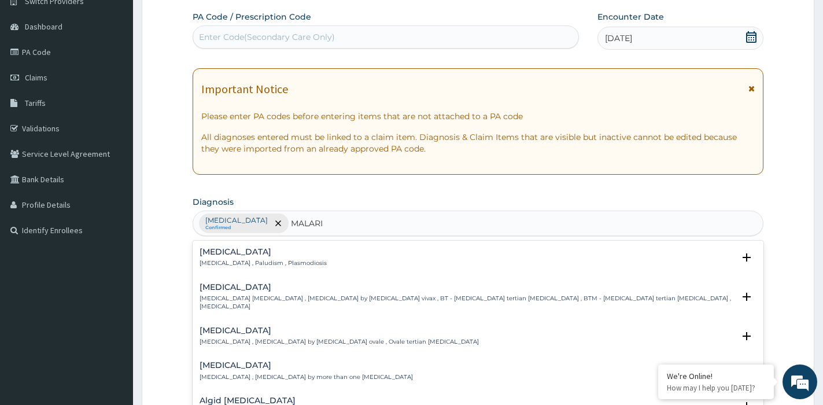
click at [293, 253] on h4 "[MEDICAL_DATA]" at bounding box center [263, 252] width 127 height 9
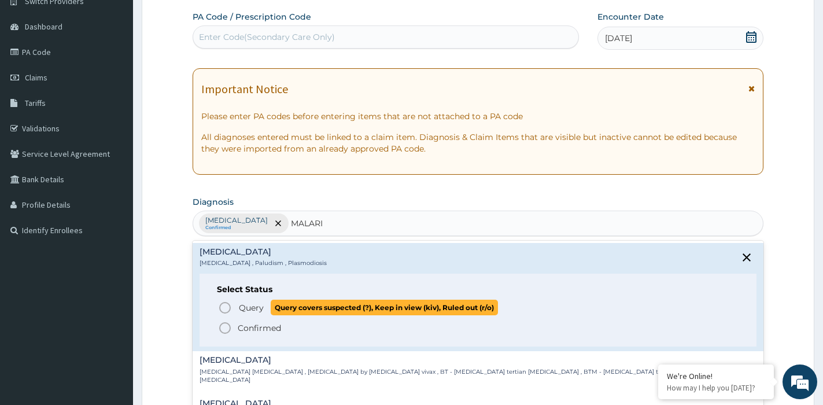
click at [223, 304] on icon "status option query" at bounding box center [225, 308] width 14 height 14
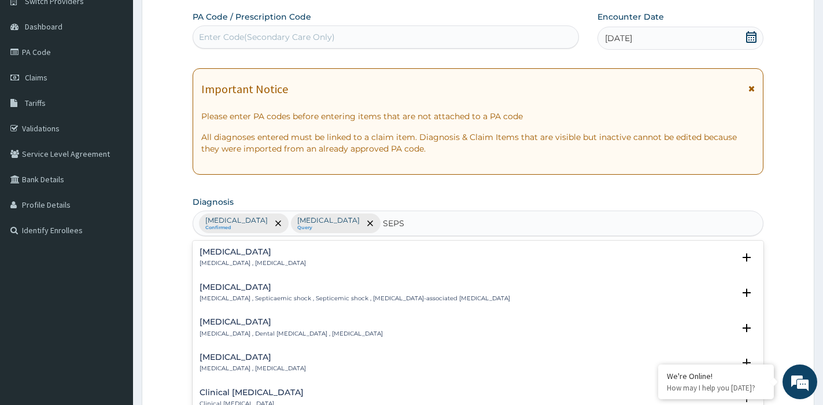
type input "SEPSI"
click at [305, 259] on div "[MEDICAL_DATA] [MEDICAL_DATA] , [MEDICAL_DATA]" at bounding box center [478, 258] width 557 height 20
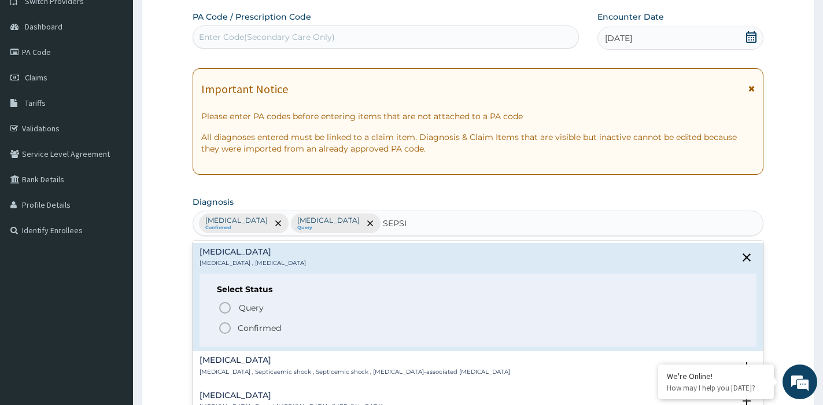
click at [239, 331] on p "Confirmed" at bounding box center [259, 328] width 43 height 12
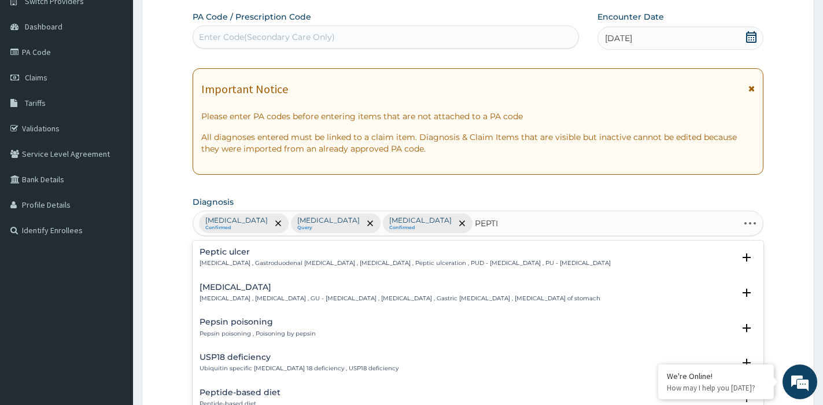
type input "PEPTIC"
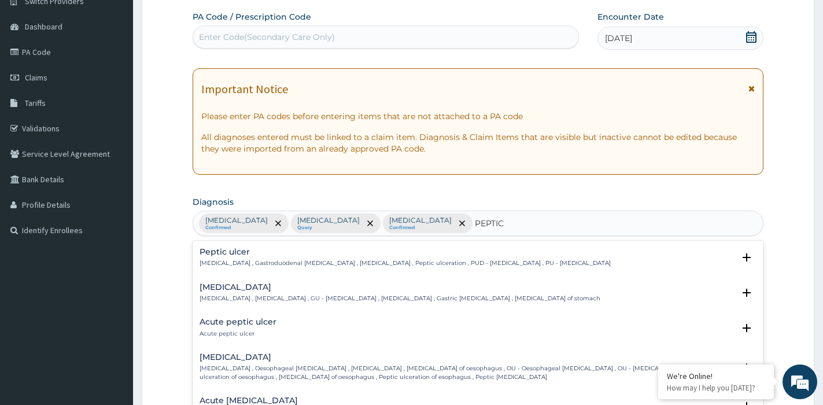
click at [229, 249] on h4 "Peptic ulcer" at bounding box center [405, 252] width 411 height 9
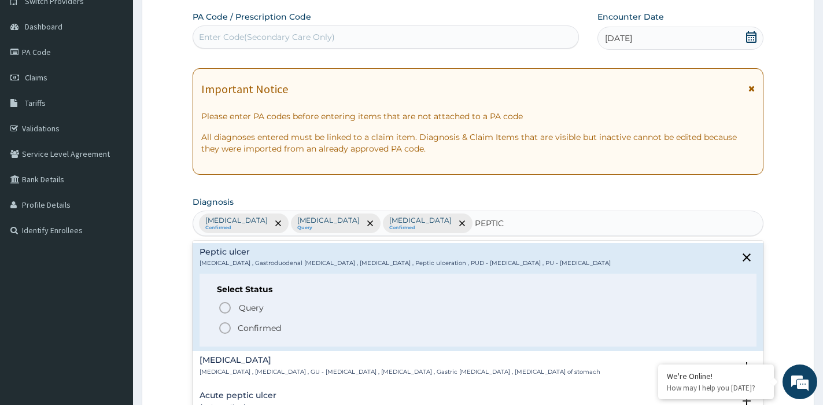
drag, startPoint x: 229, startPoint y: 326, endPoint x: 238, endPoint y: 336, distance: 13.9
click at [229, 325] on icon "status option filled" at bounding box center [225, 328] width 14 height 14
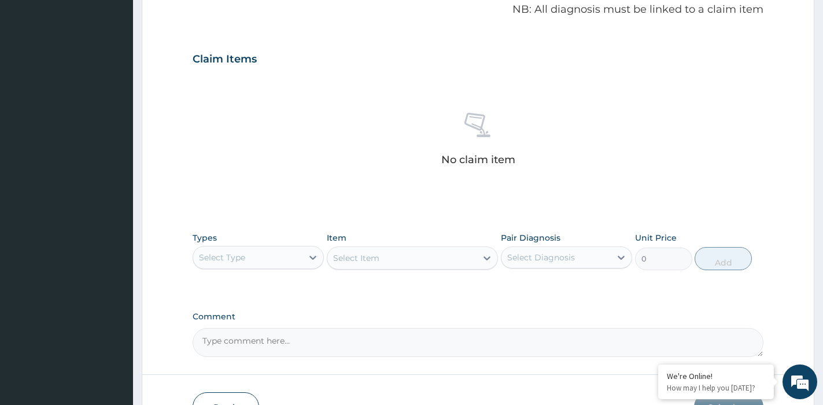
scroll to position [389, 0]
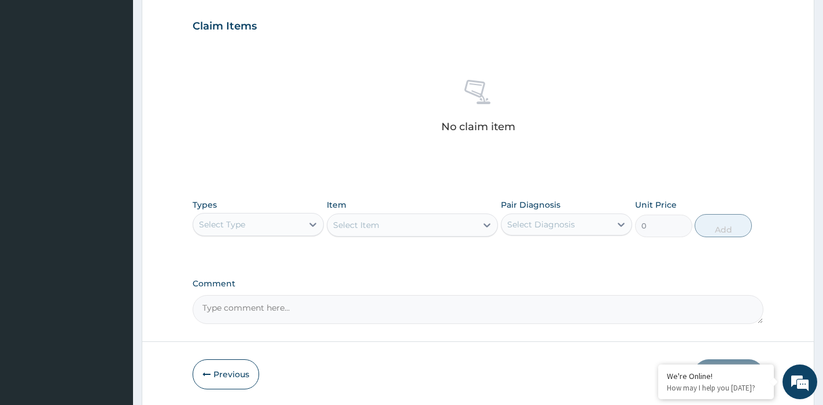
click at [233, 228] on div "Select Type" at bounding box center [222, 225] width 46 height 12
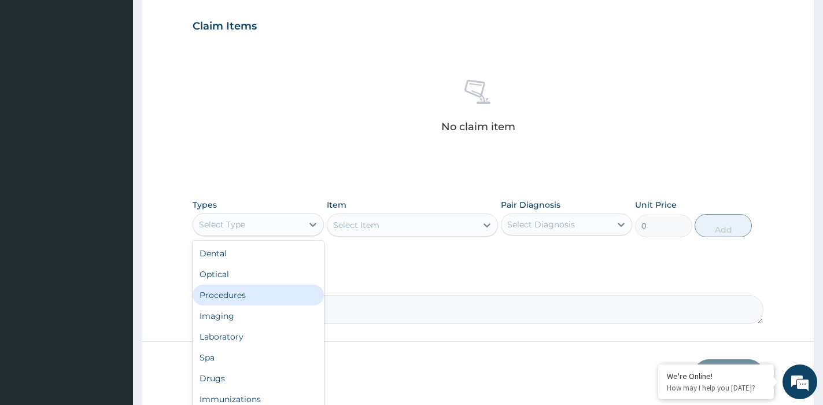
drag, startPoint x: 224, startPoint y: 296, endPoint x: 352, endPoint y: 259, distance: 133.3
click at [229, 294] on div "Procedures" at bounding box center [258, 295] width 131 height 21
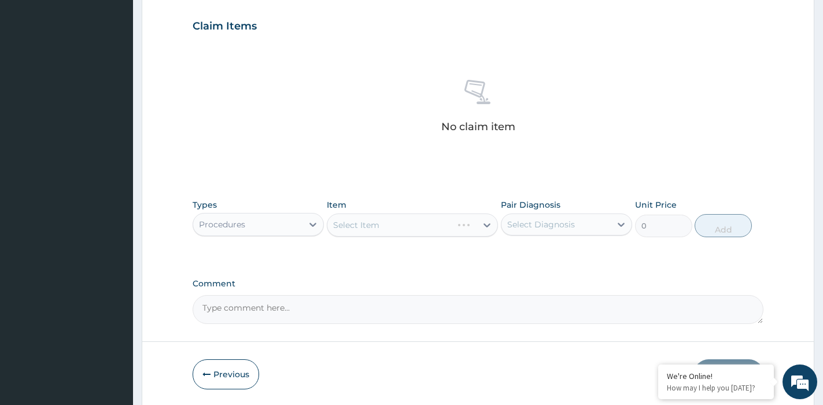
click at [412, 232] on div "Select Item" at bounding box center [412, 224] width 171 height 23
click at [412, 226] on div "Select Item" at bounding box center [412, 224] width 171 height 23
click at [413, 225] on div "Select Item" at bounding box center [412, 224] width 171 height 23
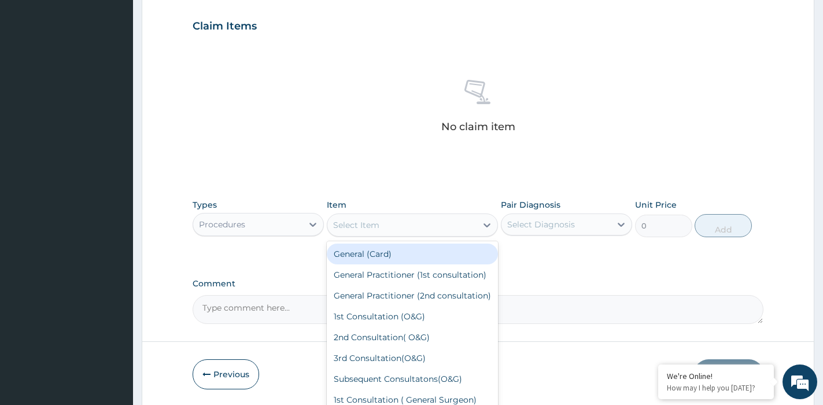
click at [413, 225] on div "Select Item" at bounding box center [401, 225] width 149 height 19
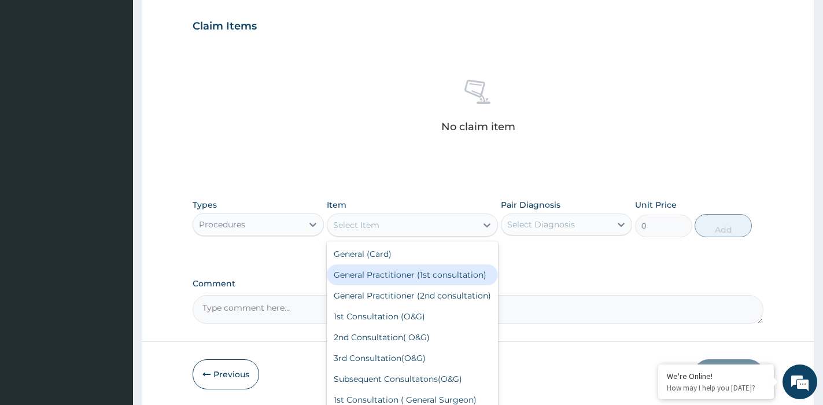
drag, startPoint x: 377, startPoint y: 278, endPoint x: 506, endPoint y: 234, distance: 137.0
click at [384, 274] on div "General Practitioner (1st consultation)" at bounding box center [412, 274] width 171 height 21
type input "1500"
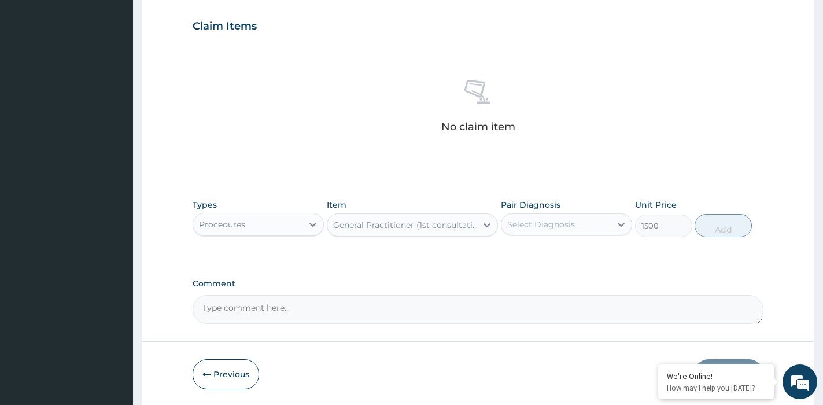
click at [576, 224] on div "Select Diagnosis" at bounding box center [556, 224] width 109 height 19
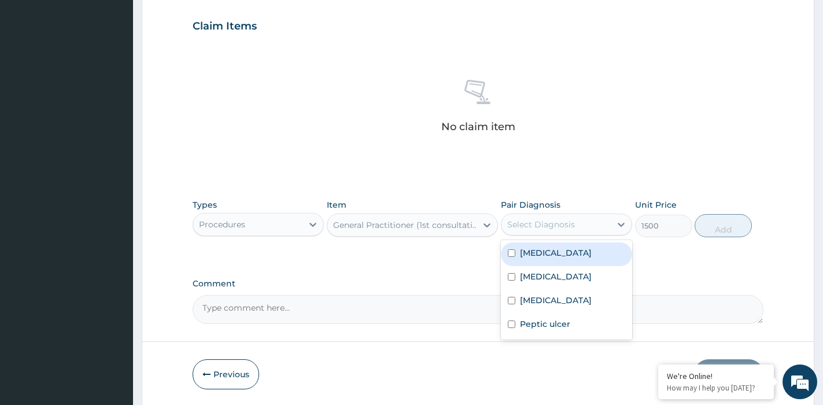
drag, startPoint x: 569, startPoint y: 258, endPoint x: 560, endPoint y: 282, distance: 25.8
click at [568, 259] on label "[MEDICAL_DATA]" at bounding box center [556, 253] width 72 height 12
checkbox input "true"
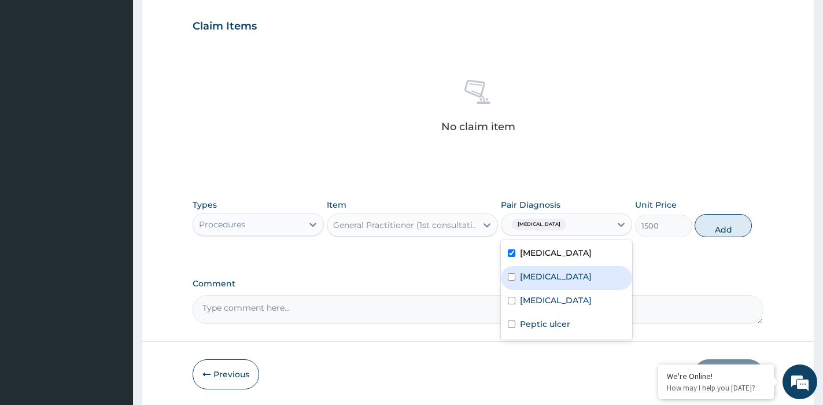
drag, startPoint x: 555, startPoint y: 285, endPoint x: 553, endPoint y: 300, distance: 15.2
click at [554, 290] on div "[MEDICAL_DATA]" at bounding box center [566, 278] width 131 height 24
checkbox input "true"
drag, startPoint x: 550, startPoint y: 308, endPoint x: 550, endPoint y: 325, distance: 16.8
click at [550, 312] on div "[MEDICAL_DATA] [MEDICAL_DATA] [MEDICAL_DATA] [MEDICAL_DATA]" at bounding box center [566, 290] width 131 height 100
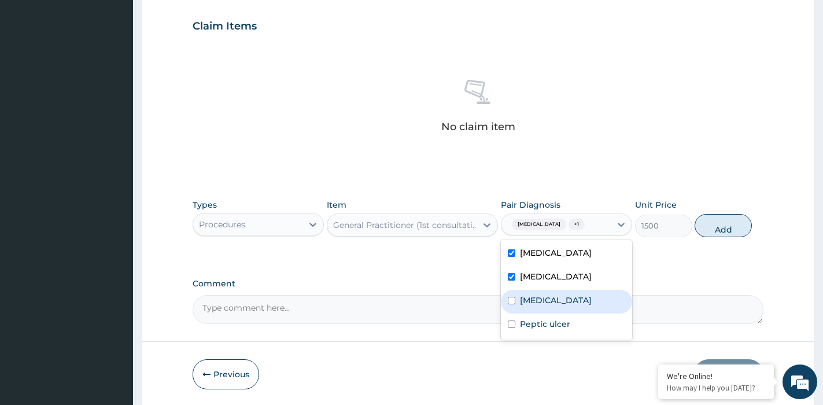
drag, startPoint x: 547, startPoint y: 326, endPoint x: 548, endPoint y: 334, distance: 8.1
click at [547, 314] on div "[MEDICAL_DATA]" at bounding box center [566, 302] width 131 height 24
checkbox input "true"
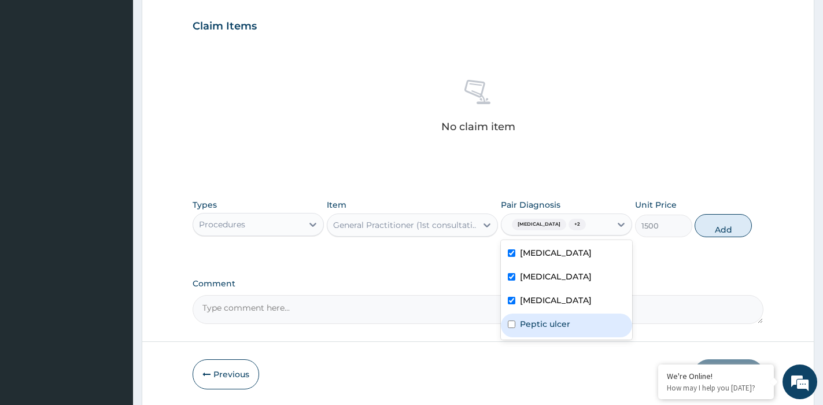
click at [546, 330] on label "Peptic ulcer" at bounding box center [545, 324] width 50 height 12
checkbox input "true"
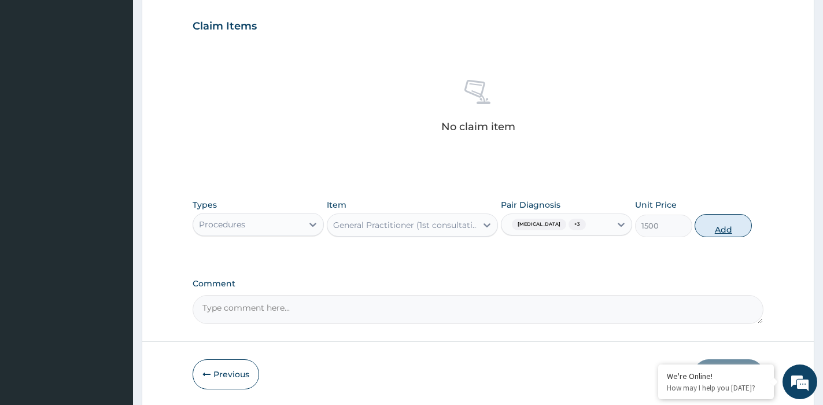
click at [723, 237] on button "Add" at bounding box center [723, 225] width 57 height 23
type input "0"
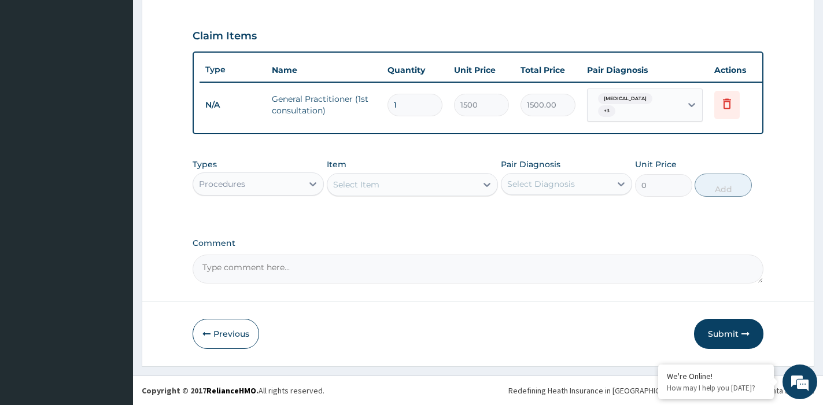
click at [285, 183] on div "Procedures" at bounding box center [247, 184] width 109 height 19
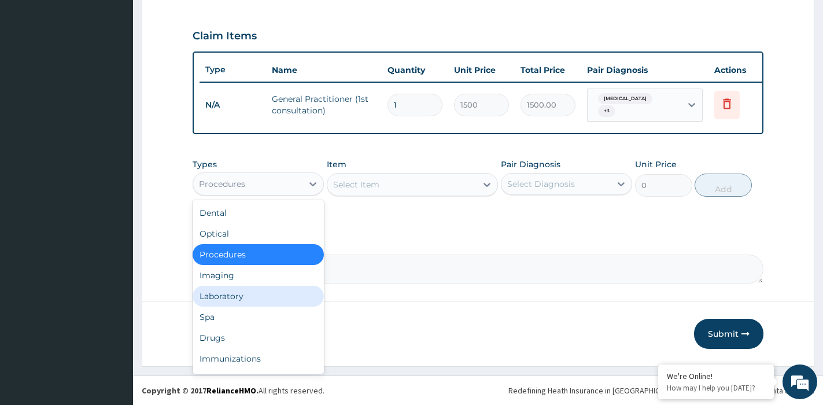
click at [256, 294] on div "Laboratory" at bounding box center [258, 296] width 131 height 21
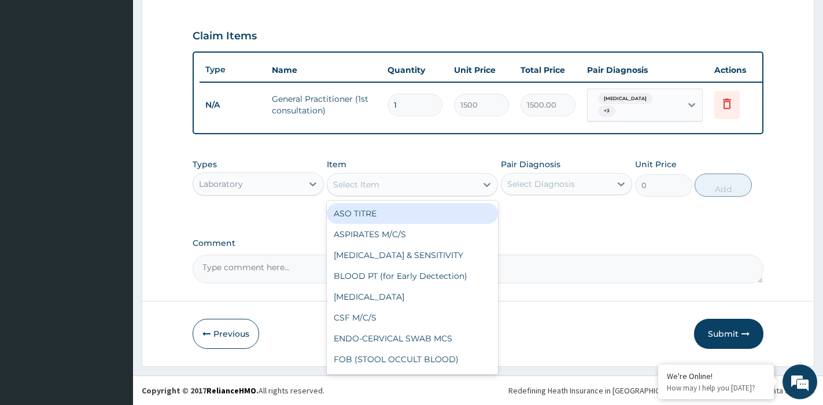
click at [430, 187] on div "Select Item" at bounding box center [401, 184] width 149 height 19
type input "MP"
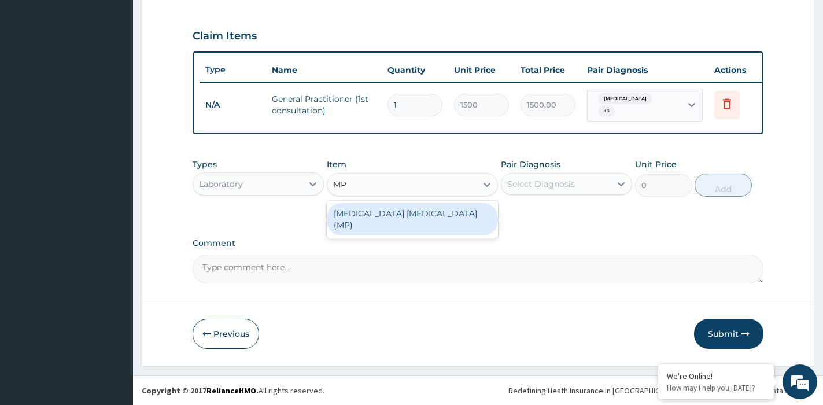
click at [464, 212] on div "[MEDICAL_DATA] [MEDICAL_DATA] (MP)" at bounding box center [412, 219] width 171 height 32
type input "650"
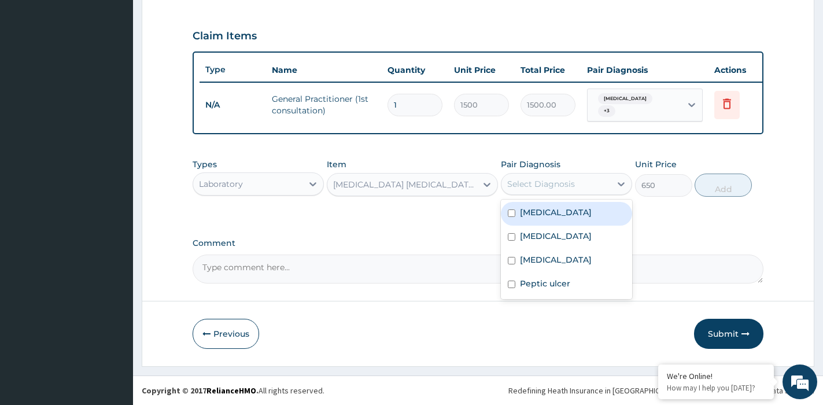
click at [556, 186] on div "Select Diagnosis" at bounding box center [541, 184] width 68 height 12
click at [564, 218] on label "[MEDICAL_DATA]" at bounding box center [556, 213] width 72 height 12
checkbox input "true"
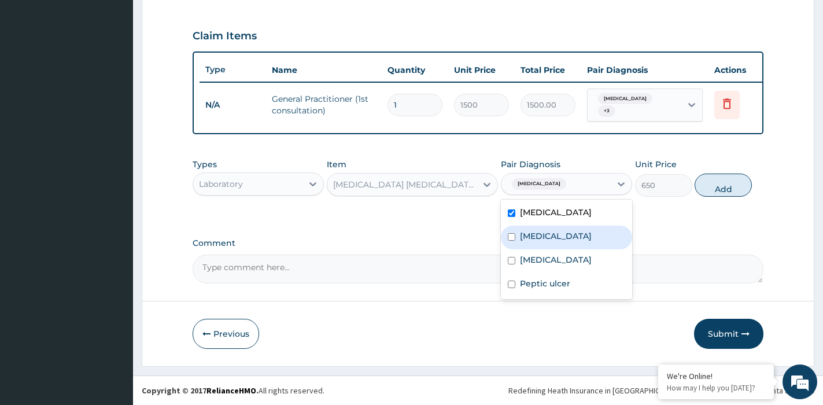
click at [552, 247] on div "[MEDICAL_DATA]" at bounding box center [566, 238] width 131 height 24
checkbox input "true"
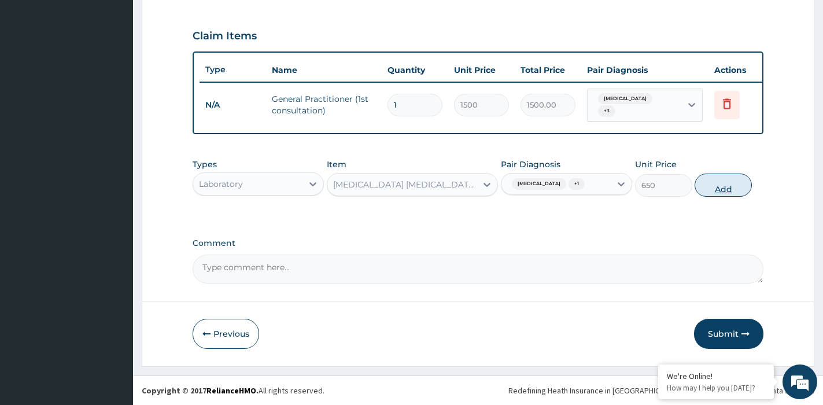
click at [733, 197] on button "Add" at bounding box center [723, 185] width 57 height 23
type input "0"
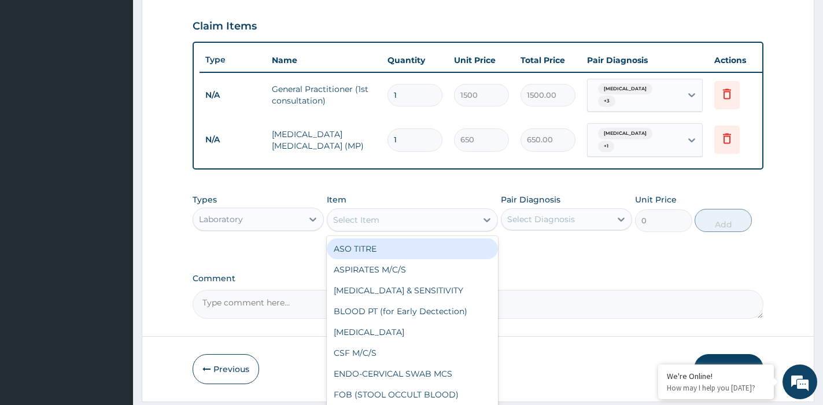
click at [382, 225] on div "Select Item" at bounding box center [401, 220] width 149 height 19
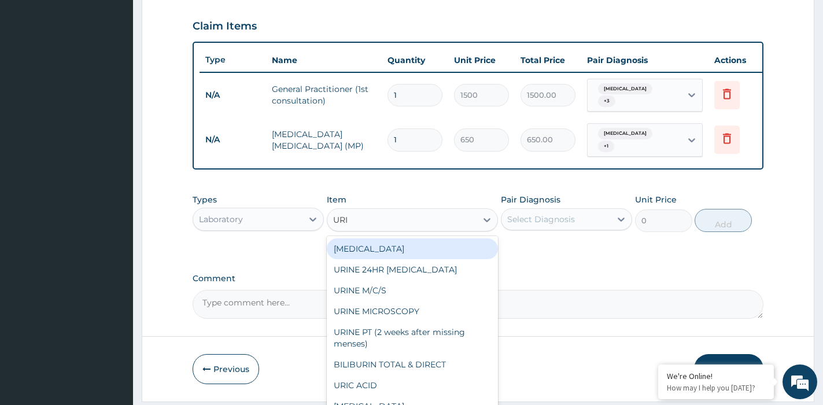
type input "URIN"
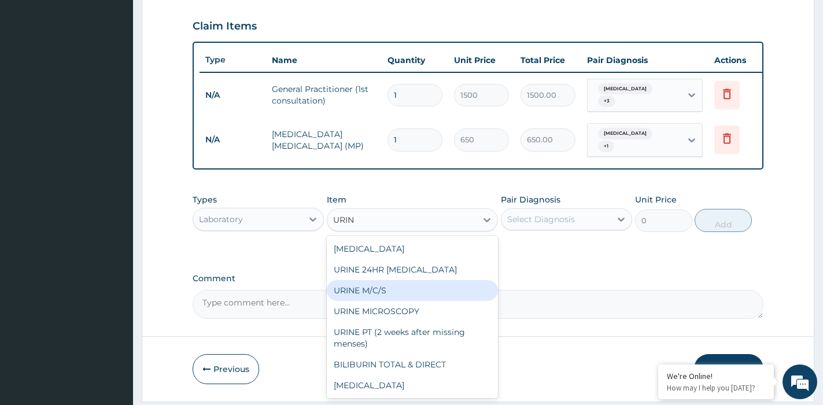
click at [384, 296] on div "URINE M/C/S" at bounding box center [412, 290] width 171 height 21
type input "1000"
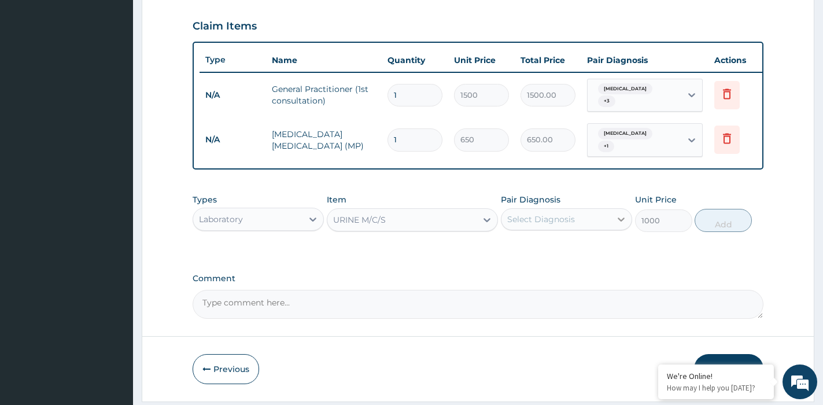
click at [611, 227] on div at bounding box center [621, 219] width 21 height 21
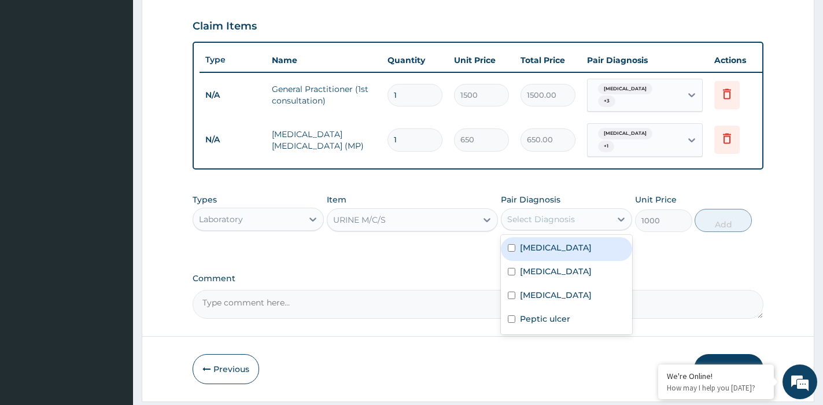
click at [572, 253] on label "[MEDICAL_DATA]" at bounding box center [556, 248] width 72 height 12
checkbox input "true"
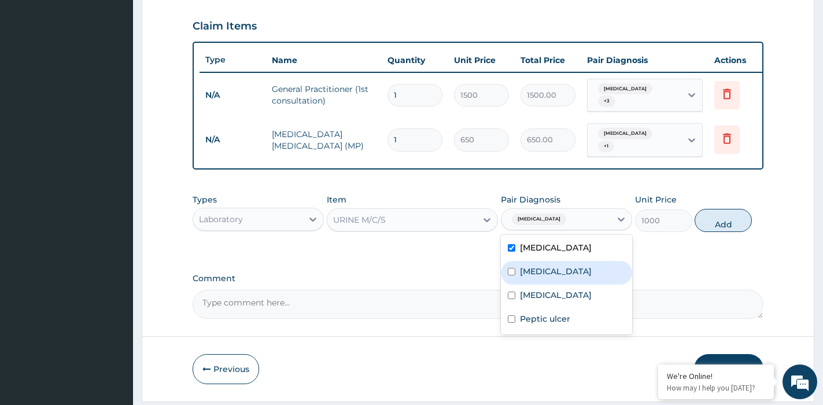
drag, startPoint x: 554, startPoint y: 285, endPoint x: 543, endPoint y: 310, distance: 27.2
click at [553, 285] on div "[MEDICAL_DATA]" at bounding box center [566, 273] width 131 height 24
checkbox input "true"
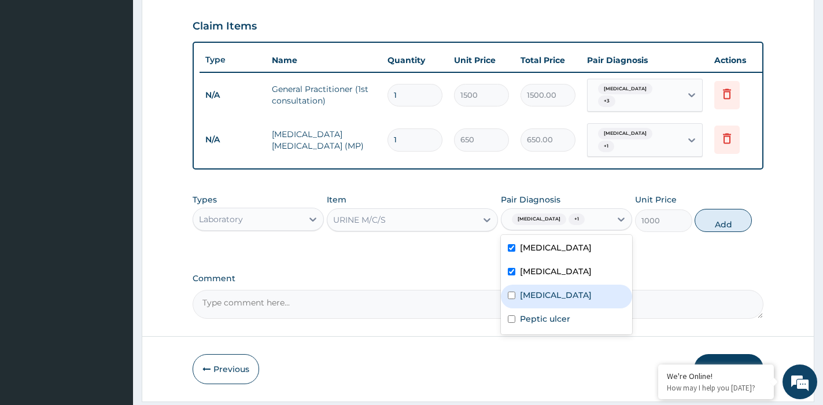
click at [539, 308] on div "[MEDICAL_DATA]" at bounding box center [566, 297] width 131 height 24
checkbox input "true"
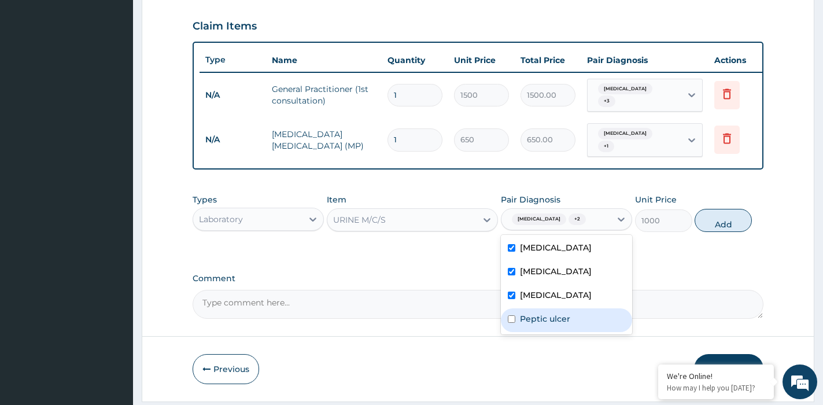
click at [529, 325] on label "Peptic ulcer" at bounding box center [545, 319] width 50 height 12
checkbox input "true"
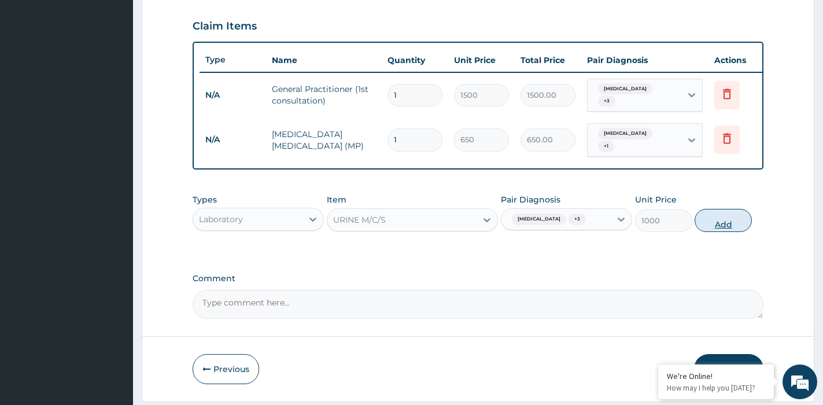
click at [725, 232] on button "Add" at bounding box center [723, 220] width 57 height 23
type input "0"
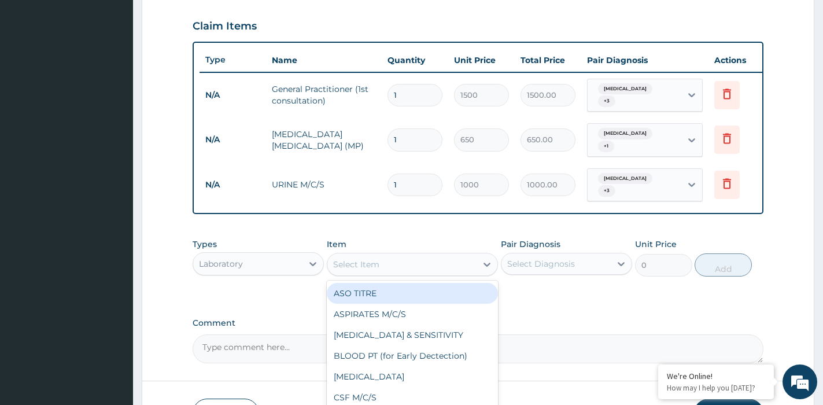
click at [438, 266] on div "Select Item" at bounding box center [401, 264] width 149 height 19
type input "URINA"
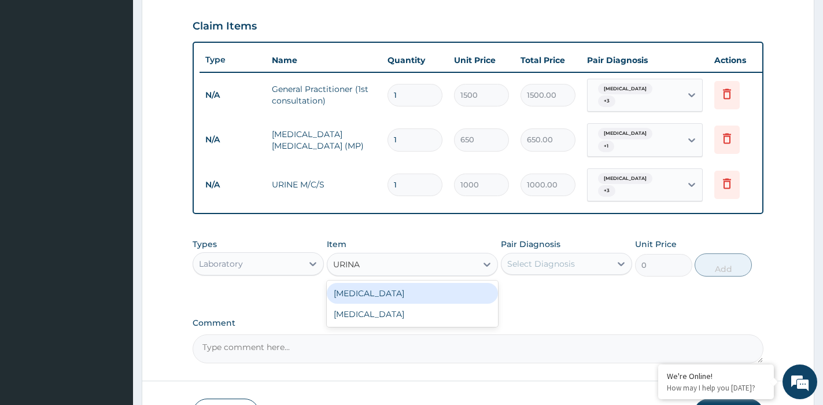
click at [391, 298] on div "[MEDICAL_DATA]" at bounding box center [412, 293] width 171 height 21
type input "500"
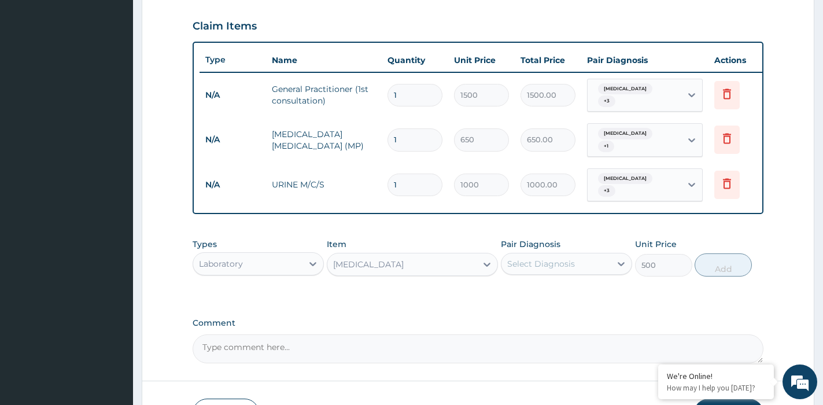
click at [563, 270] on div "Select Diagnosis" at bounding box center [541, 264] width 68 height 12
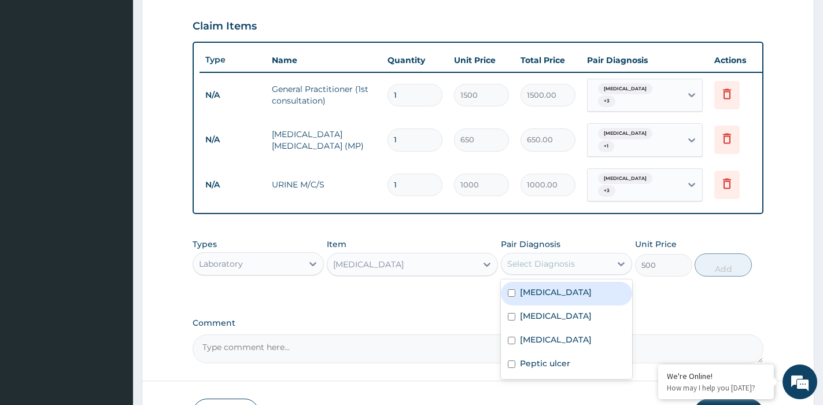
click at [548, 298] on label "[MEDICAL_DATA]" at bounding box center [556, 292] width 72 height 12
checkbox input "true"
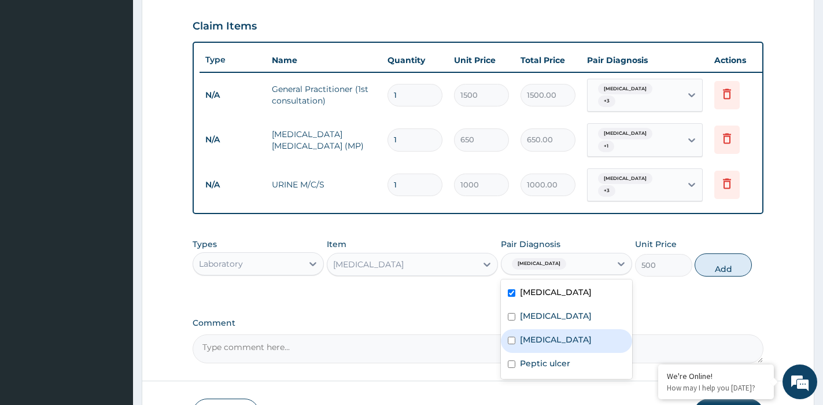
click at [535, 345] on label "[MEDICAL_DATA]" at bounding box center [556, 340] width 72 height 12
checkbox input "true"
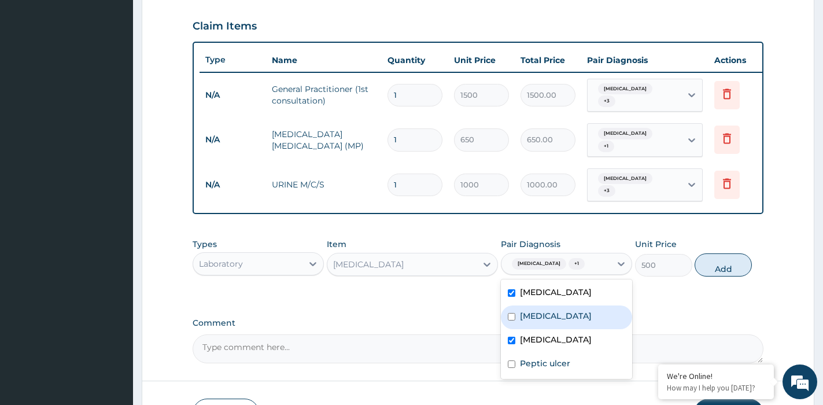
drag, startPoint x: 514, startPoint y: 344, endPoint x: 537, endPoint y: 358, distance: 27.8
click at [514, 329] on div "[MEDICAL_DATA]" at bounding box center [566, 317] width 131 height 24
checkbox input "true"
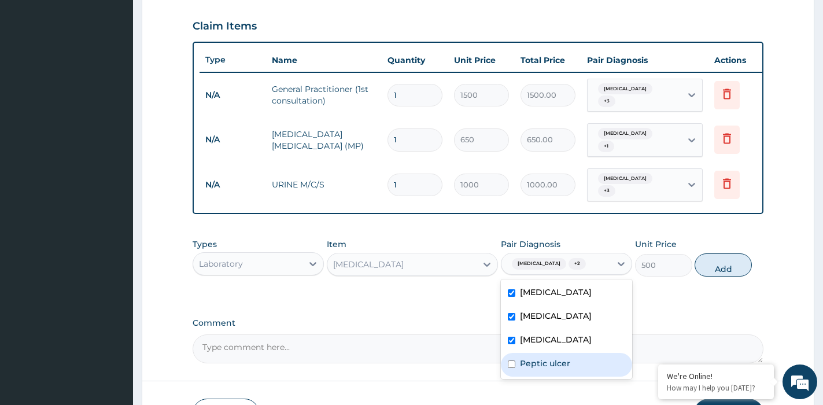
drag, startPoint x: 544, startPoint y: 388, endPoint x: 598, endPoint y: 388, distance: 54.4
click at [546, 377] on div "Peptic ulcer" at bounding box center [566, 365] width 131 height 24
checkbox input "true"
click at [726, 277] on button "Add" at bounding box center [723, 264] width 57 height 23
type input "0"
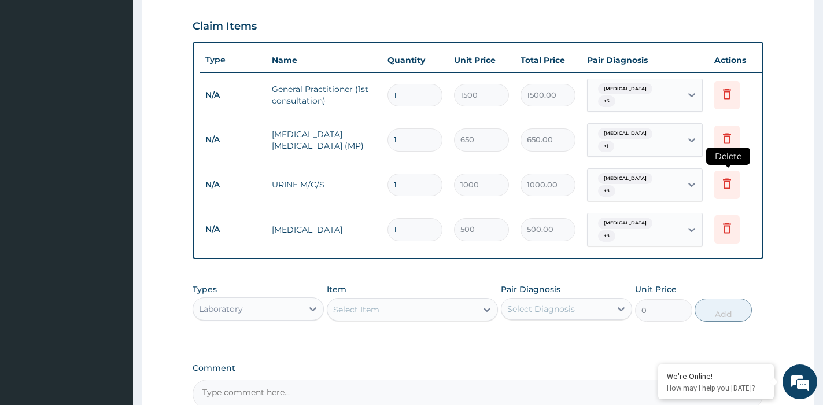
click at [724, 186] on icon at bounding box center [727, 183] width 14 height 14
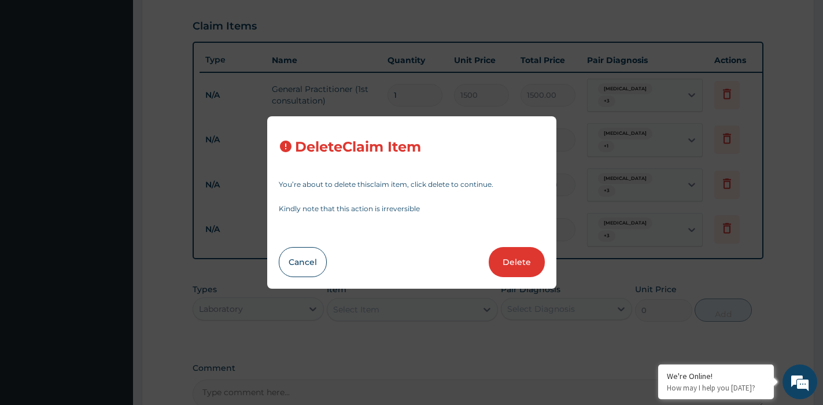
click at [524, 252] on button "Delete" at bounding box center [517, 262] width 56 height 30
type input "500"
type input "500.00"
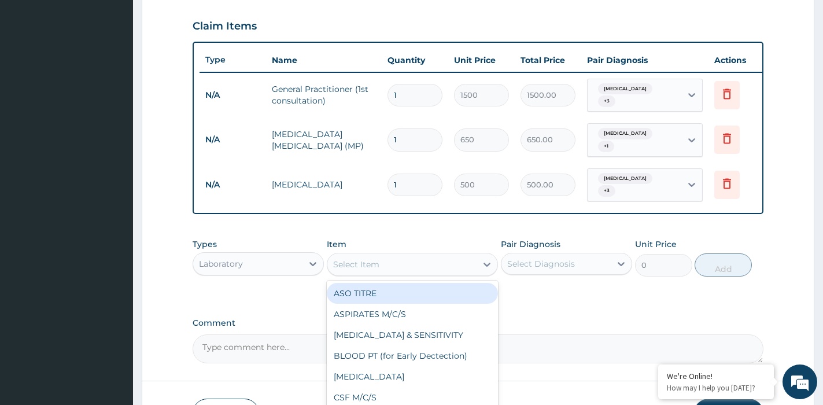
click at [382, 274] on div "Select Item" at bounding box center [401, 264] width 149 height 19
click at [283, 266] on div "Laboratory" at bounding box center [247, 264] width 109 height 19
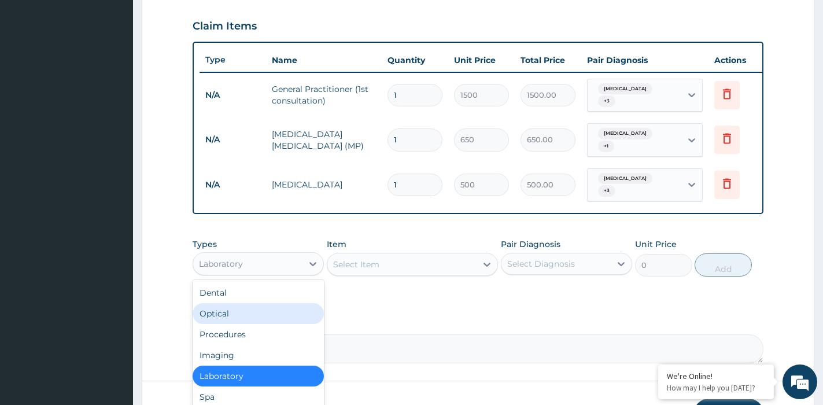
scroll to position [39, 0]
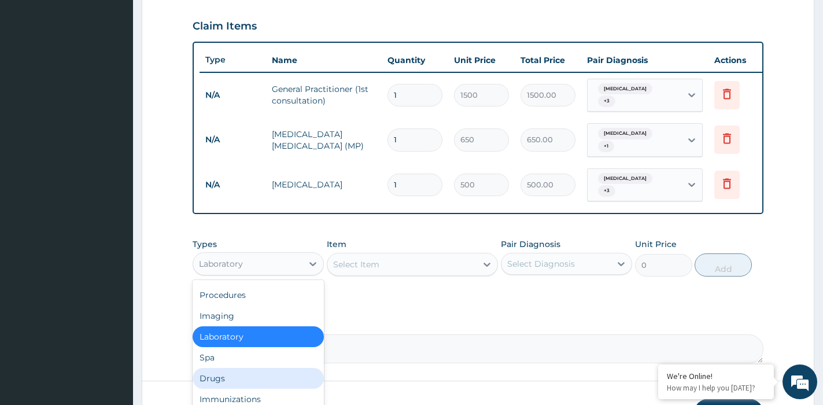
click at [236, 383] on div "Drugs" at bounding box center [258, 378] width 131 height 21
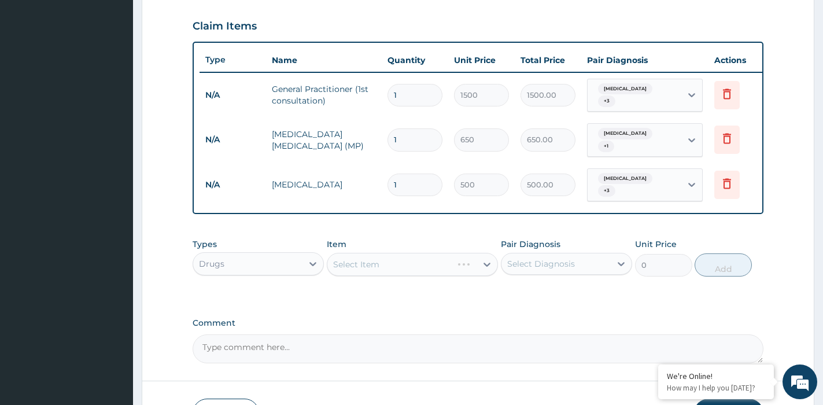
click at [391, 271] on div "Select Item" at bounding box center [412, 264] width 171 height 23
click at [395, 269] on div "Select Item" at bounding box center [401, 264] width 149 height 19
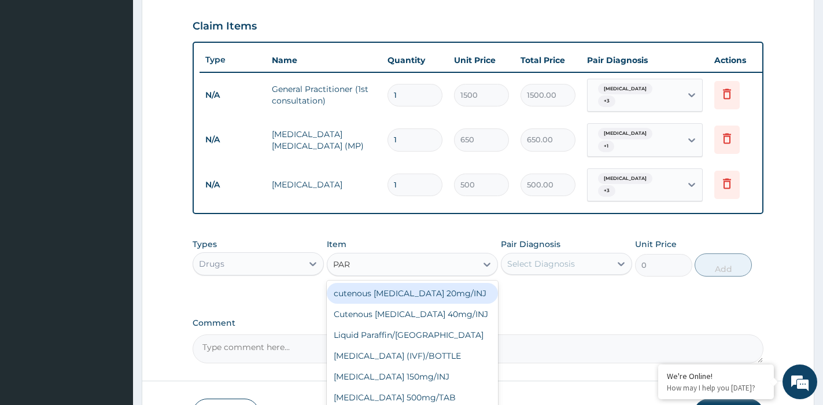
type input "PARA"
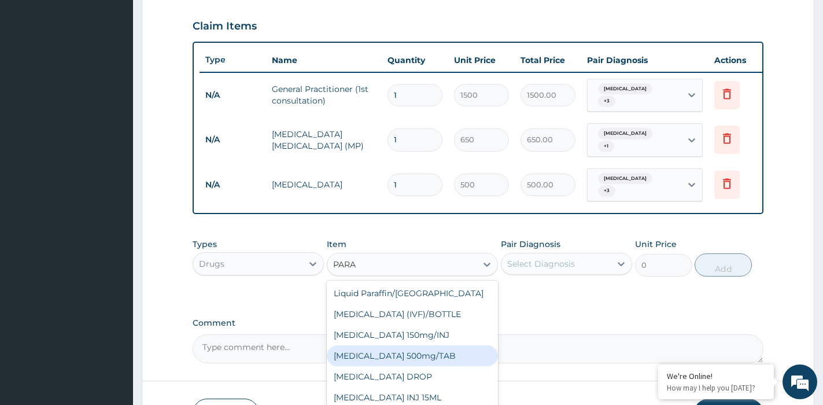
click at [447, 360] on div "[MEDICAL_DATA] 500mg/TAB" at bounding box center [412, 355] width 171 height 21
type input "13"
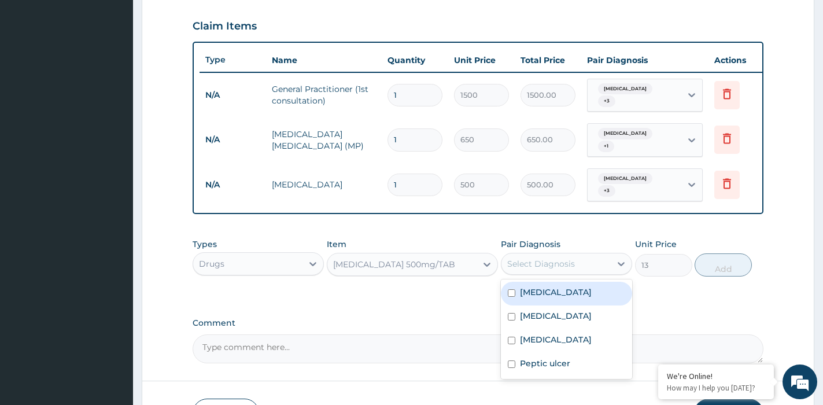
click at [571, 270] on div "Select Diagnosis" at bounding box center [541, 264] width 68 height 12
click at [557, 298] on label "[MEDICAL_DATA]" at bounding box center [556, 292] width 72 height 12
checkbox input "true"
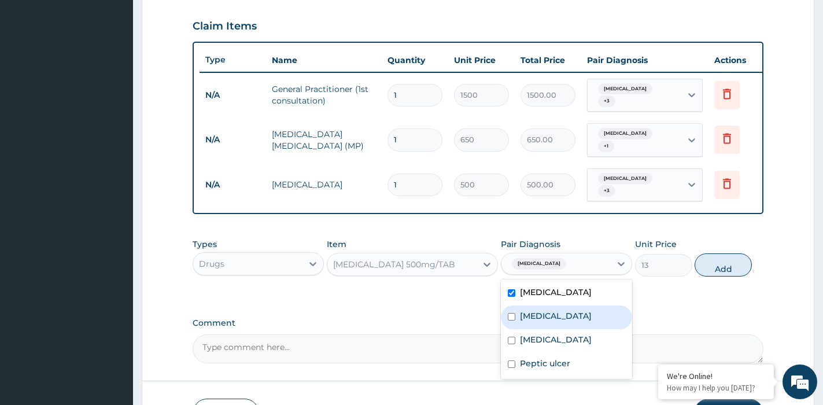
click at [535, 322] on label "[MEDICAL_DATA]" at bounding box center [556, 316] width 72 height 12
checkbox input "true"
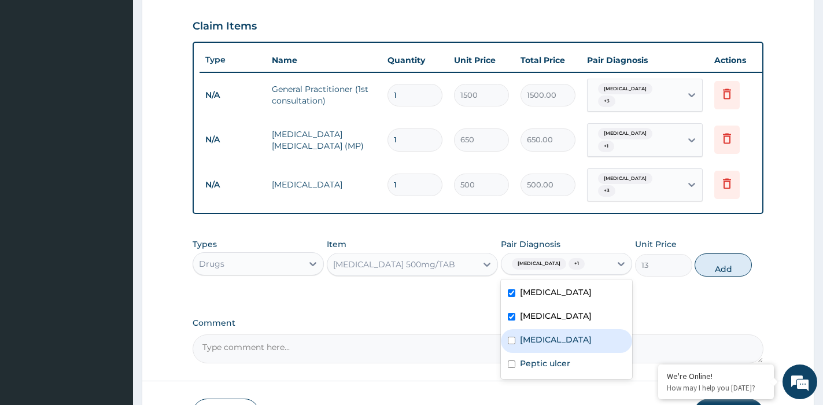
click at [542, 345] on label "[MEDICAL_DATA]" at bounding box center [556, 340] width 72 height 12
checkbox input "true"
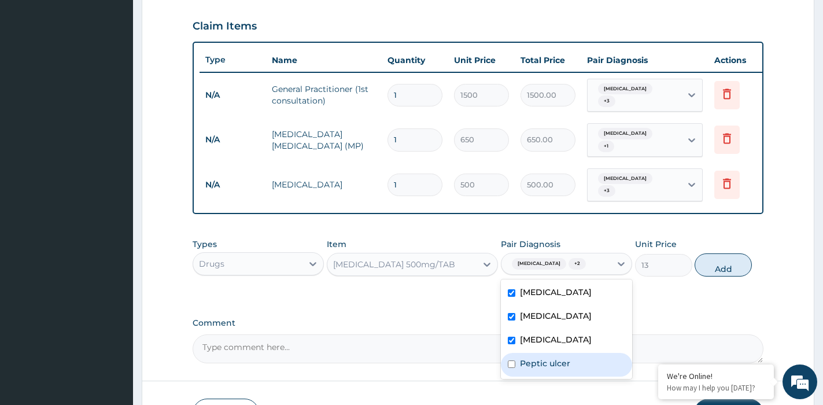
drag, startPoint x: 544, startPoint y: 399, endPoint x: 669, endPoint y: 355, distance: 131.7
click at [546, 369] on label "Peptic ulcer" at bounding box center [545, 364] width 50 height 12
checkbox input "true"
click at [734, 277] on button "Add" at bounding box center [723, 264] width 57 height 23
type input "0"
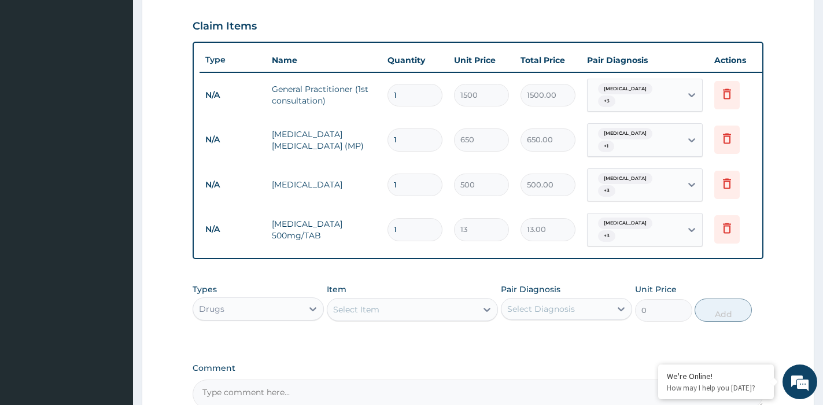
click at [446, 316] on div "Select Item" at bounding box center [401, 309] width 149 height 19
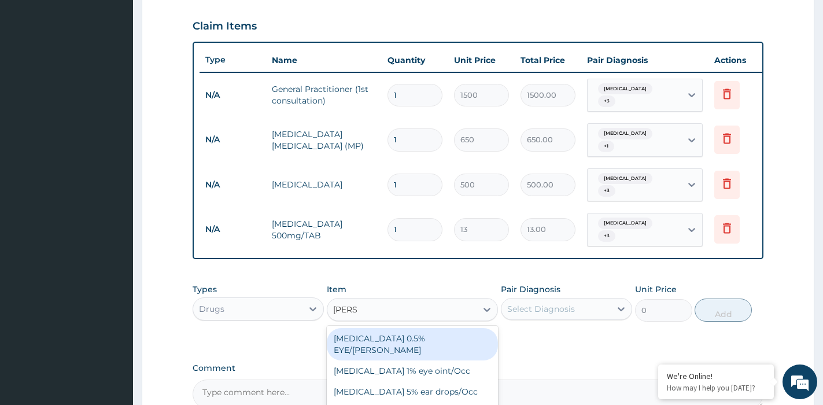
type input "LORAT"
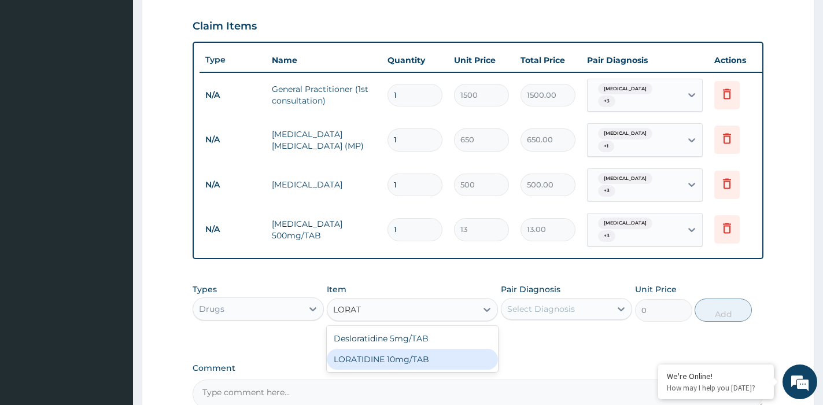
click at [432, 364] on div "LORATIDINE 10mg/TAB" at bounding box center [412, 359] width 171 height 21
type input "28.8"
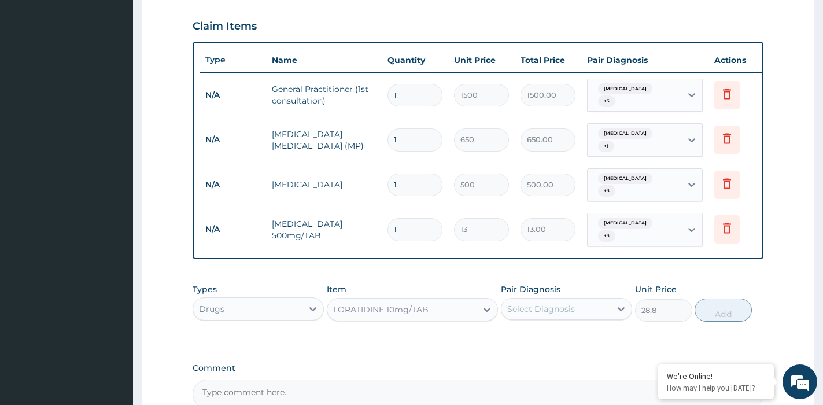
click at [557, 312] on div "Select Diagnosis" at bounding box center [556, 309] width 109 height 19
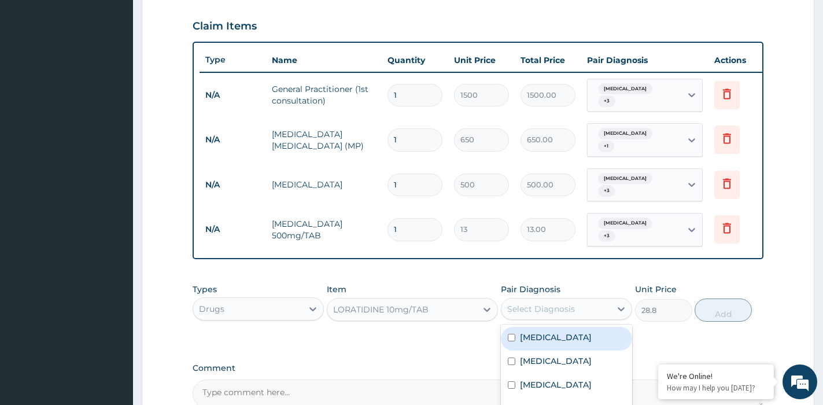
click at [546, 343] on label "[MEDICAL_DATA]" at bounding box center [556, 338] width 72 height 12
checkbox input "true"
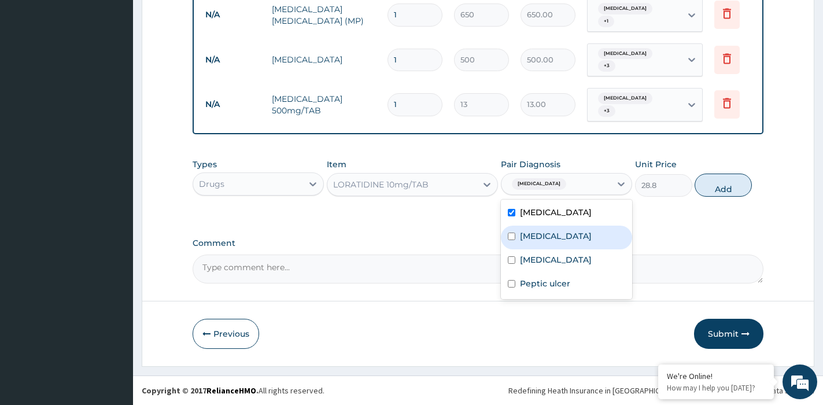
scroll to position [524, 0]
drag, startPoint x: 540, startPoint y: 252, endPoint x: 542, endPoint y: 273, distance: 21.0
click at [540, 249] on div "[MEDICAL_DATA]" at bounding box center [566, 238] width 131 height 24
checkbox input "true"
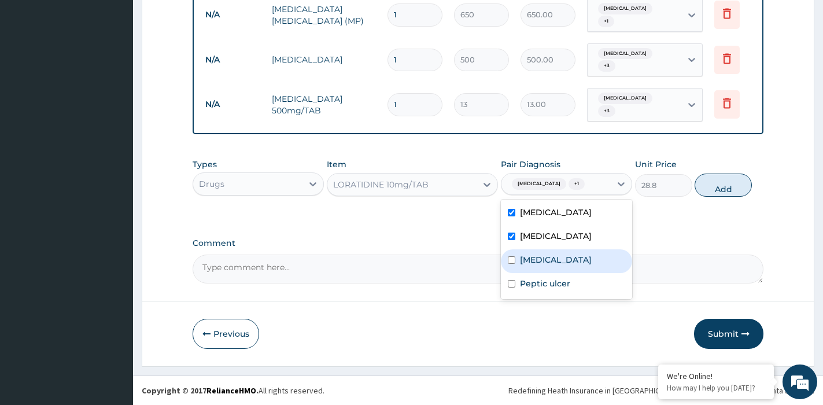
click at [542, 273] on div "[MEDICAL_DATA]" at bounding box center [566, 261] width 131 height 24
checkbox input "true"
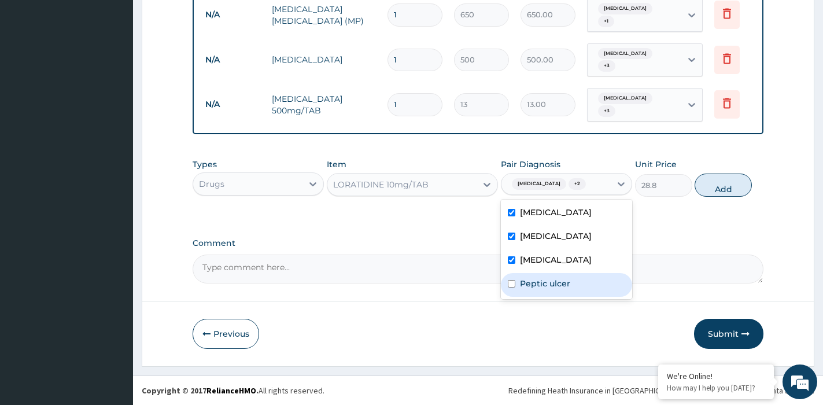
click at [550, 297] on div "Peptic ulcer" at bounding box center [566, 285] width 131 height 24
checkbox input "true"
click at [720, 192] on button "Add" at bounding box center [723, 185] width 57 height 23
type input "0"
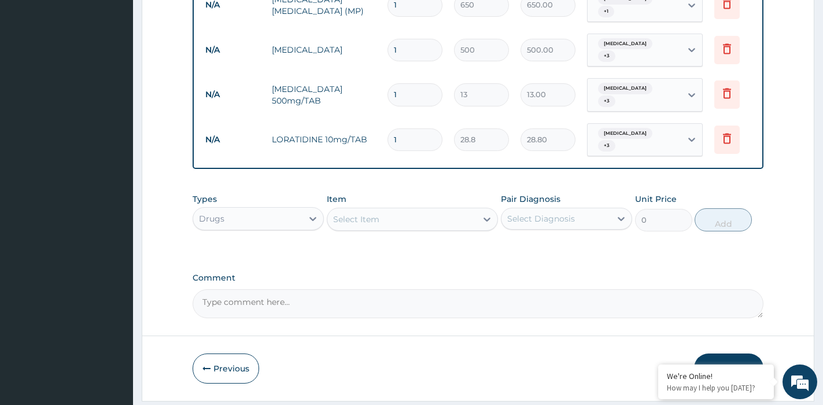
click at [410, 226] on div "Select Item" at bounding box center [401, 219] width 149 height 19
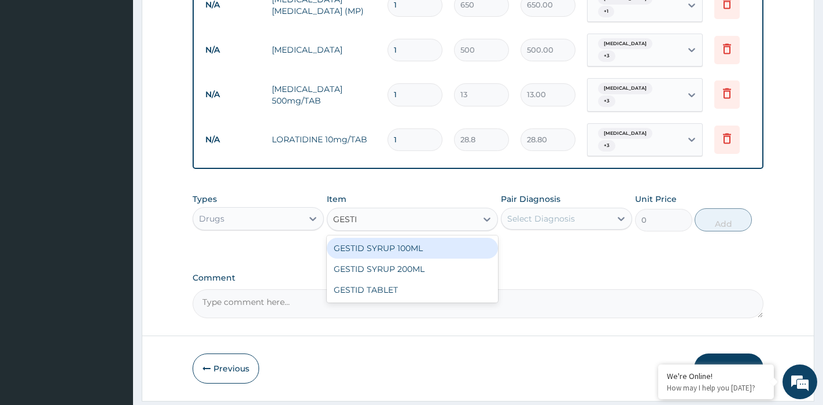
type input "GESTID"
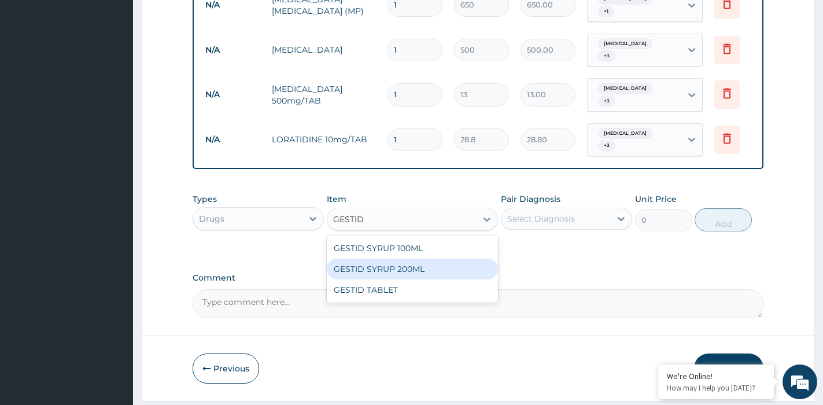
click at [400, 274] on div "GESTID SYRUP 200ML" at bounding box center [412, 269] width 171 height 21
type input "576"
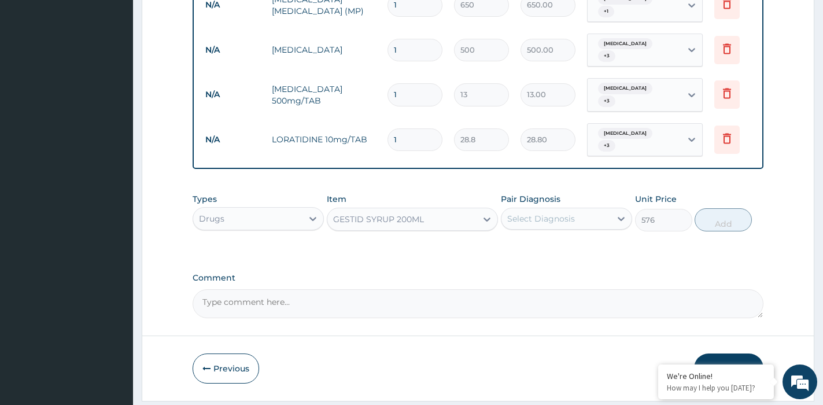
click at [526, 224] on div "Select Diagnosis" at bounding box center [541, 219] width 68 height 12
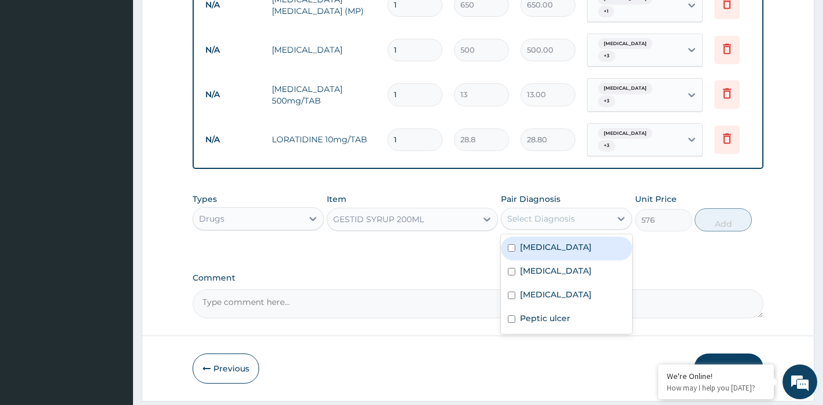
click at [536, 253] on label "[MEDICAL_DATA]" at bounding box center [556, 247] width 72 height 12
checkbox input "true"
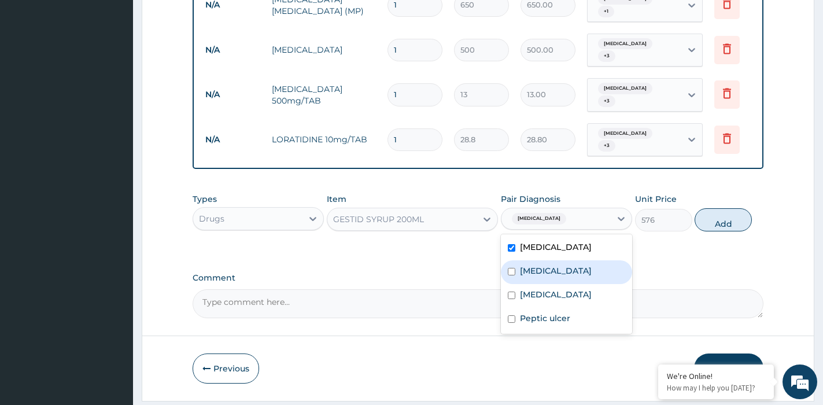
drag, startPoint x: 543, startPoint y: 293, endPoint x: 550, endPoint y: 313, distance: 21.1
click at [543, 277] on label "[MEDICAL_DATA]" at bounding box center [556, 271] width 72 height 12
checkbox input "true"
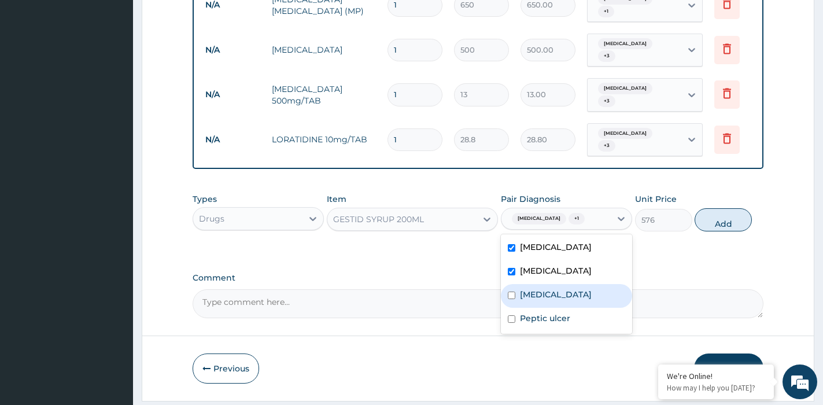
click at [550, 308] on div "[MEDICAL_DATA]" at bounding box center [566, 296] width 131 height 24
checkbox input "true"
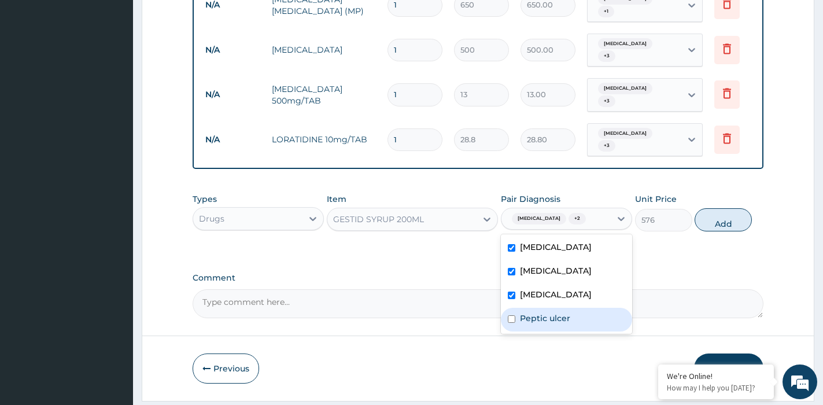
click at [550, 324] on label "Peptic ulcer" at bounding box center [545, 318] width 50 height 12
checkbox input "true"
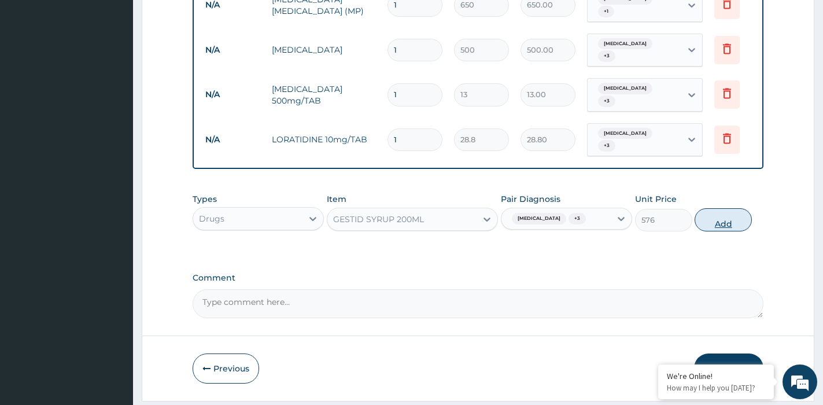
click at [728, 231] on button "Add" at bounding box center [723, 219] width 57 height 23
type input "0"
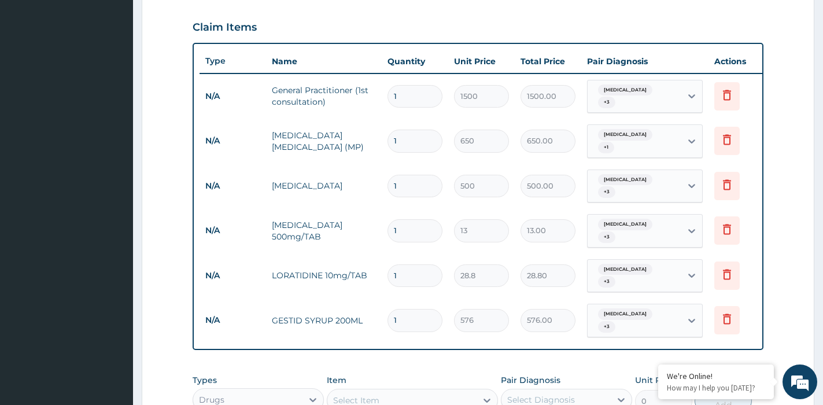
scroll to position [466, 0]
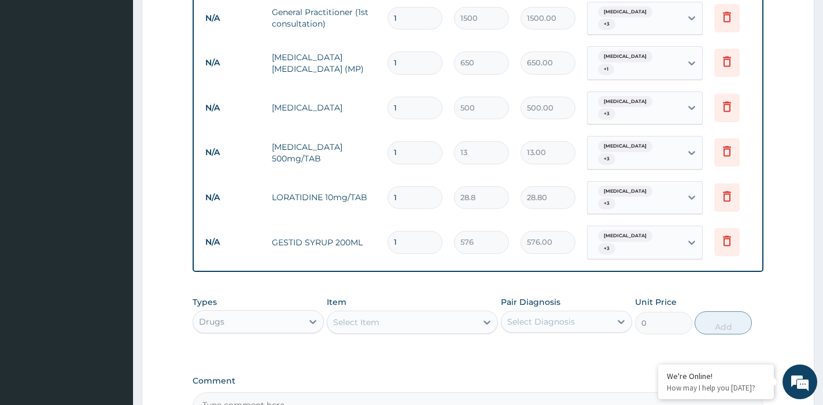
drag, startPoint x: 406, startPoint y: 194, endPoint x: 381, endPoint y: 194, distance: 24.9
click at [381, 194] on tr "N/A LORATIDINE 10mg/TAB 1 28.8 28.80 [MEDICAL_DATA] + 3 Delete" at bounding box center [483, 197] width 567 height 45
type input "7"
type input "201.60"
type input "7"
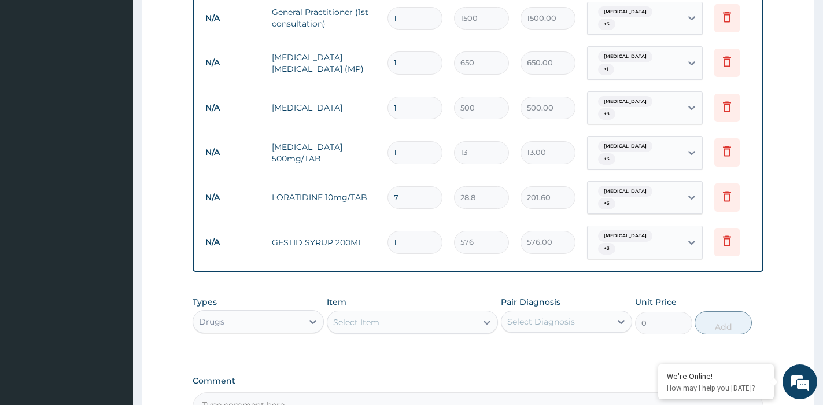
click at [410, 150] on input "1" at bounding box center [415, 152] width 55 height 23
type input "18"
type input "234.00"
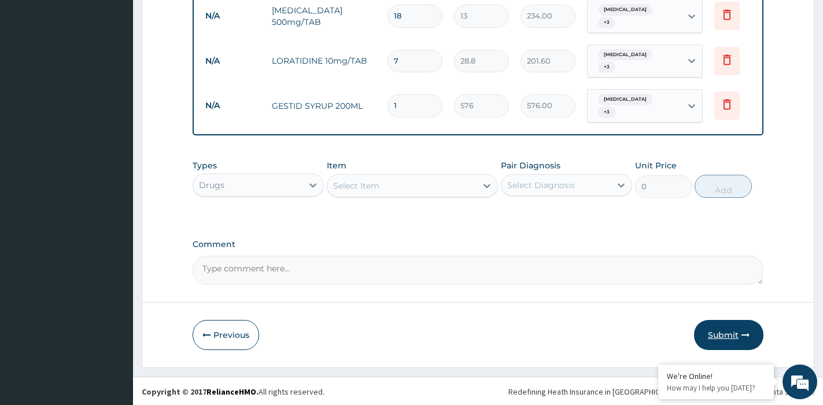
scroll to position [613, 0]
type input "18"
click at [733, 330] on button "Submit" at bounding box center [728, 334] width 69 height 30
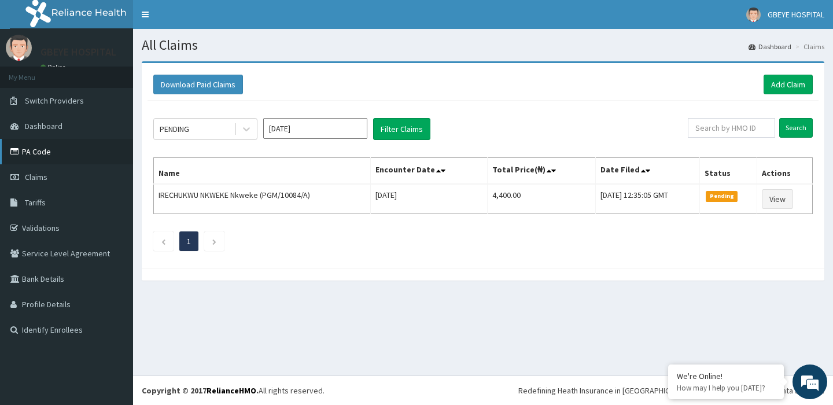
click at [43, 149] on link "PA Code" at bounding box center [66, 151] width 133 height 25
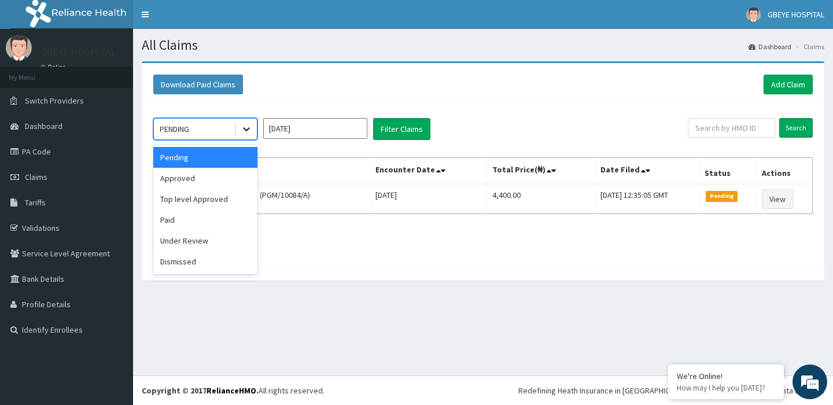
click at [243, 128] on icon at bounding box center [247, 129] width 12 height 12
click at [217, 182] on div "Approved" at bounding box center [205, 178] width 104 height 21
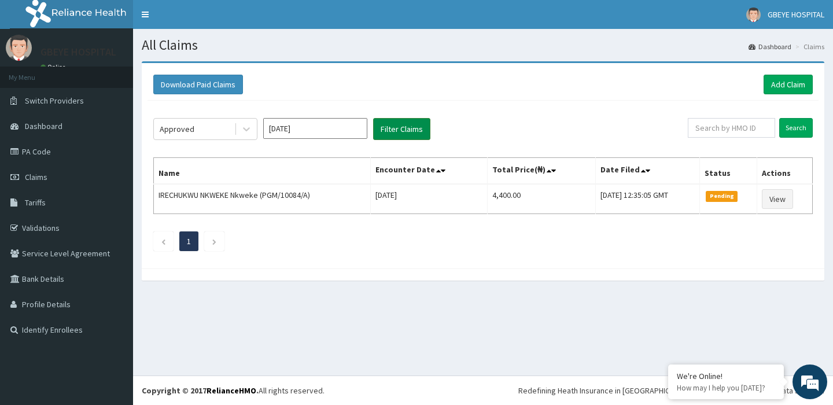
click at [399, 131] on button "Filter Claims" at bounding box center [401, 129] width 57 height 22
